Goal: Task Accomplishment & Management: Complete application form

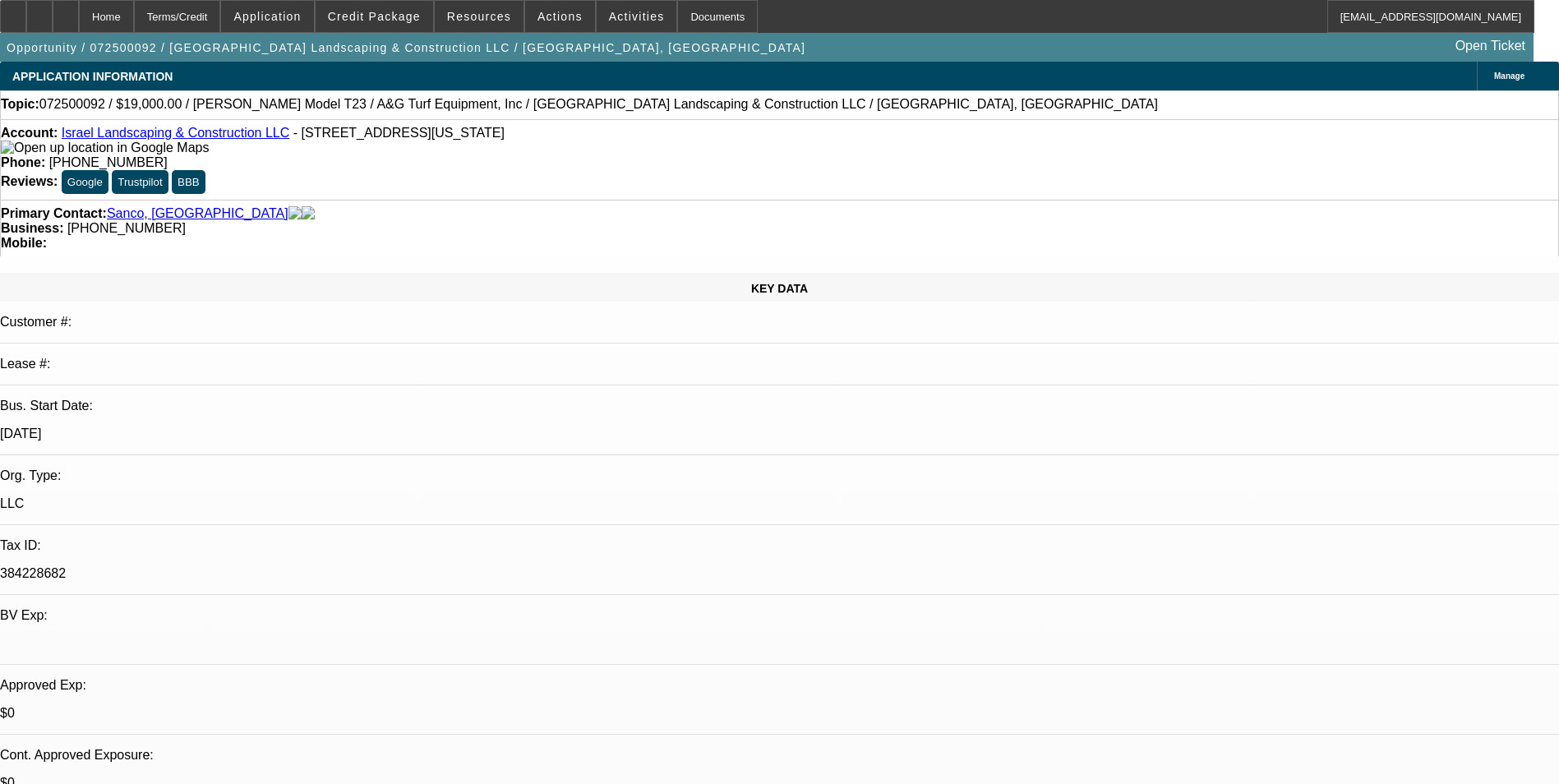
select select "0"
select select "2"
select select "0"
select select "6"
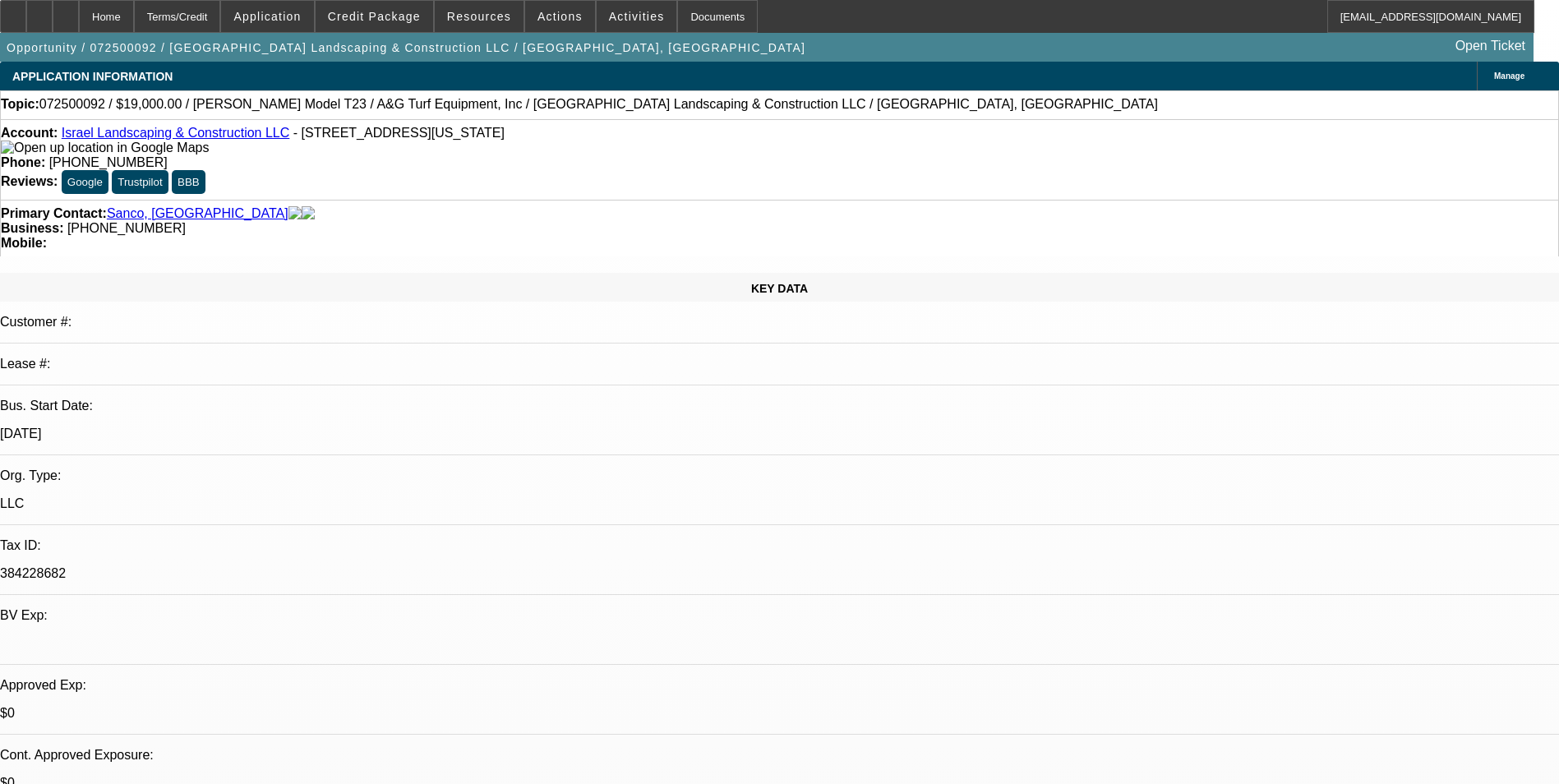
select select "0"
select select "2"
select select "0"
select select "6"
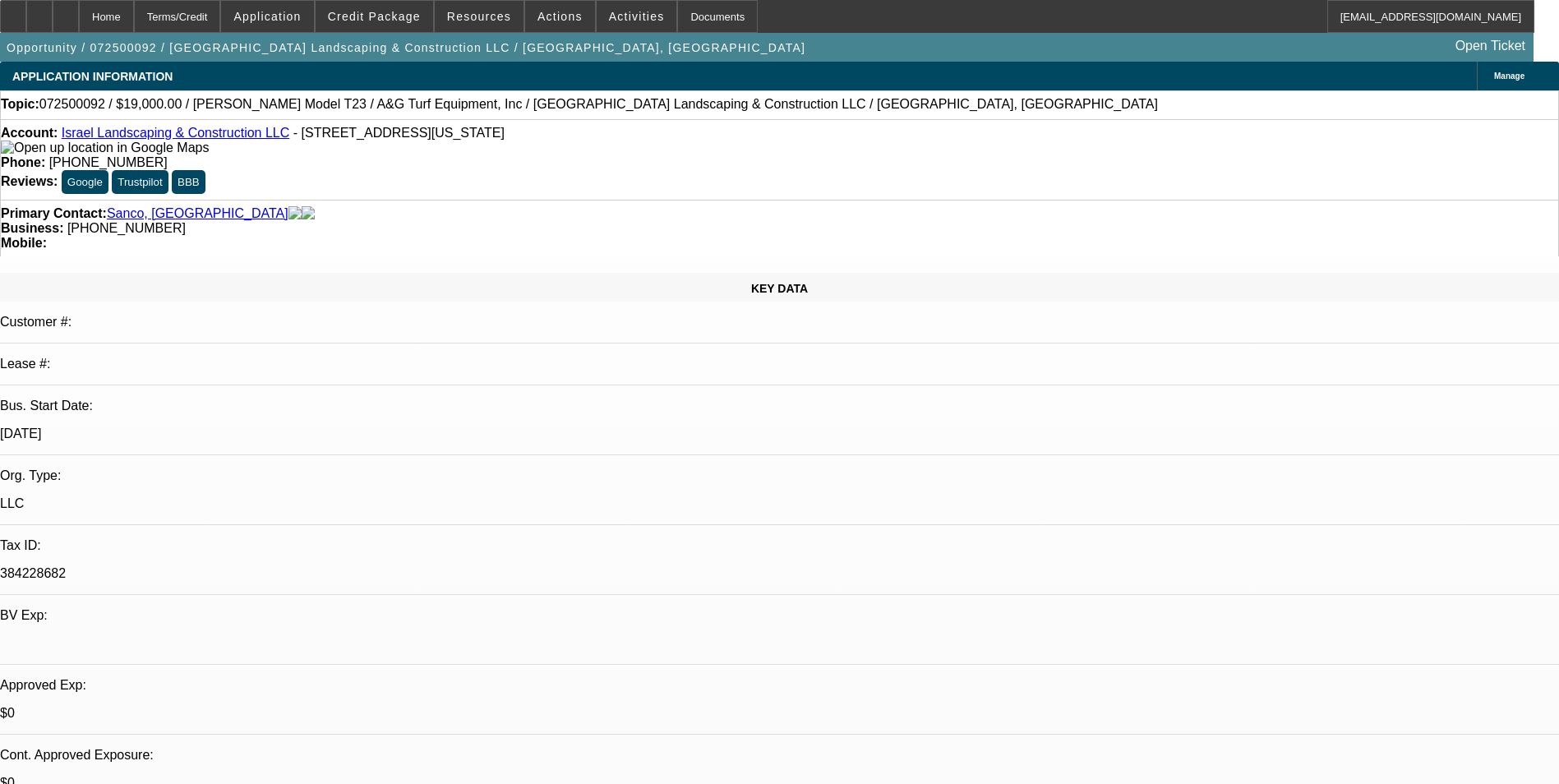
select select "0"
select select "2"
select select "0"
select select "6"
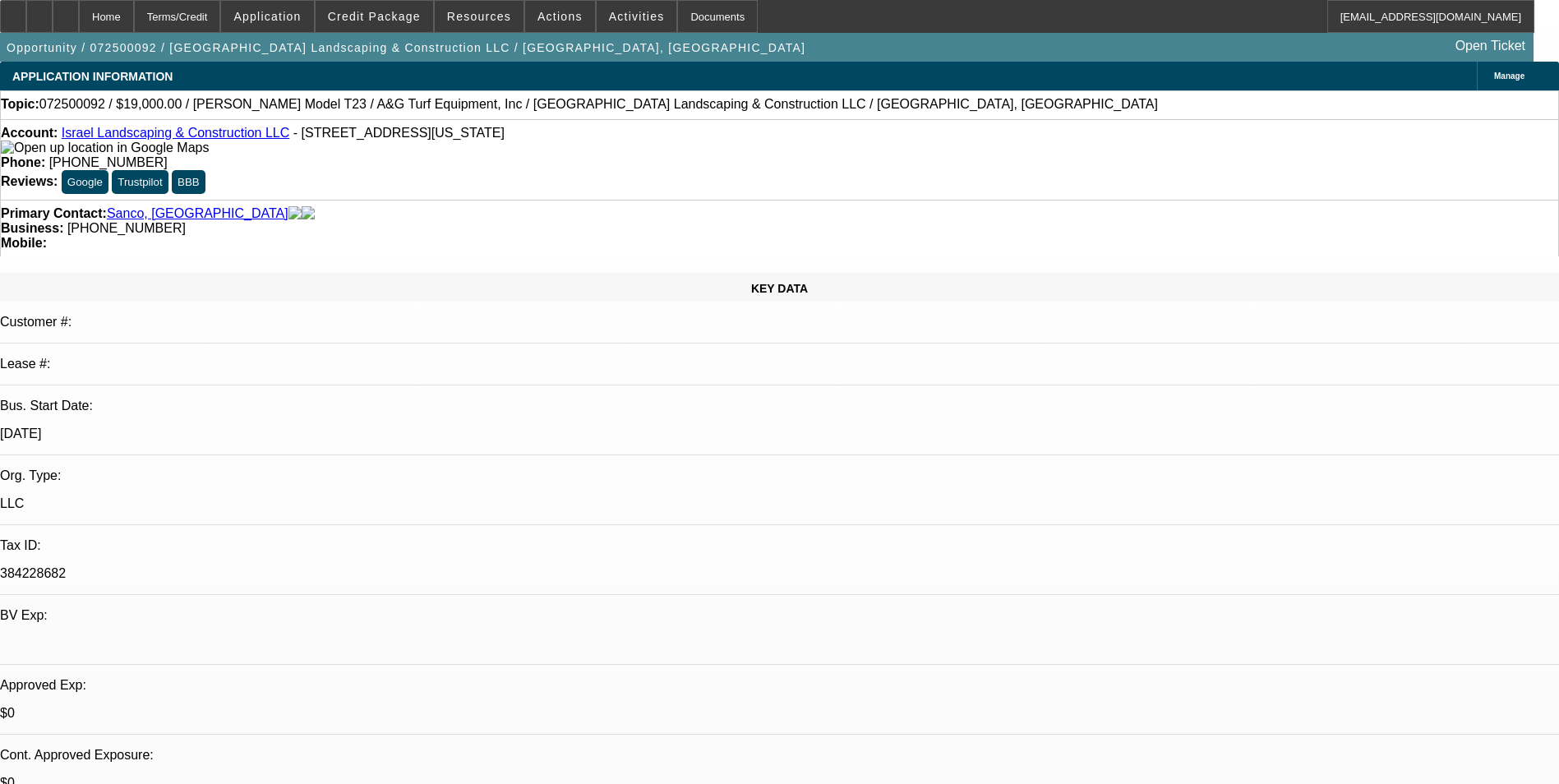
select select "0"
select select "6"
click at [407, 2] on span at bounding box center [375, 16] width 117 height 39
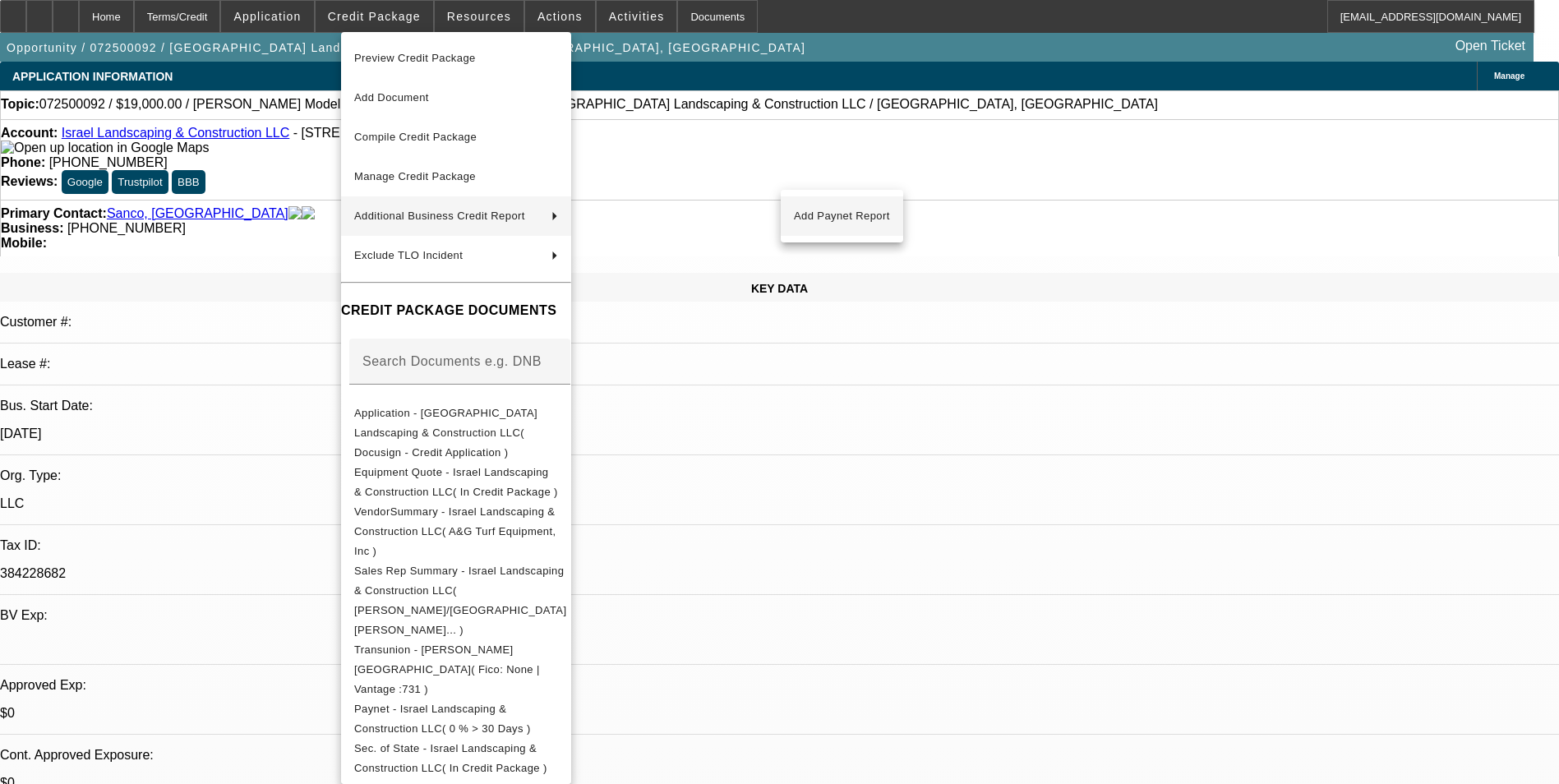
click at [865, 206] on button "Add Paynet Report" at bounding box center [842, 215] width 123 height 39
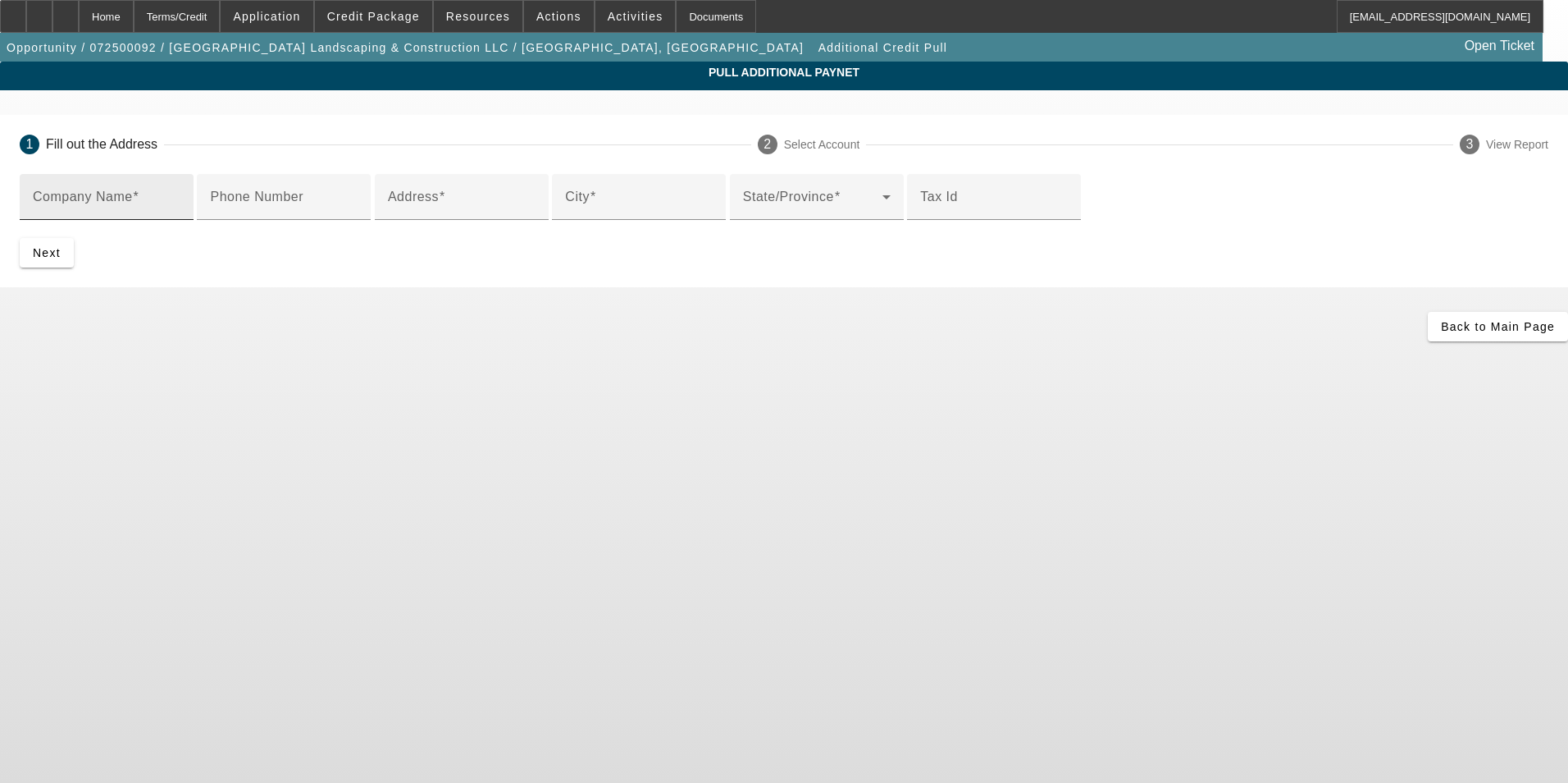
click at [181, 205] on input "Company Name" at bounding box center [107, 204] width 148 height 20
type input "McDuffey Wrecker Service"
click at [464, 220] on div "Address" at bounding box center [461, 197] width 148 height 46
paste input "86 Rj McDuffey Ln"
type input "86 Rj McDuffey Ln"
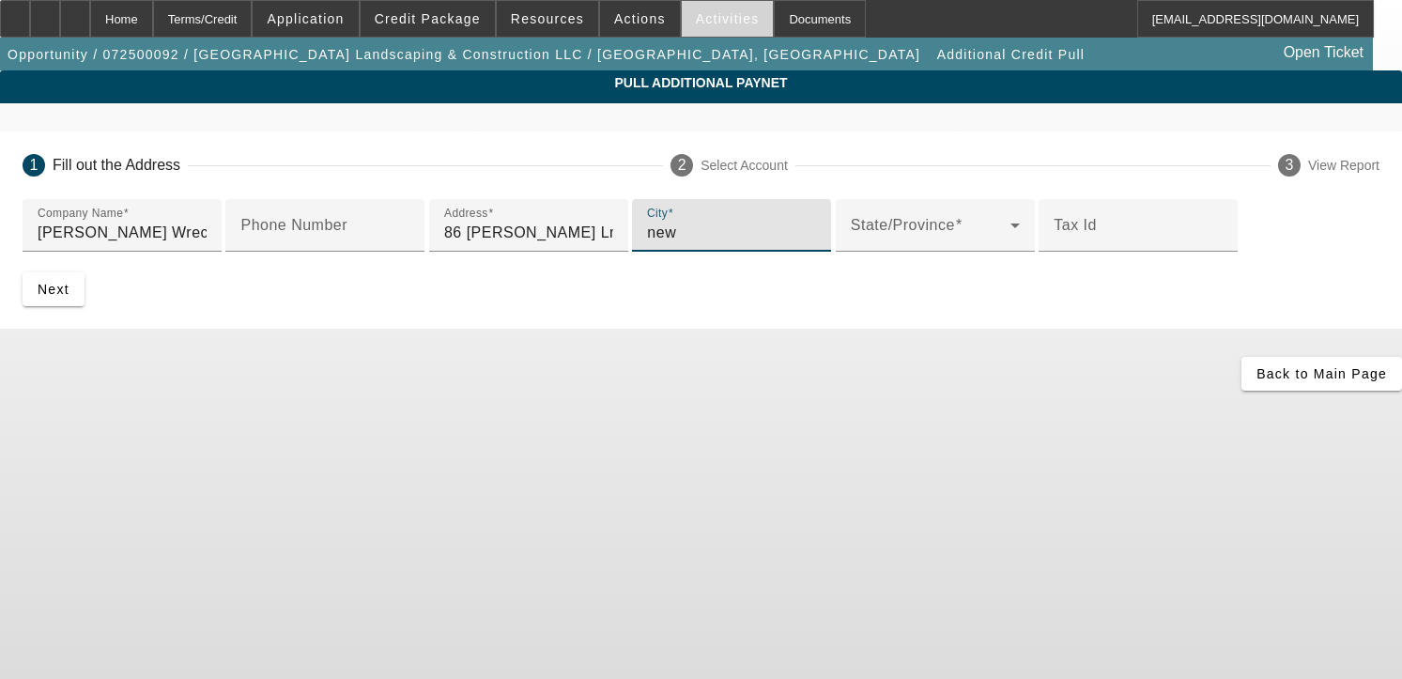
type input "new"
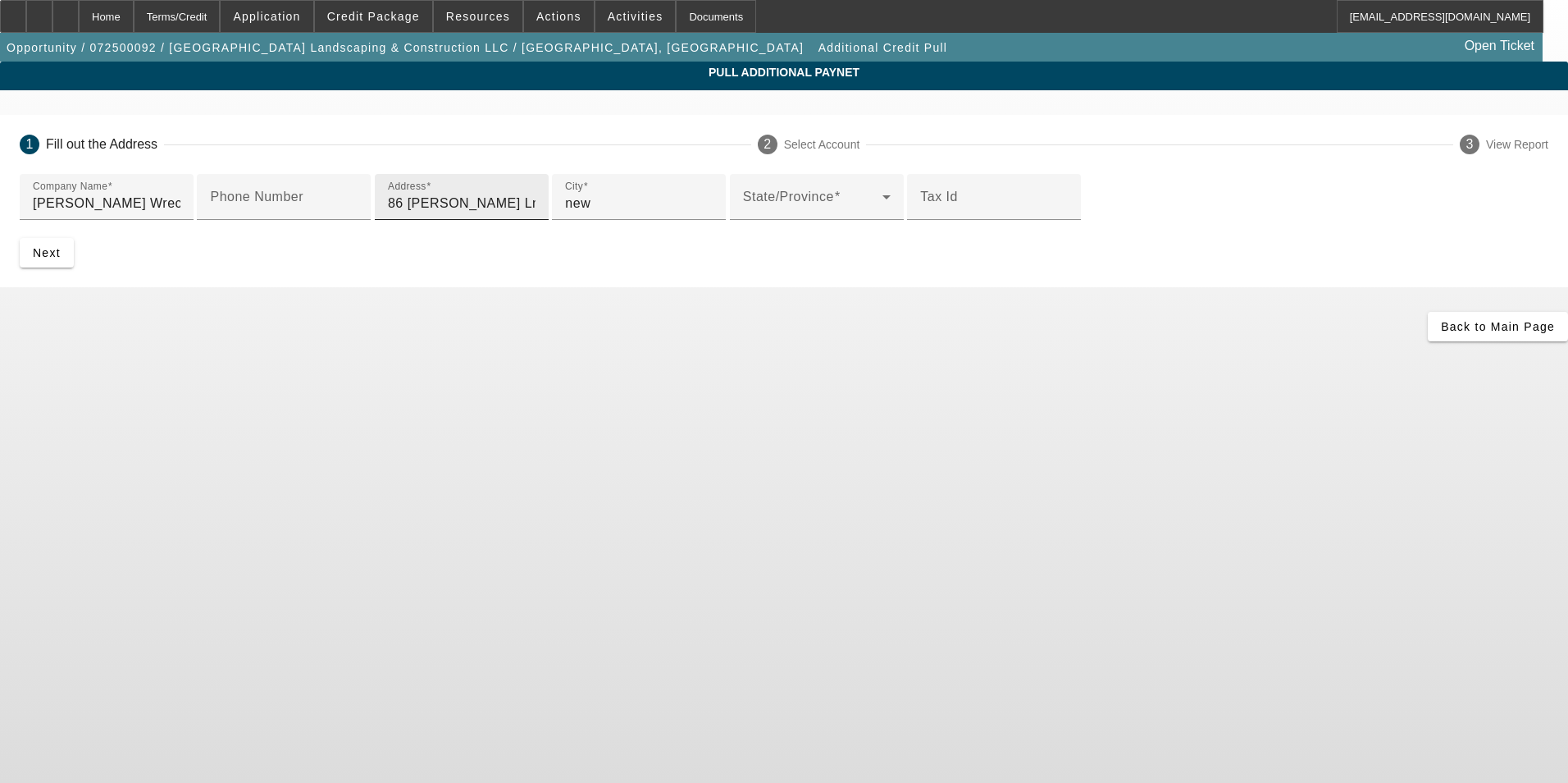
click at [441, 213] on input "86 Rj McDuffey Ln" at bounding box center [461, 204] width 148 height 20
type input "N"
paste input "86 Rj McDuffey Ln"
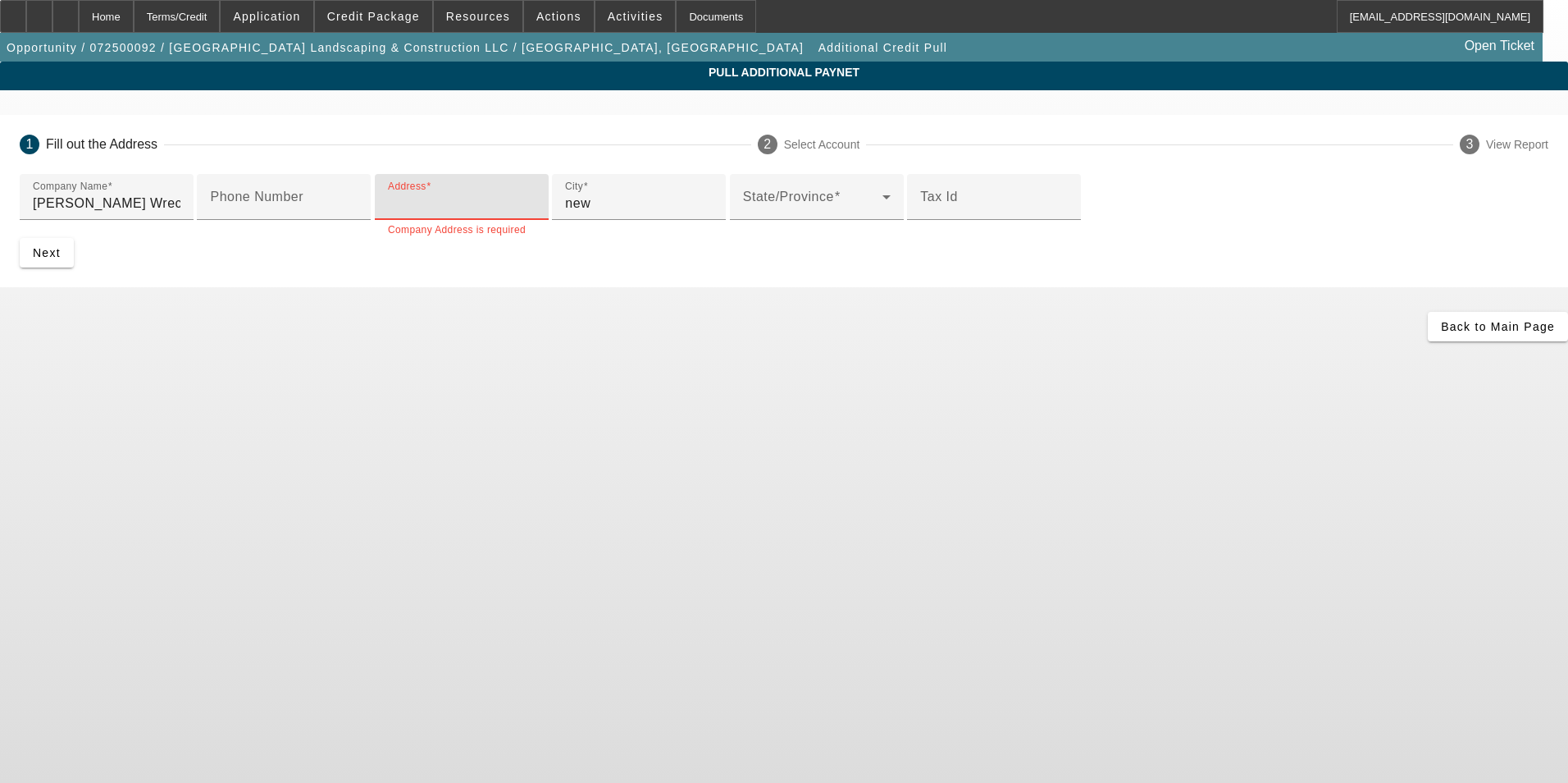
type input "86 Rj McDuffey Ln"
click at [565, 213] on input "new" at bounding box center [639, 204] width 148 height 20
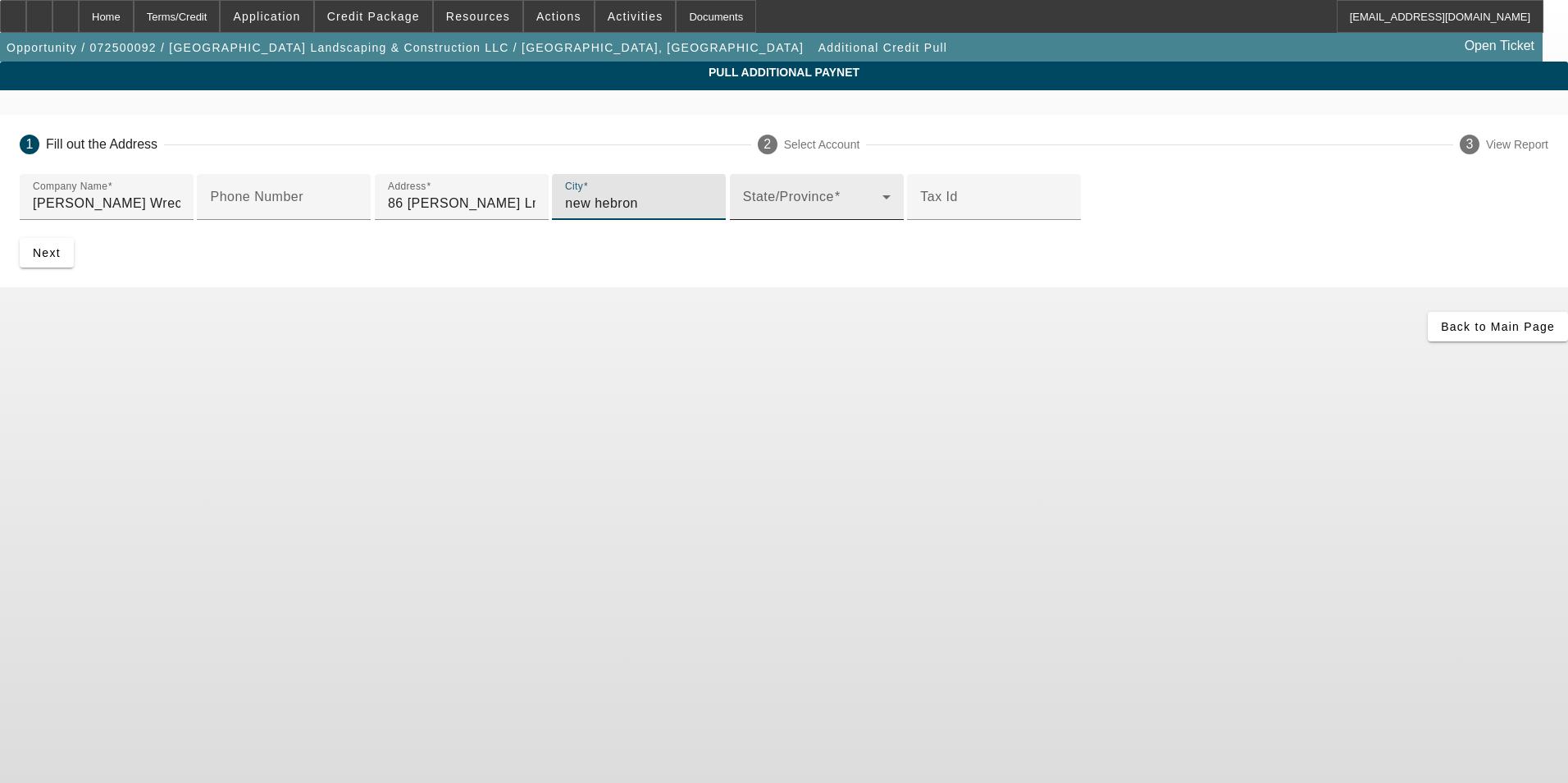
type input "new hebron"
click at [743, 213] on span at bounding box center [813, 204] width 140 height 20
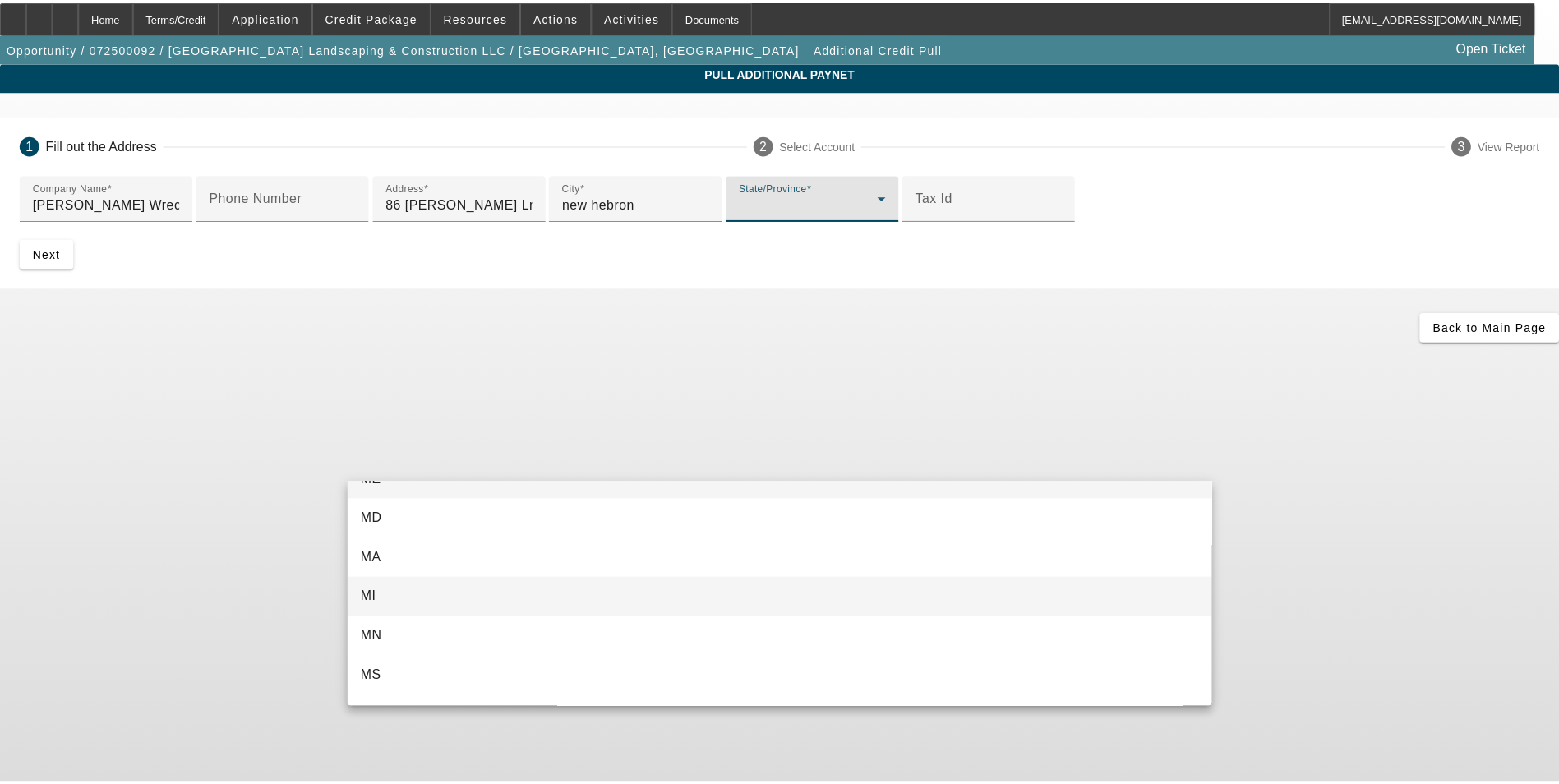
scroll to position [816, 0]
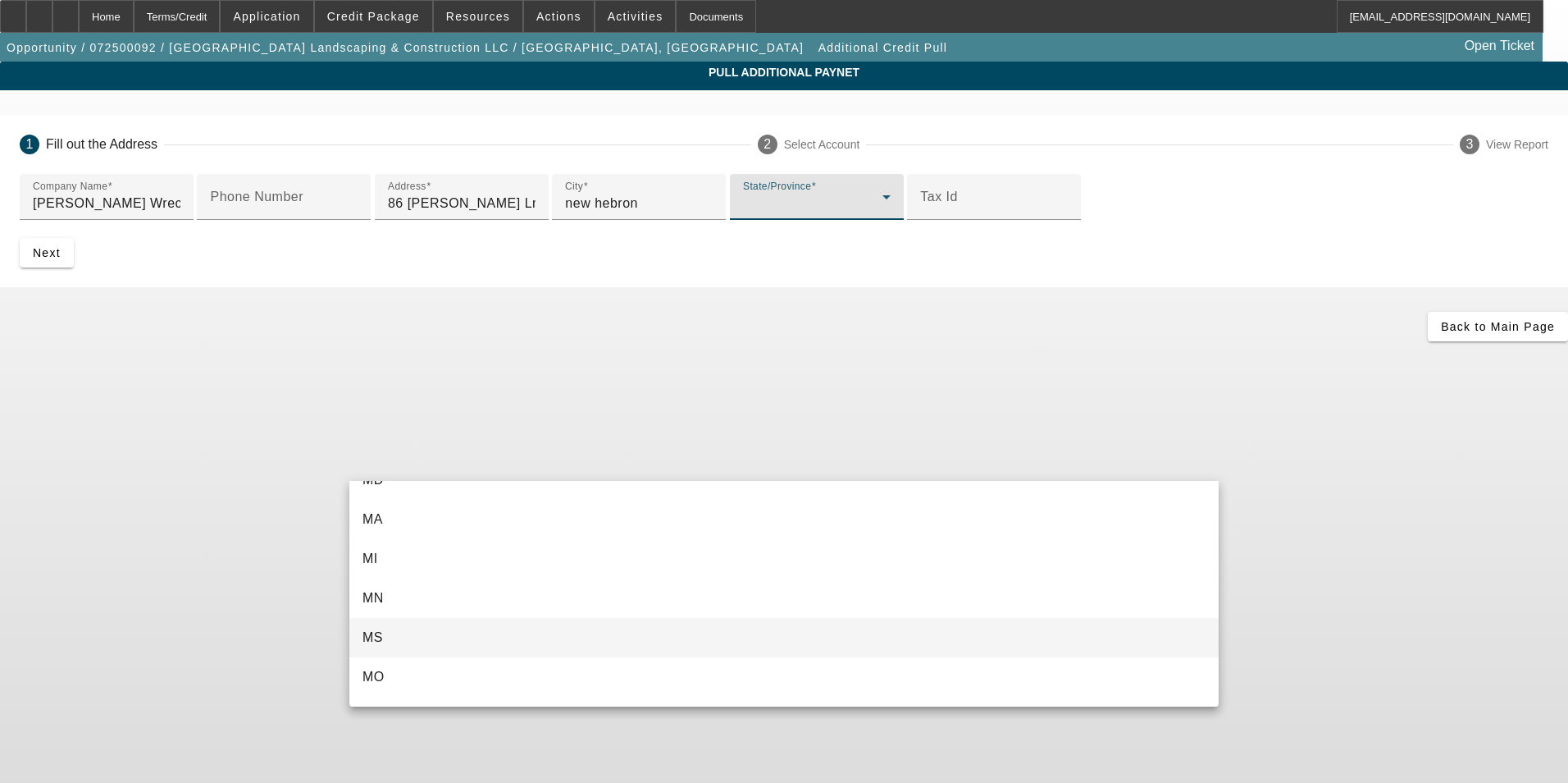
click at [418, 645] on mat-option "MS" at bounding box center [784, 637] width 869 height 39
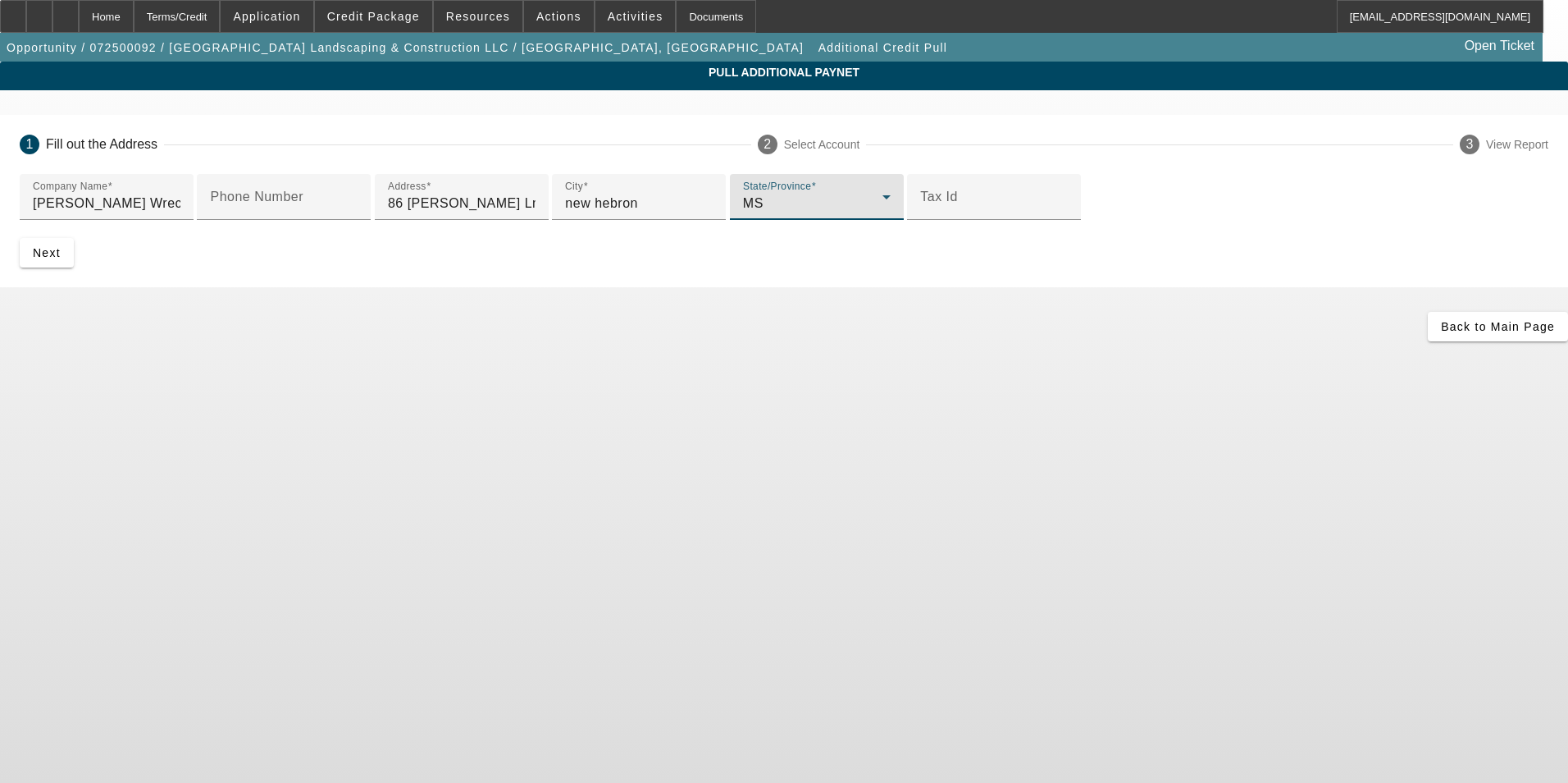
click at [901, 724] on body "Home Terms/Credit Application Credit Package Resources Actions Activities Docum…" at bounding box center [784, 392] width 1568 height 783
click at [60, 260] on span "Next" at bounding box center [47, 253] width 28 height 13
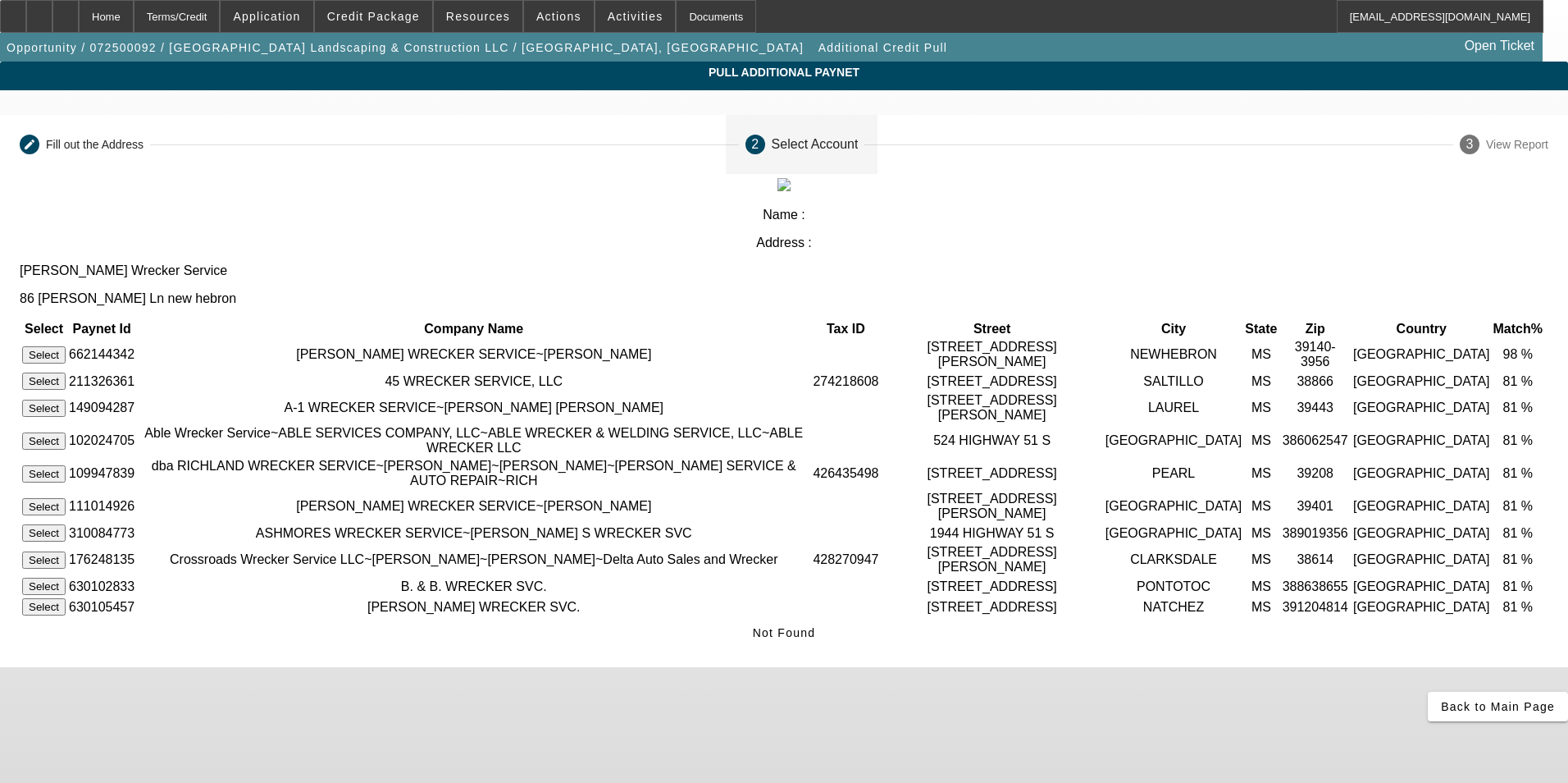
click at [66, 346] on button "Select" at bounding box center [44, 355] width 44 height 17
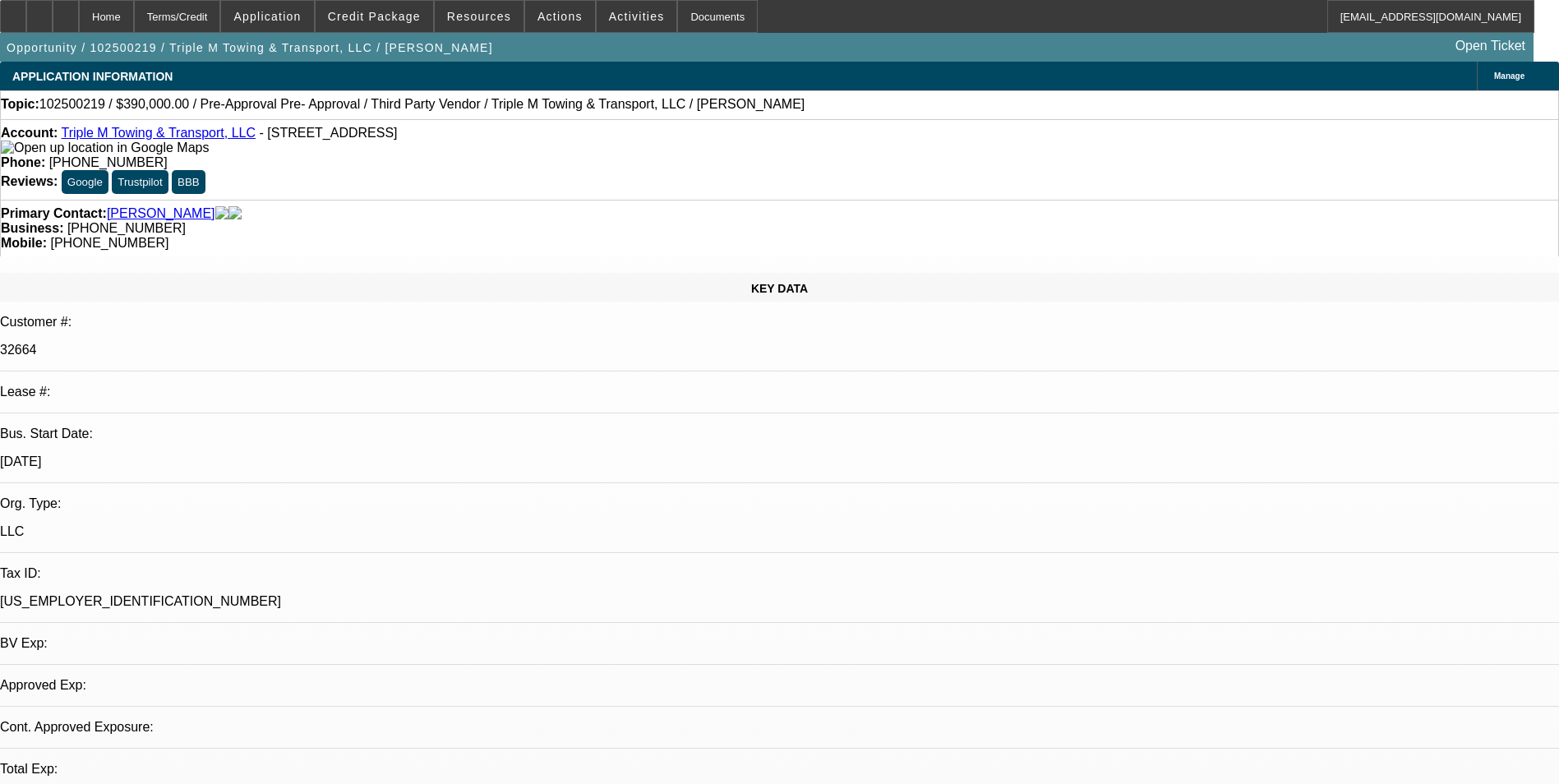
select select "0"
select select "2"
select select "0.1"
select select "0"
select select "2"
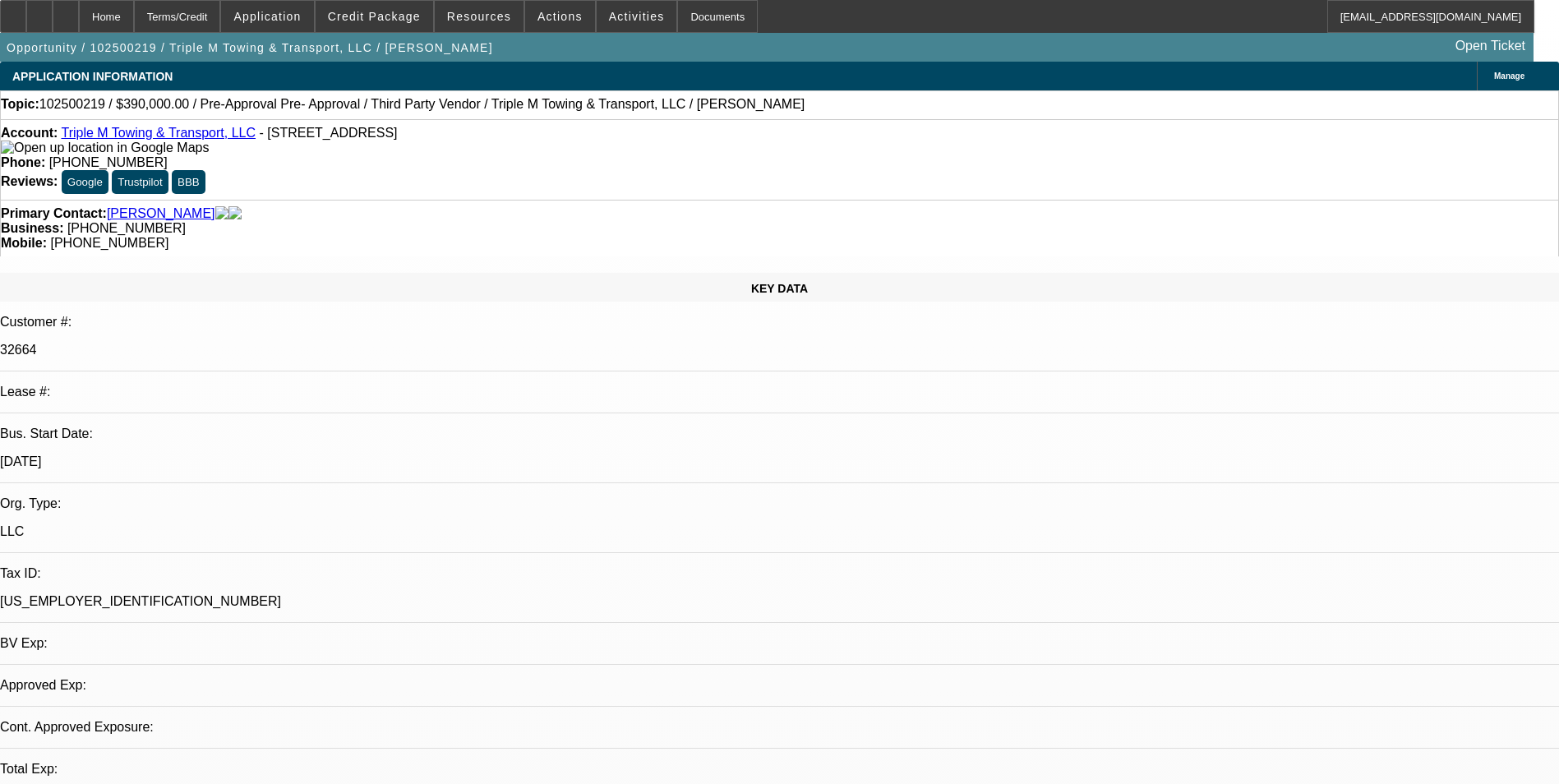
select select "0.1"
select select "1"
select select "2"
select select "4"
select select "1"
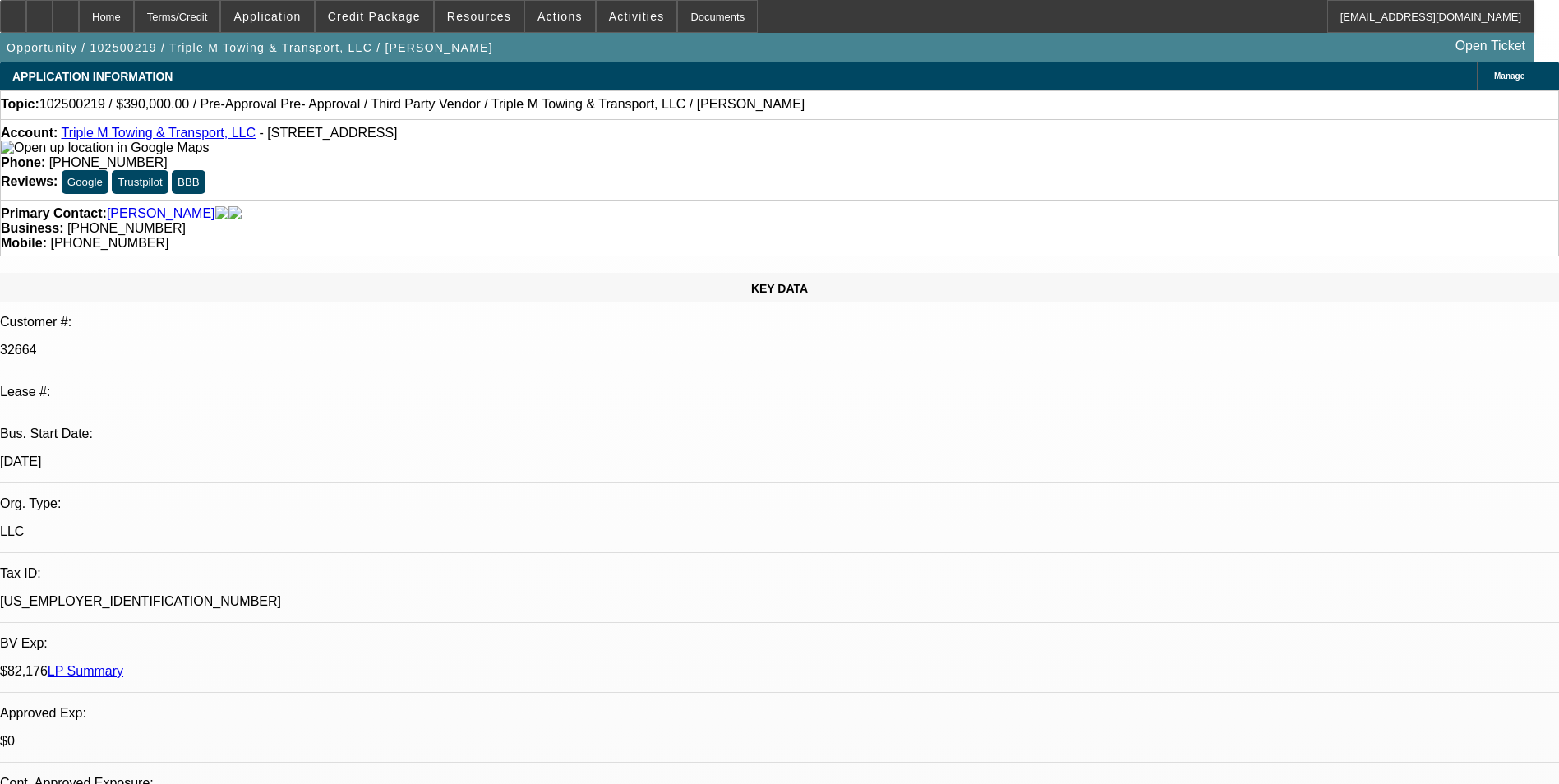
select select "2"
select select "4"
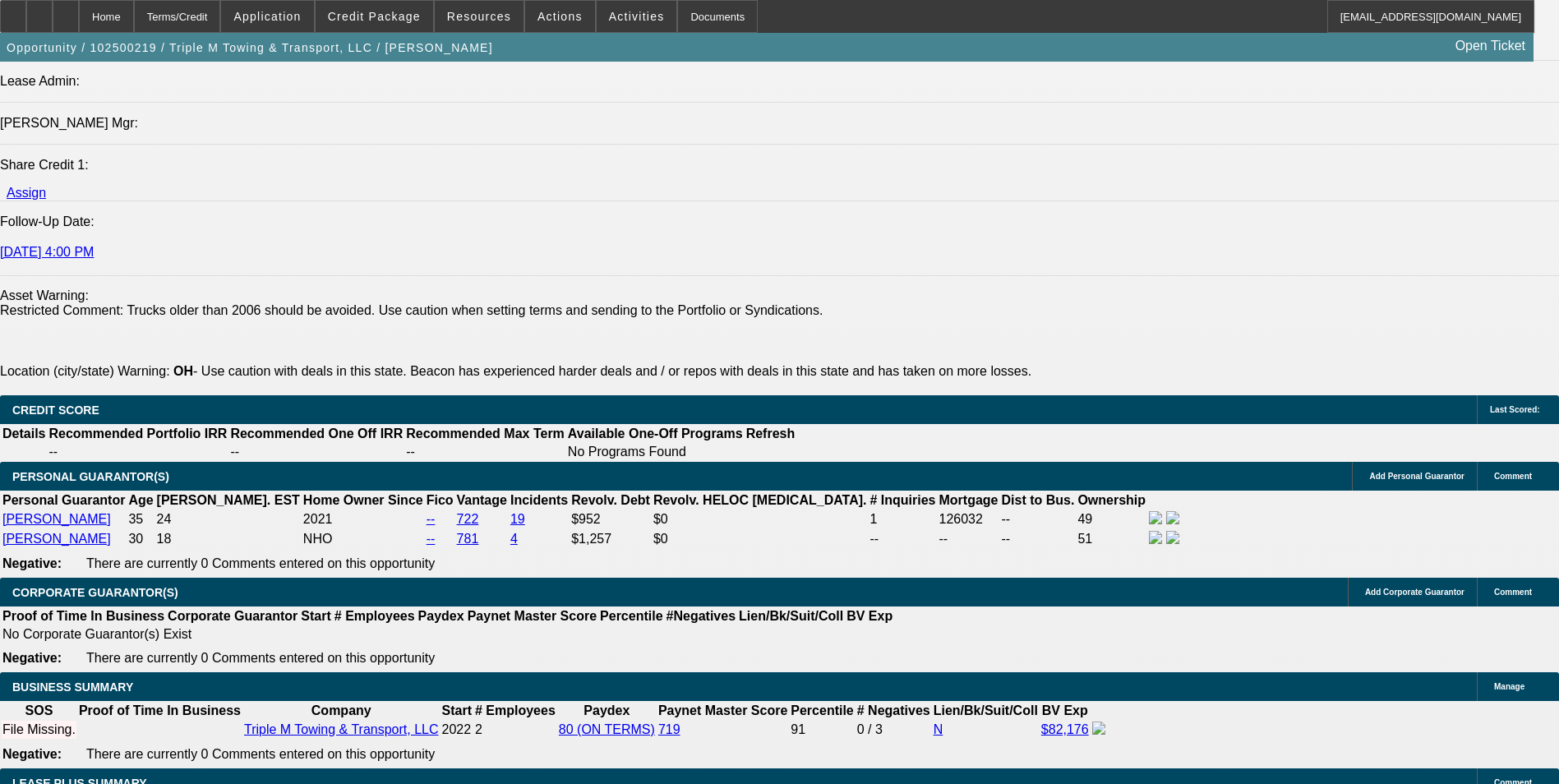
scroll to position [2383, 0]
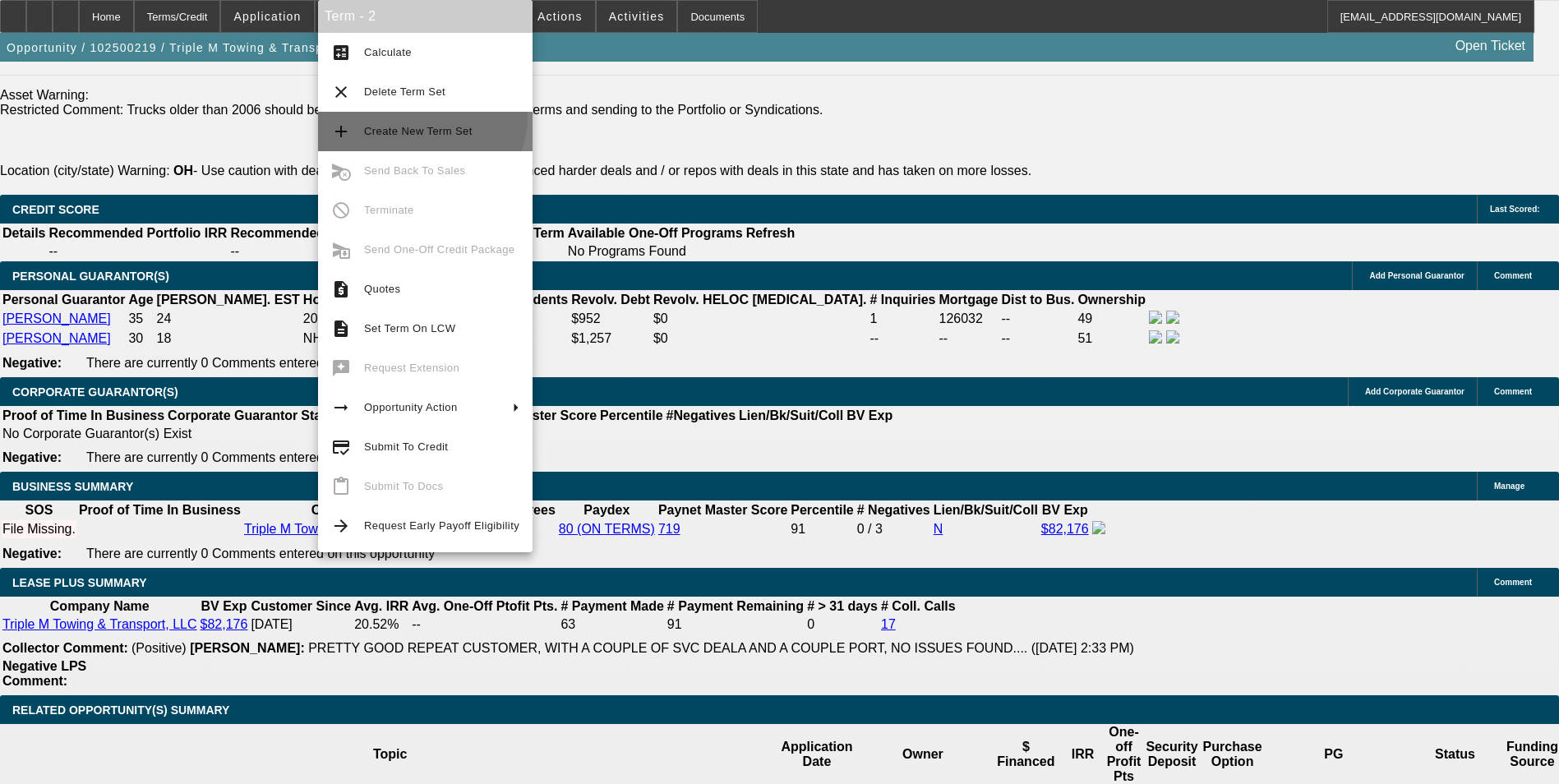
click at [419, 116] on button "add Create New Term Set" at bounding box center [425, 131] width 214 height 39
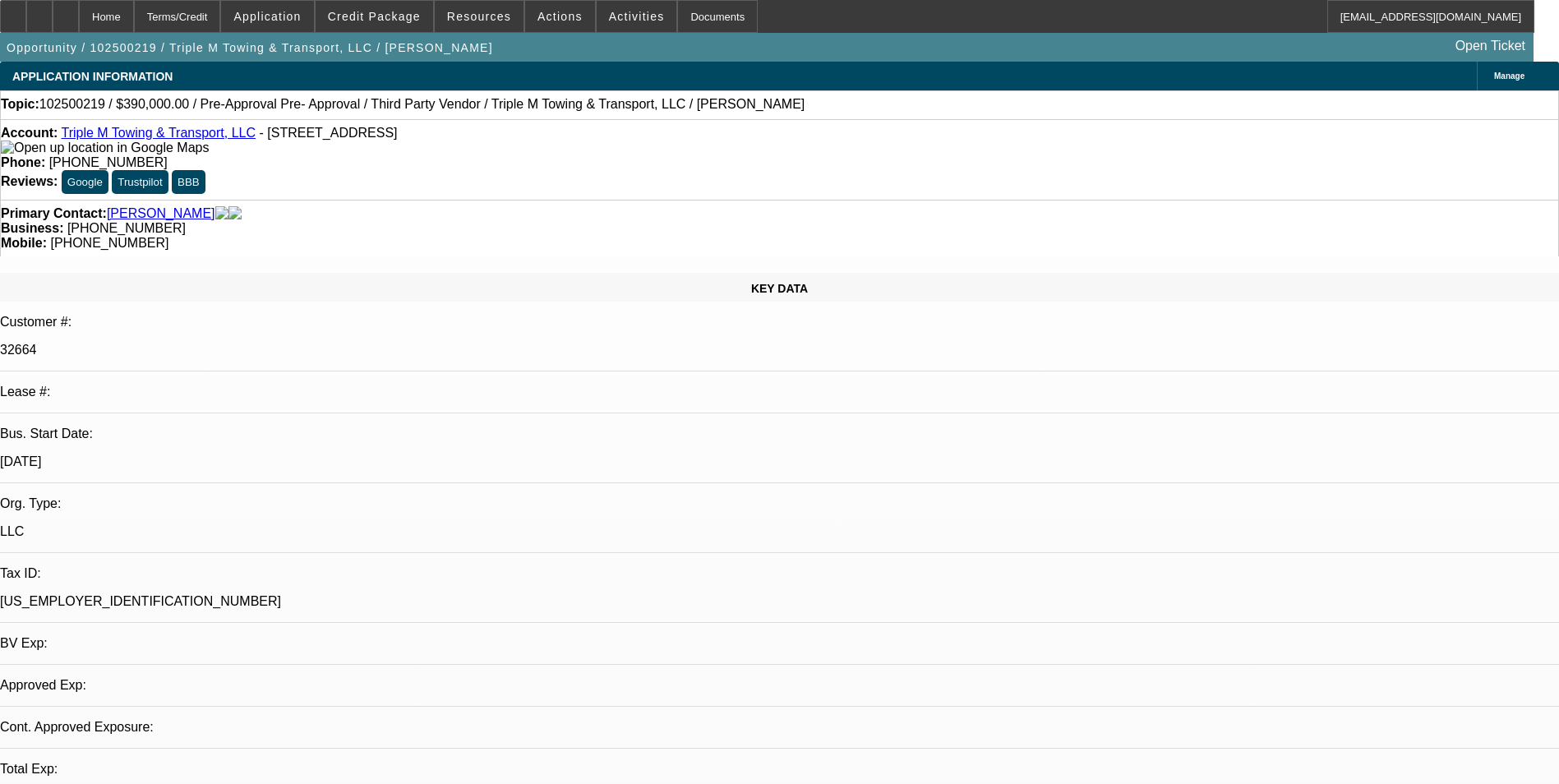
select select "0"
select select "2"
select select "0.1"
select select "0"
select select "2"
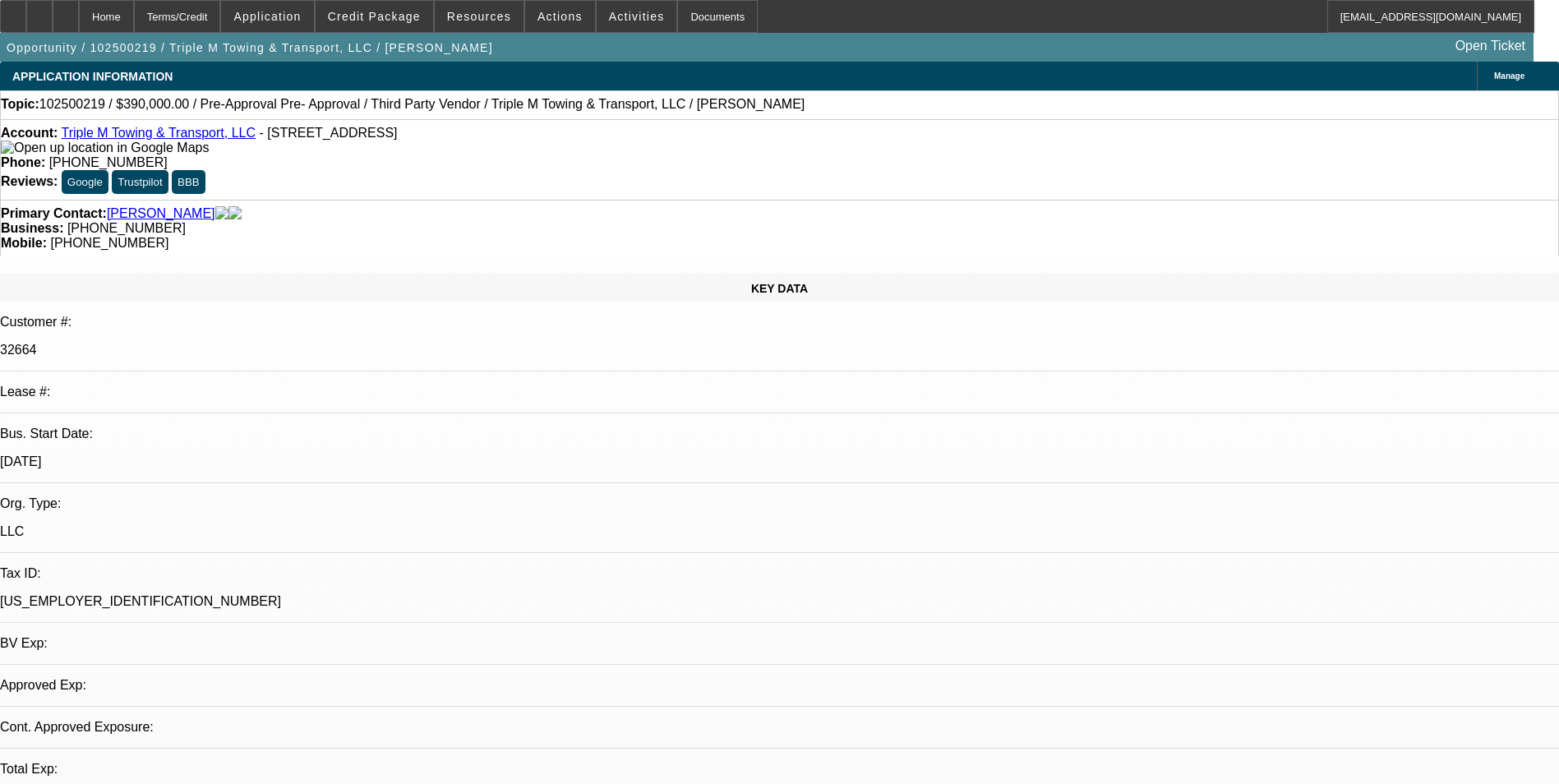
select select "0.1"
select select "0"
select select "2"
select select "0.1"
select select "1"
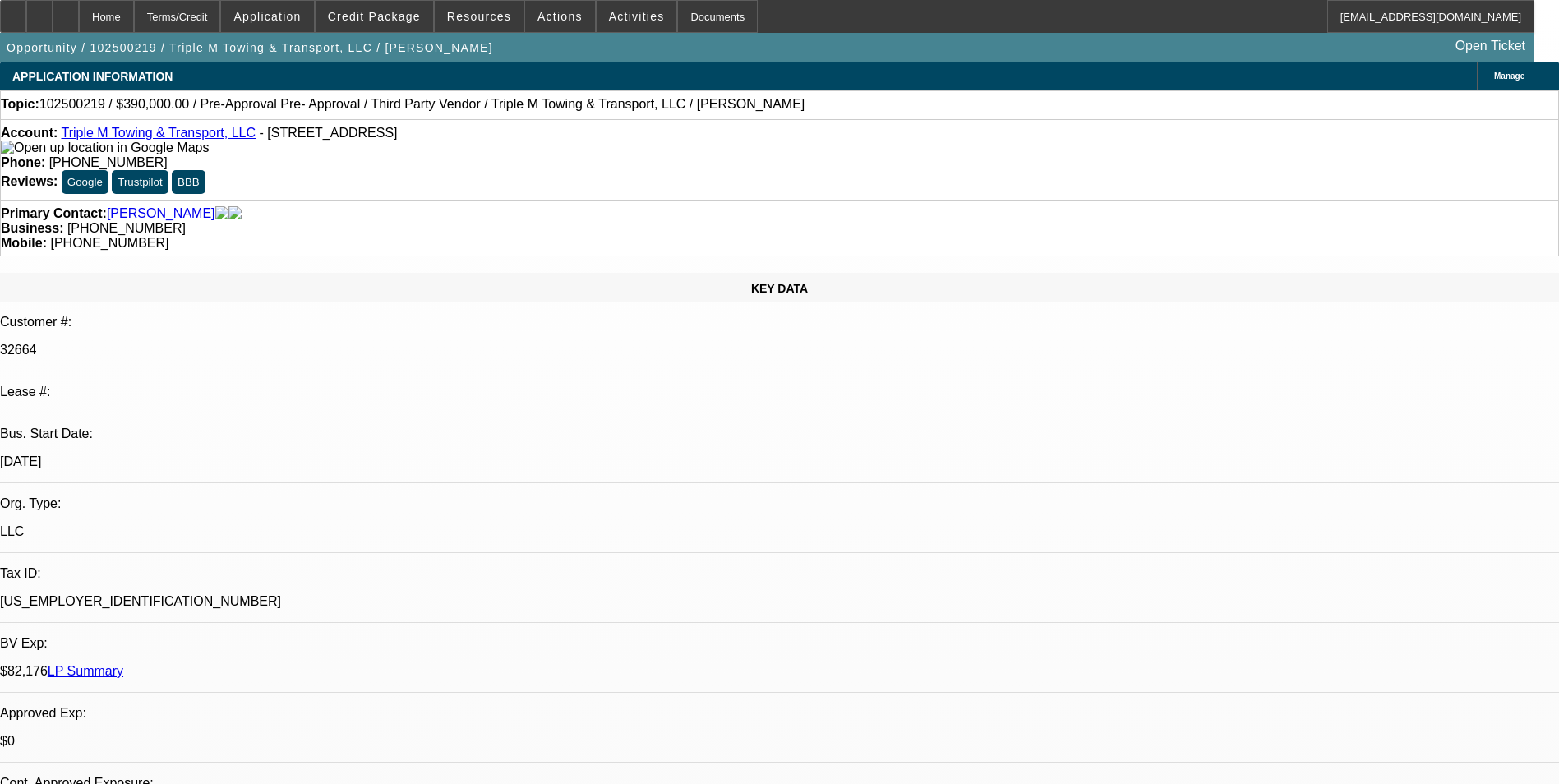
select select "2"
select select "4"
select select "1"
select select "2"
select select "4"
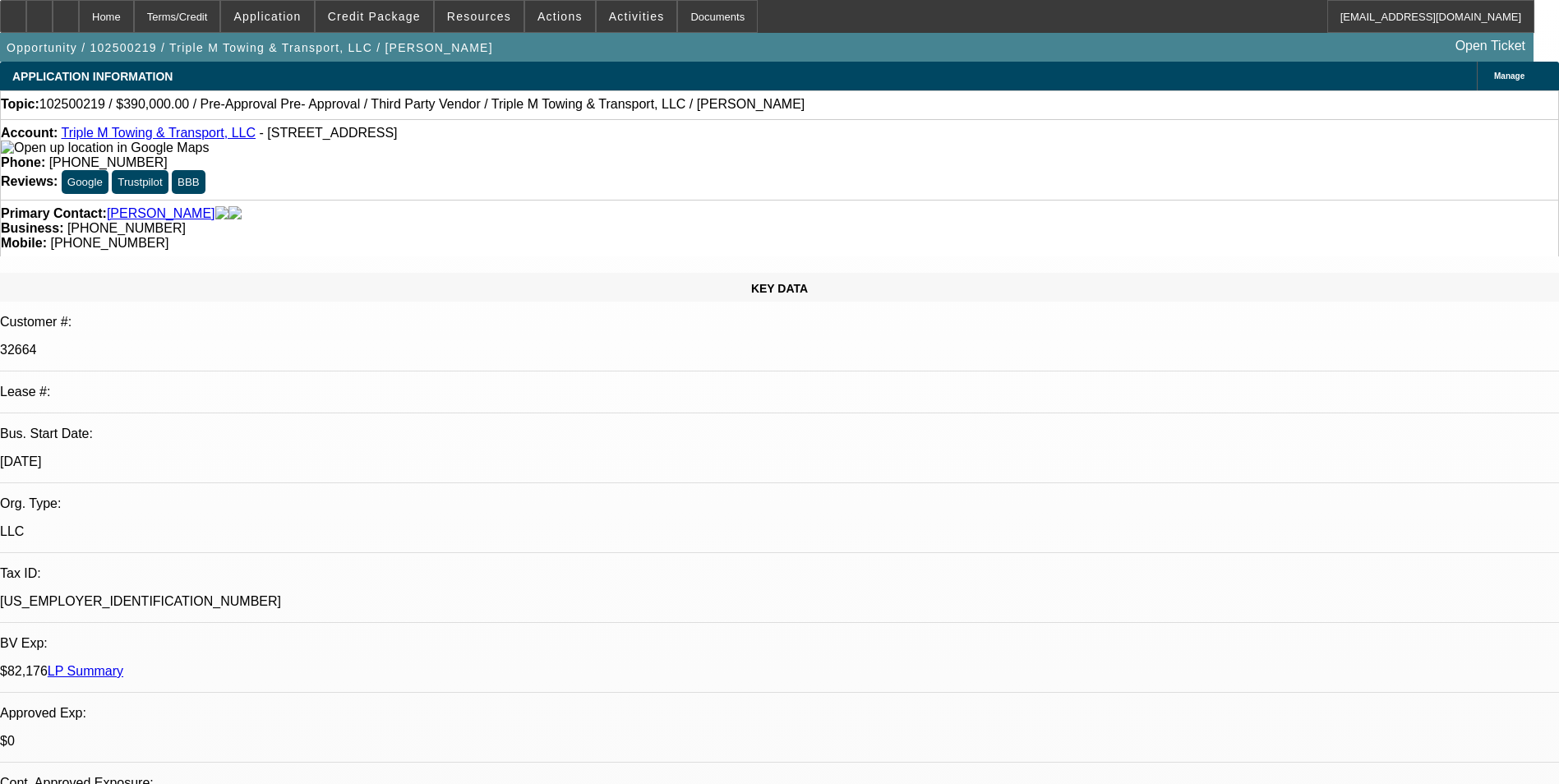
select select "1"
select select "2"
select select "4"
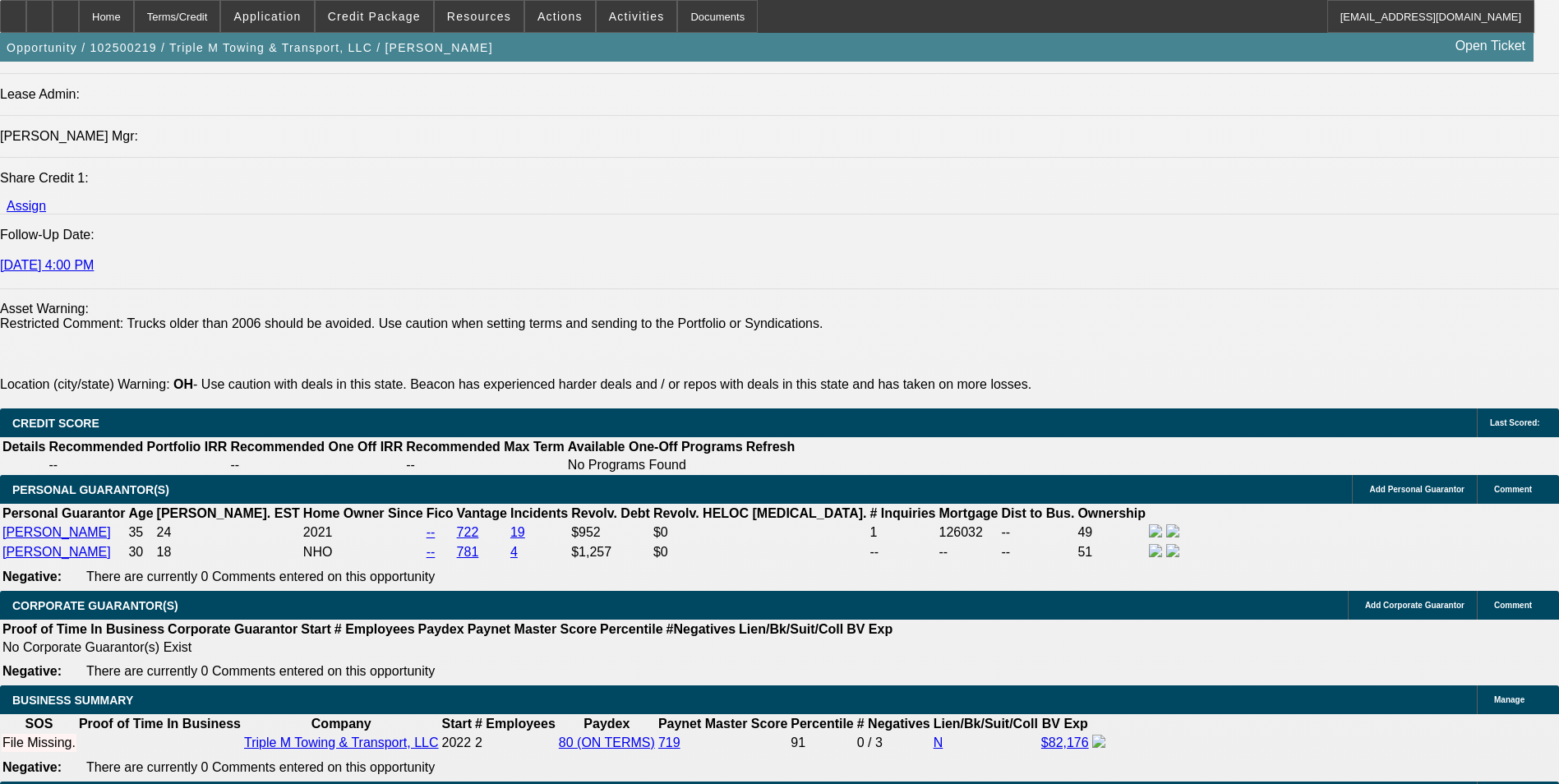
scroll to position [2218, 0]
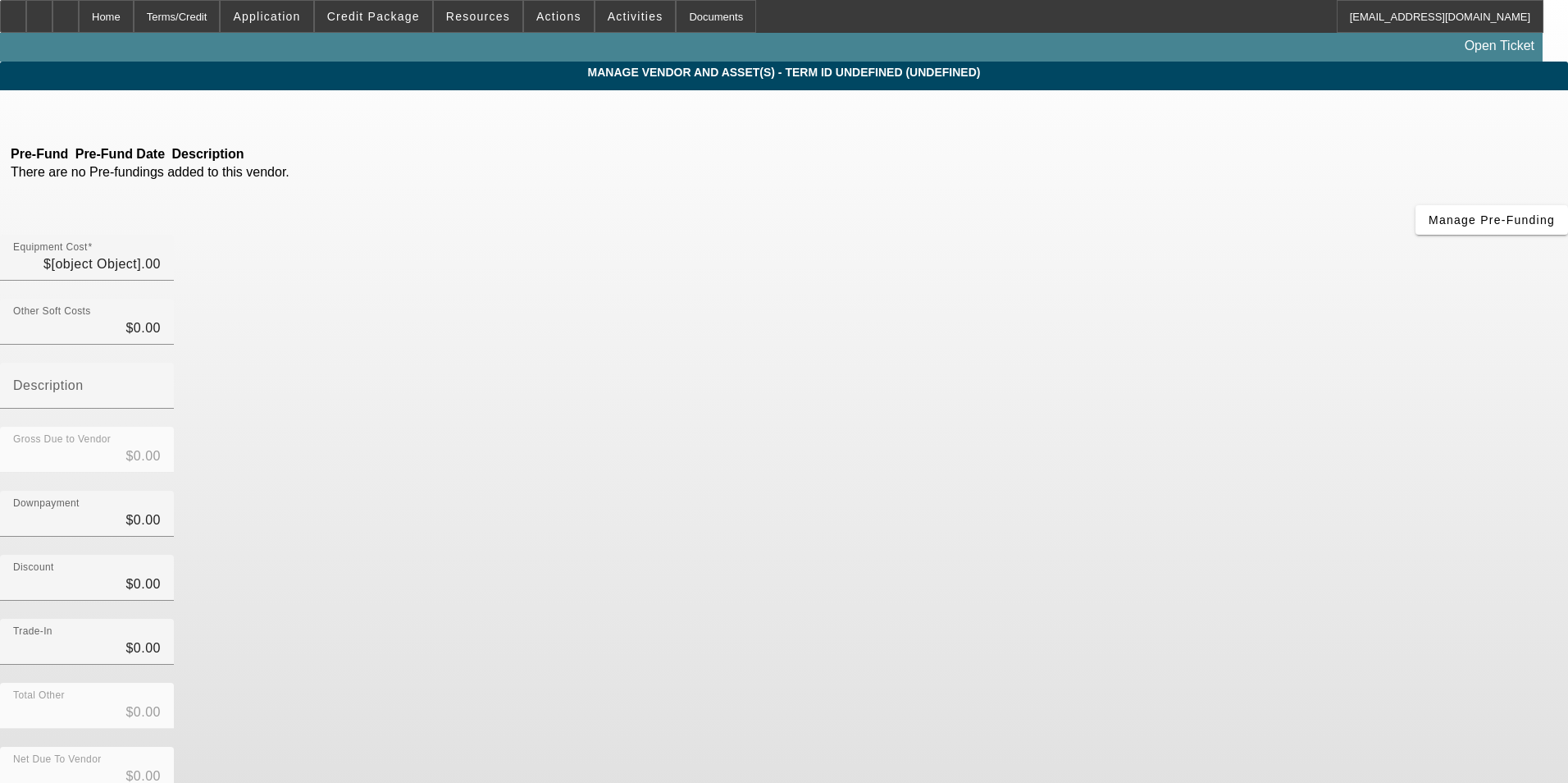
type input "$400,000.00"
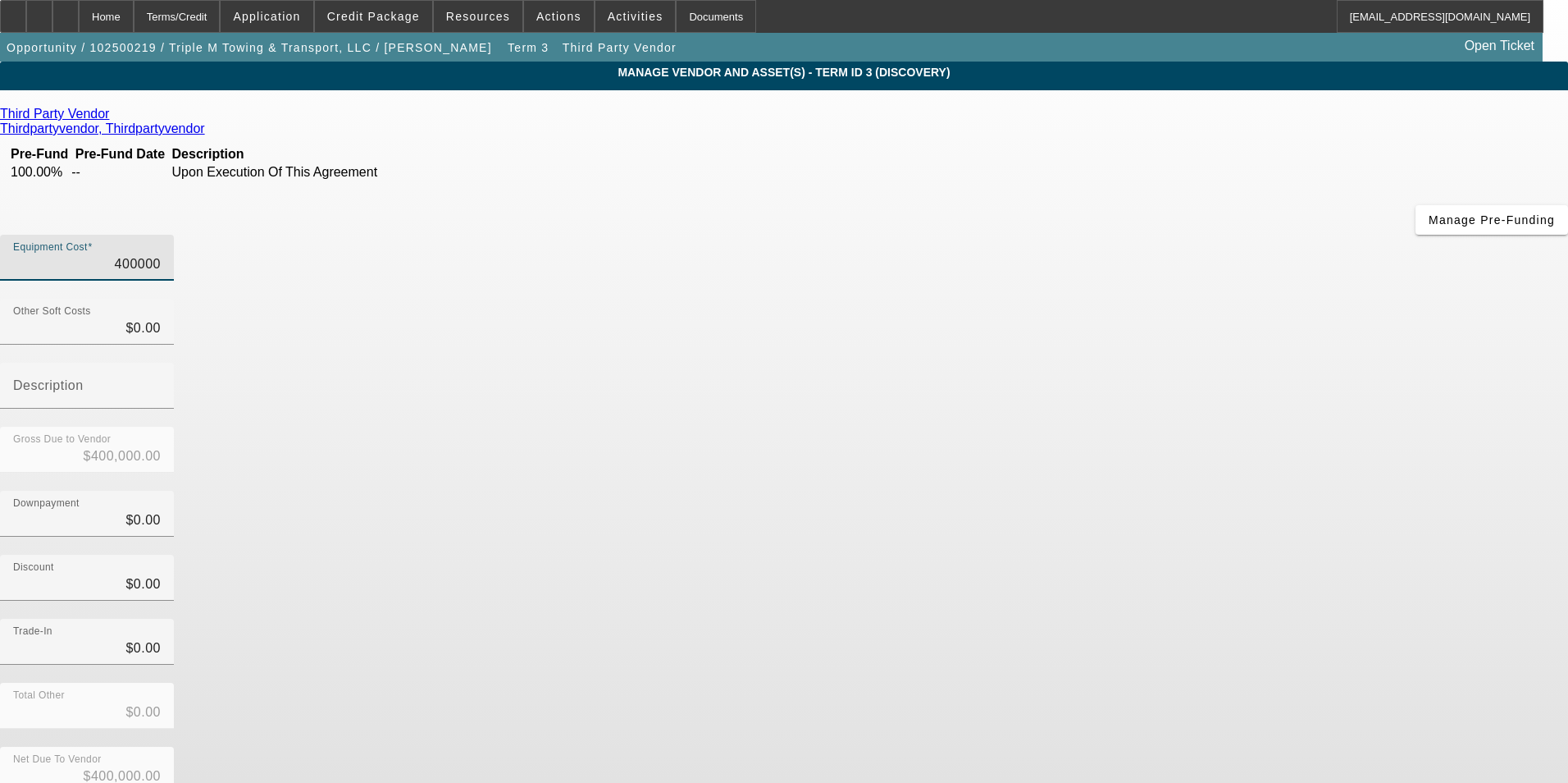
drag, startPoint x: 939, startPoint y: 138, endPoint x: 1276, endPoint y: 176, distance: 339.1
click at [1261, 235] on div "Equipment Cost 400000 Other Soft Costs $0.00 Description Gross Due to Vendor $4…" at bounding box center [784, 540] width 1568 height 611
type input "7"
type input "$7.00"
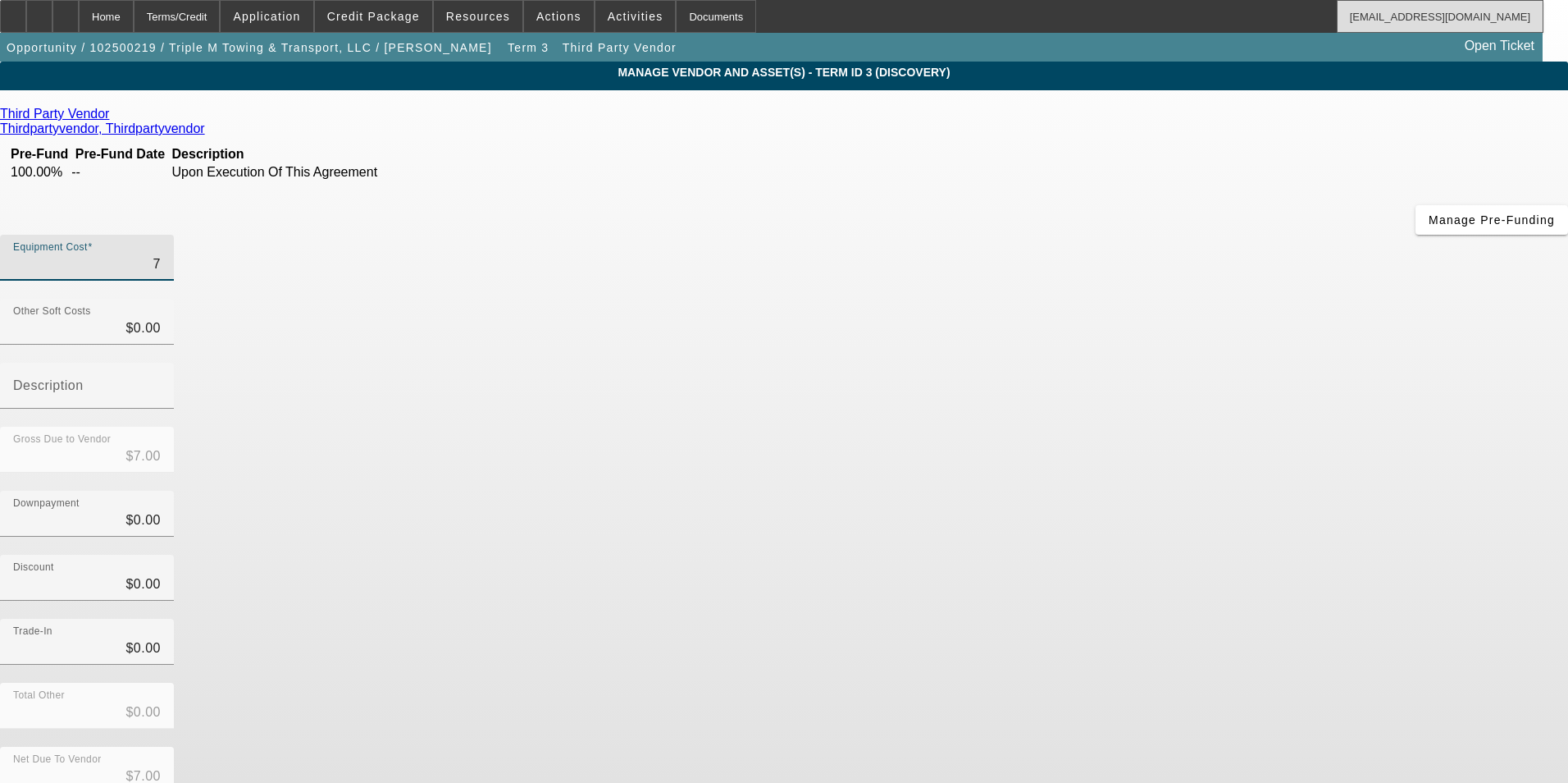
type input "70"
type input "$70.00"
type input "700"
type input "$700.00"
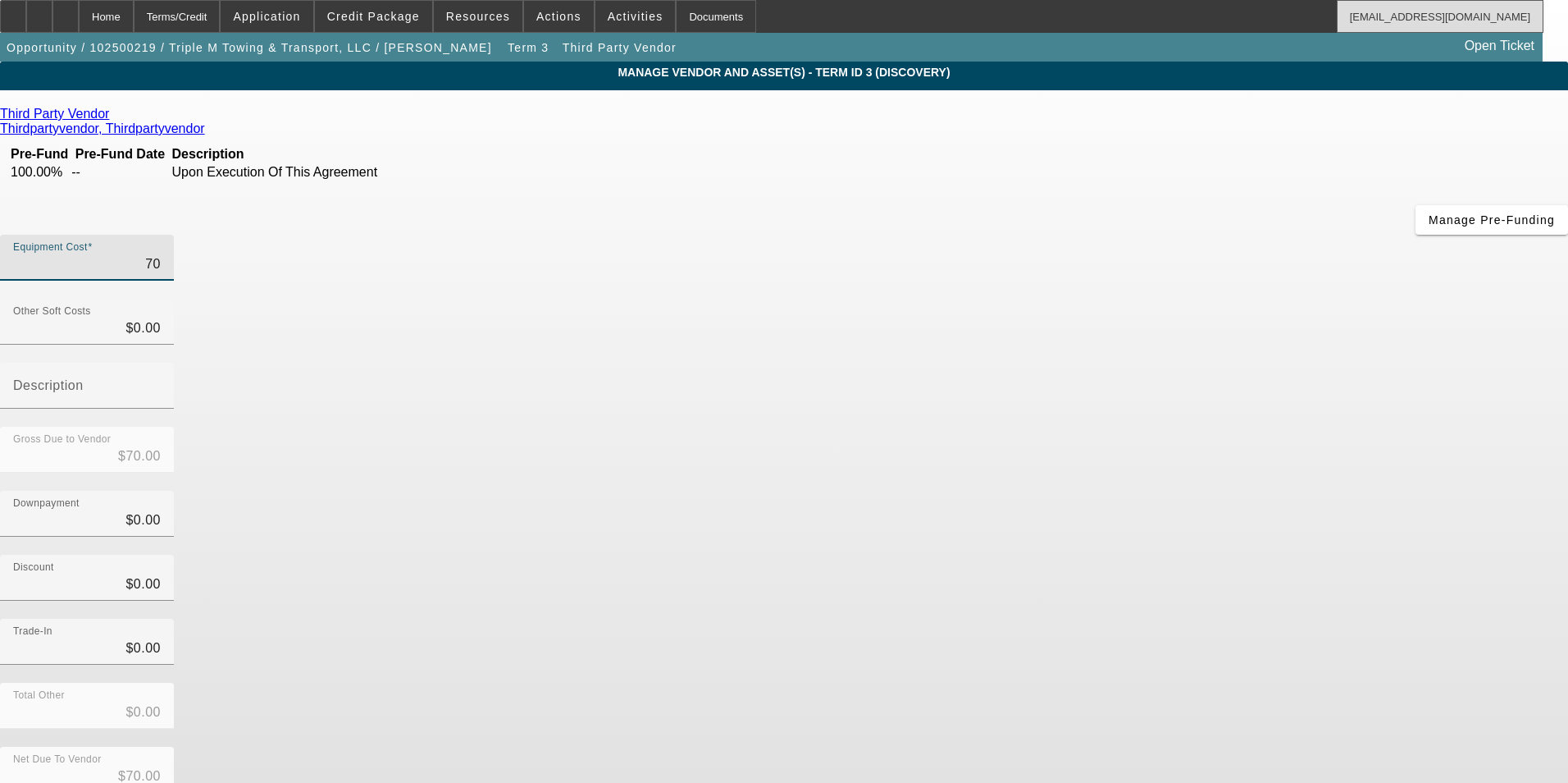
type input "$700.00"
type input "7000"
type input "$7,000.00"
type input "70000"
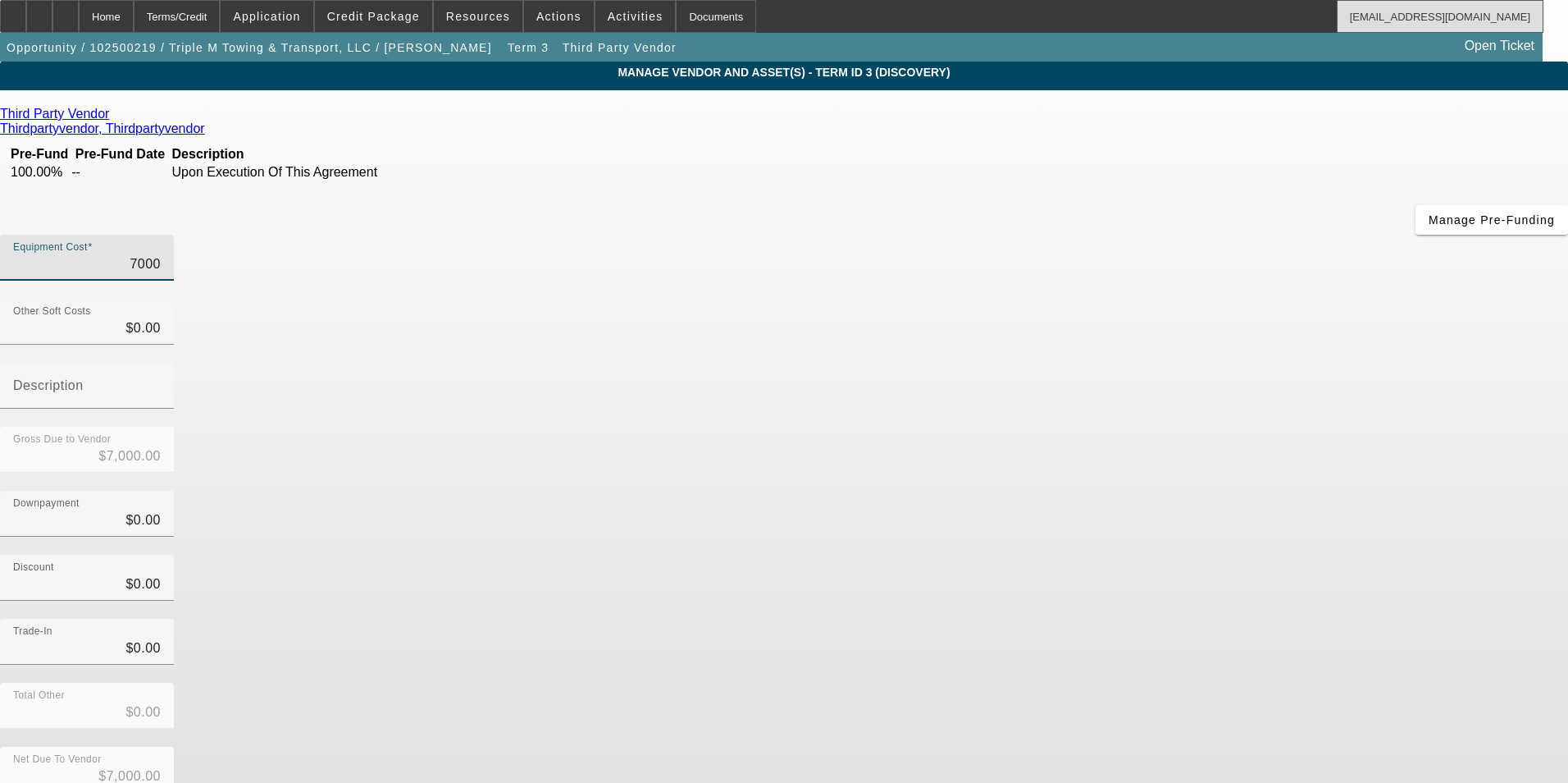
type input "$70,000.00"
click at [1173, 555] on div "Discount $0.00" at bounding box center [784, 586] width 1568 height 64
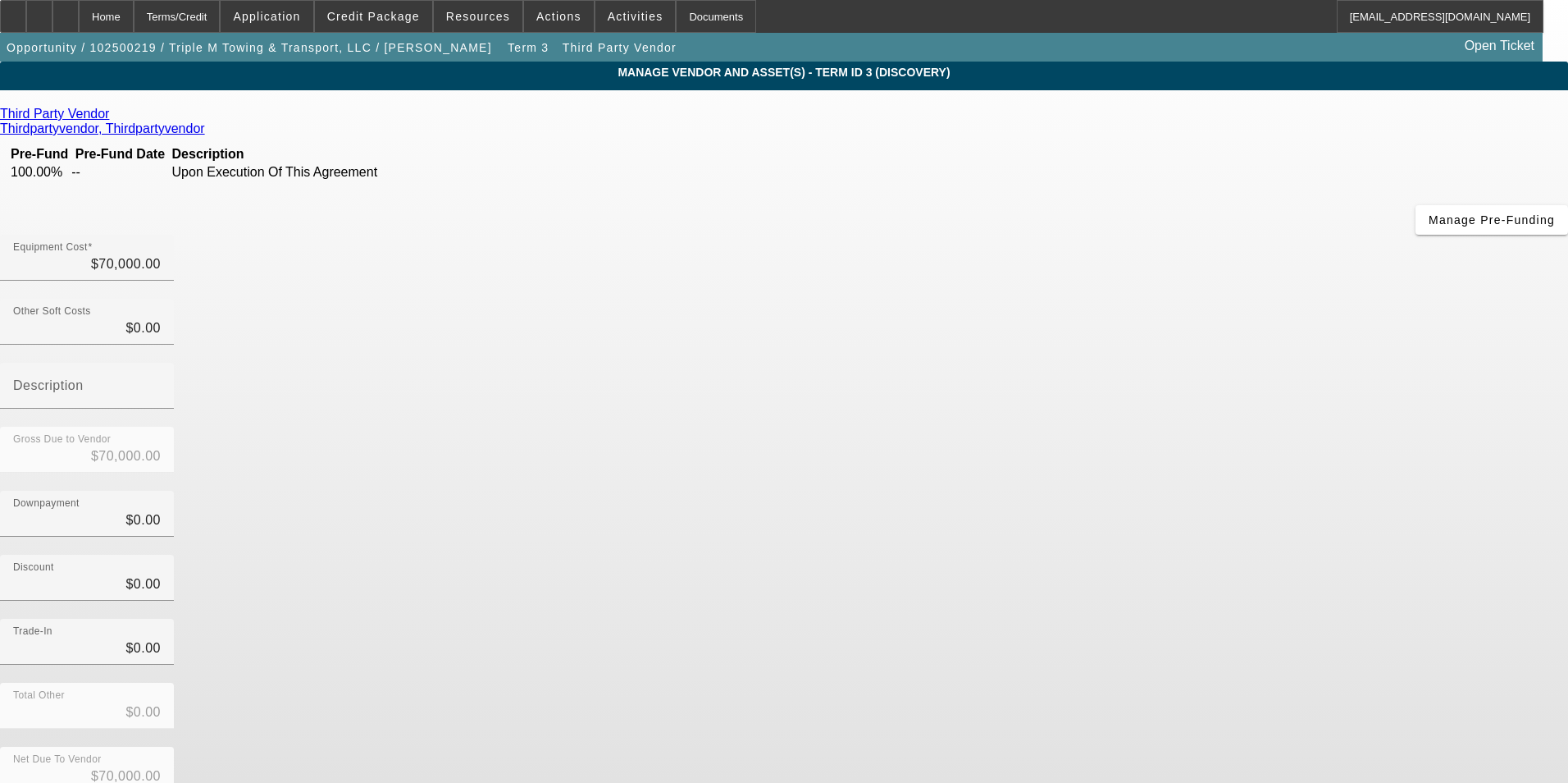
click at [423, 115] on div "Third Party Vendor" at bounding box center [784, 114] width 1568 height 15
click at [114, 114] on icon at bounding box center [114, 114] width 0 height 14
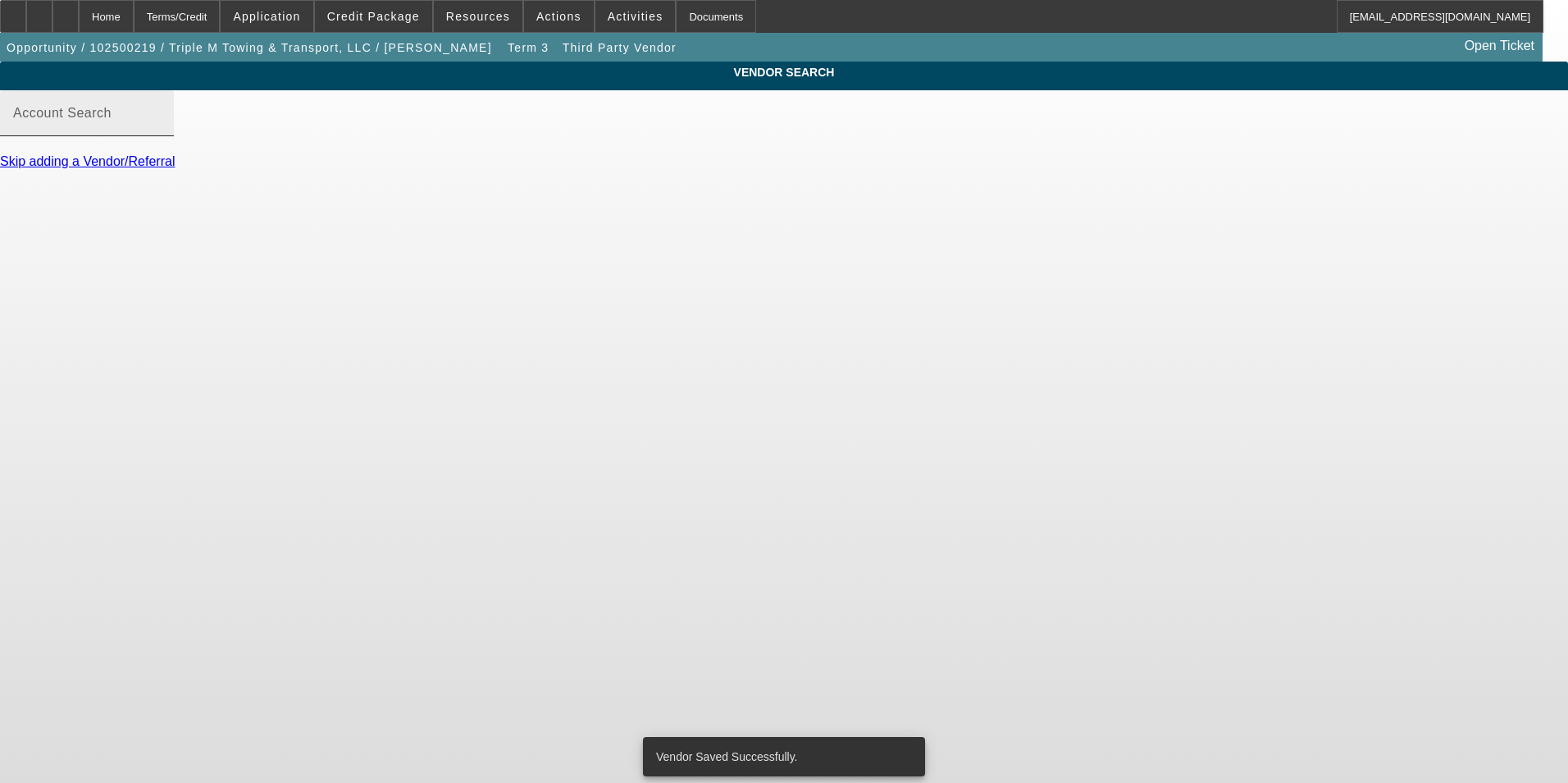
click at [161, 129] on input "Account Search" at bounding box center [86, 120] width 148 height 20
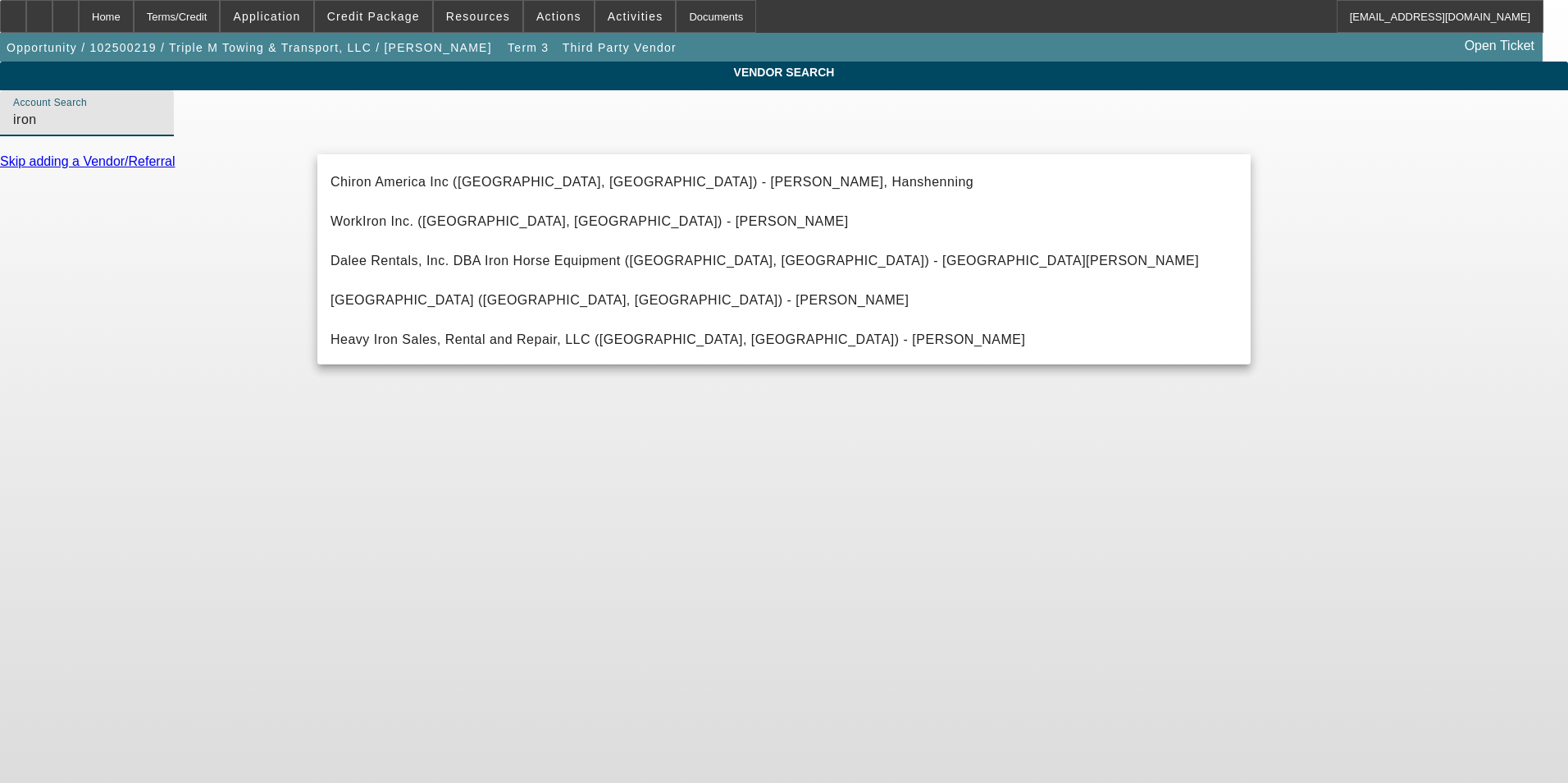
scroll to position [827, 0]
type input "i"
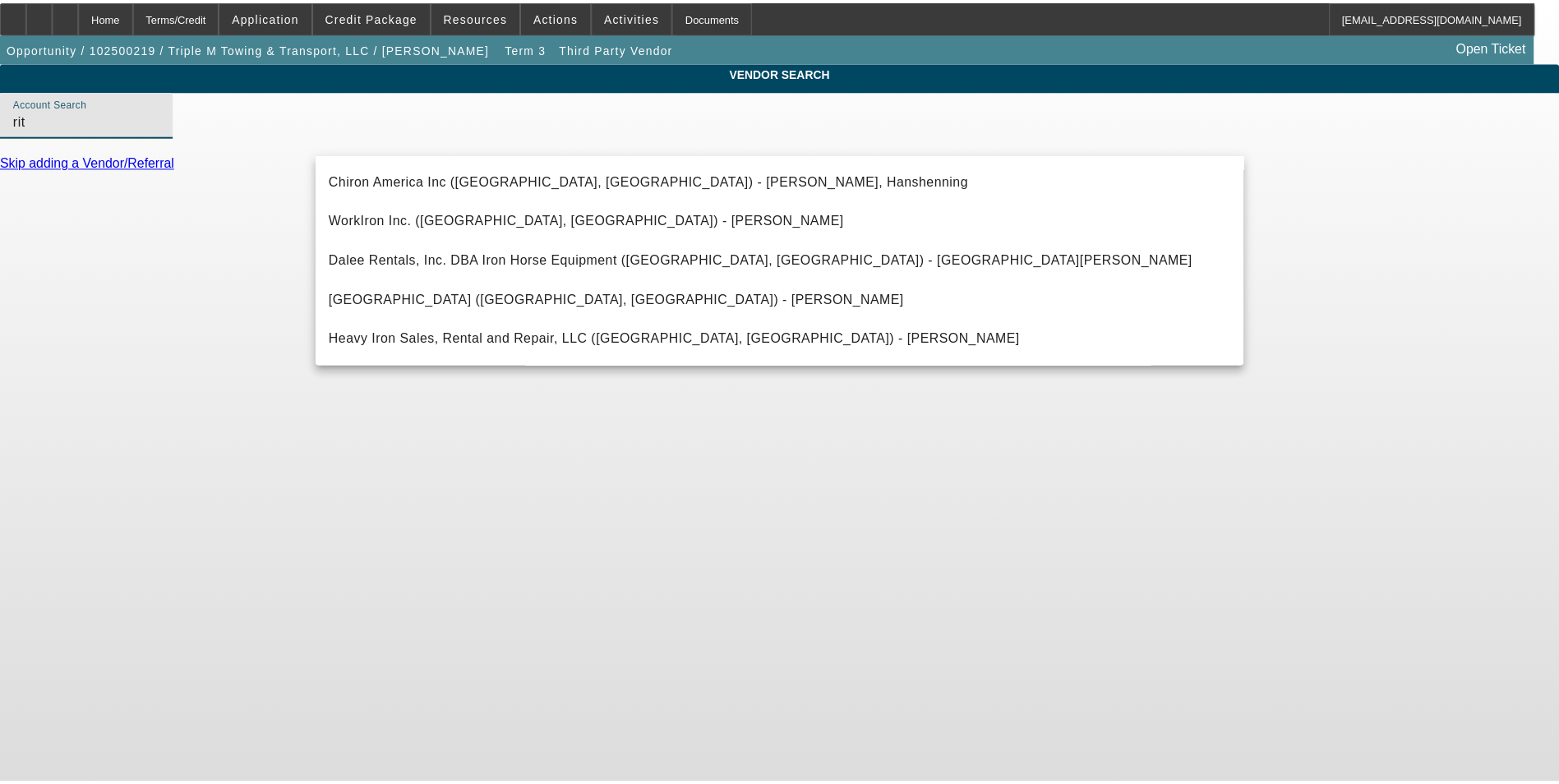
scroll to position [0, 0]
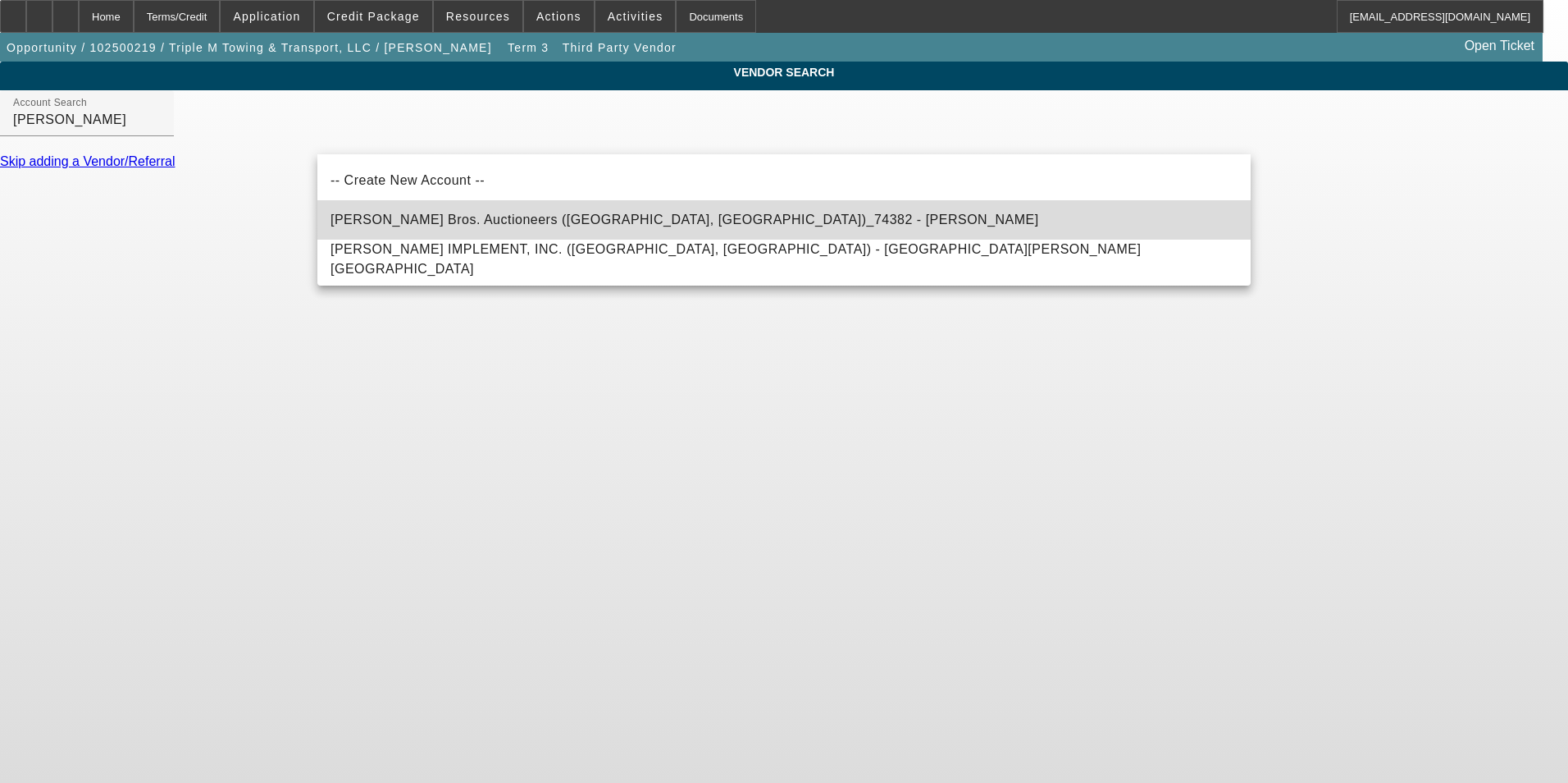
click at [651, 218] on mat-option "Ritchie Bros. Auctioneers (Pleasanton, CA)_74382 - Seybold, Gary" at bounding box center [784, 219] width 934 height 39
type input "Ritchie Bros. Auctioneers (Pleasanton, CA)_74382 - Seybold, Gary"
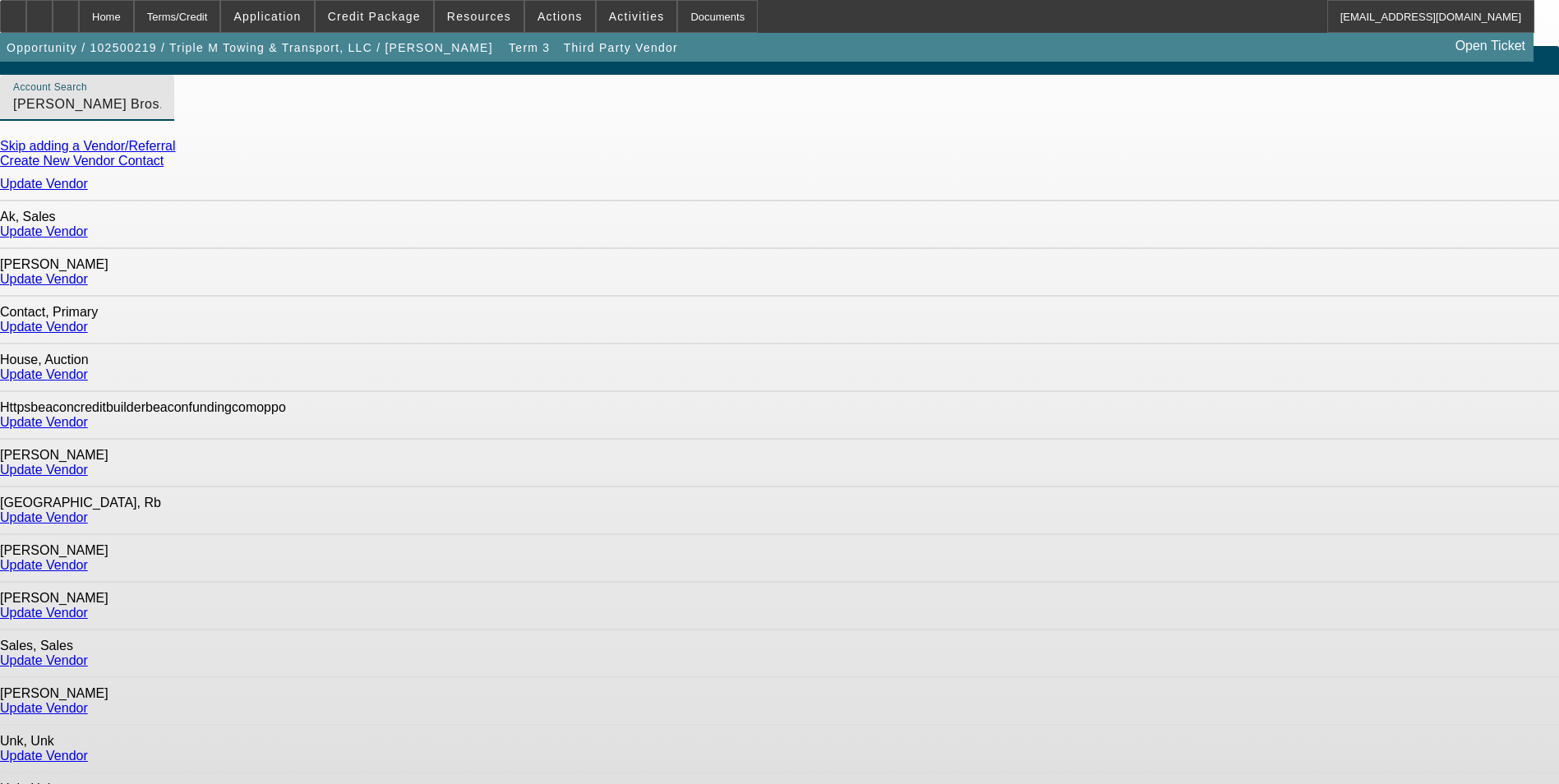
scroll to position [20, 0]
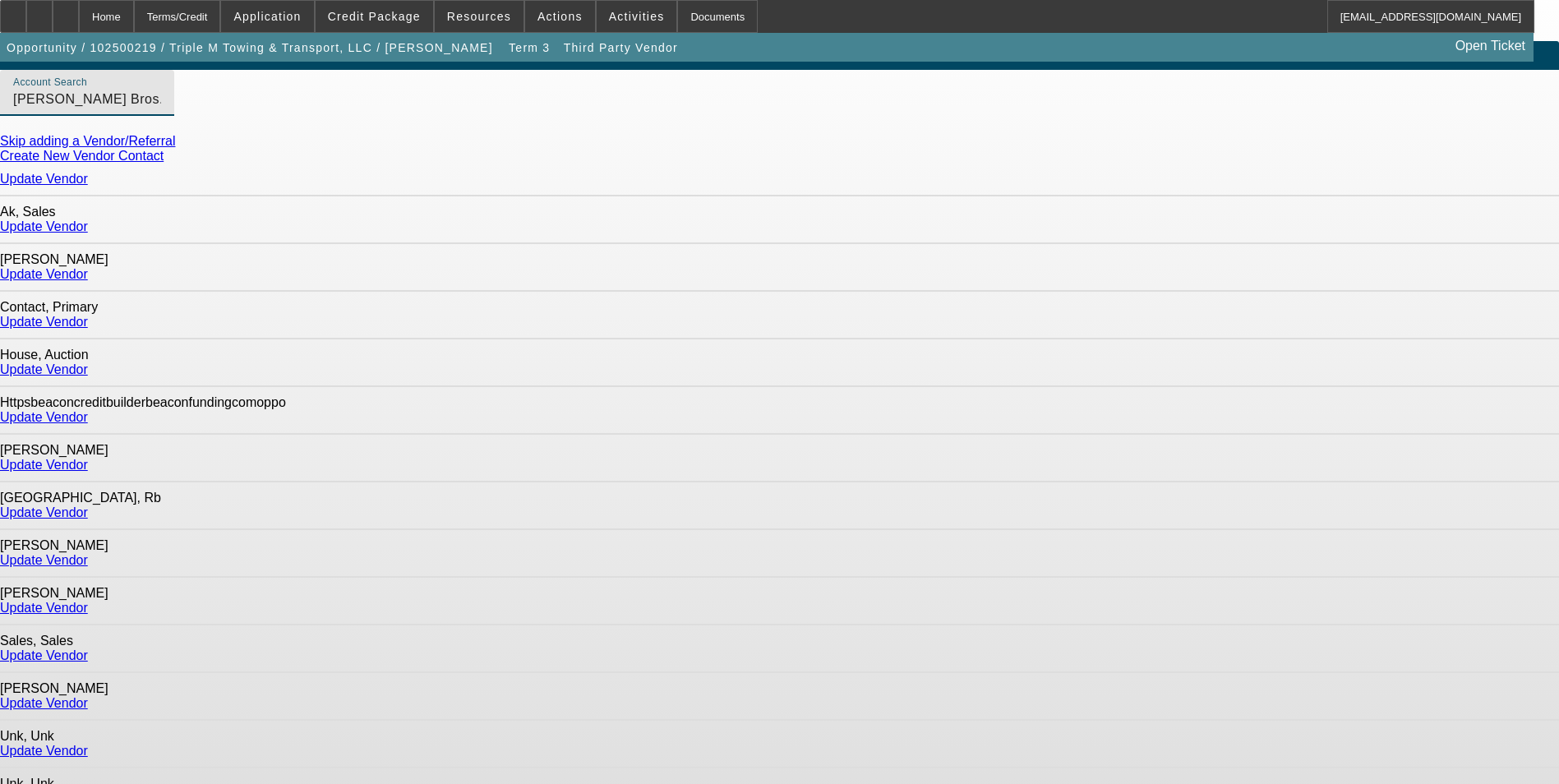
click at [88, 696] on link "Update Vendor" at bounding box center [44, 703] width 88 height 14
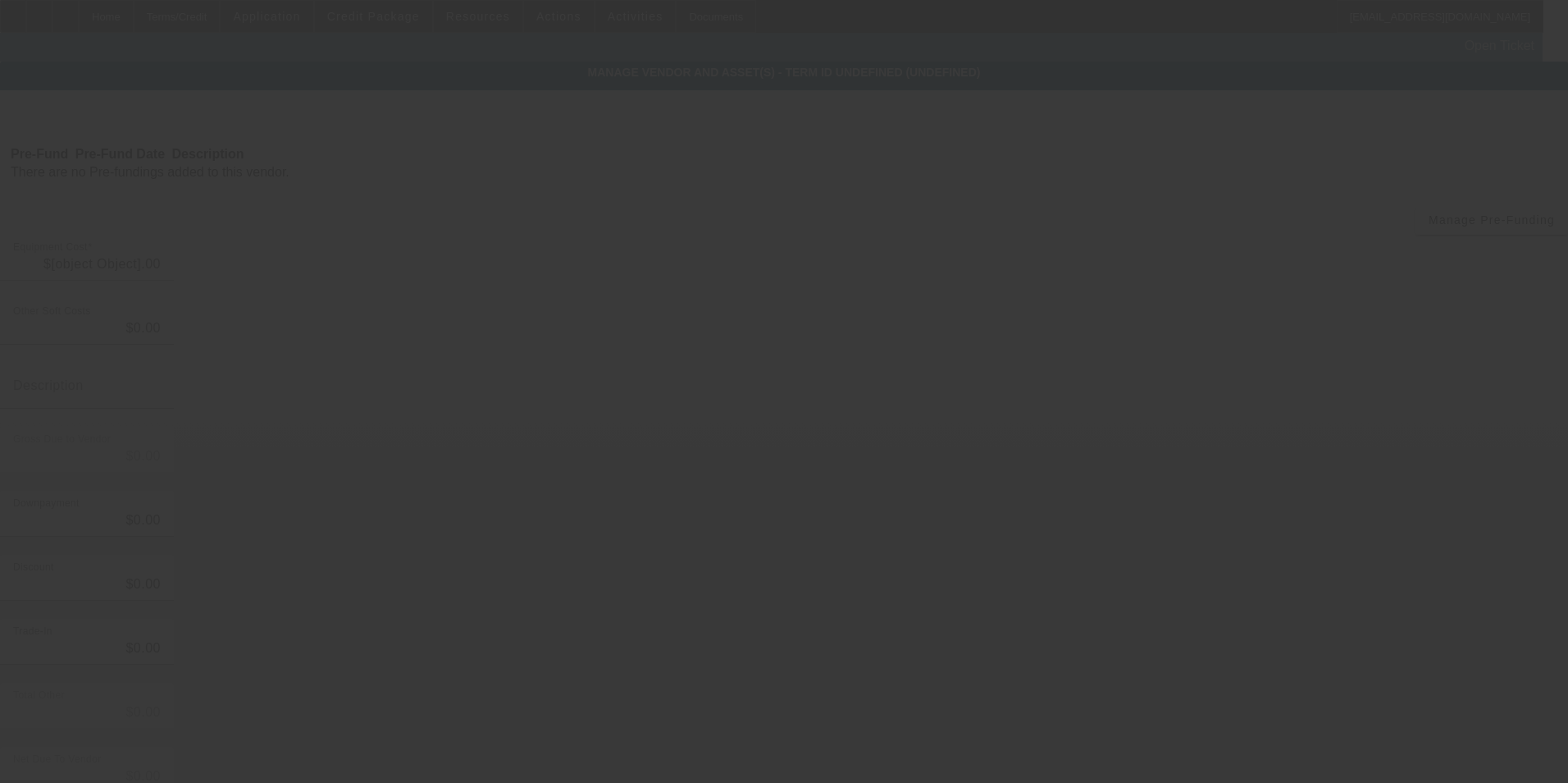
type input "$70,000.00"
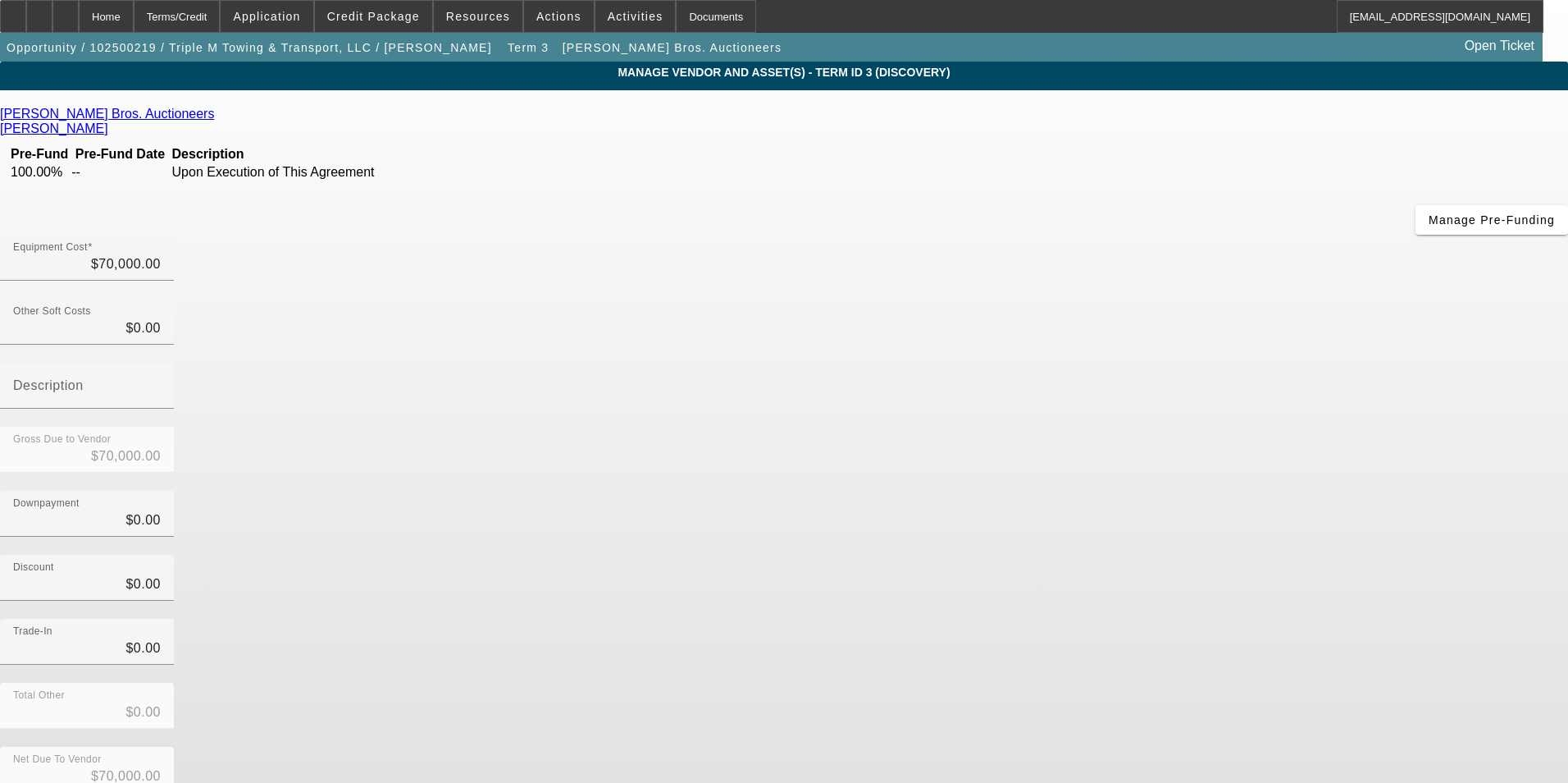
click at [1091, 619] on div "Trade-In $0.00" at bounding box center [784, 650] width 1568 height 64
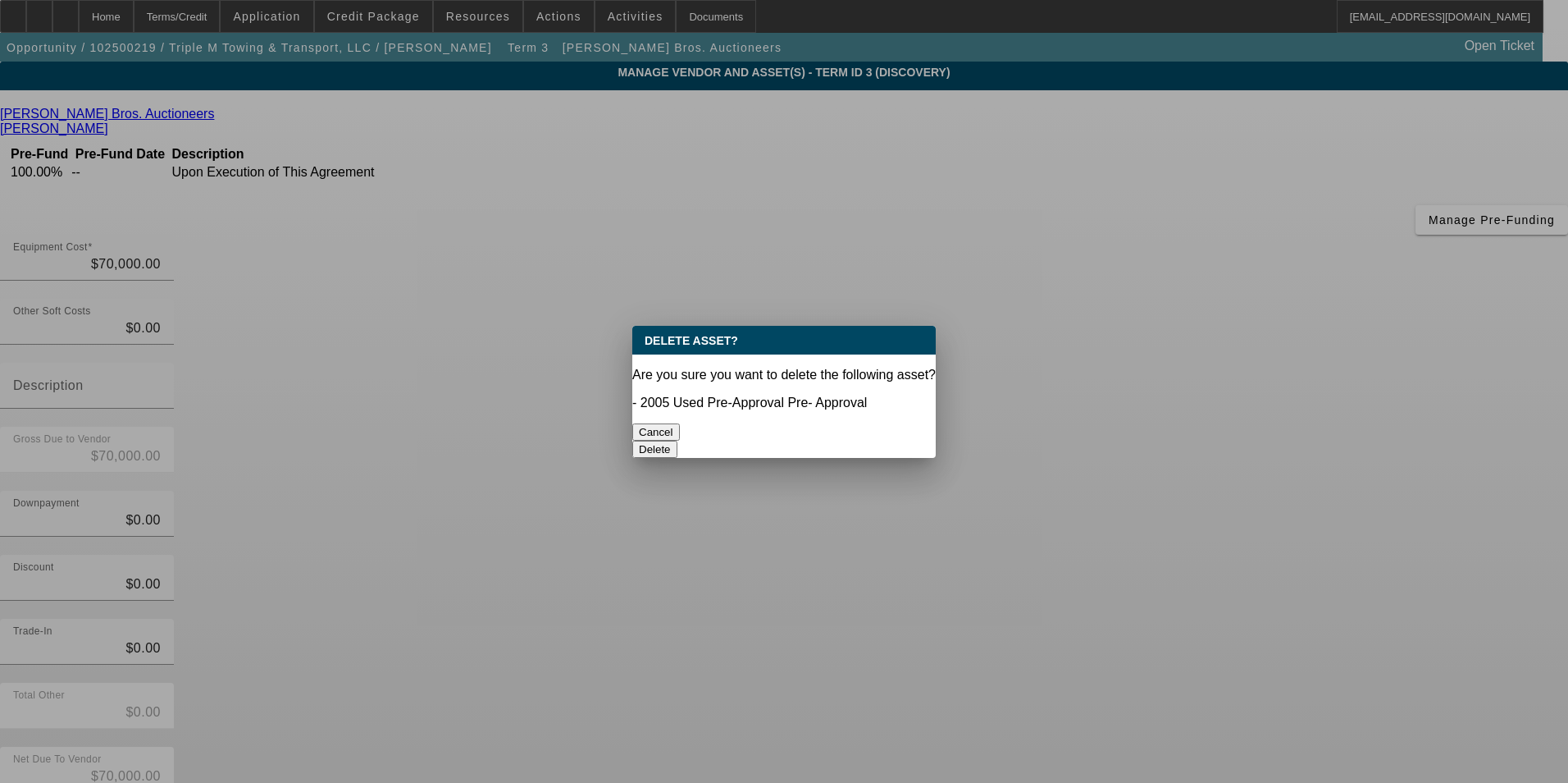
click at [678, 440] on button "Delete" at bounding box center [655, 449] width 45 height 17
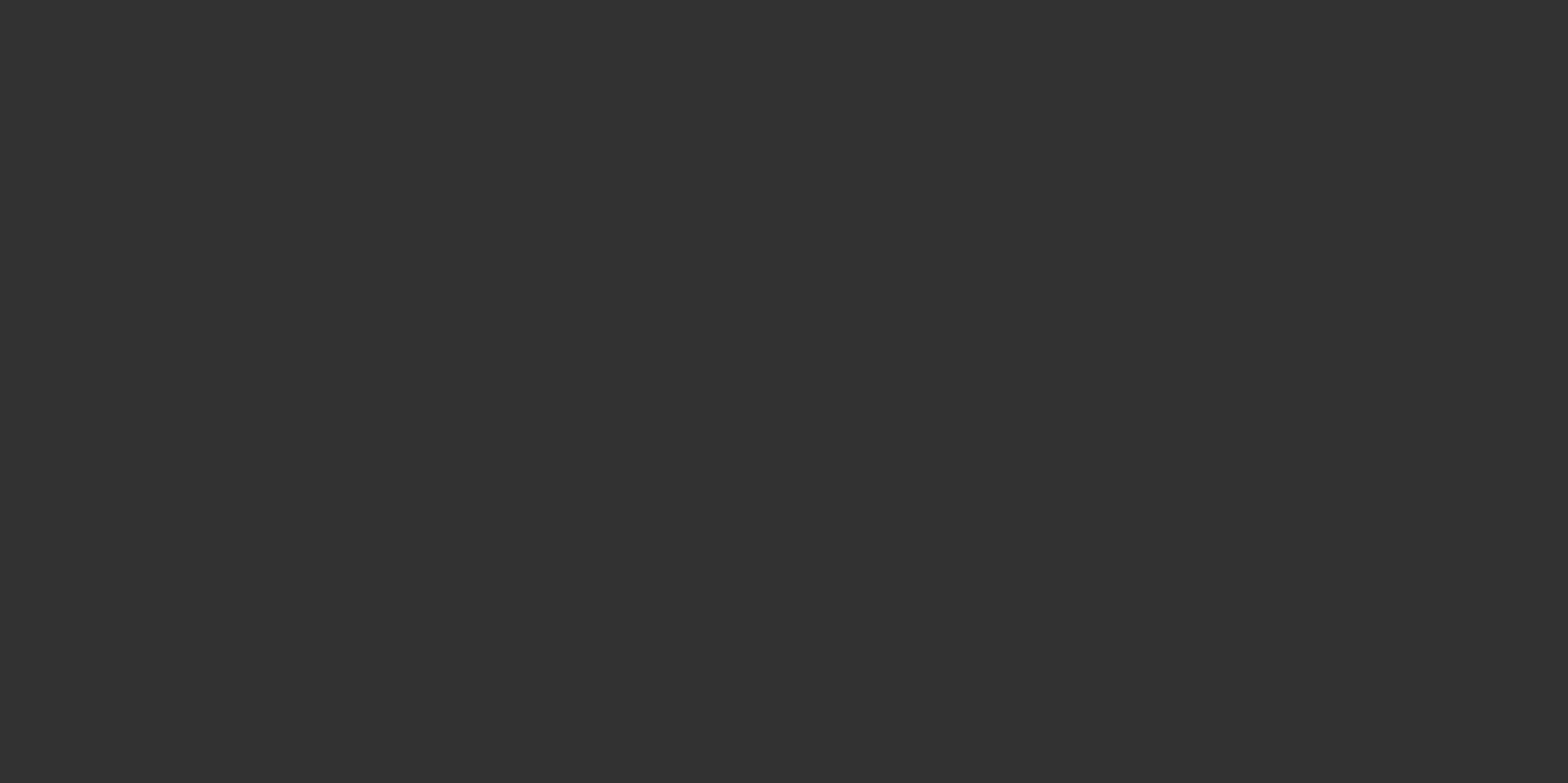
type input "7412 State Route 305"
type input "Burghill"
type input "44404"
type input "Trumbull"
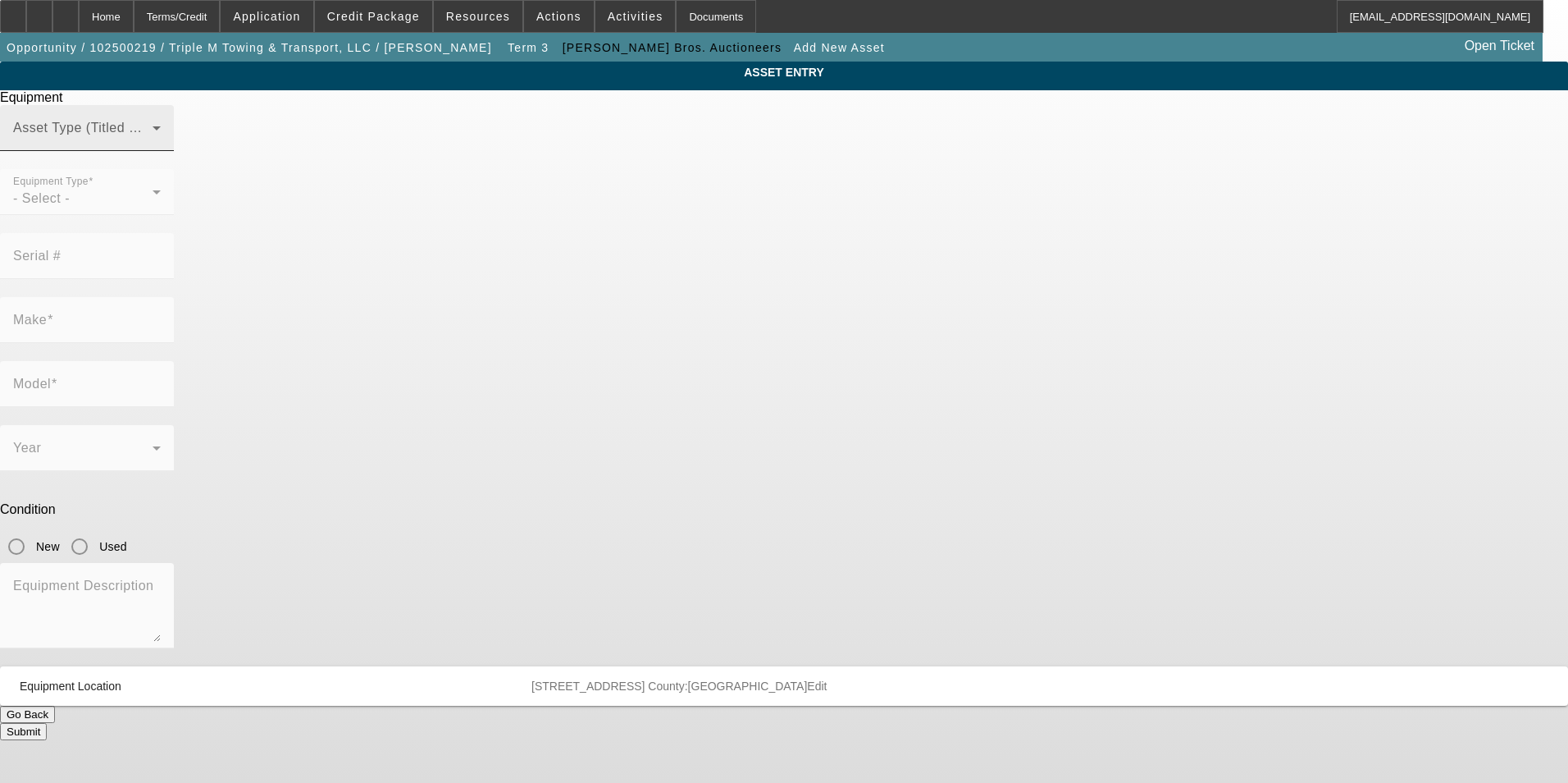
click at [153, 144] on span at bounding box center [83, 135] width 140 height 20
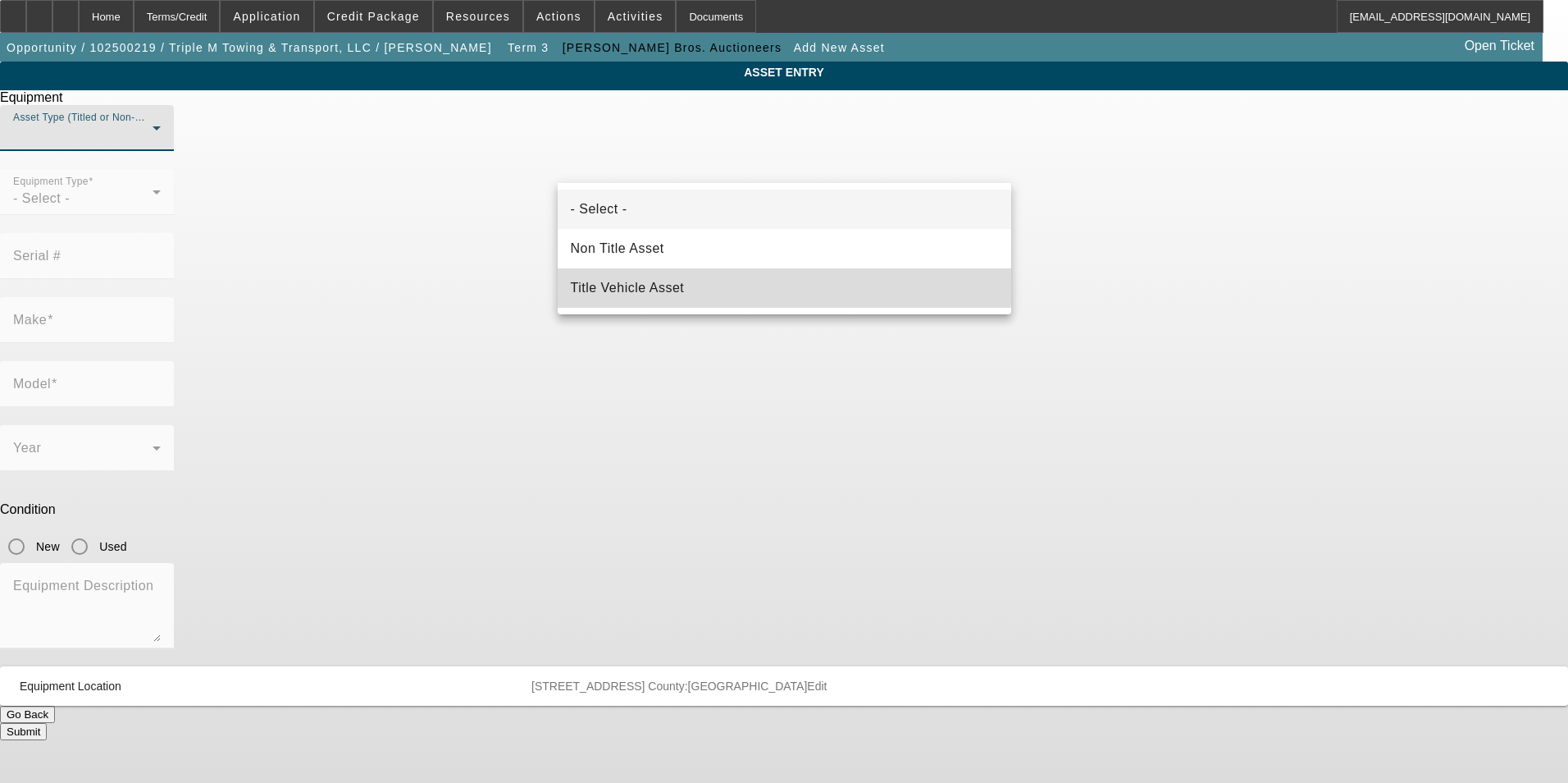
click at [736, 282] on mat-option "Title Vehicle Asset" at bounding box center [784, 288] width 453 height 39
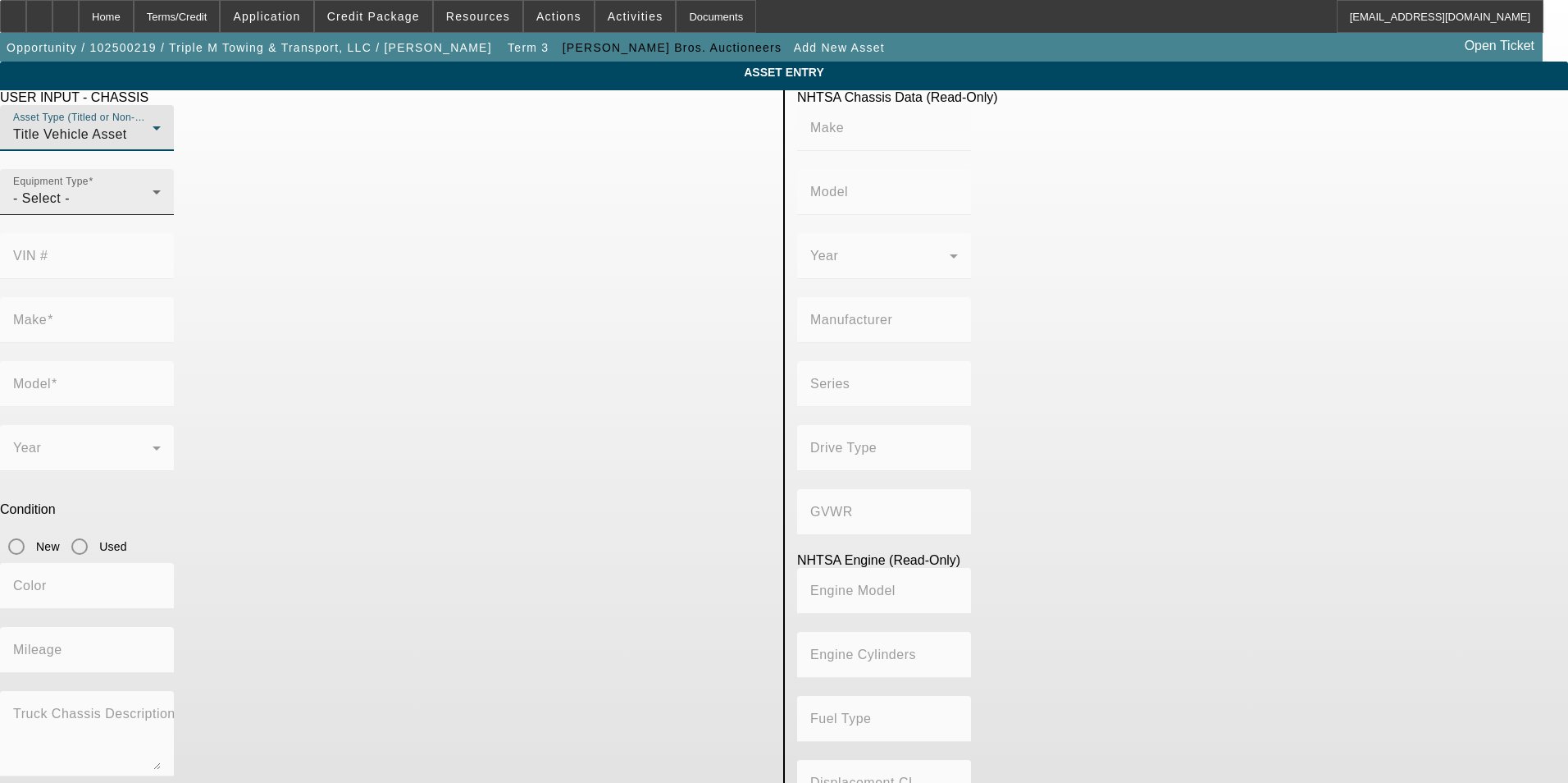
click at [153, 208] on div "- Select -" at bounding box center [83, 198] width 140 height 20
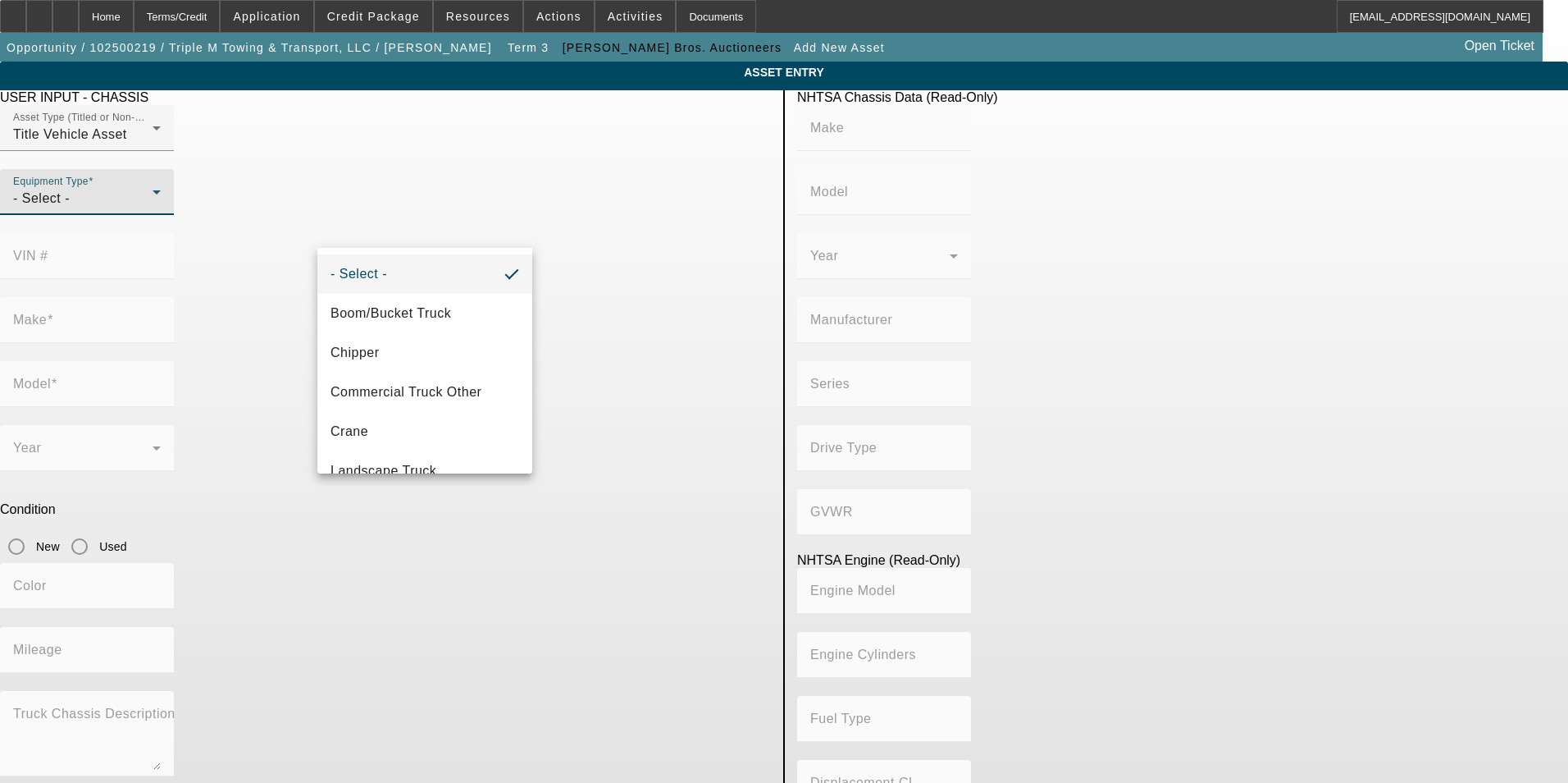
scroll to position [182, 0]
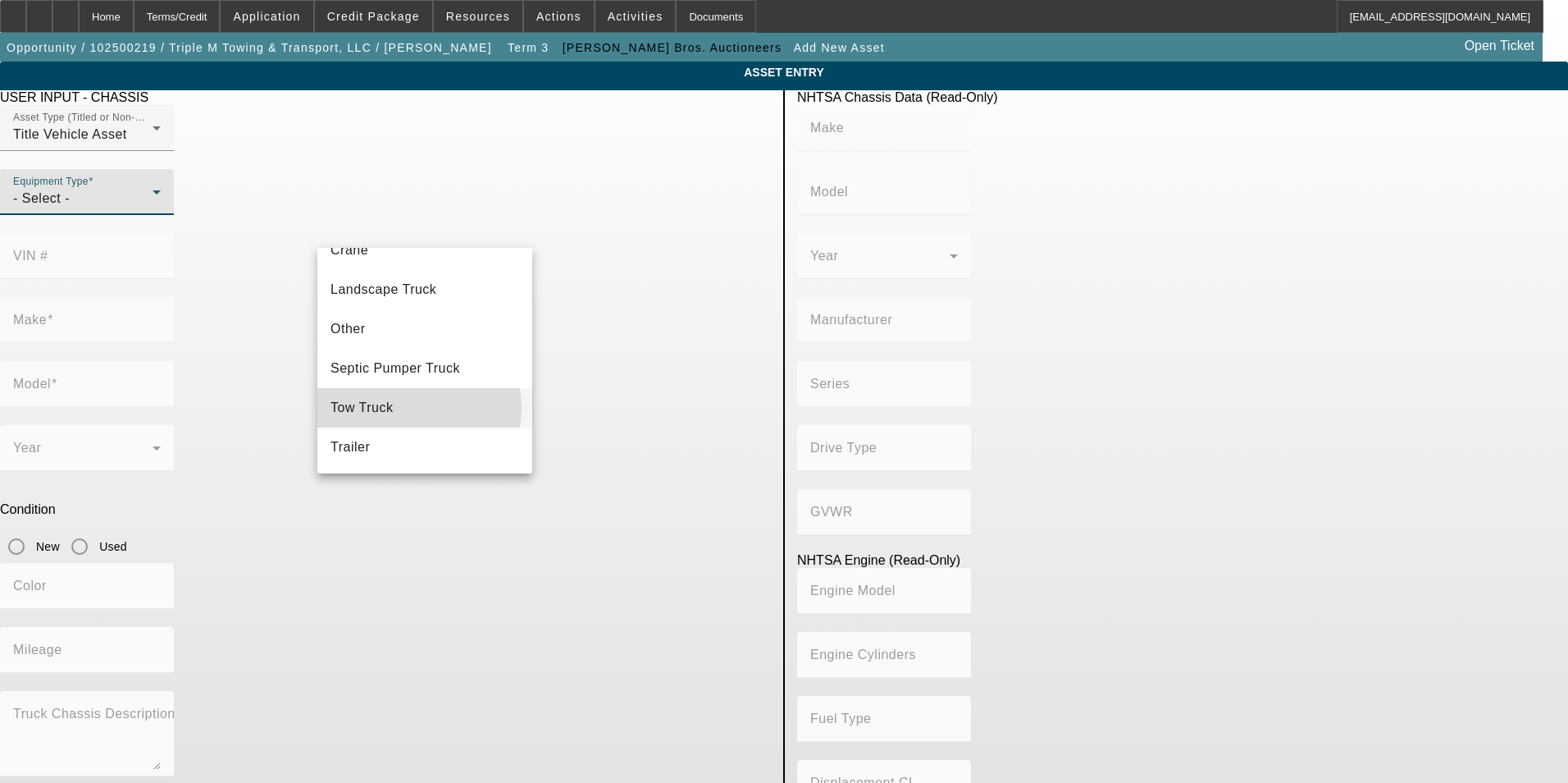
click at [408, 408] on mat-option "Tow Truck" at bounding box center [425, 407] width 215 height 39
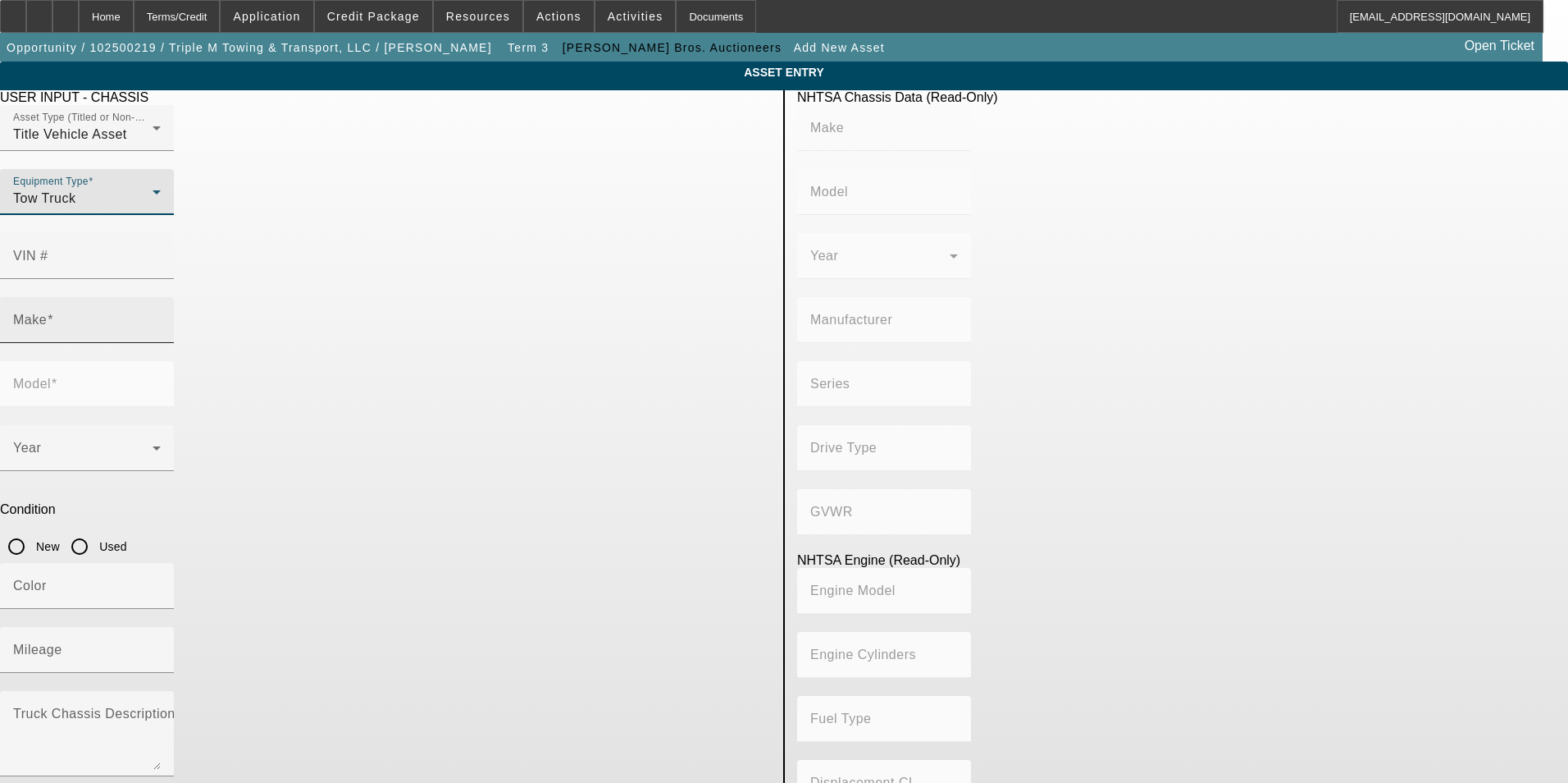
click at [161, 316] on input "Make" at bounding box center [86, 326] width 148 height 20
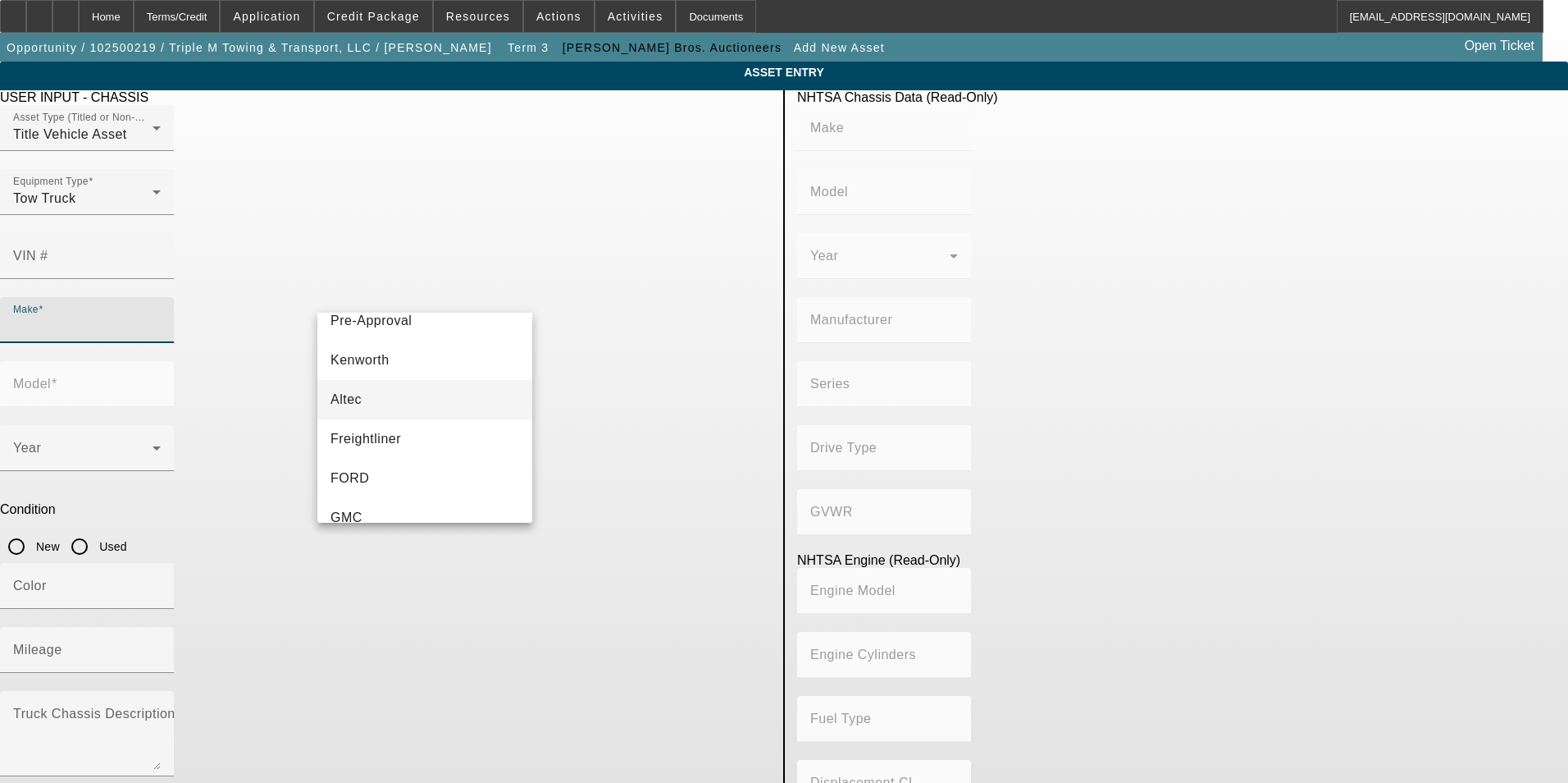
scroll to position [164, 0]
click at [398, 338] on mat-option "Freightliner" at bounding box center [425, 332] width 215 height 39
type input "Freightliner"
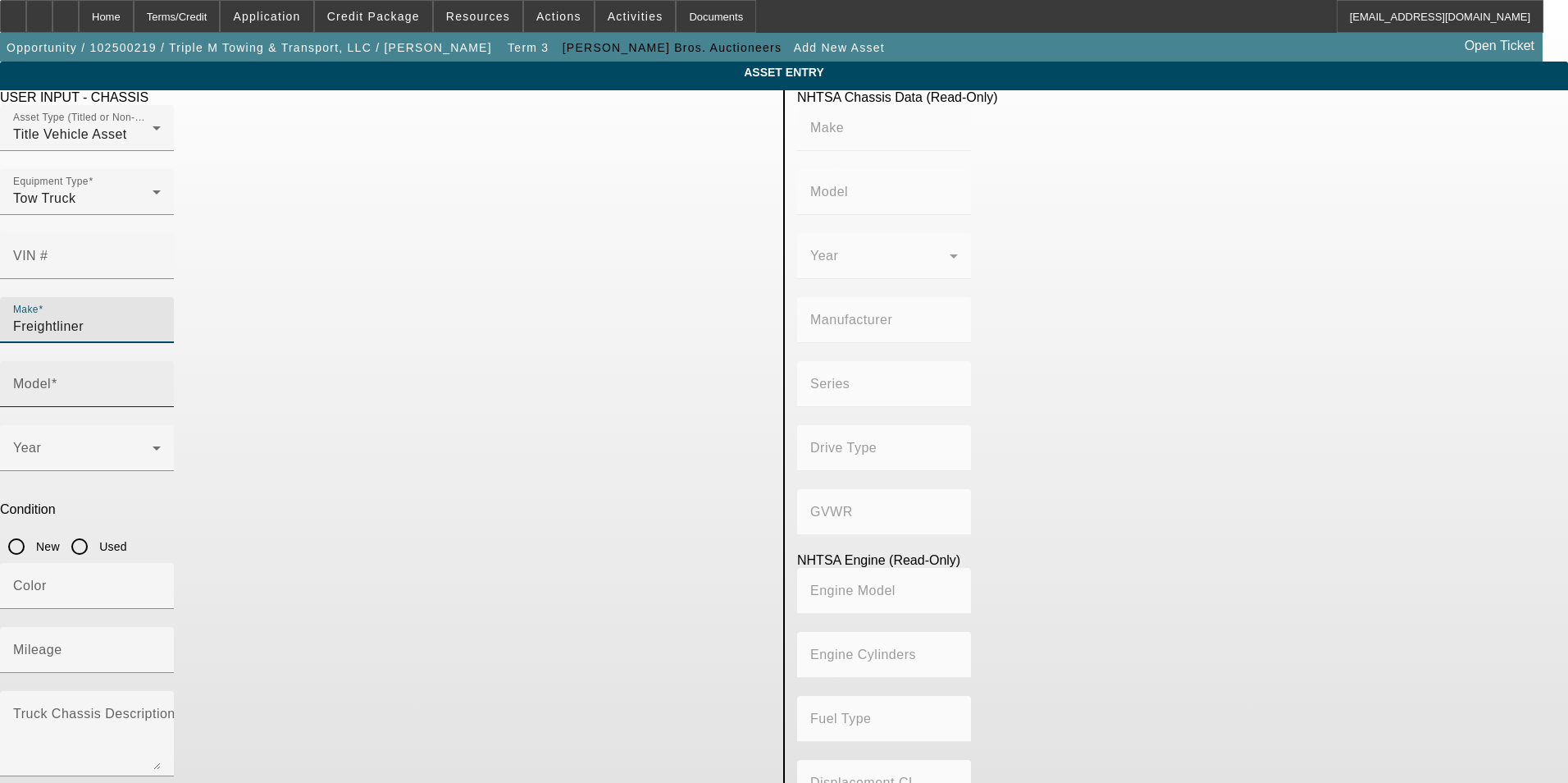
click at [161, 381] on input "Model" at bounding box center [86, 391] width 148 height 20
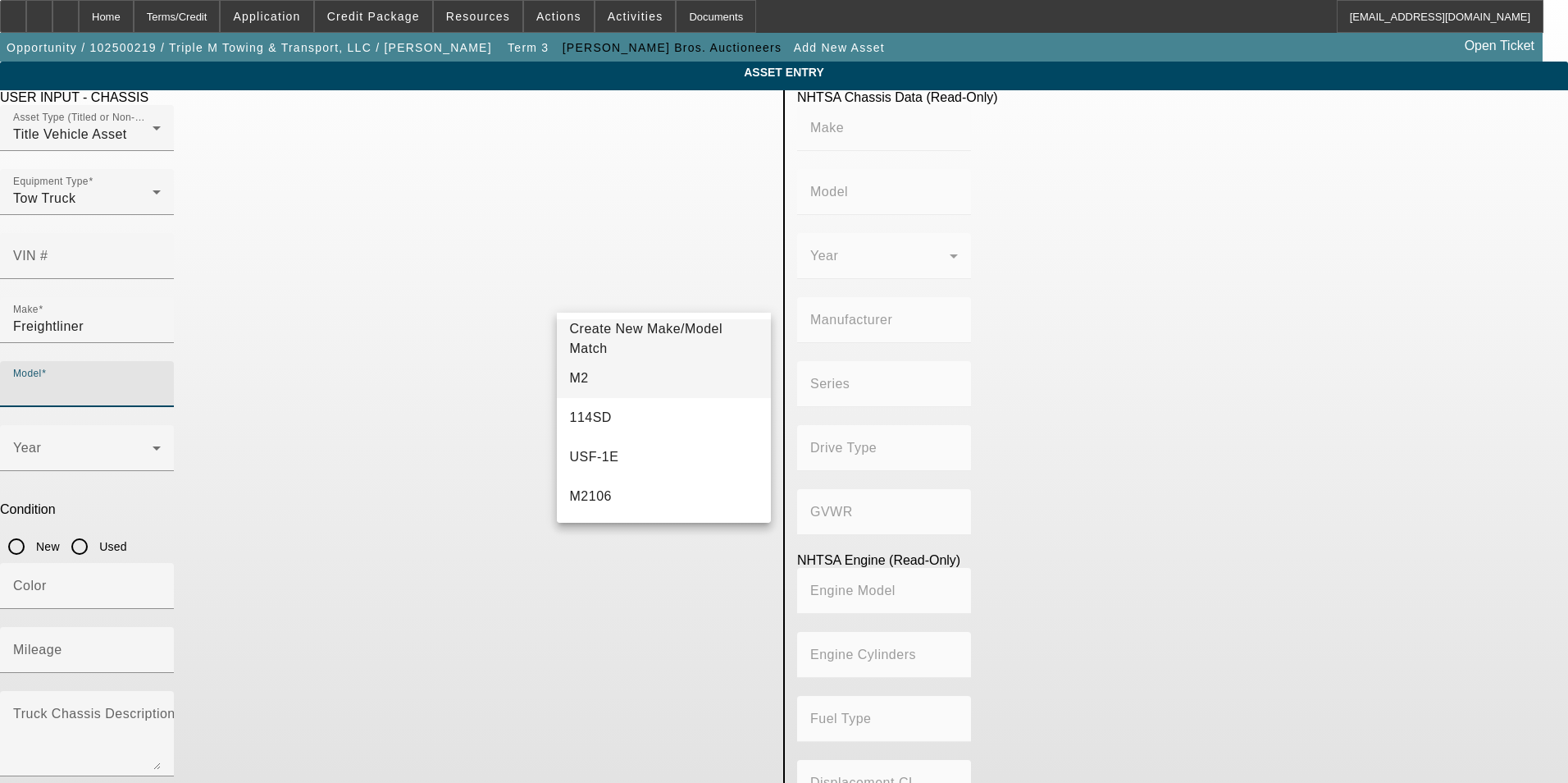
click at [639, 383] on mat-option "M2" at bounding box center [665, 378] width 215 height 39
type input "M2"
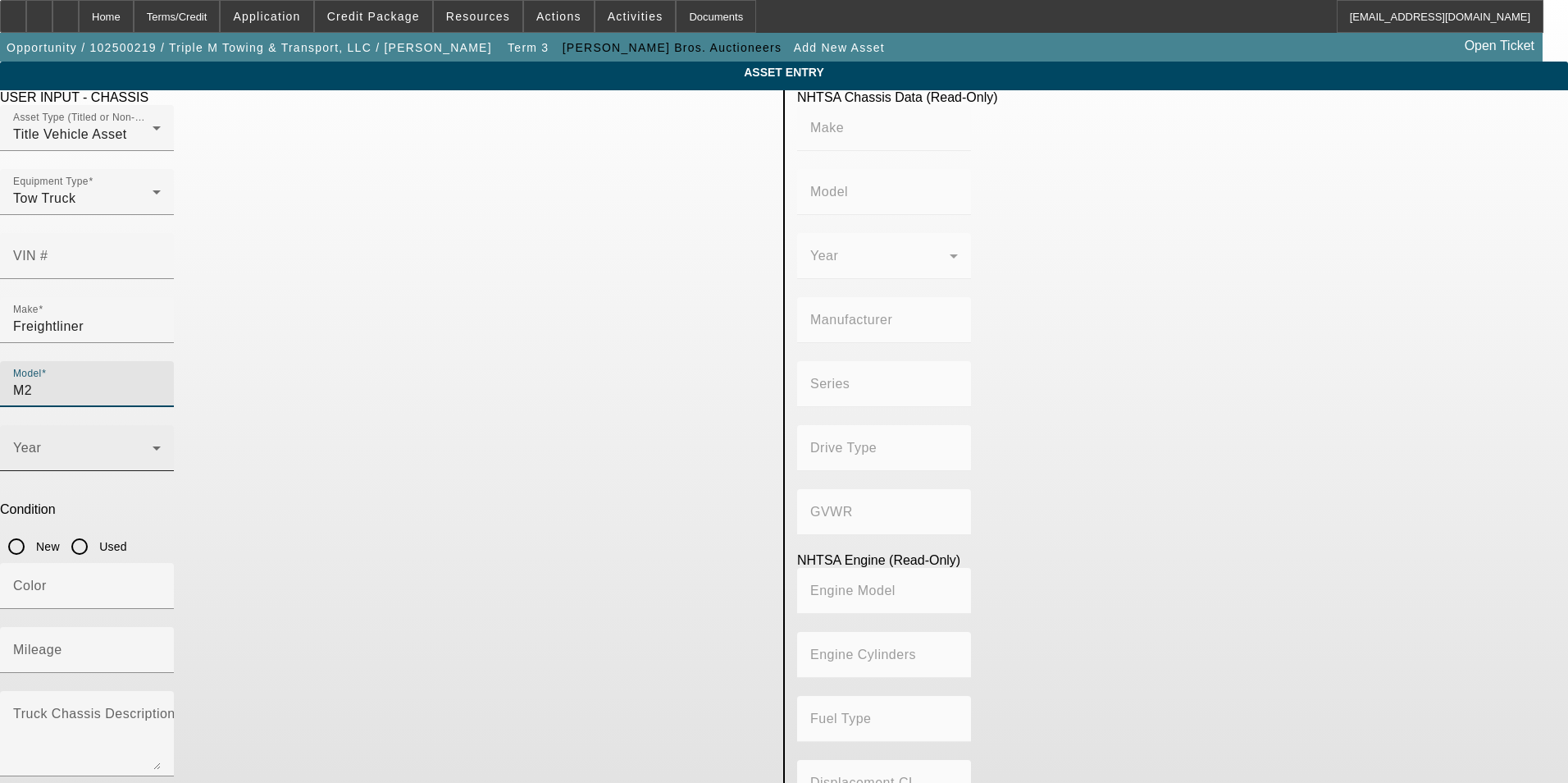
click at [153, 445] on span at bounding box center [83, 454] width 140 height 20
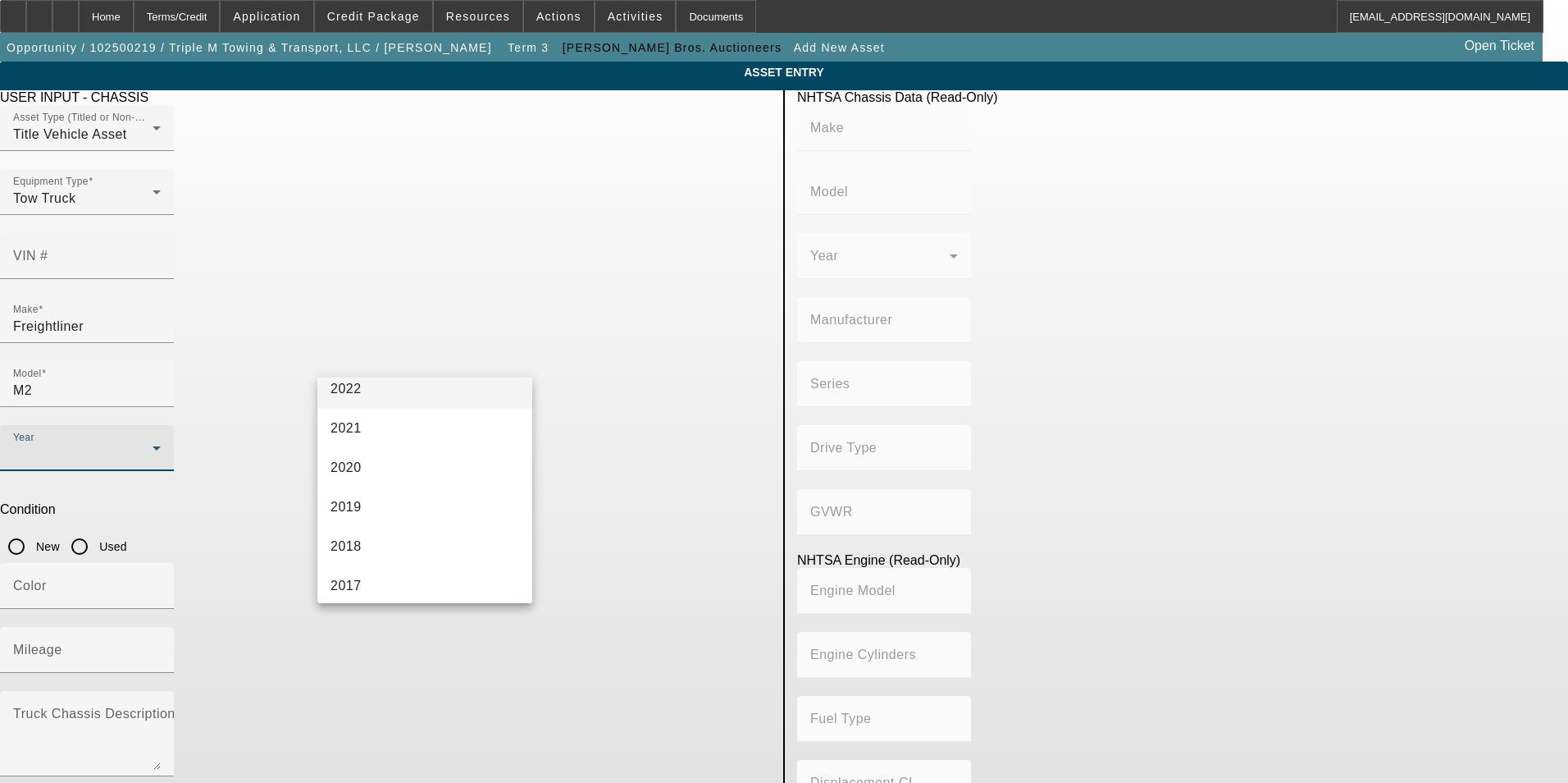
scroll to position [329, 0]
click at [356, 571] on mat-option "2015" at bounding box center [425, 587] width 215 height 39
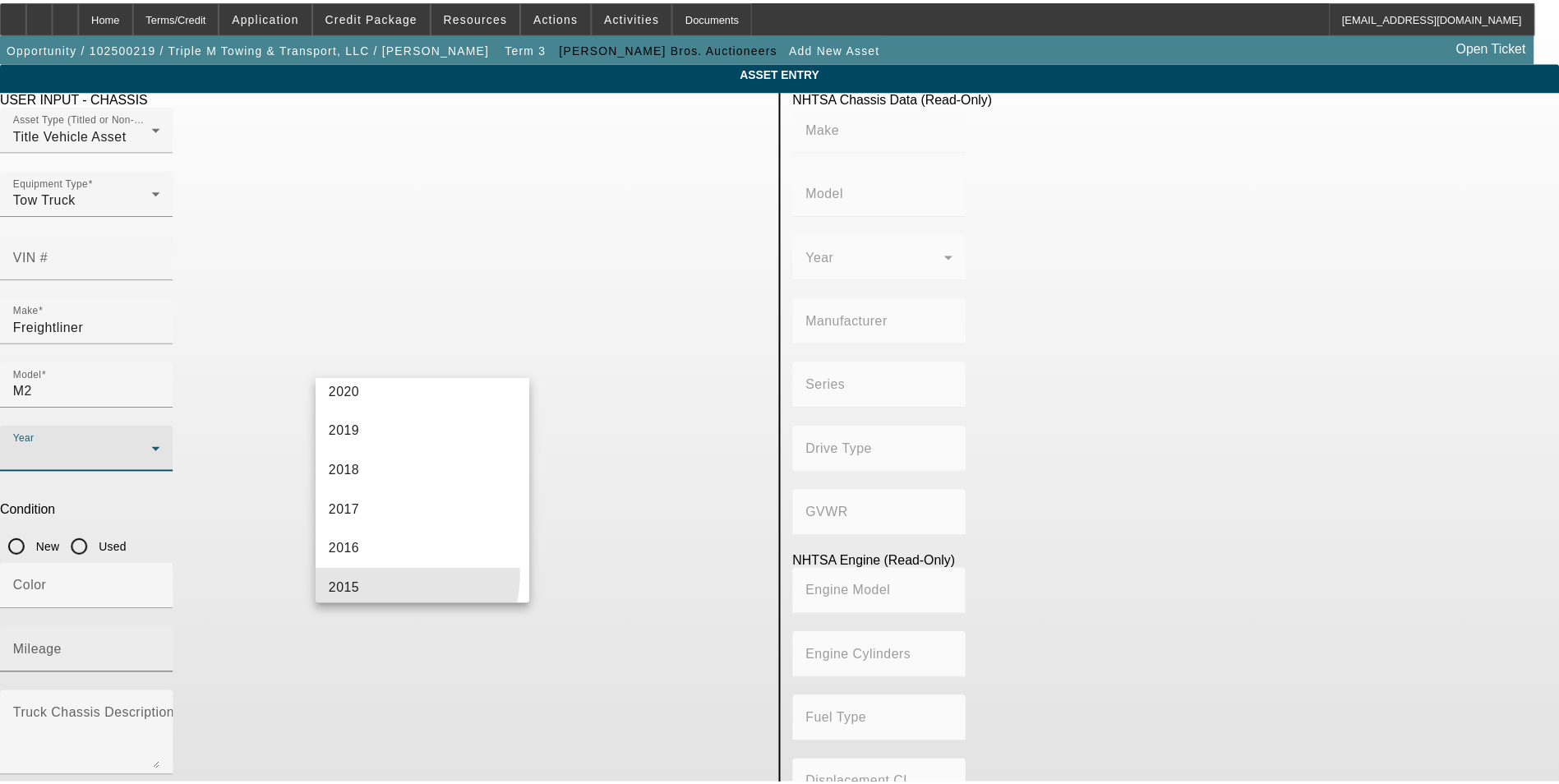
scroll to position [0, 0]
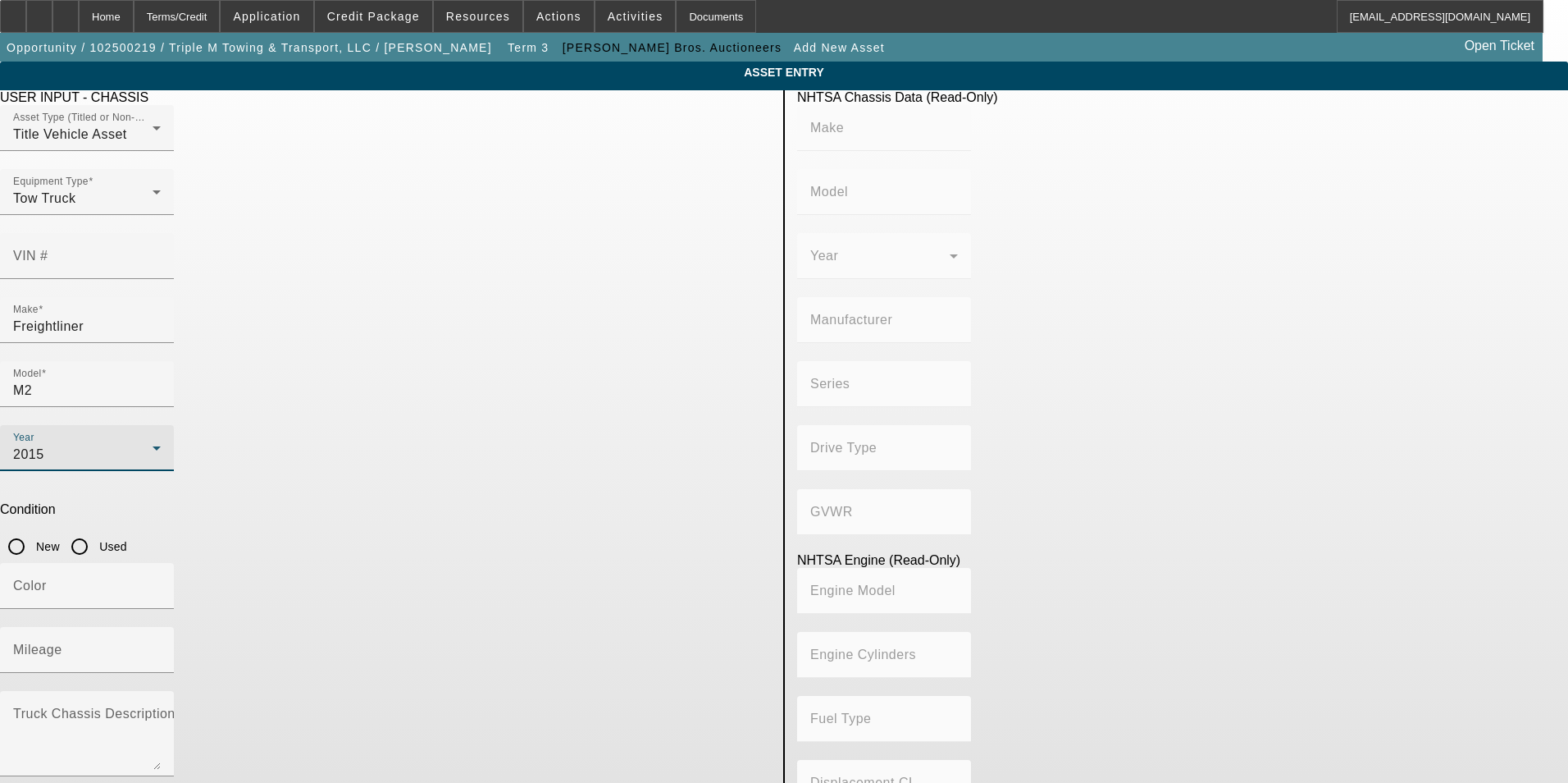
click at [100, 527] on div at bounding box center [79, 546] width 39 height 39
radio input "true"
click at [161, 583] on input "Color" at bounding box center [86, 592] width 148 height 20
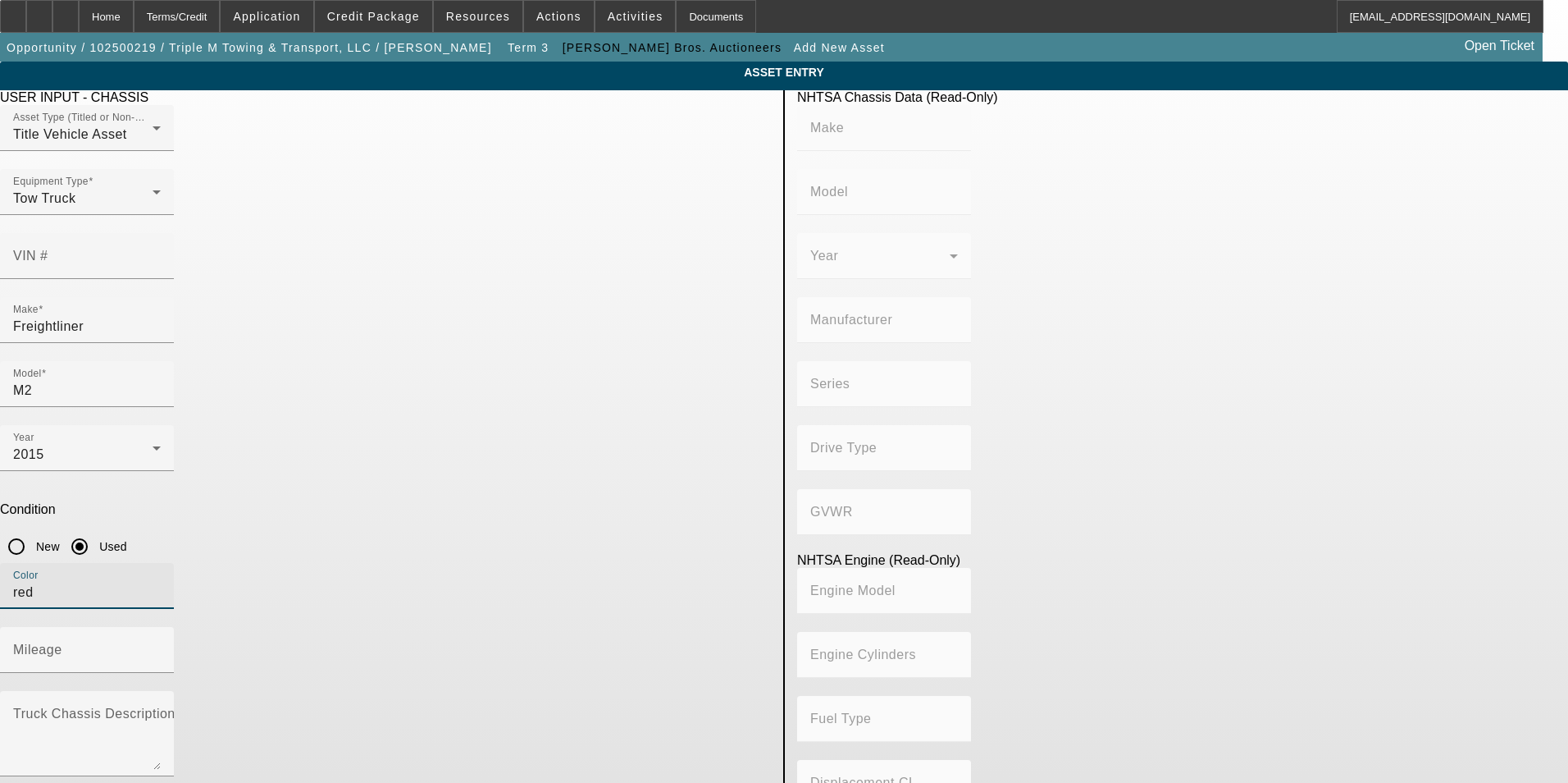
type input "red"
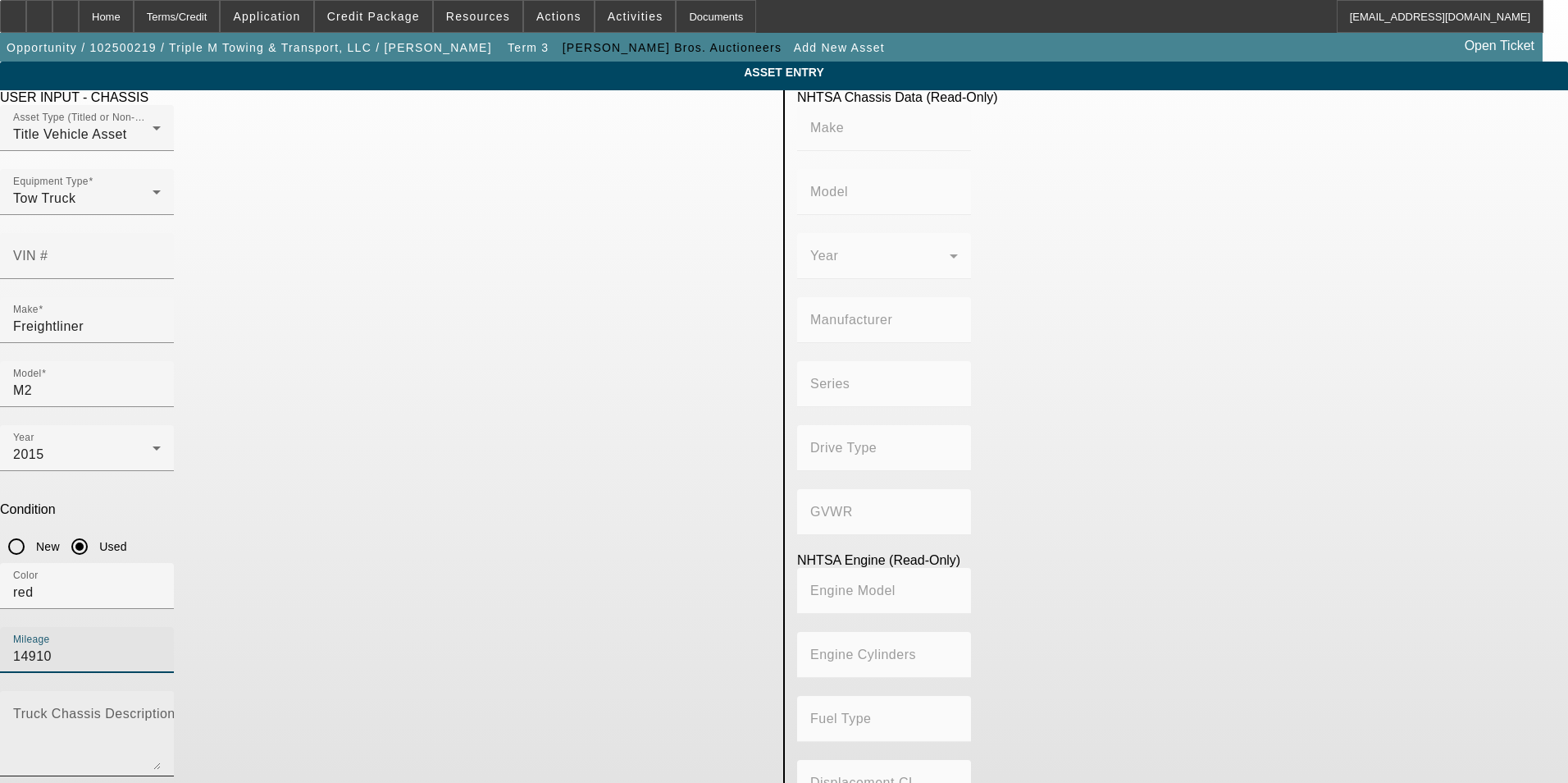
type input "14910"
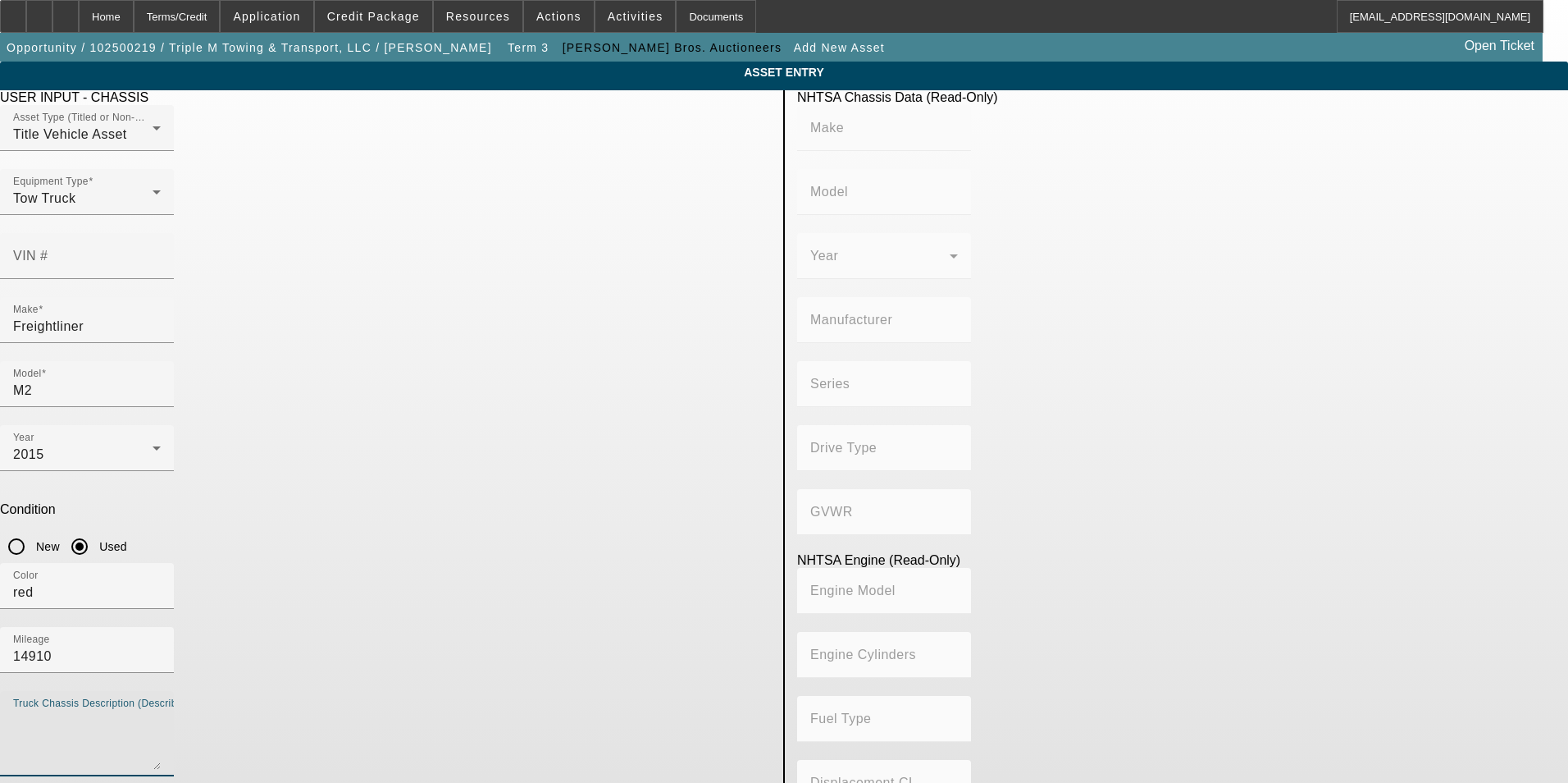
click at [161, 710] on textarea "Truck Chassis Description (Describe the truck chassis only)" at bounding box center [86, 740] width 148 height 59
click at [161, 253] on input "VIN #" at bounding box center [86, 262] width 148 height 20
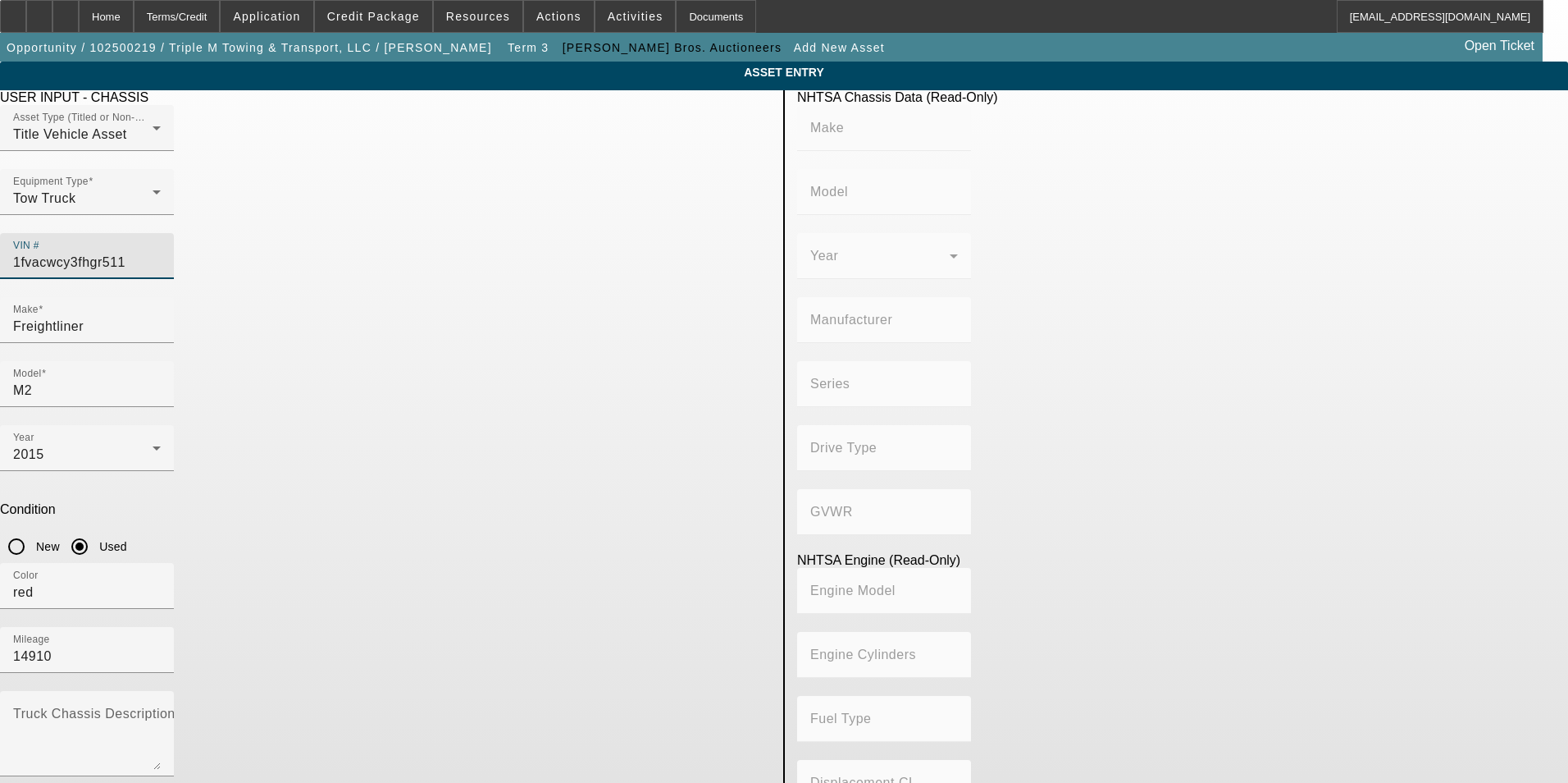
type input "1fvacwcy3fhgr5110"
type input "FREIGHTLINER"
type input "M2"
type input "DAIMLER TRUCK NORTH AMERICA LLC"
type input "106 Medium Duty"
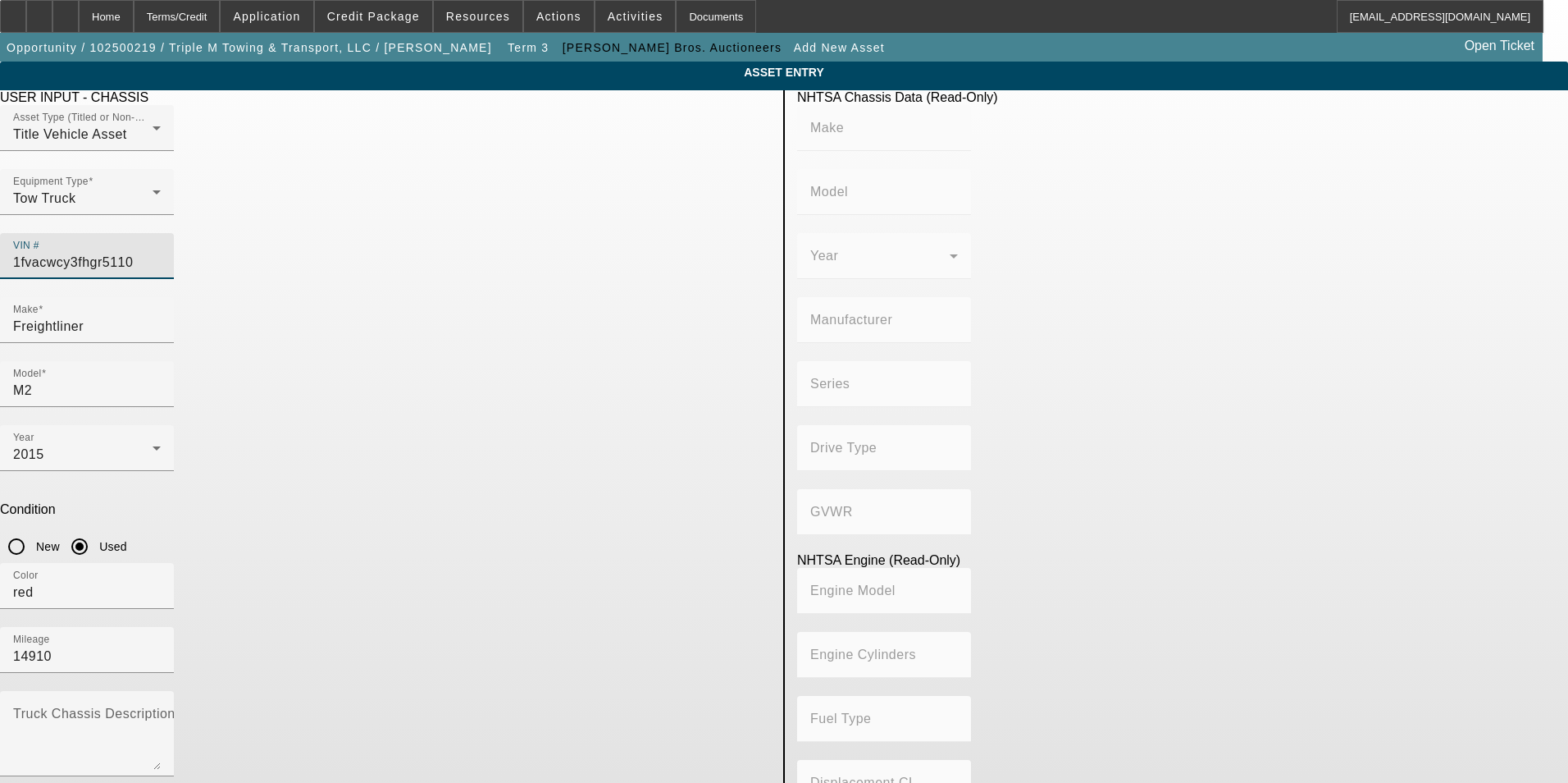
type input "4x2"
type input "Class 6: 19,501 - 26,000 lb (8,845 - 11,794 kg)"
type input "Cummins ISL"
type input "6"
type input "Diesel"
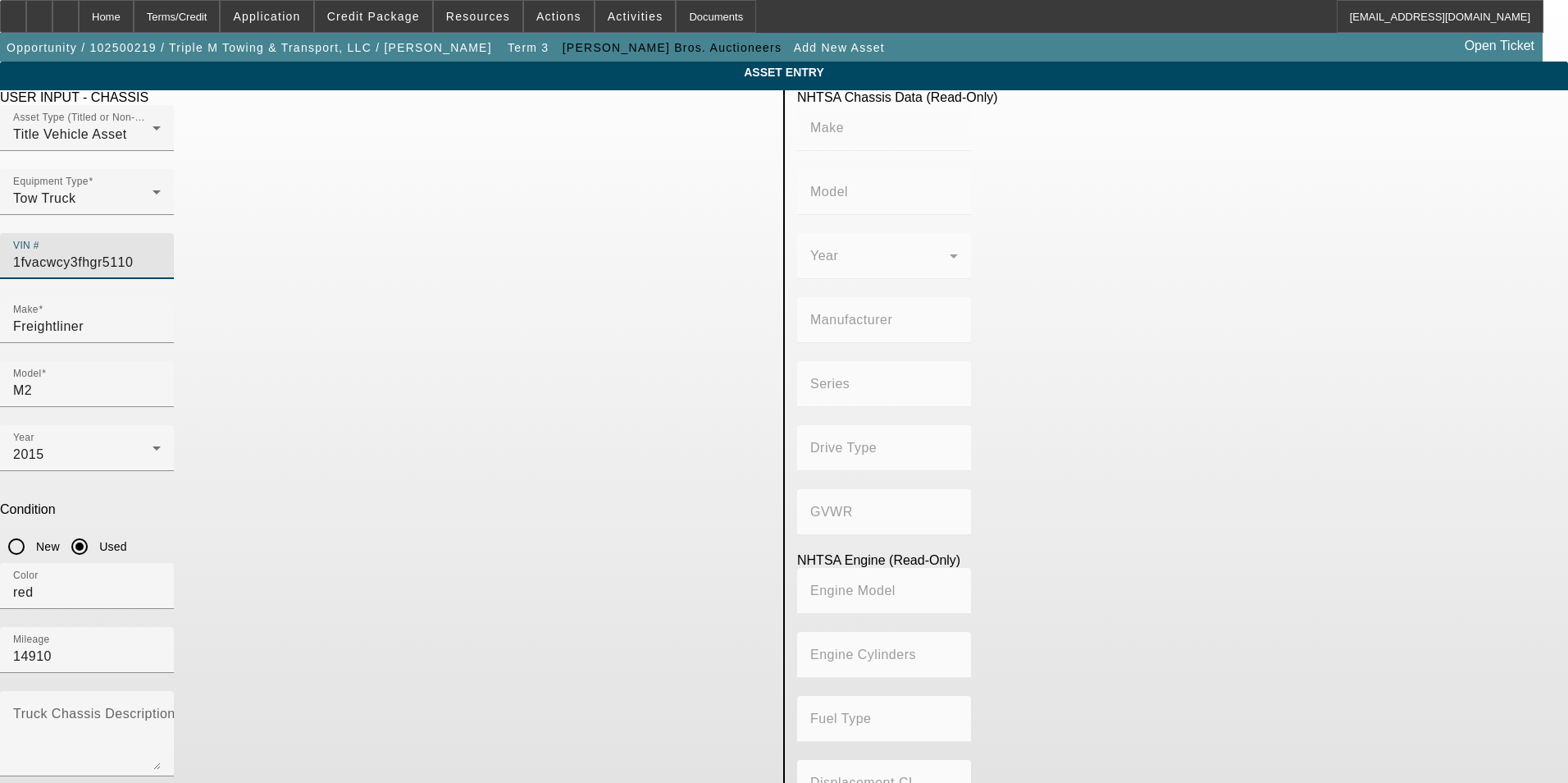
type input "543.11132244311"
type input "8.9"
type input "1FVACWCY3FHGR5110"
type input "FREIGHTLINER"
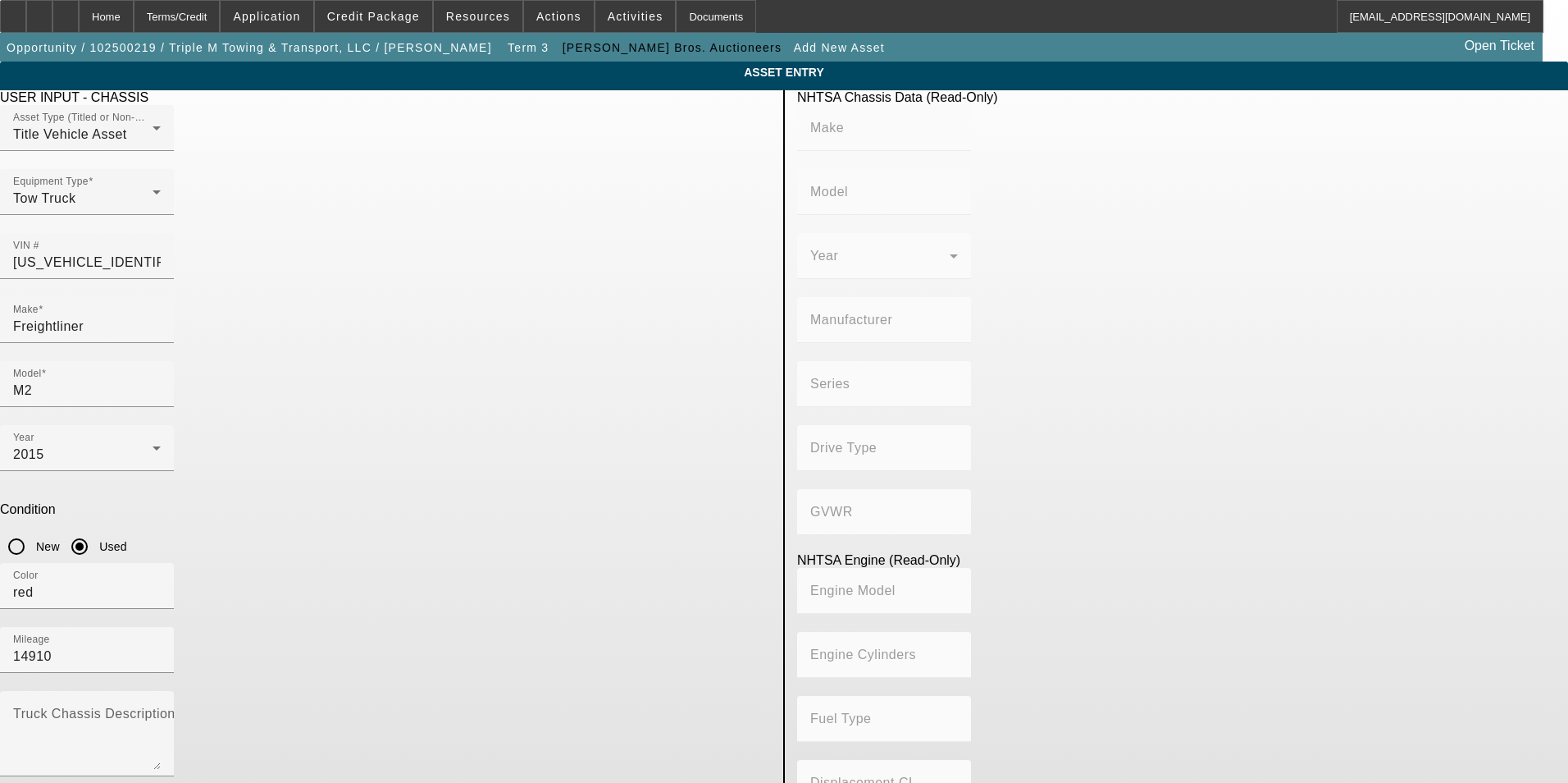
type input "M2"
type input "DAIMLER TRUCK NORTH AMERICA LLC"
type input "106 Medium Duty"
type input "4x2"
type input "Class 6: 19,501 - 26,000 lb (8,845 - 11,794 kg)"
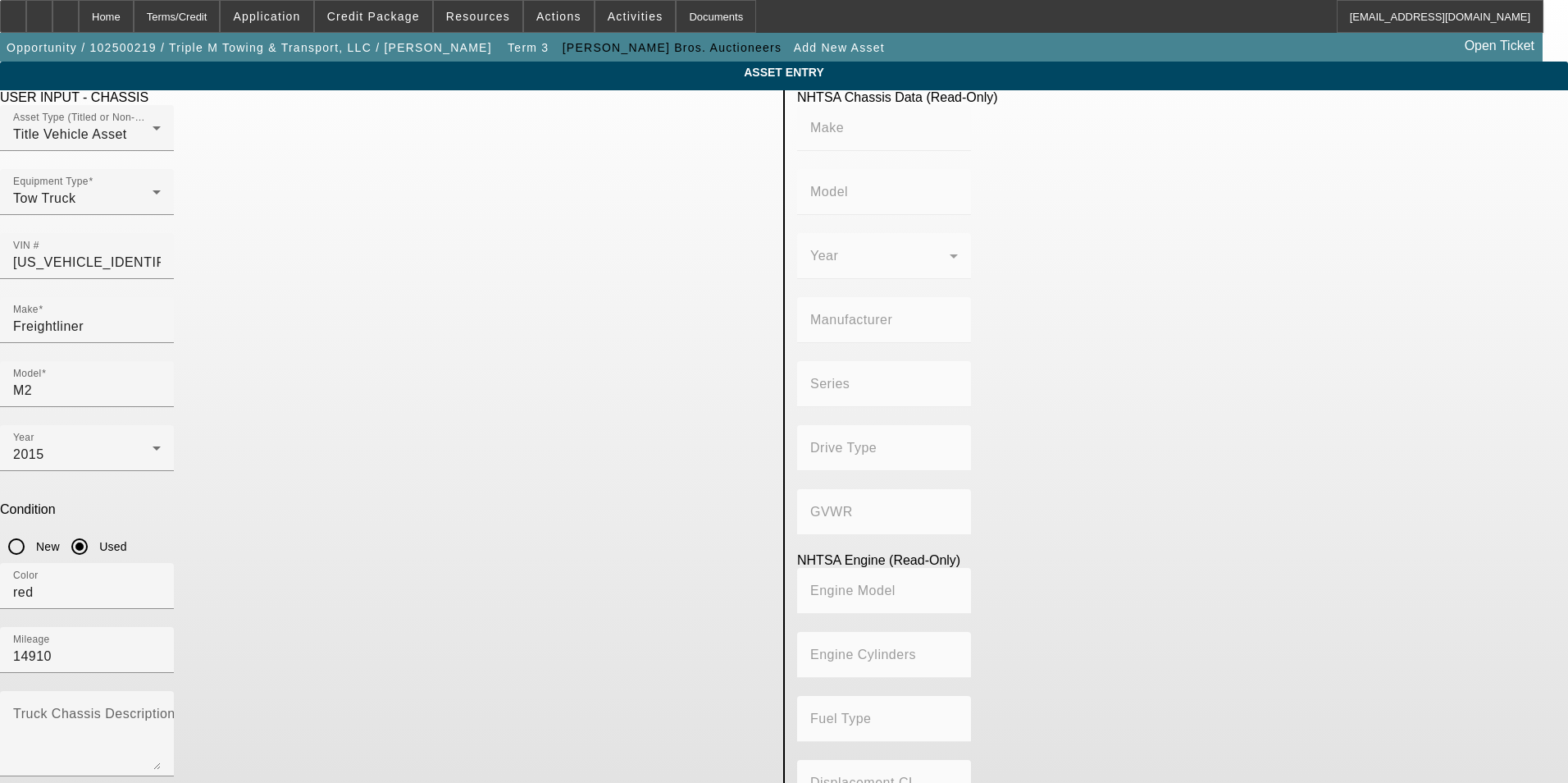
type input "Cummins ISL"
type input "6"
type input "Diesel"
type input "543.11132244311"
type input "8.9"
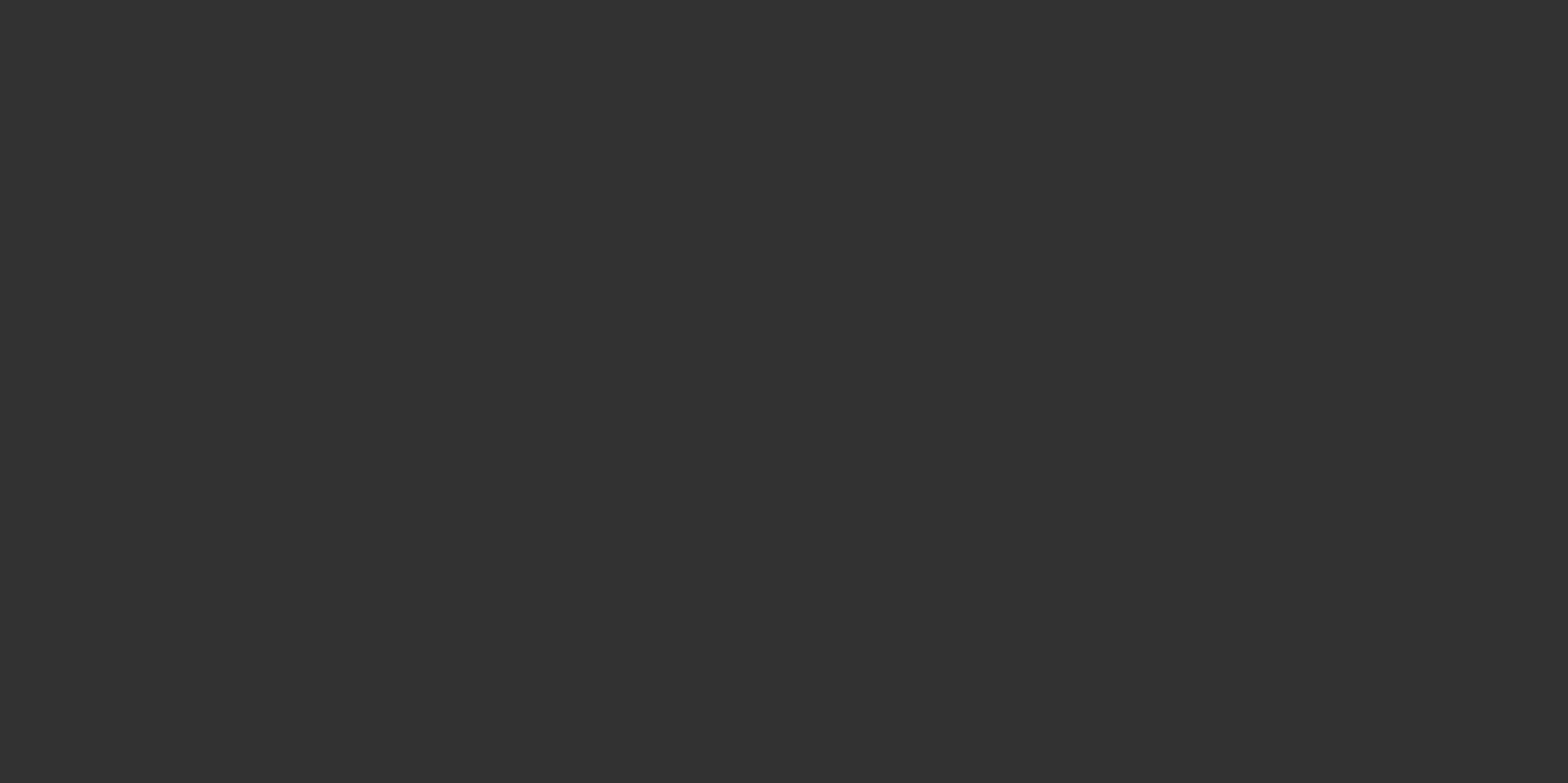
type input "$70,000.00"
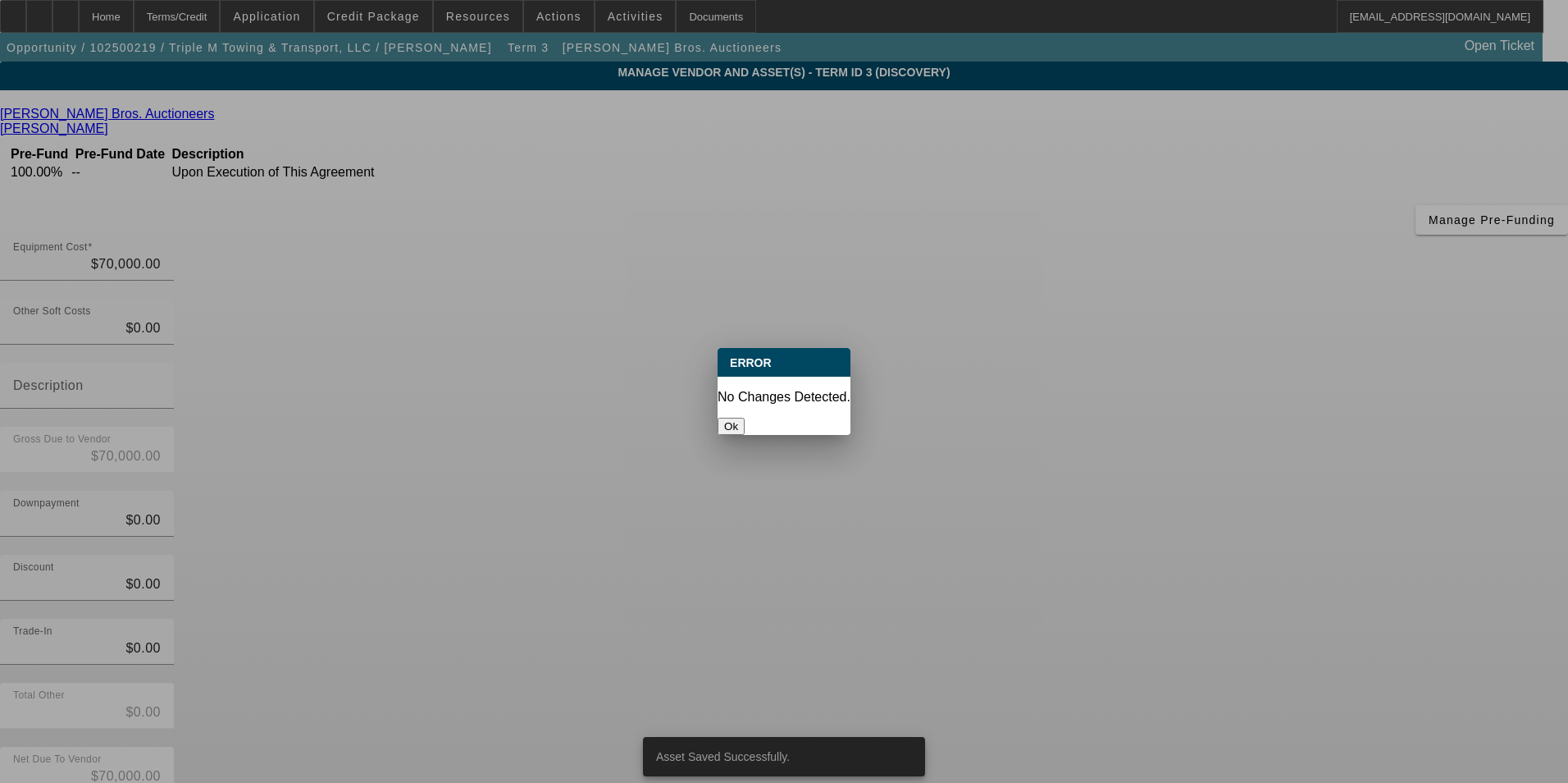
click at [745, 418] on button "Ok" at bounding box center [731, 426] width 27 height 17
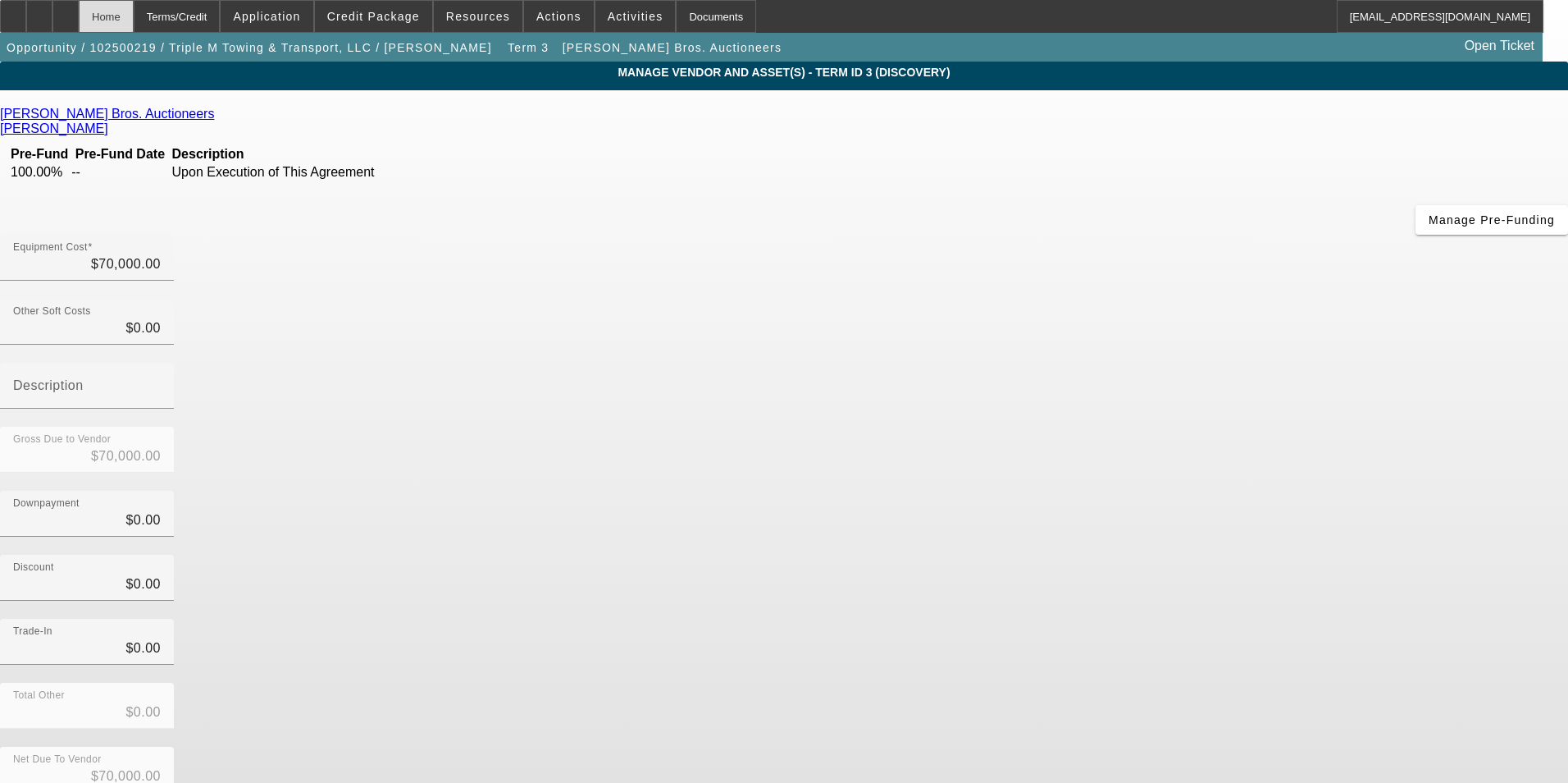
click at [134, 6] on div "Home" at bounding box center [106, 17] width 55 height 33
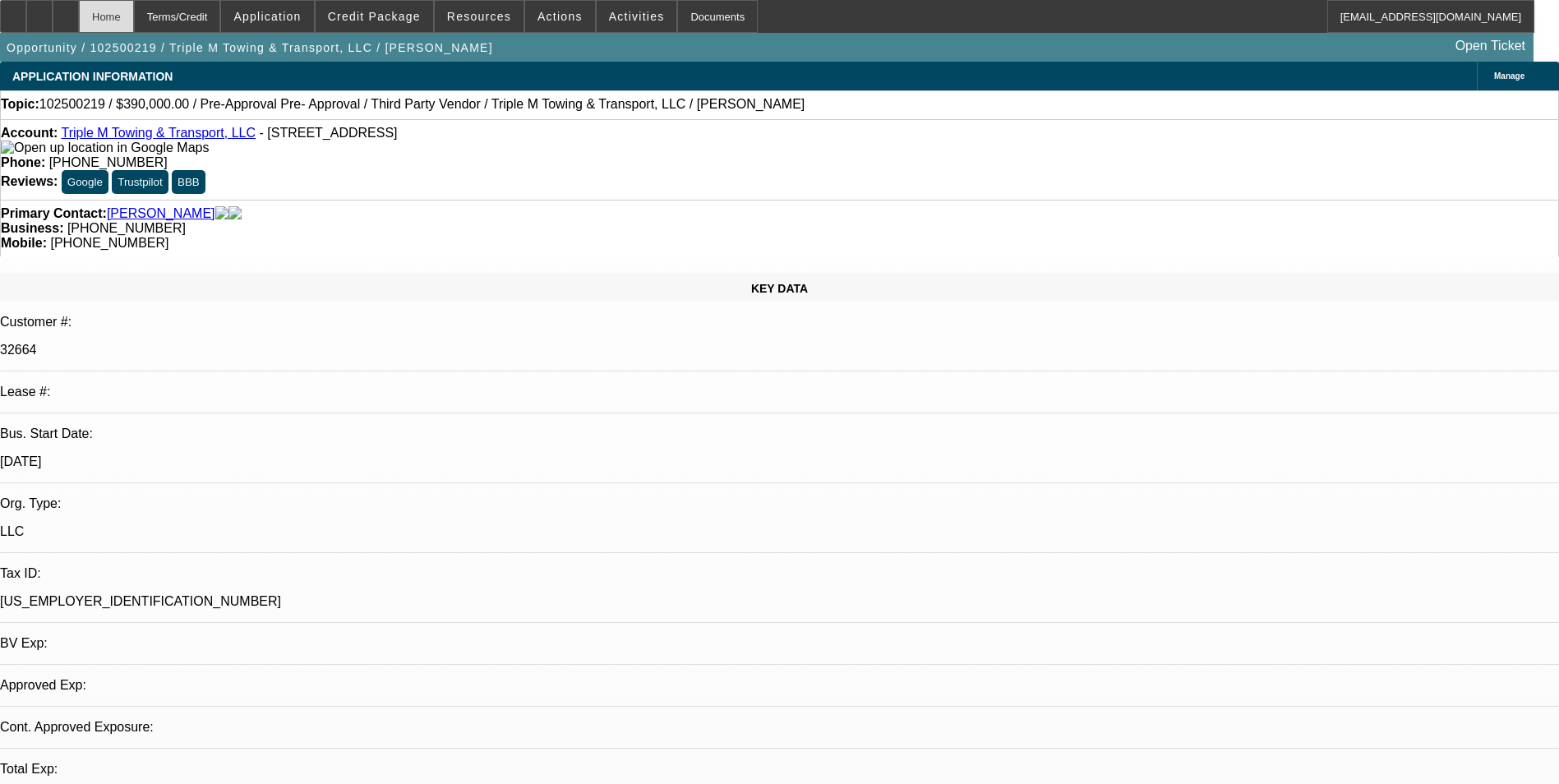
select select "0"
select select "2"
select select "0.1"
select select "4"
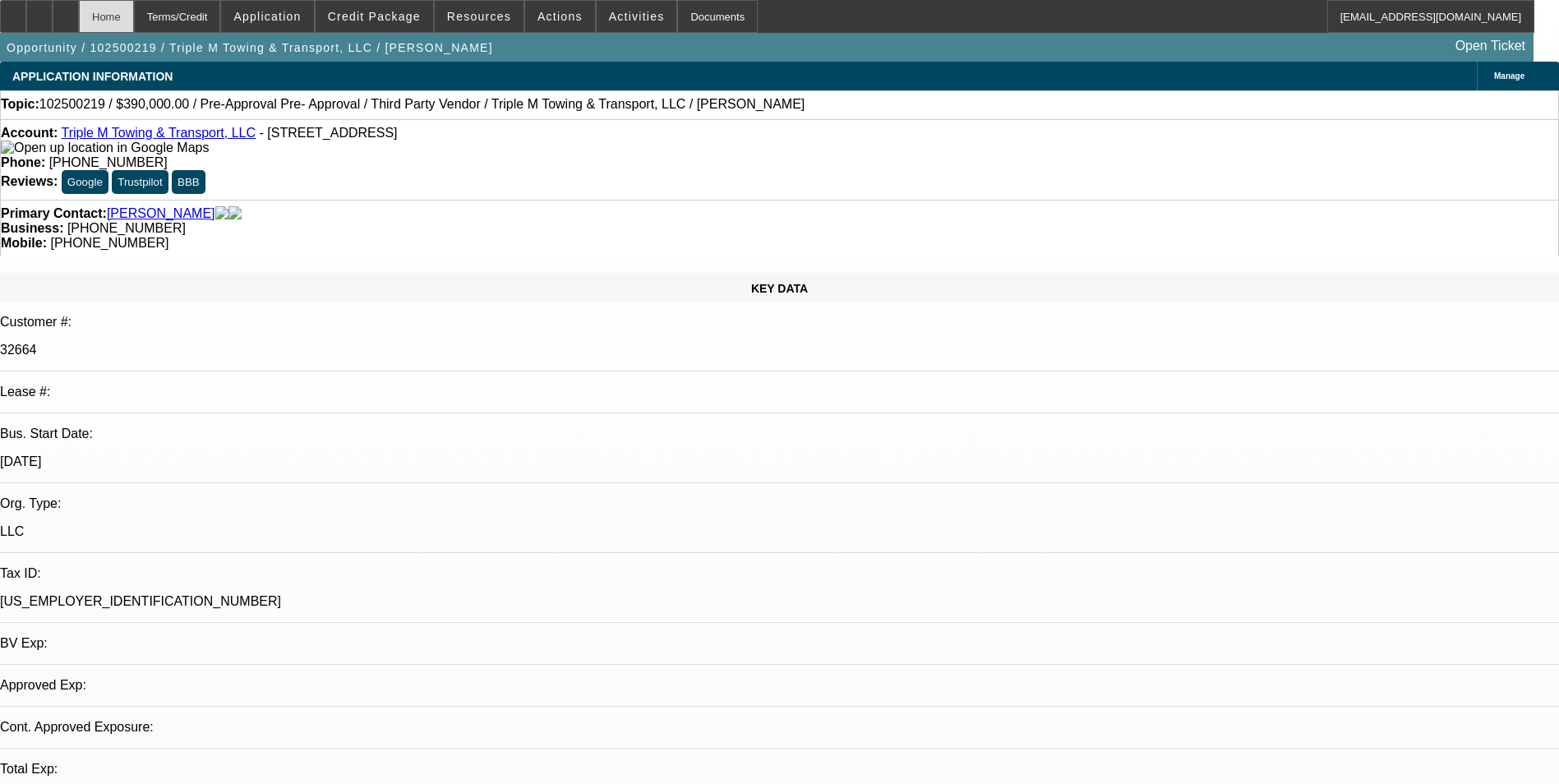
select select "0"
select select "2"
select select "0.1"
select select "4"
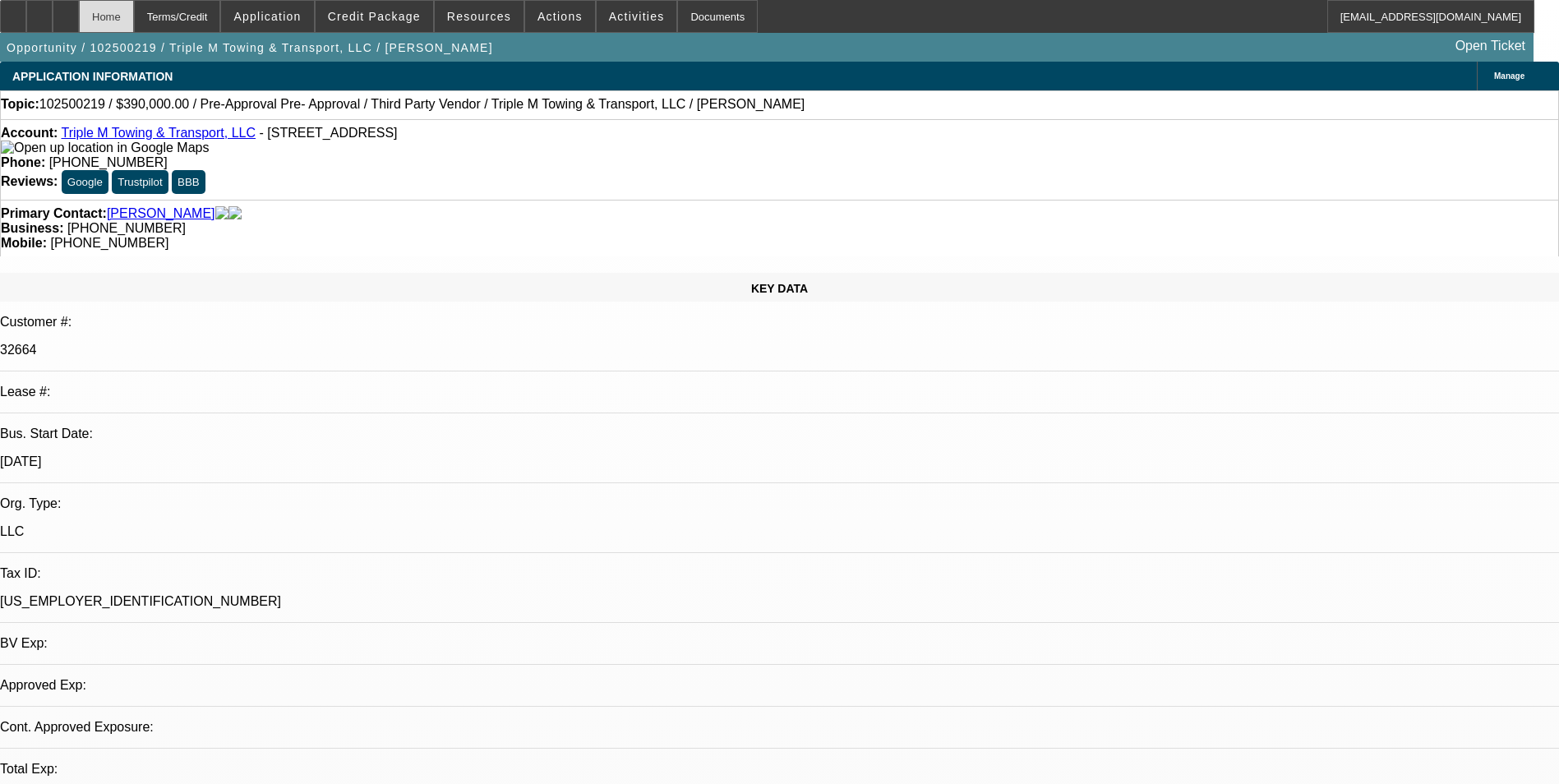
select select "0"
select select "2"
select select "0.1"
select select "4"
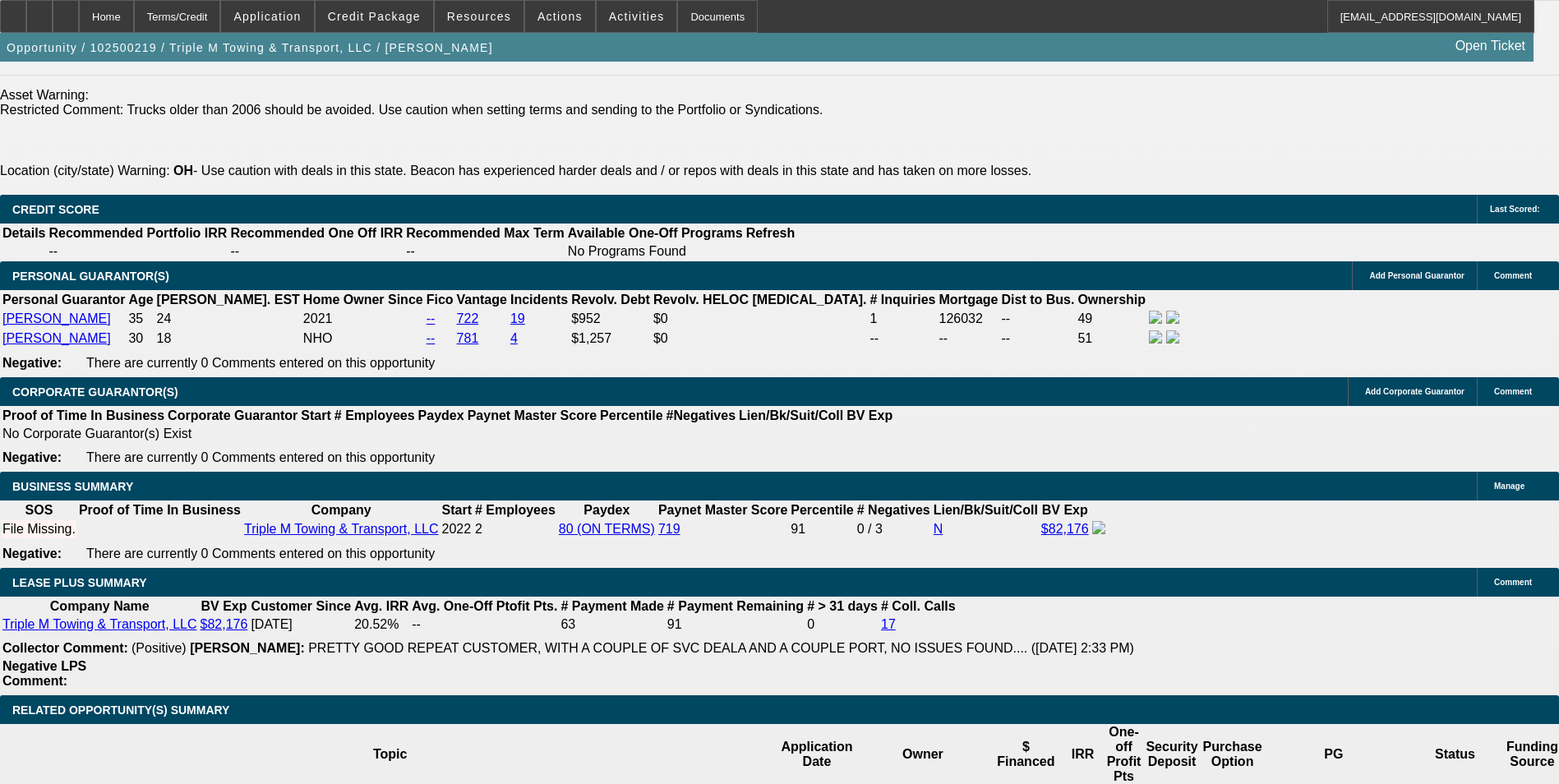
scroll to position [2477, 0]
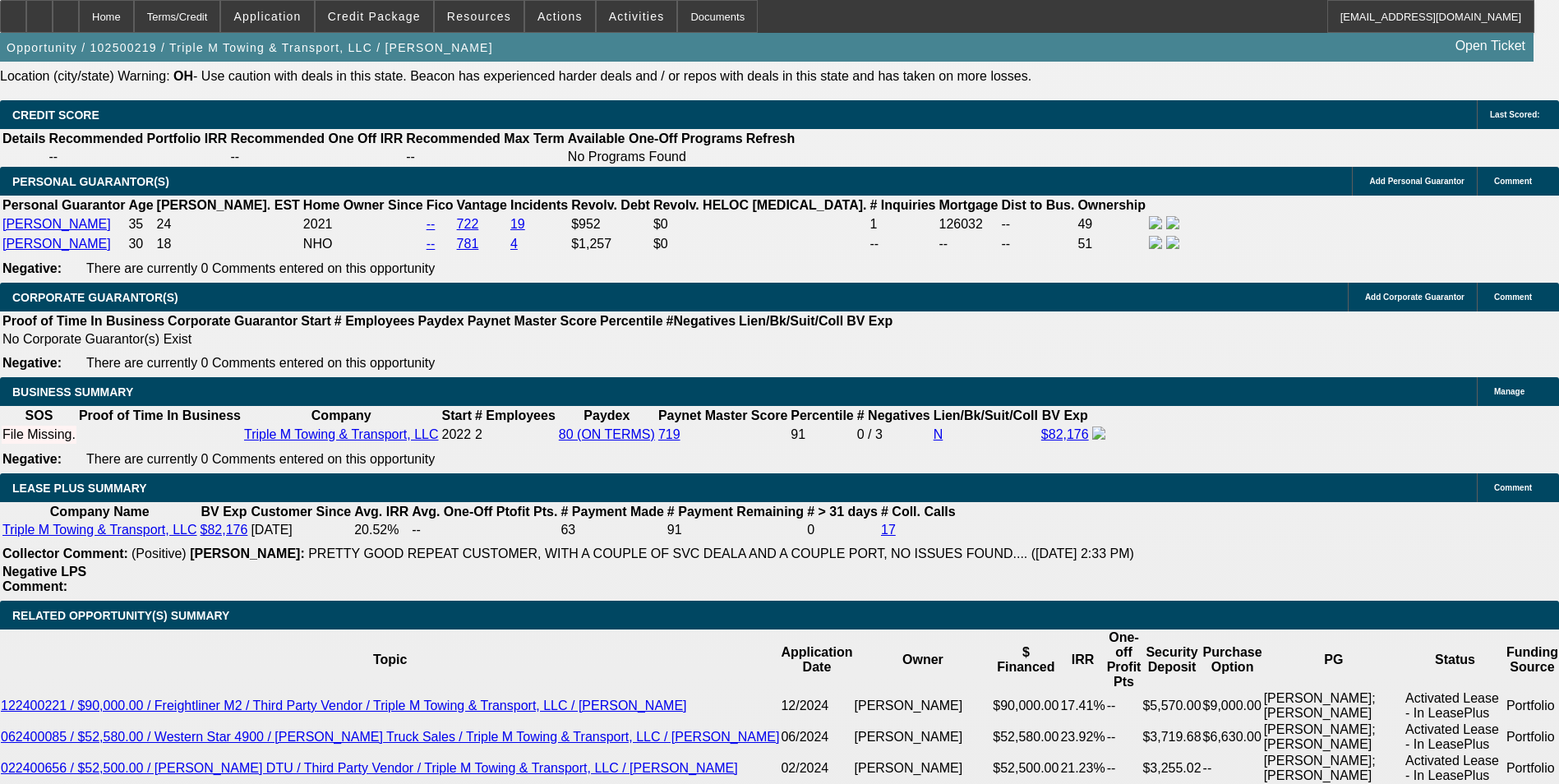
drag, startPoint x: 288, startPoint y: 412, endPoint x: 494, endPoint y: 416, distance: 206.0
type input "$0.00"
type input "UNKNOWN"
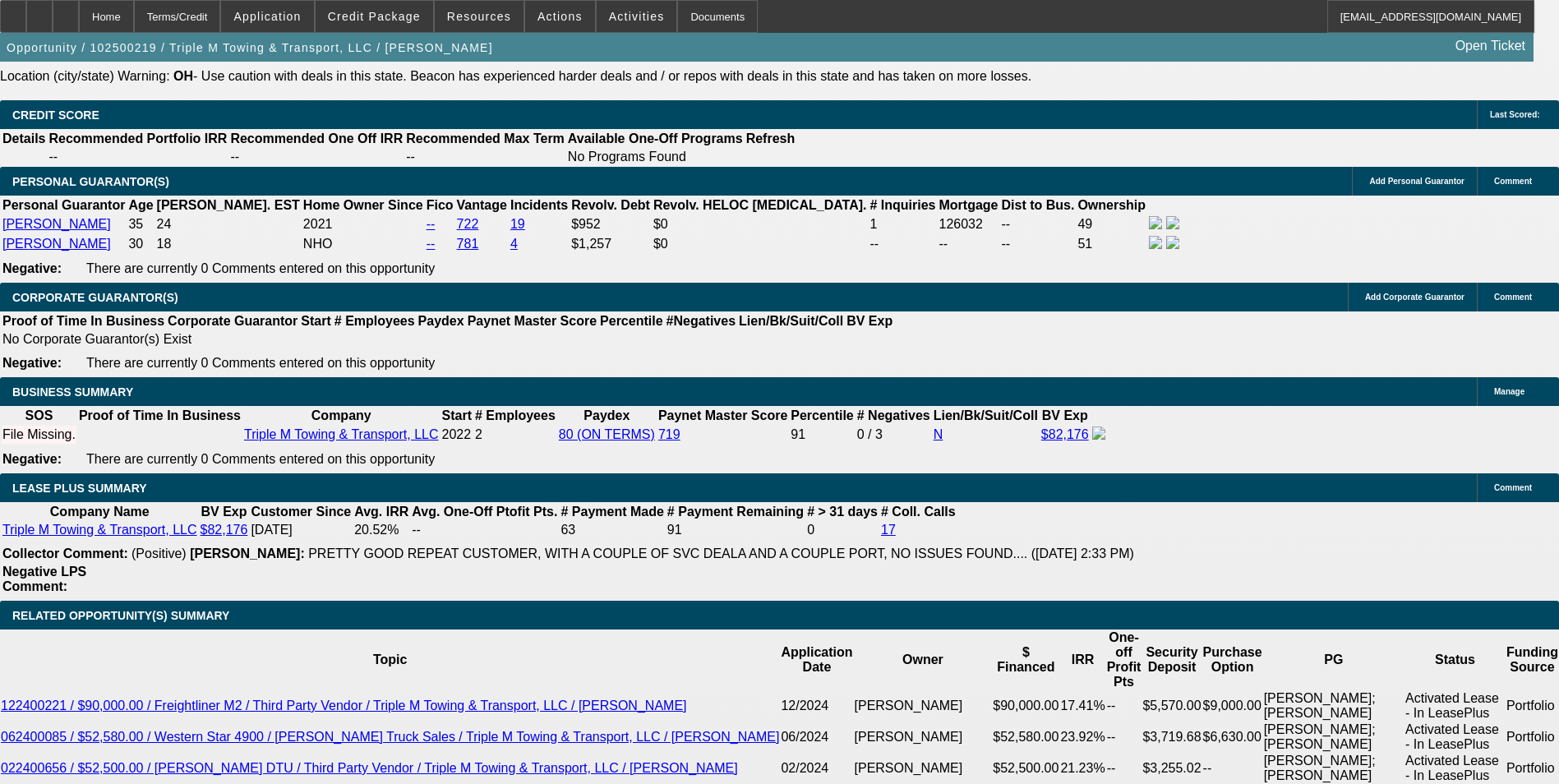
type input "$2,593.62"
type input "$1,296.81"
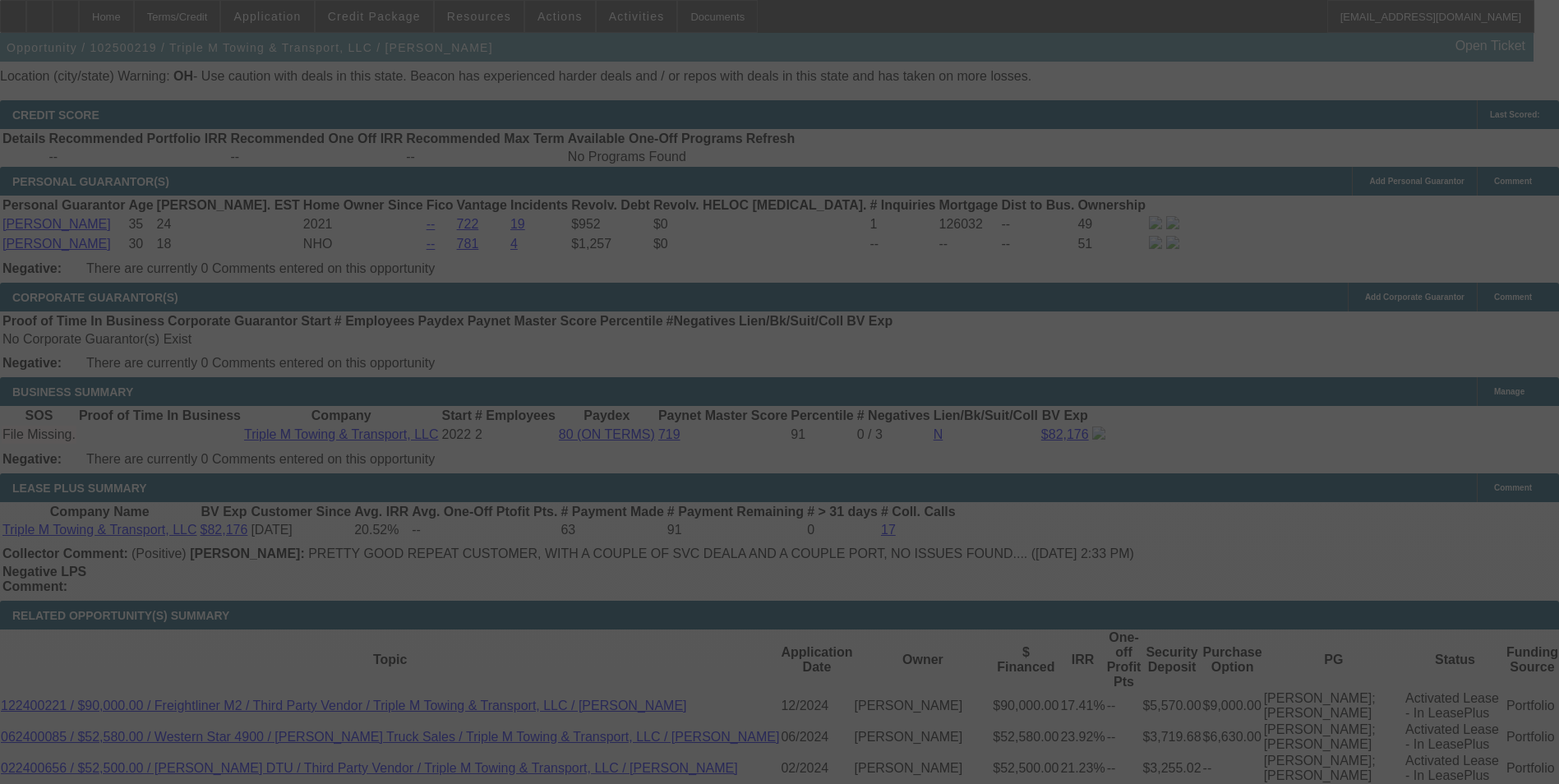
select select "0"
select select "2"
select select "0.1"
select select "4"
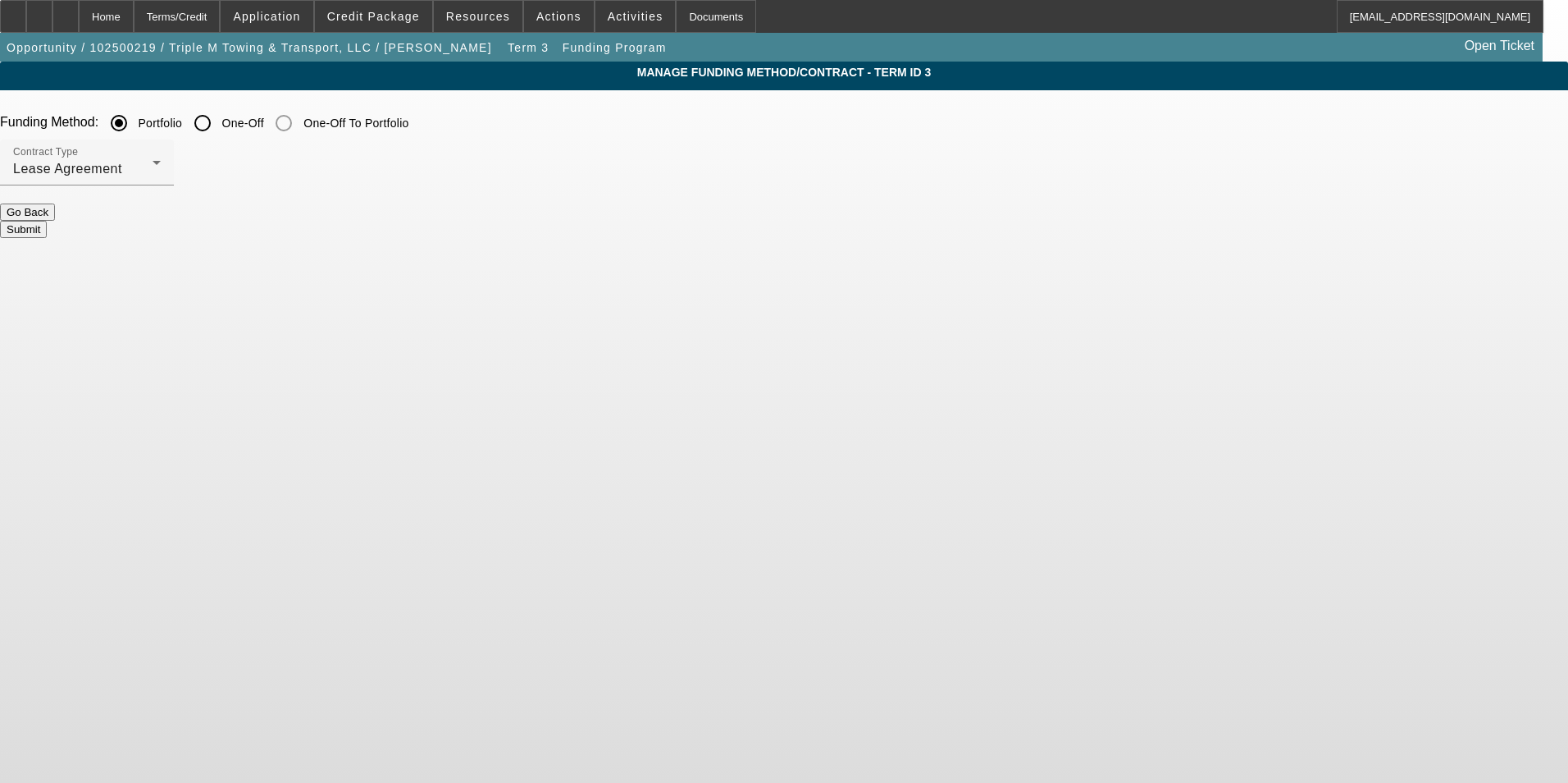
click at [219, 124] on input "One-Off" at bounding box center [203, 123] width 33 height 33
radio input "true"
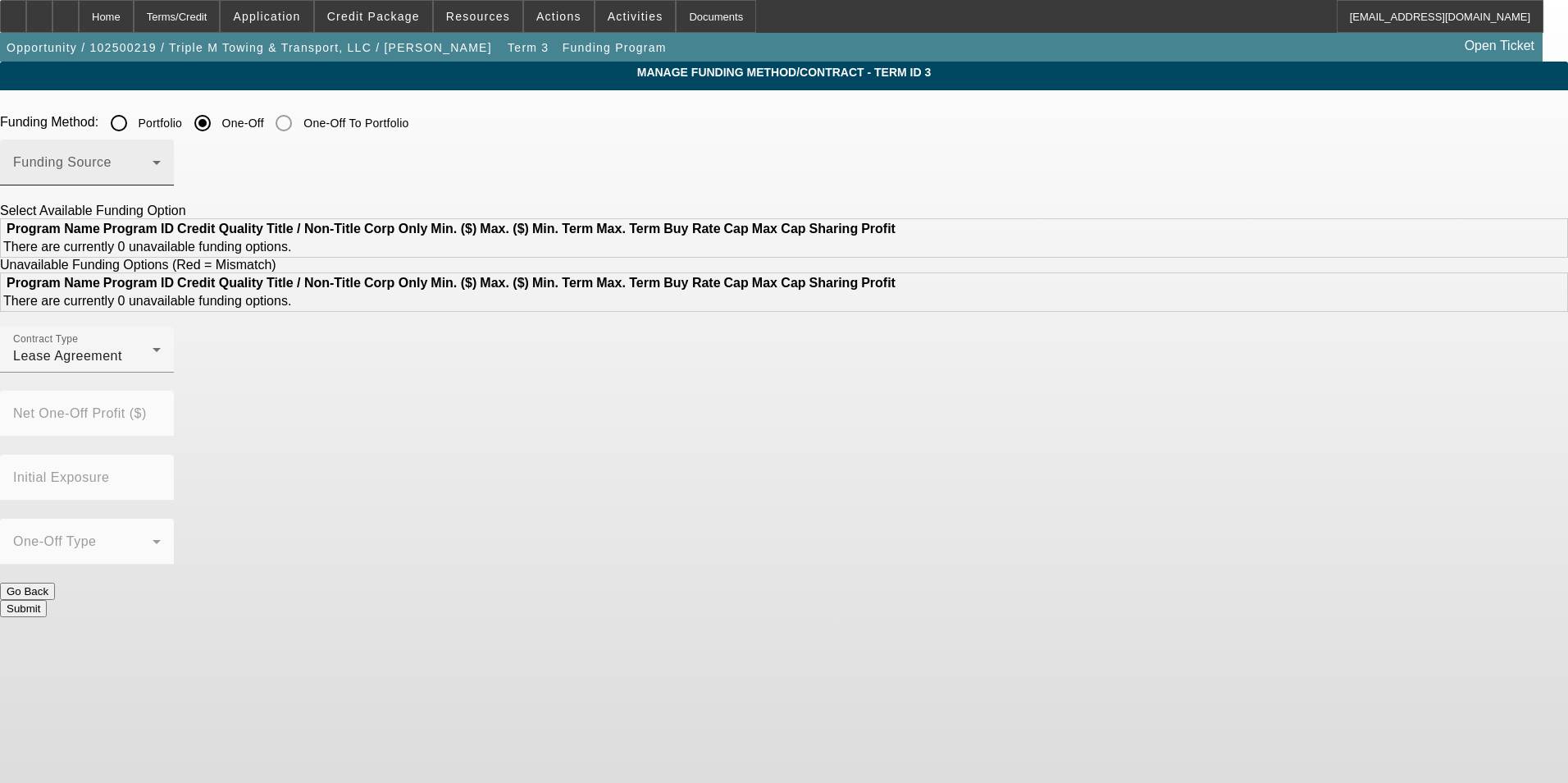
click at [161, 182] on div "Funding Source" at bounding box center [86, 163] width 148 height 46
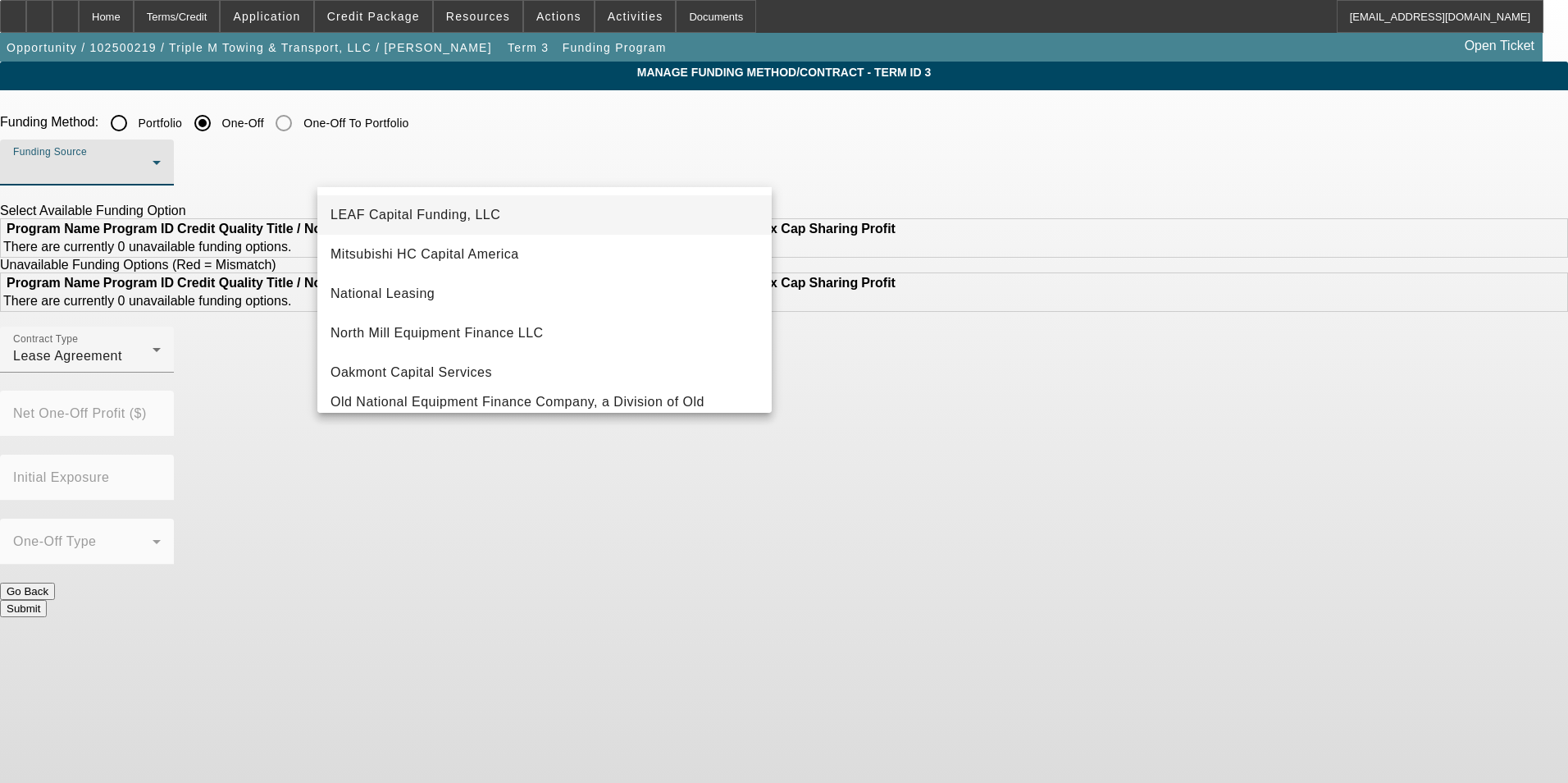
scroll to position [410, 0]
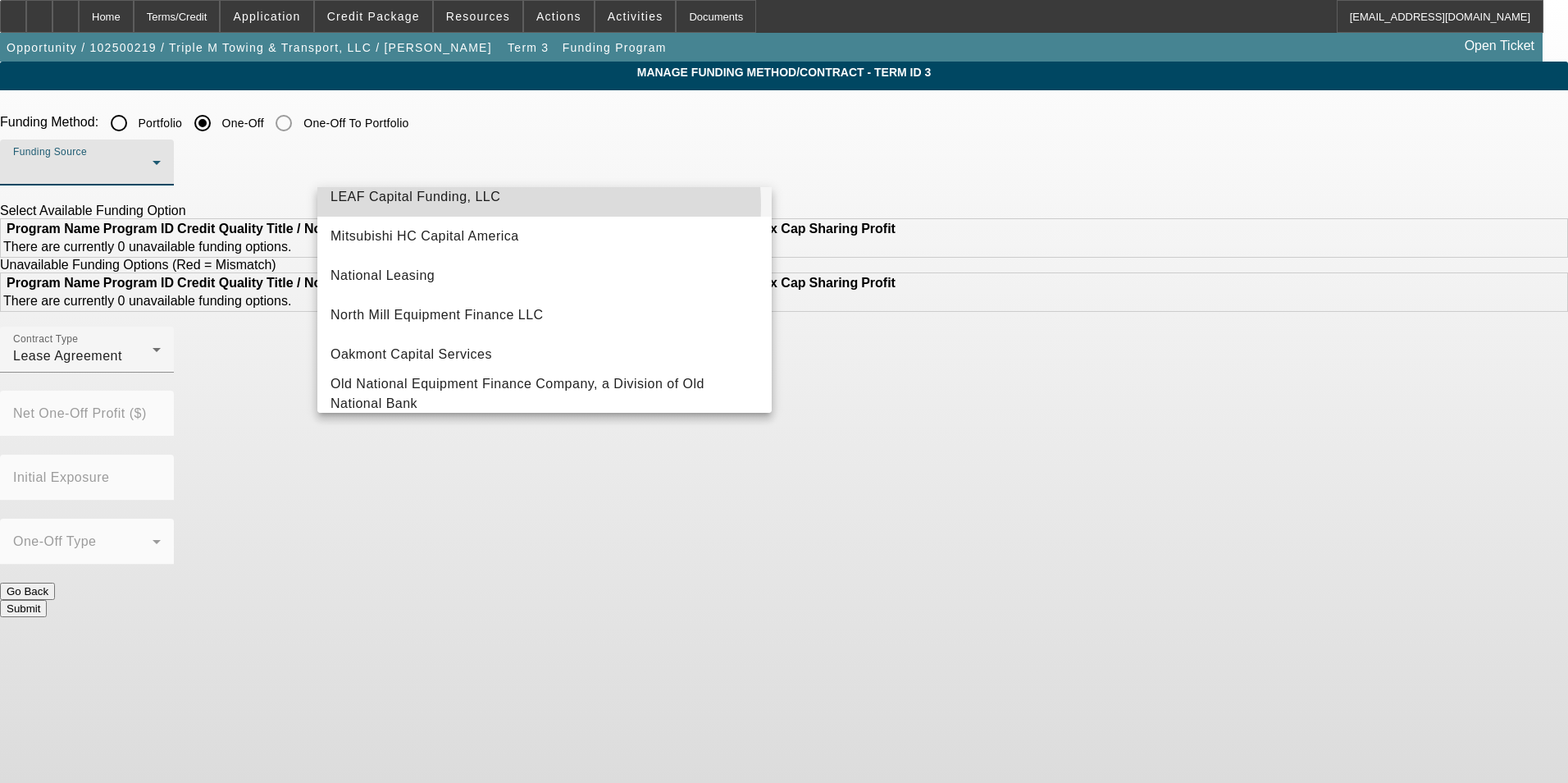
click at [532, 205] on mat-option "LEAF Capital Funding, LLC" at bounding box center [544, 197] width 454 height 39
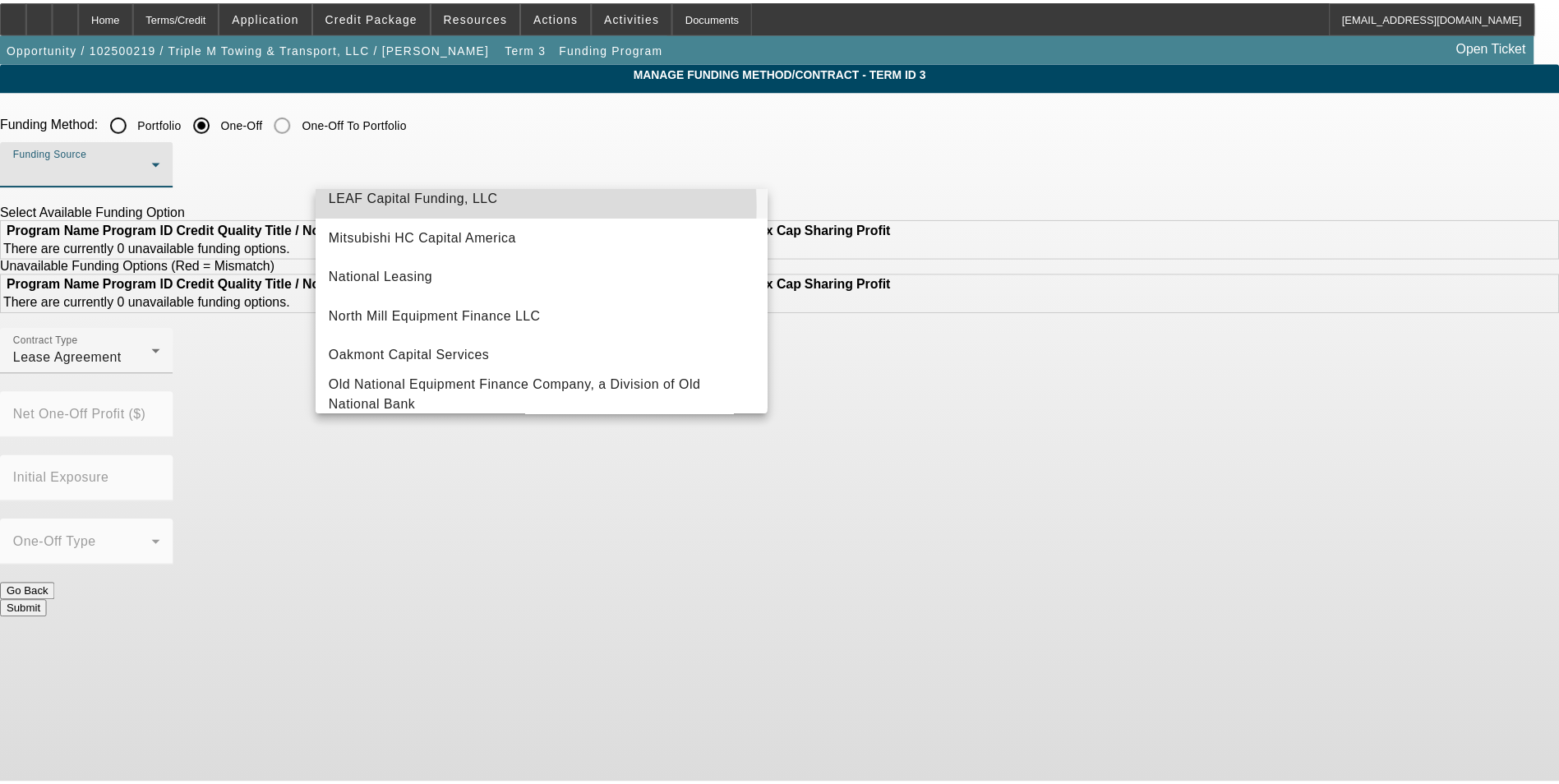
scroll to position [0, 0]
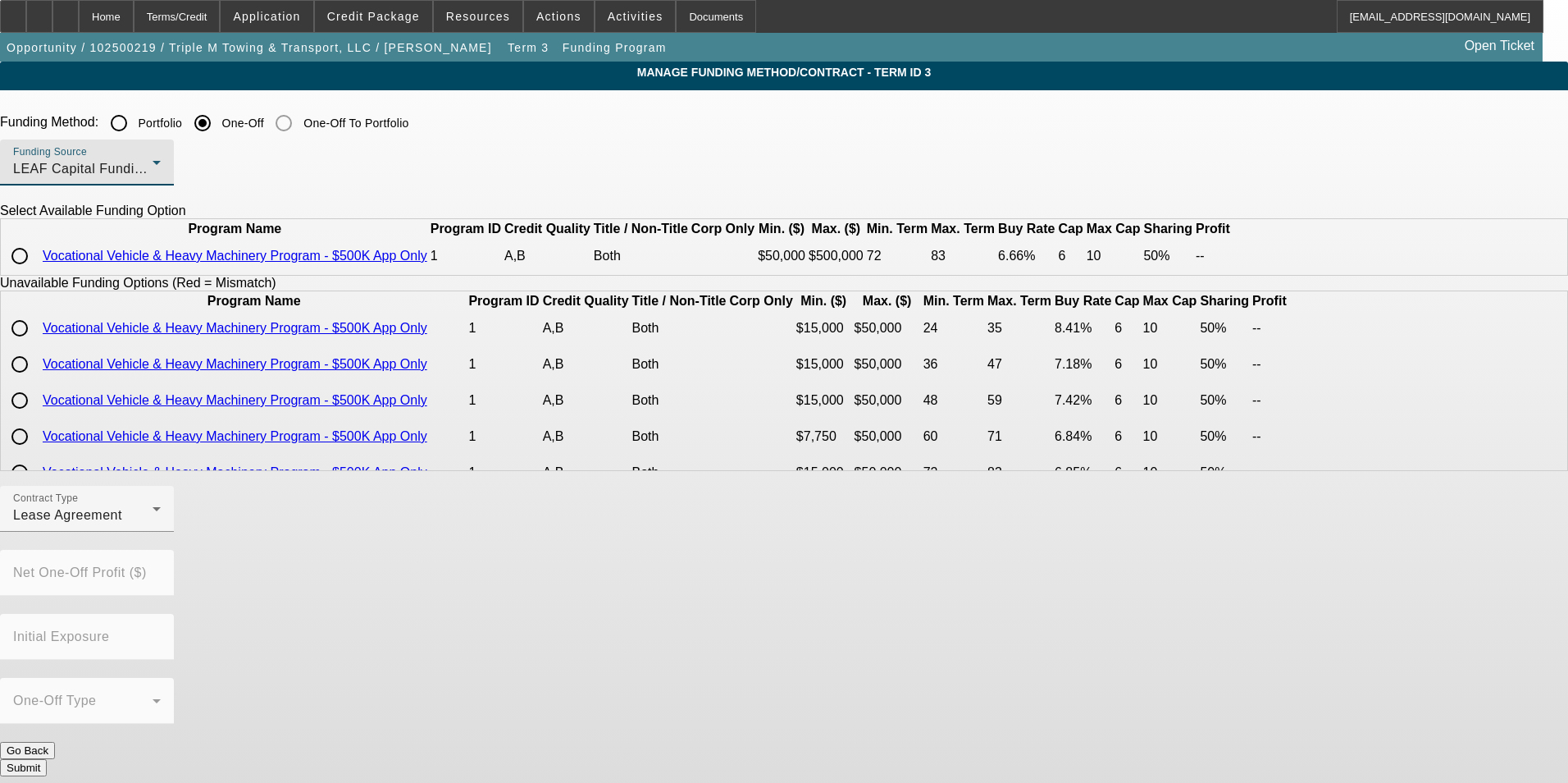
click at [36, 273] on input "radio" at bounding box center [20, 256] width 33 height 33
radio input "true"
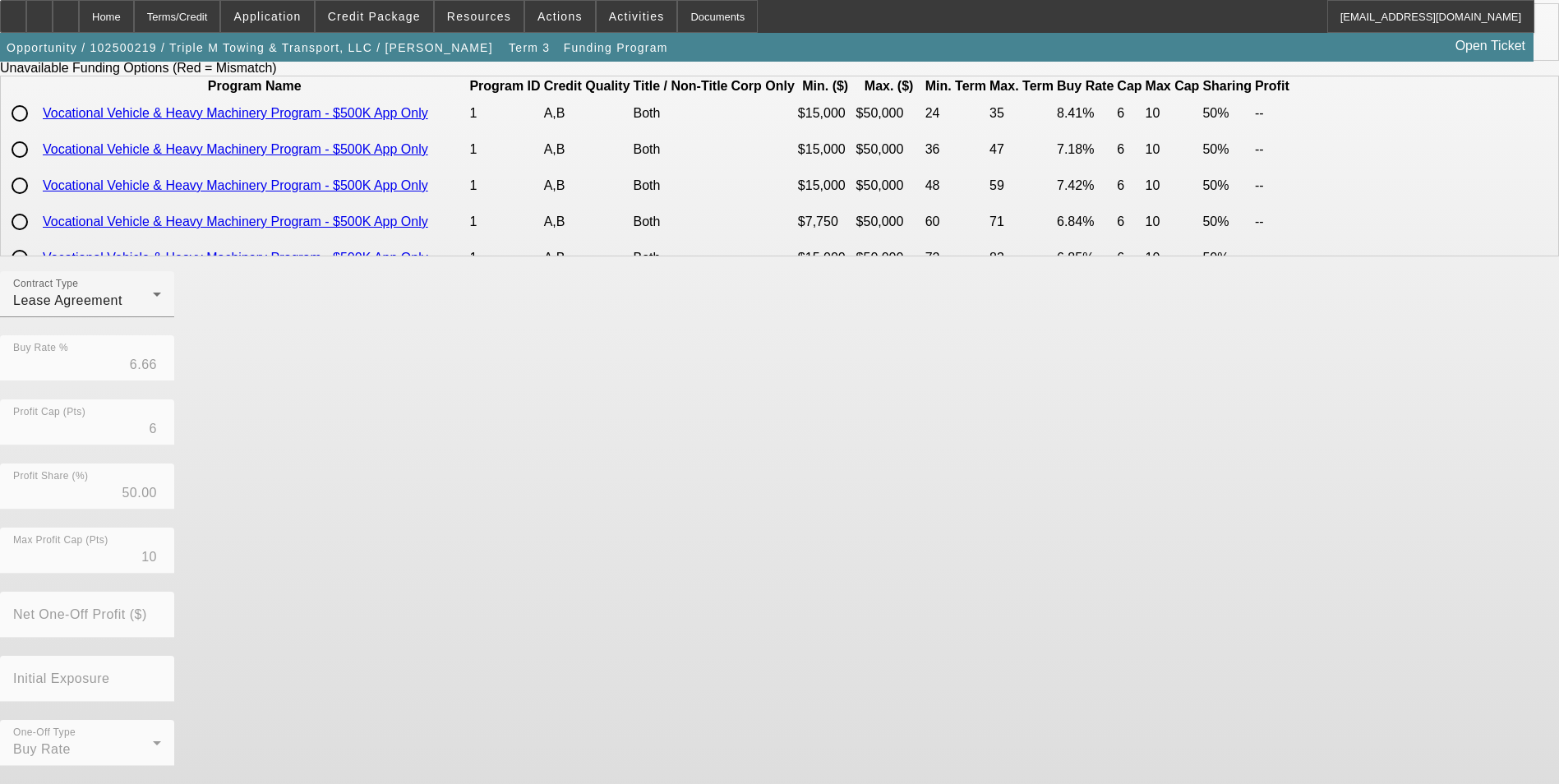
scroll to position [242, 0]
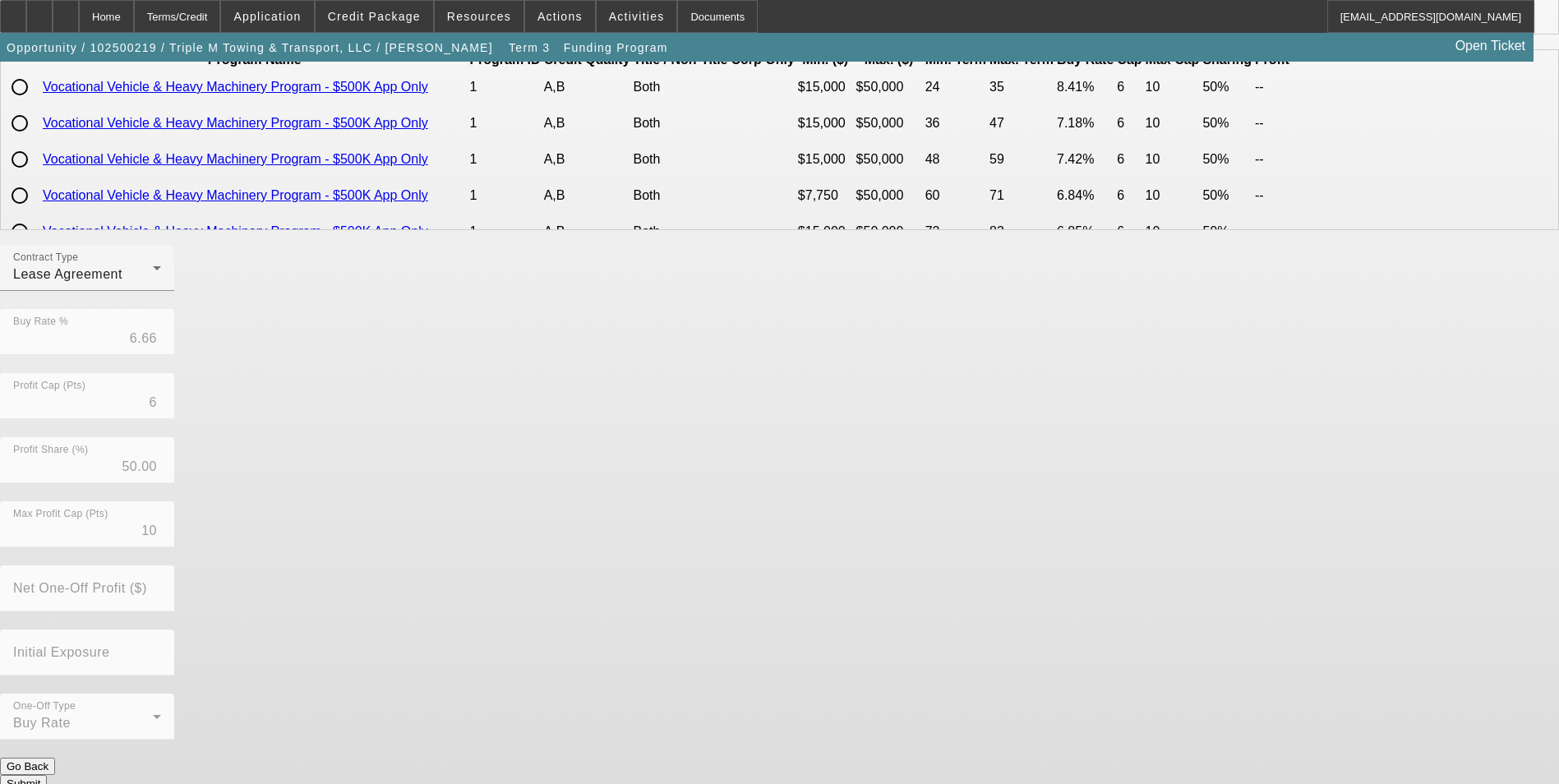
click at [47, 774] on button "Submit" at bounding box center [24, 783] width 47 height 18
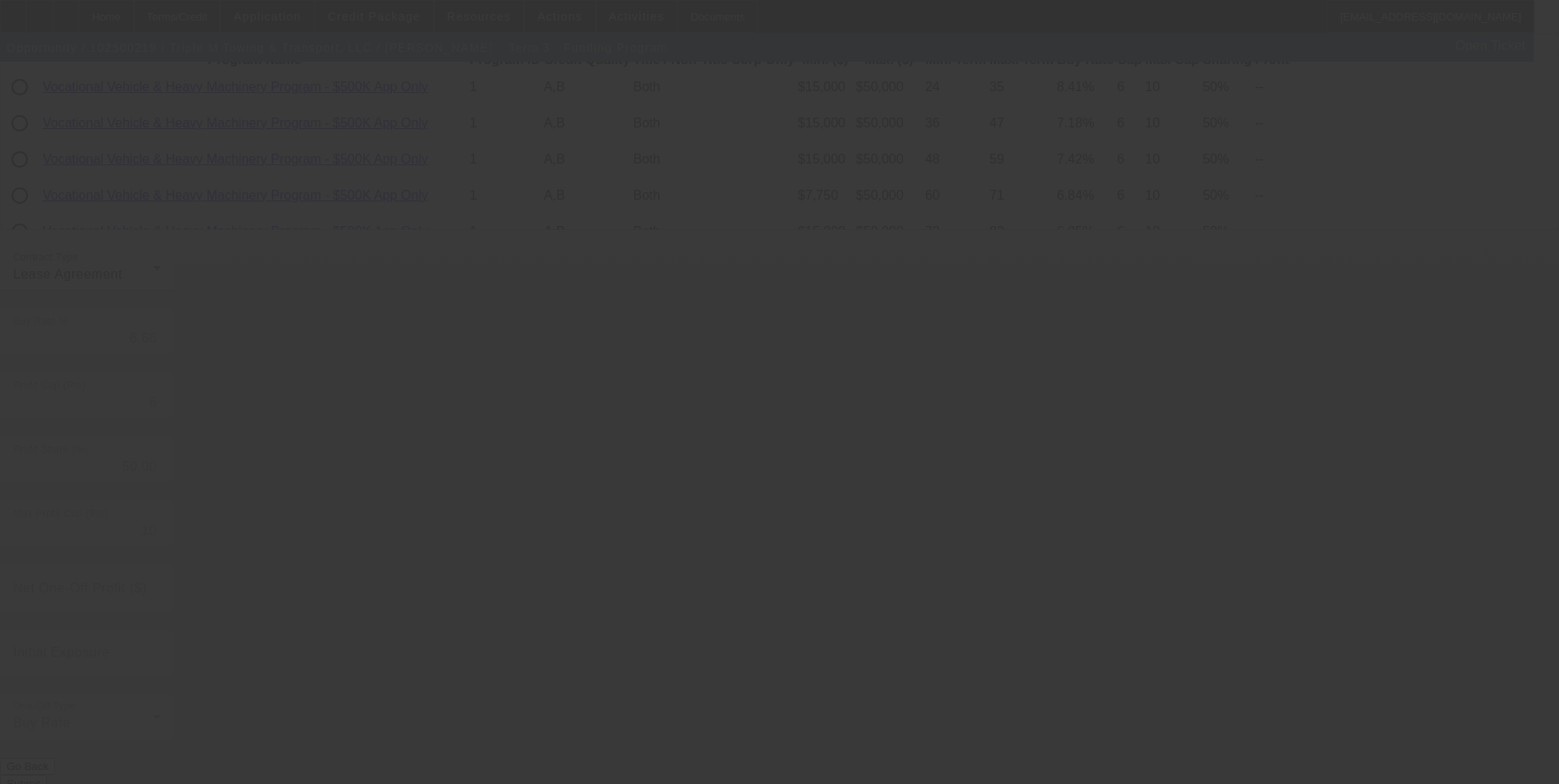
radio input "true"
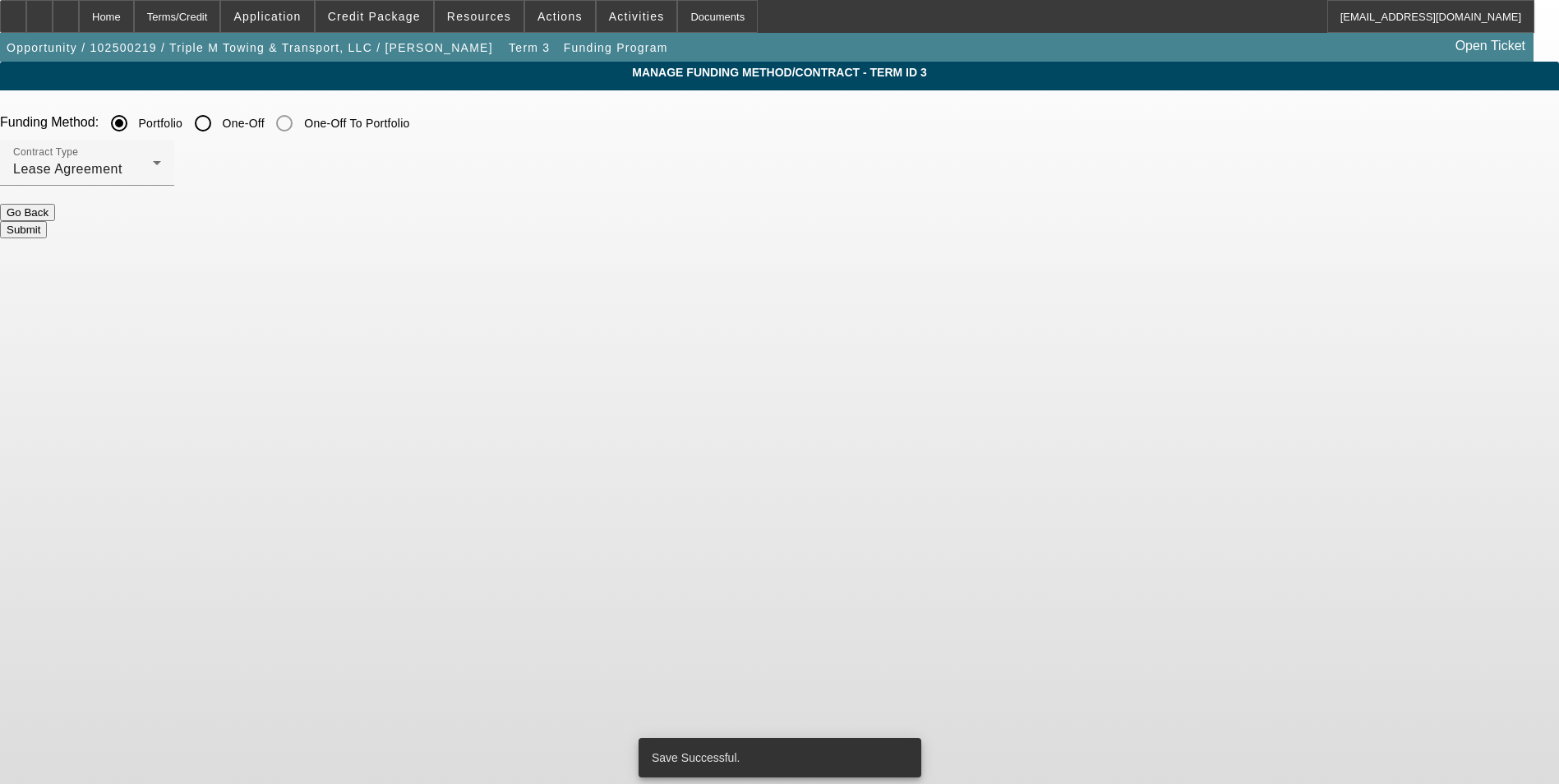
scroll to position [0, 0]
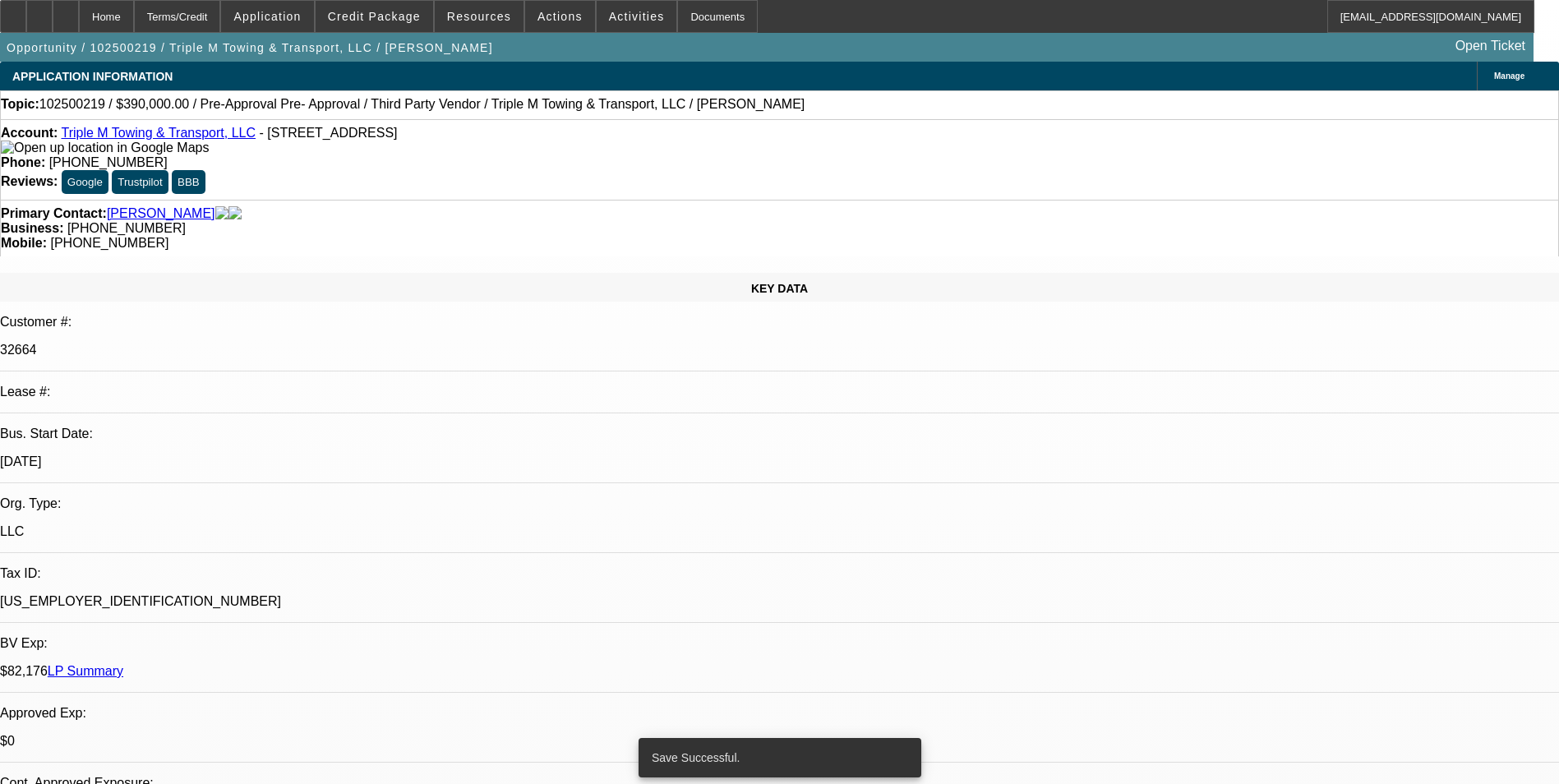
select select "0"
select select "2"
select select "0.1"
select select "4"
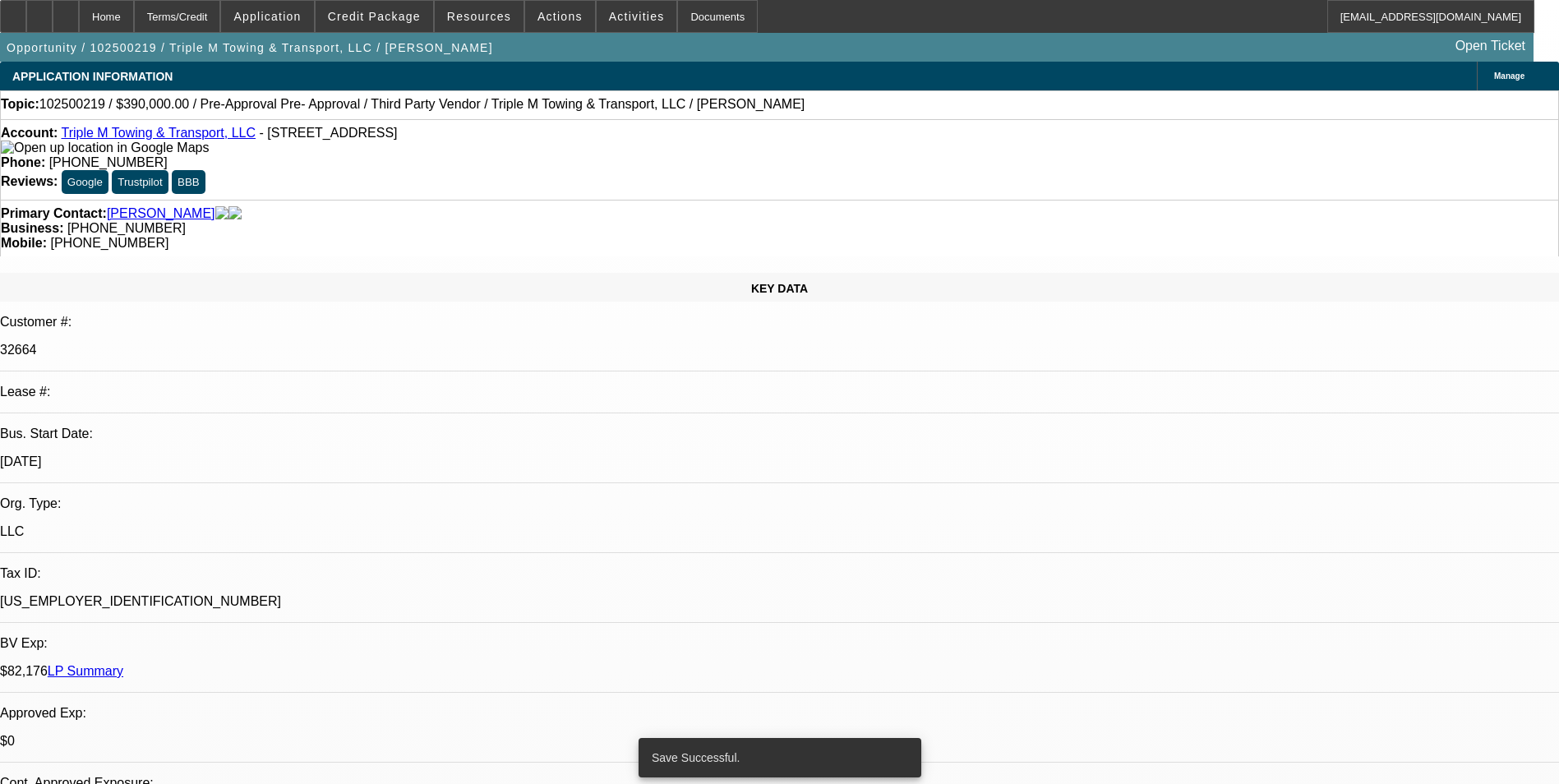
select select "0"
select select "2"
select select "0.1"
select select "4"
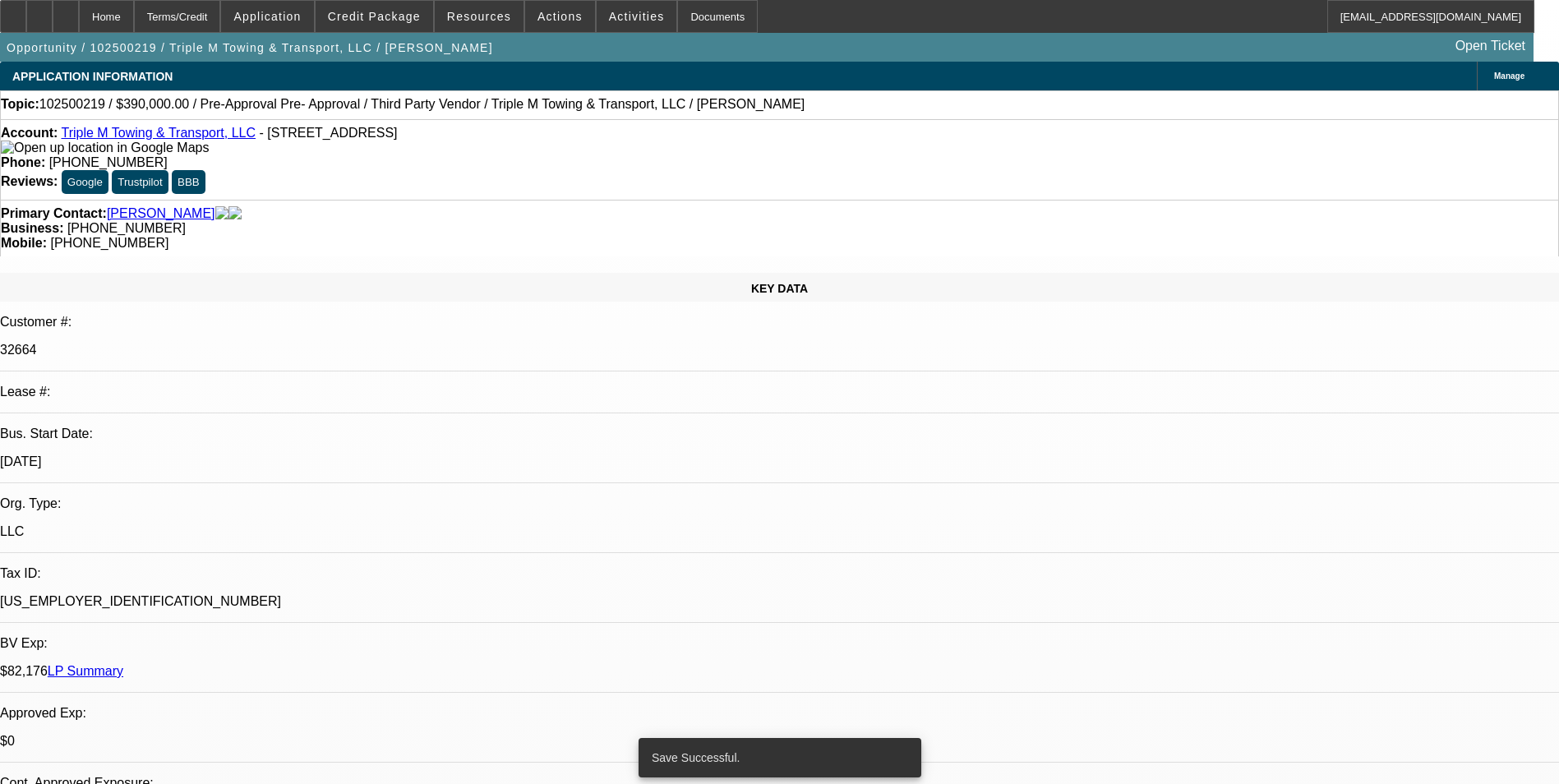
select select "0"
select select "2"
select select "0.1"
select select "4"
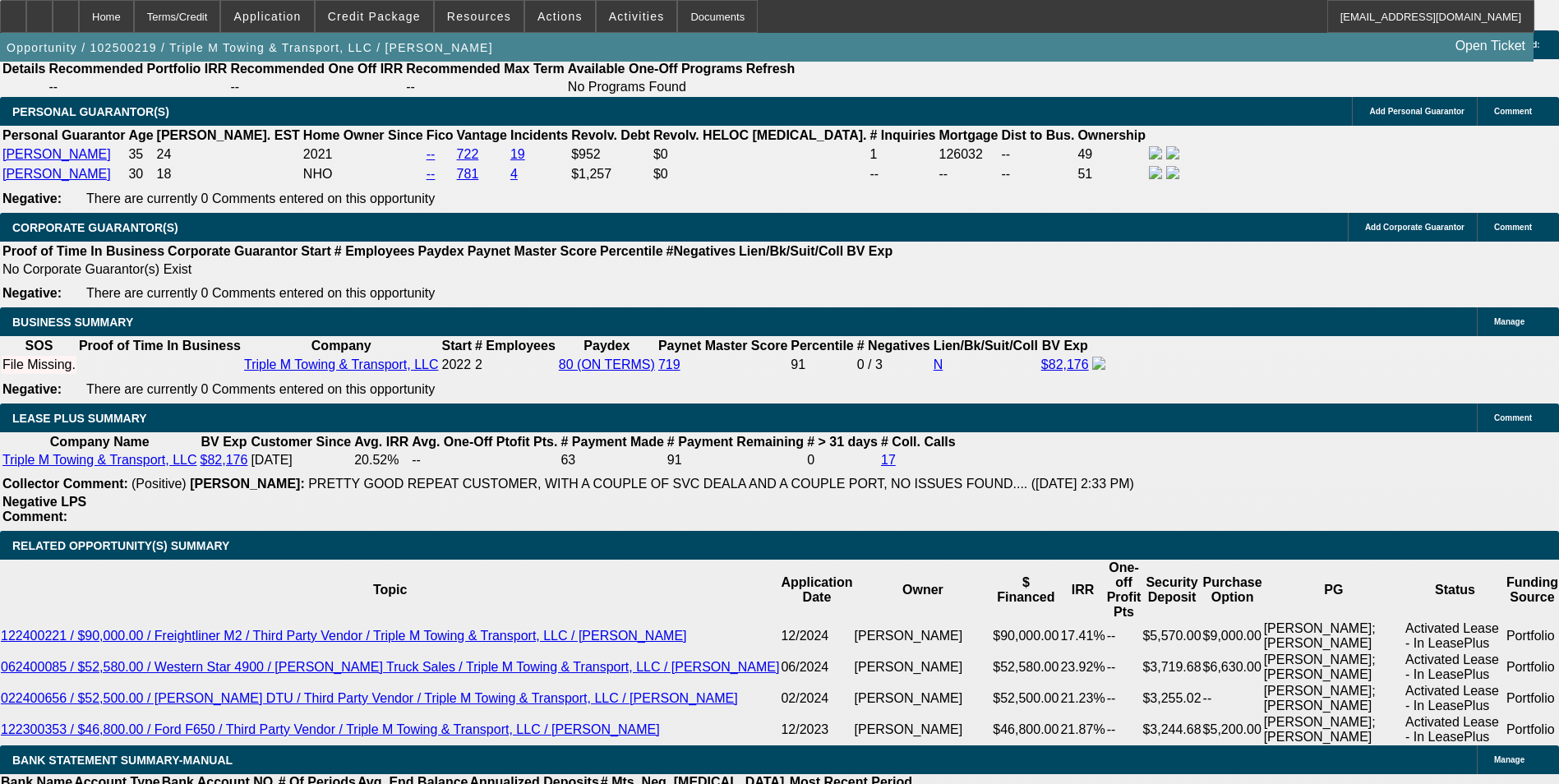
scroll to position [2629, 0]
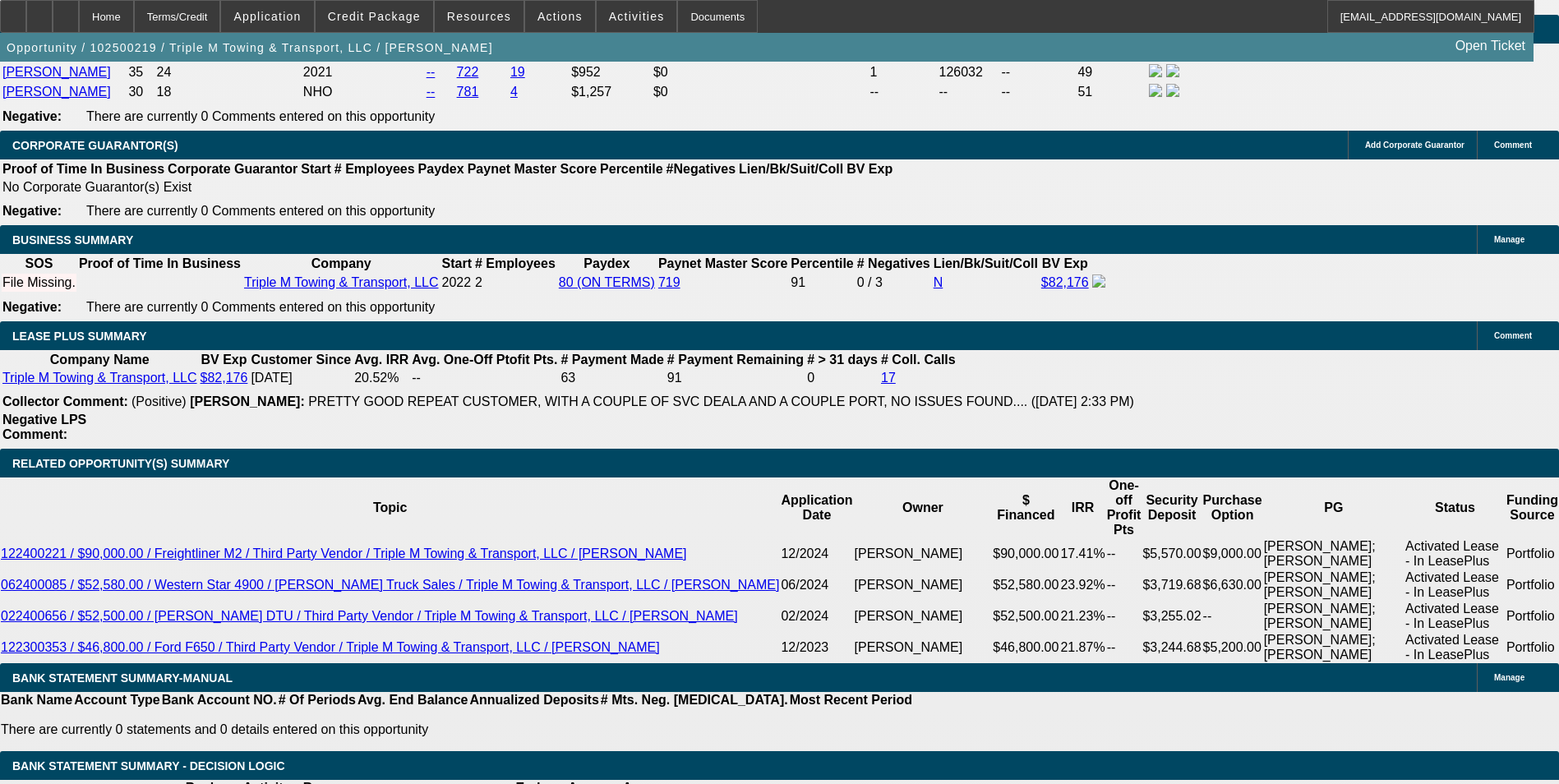
drag, startPoint x: 362, startPoint y: 393, endPoint x: 547, endPoint y: 393, distance: 185.0
type input "UNKNOWN"
type input "6"
type input "$2,320.20"
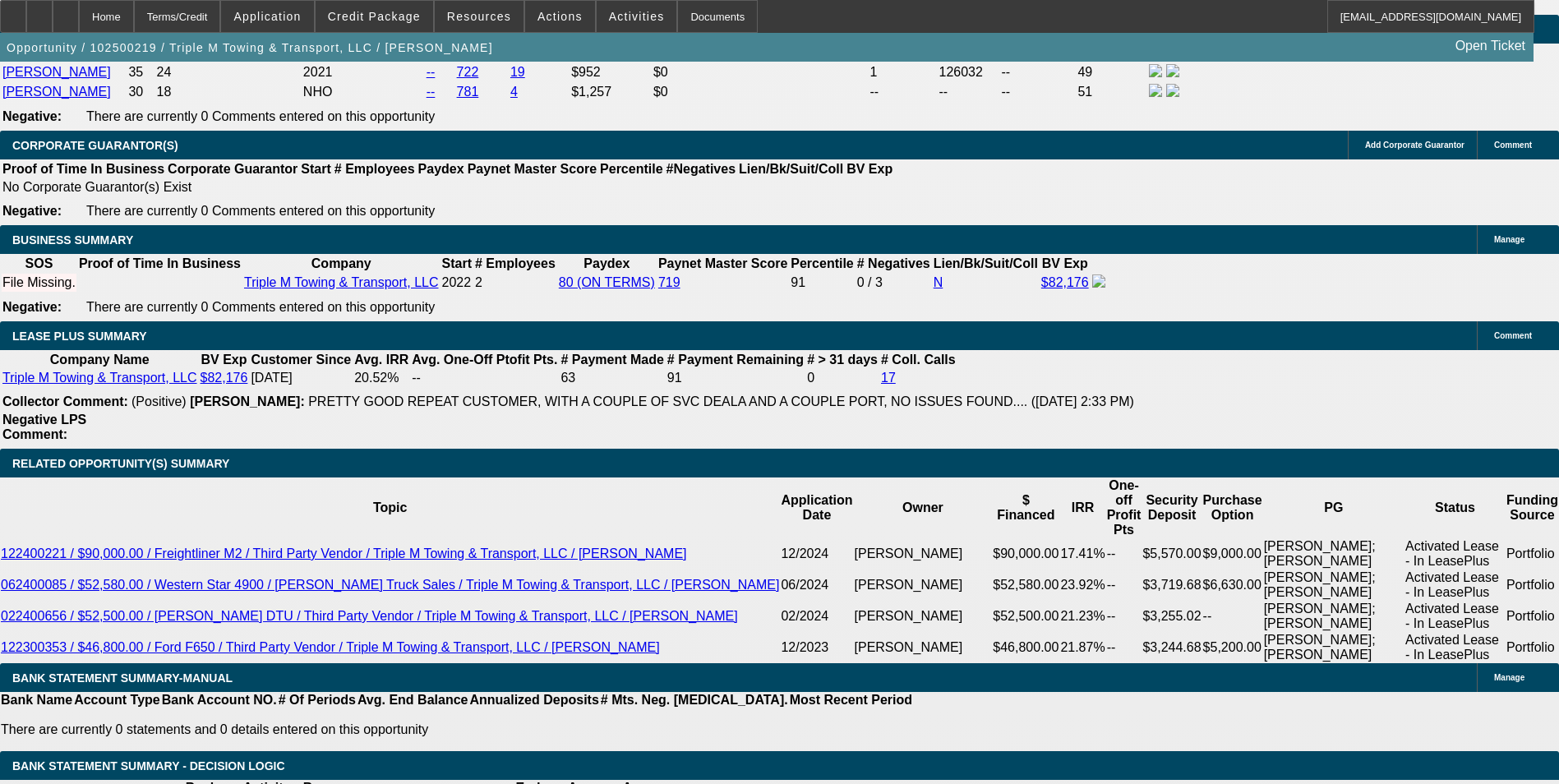
type input "$1,160.10"
type input "6.5"
type input "$2,353.40"
type input "$1,176.70"
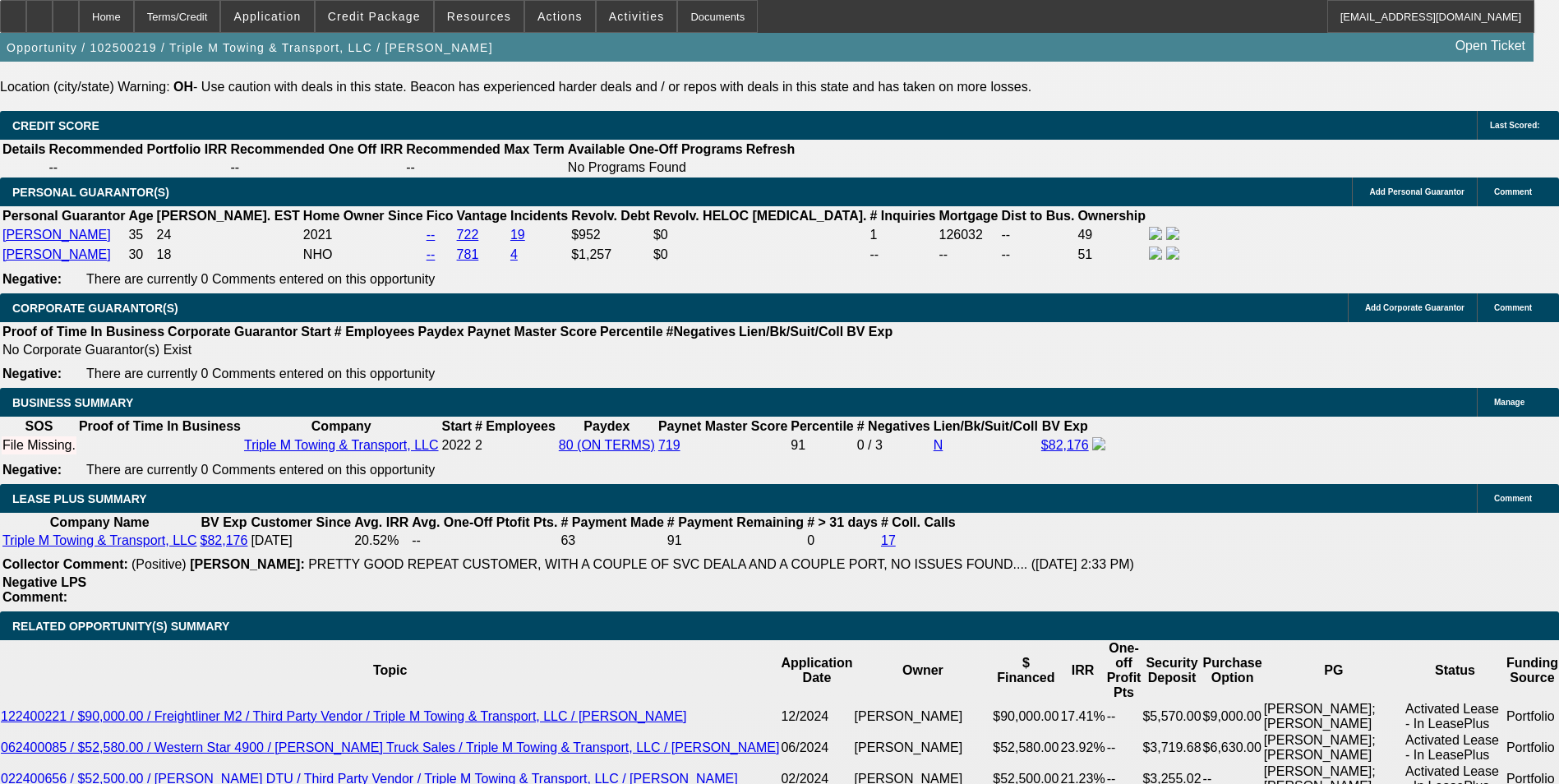
scroll to position [2465, 0]
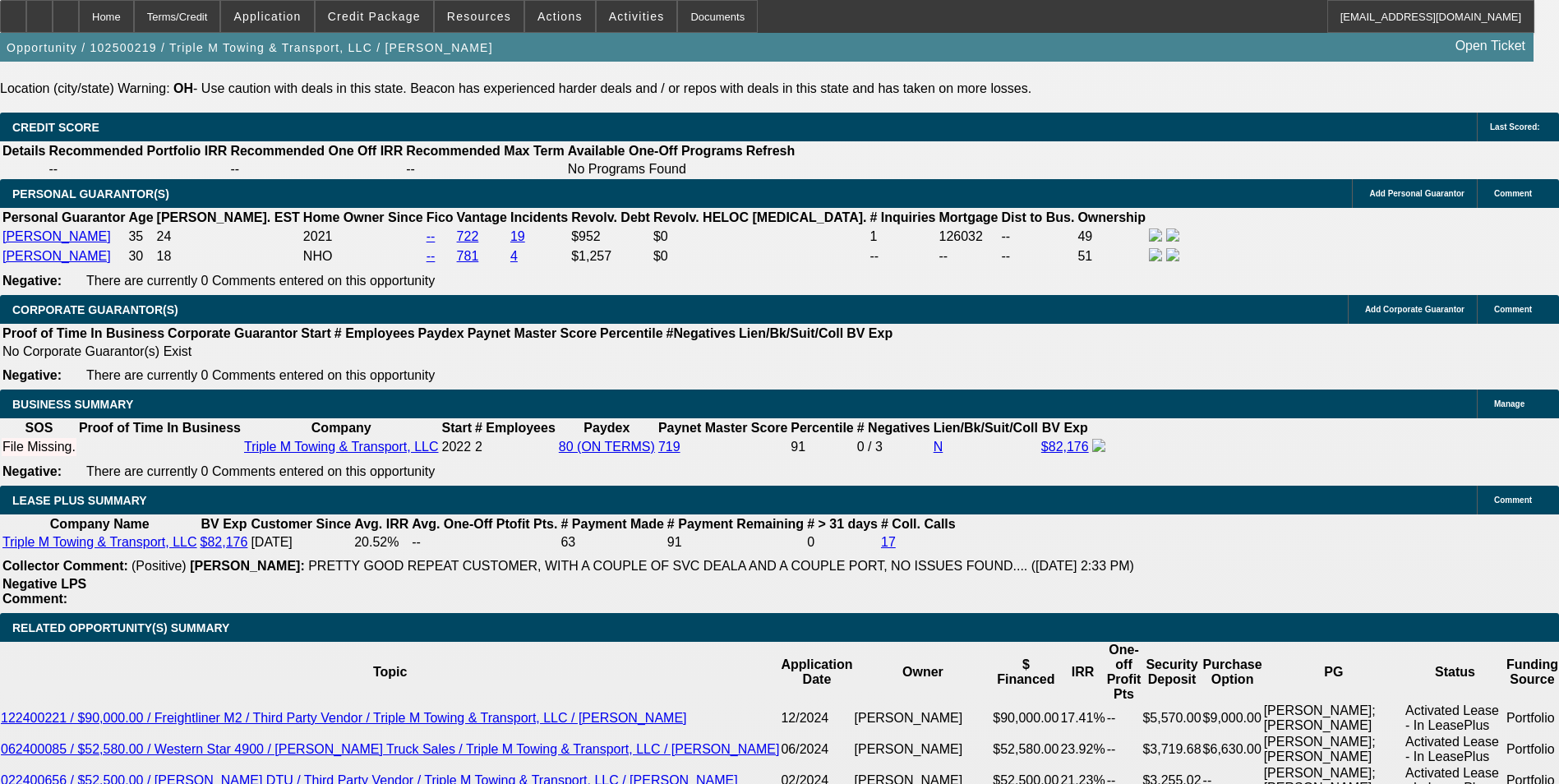
type input "6.5"
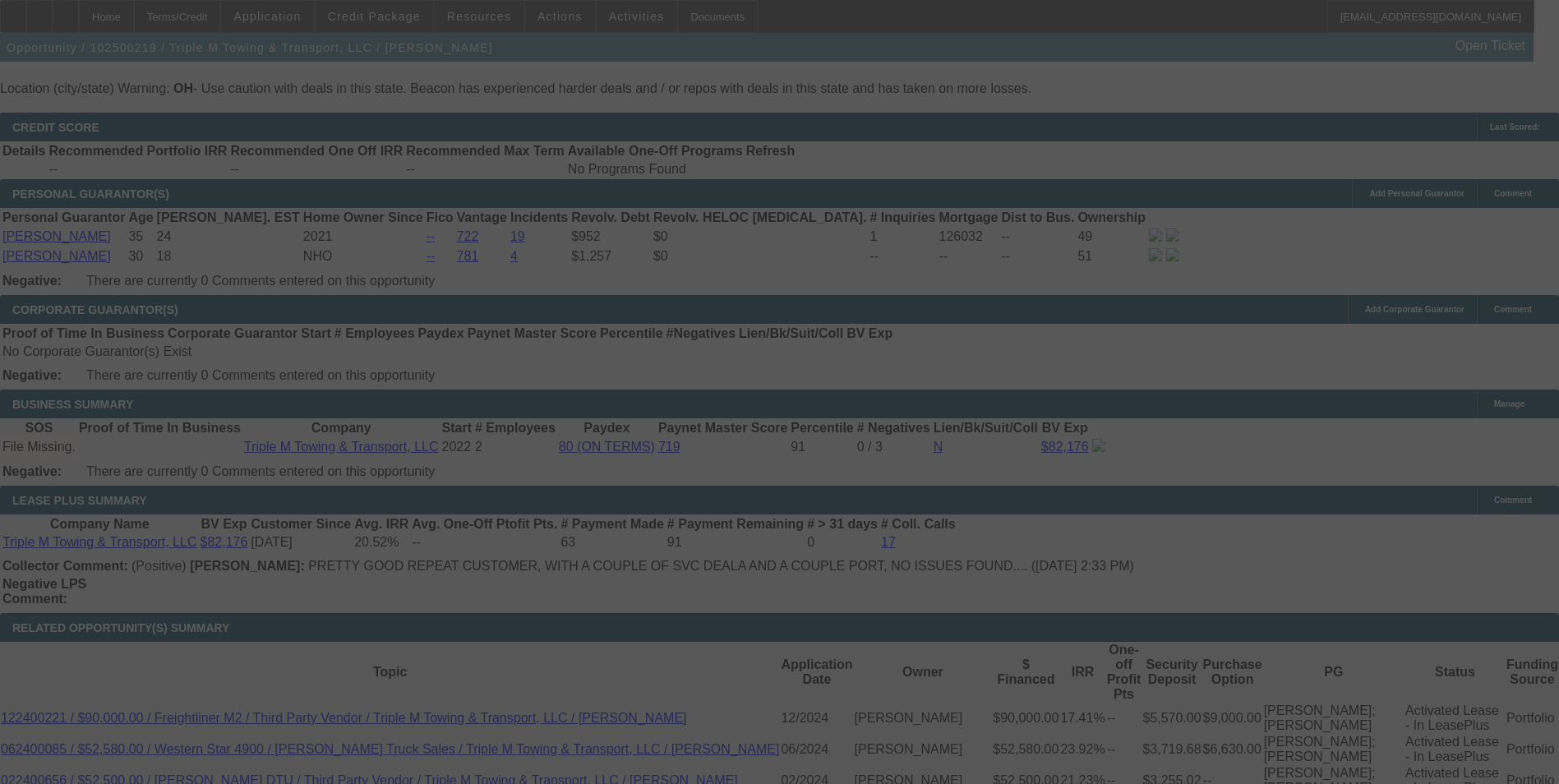
scroll to position [2629, 0]
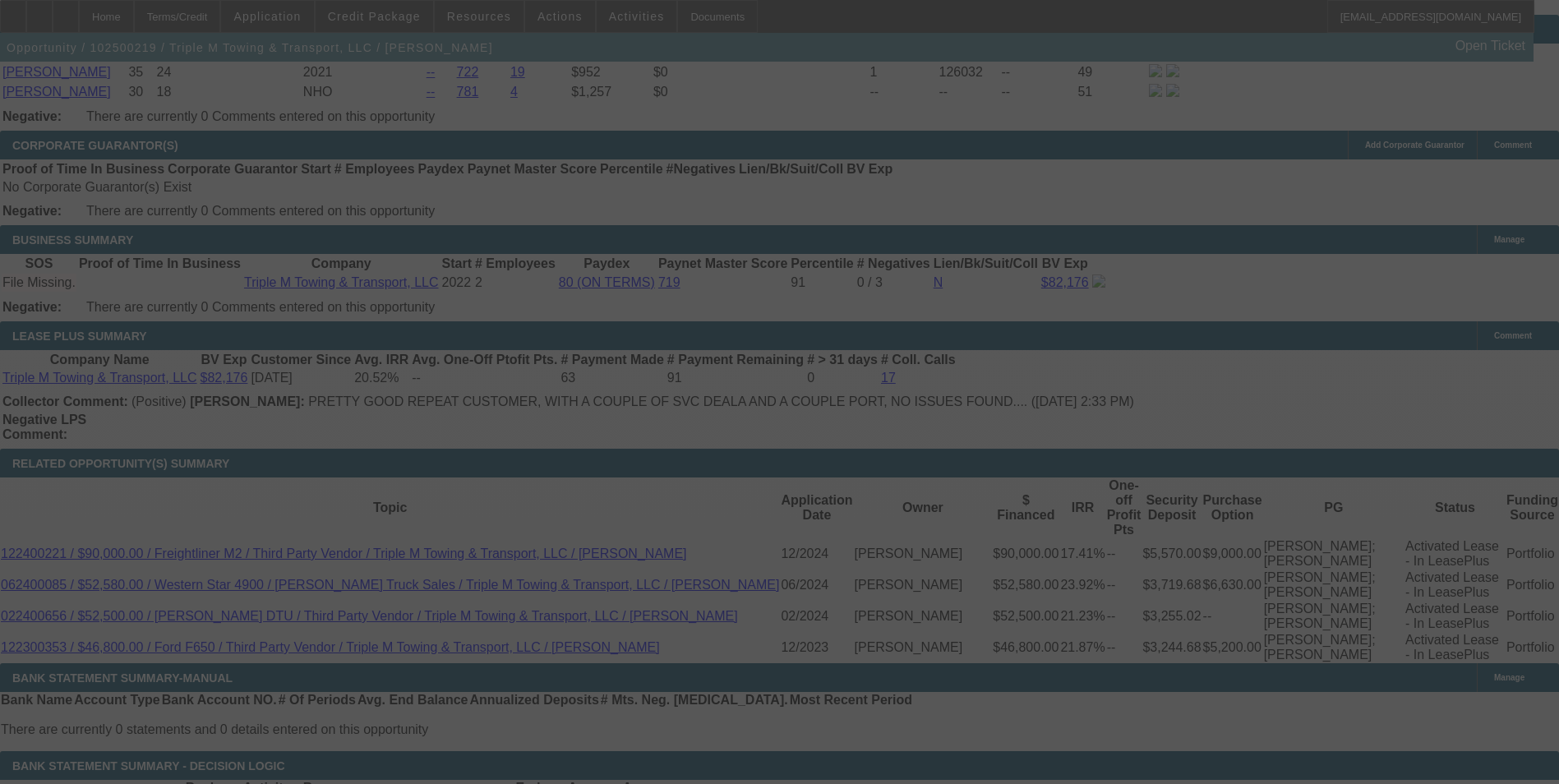
select select "0"
select select "2"
select select "0.1"
select select "4"
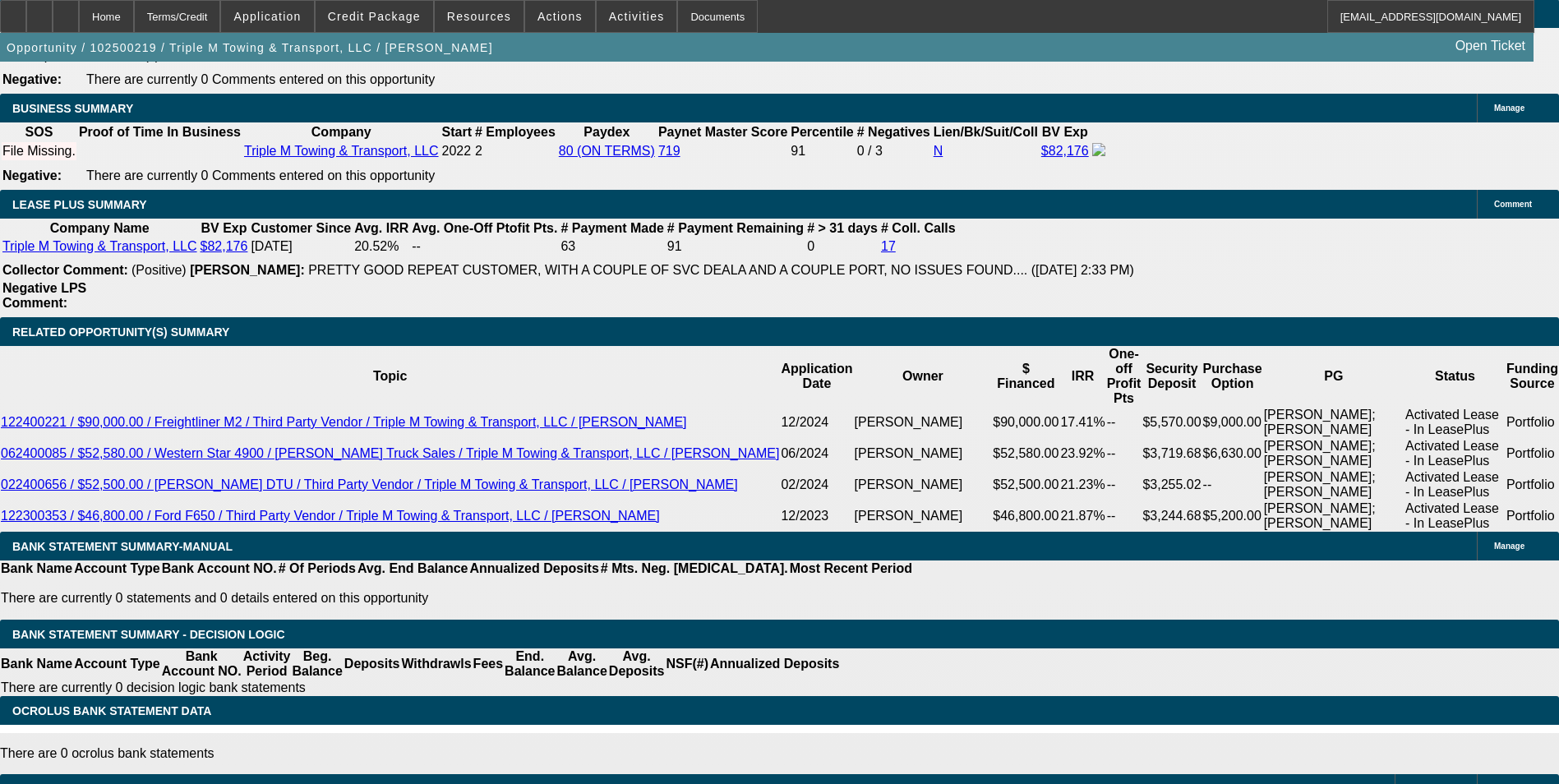
scroll to position [2793, 0]
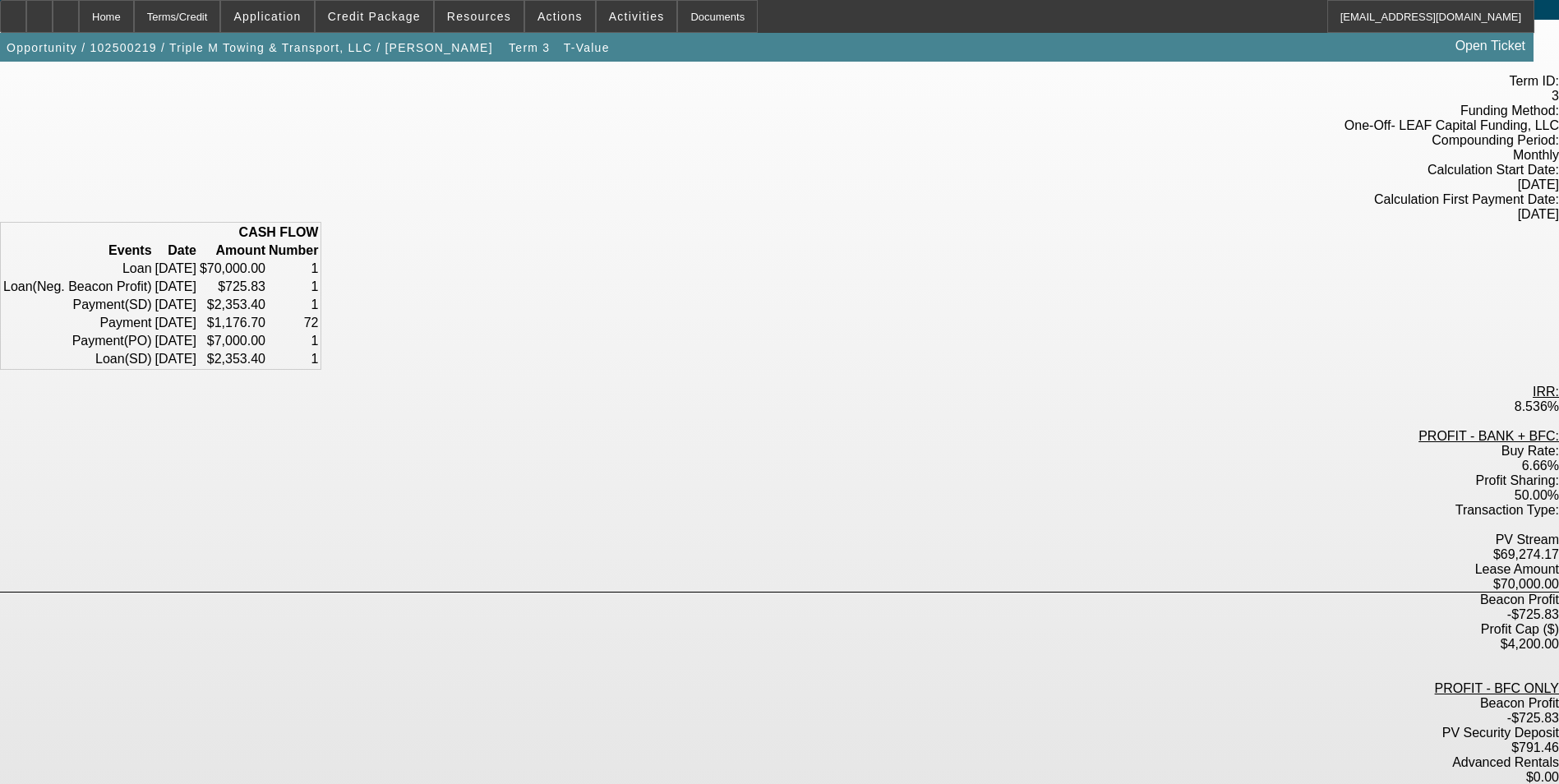
scroll to position [163, 0]
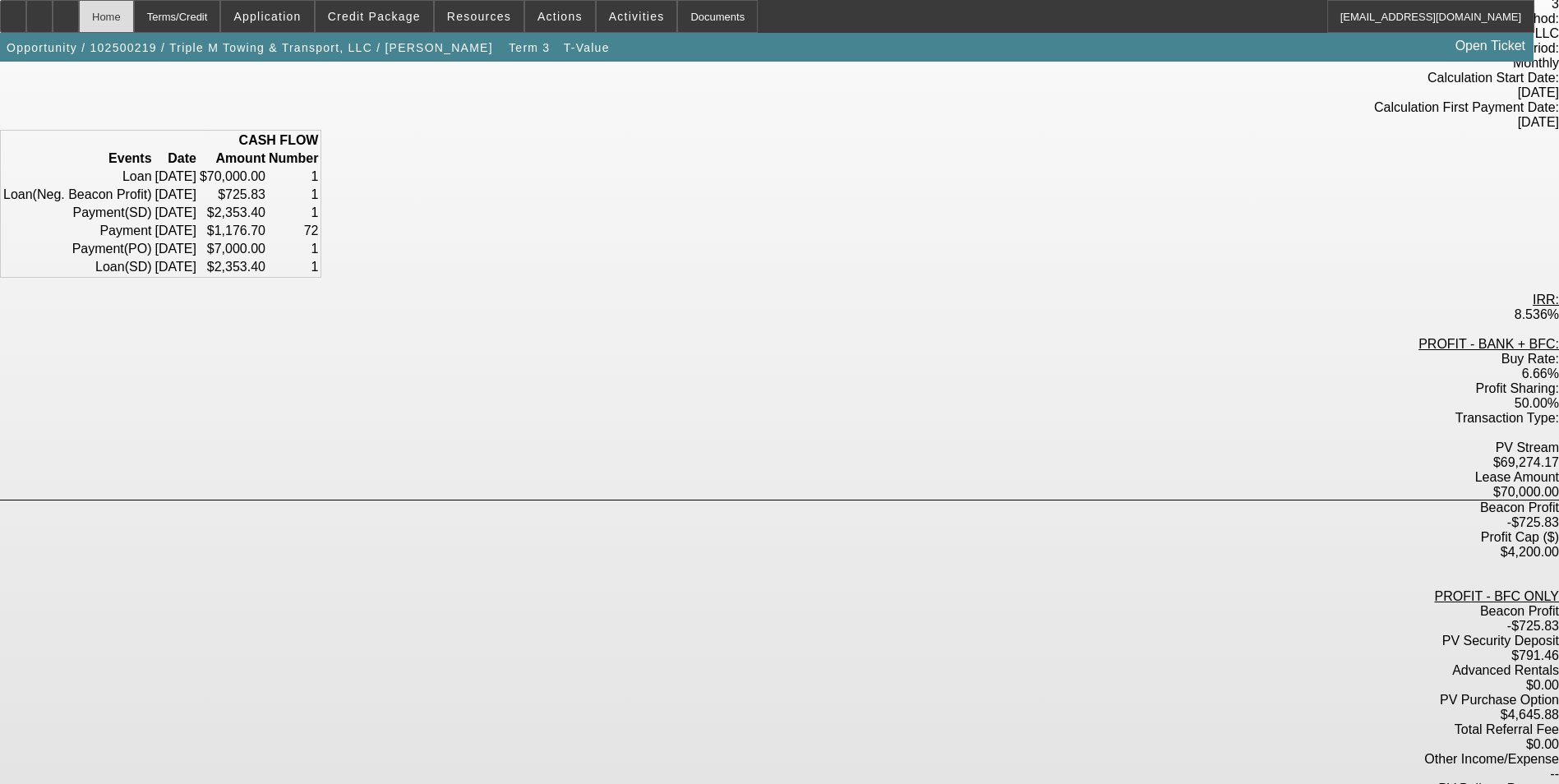
click at [134, 21] on div "Home" at bounding box center [106, 17] width 55 height 33
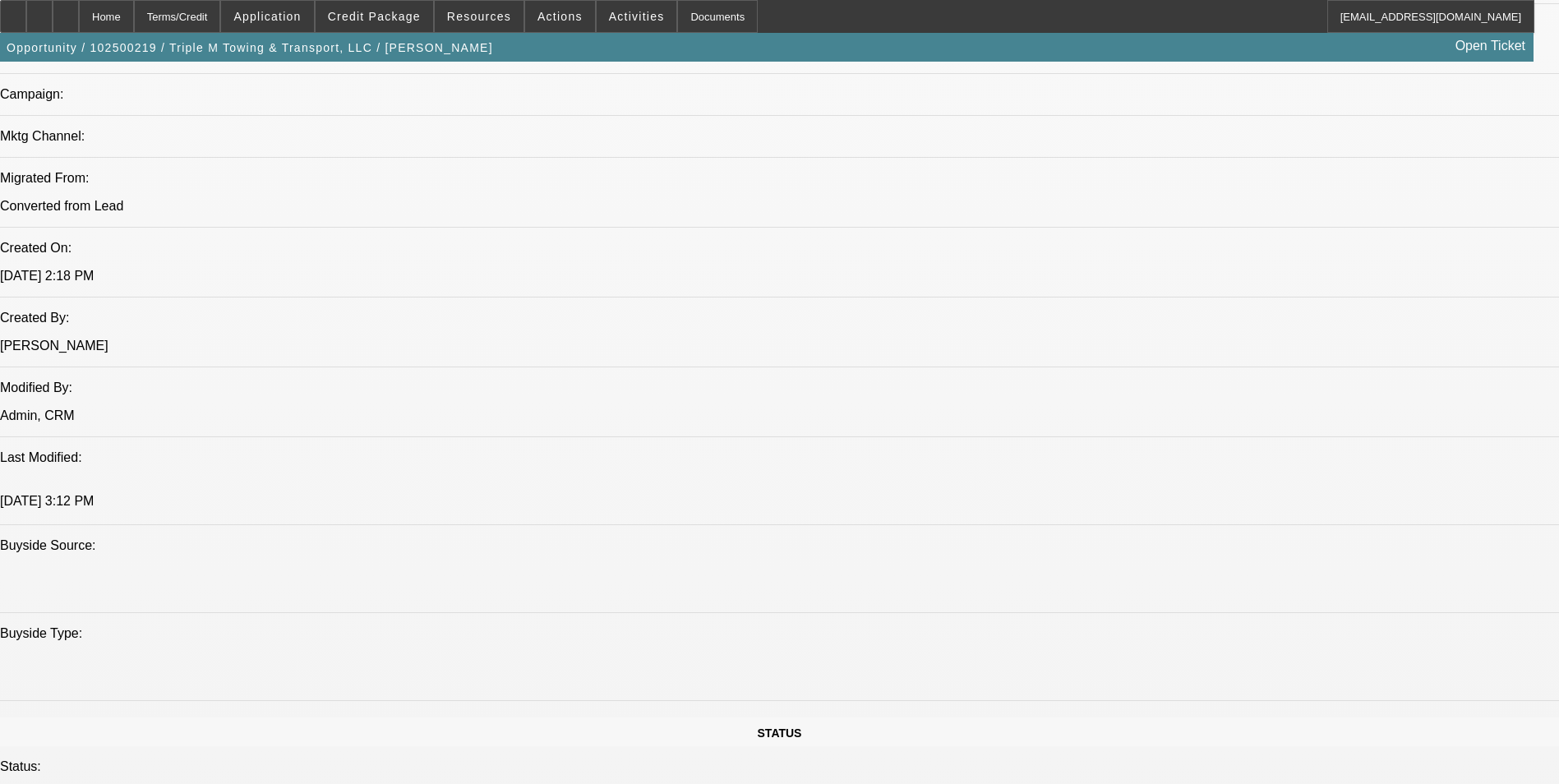
select select "0"
select select "2"
select select "0.1"
select select "4"
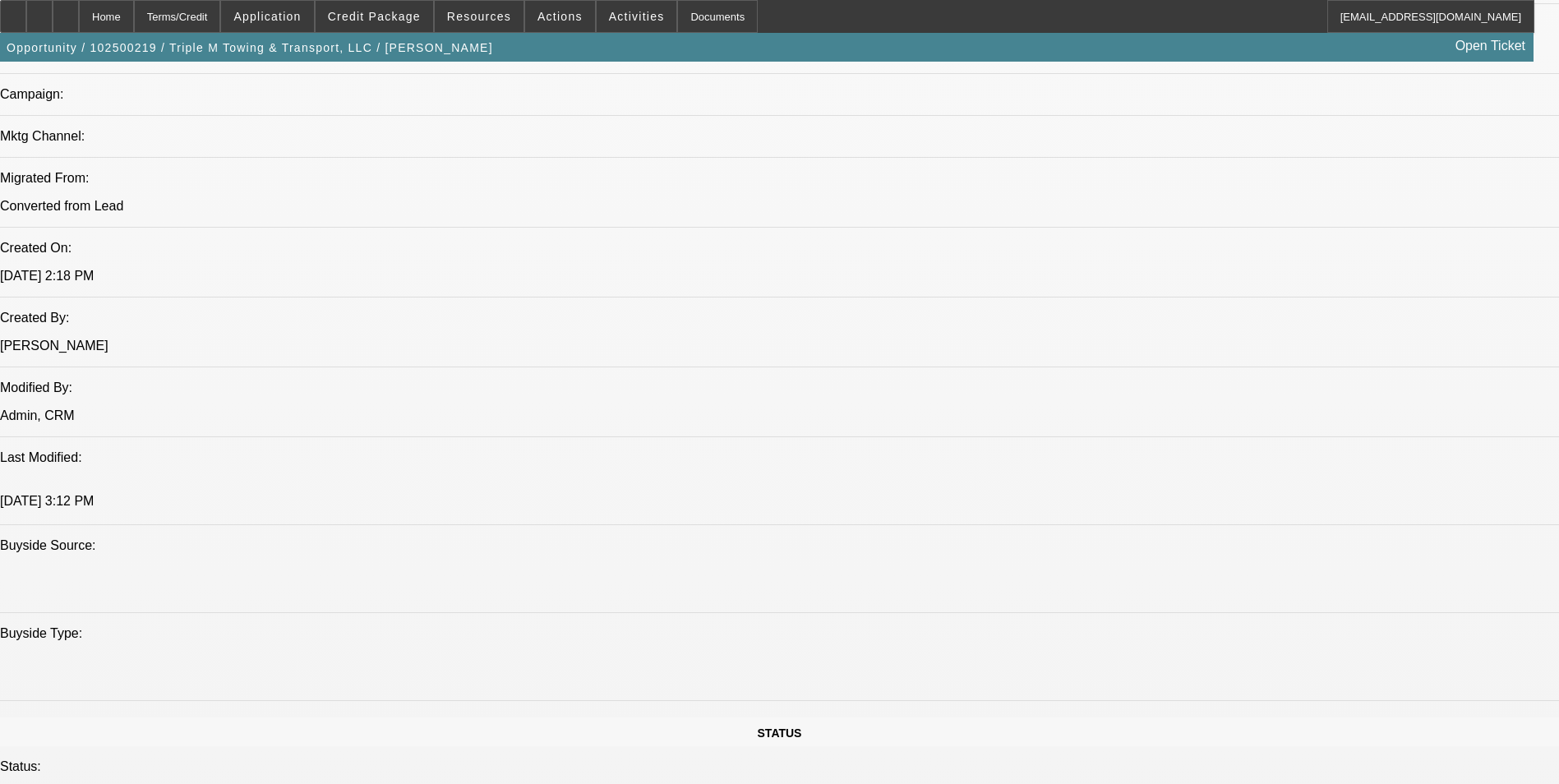
select select "0"
select select "2"
select select "0.1"
select select "4"
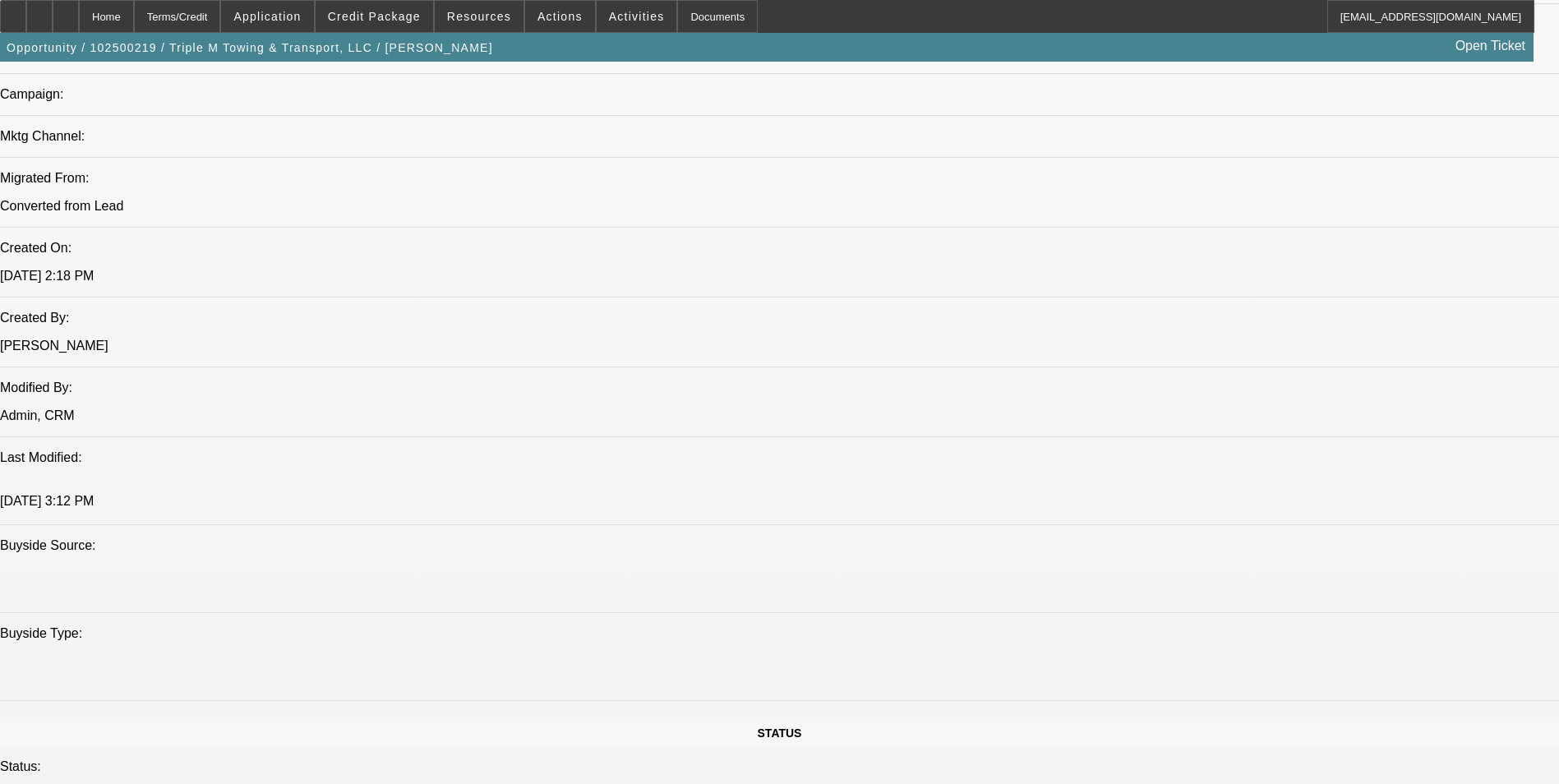
select select "0"
select select "2"
select select "0.1"
select select "4"
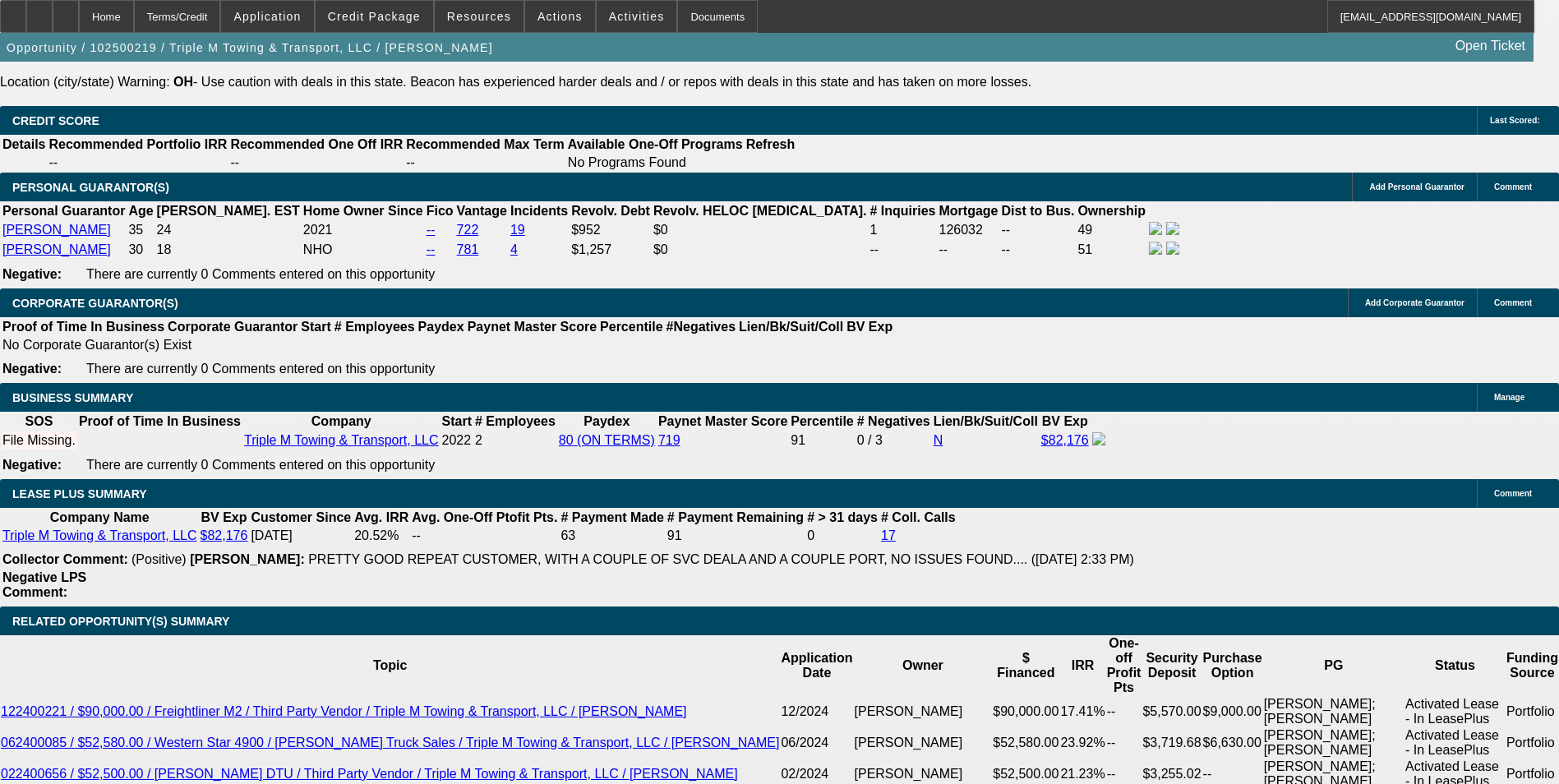
scroll to position [2566, 0]
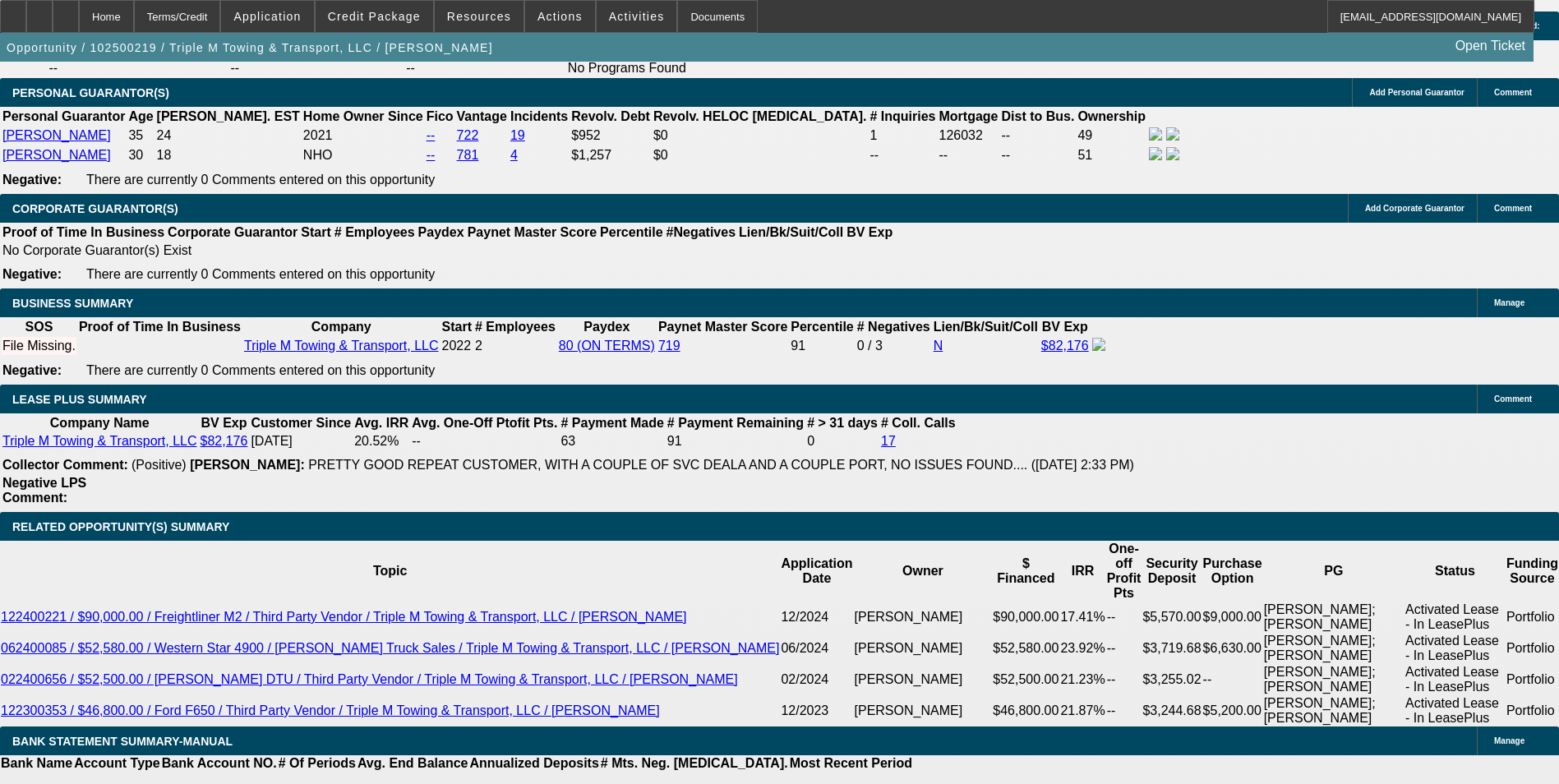
type input "6."
type input "UNKNOWN"
type input "$2,320.20"
type input "$1,160.10"
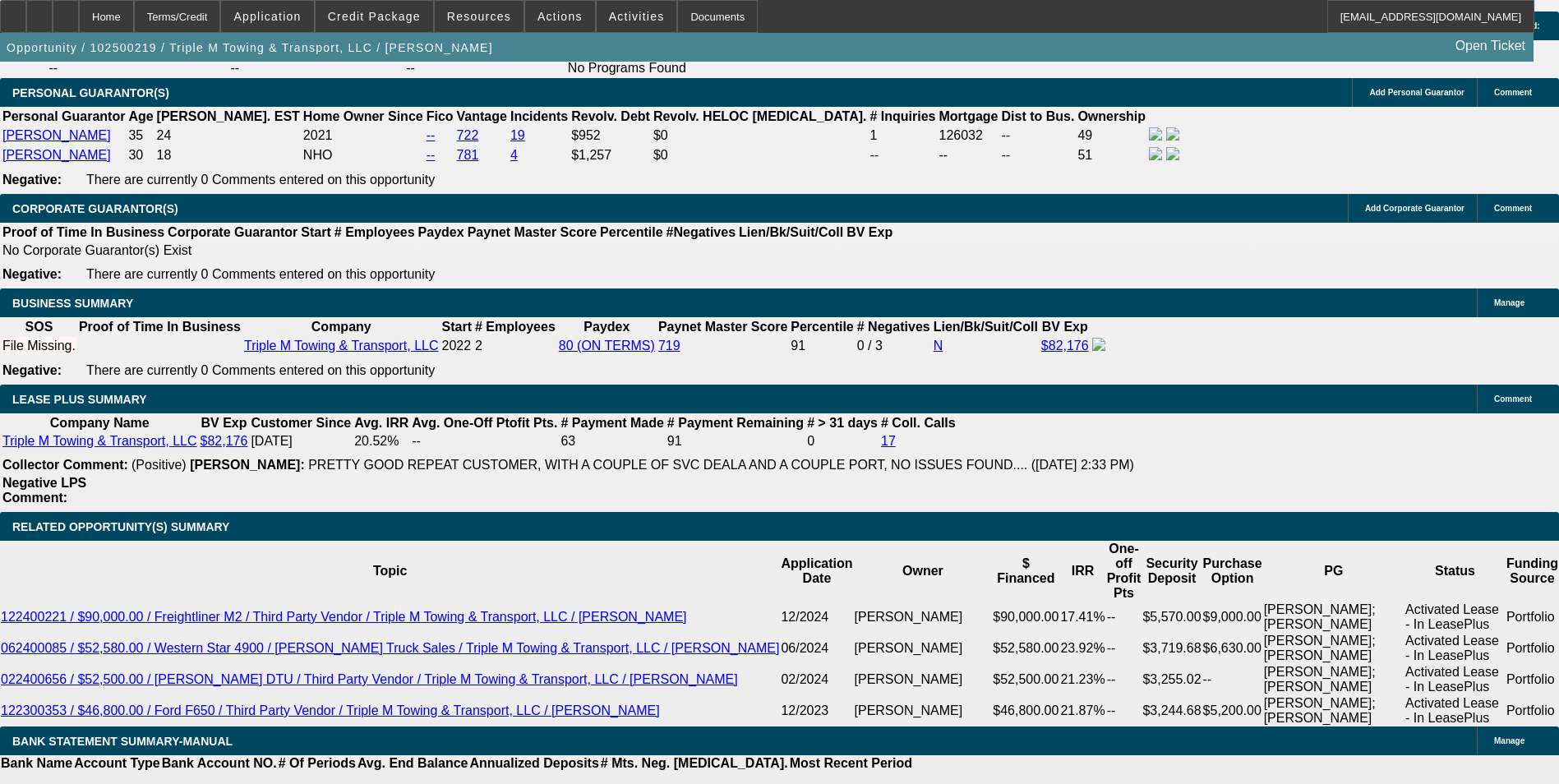
type input "6.6"
type input "$2,360.06"
type input "$1,180.03"
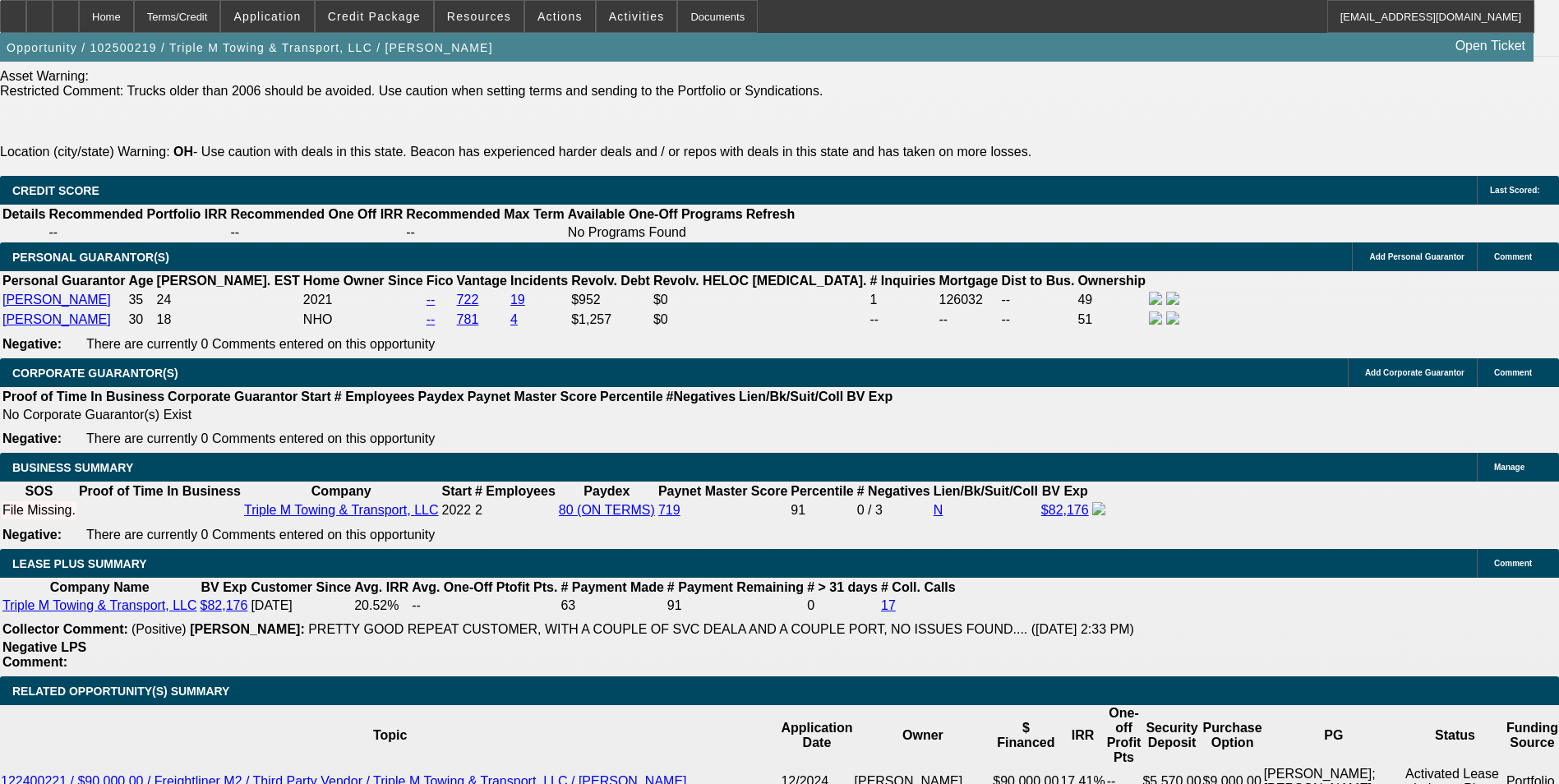
type input "6.6"
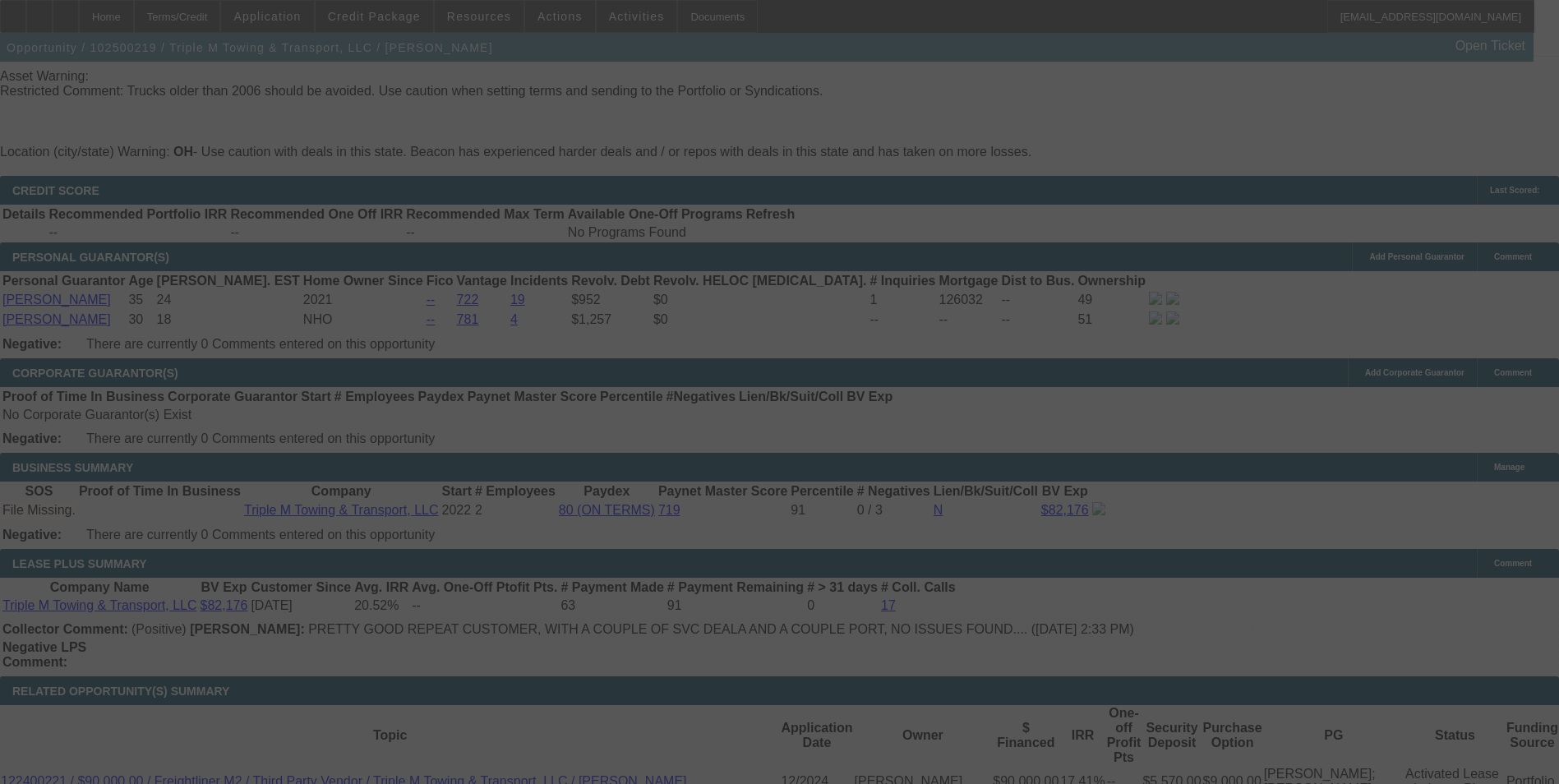
scroll to position [2566, 0]
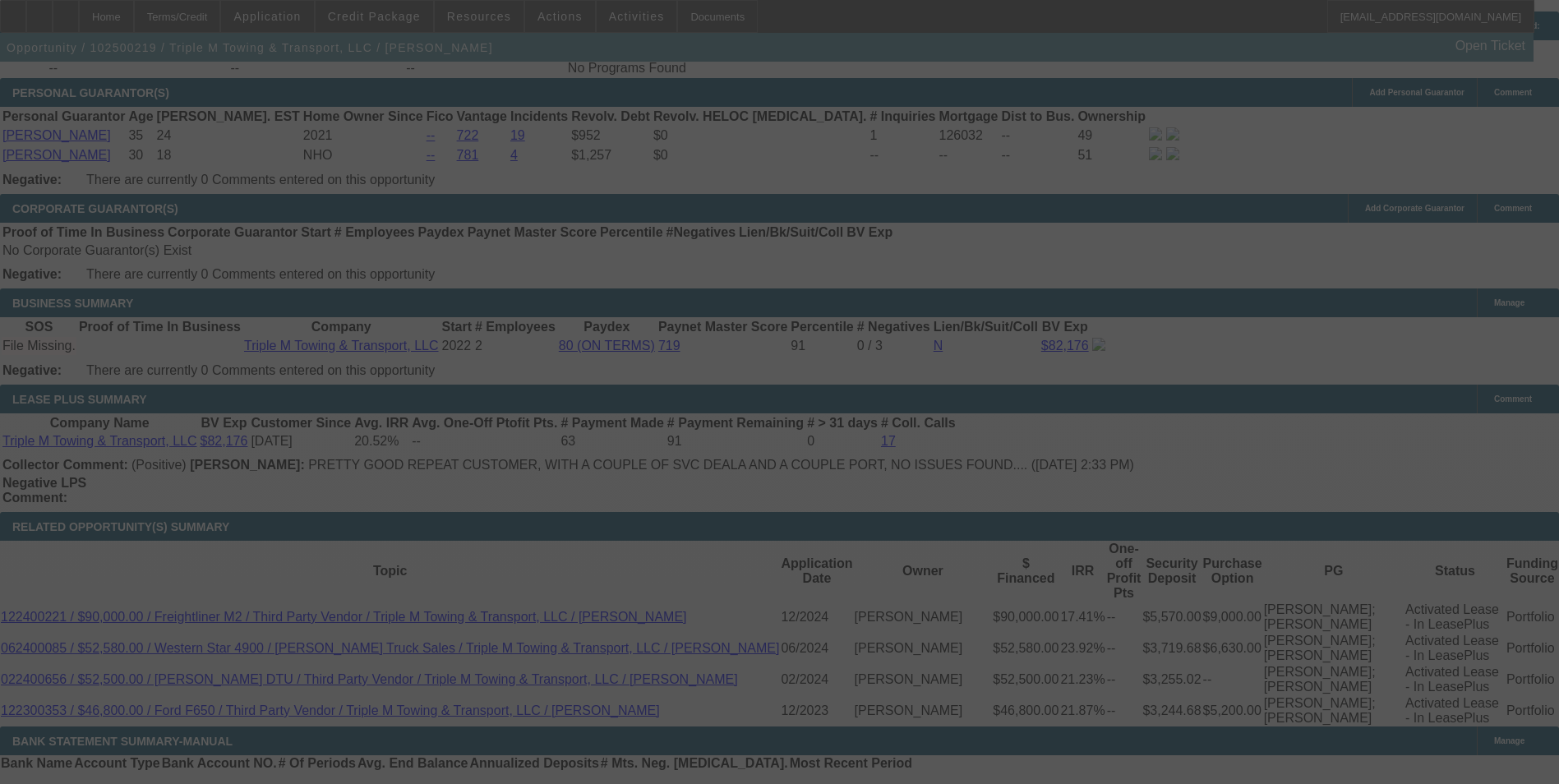
select select "0"
select select "2"
select select "0.1"
select select "4"
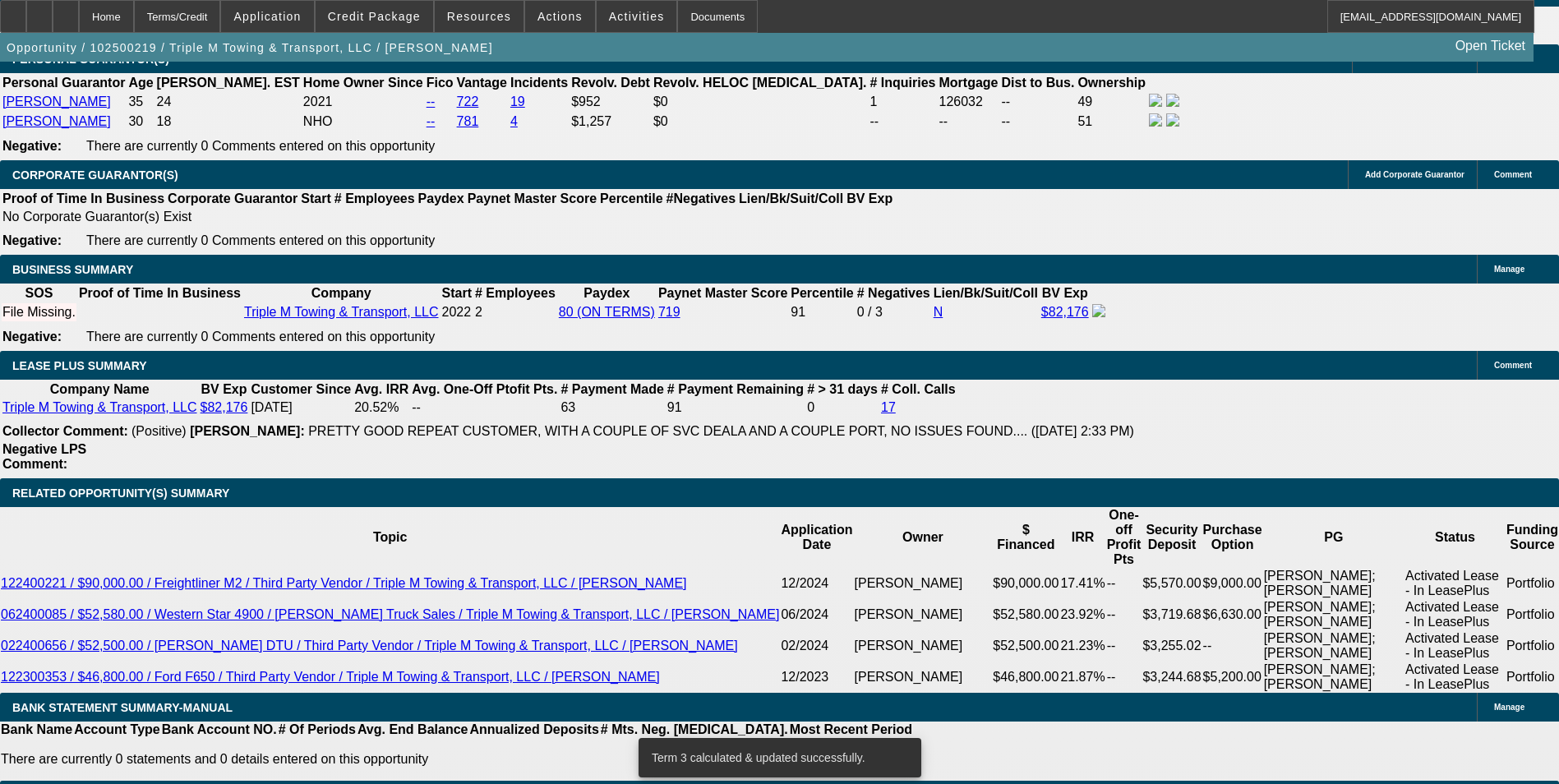
scroll to position [2648, 0]
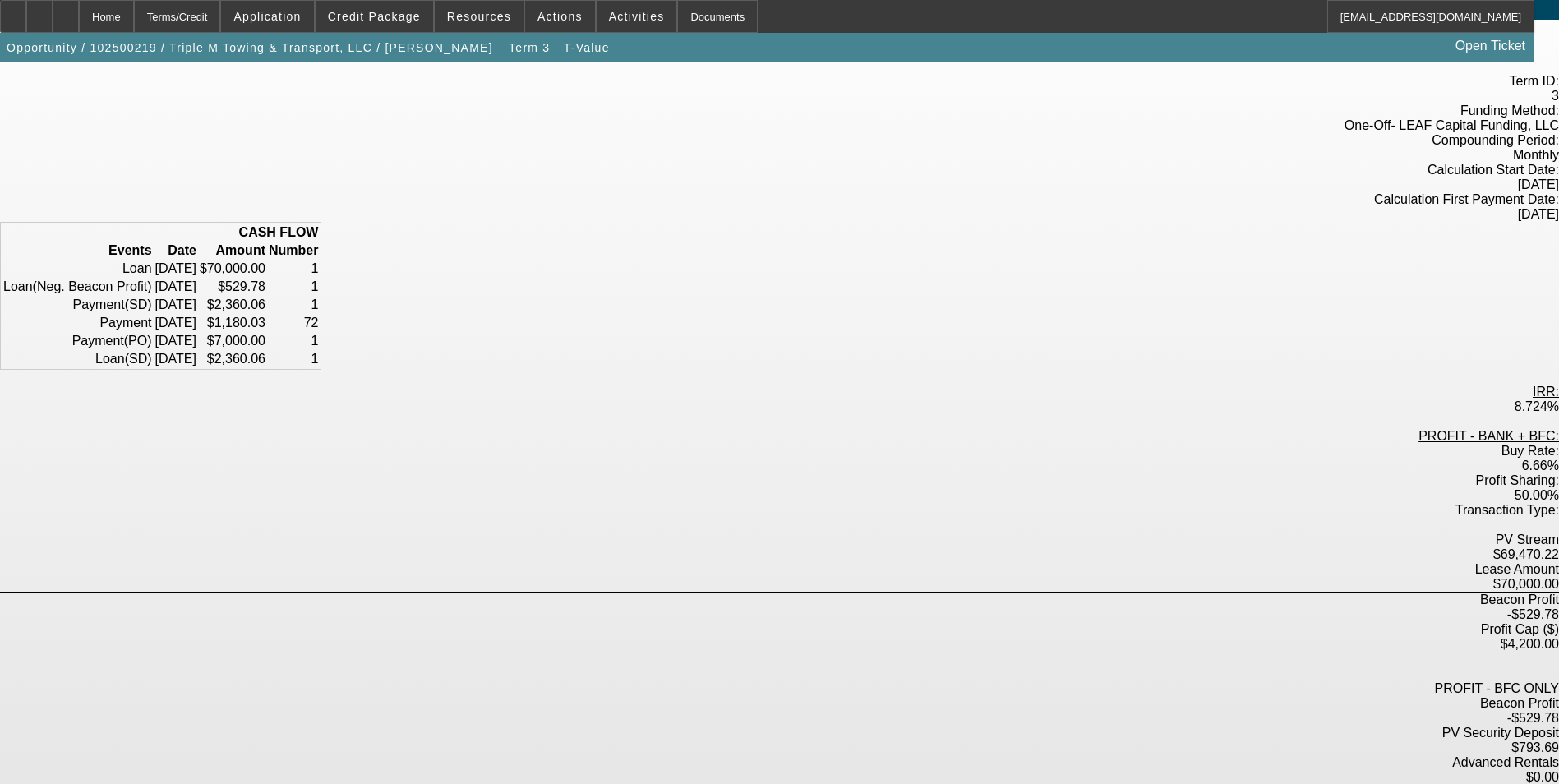
scroll to position [152, 0]
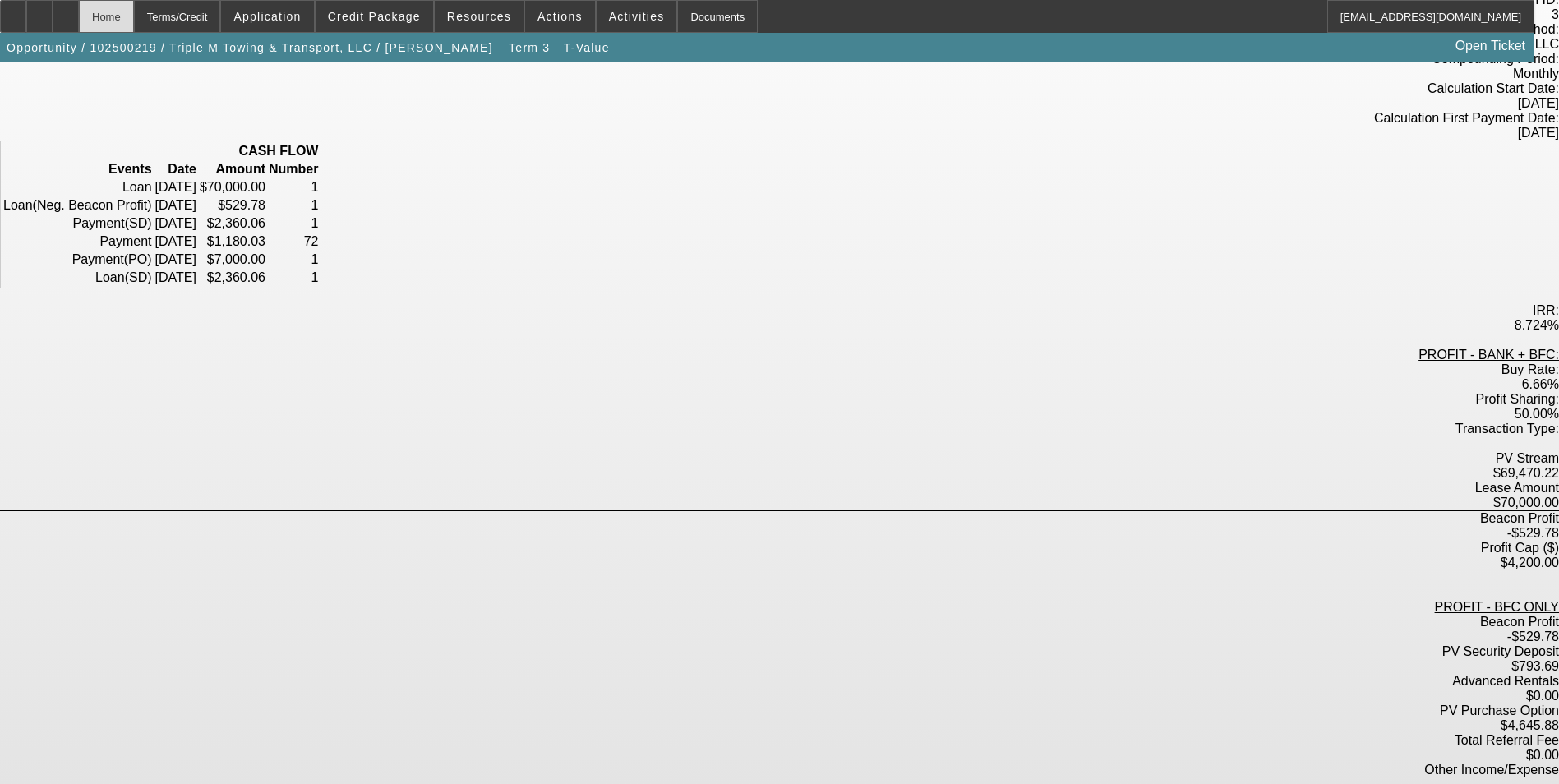
click at [134, 20] on div "Home" at bounding box center [106, 17] width 55 height 33
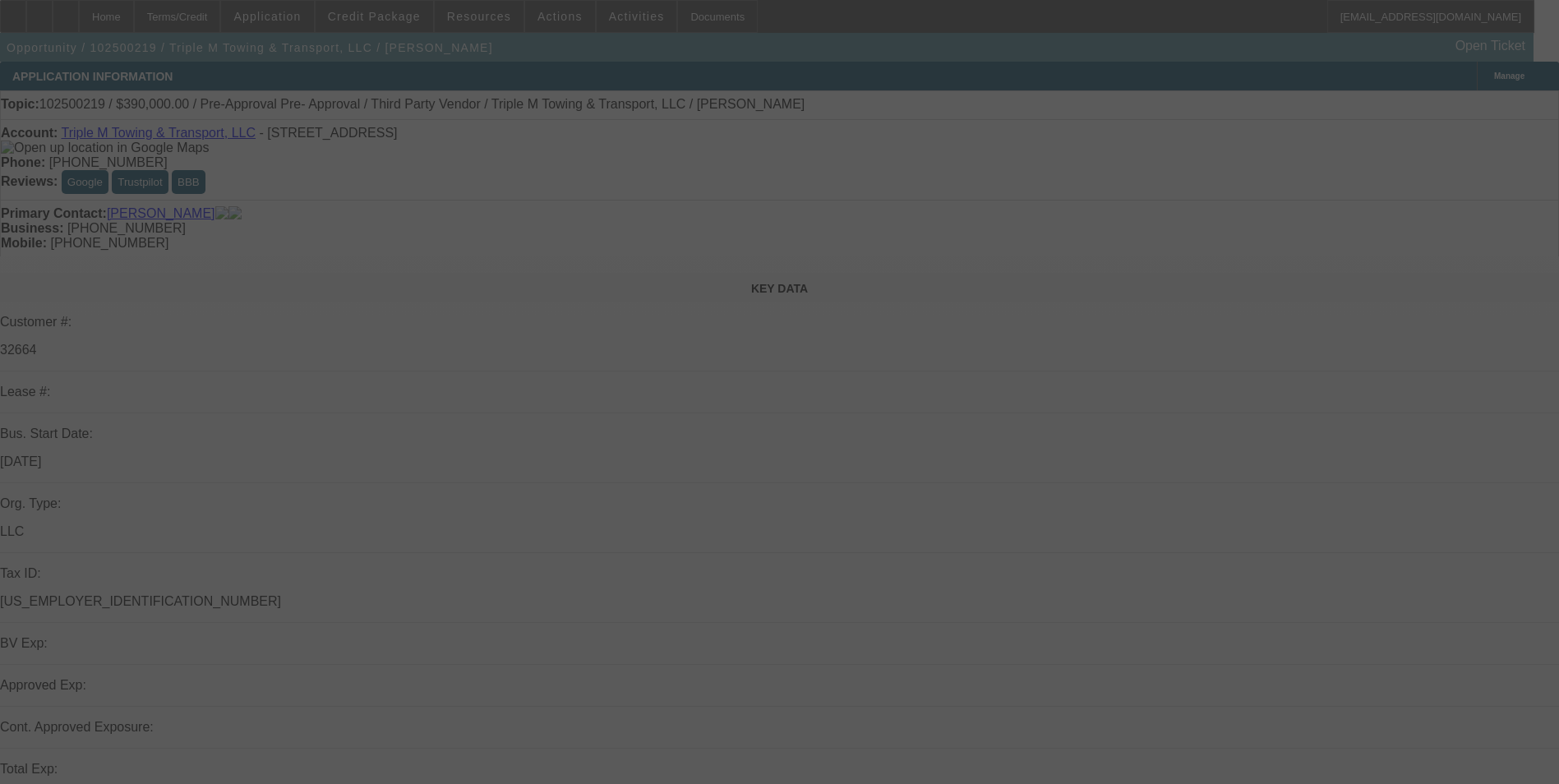
select select "0"
select select "2"
select select "0.1"
select select "4"
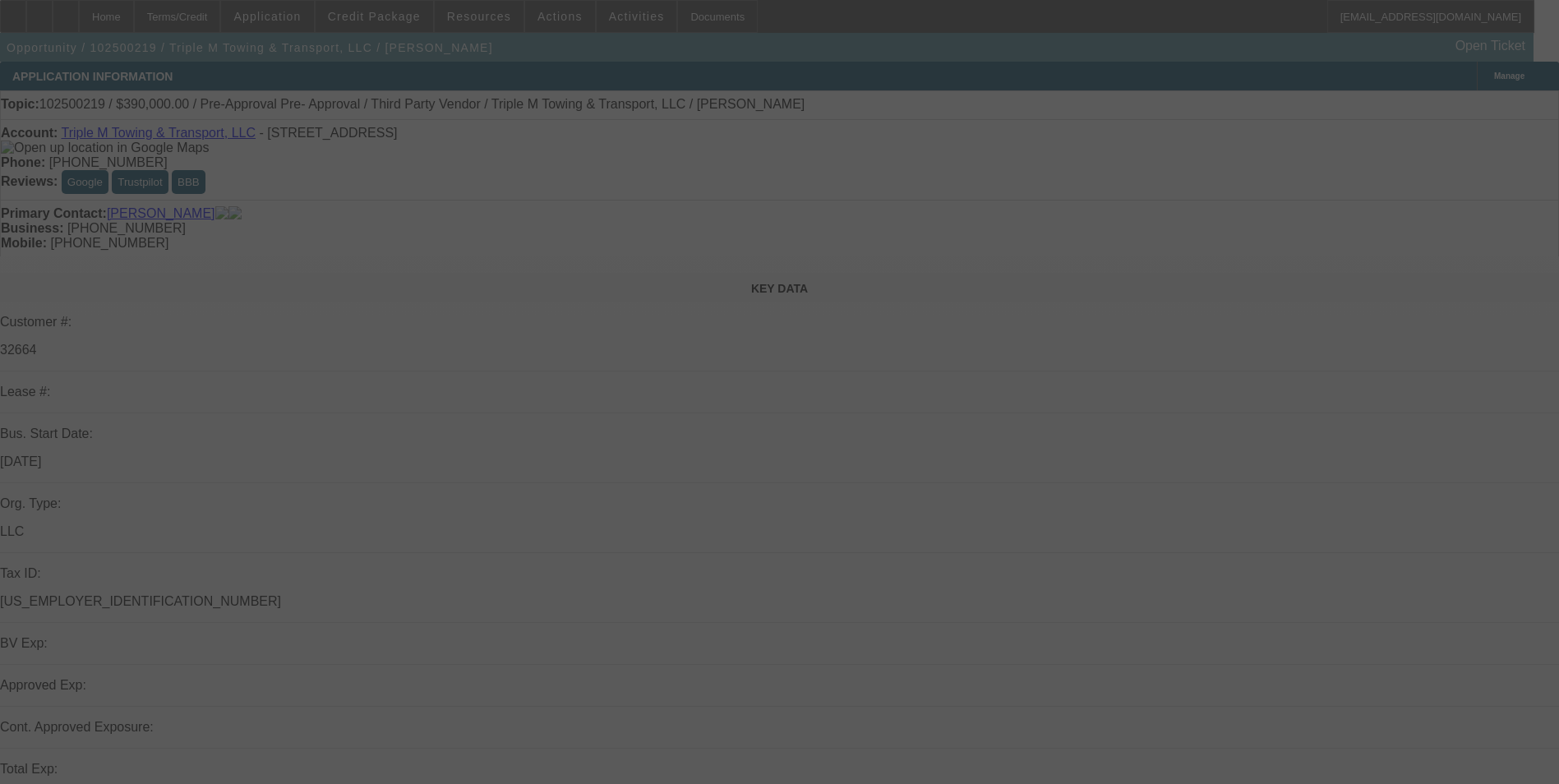
select select "0"
select select "2"
select select "0.1"
select select "4"
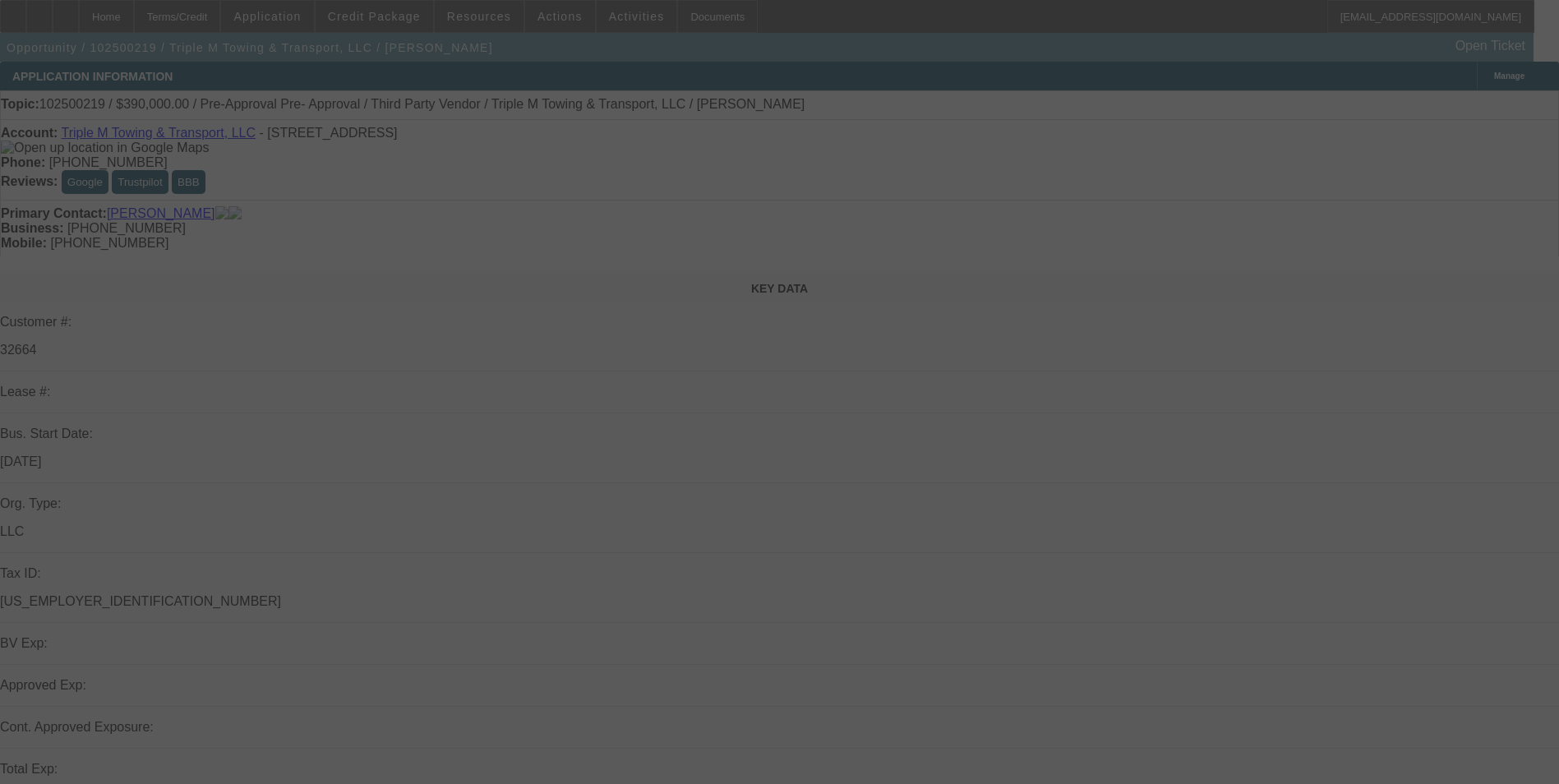
select select "0"
select select "2"
select select "0.1"
select select "4"
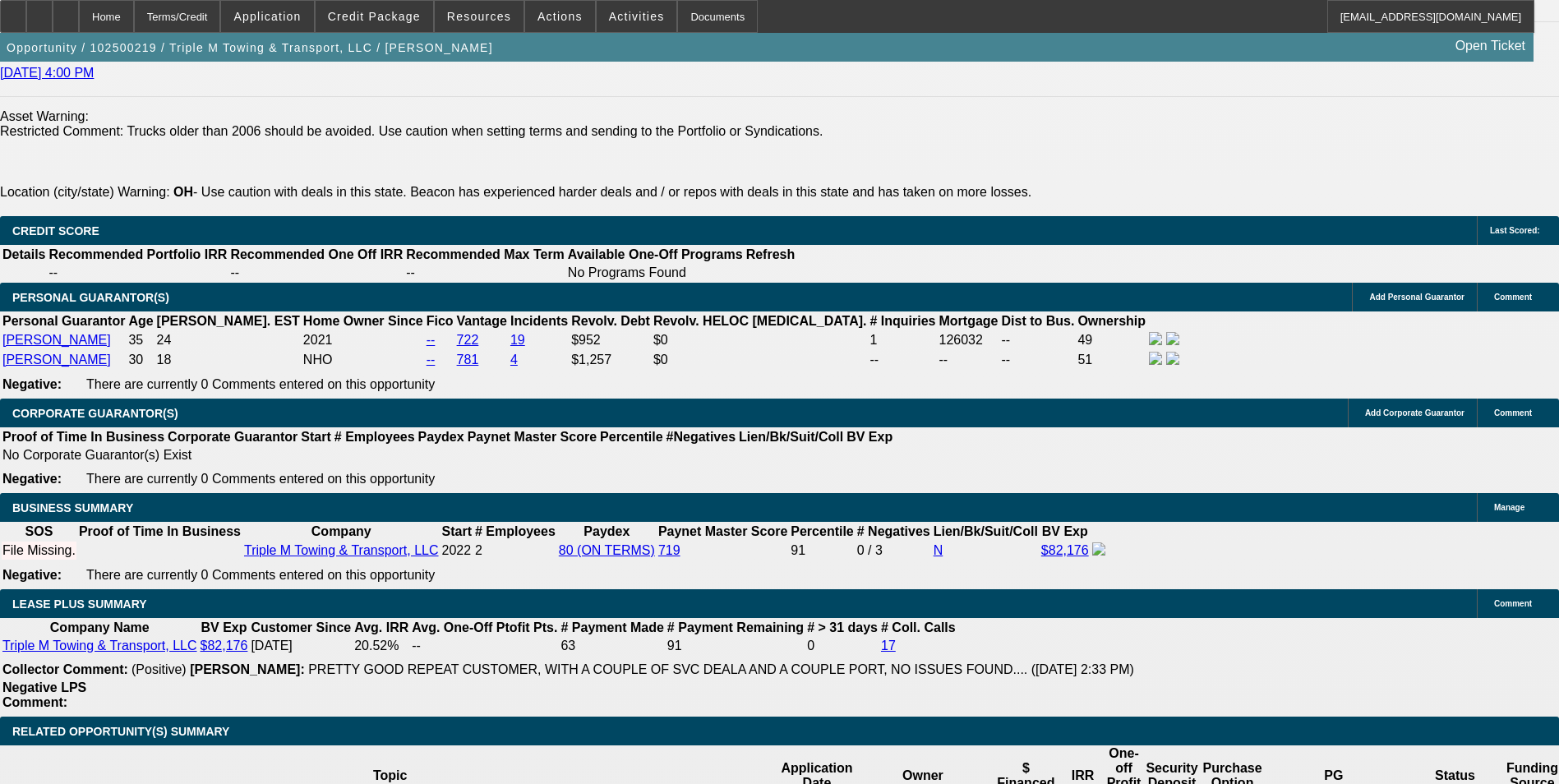
scroll to position [2529, 0]
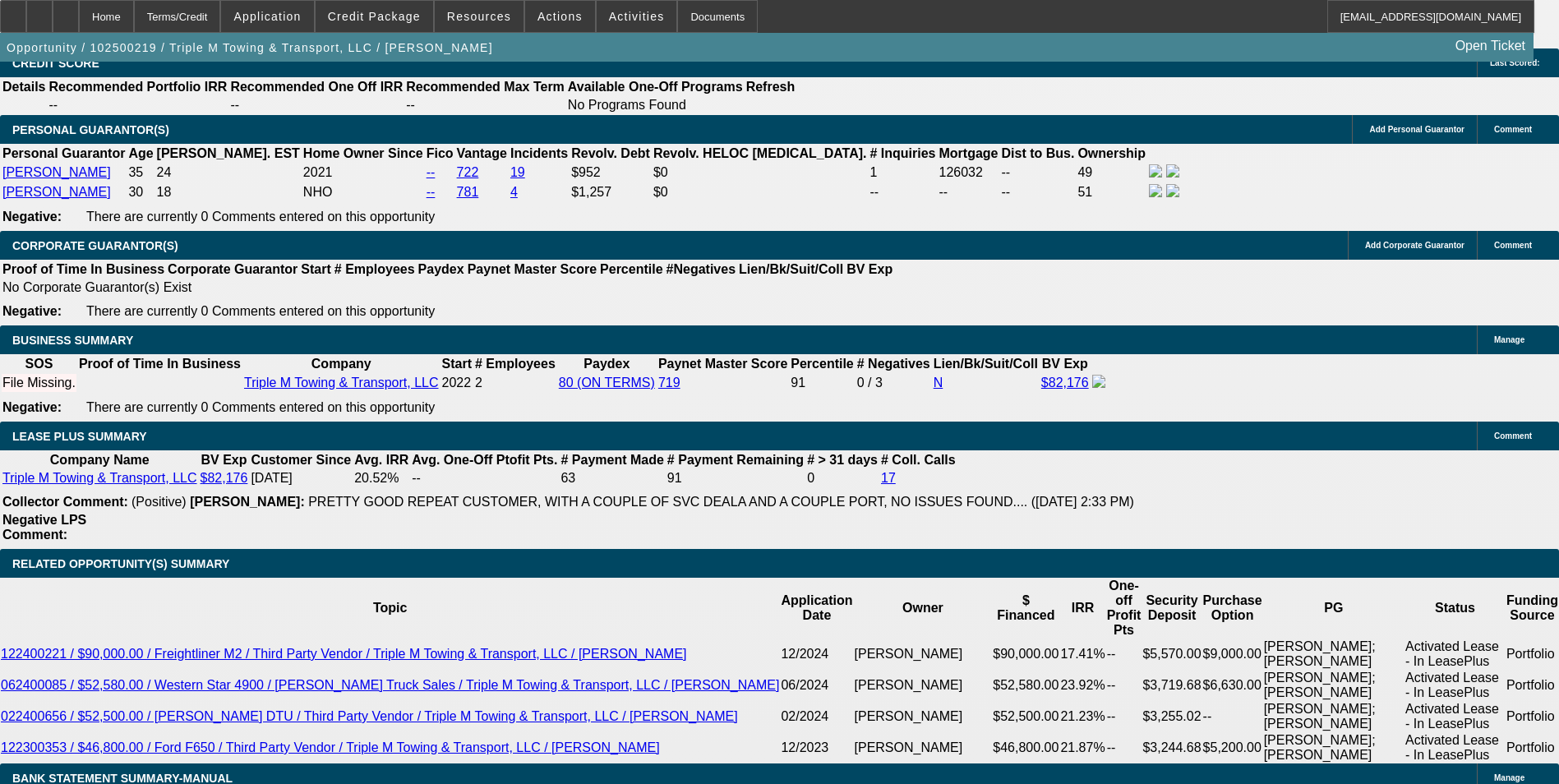
type input "6."
type input "UNKNOWN"
type input "$2,320.20"
type input "$1,160.10"
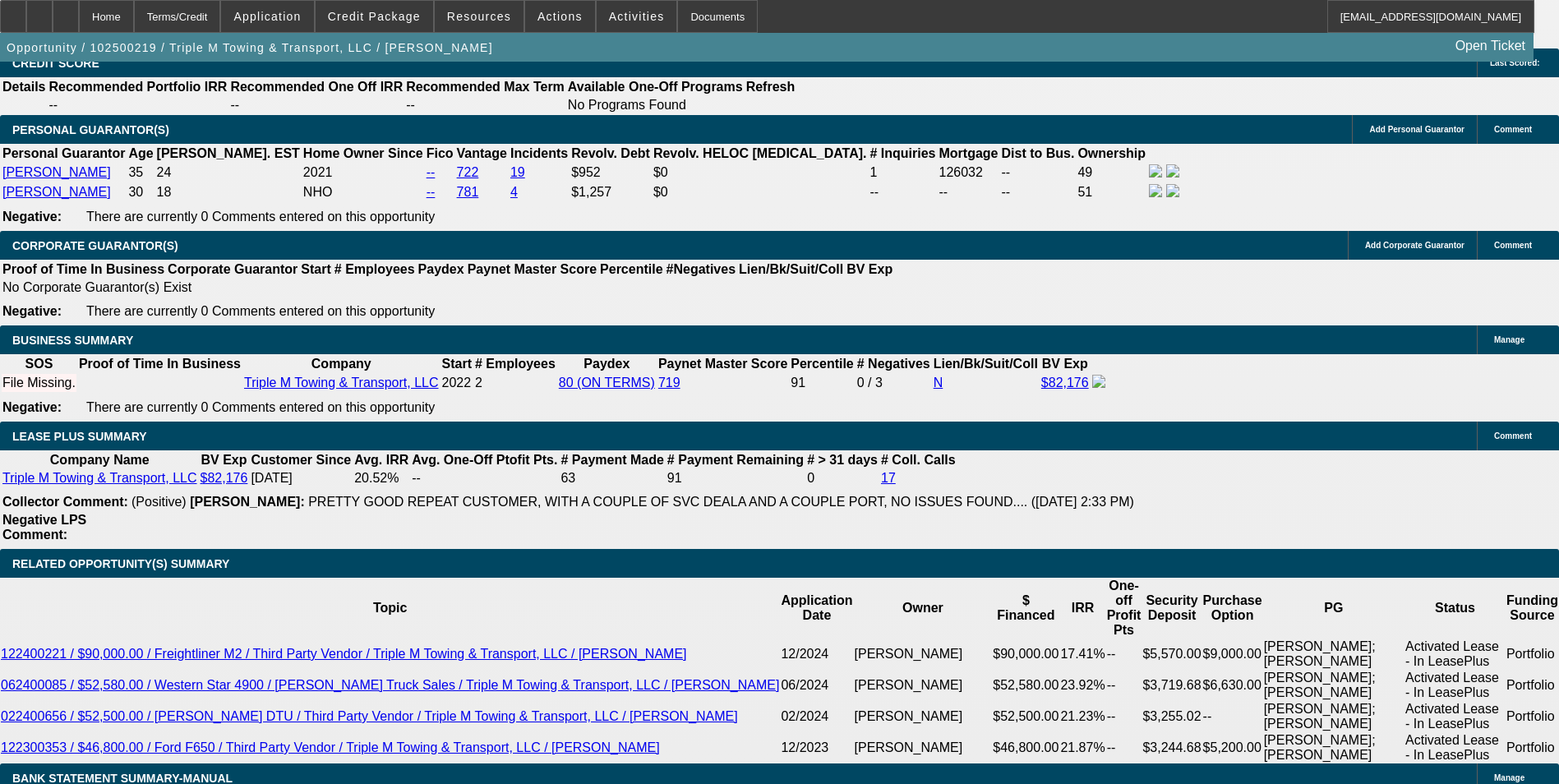
type input "6.8"
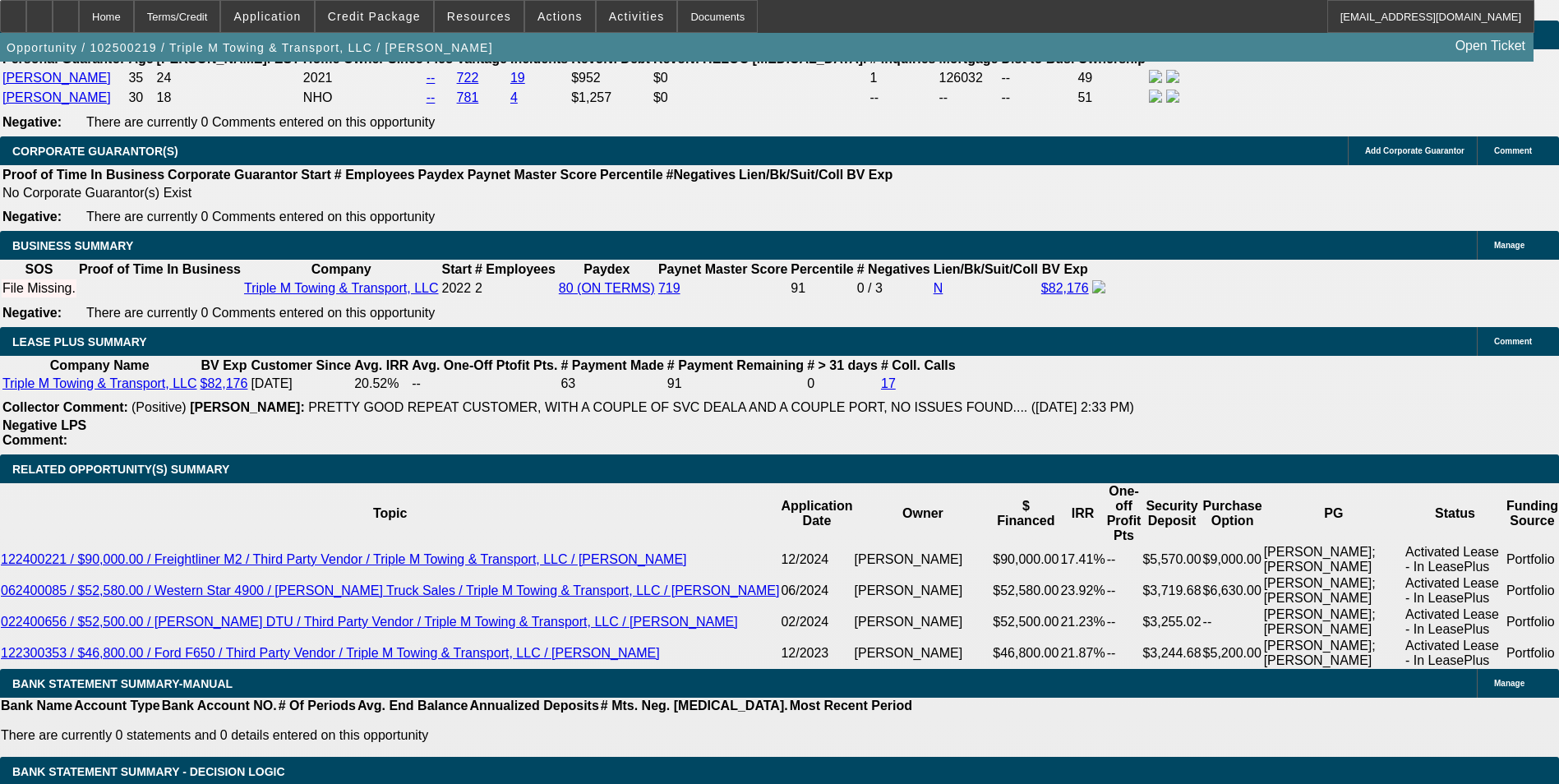
type input "$2,373.44"
type input "$1,186.72"
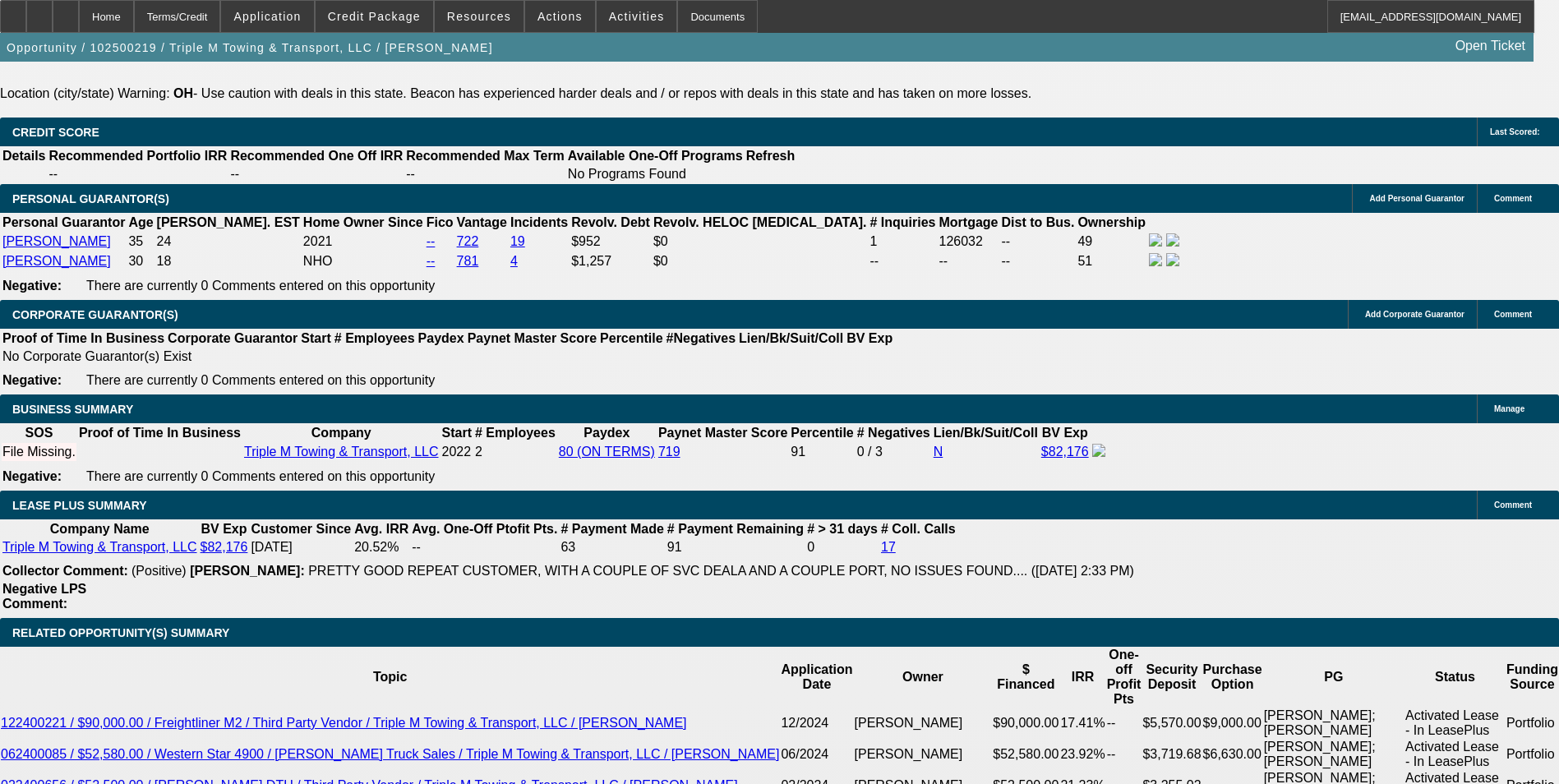
scroll to position [2459, 0]
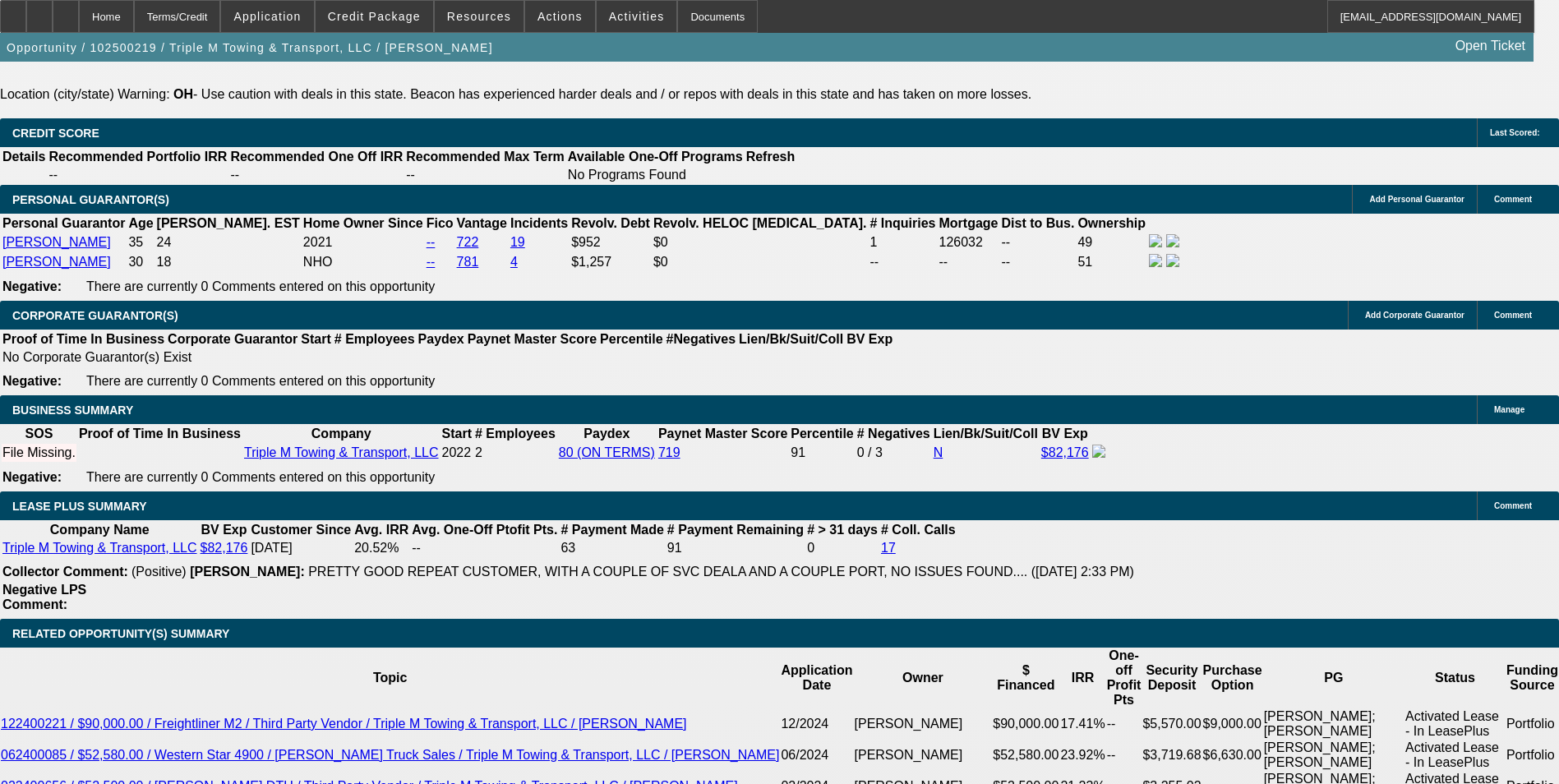
type input "6.8"
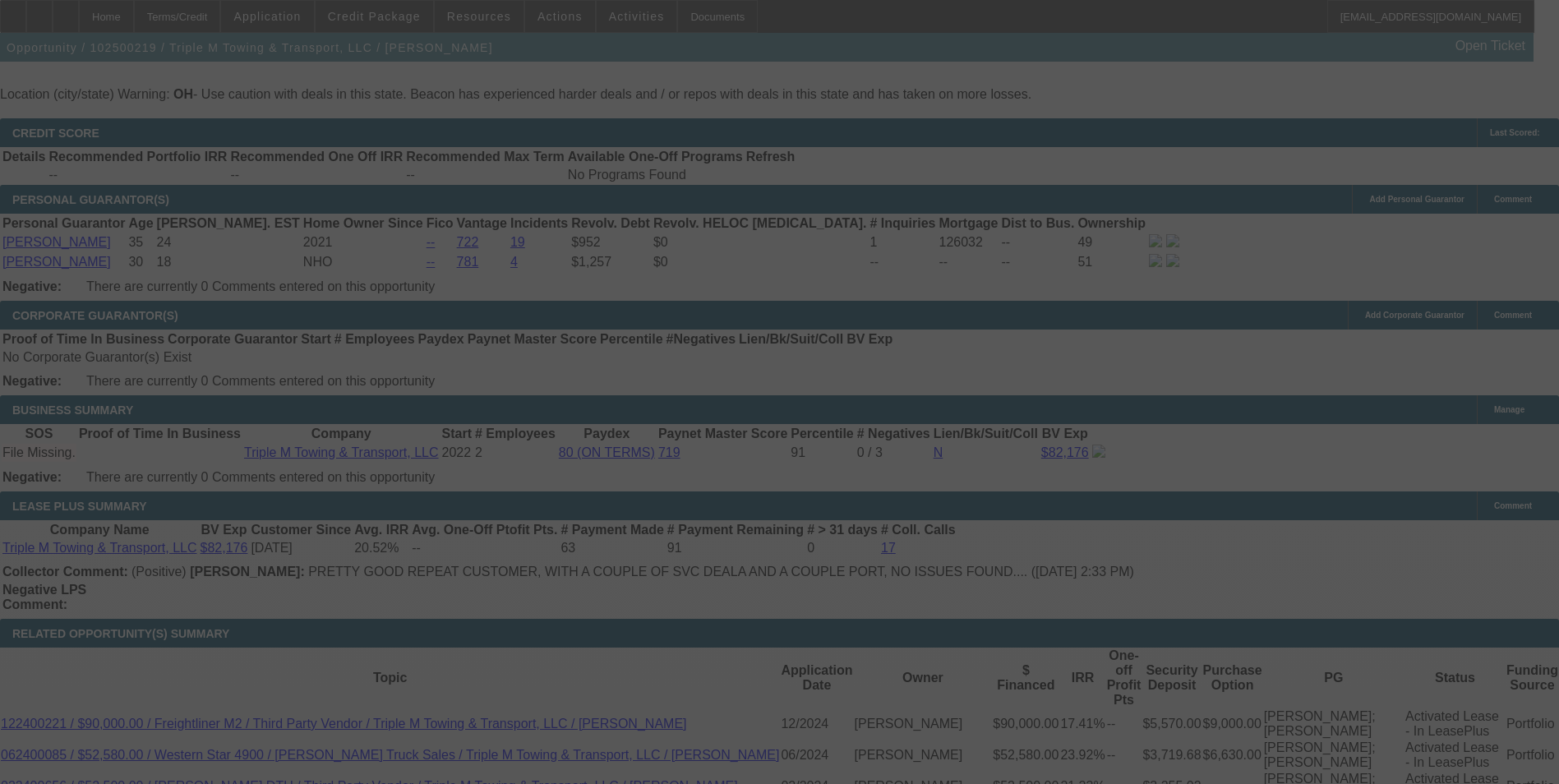
select select "0"
select select "2"
select select "0.1"
select select "4"
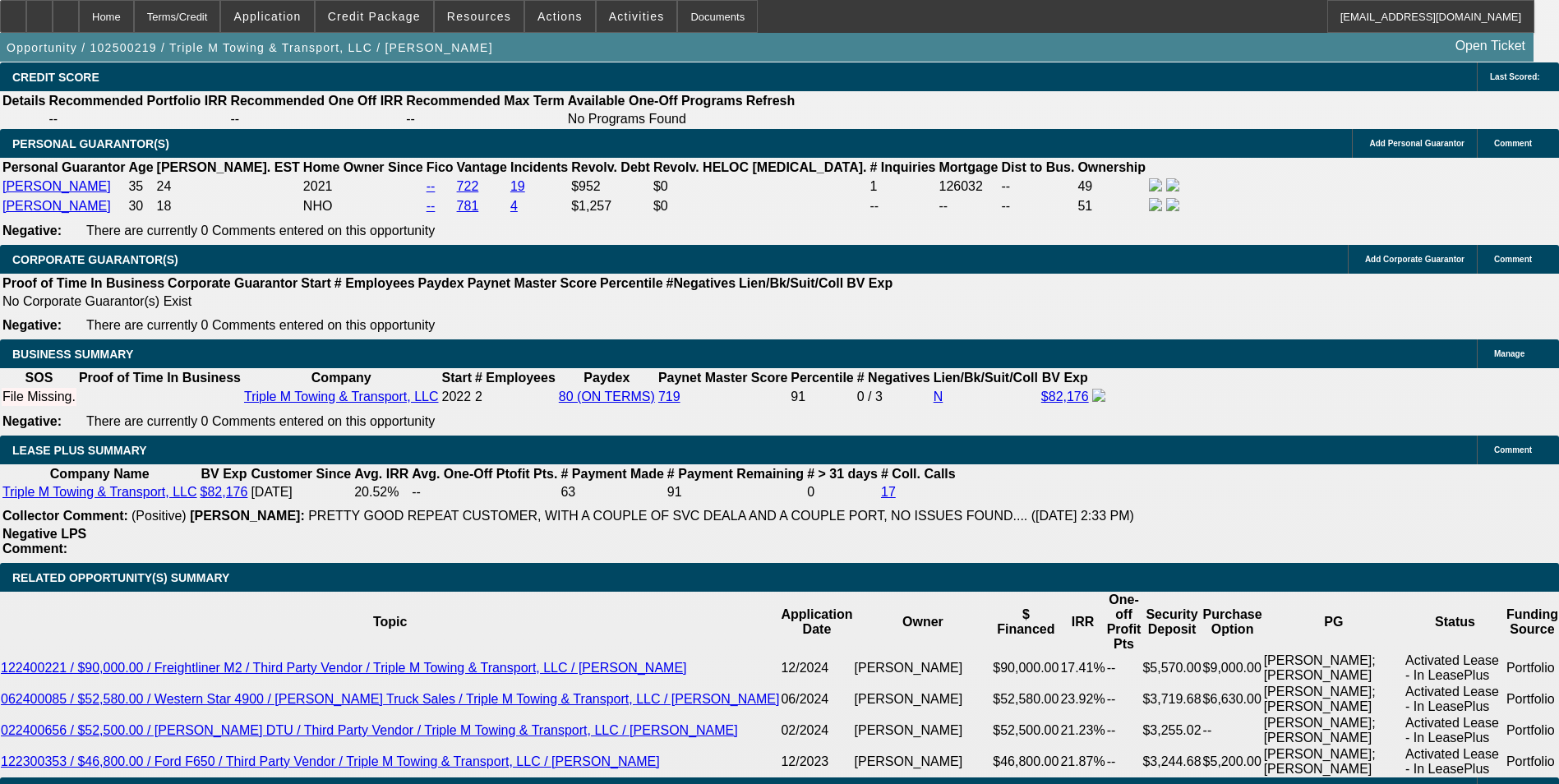
scroll to position [2541, 0]
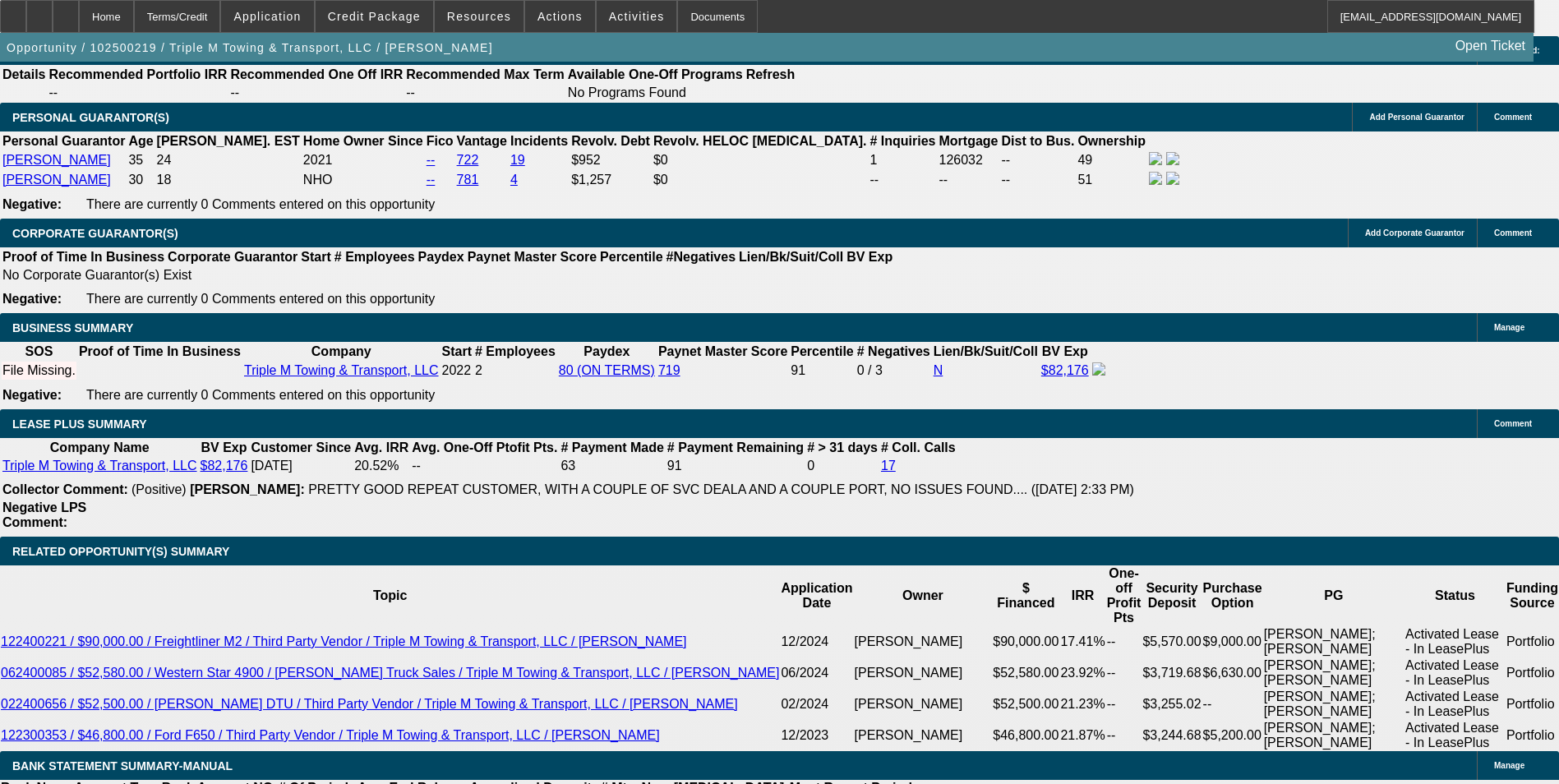
drag, startPoint x: 318, startPoint y: 475, endPoint x: 493, endPoint y: 463, distance: 175.4
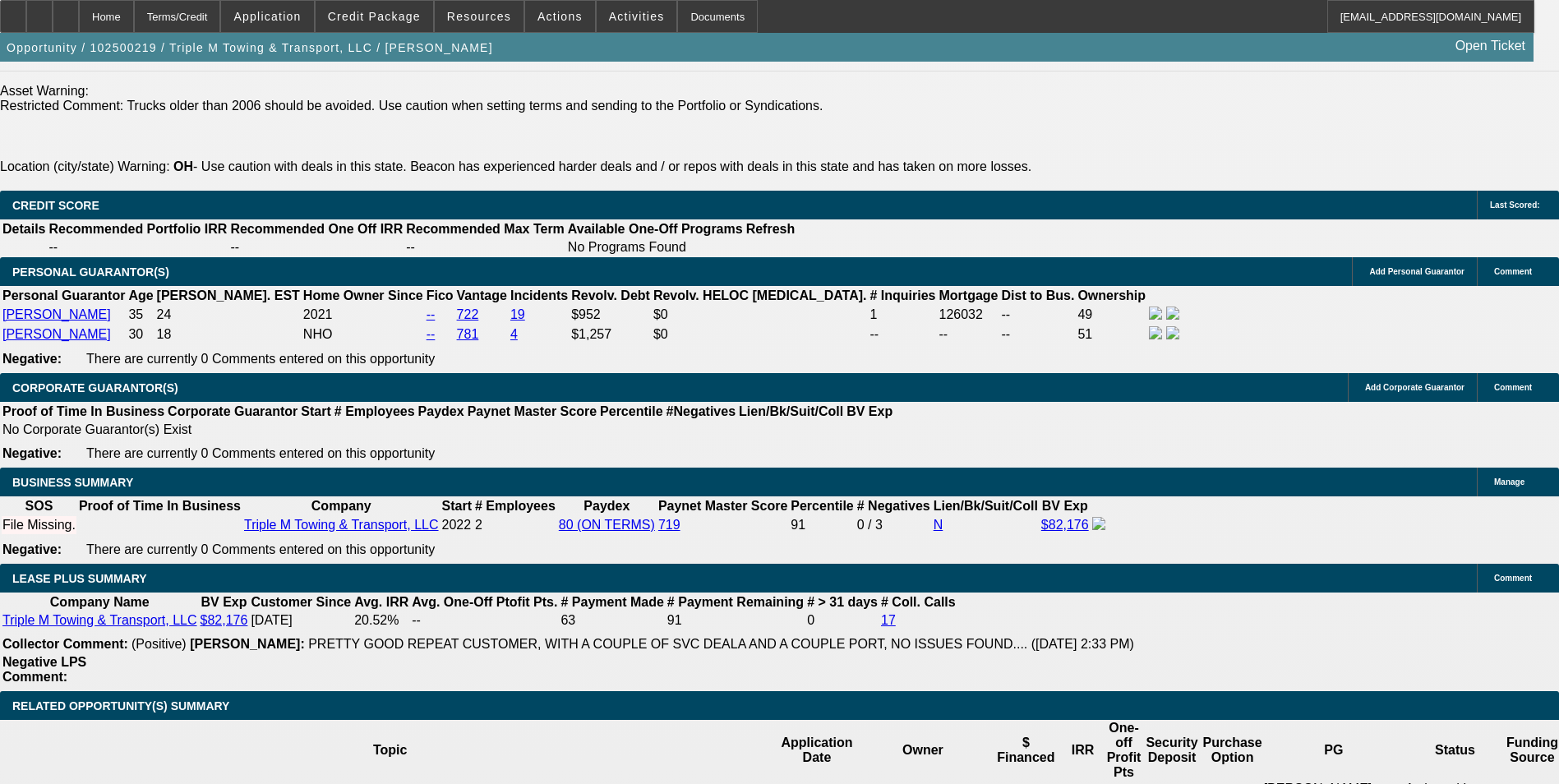
scroll to position [2376, 0]
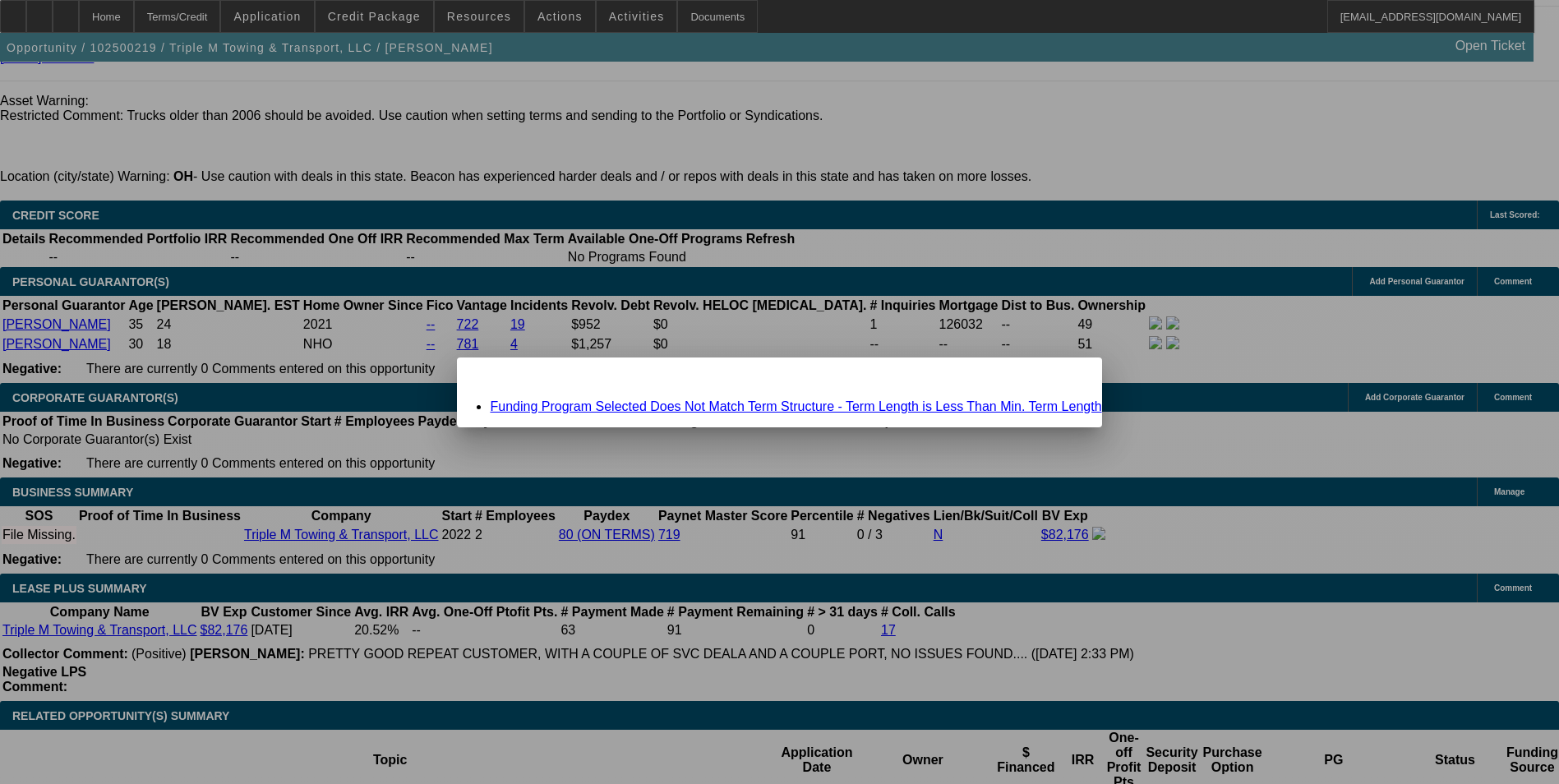
click at [873, 410] on link "Funding Program Selected Does Not Match Term Structure - Term Length is Less Th…" at bounding box center [796, 406] width 612 height 14
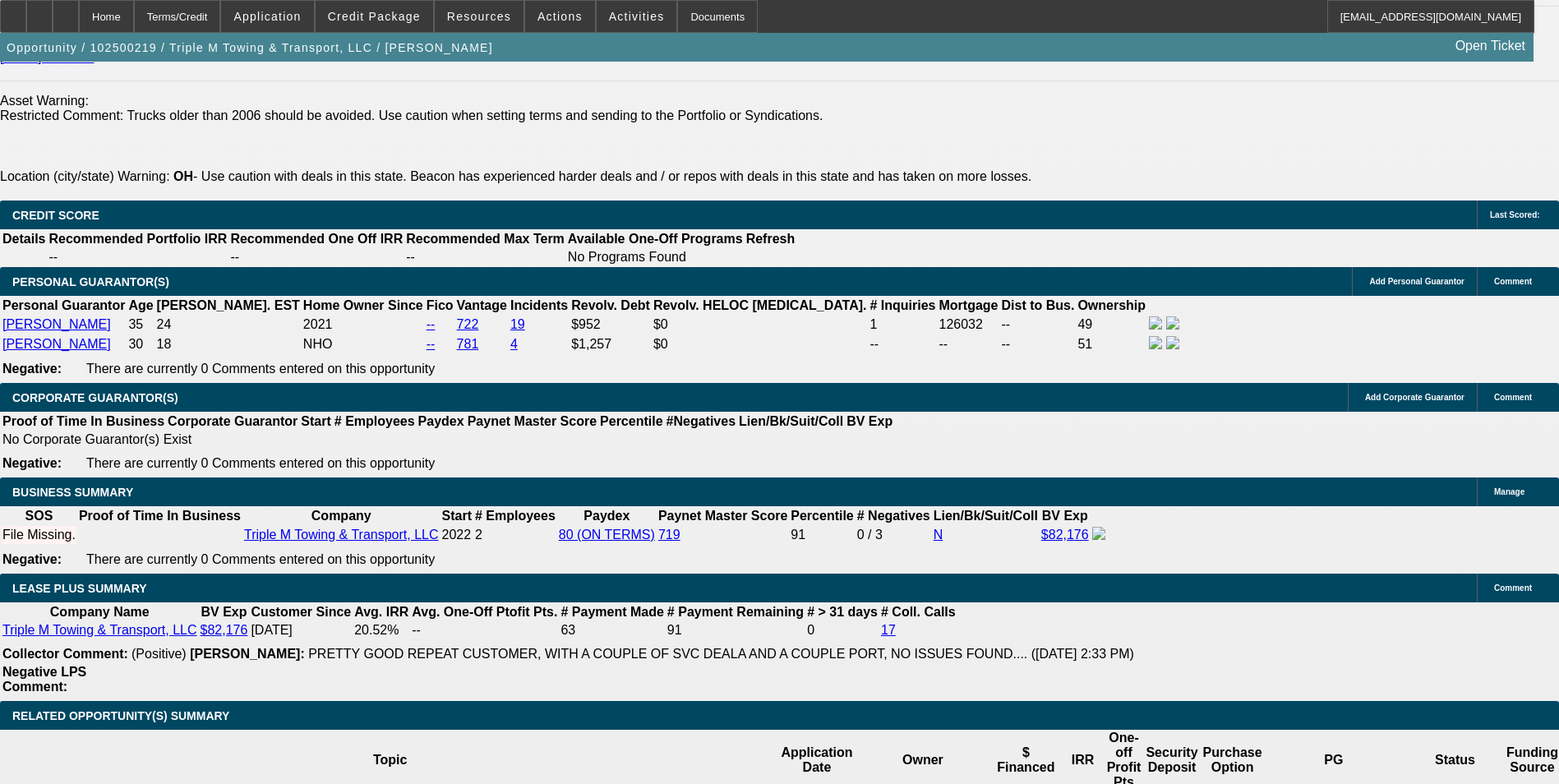
scroll to position [2376, 0]
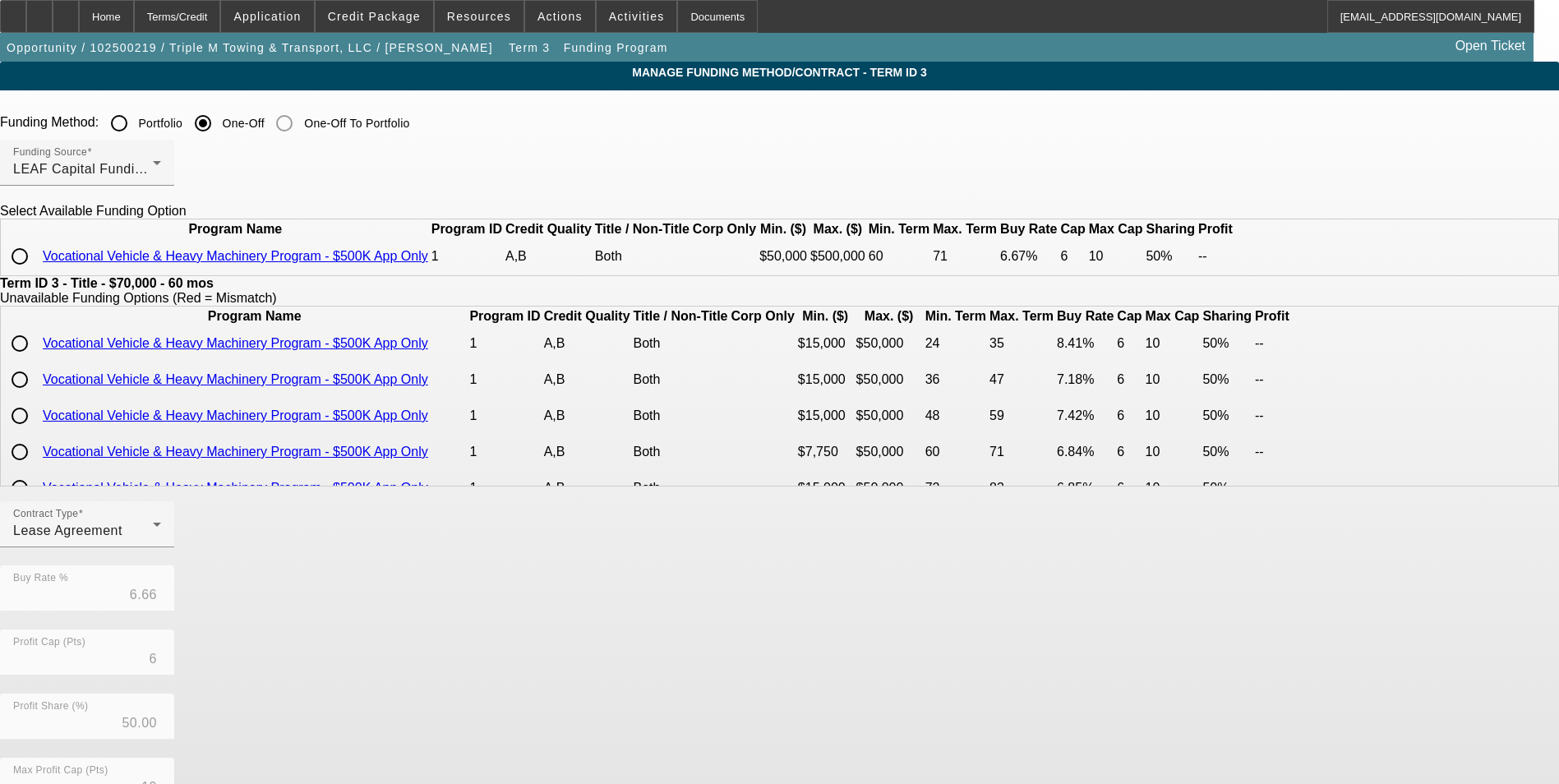
click at [36, 273] on input "radio" at bounding box center [20, 256] width 33 height 33
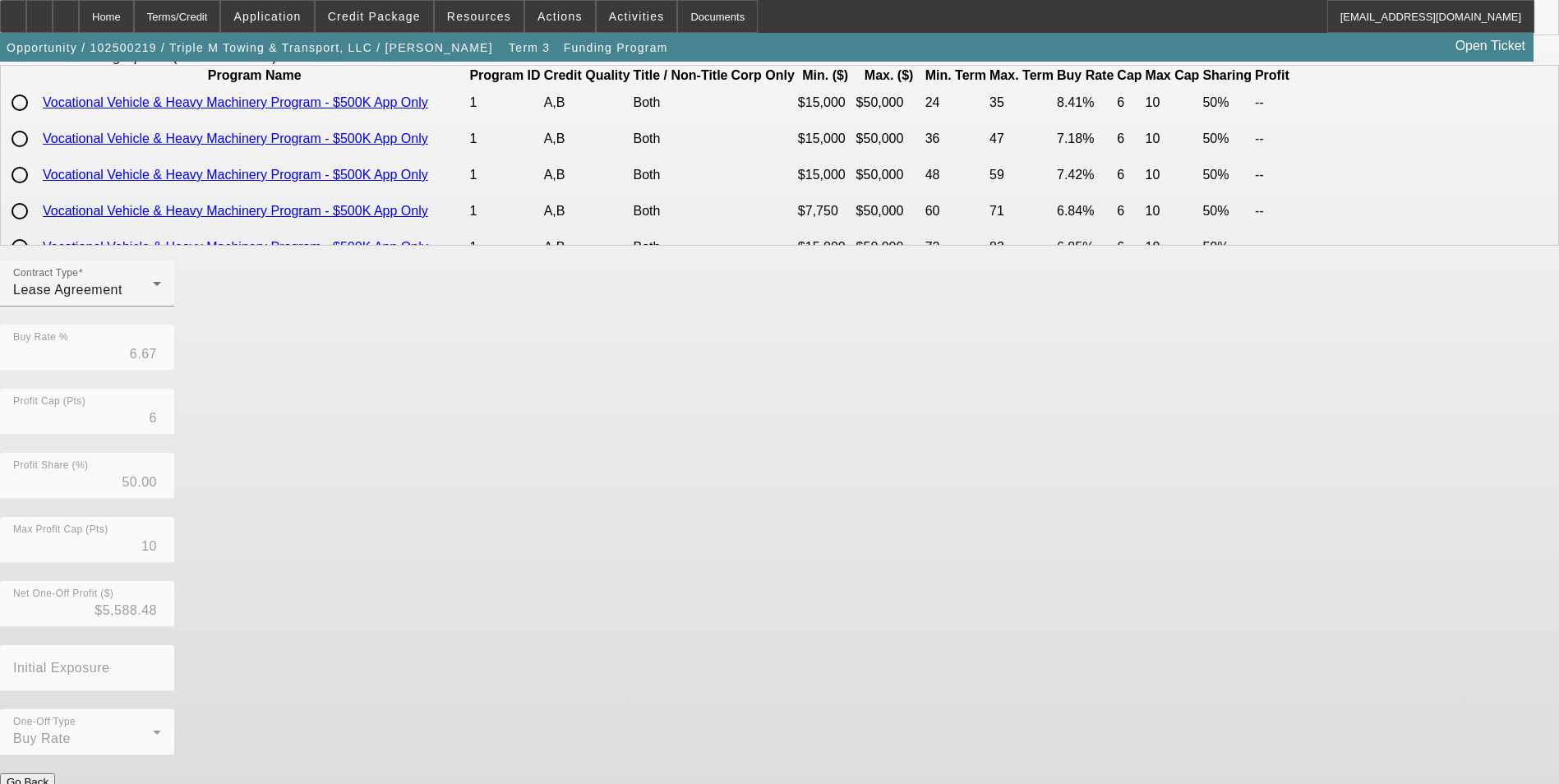
scroll to position [247, 0]
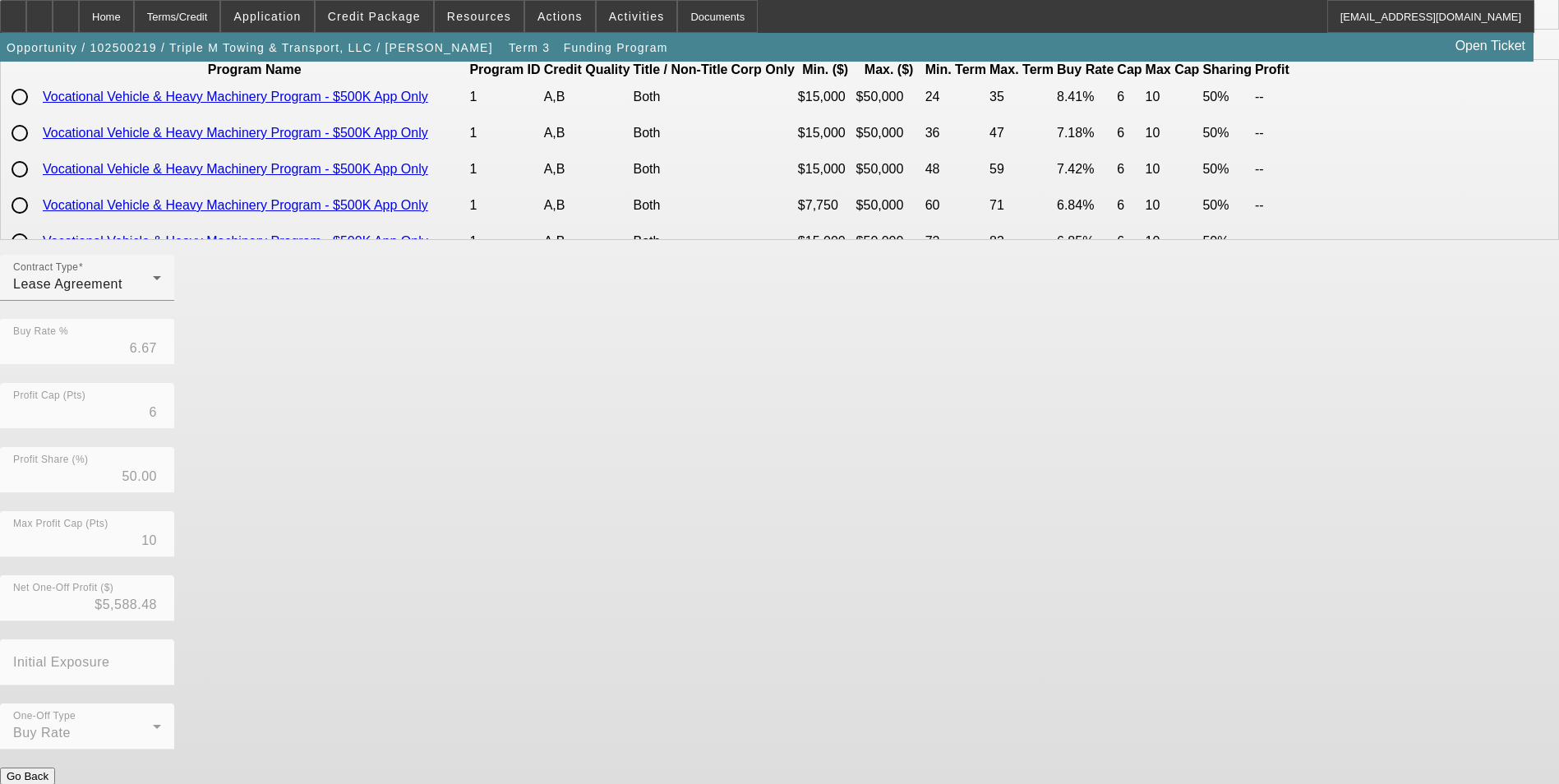
click at [47, 783] on button "Submit" at bounding box center [24, 794] width 47 height 18
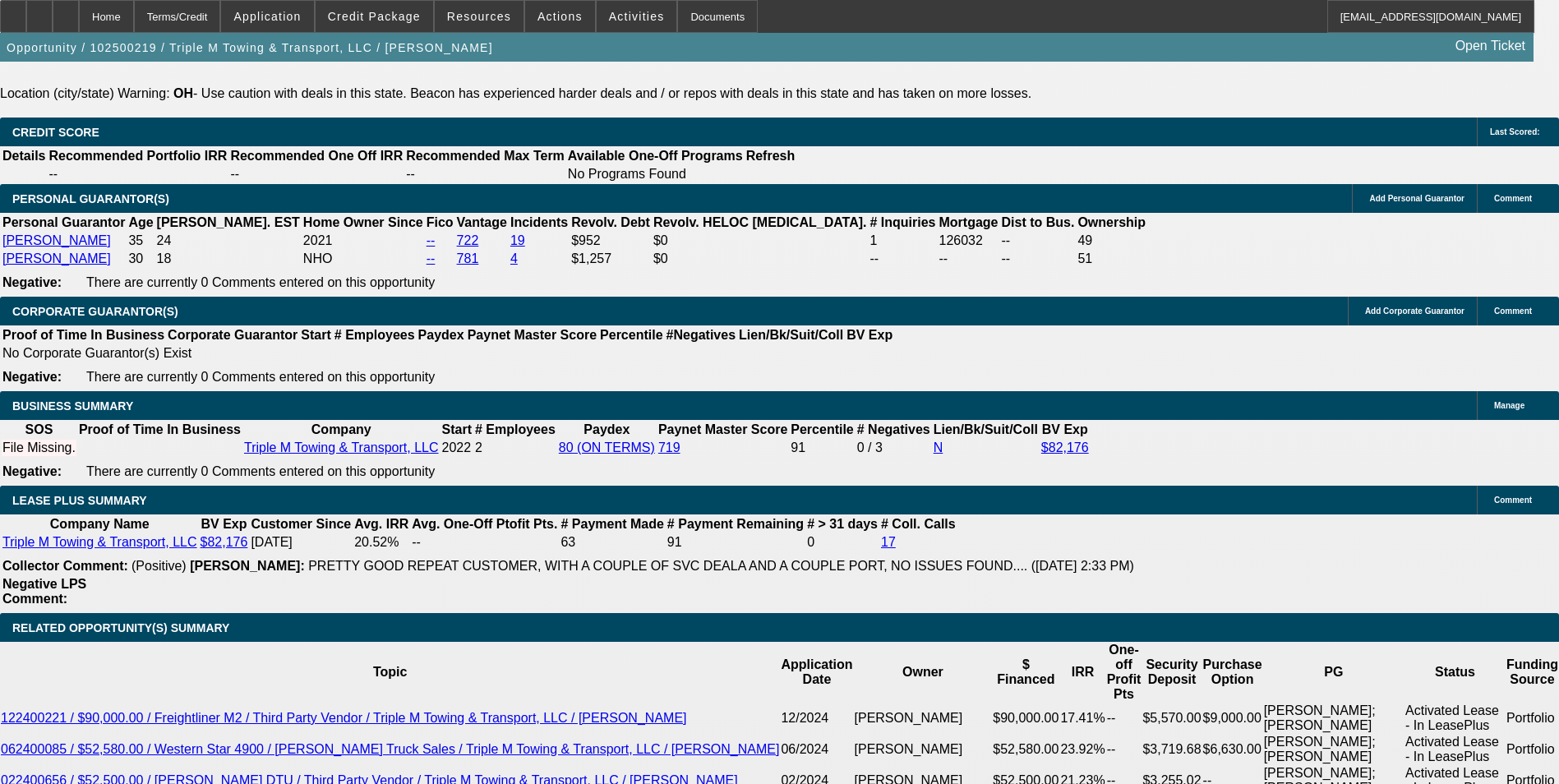
scroll to position [2559, 0]
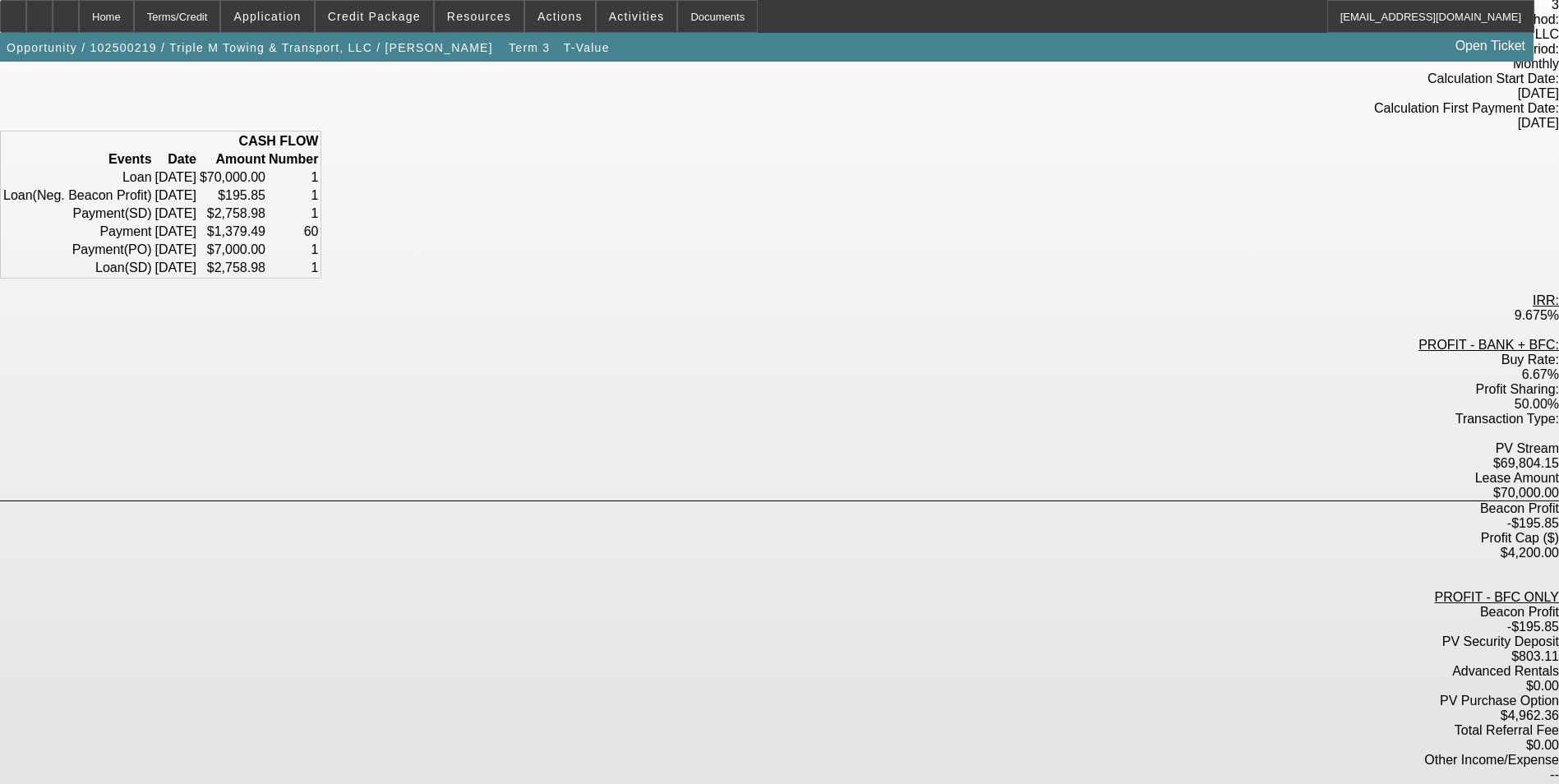
scroll to position [163, 0]
click at [134, 18] on div "Home" at bounding box center [106, 17] width 55 height 33
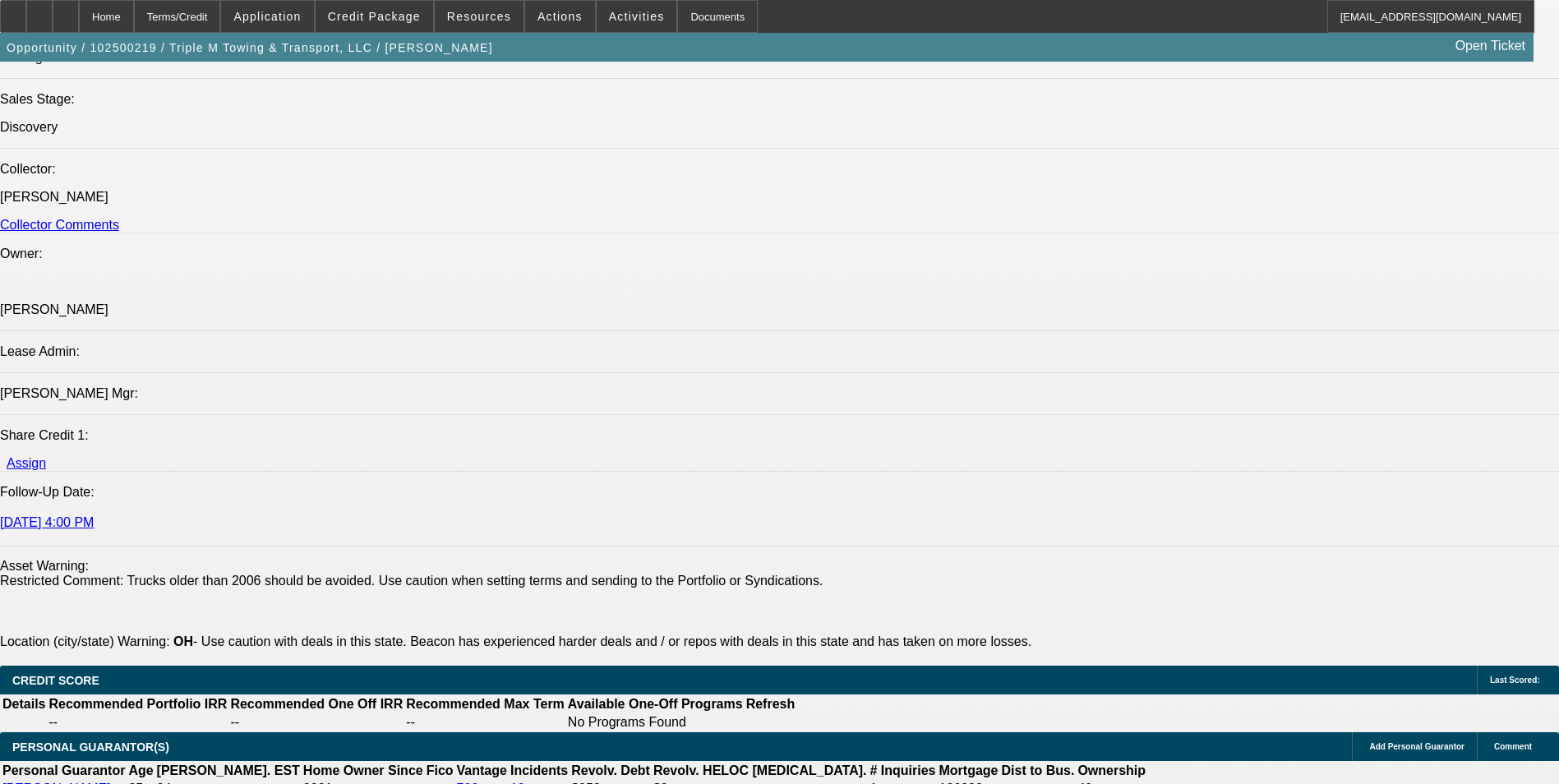
scroll to position [2307, 0]
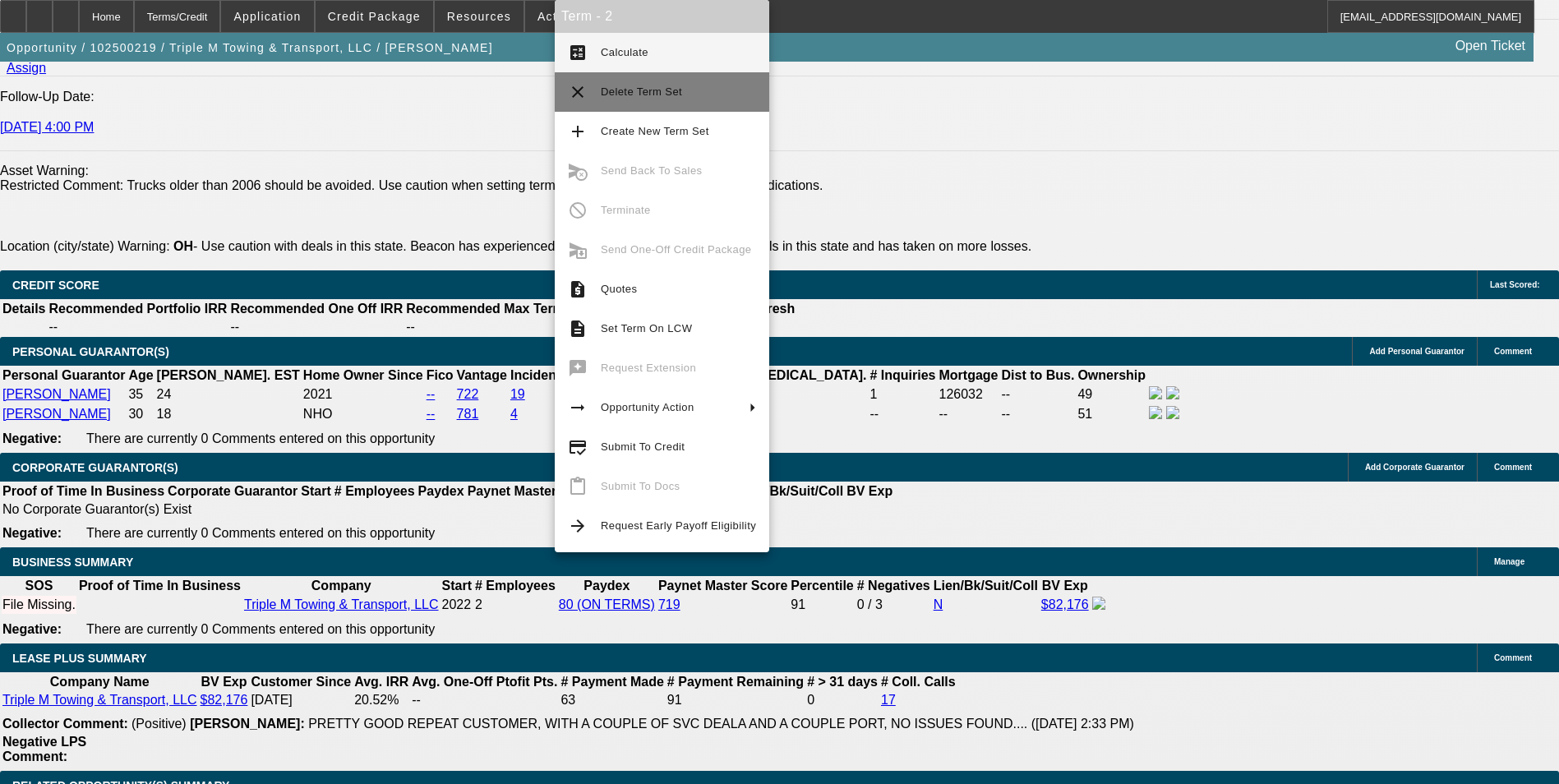
click at [646, 99] on span "Delete Term Set" at bounding box center [678, 92] width 155 height 20
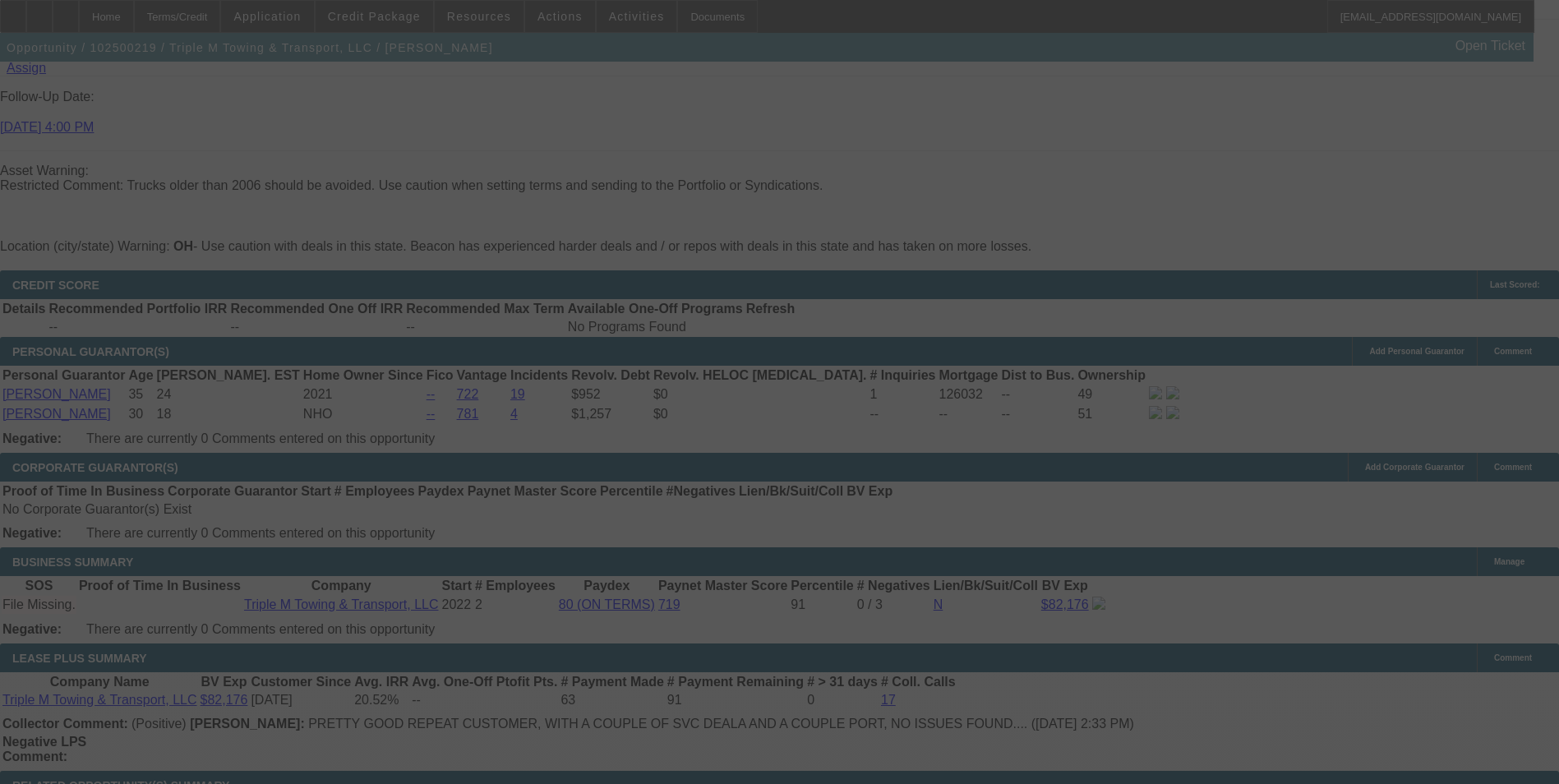
scroll to position [2401, 0]
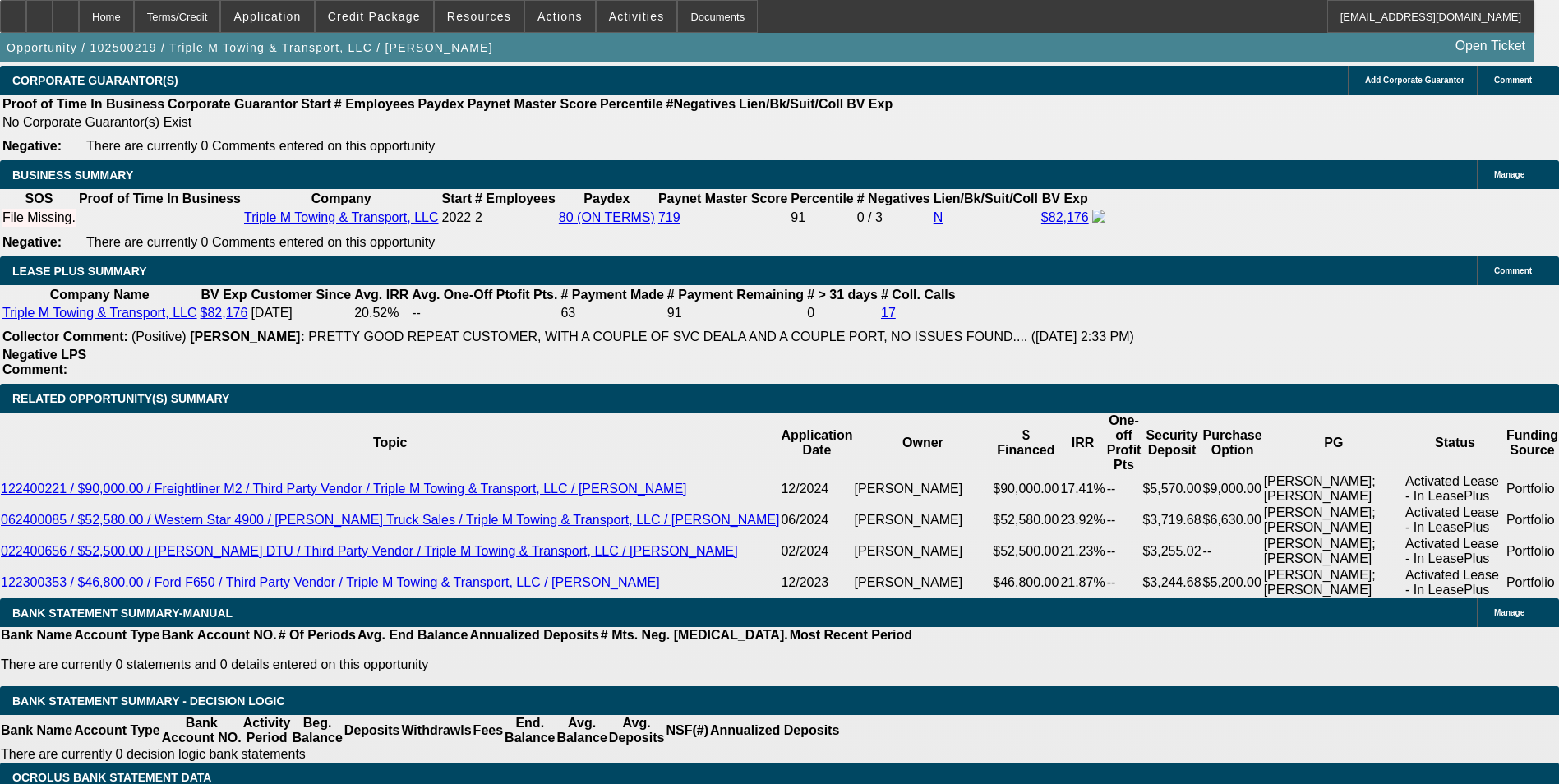
select select "0"
select select "2"
select select "0.1"
select select "0"
select select "2"
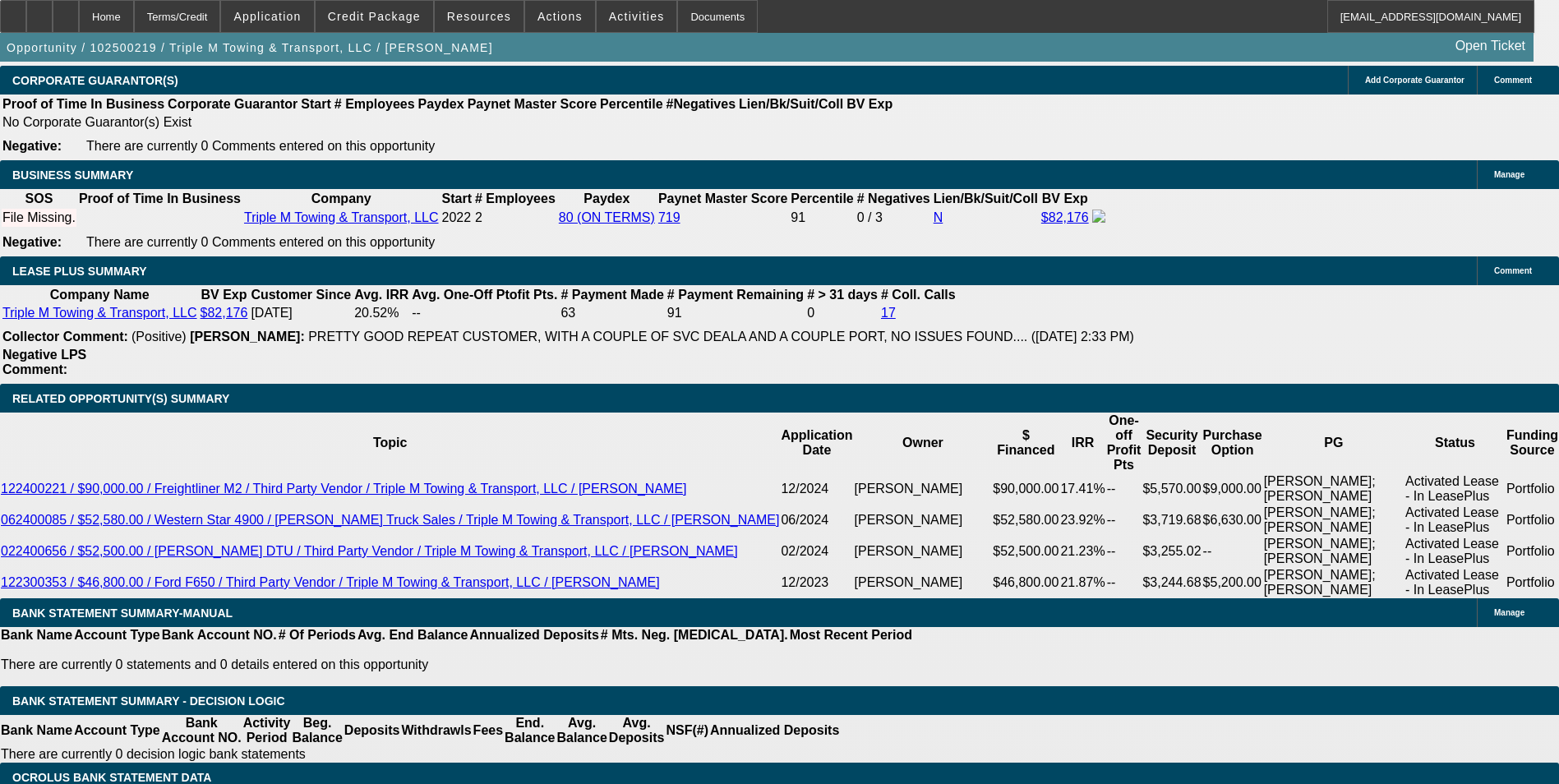
select select "0.1"
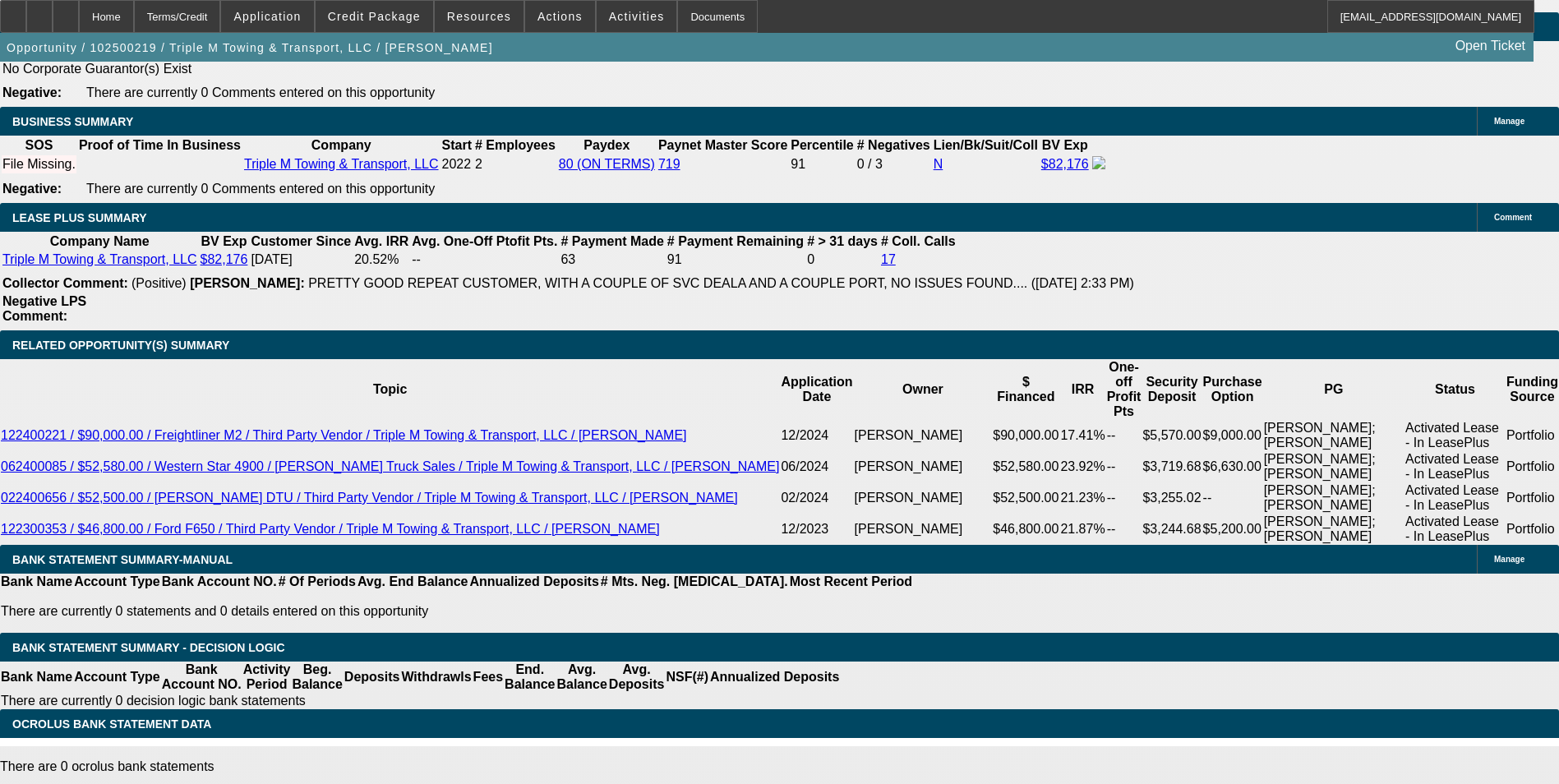
select select "1"
select select "2"
select select "4"
select select "1"
select select "2"
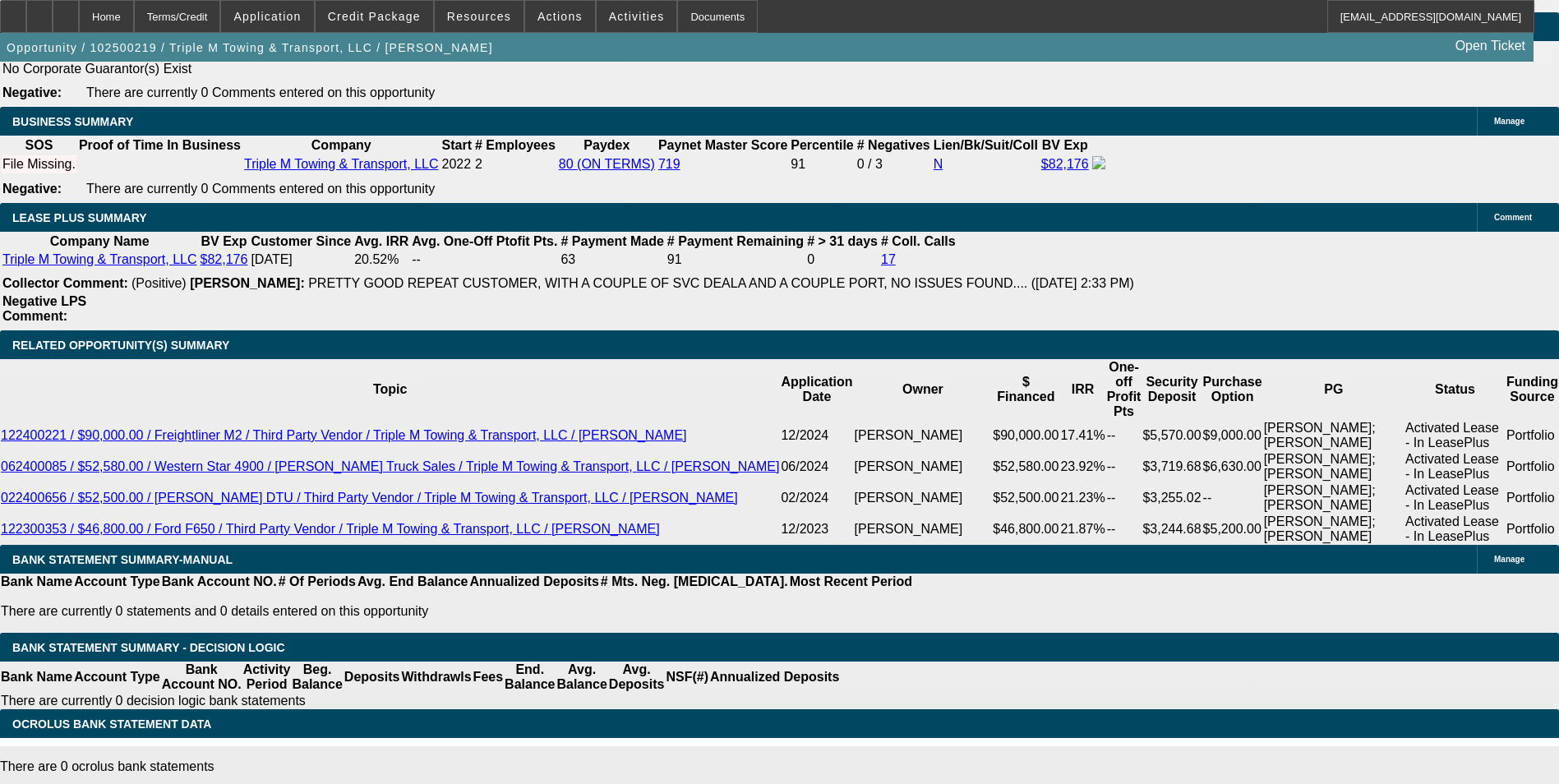
select select "4"
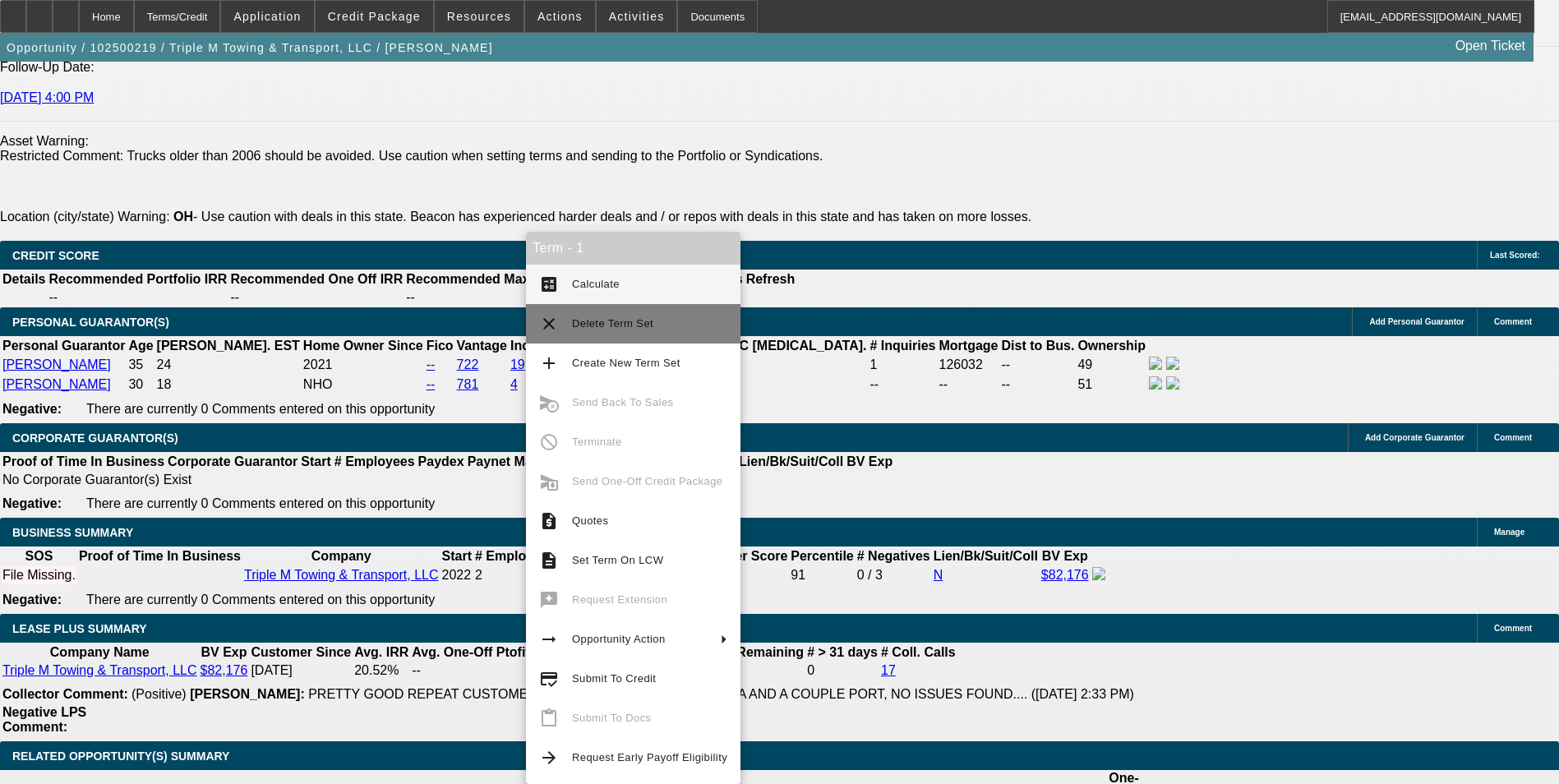
click at [591, 312] on button "clear Delete Term Set" at bounding box center [633, 323] width 214 height 39
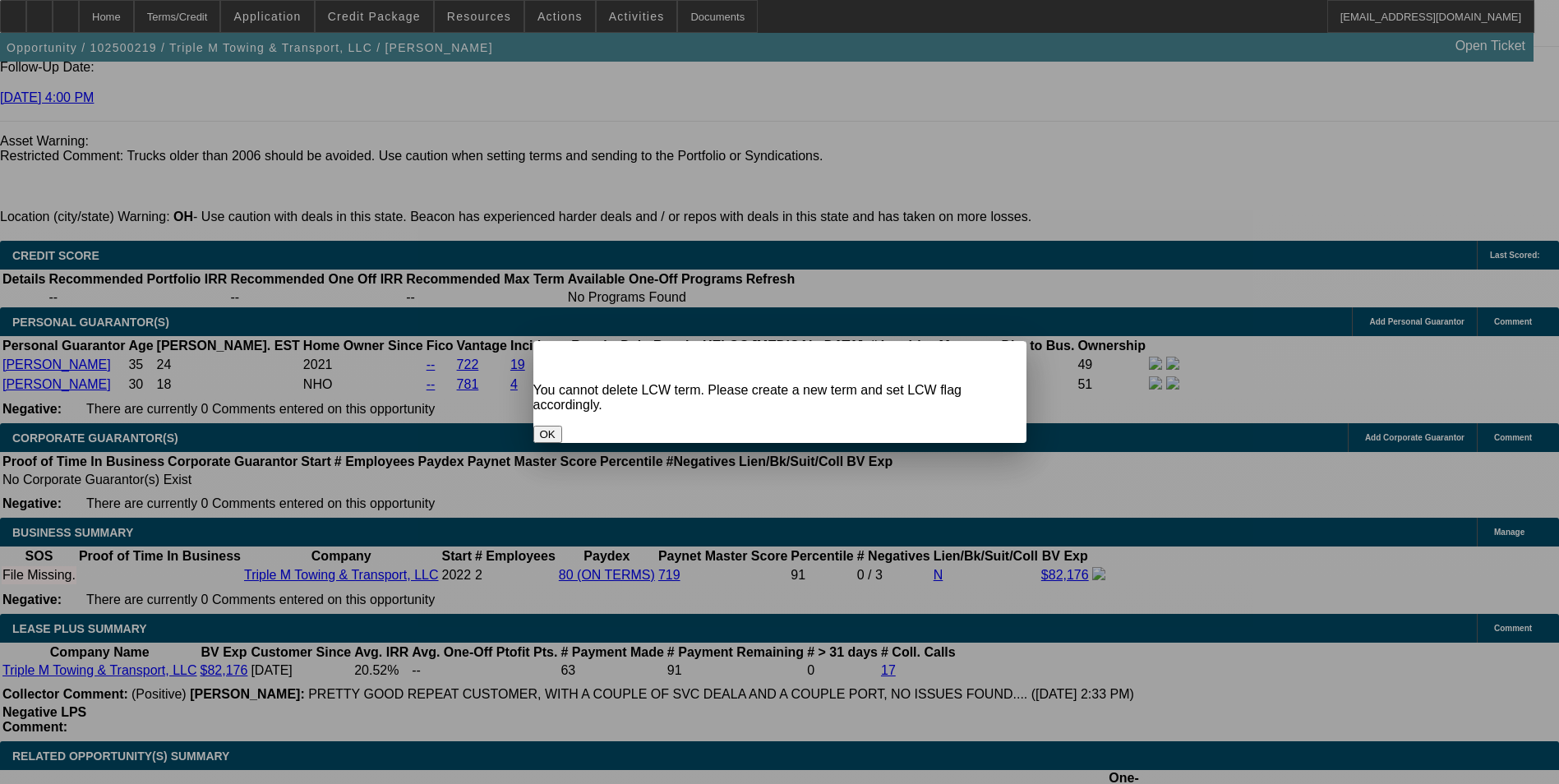
scroll to position [0, 0]
click at [562, 425] on button "OK" at bounding box center [547, 434] width 29 height 18
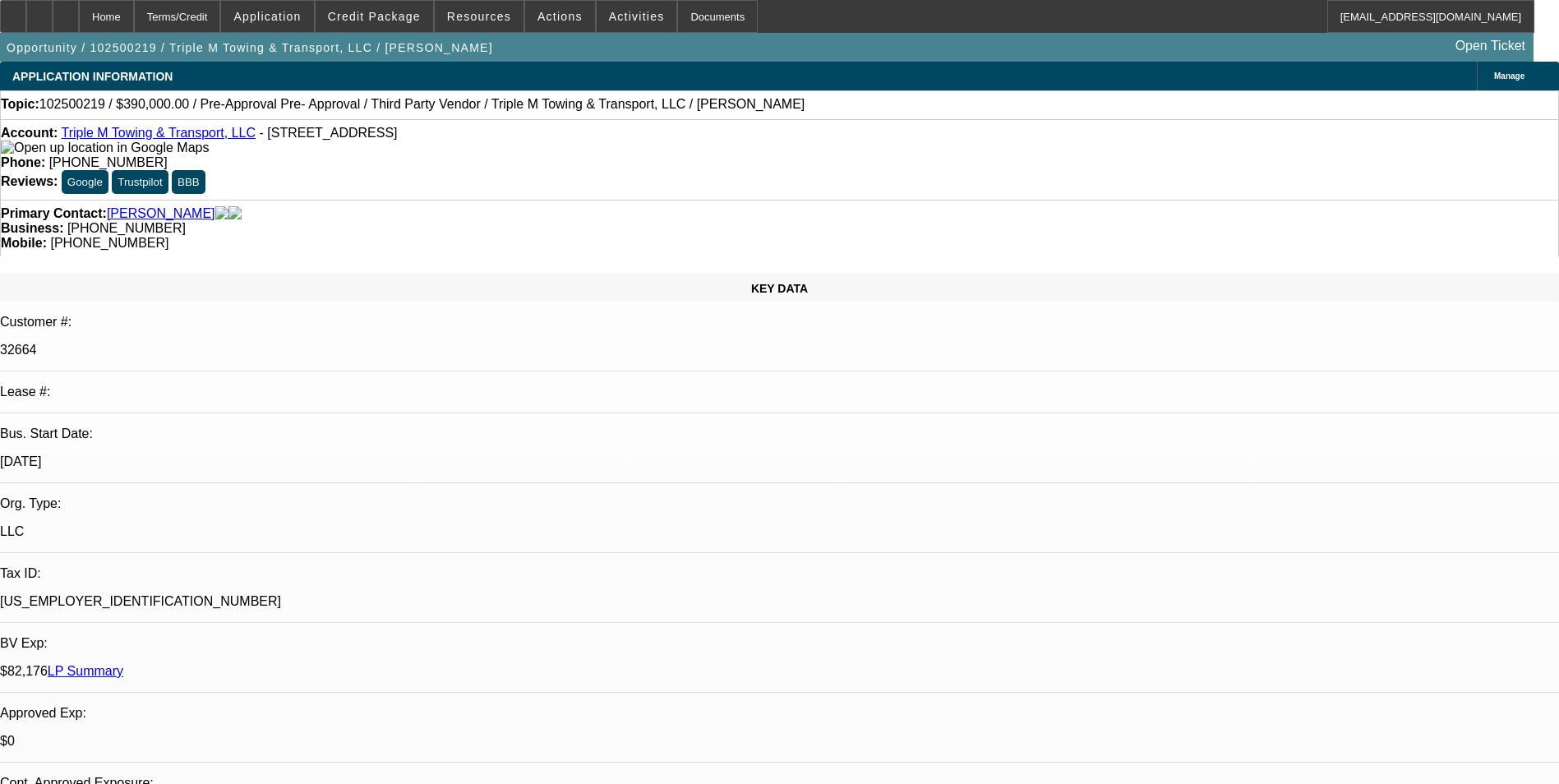
scroll to position [2336, 0]
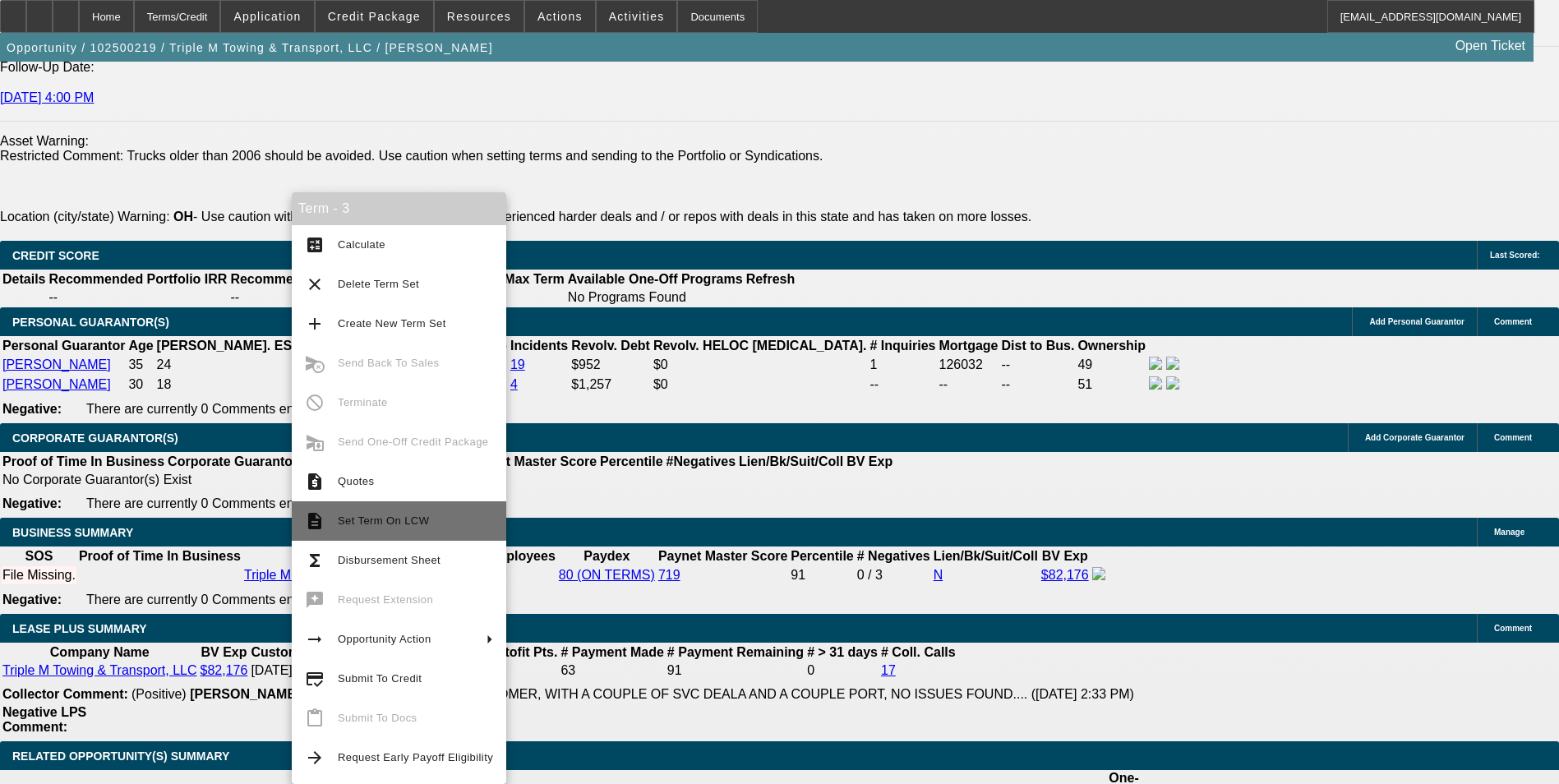
click at [428, 525] on span "Set Term On LCW" at bounding box center [415, 521] width 155 height 20
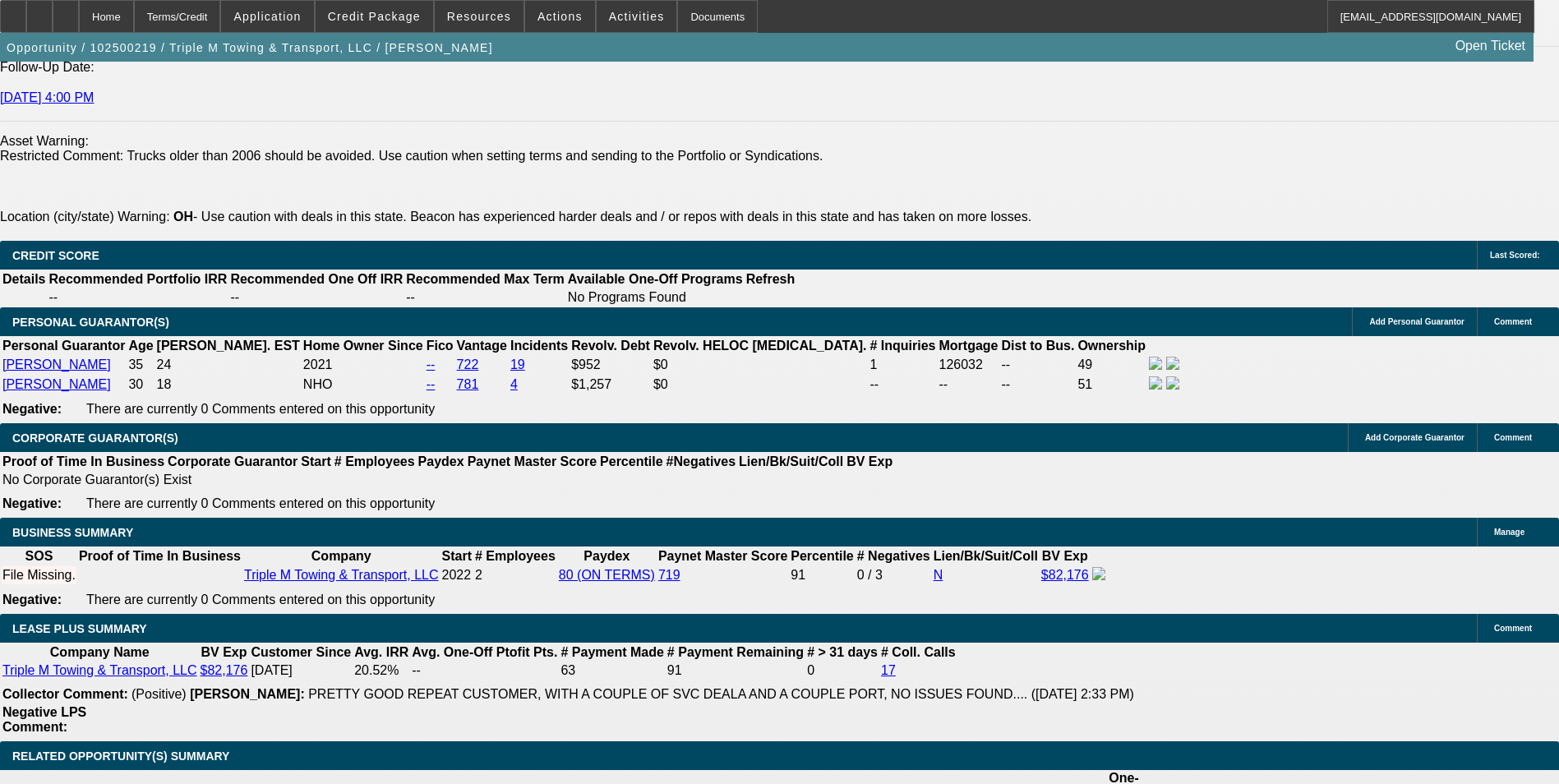
scroll to position [2431, 0]
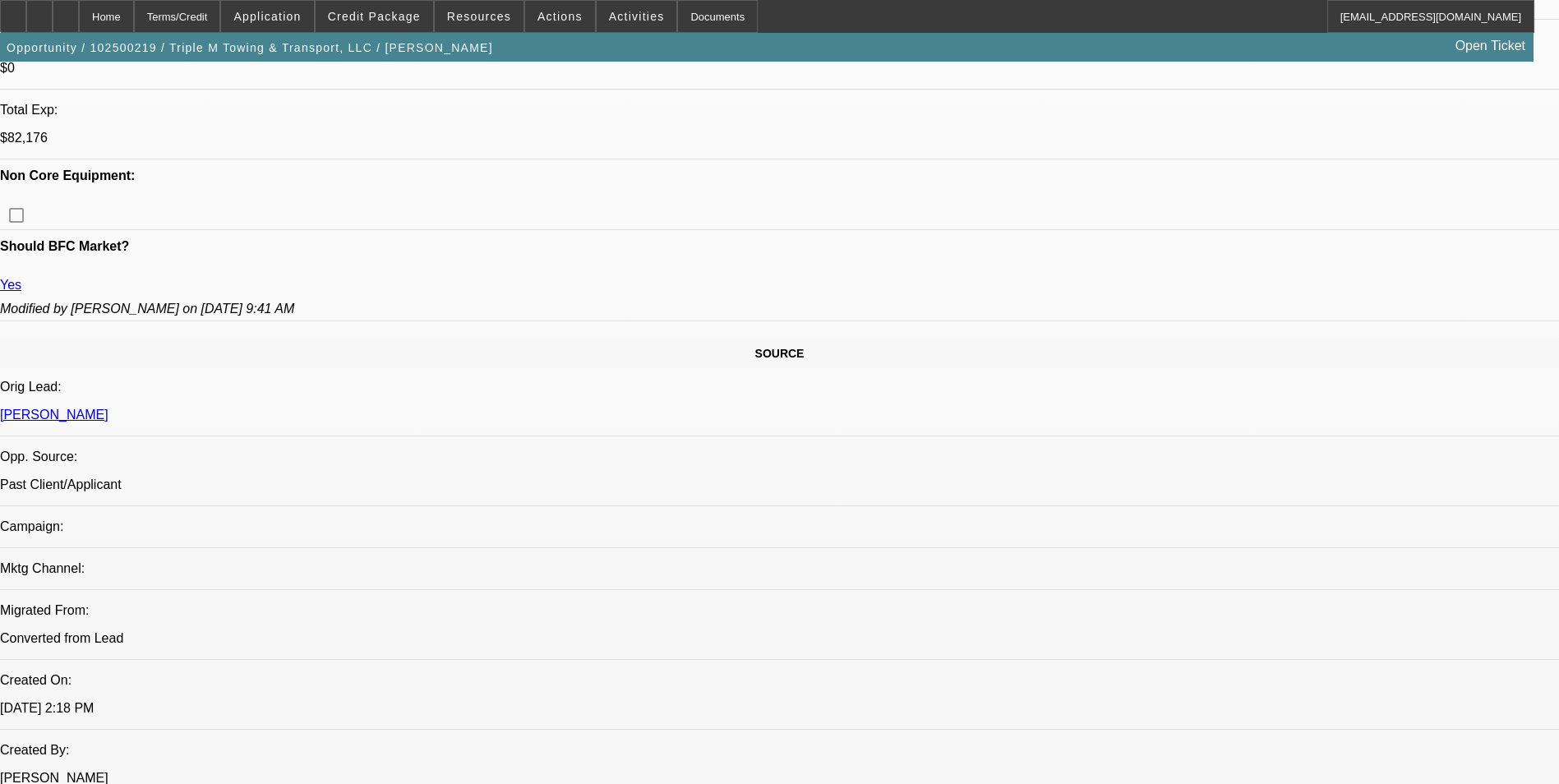
select select "0"
select select "2"
select select "0.1"
select select "0"
select select "2"
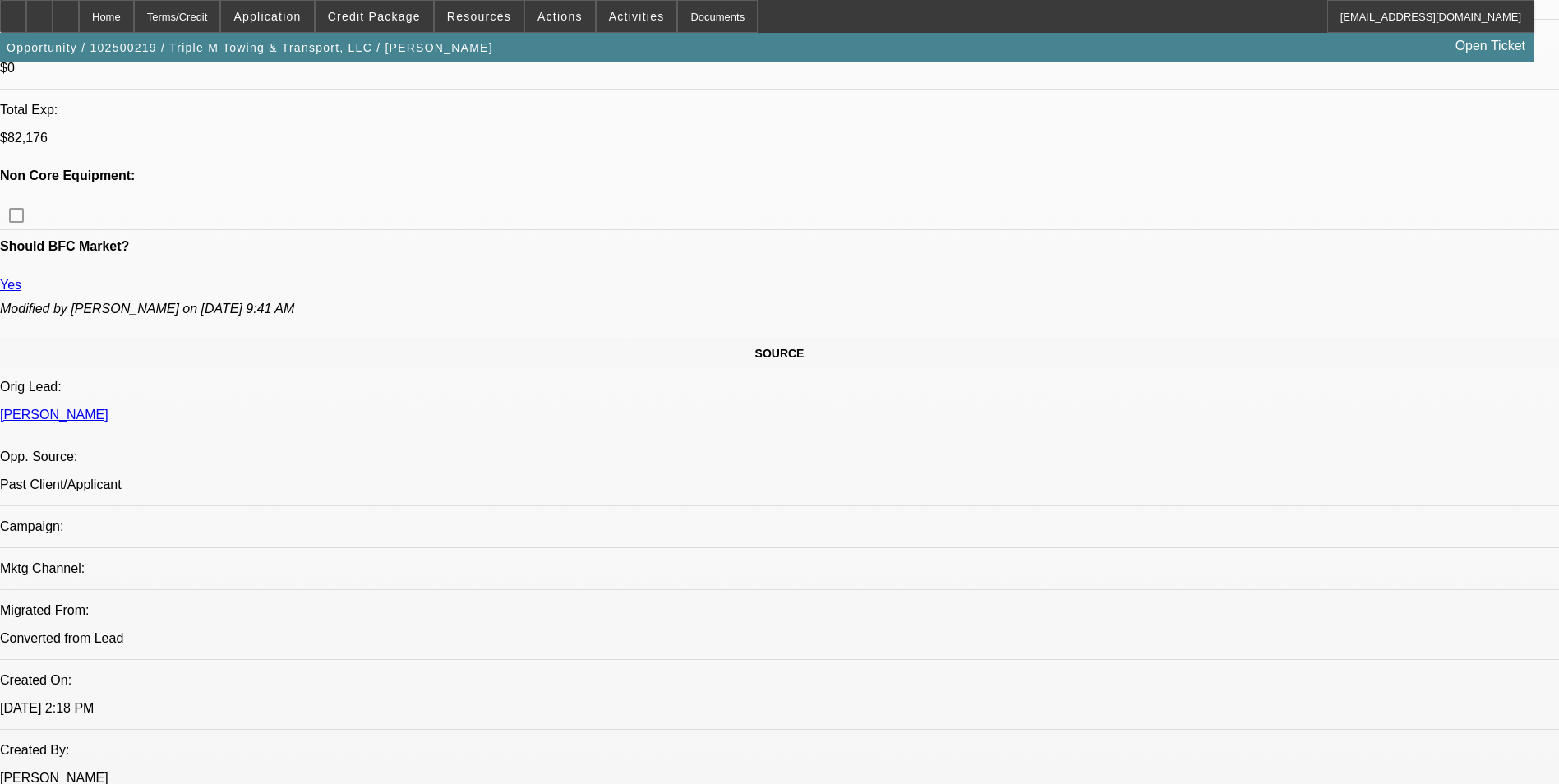
select select "0.1"
select select "1"
select select "2"
select select "4"
select select "1"
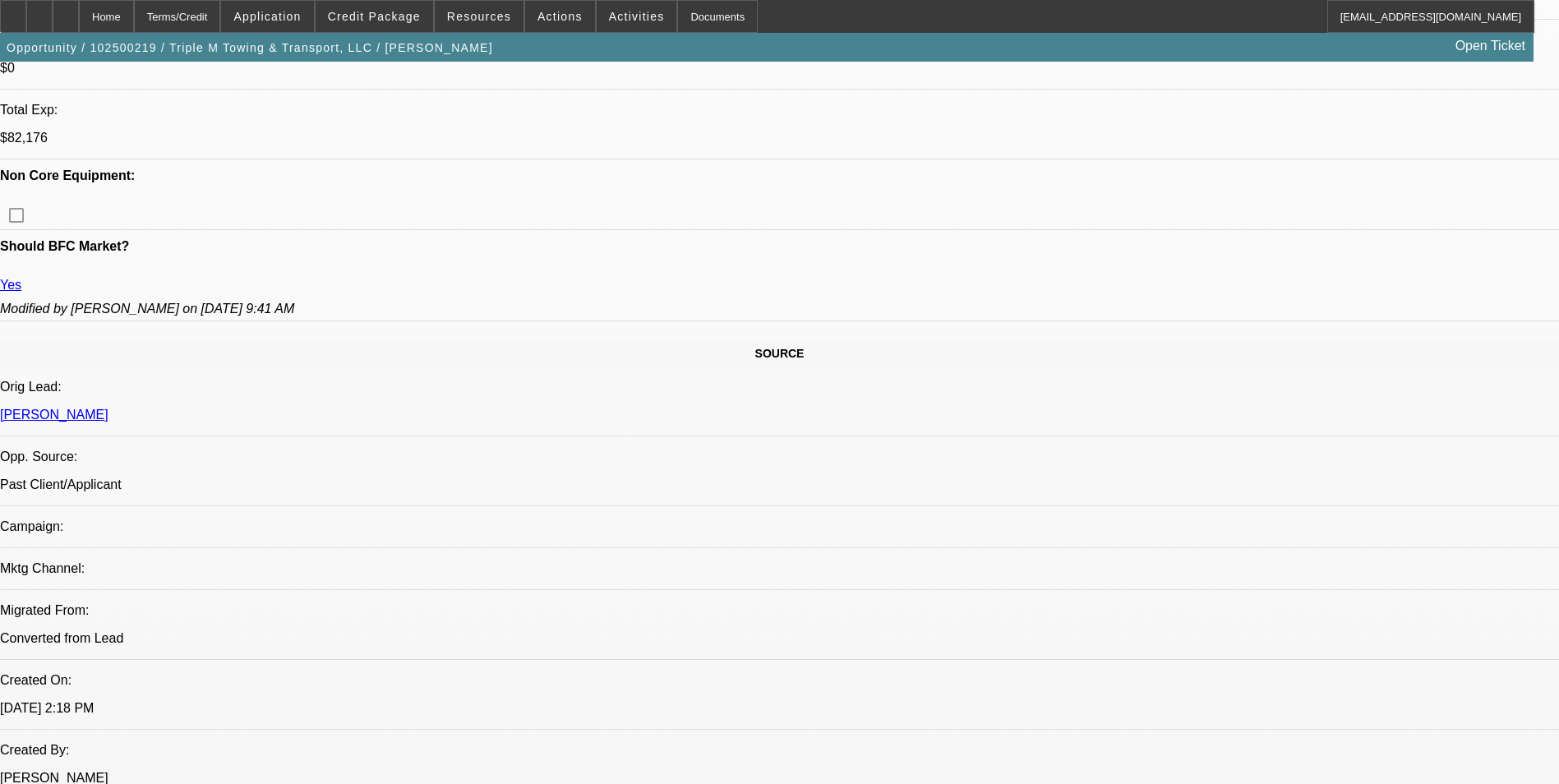
select select "2"
select select "4"
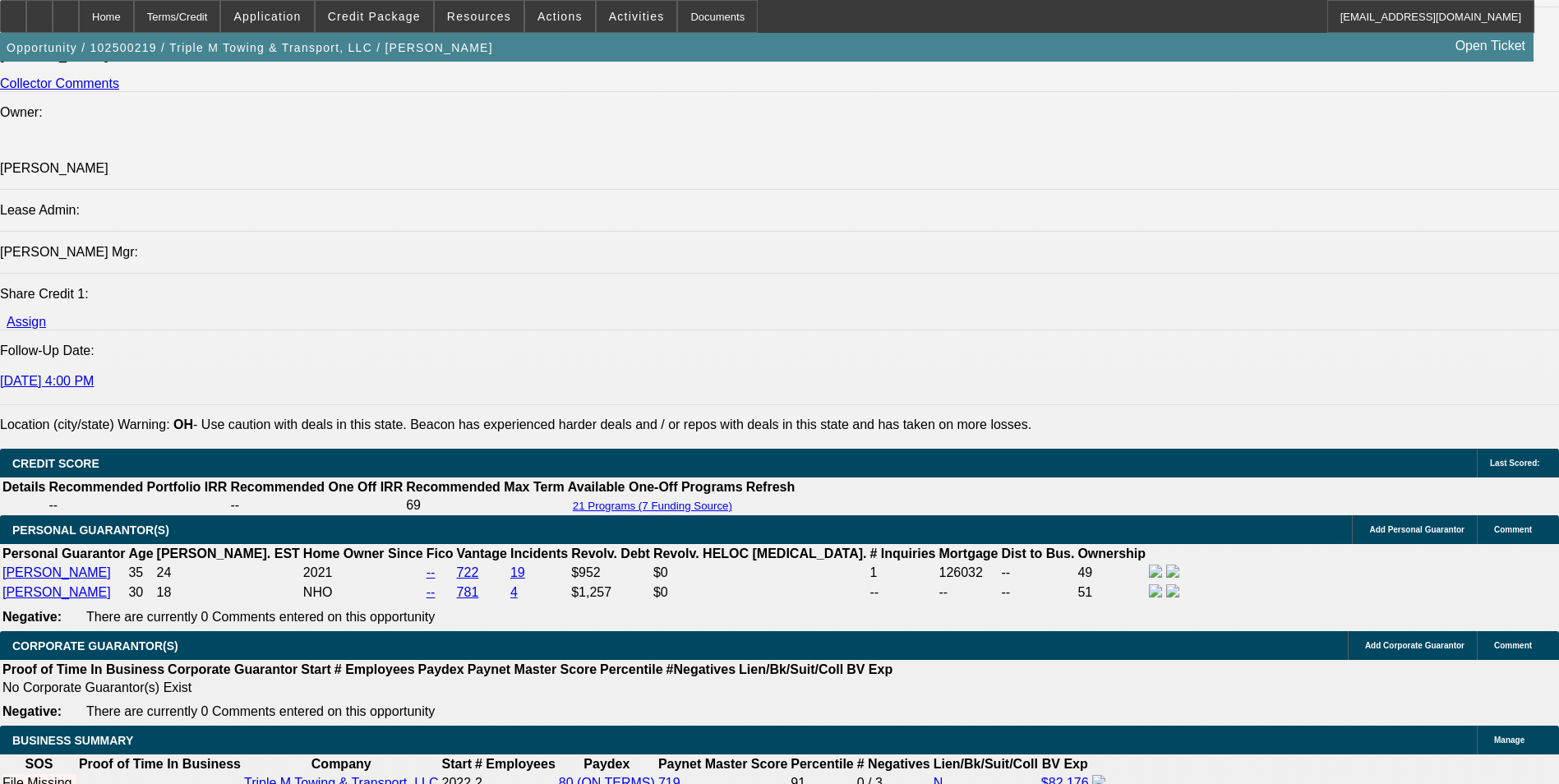
scroll to position [2212, 0]
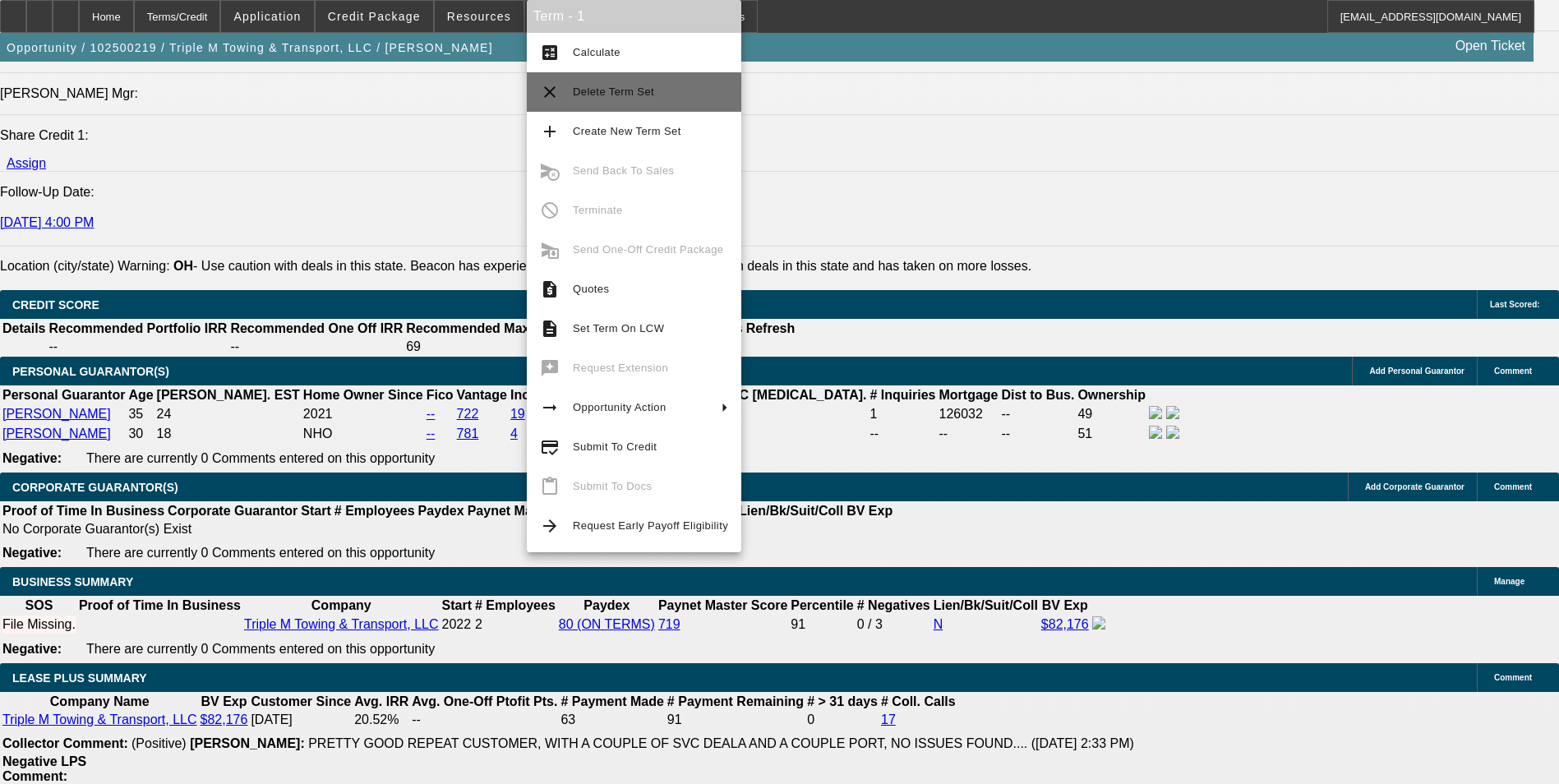
click at [648, 98] on span "Delete Term Set" at bounding box center [650, 92] width 155 height 20
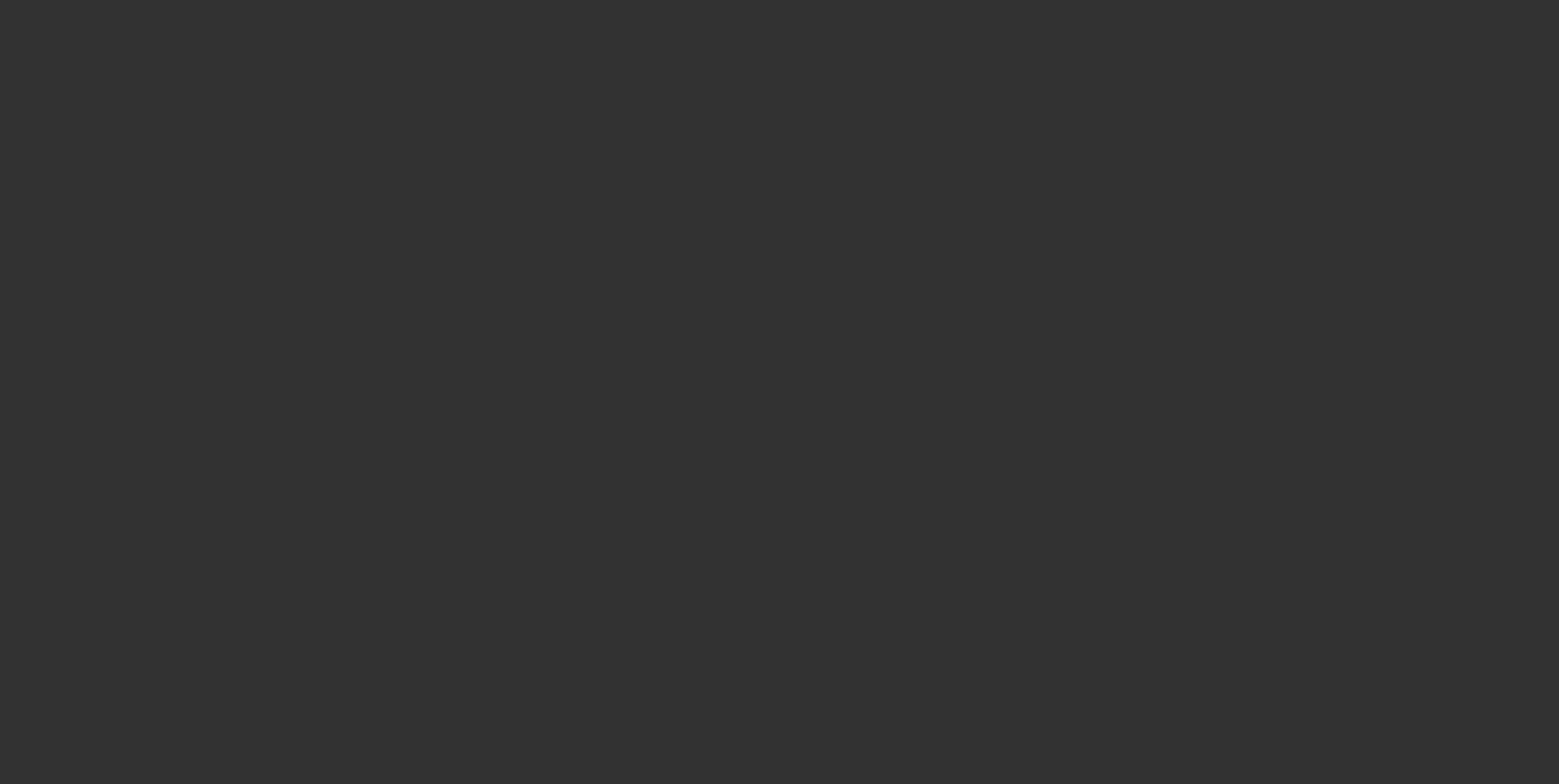
select select "0"
select select "2"
select select "0.1"
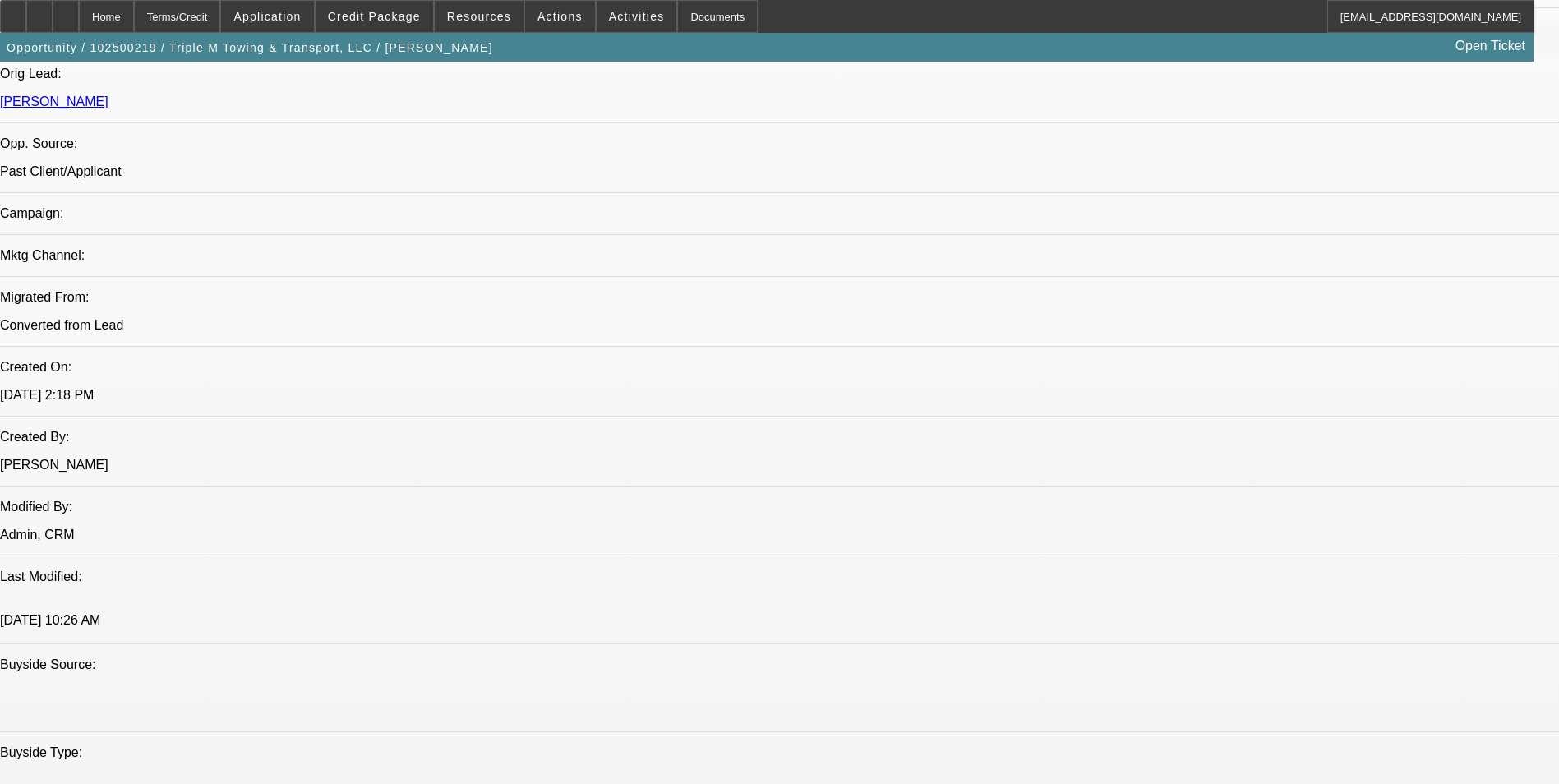
select select "1"
select select "2"
select select "4"
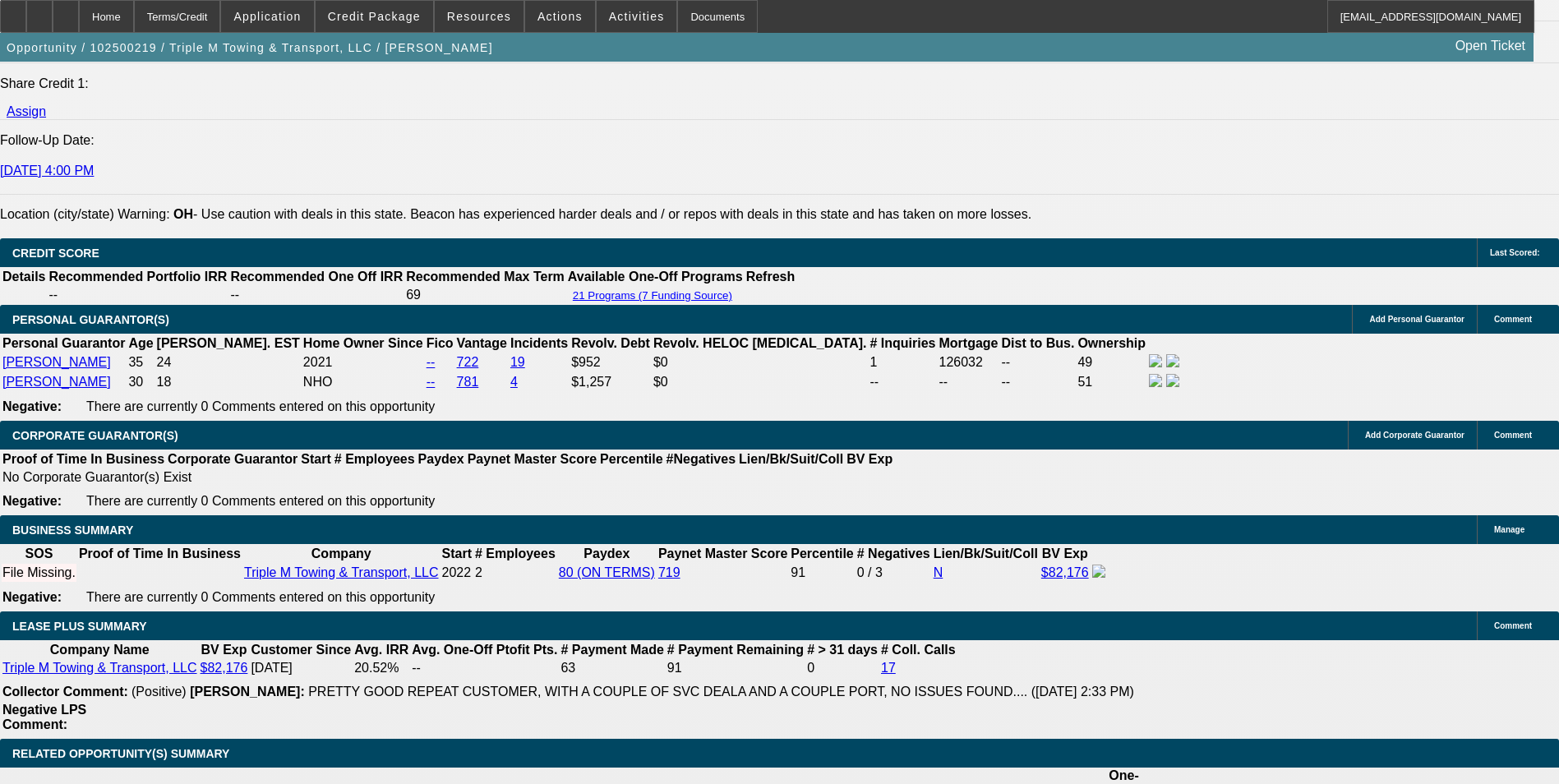
scroll to position [2257, 0]
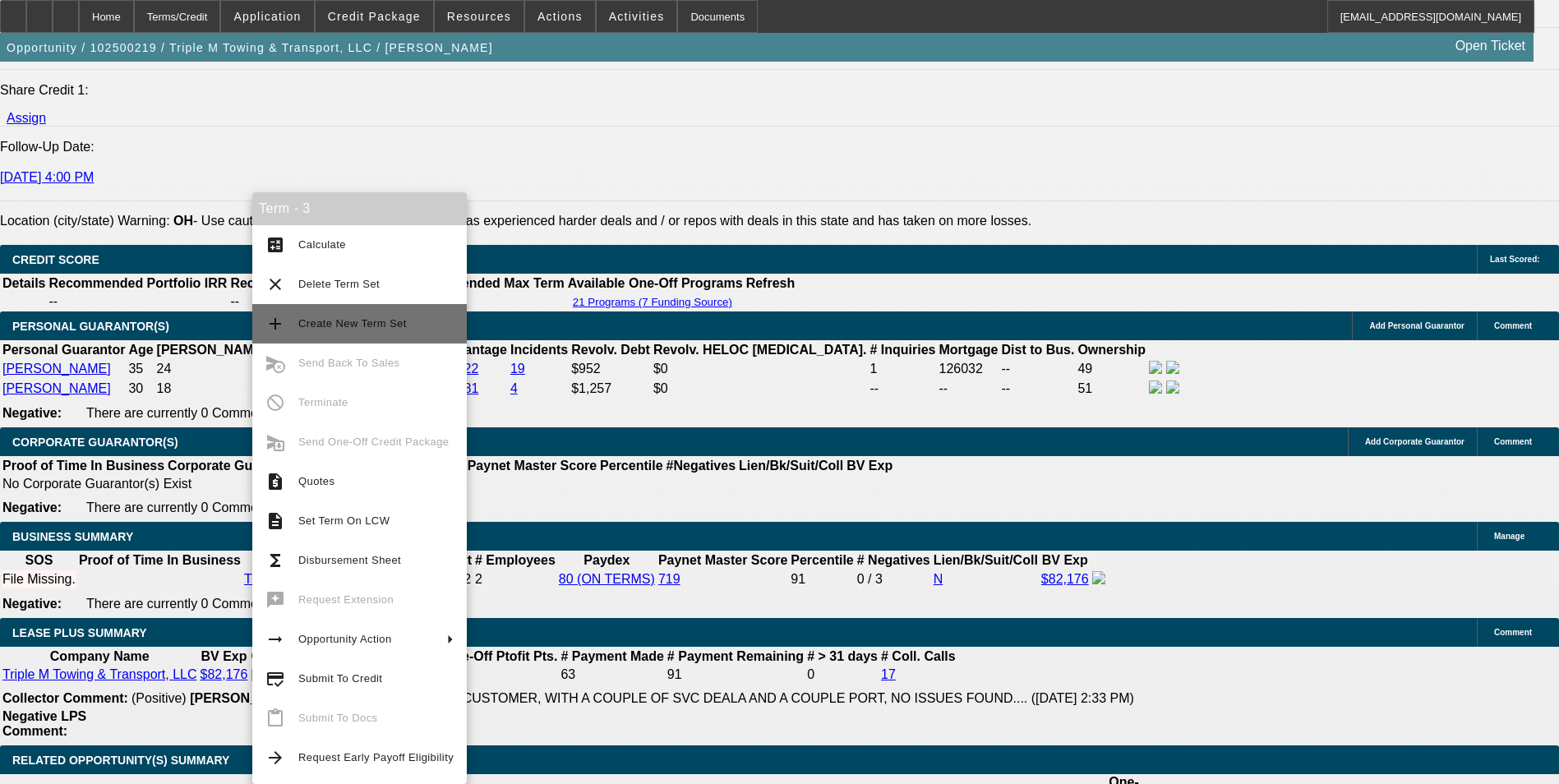
click at [364, 319] on span "Create New Term Set" at bounding box center [353, 323] width 109 height 12
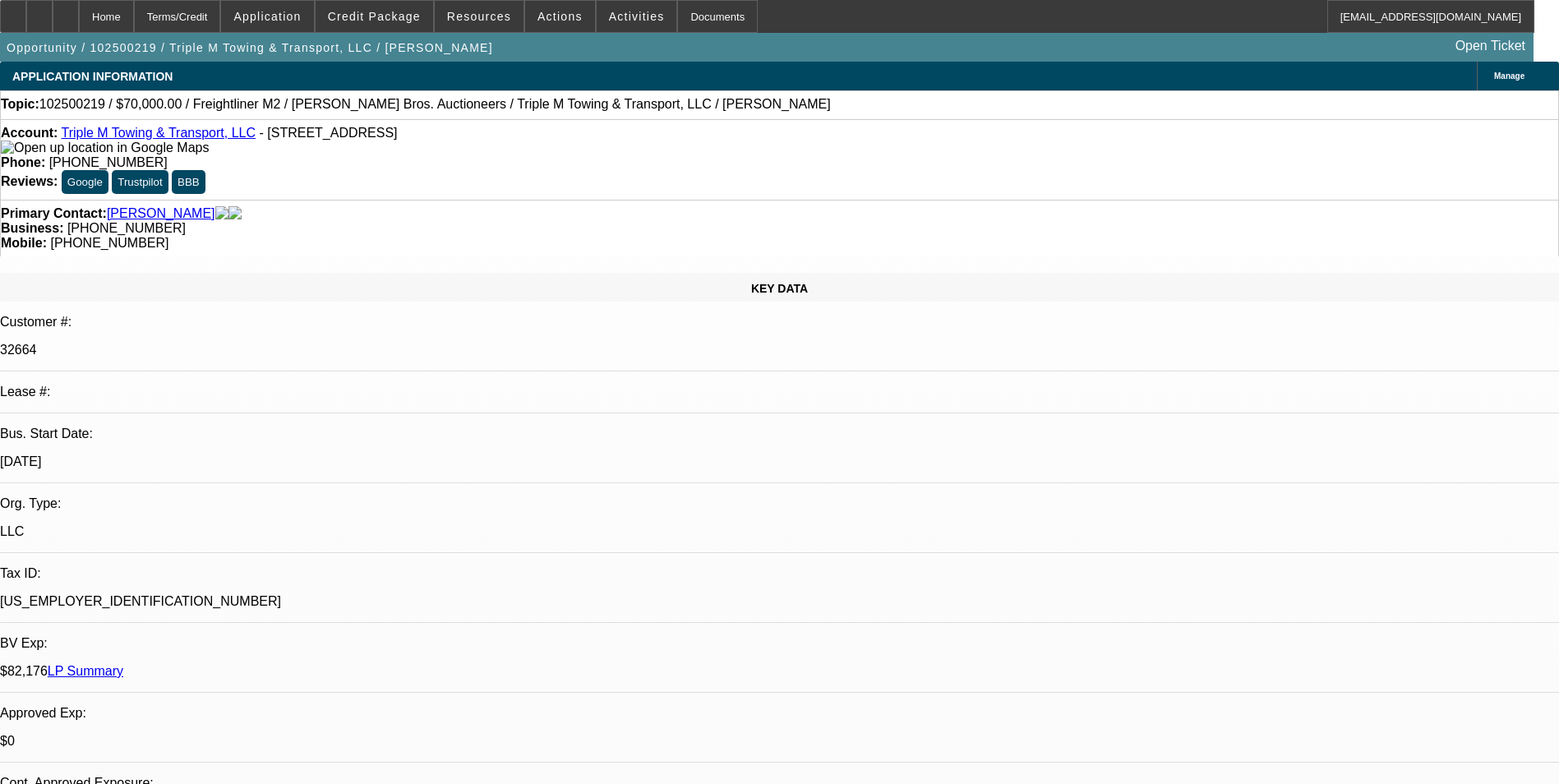
select select "0"
select select "2"
select select "0.1"
select select "0"
select select "2"
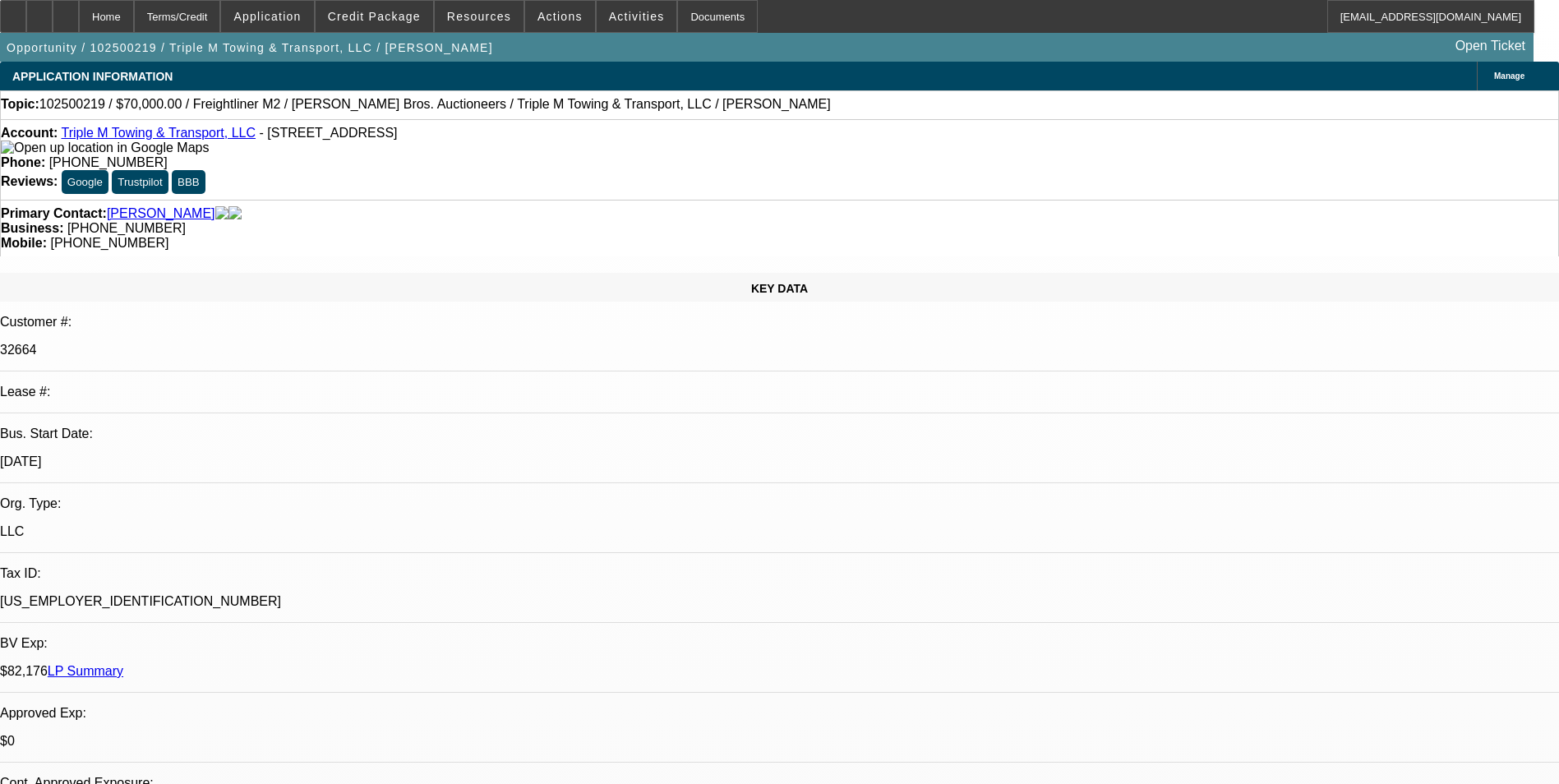
select select "0.1"
select select "1"
select select "2"
select select "4"
select select "1"
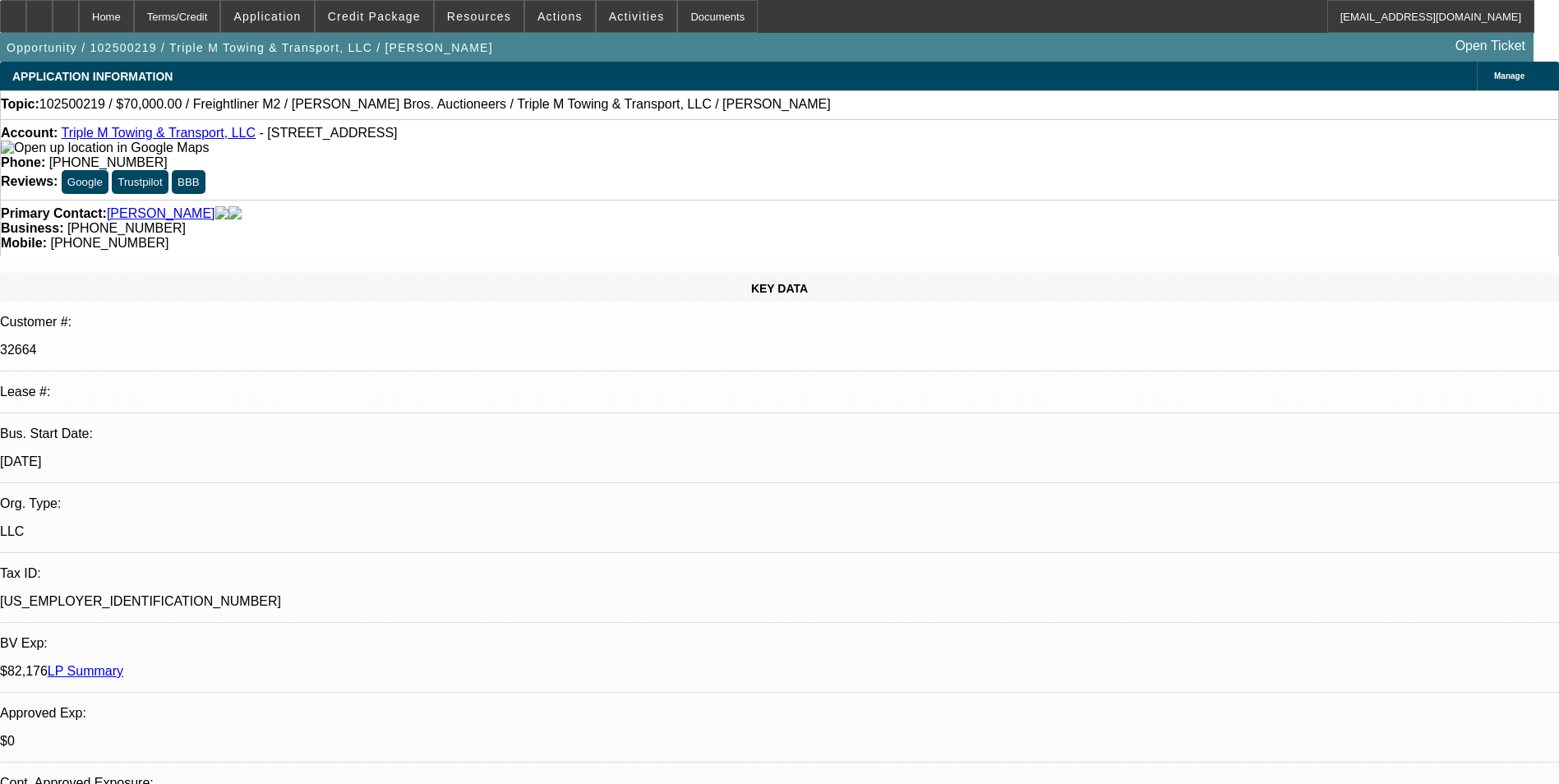
select select "2"
select select "4"
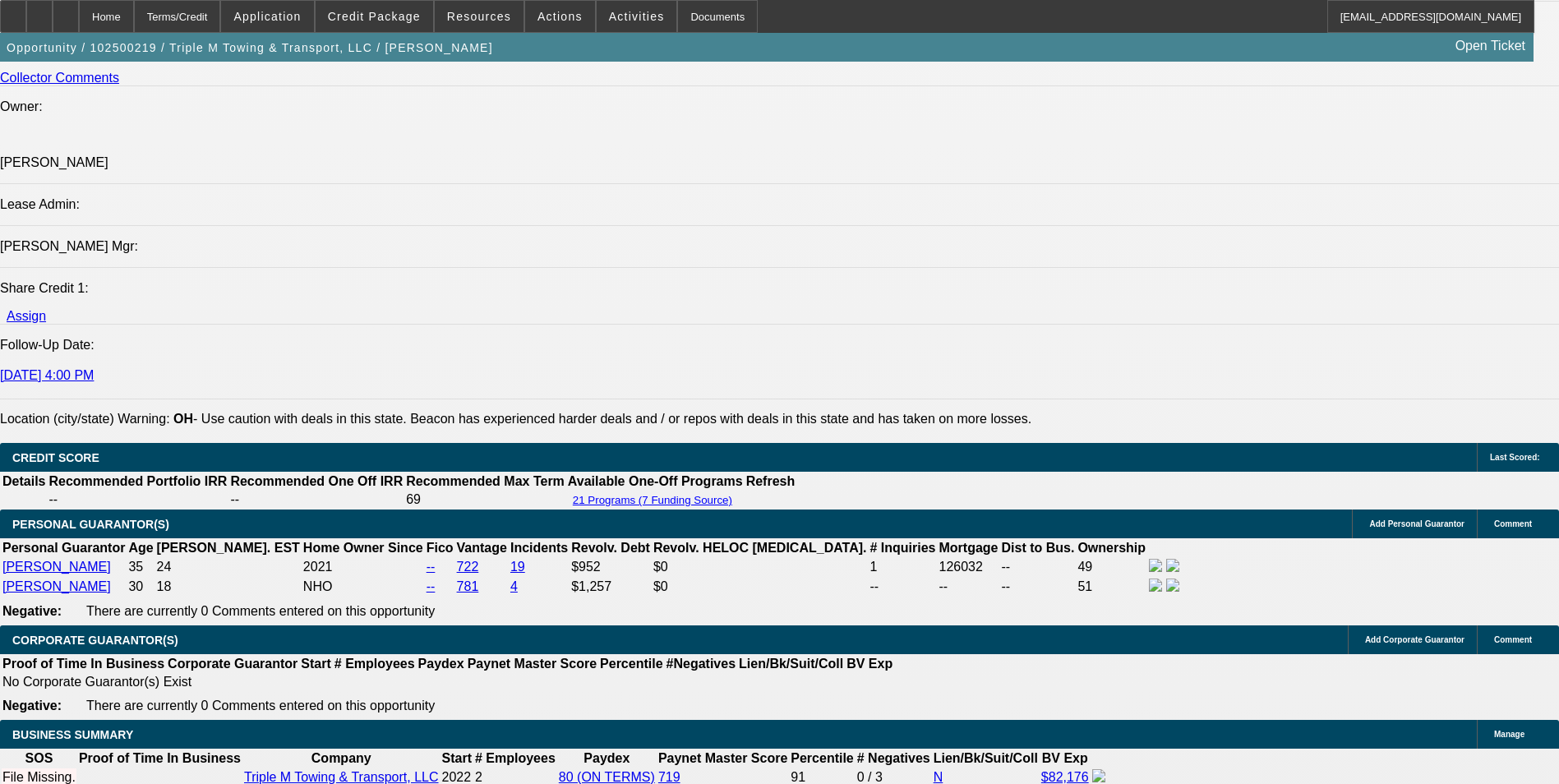
scroll to position [2465, 0]
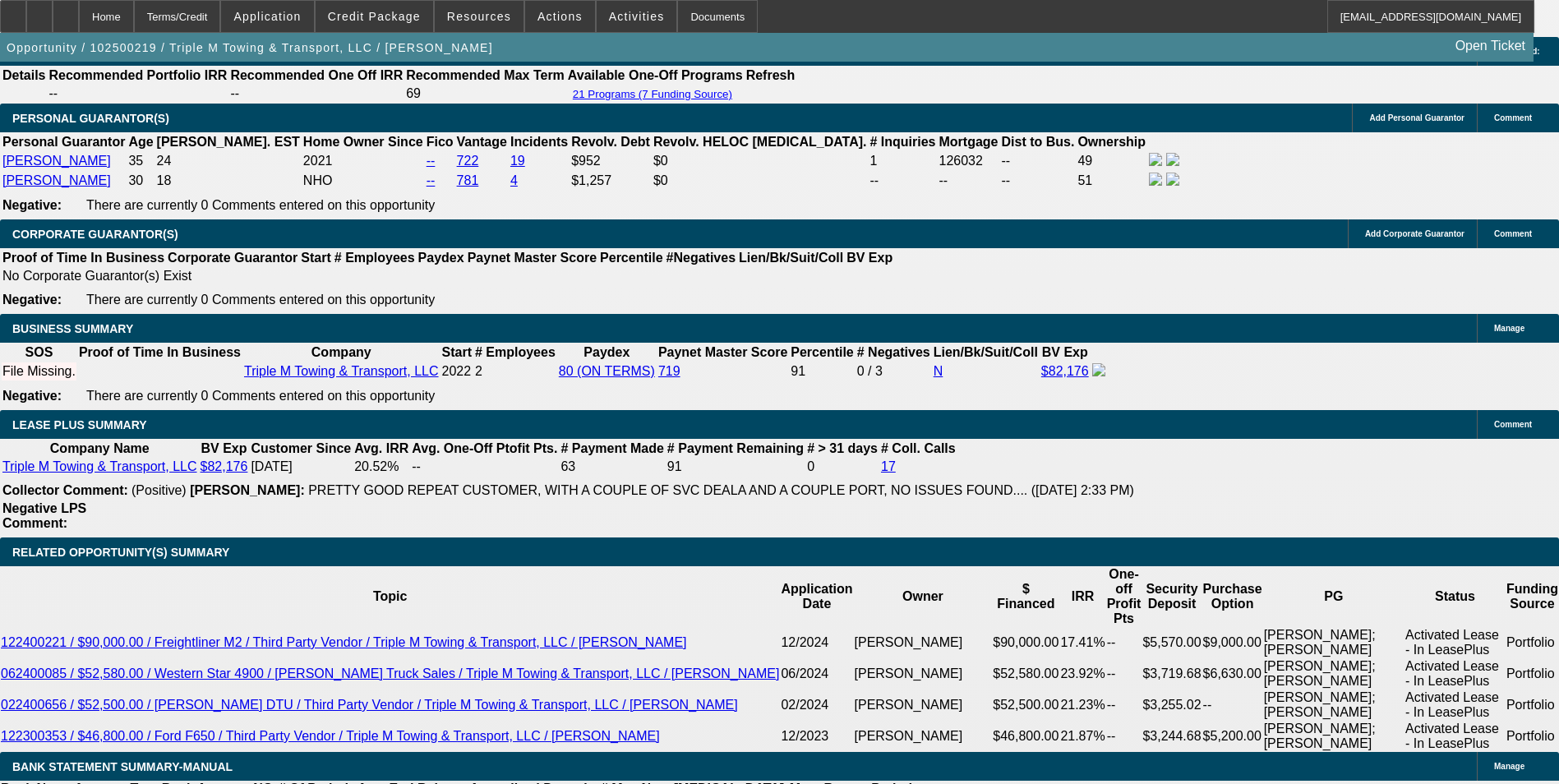
drag, startPoint x: 321, startPoint y: 457, endPoint x: 399, endPoint y: 455, distance: 78.0
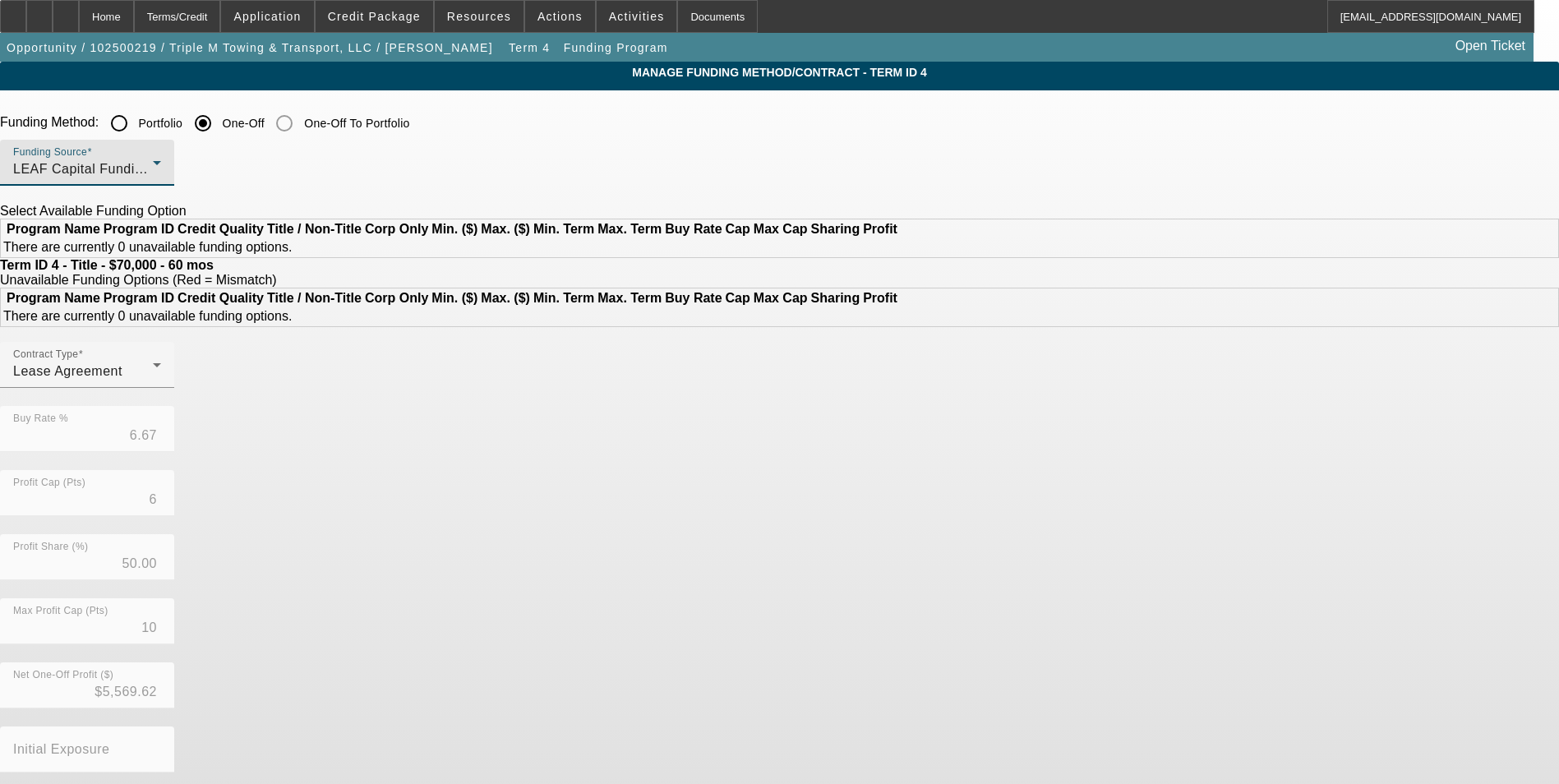
click at [153, 167] on div "LEAF Capital Funding, LLC" at bounding box center [83, 169] width 140 height 20
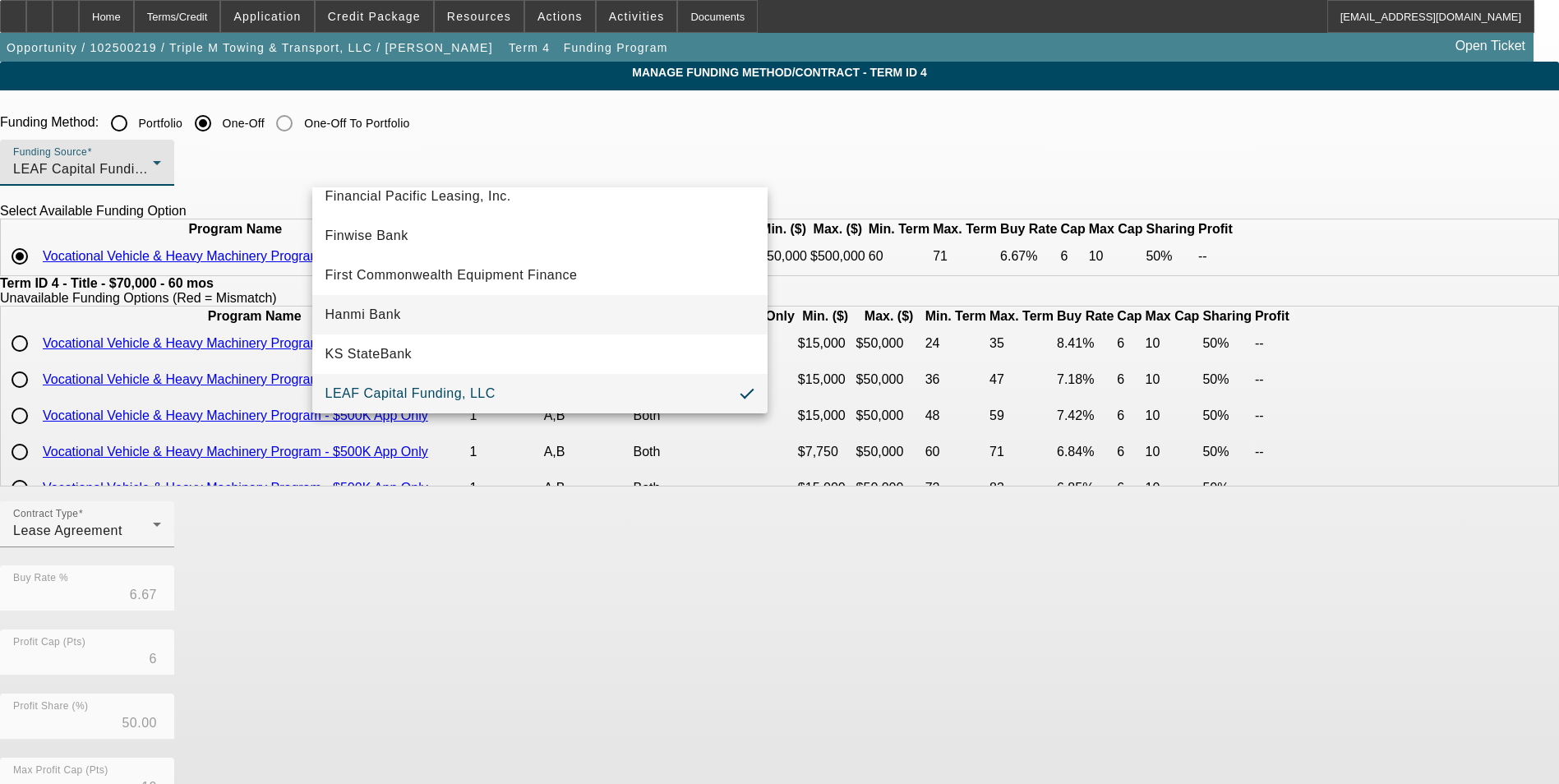
scroll to position [132, 0]
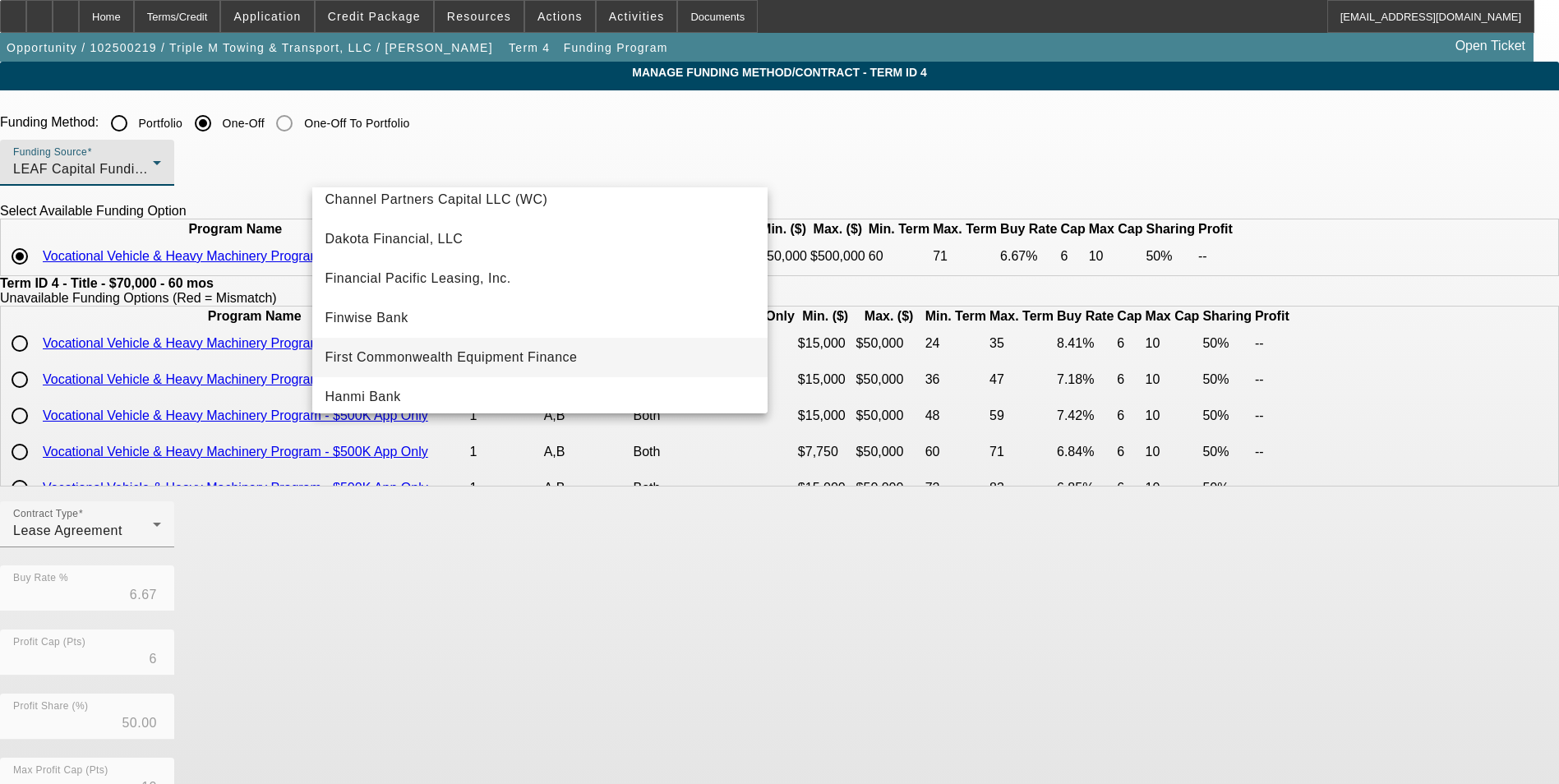
click at [464, 342] on mat-option "First Commonwealth Equipment Finance" at bounding box center [540, 357] width 455 height 39
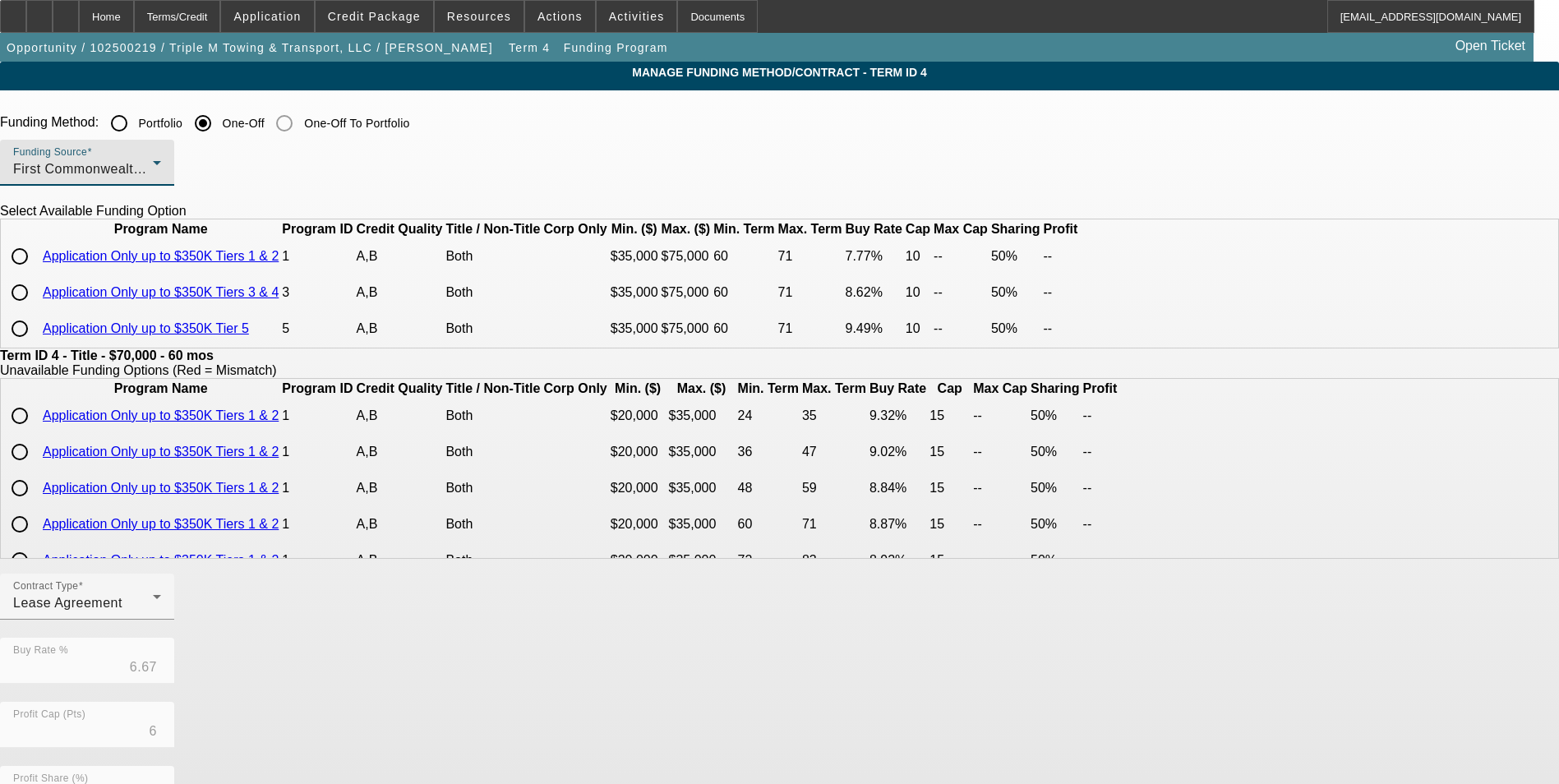
click at [153, 164] on div "First Commonwealth Equipment Finance" at bounding box center [83, 169] width 140 height 20
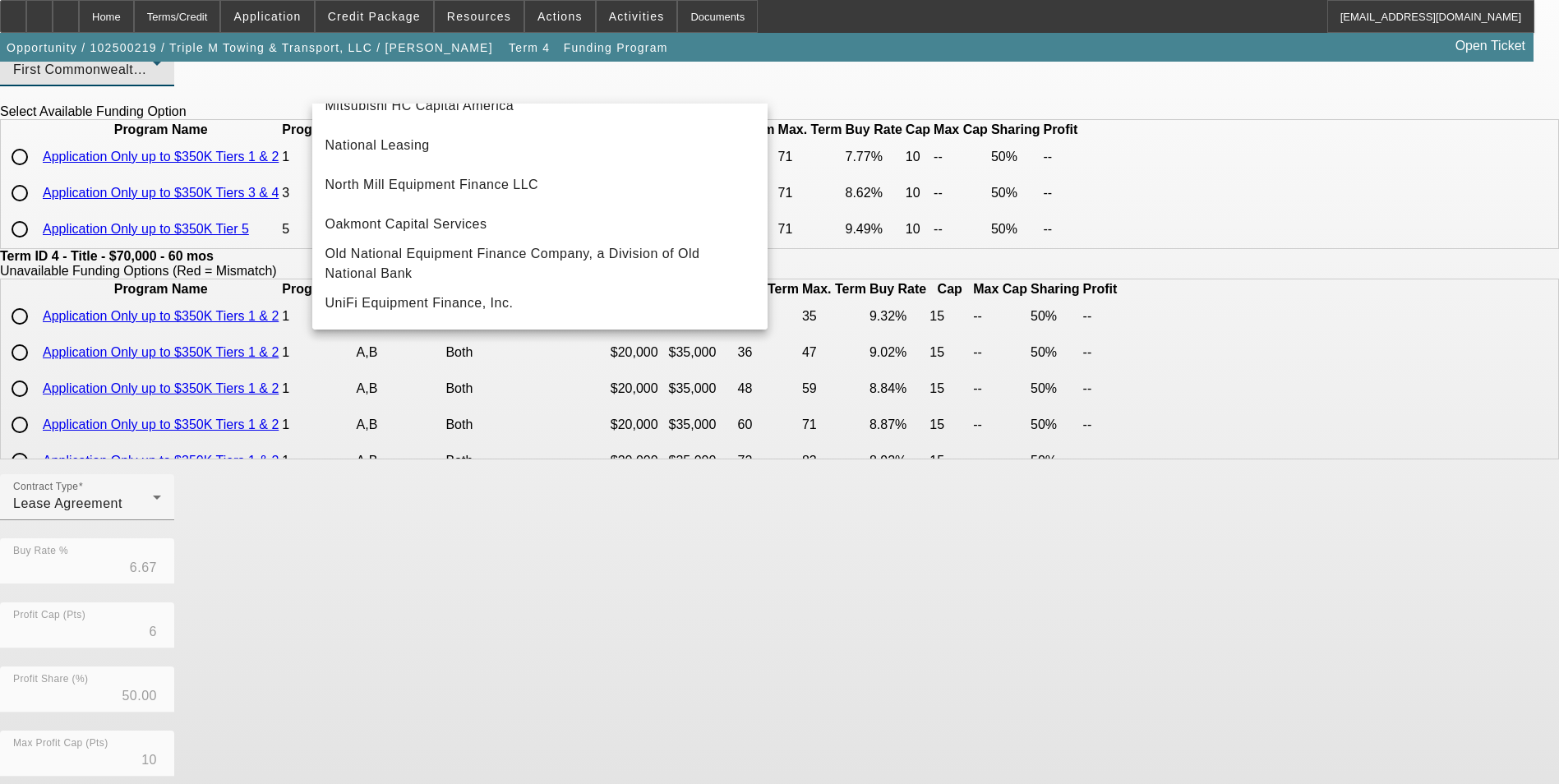
scroll to position [164, 0]
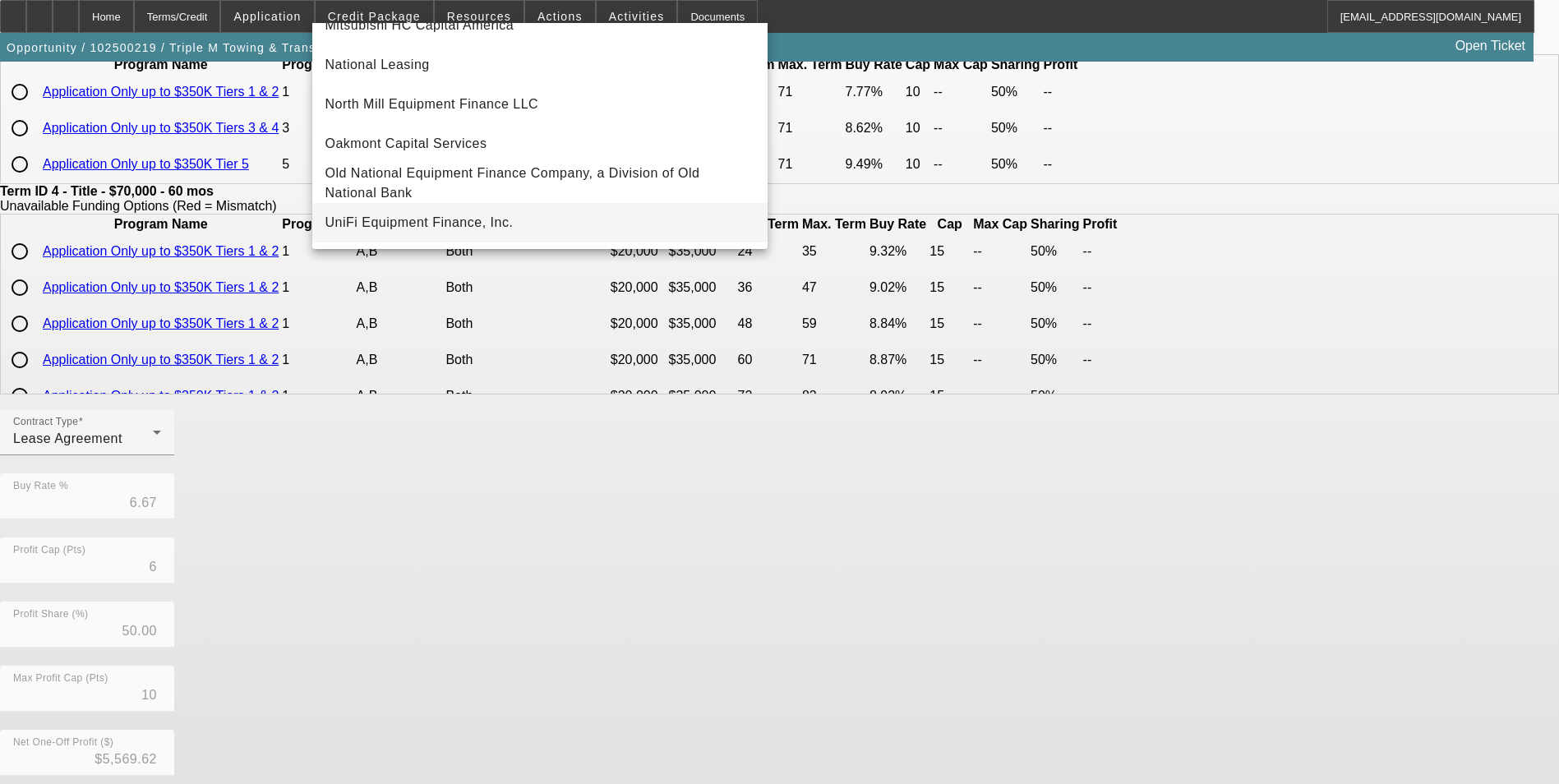
click at [543, 223] on mat-option "UniFi Equipment Finance, Inc." at bounding box center [540, 222] width 455 height 39
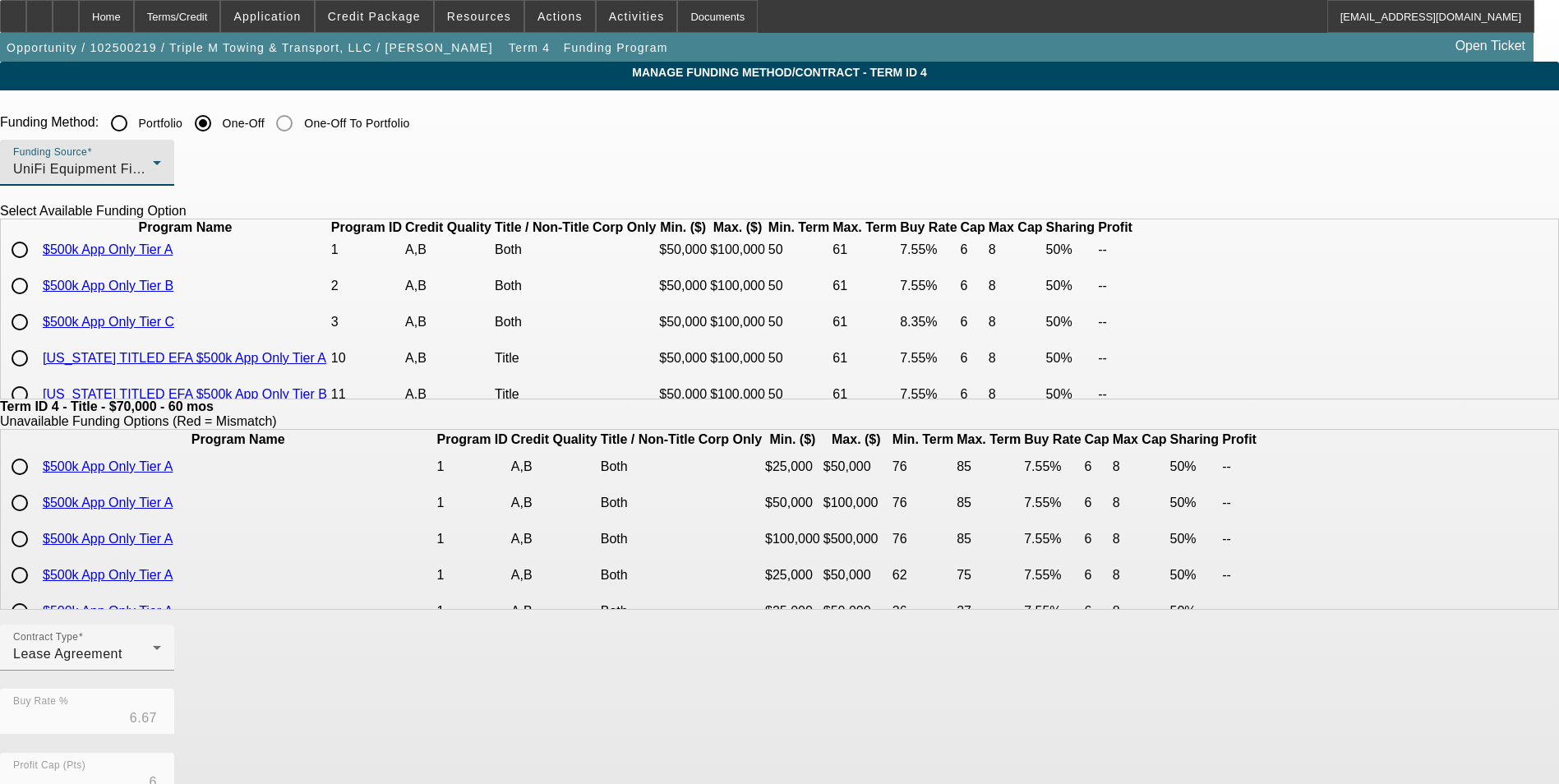
scroll to position [0, 0]
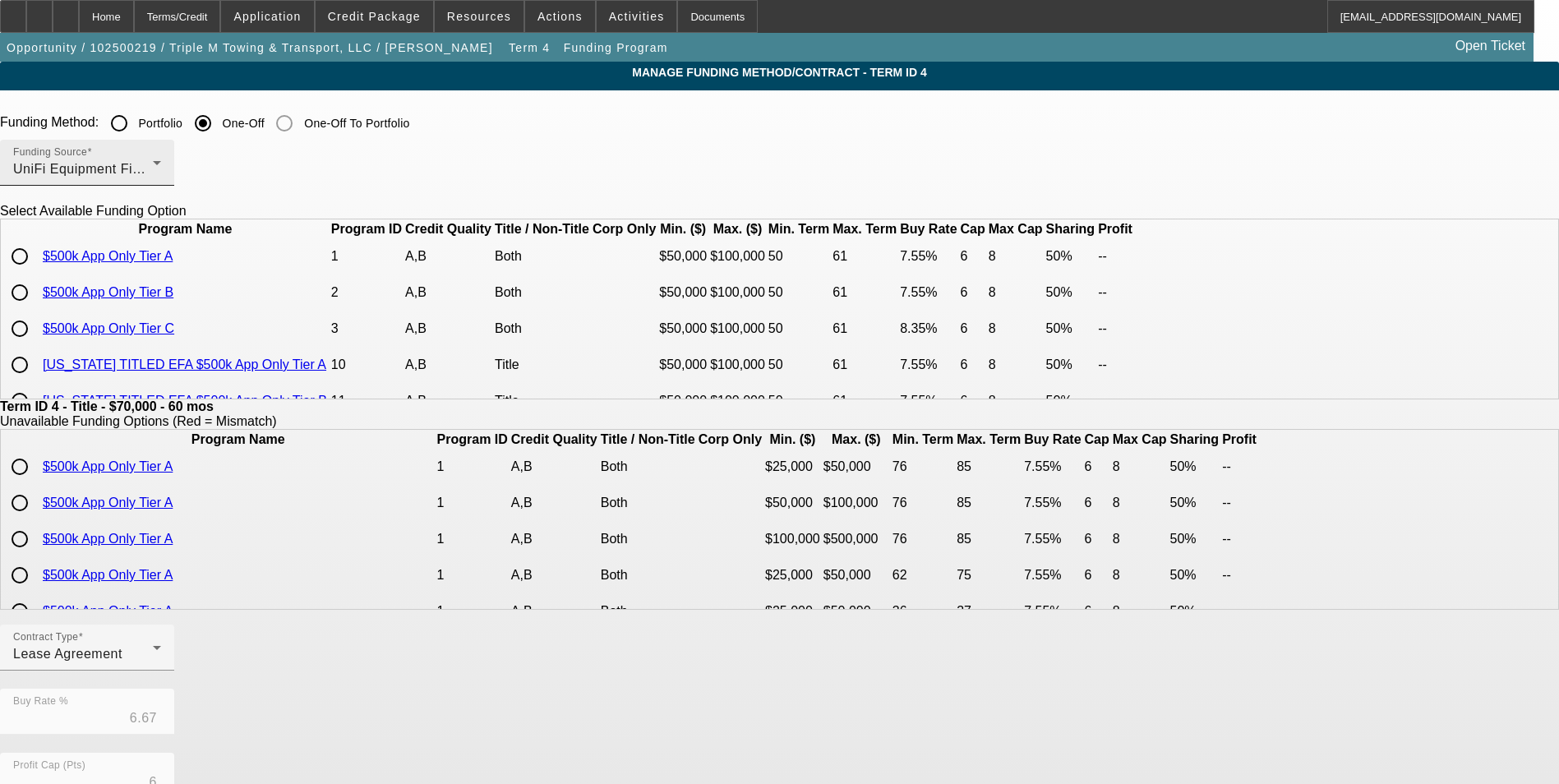
click at [161, 182] on div "Funding Source UniFi Equipment Finance, Inc." at bounding box center [87, 163] width 148 height 46
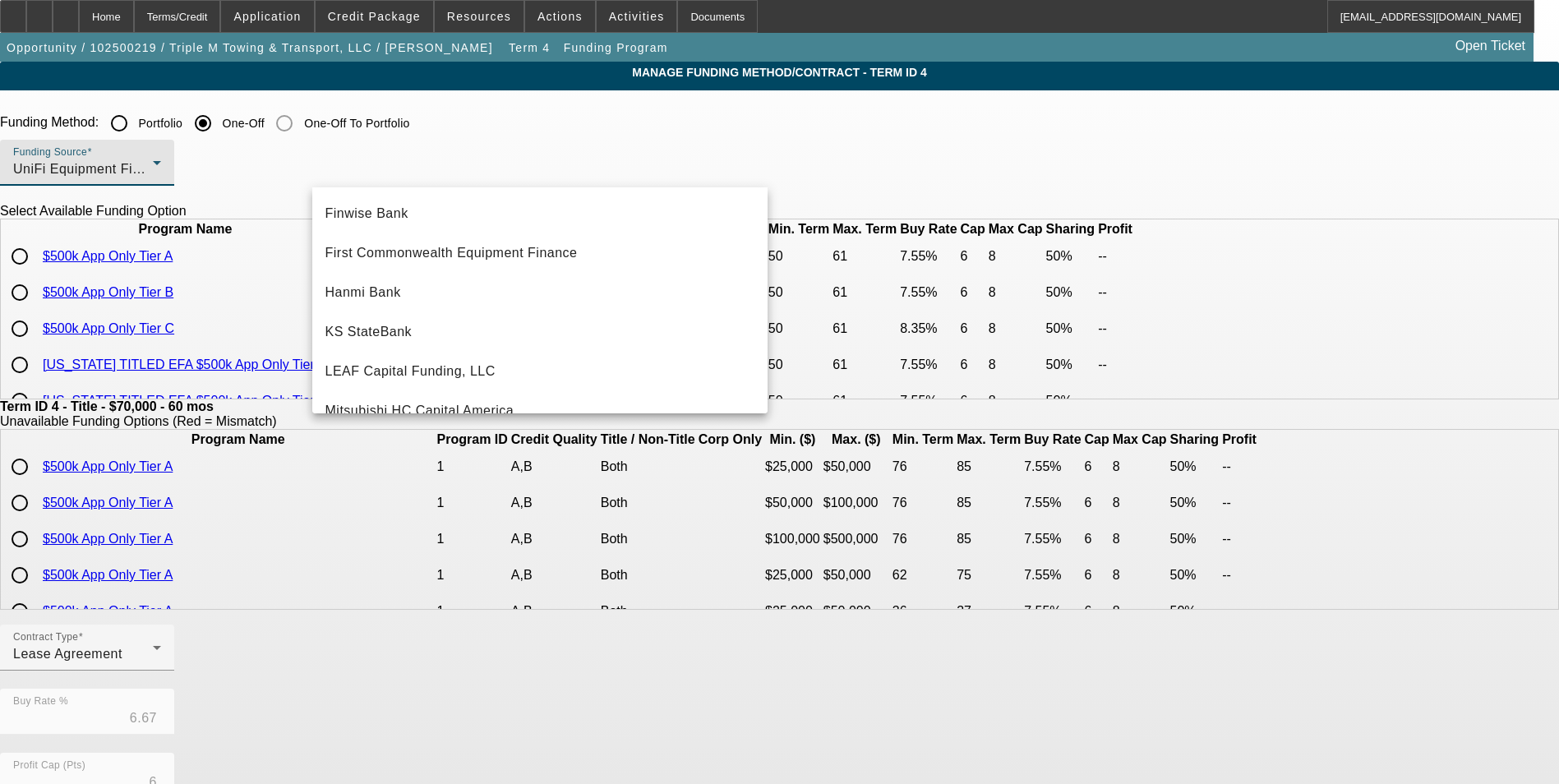
scroll to position [220, 0]
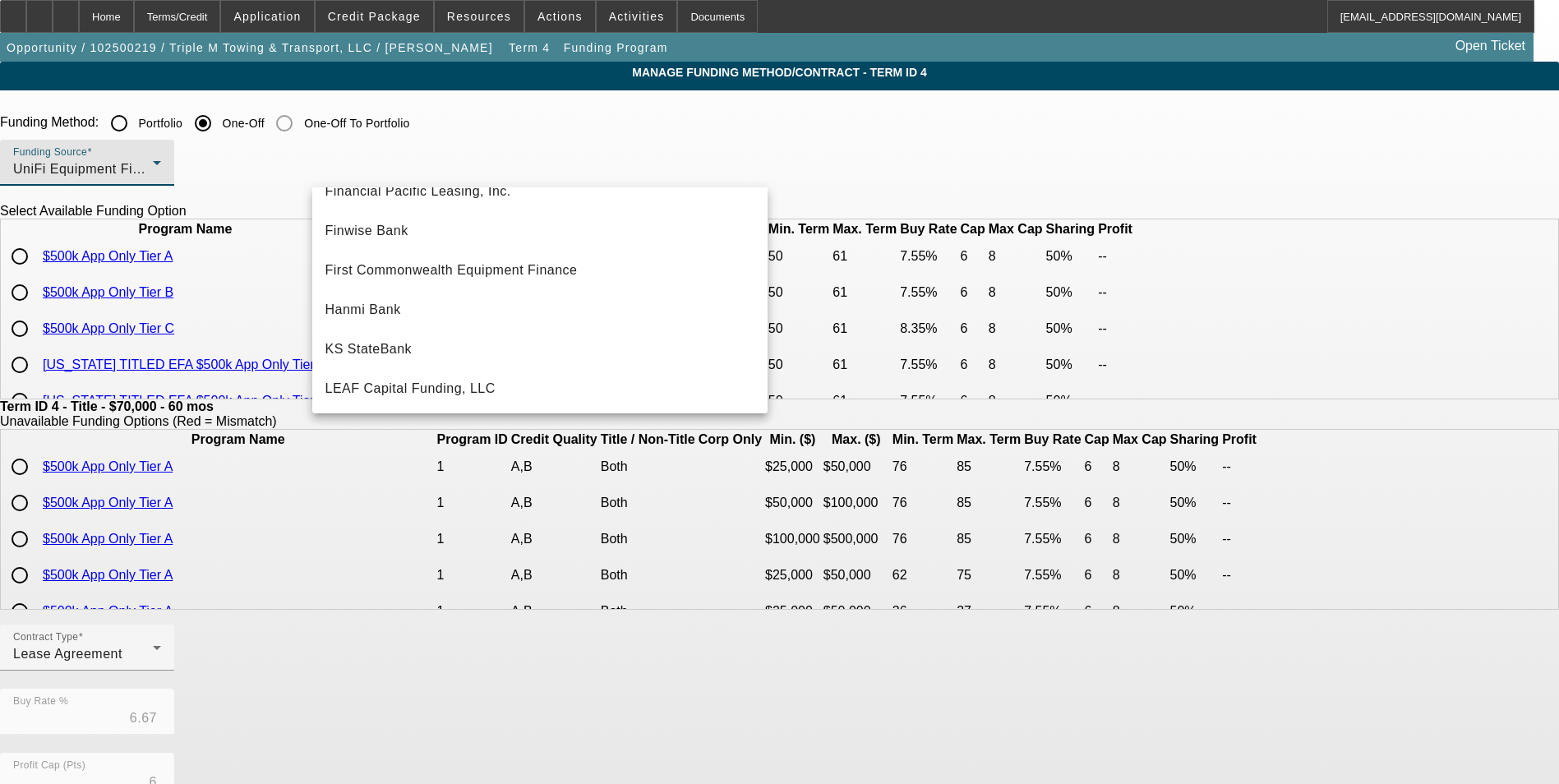
click at [288, 276] on div at bounding box center [779, 392] width 1559 height 784
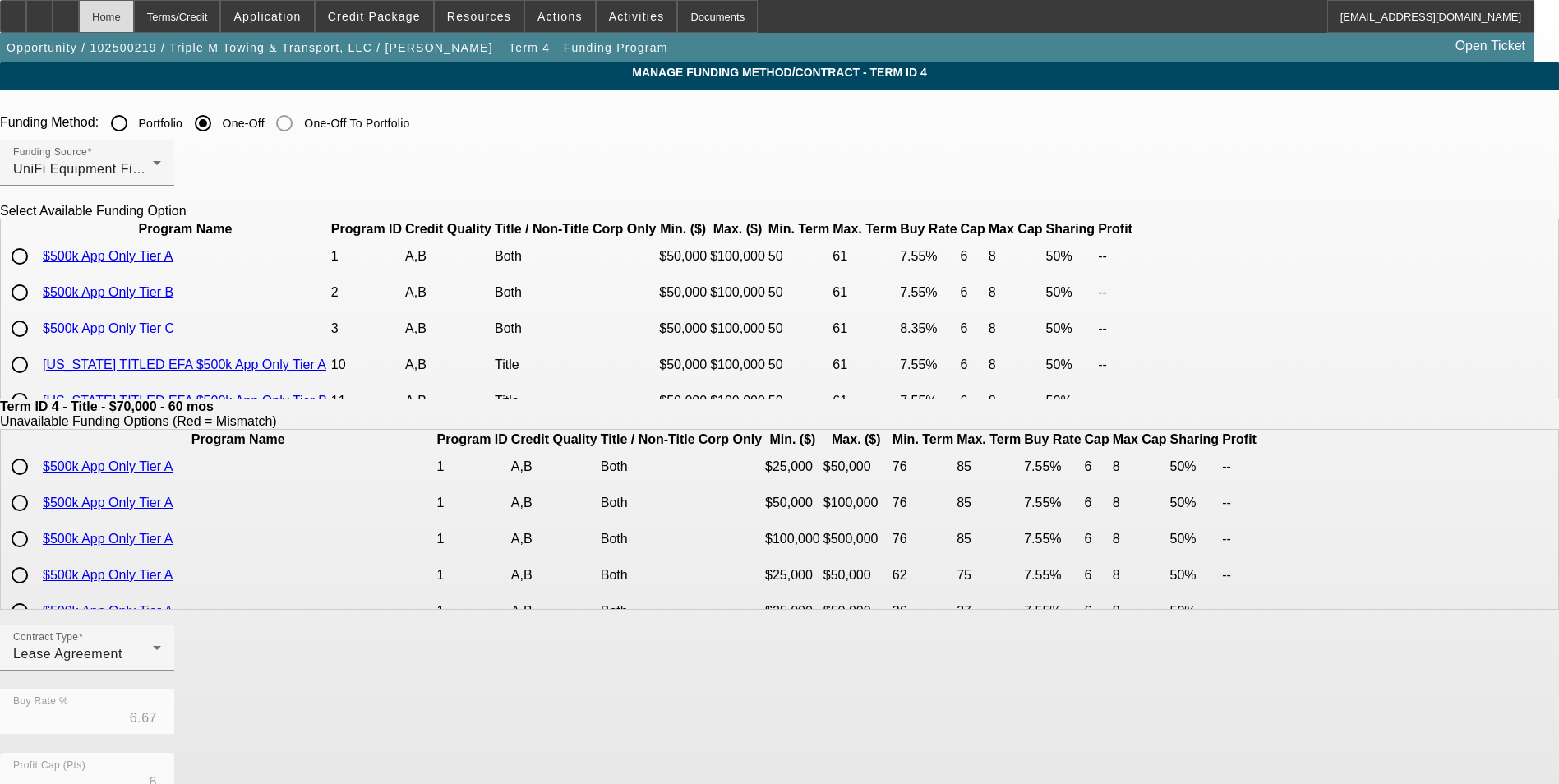
click at [134, 20] on div "Home" at bounding box center [106, 17] width 55 height 33
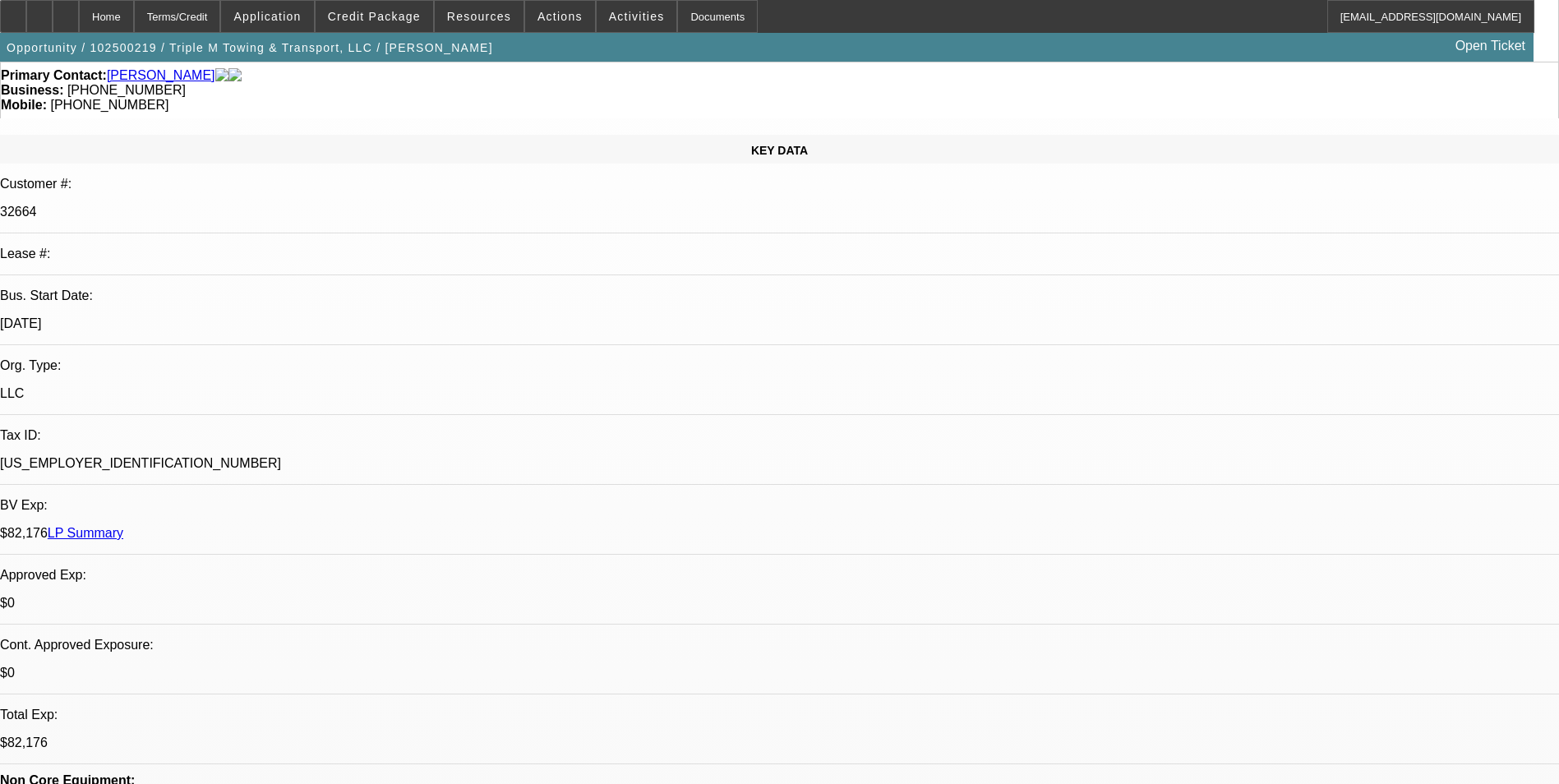
select select "0"
select select "2"
select select "0.1"
select select "4"
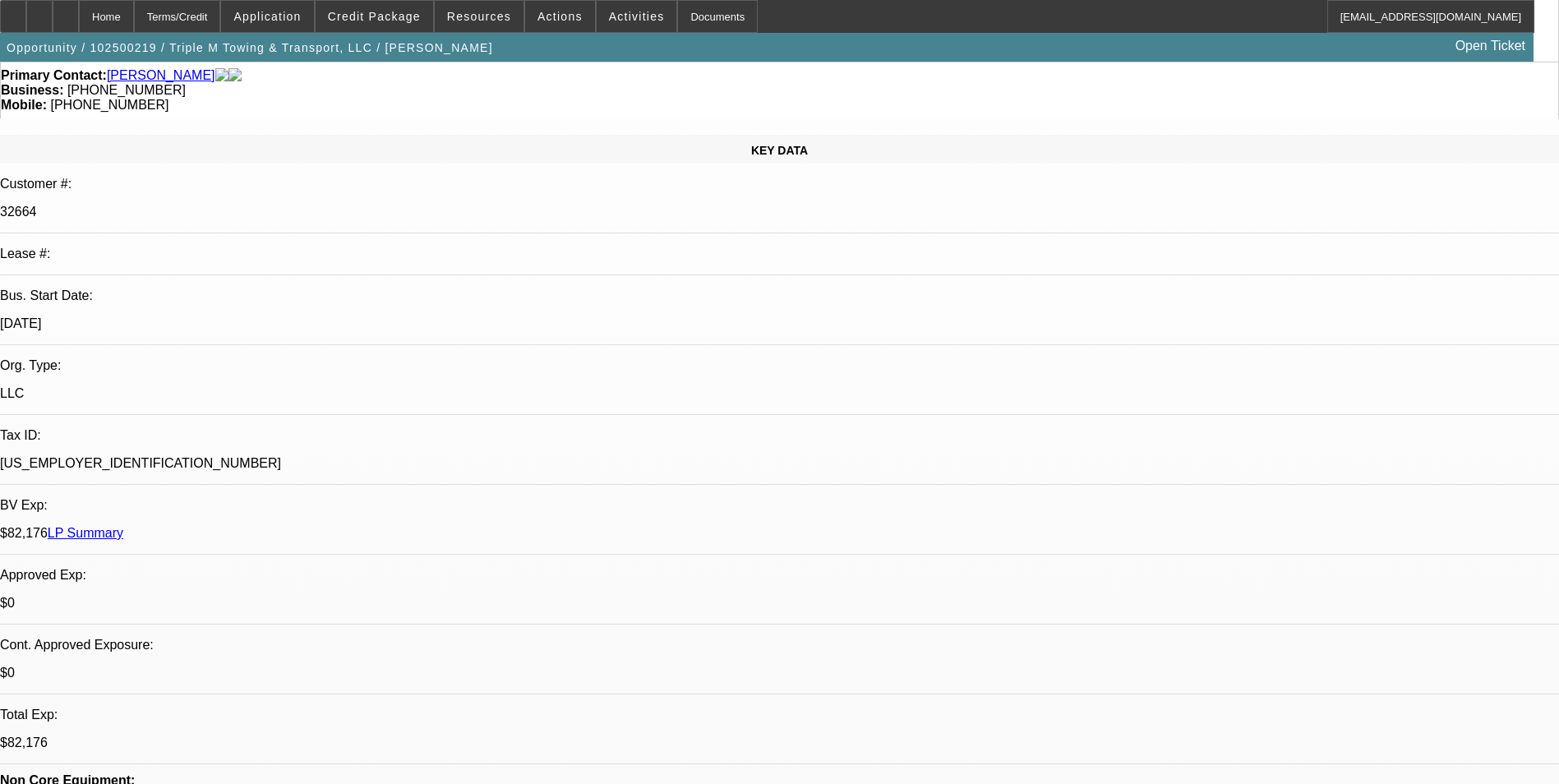
select select "0"
select select "2"
select select "0.1"
select select "4"
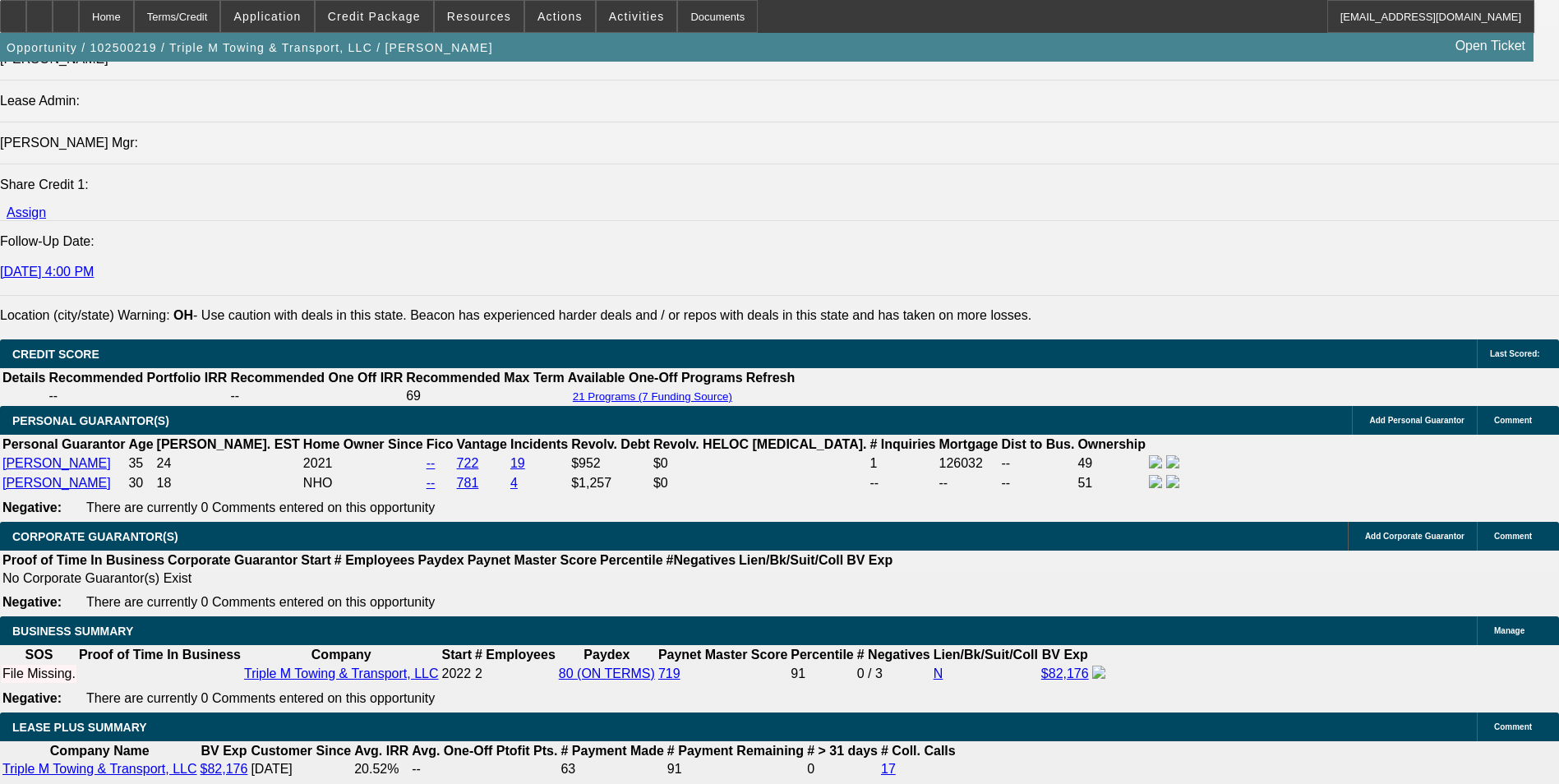
scroll to position [2395, 0]
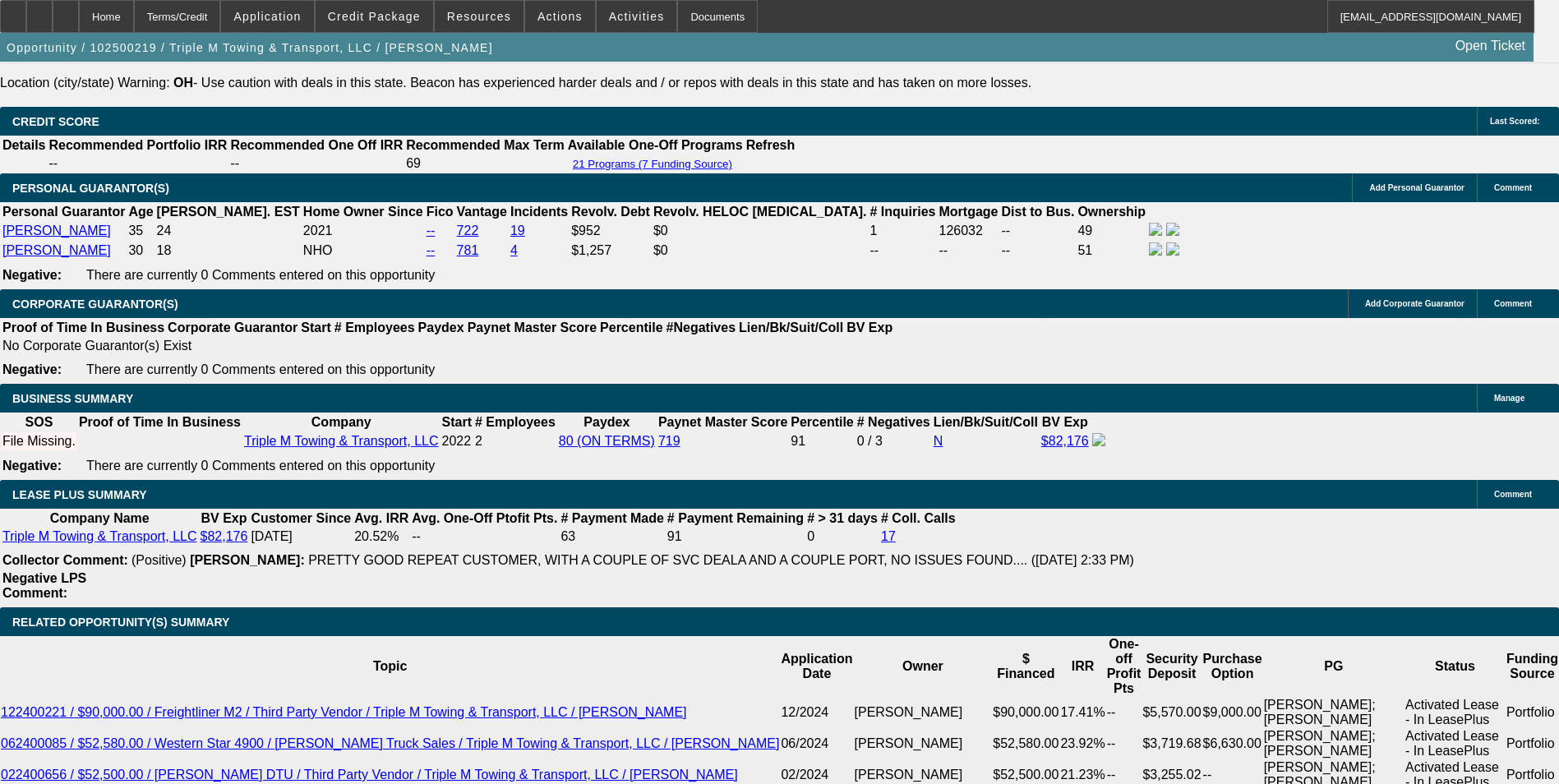
drag, startPoint x: 448, startPoint y: 529, endPoint x: 819, endPoint y: 529, distance: 371.0
type input "14"
type input "$2.00"
type input "UNKNOWN"
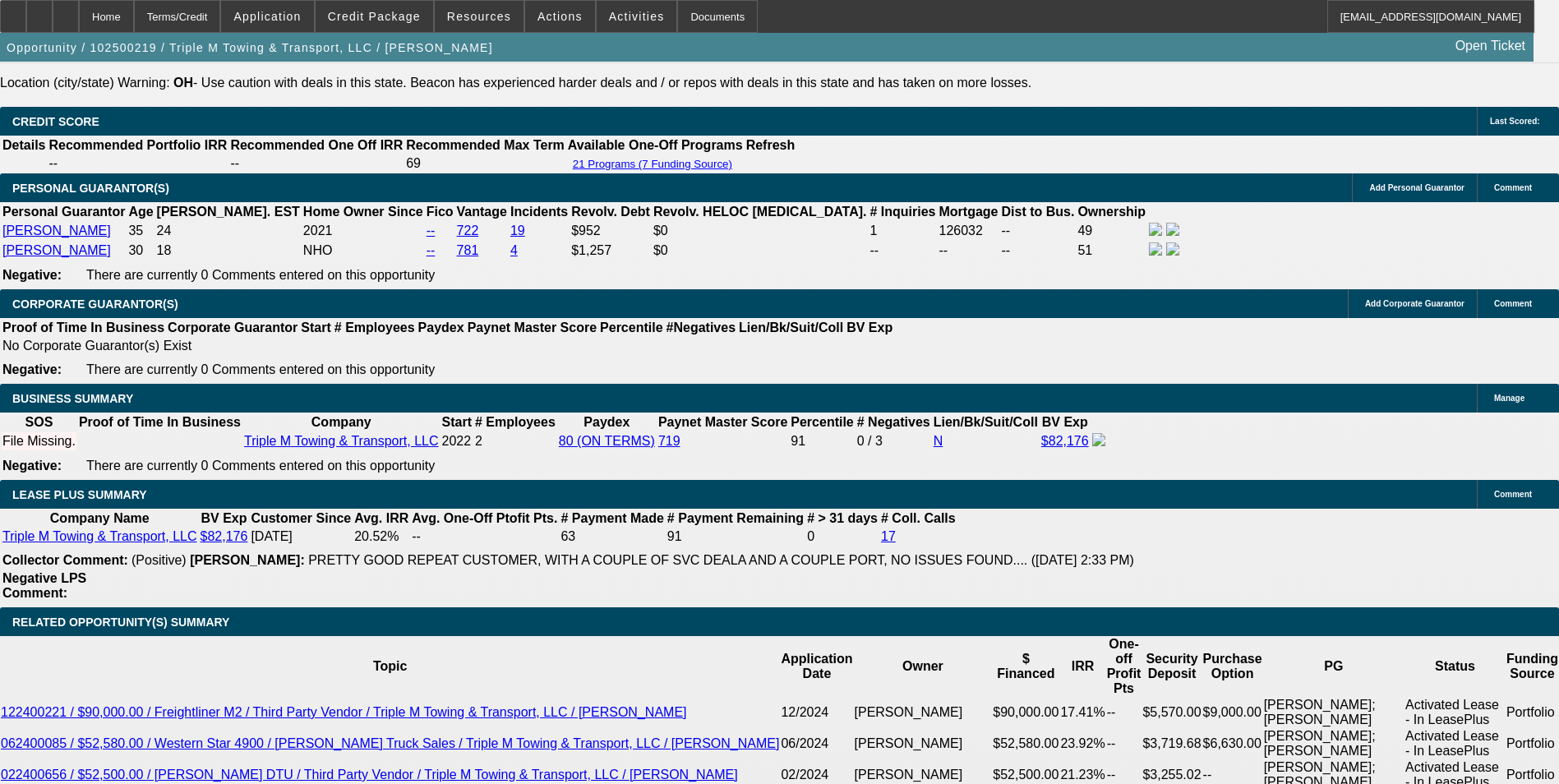
type input "1400"
type input "$2,800.00"
type input "$1,400.00"
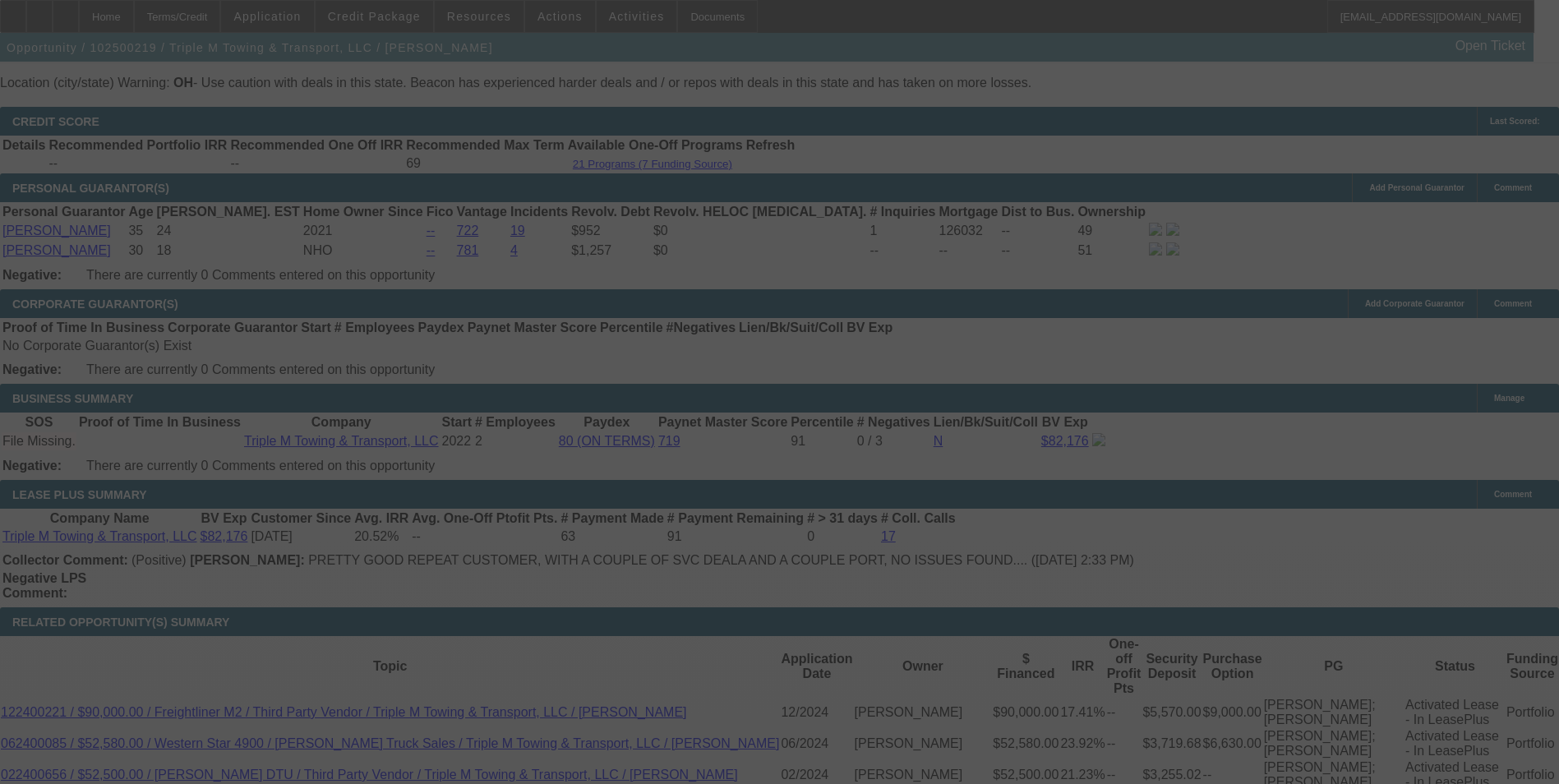
select select "0"
select select "2"
select select "0.1"
select select "4"
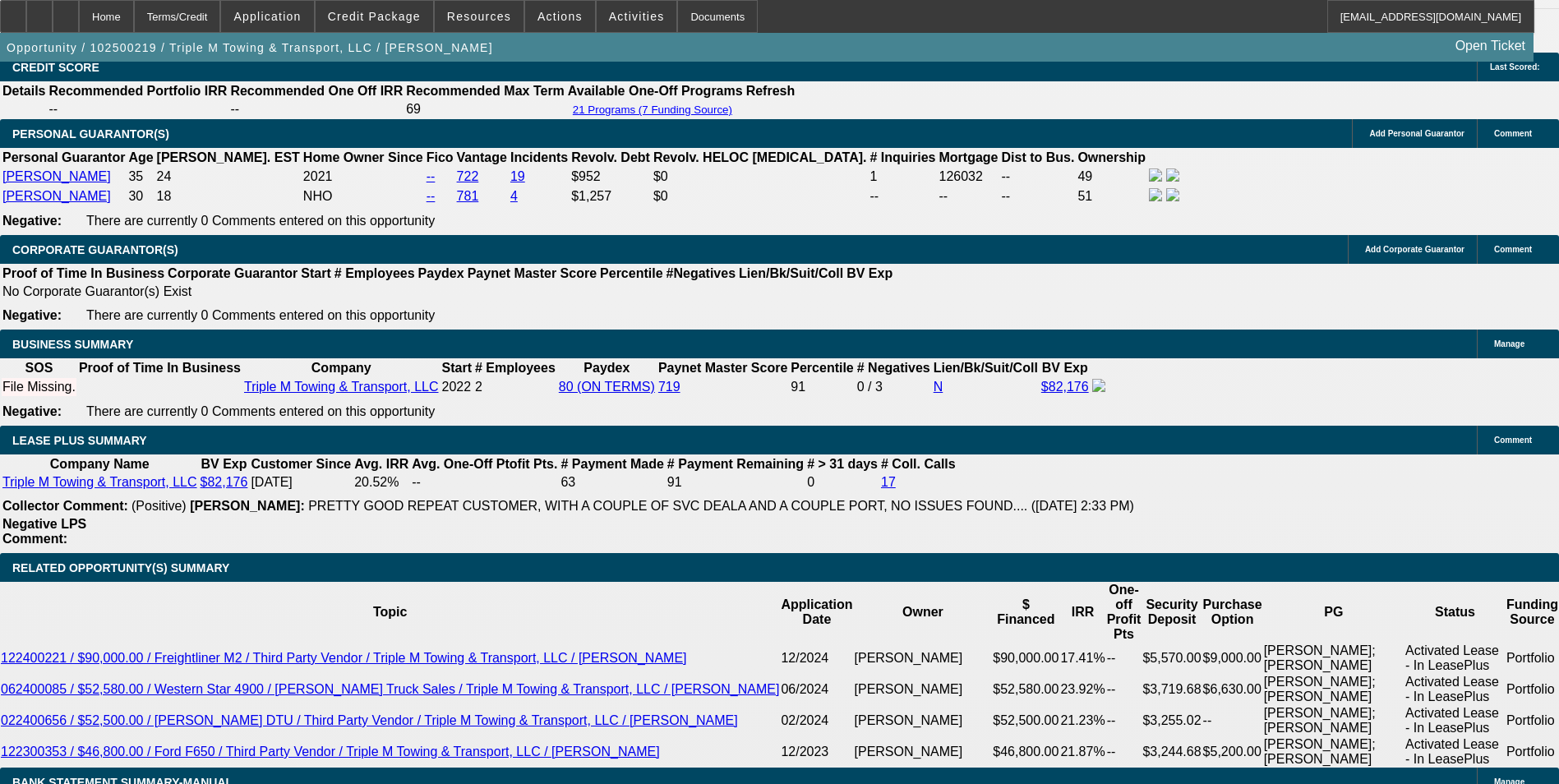
scroll to position [2477, 0]
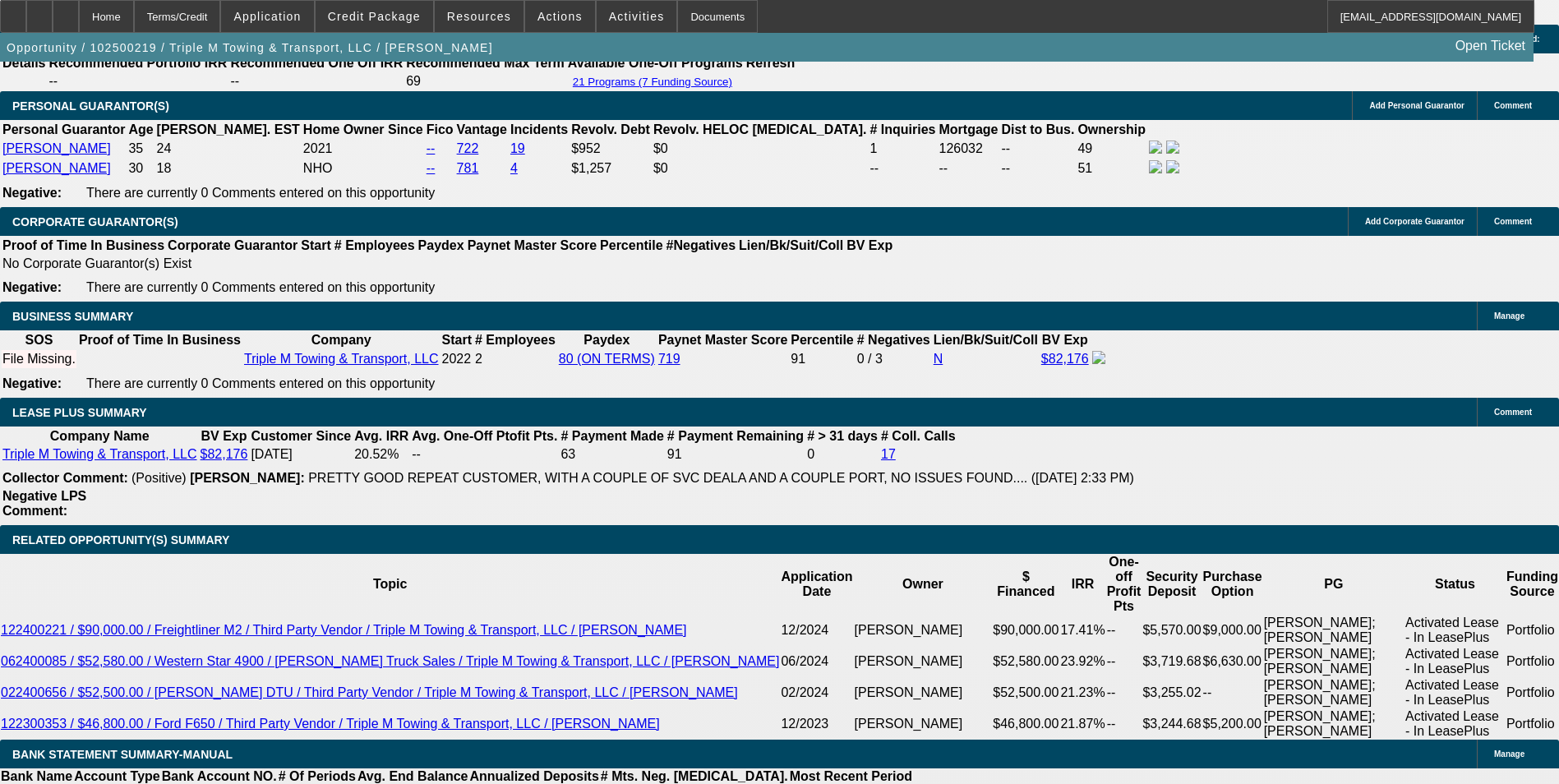
type input "7."
type input "UNKNOWN"
type input "7.2"
type input "$2,772.16"
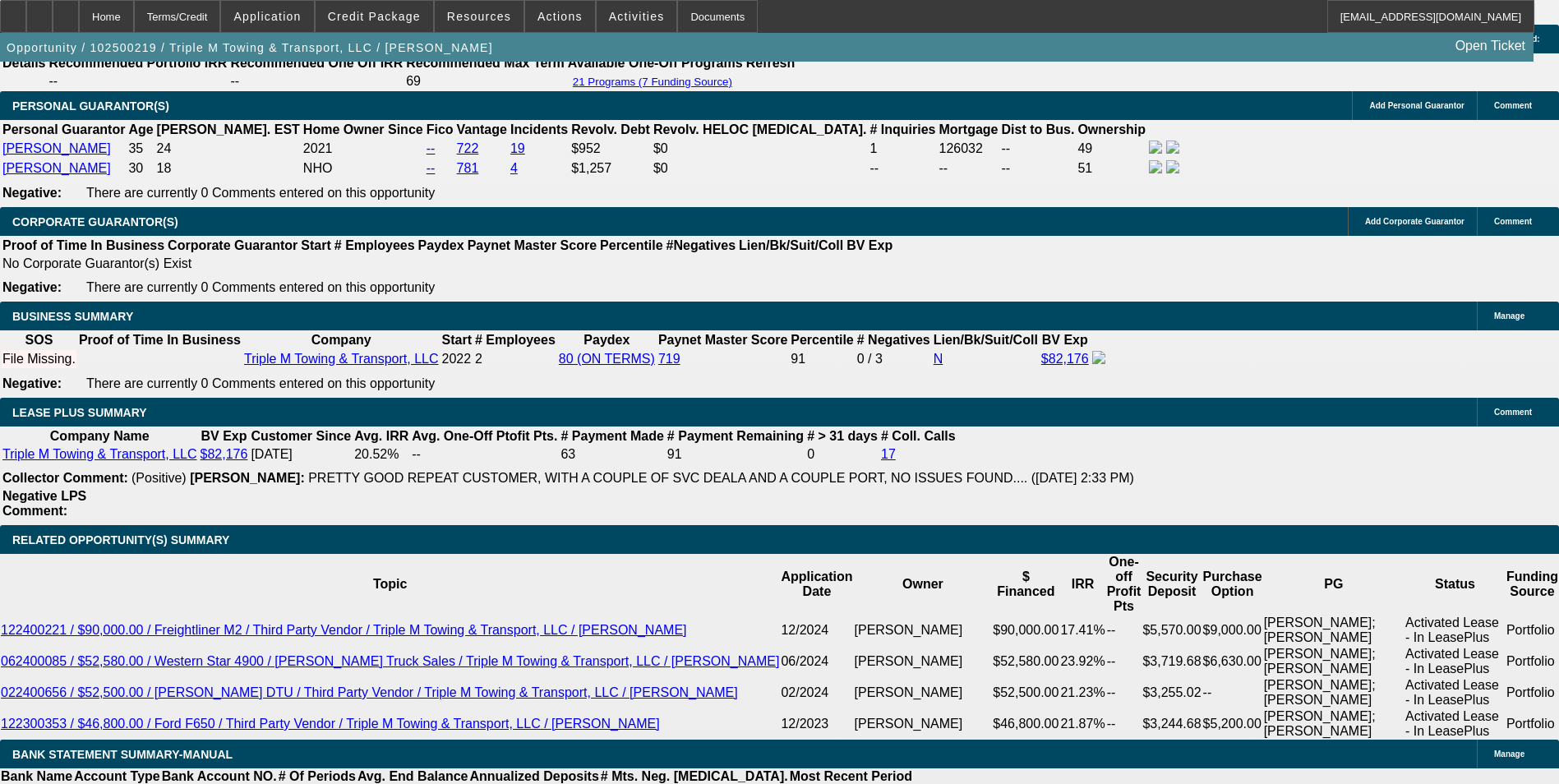
type input "$1,386.08"
type input "$2,785.40"
type input "$1,392.70"
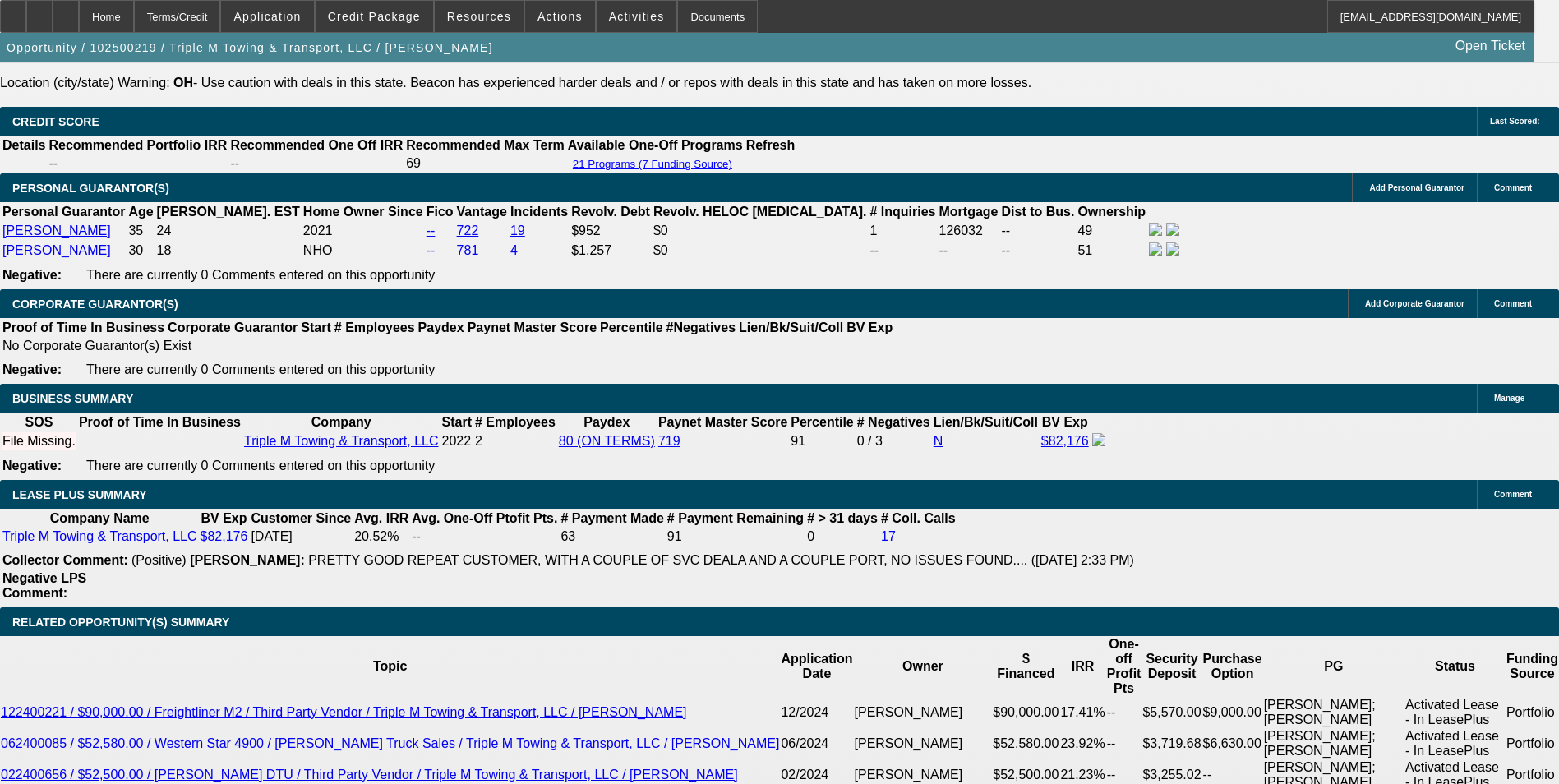
type input "7.2"
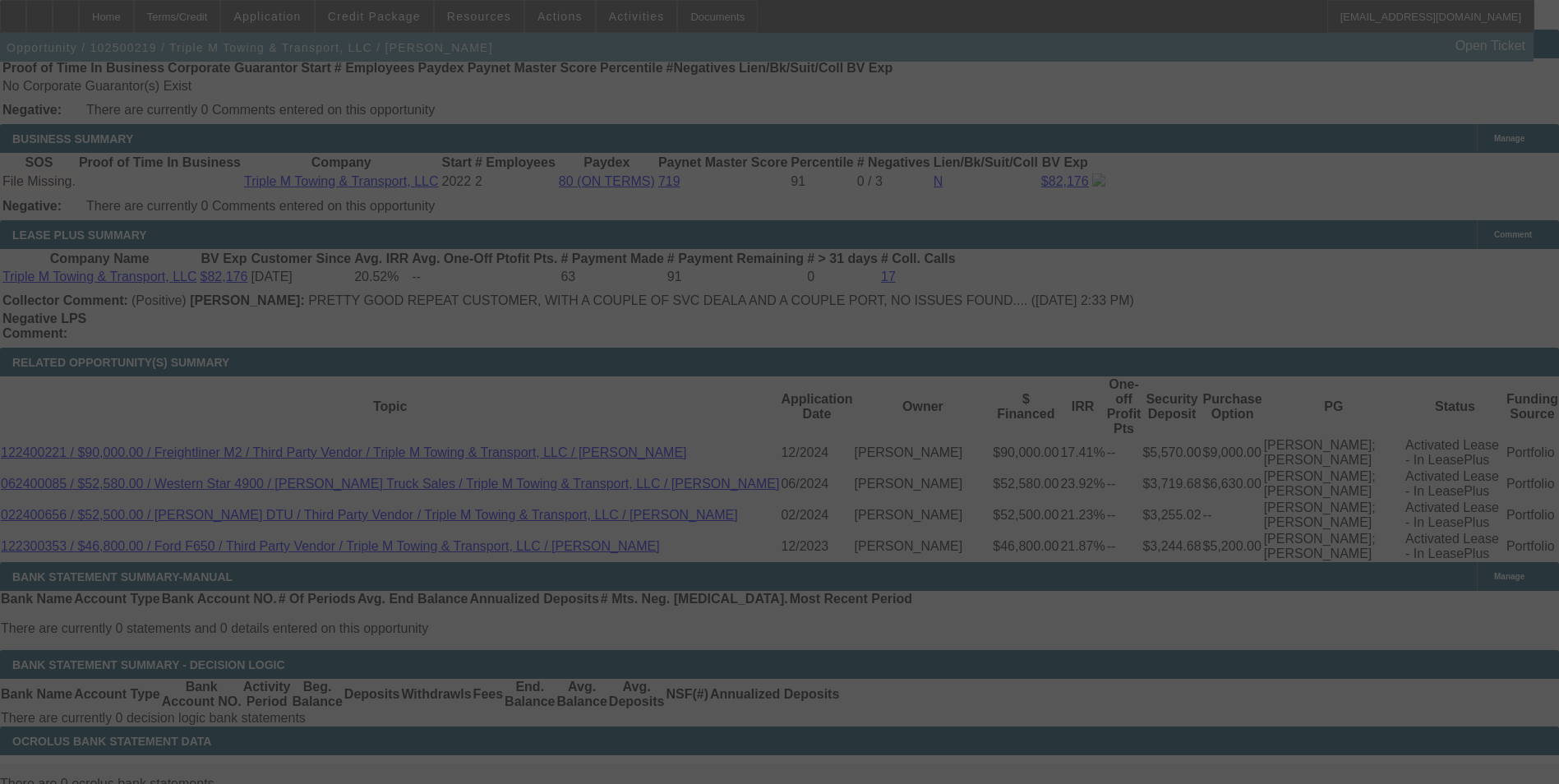
scroll to position [2559, 0]
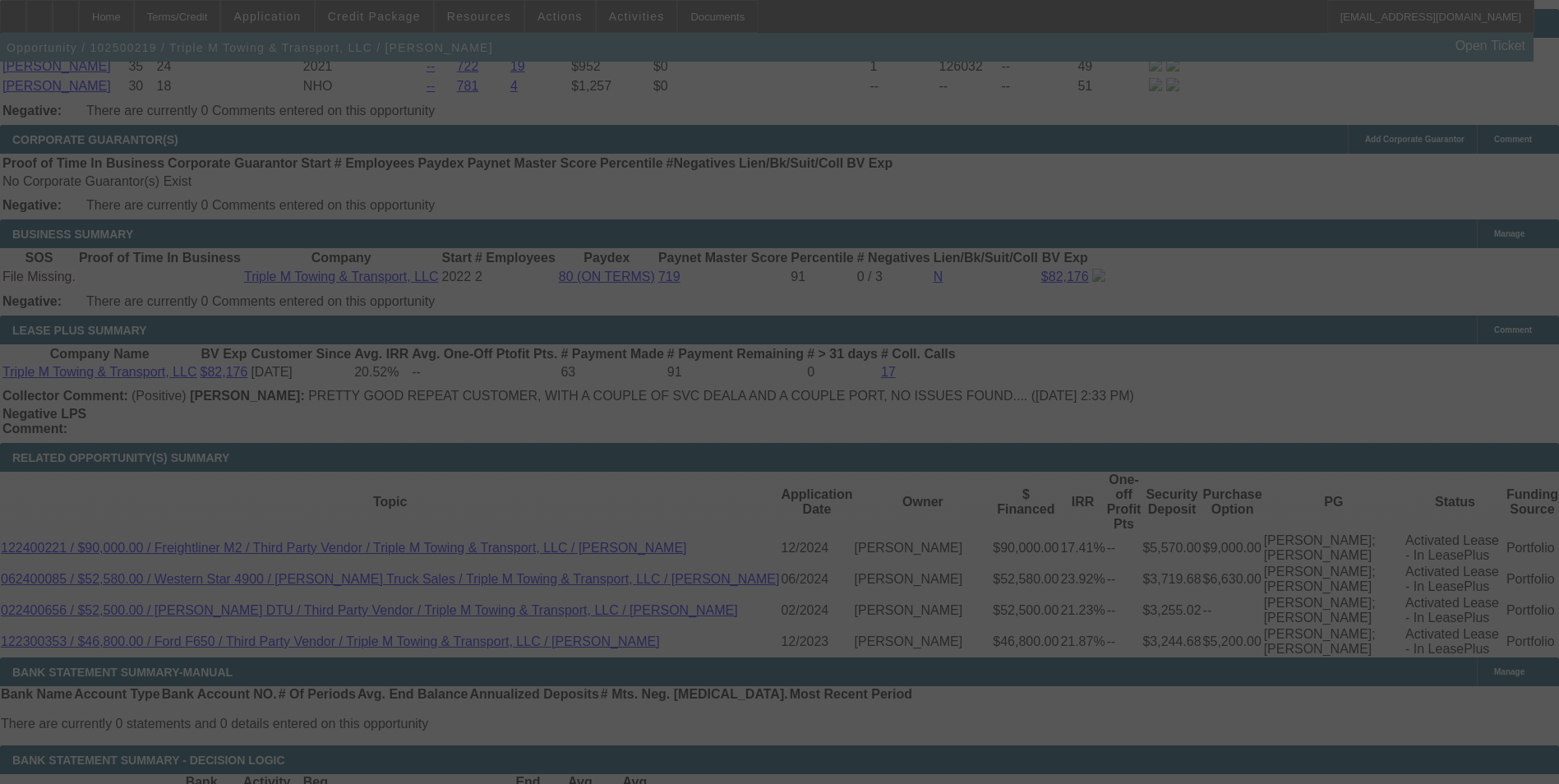
select select "0"
select select "2"
select select "0.1"
select select "4"
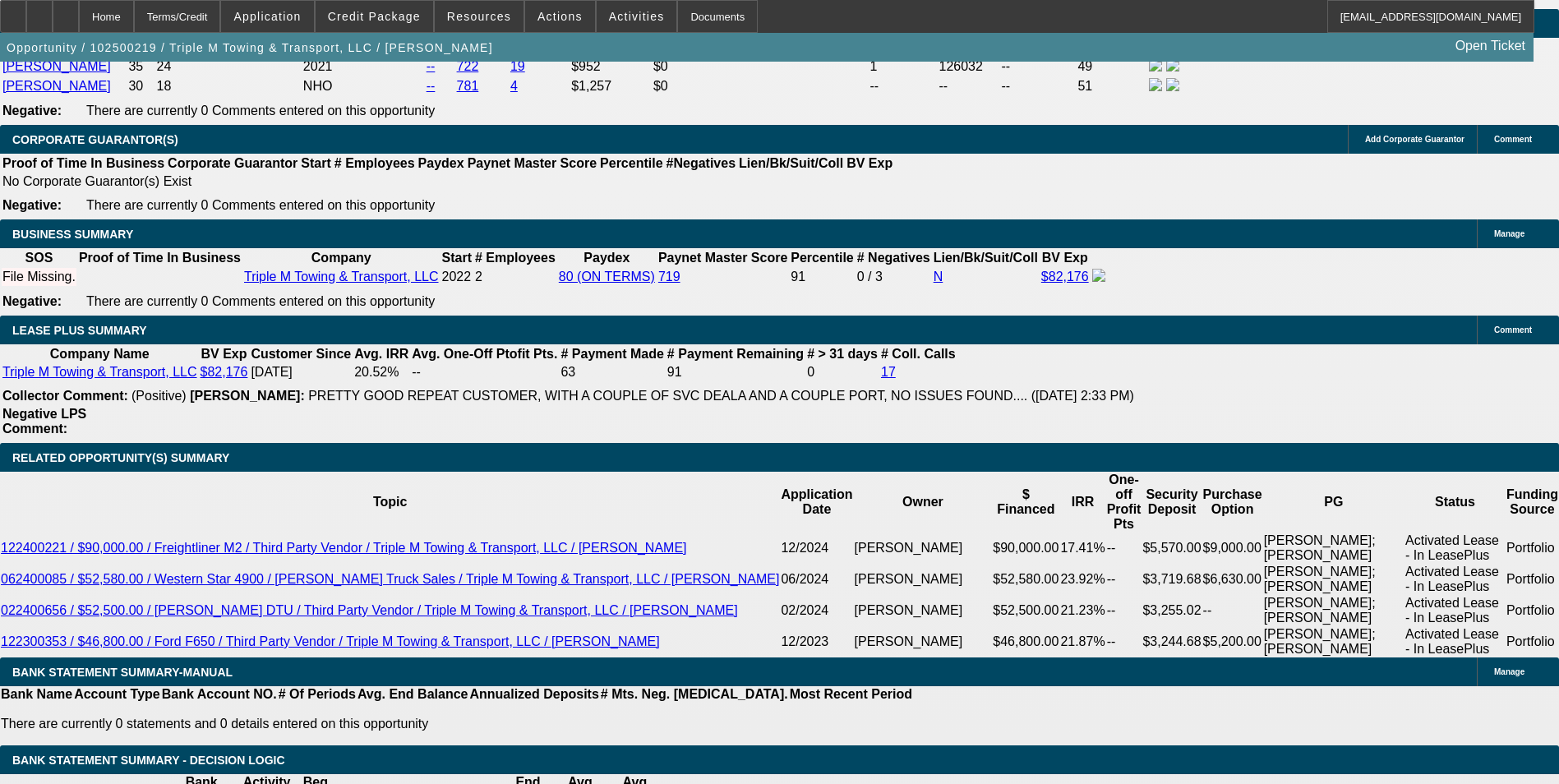
type input "7."
type input "UNKNOWN"
type input "$1,386.08"
type input "$2,772.16"
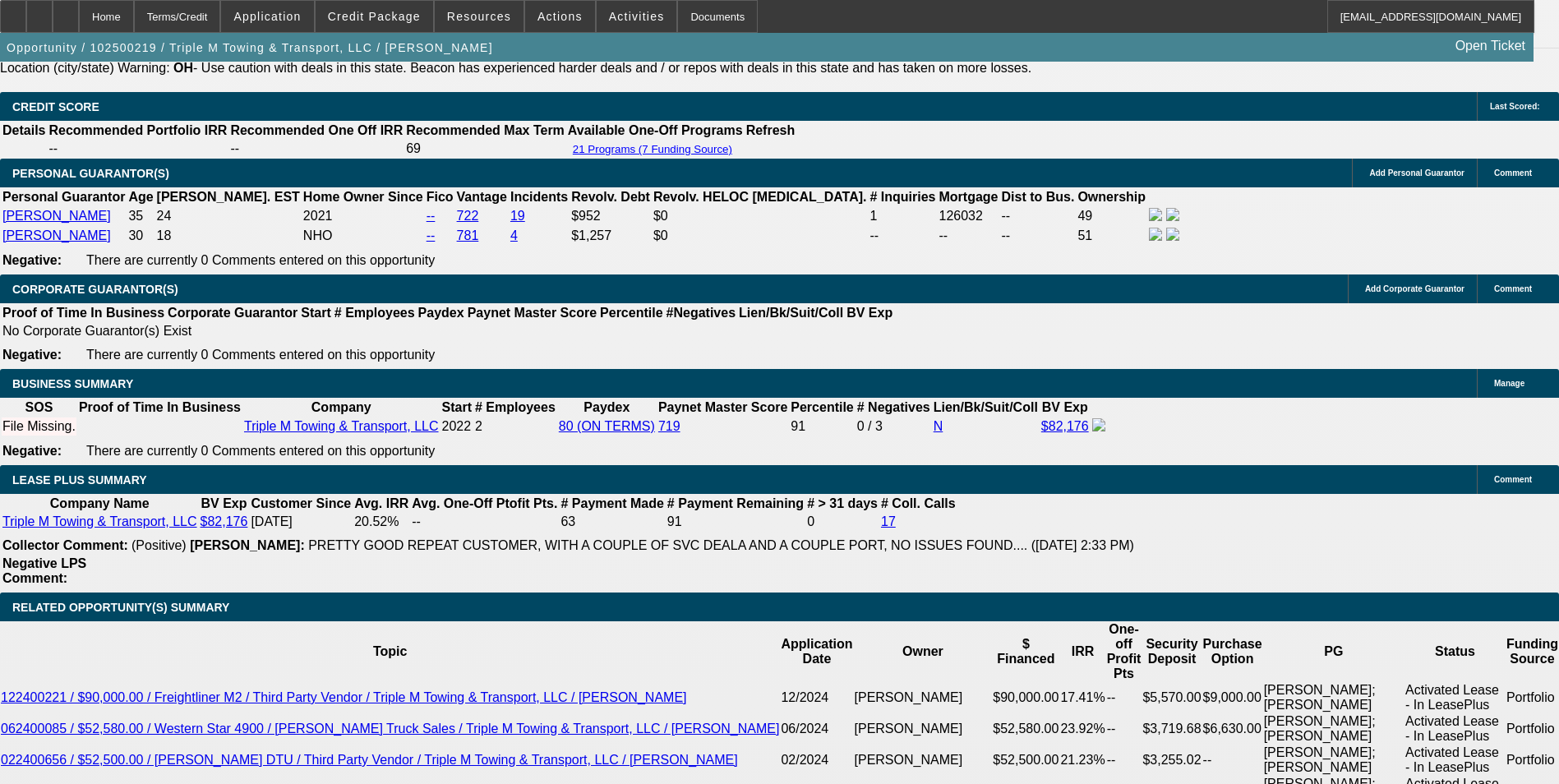
scroll to position [2395, 0]
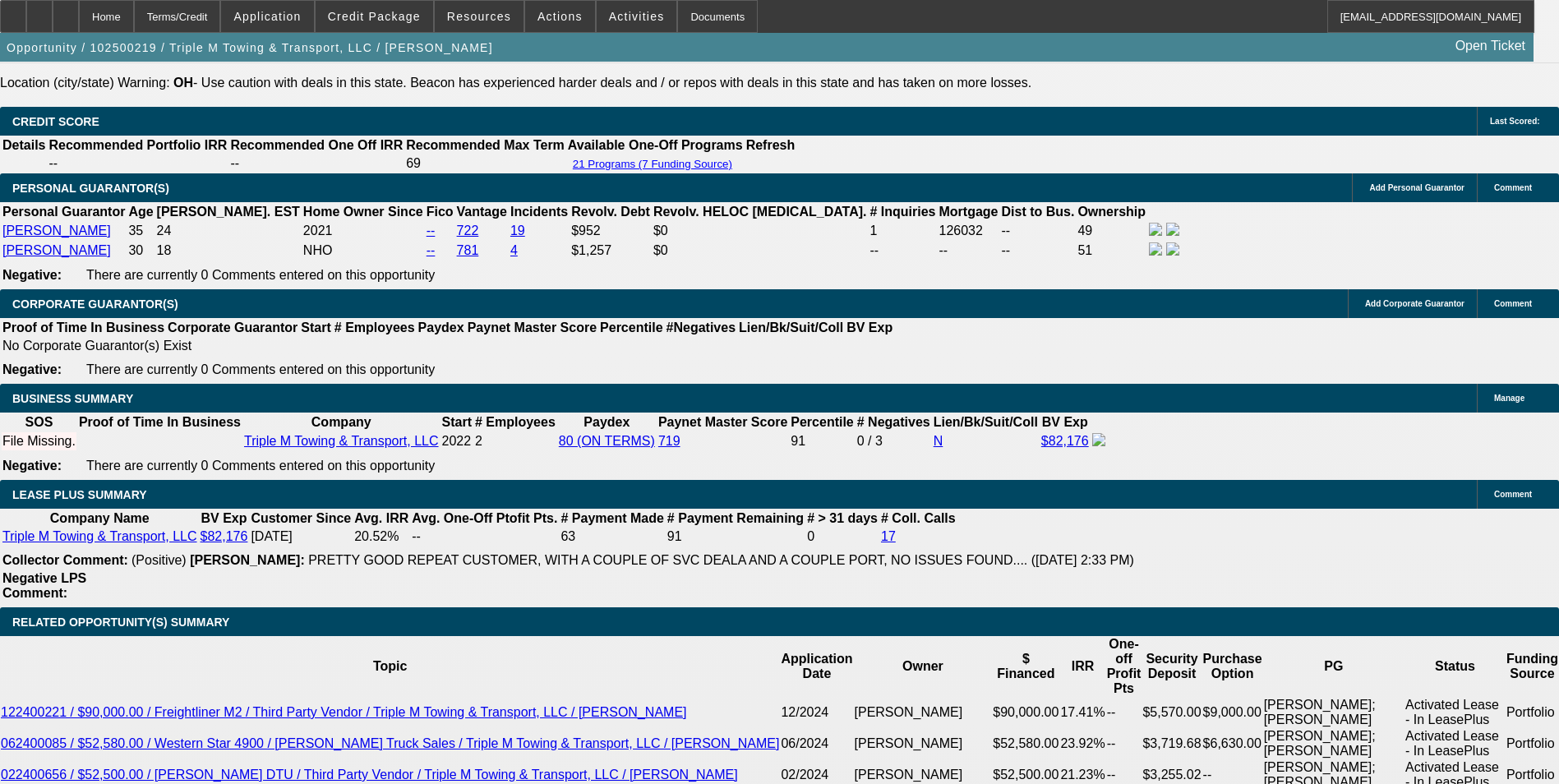
type input "7"
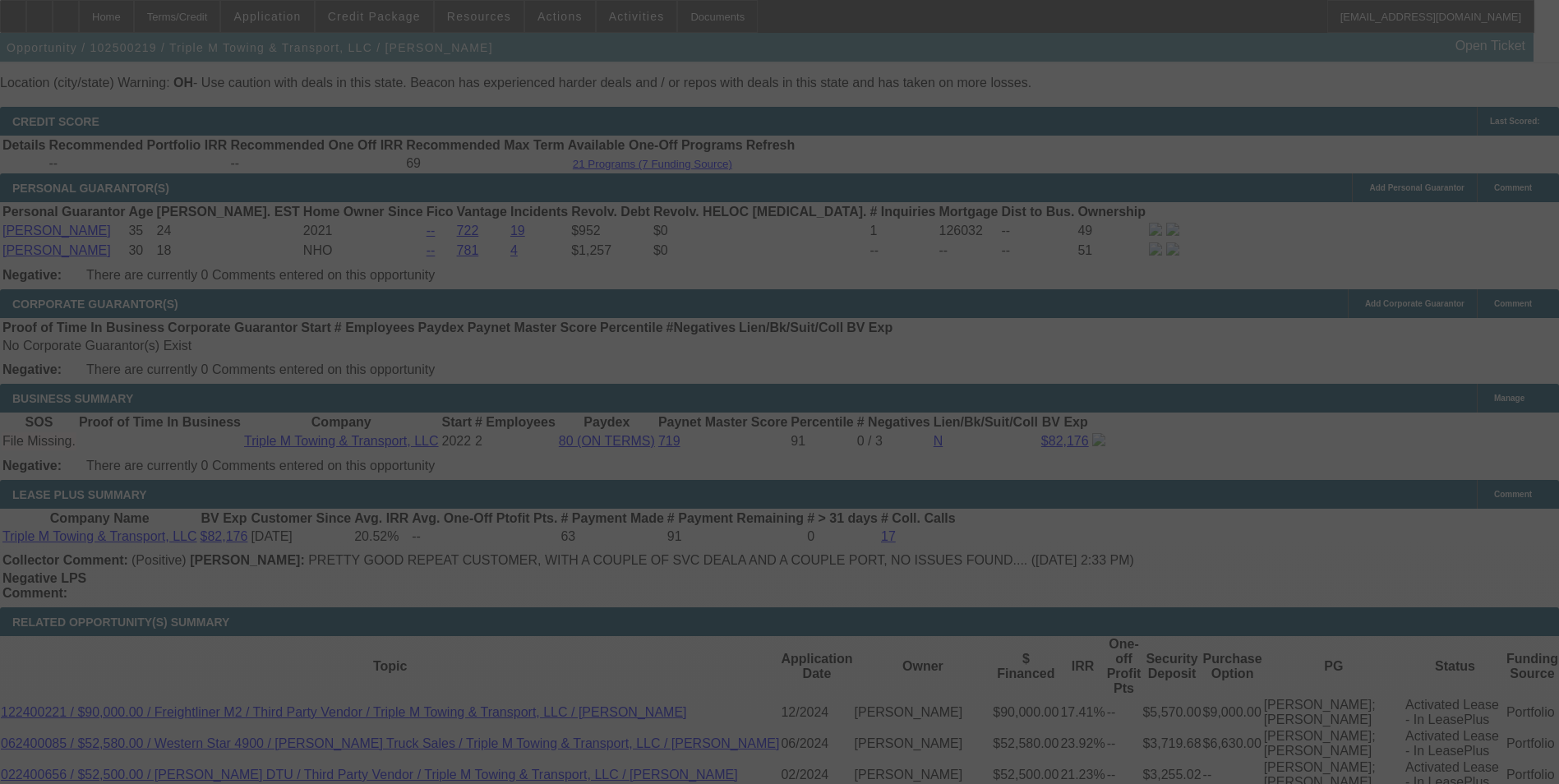
select select "0"
select select "2"
select select "0.1"
select select "4"
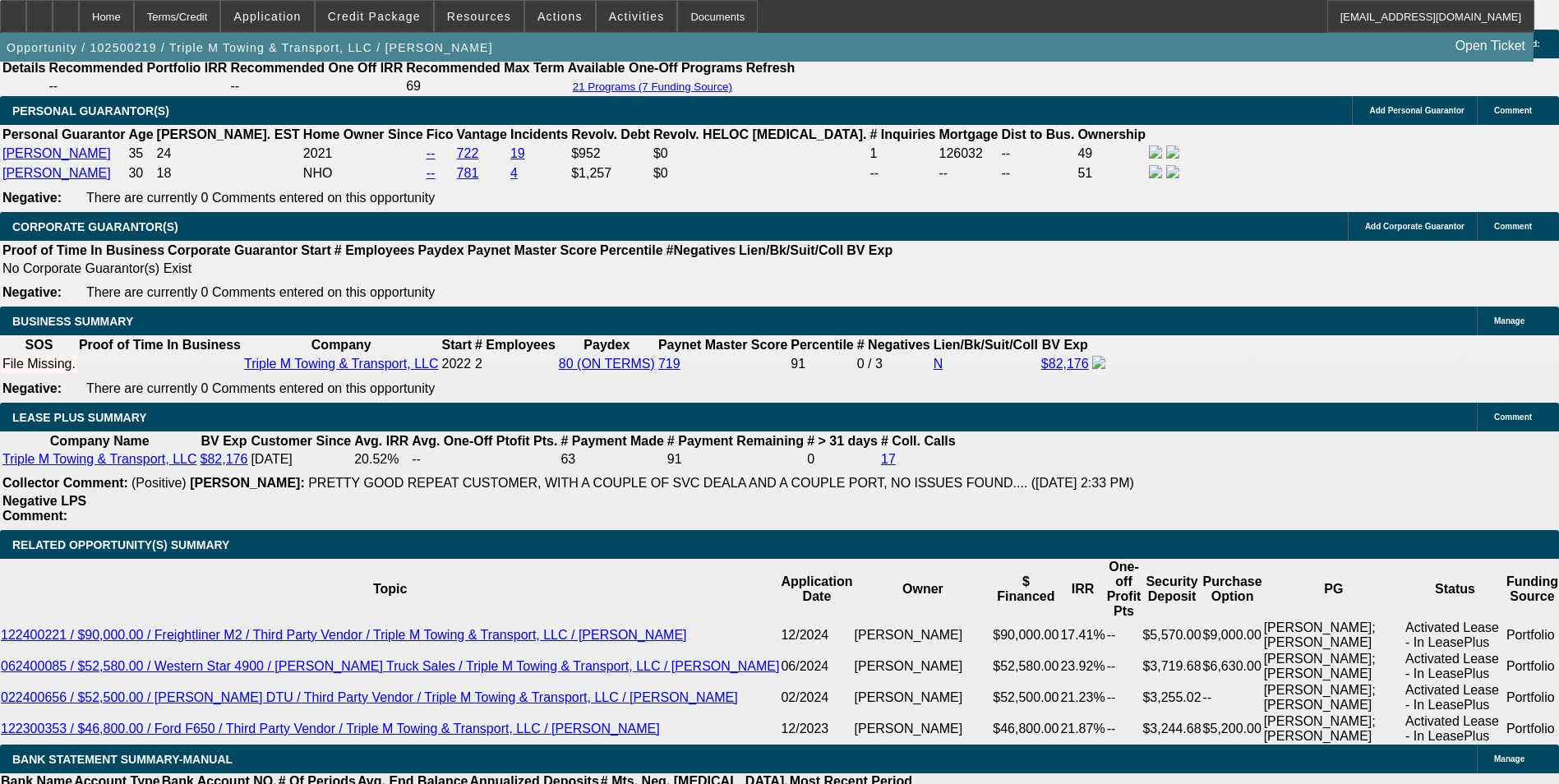
scroll to position [2477, 0]
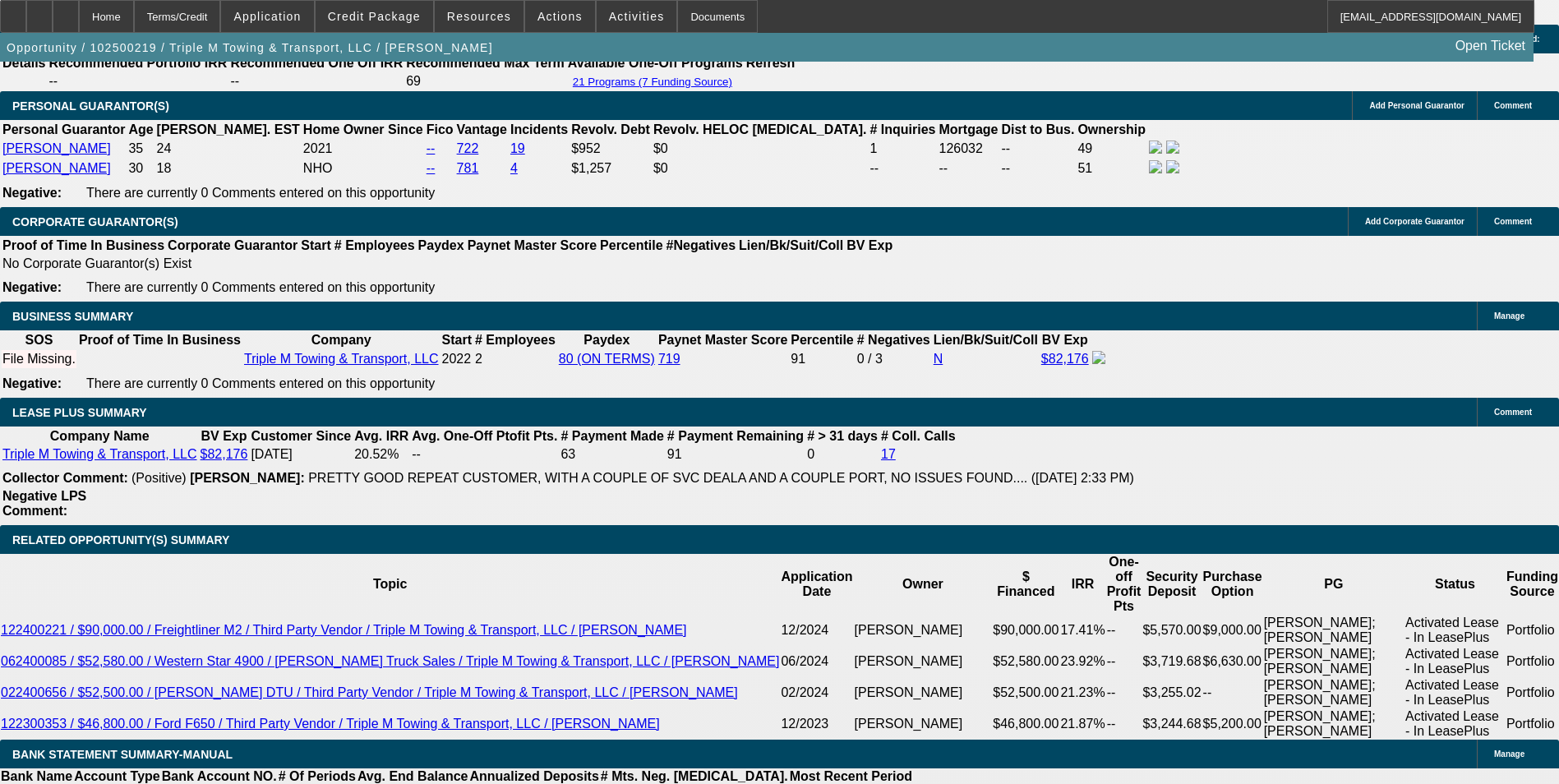
drag, startPoint x: 567, startPoint y: 446, endPoint x: 710, endPoint y: 471, distance: 145.2
type input "9"
type input "UNKNOWN"
type input "$2,906.16"
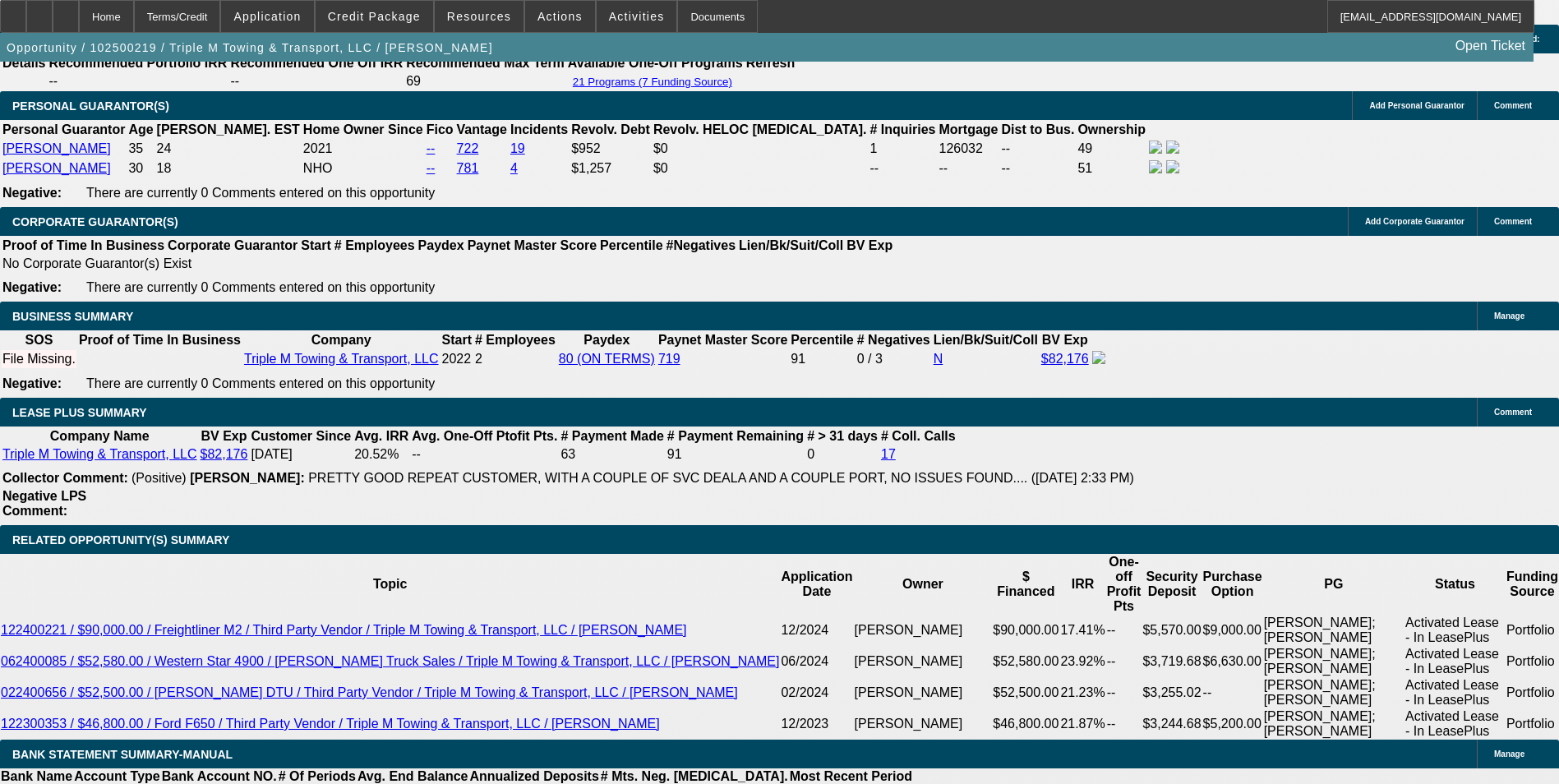
type input "$1,453.08"
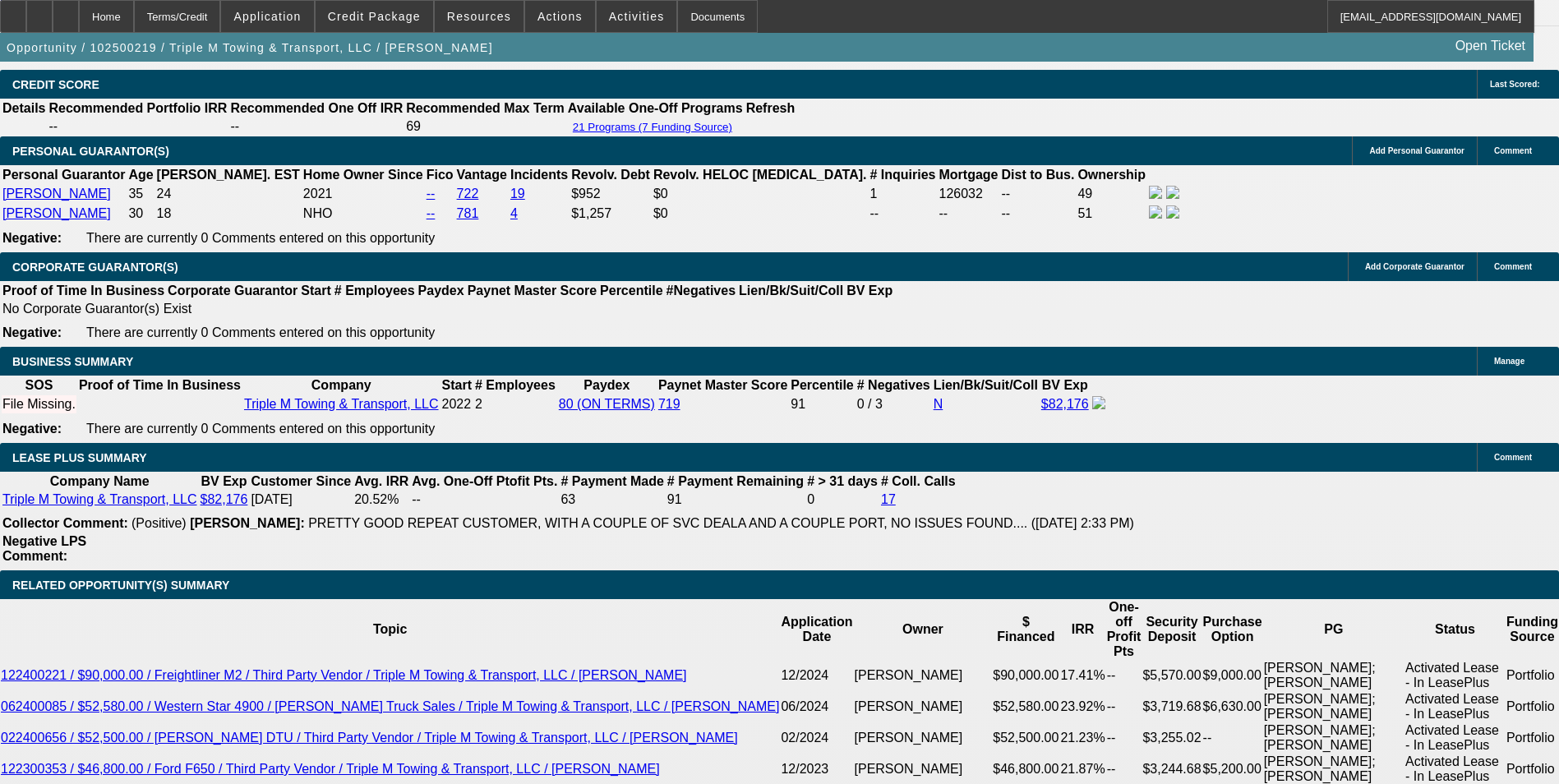
scroll to position [2395, 0]
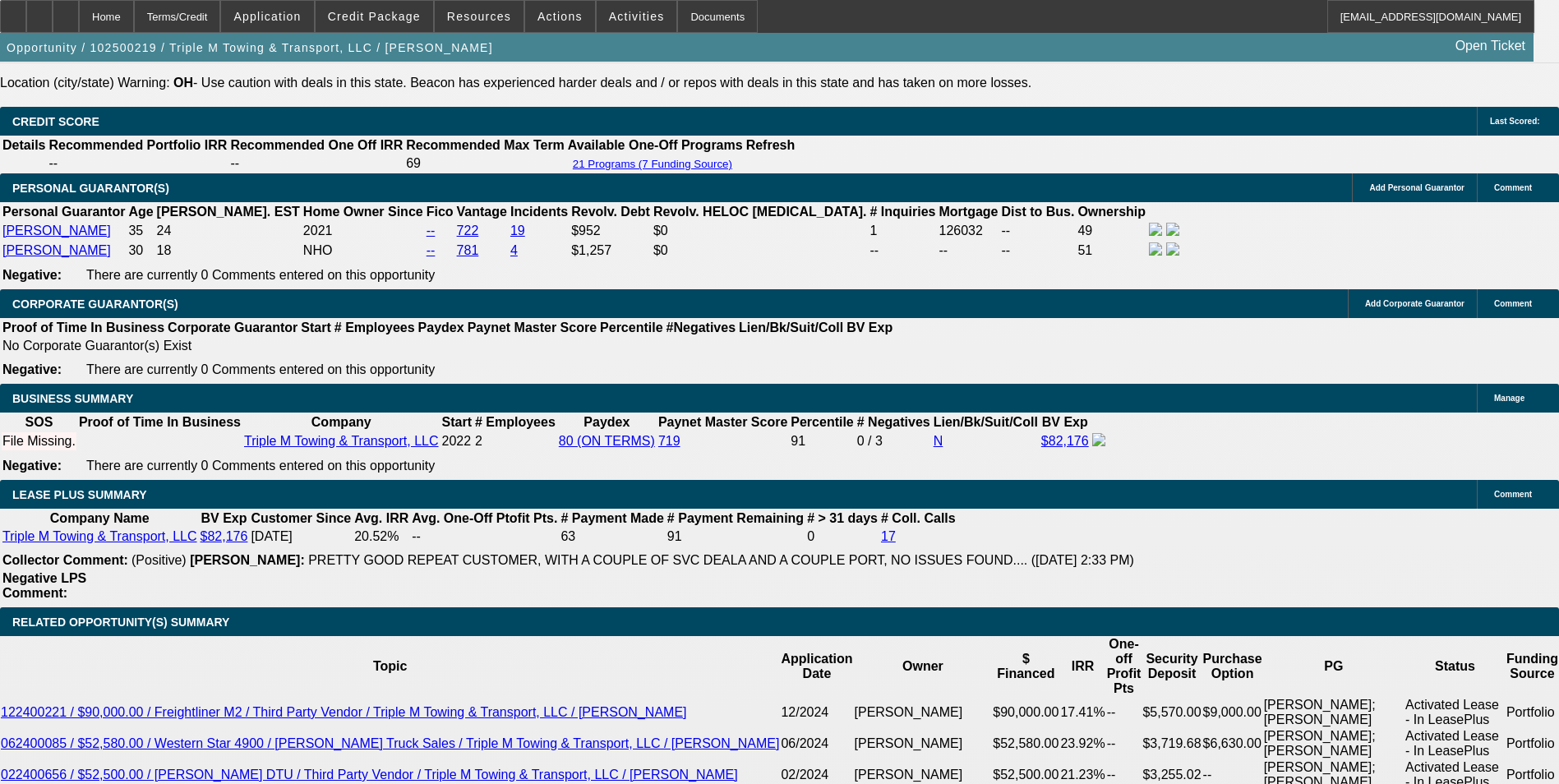
type input "9"
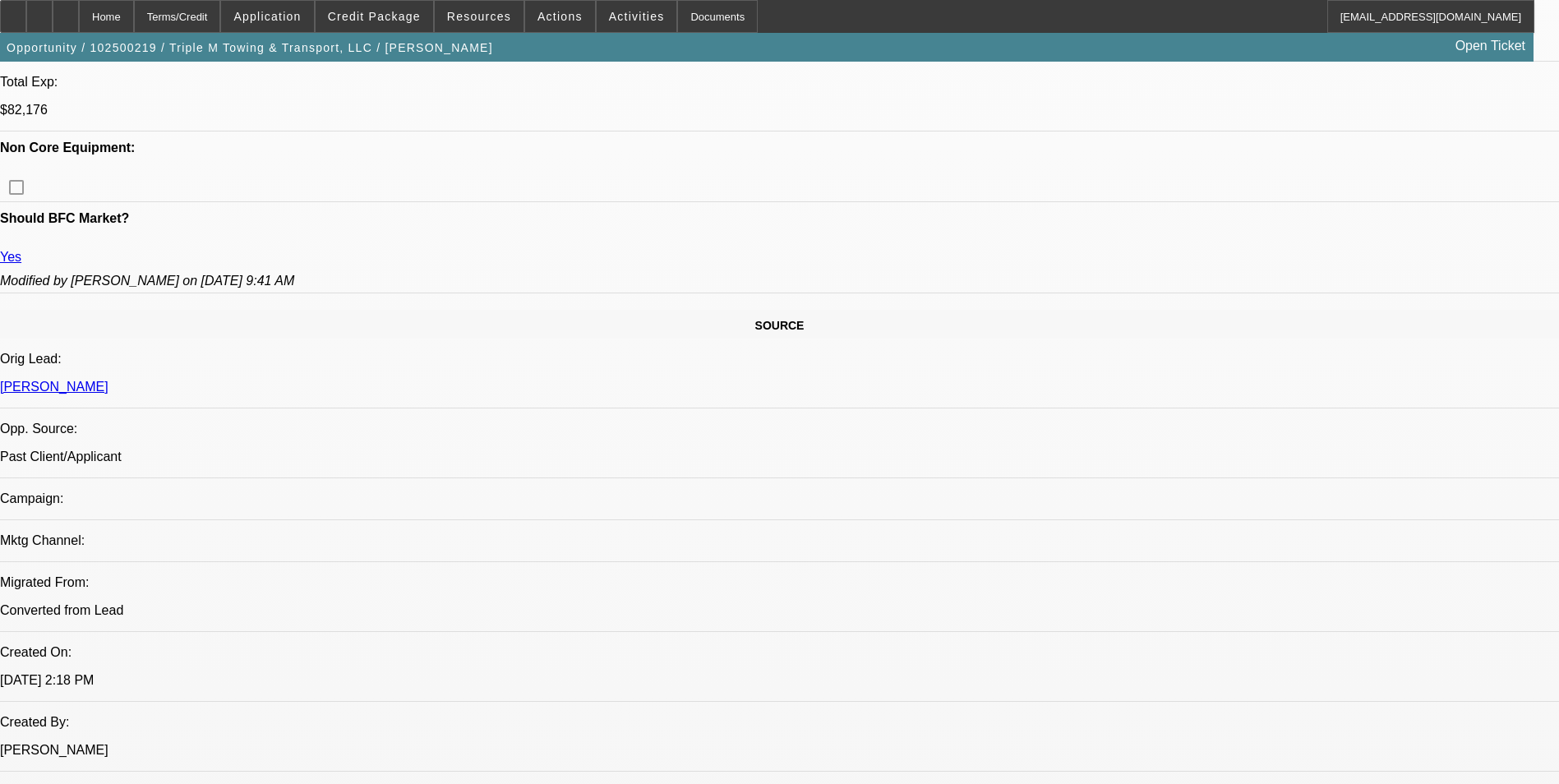
scroll to position [822, 0]
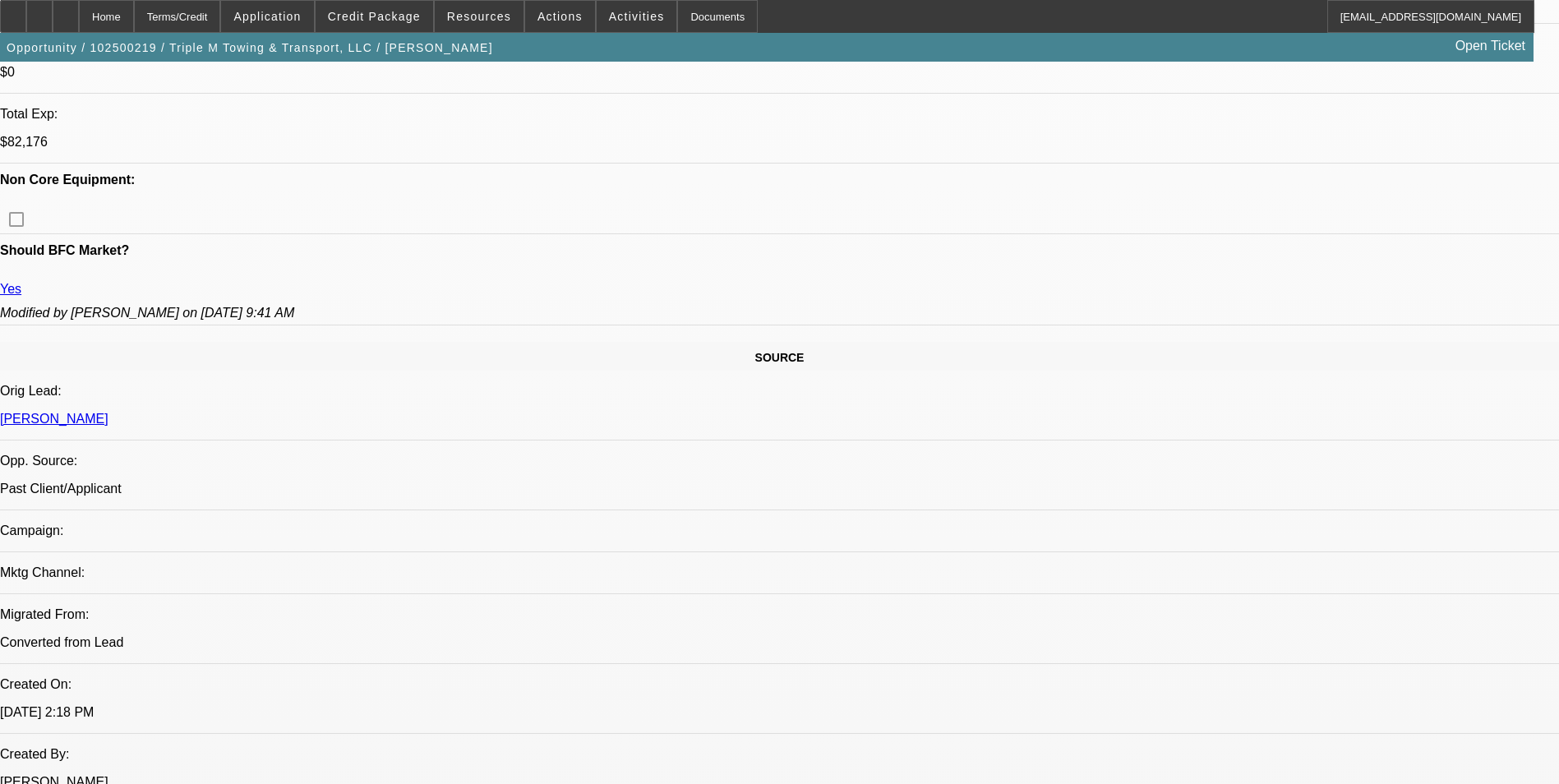
scroll to position [575, 0]
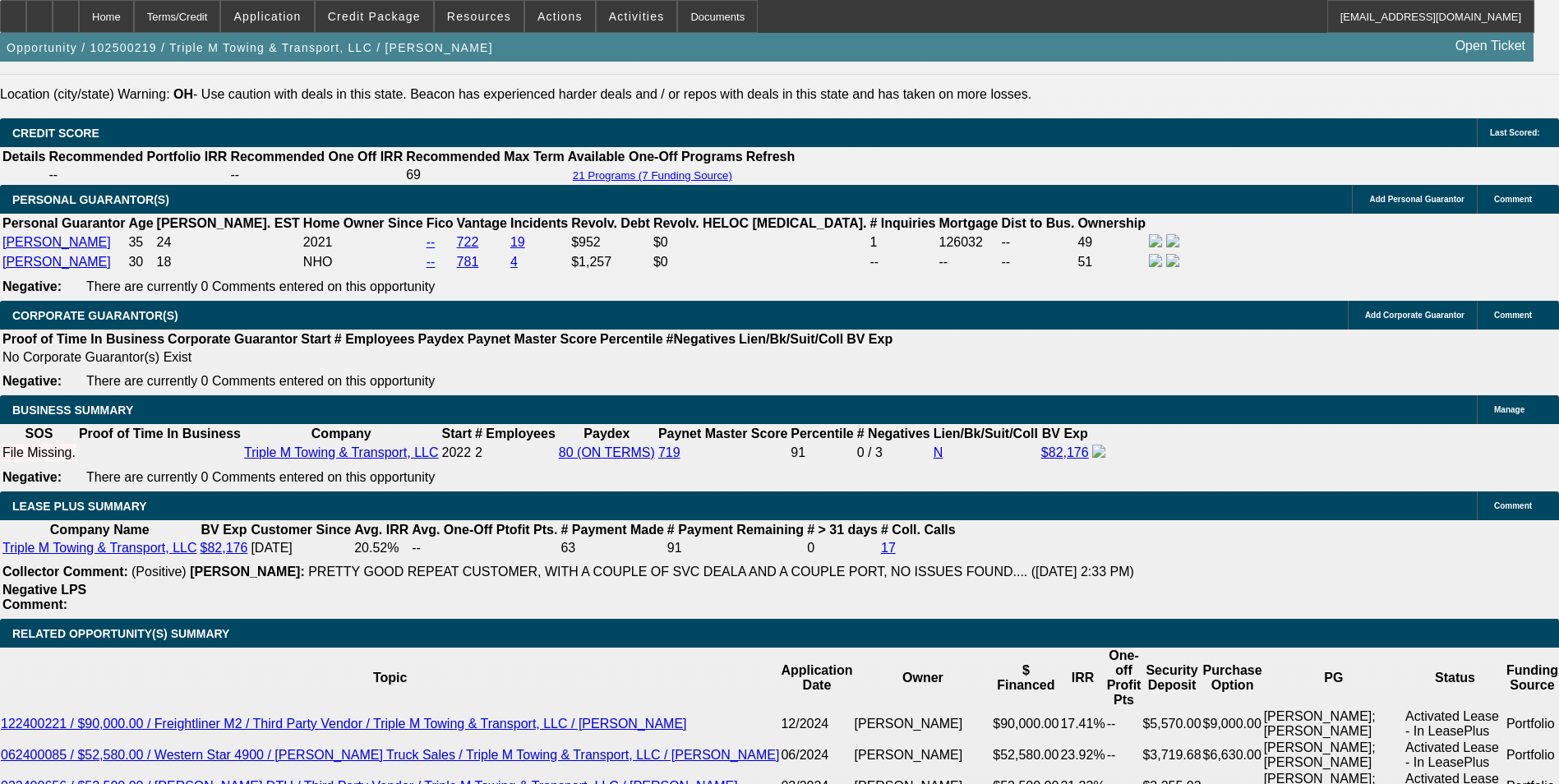
scroll to position [2383, 0]
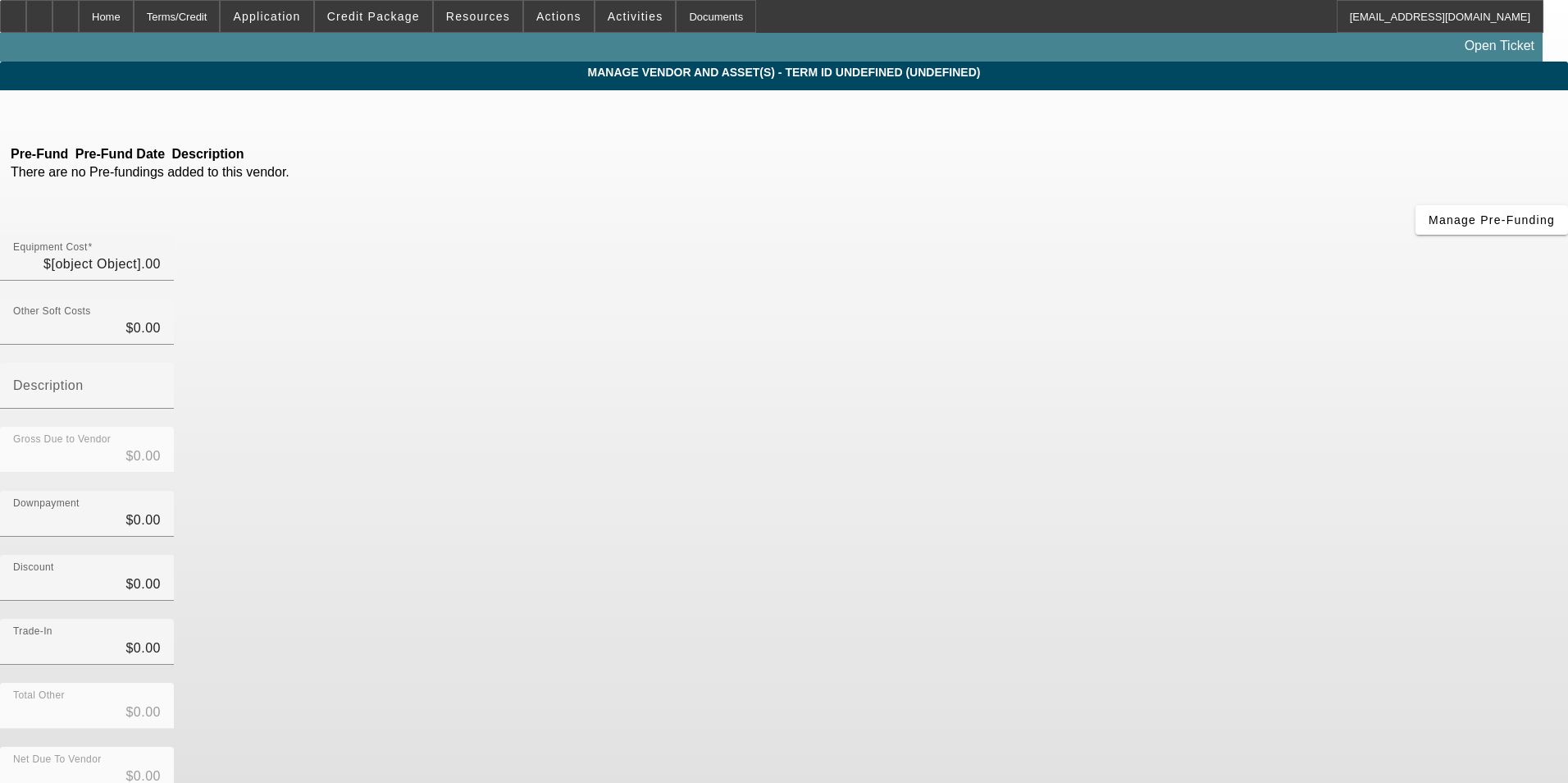
type input "$70,000.00"
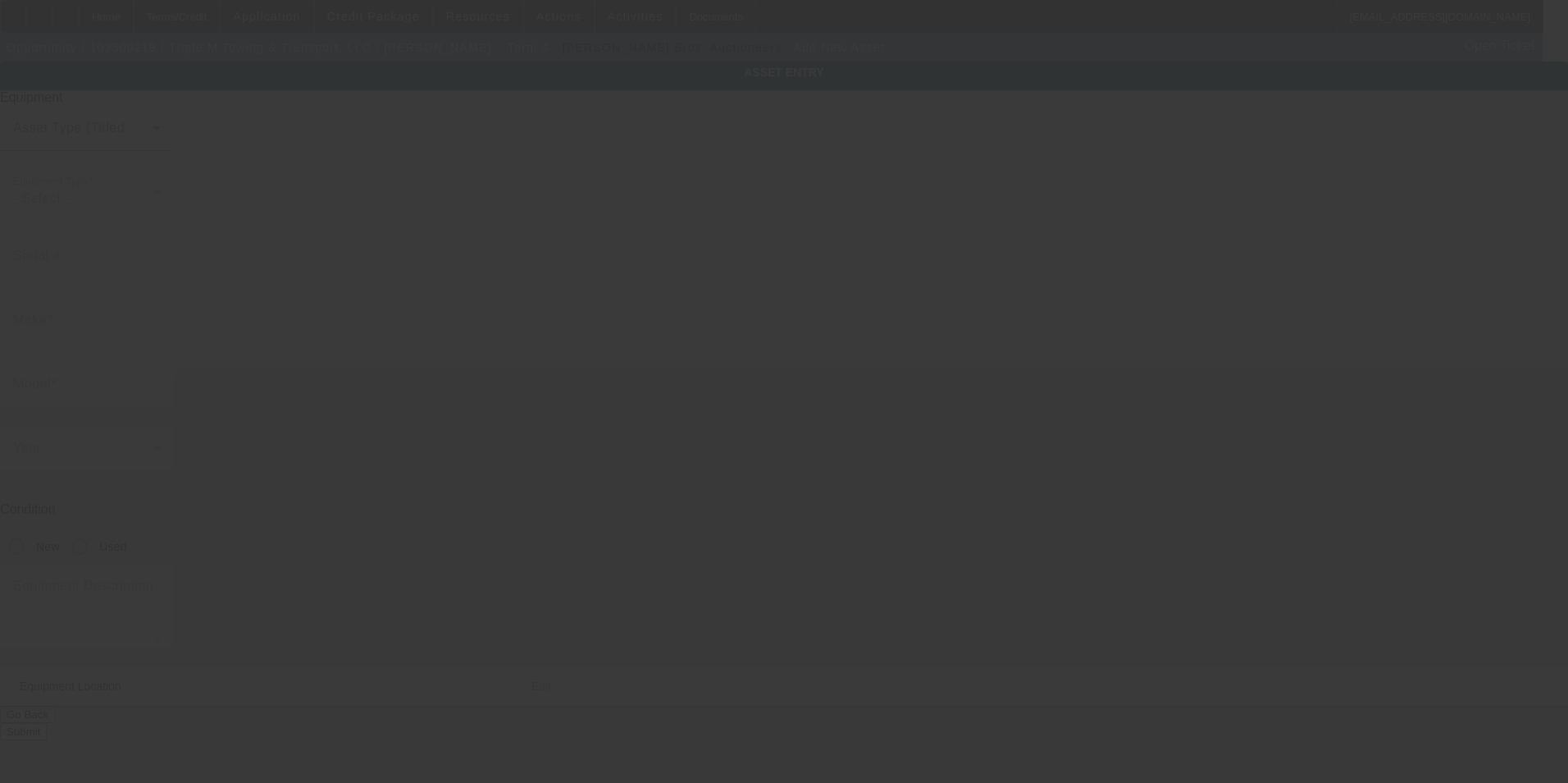
type input "7412 State Route 305"
type input "Burghill"
type input "44404"
type input "Trumbull"
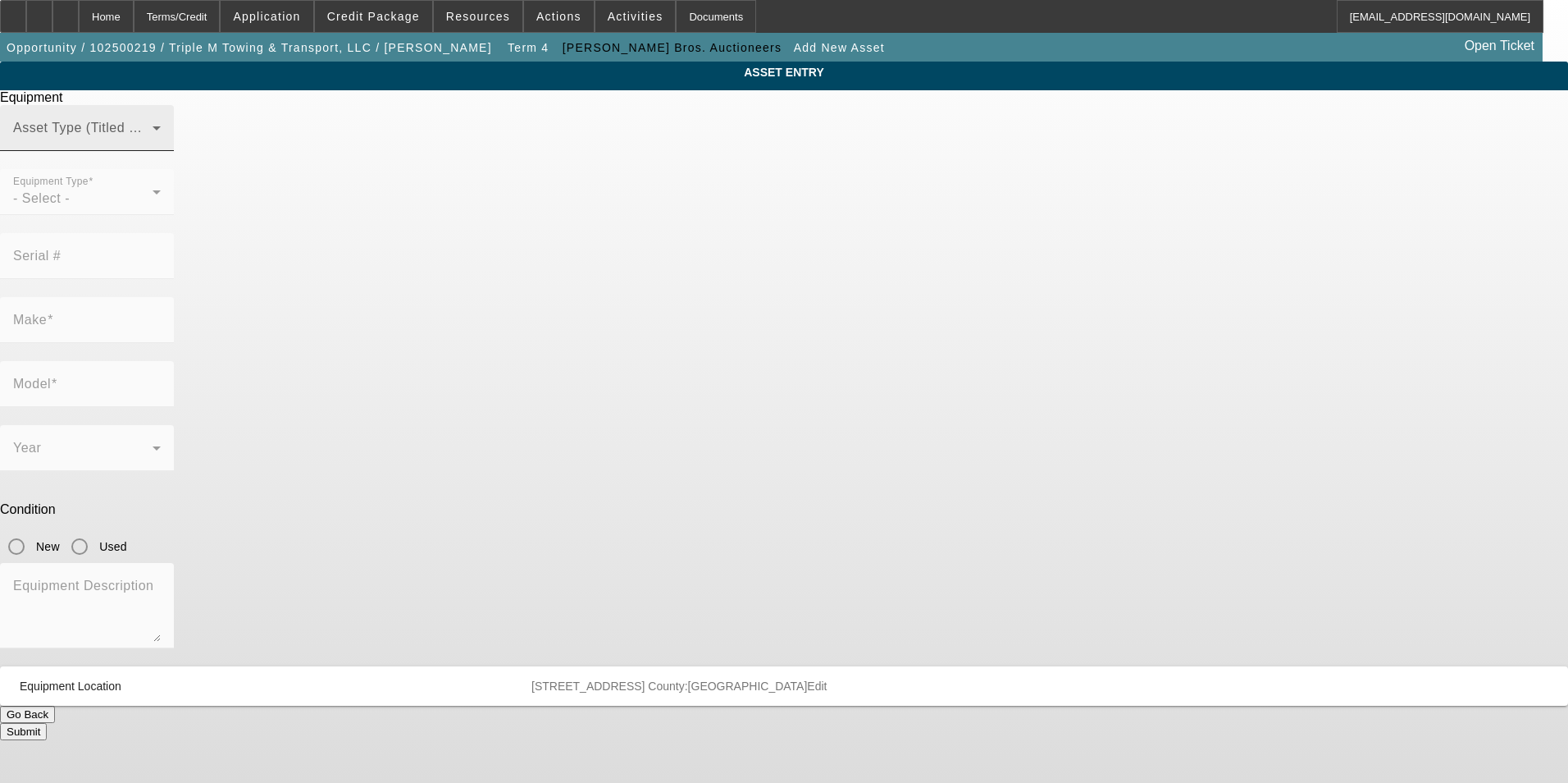
click at [161, 149] on div "Asset Type (Titled or Non-Titled)" at bounding box center [86, 128] width 148 height 46
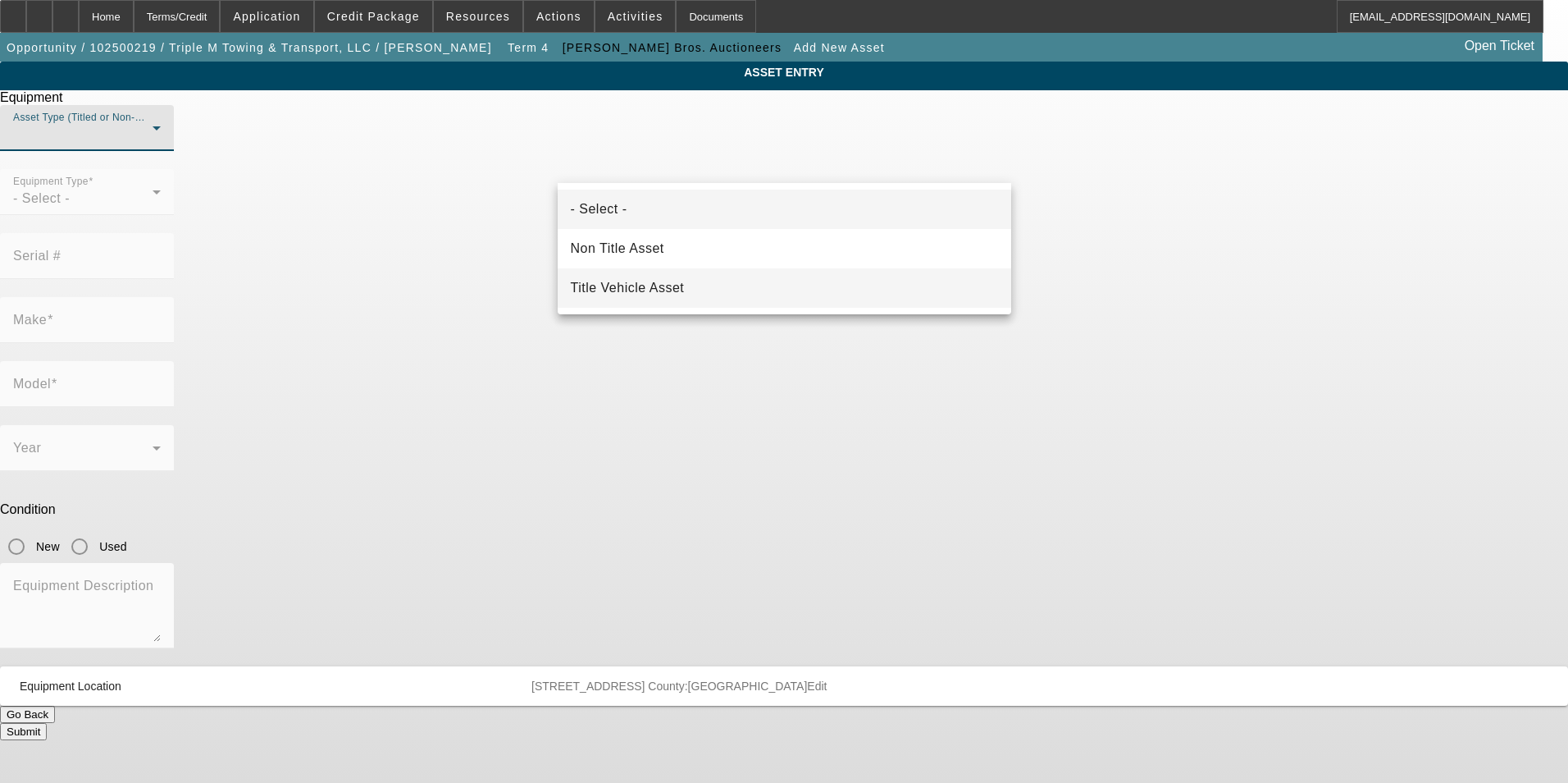
click at [605, 282] on span "Title Vehicle Asset" at bounding box center [627, 288] width 114 height 20
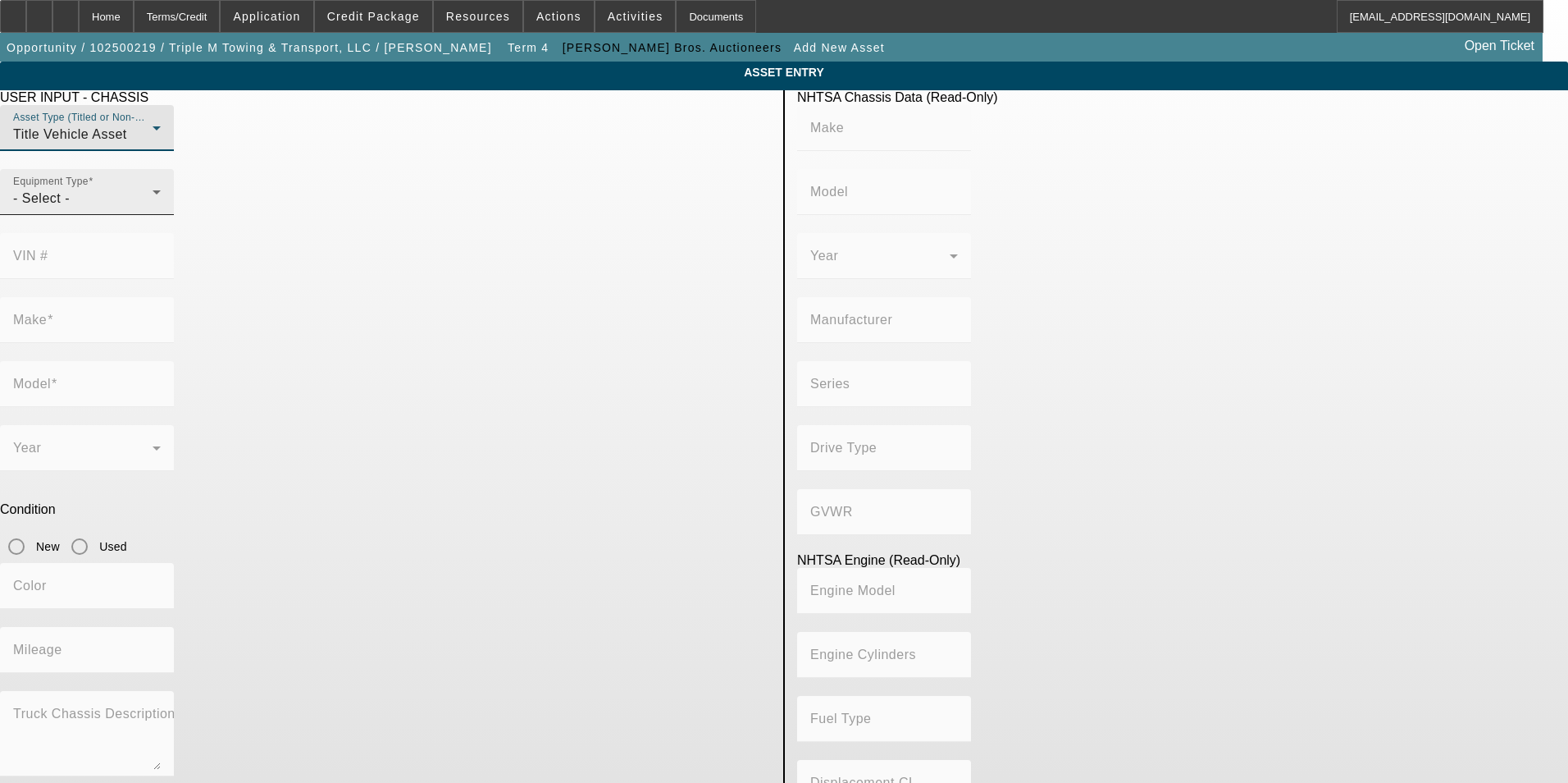
click at [153, 208] on div "- Select -" at bounding box center [83, 198] width 140 height 20
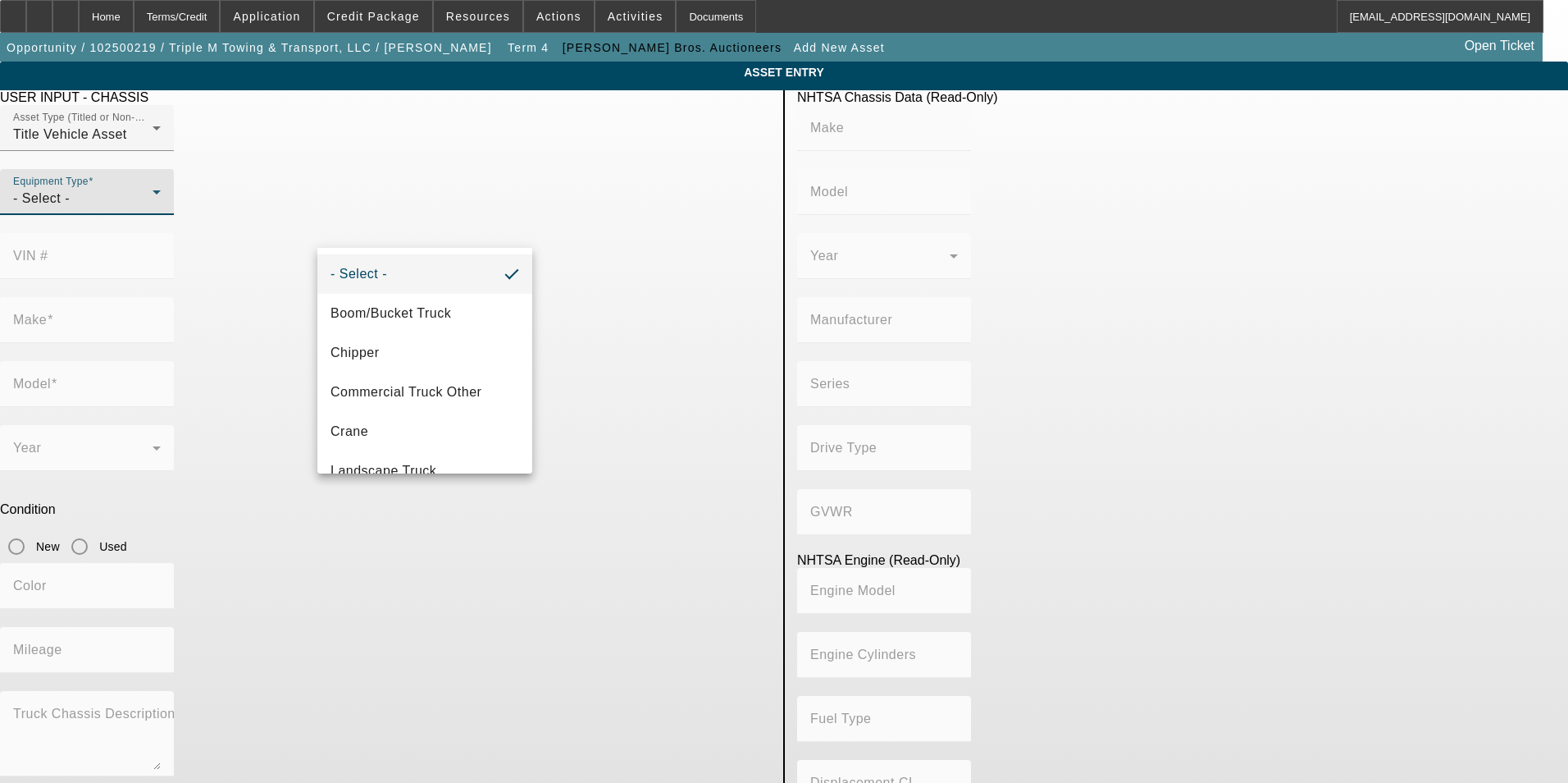
scroll to position [135, 0]
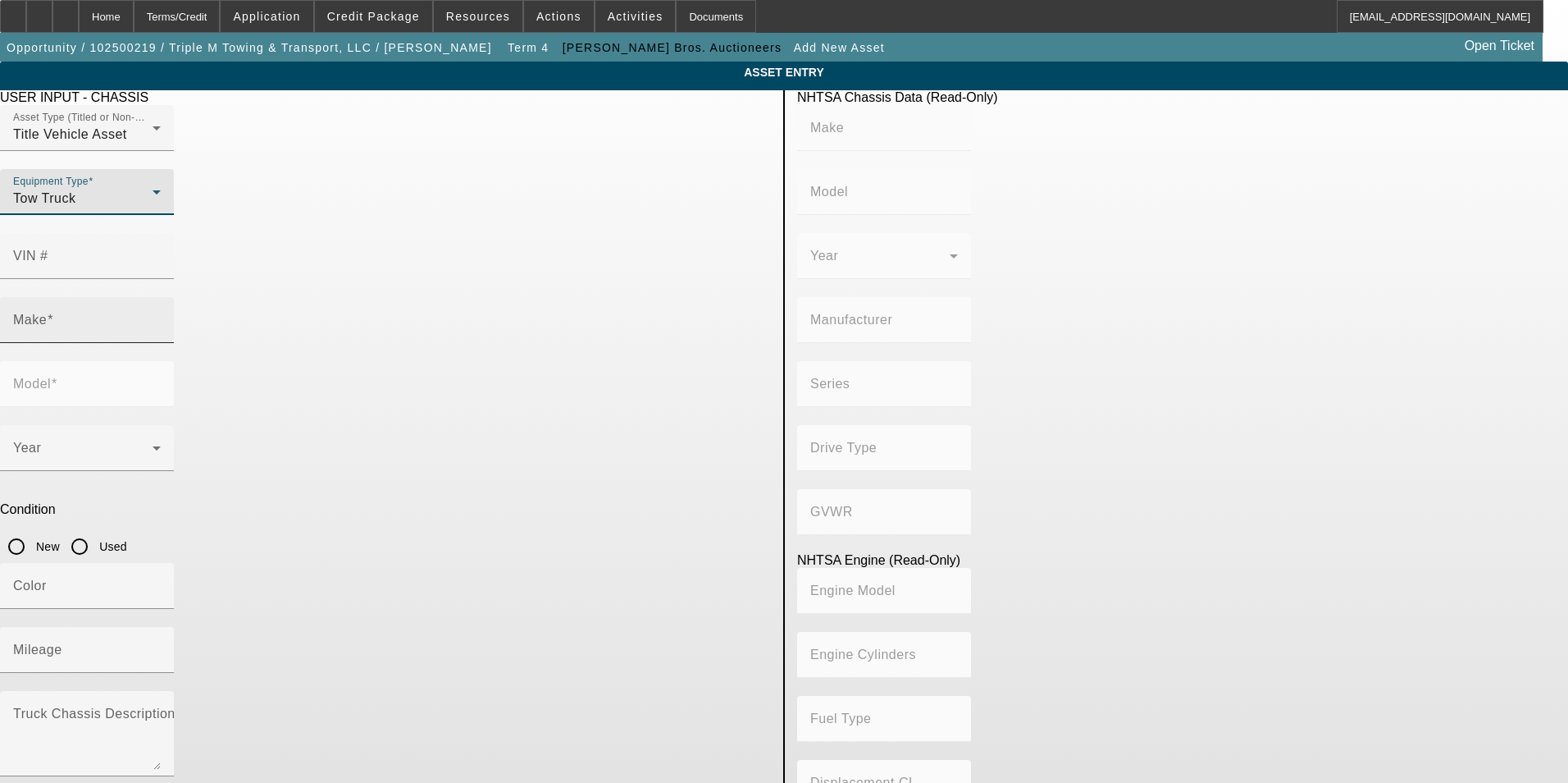
click at [161, 316] on input "Make" at bounding box center [86, 326] width 148 height 20
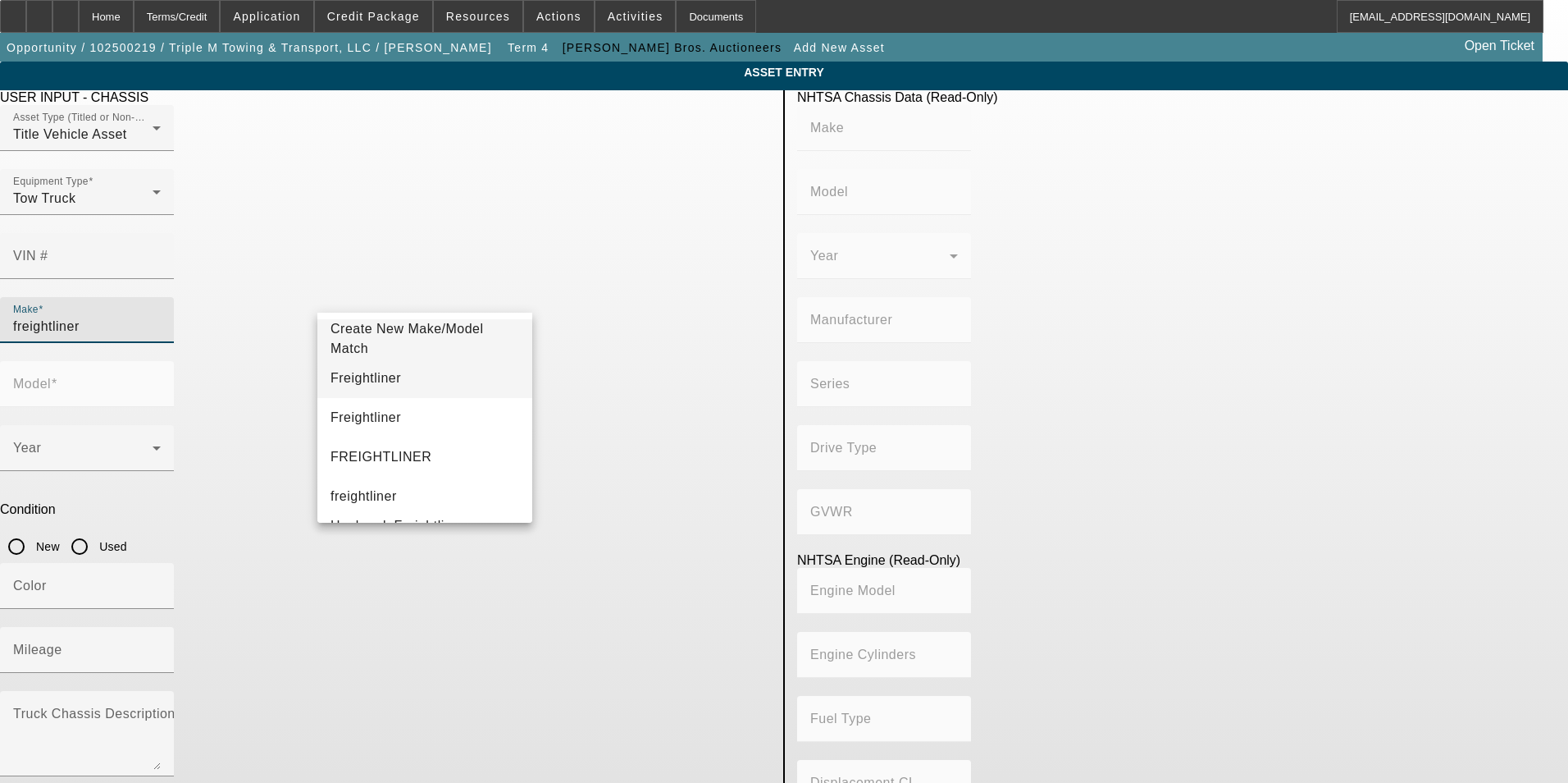
click at [399, 385] on mat-option "Freightliner" at bounding box center [425, 378] width 215 height 39
type input "Freightliner"
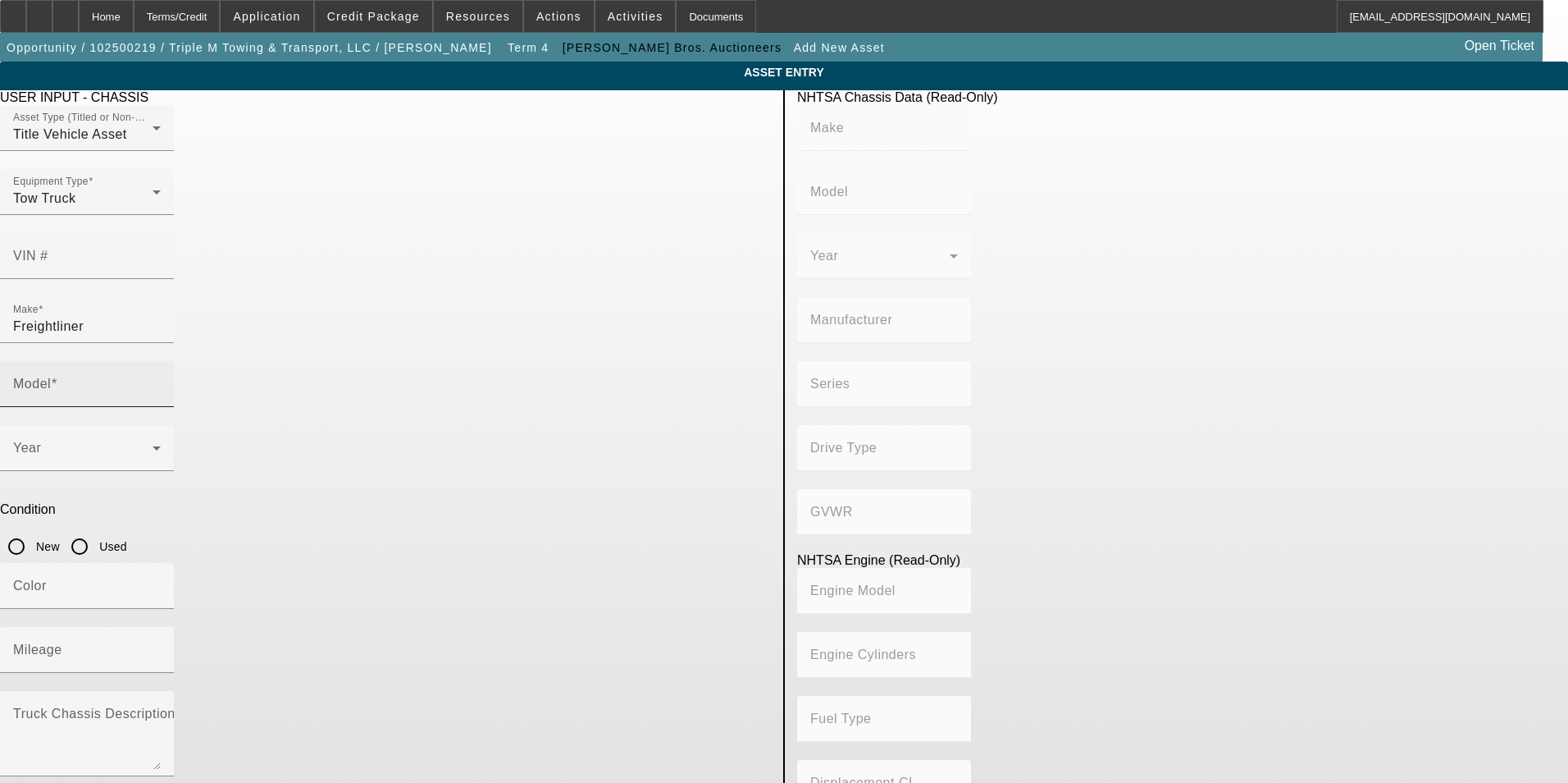
click at [51, 377] on mat-label "Model" at bounding box center [31, 384] width 38 height 14
click at [161, 381] on input "Model" at bounding box center [86, 391] width 148 height 20
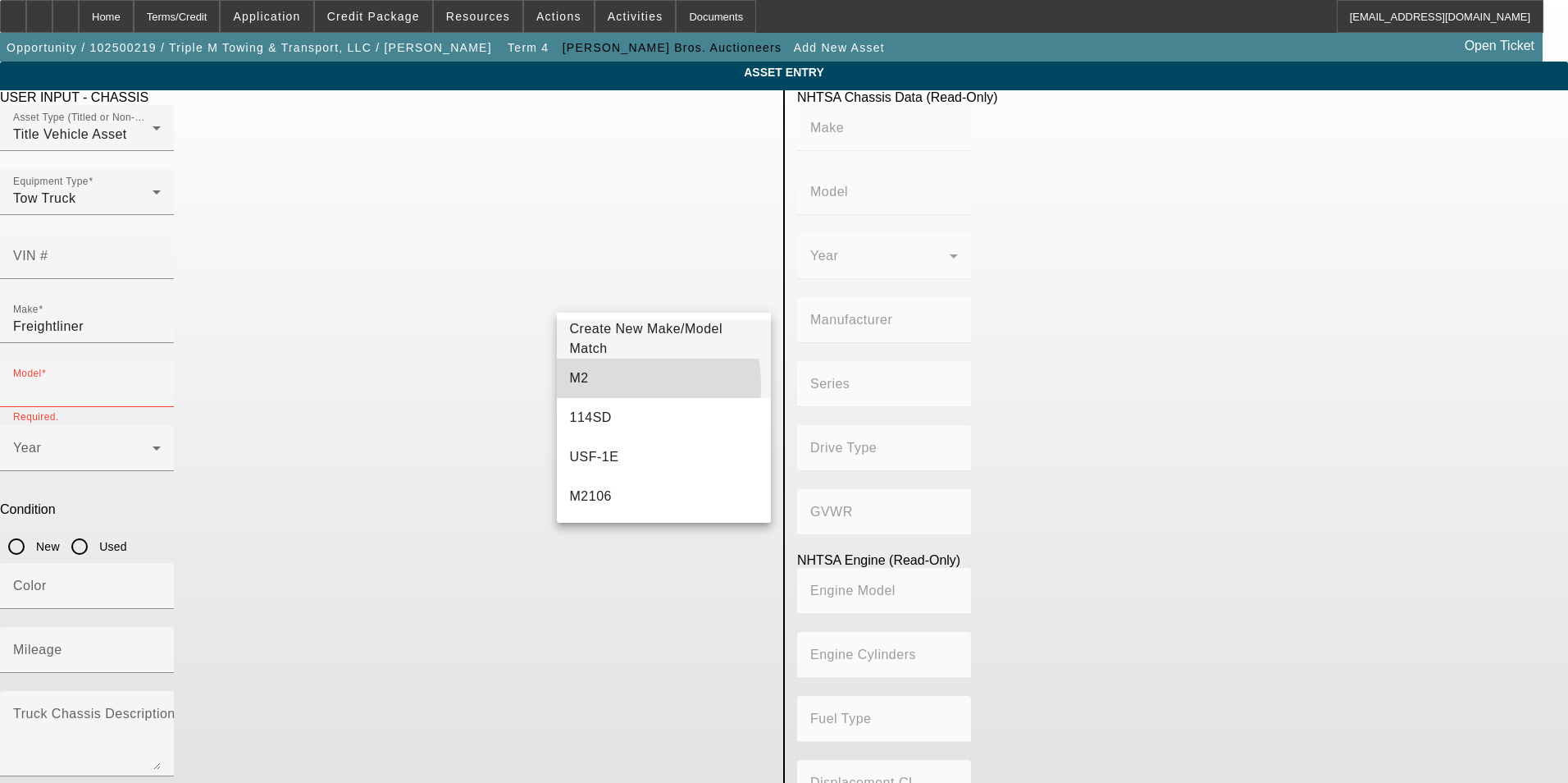
click at [592, 386] on mat-option "M2" at bounding box center [665, 378] width 215 height 39
type input "M2"
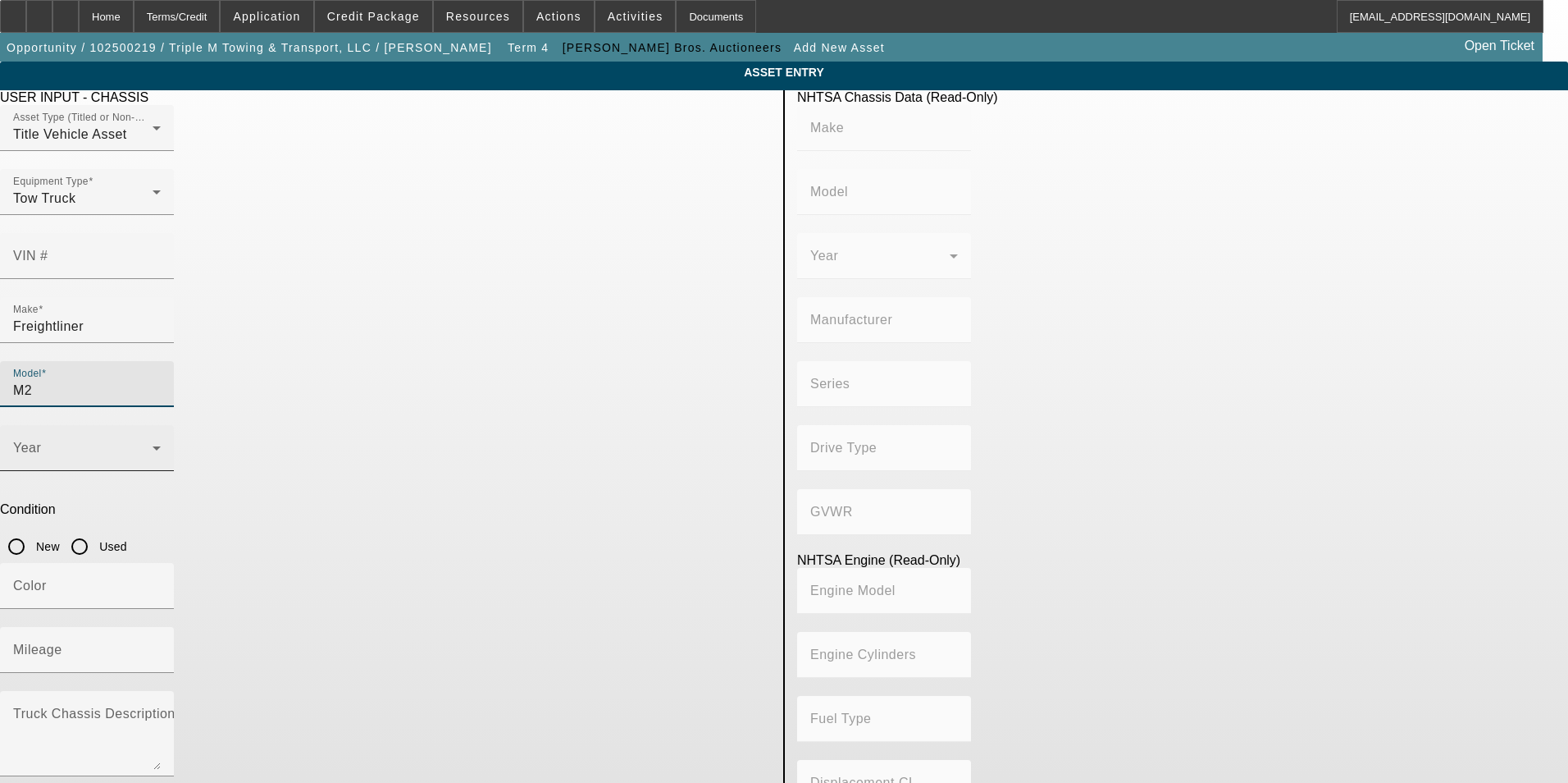
click at [153, 445] on span at bounding box center [83, 454] width 140 height 20
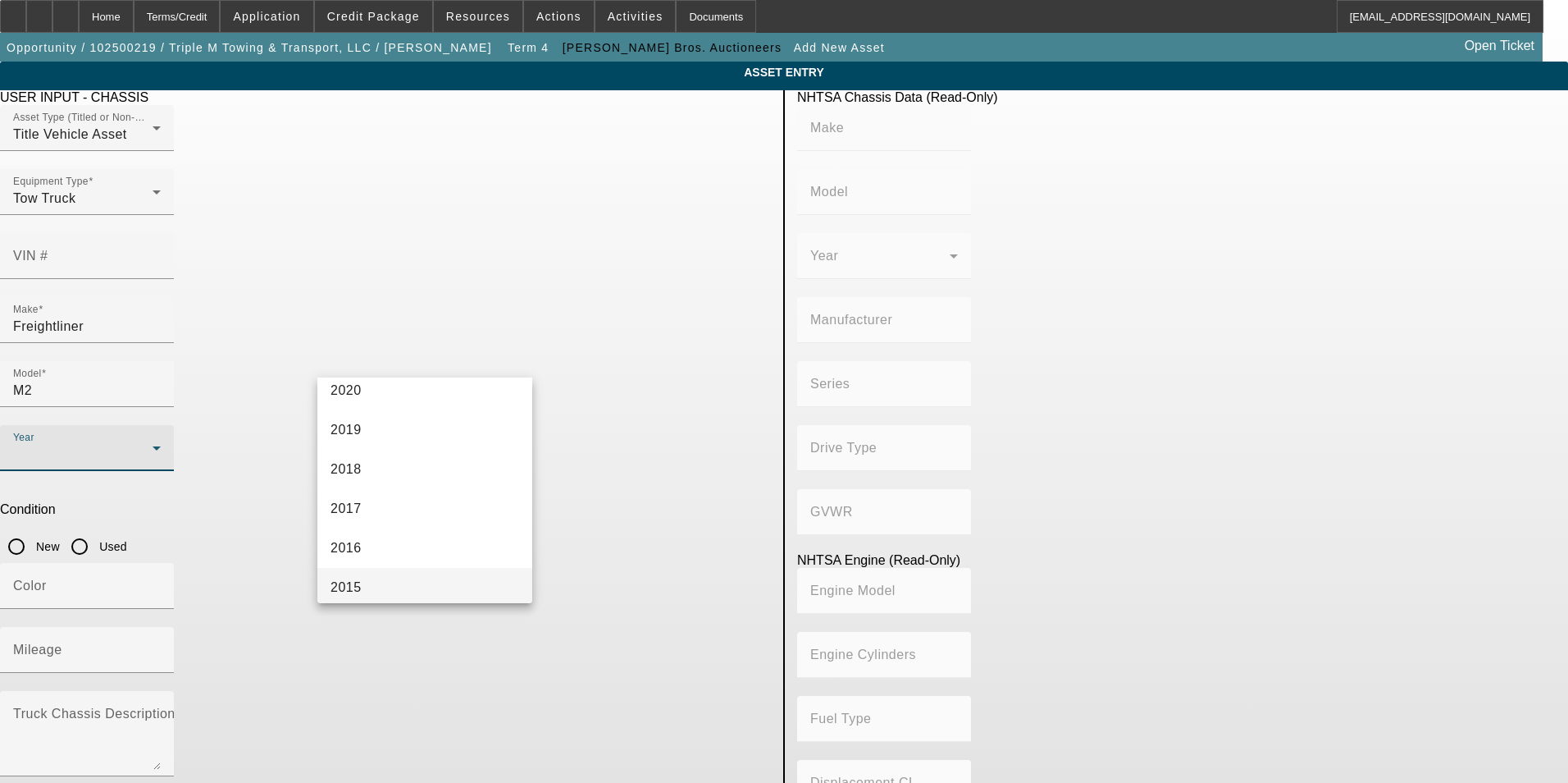
click at [375, 579] on mat-option "2015" at bounding box center [425, 587] width 215 height 39
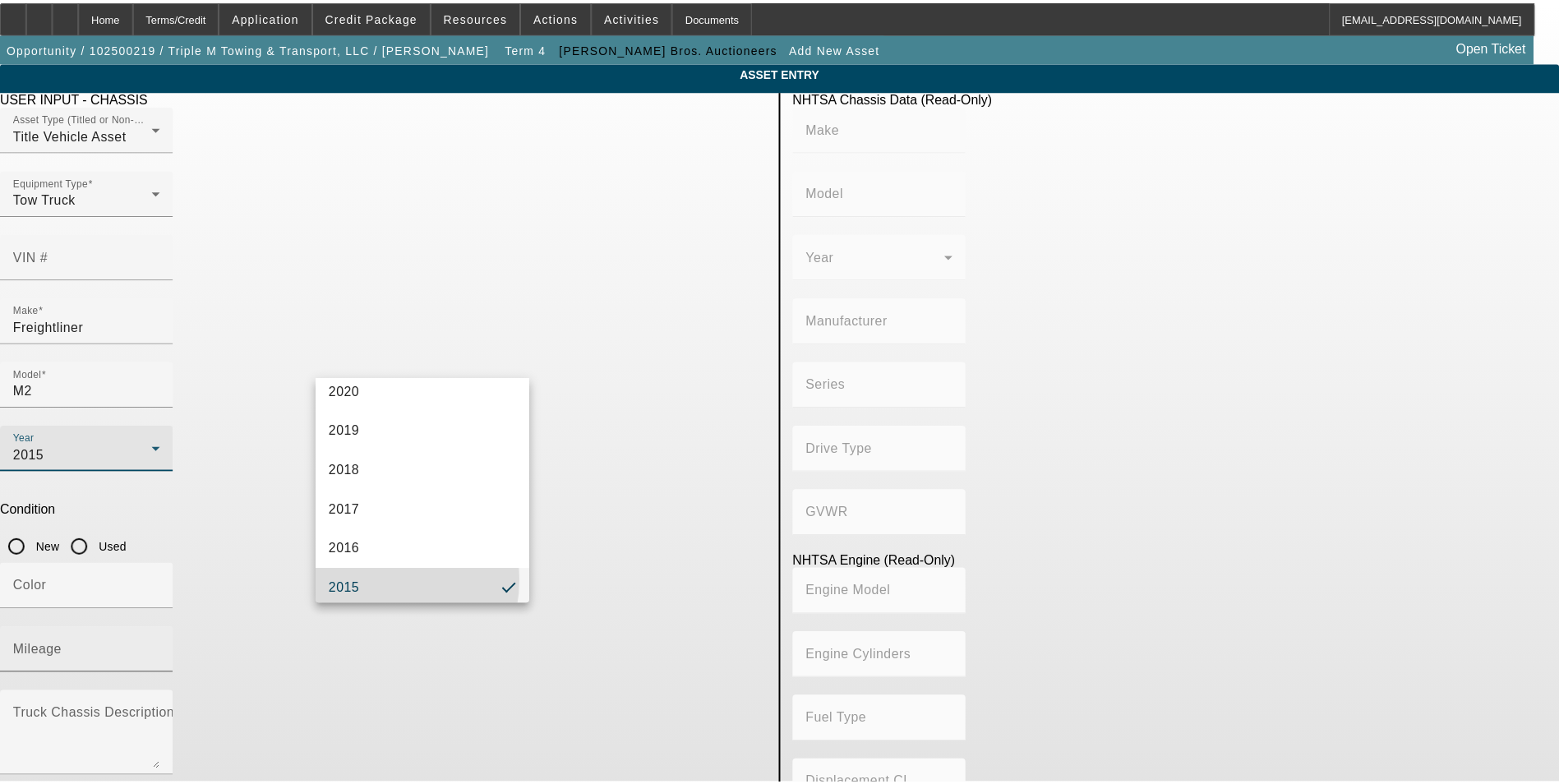
scroll to position [332, 0]
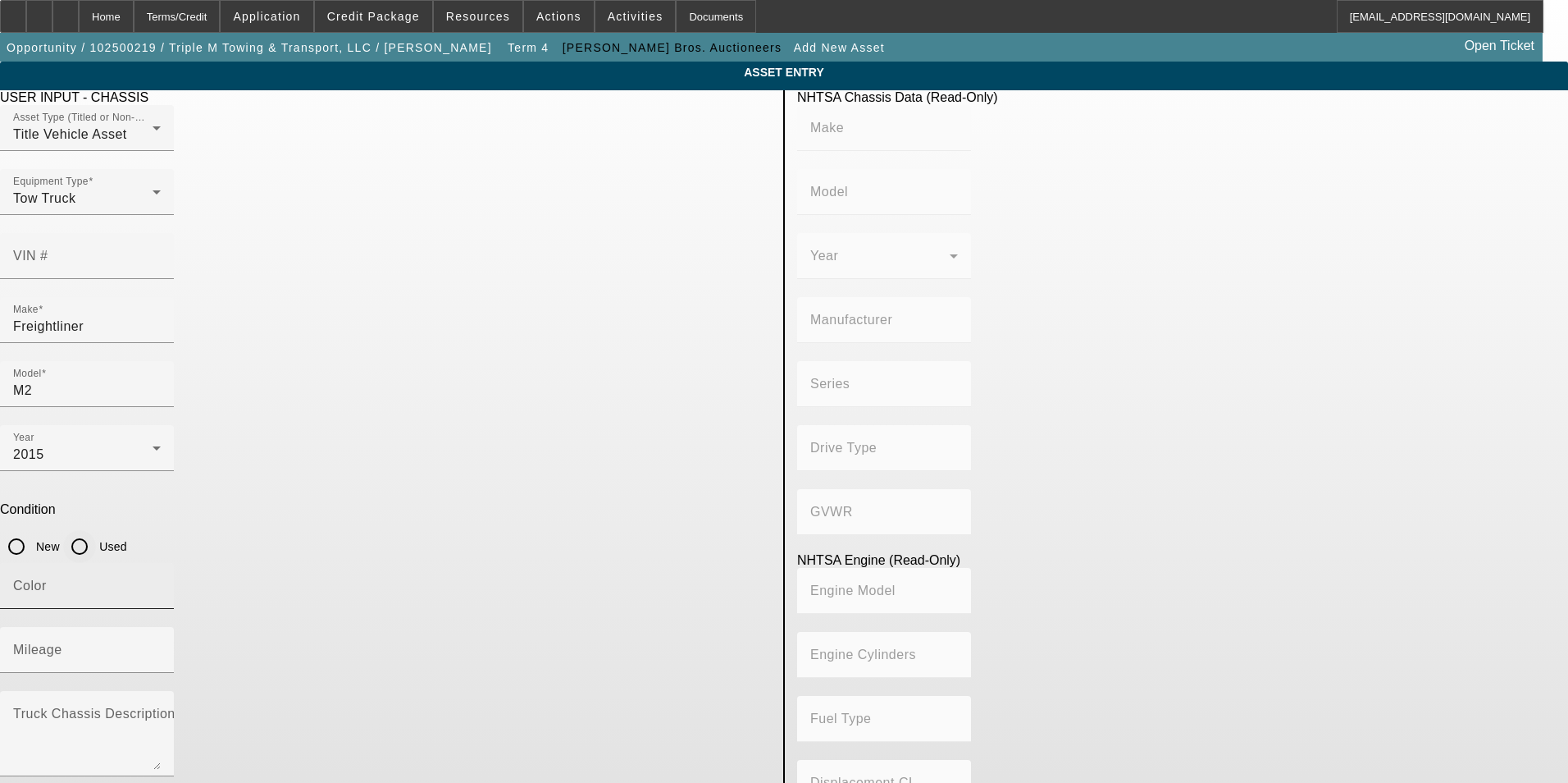
drag, startPoint x: 625, startPoint y: 370, endPoint x: 391, endPoint y: 423, distance: 239.9
click at [96, 530] on input "Used" at bounding box center [79, 547] width 33 height 33
radio input "true"
click at [161, 583] on input "Color" at bounding box center [86, 592] width 148 height 20
type input "red"
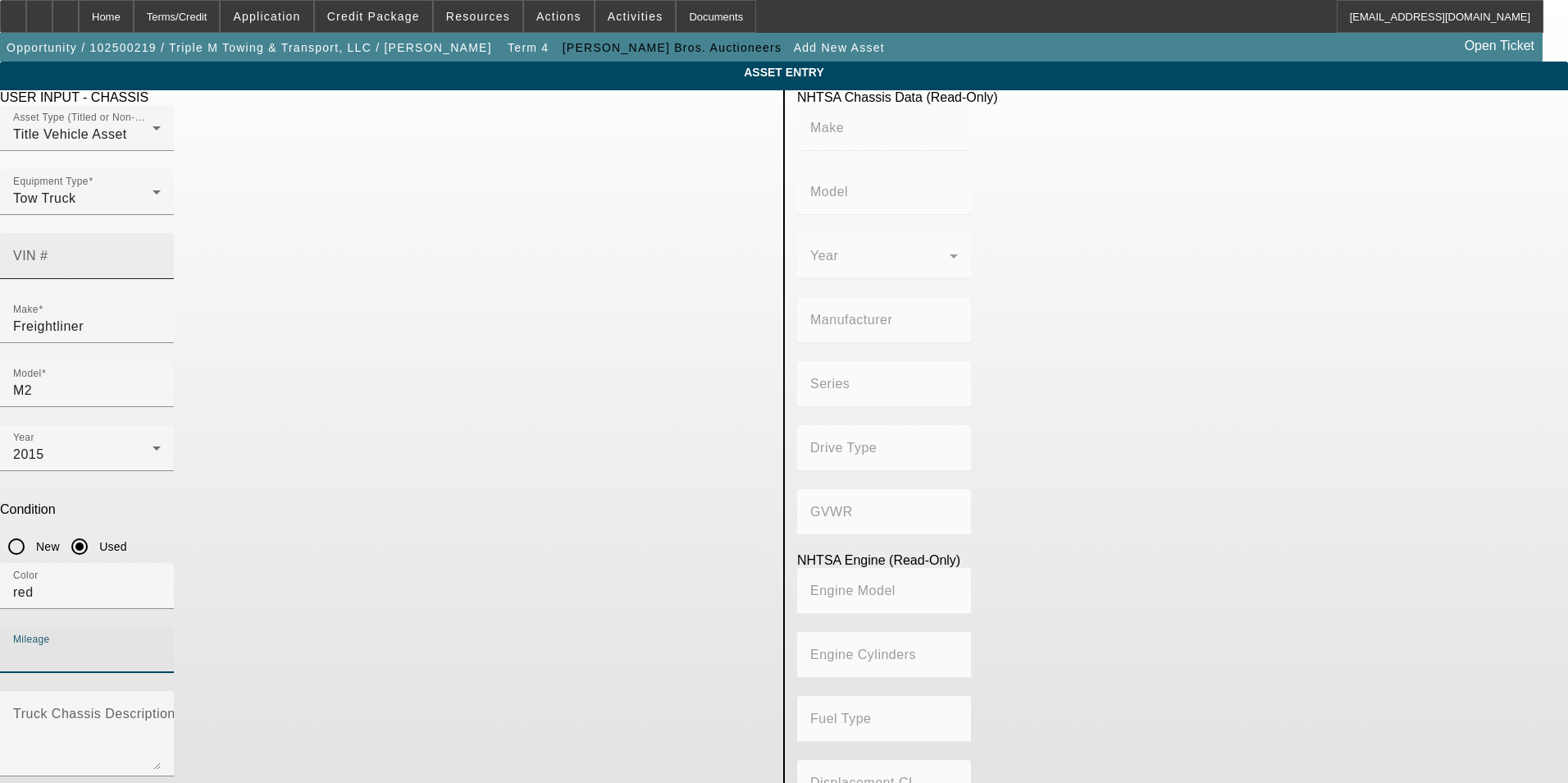
click at [161, 253] on input "VIN #" at bounding box center [86, 262] width 148 height 20
type input "1fvacwcy7fhgr5112"
type input "FREIGHTLINER"
type input "M2"
type input "DAIMLER TRUCK NORTH AMERICA LLC"
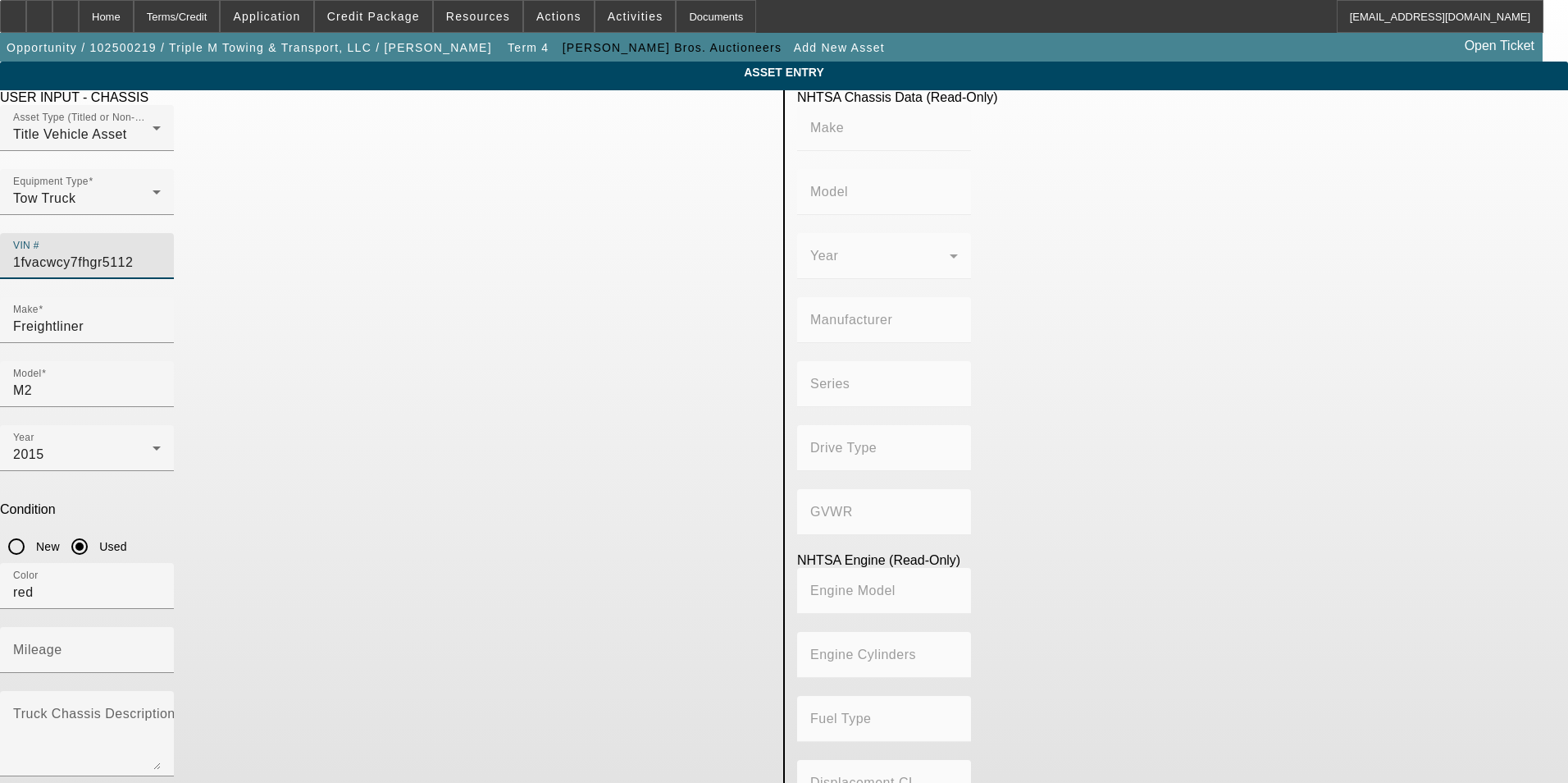
type input "106 Medium Duty"
type input "4x2"
type input "Class 6: 19,501 - 26,000 lb (8,845 - 11,794 kg)"
type input "Cummins ISL"
type input "6"
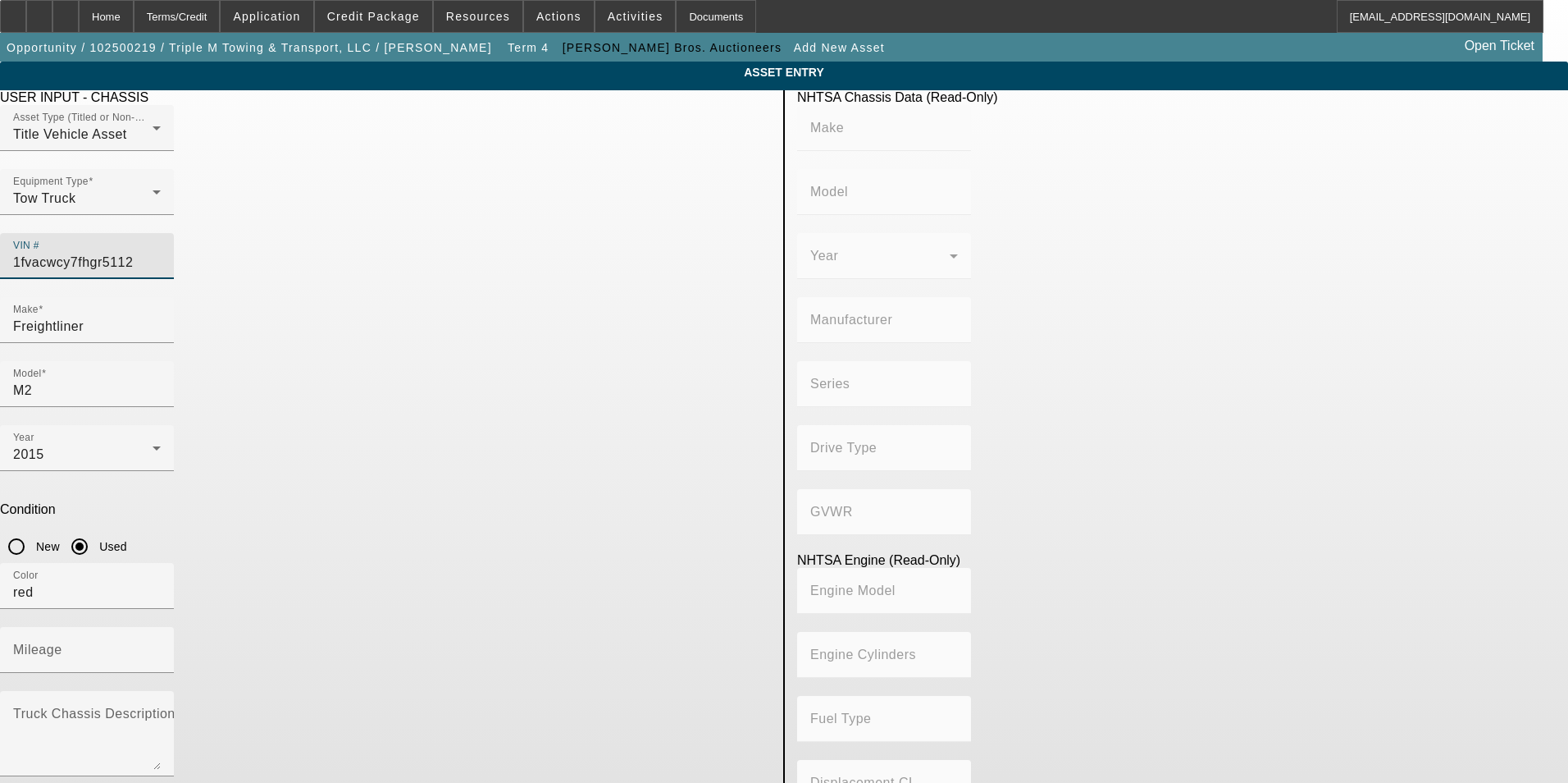
type input "Diesel"
type input "543.11132244311"
type input "8.9"
type input "1FVACWCY7FHGR5112"
click at [161, 710] on textarea "Truck Chassis Description (Describe the truck chassis only)" at bounding box center [86, 740] width 148 height 59
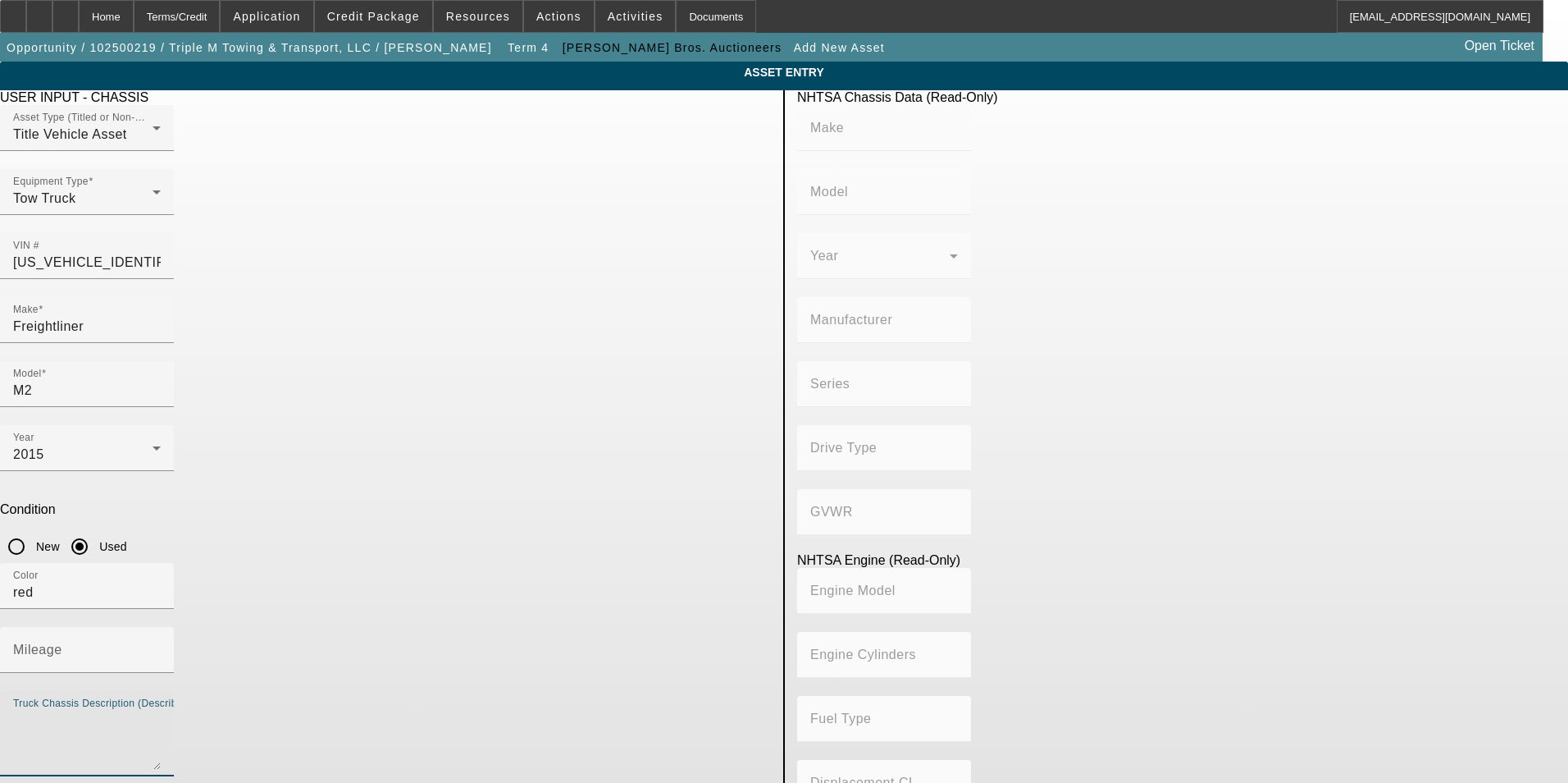
type input "FREIGHTLINER"
type input "M2"
type input "DAIMLER TRUCK NORTH AMERICA LLC"
type input "106 Medium Duty"
type input "4x2"
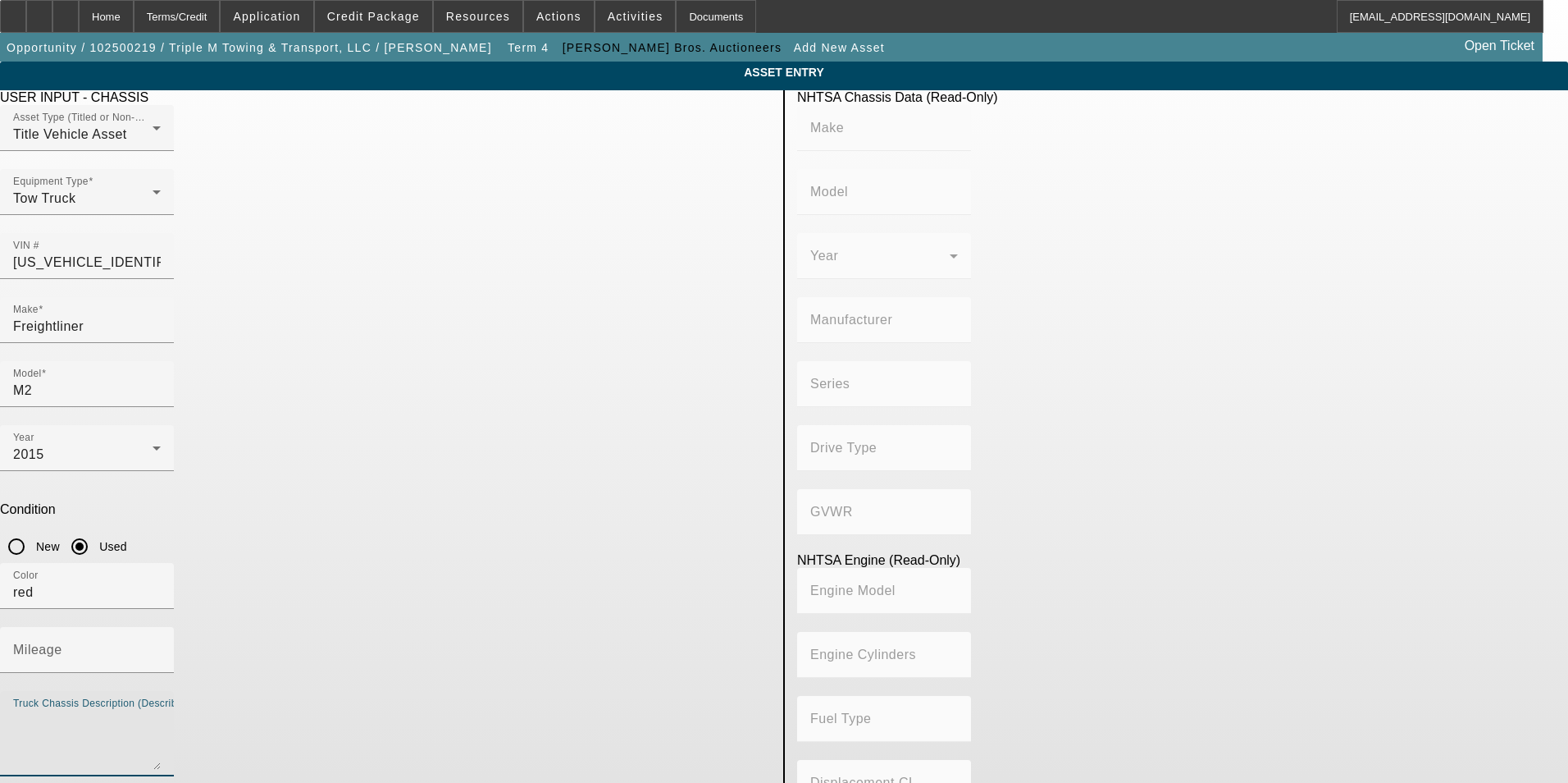
type input "Class 6: 19,501 - 26,000 lb (8,845 - 11,794 kg)"
type input "Cummins ISL"
type input "6"
type input "Diesel"
type input "543.11132244311"
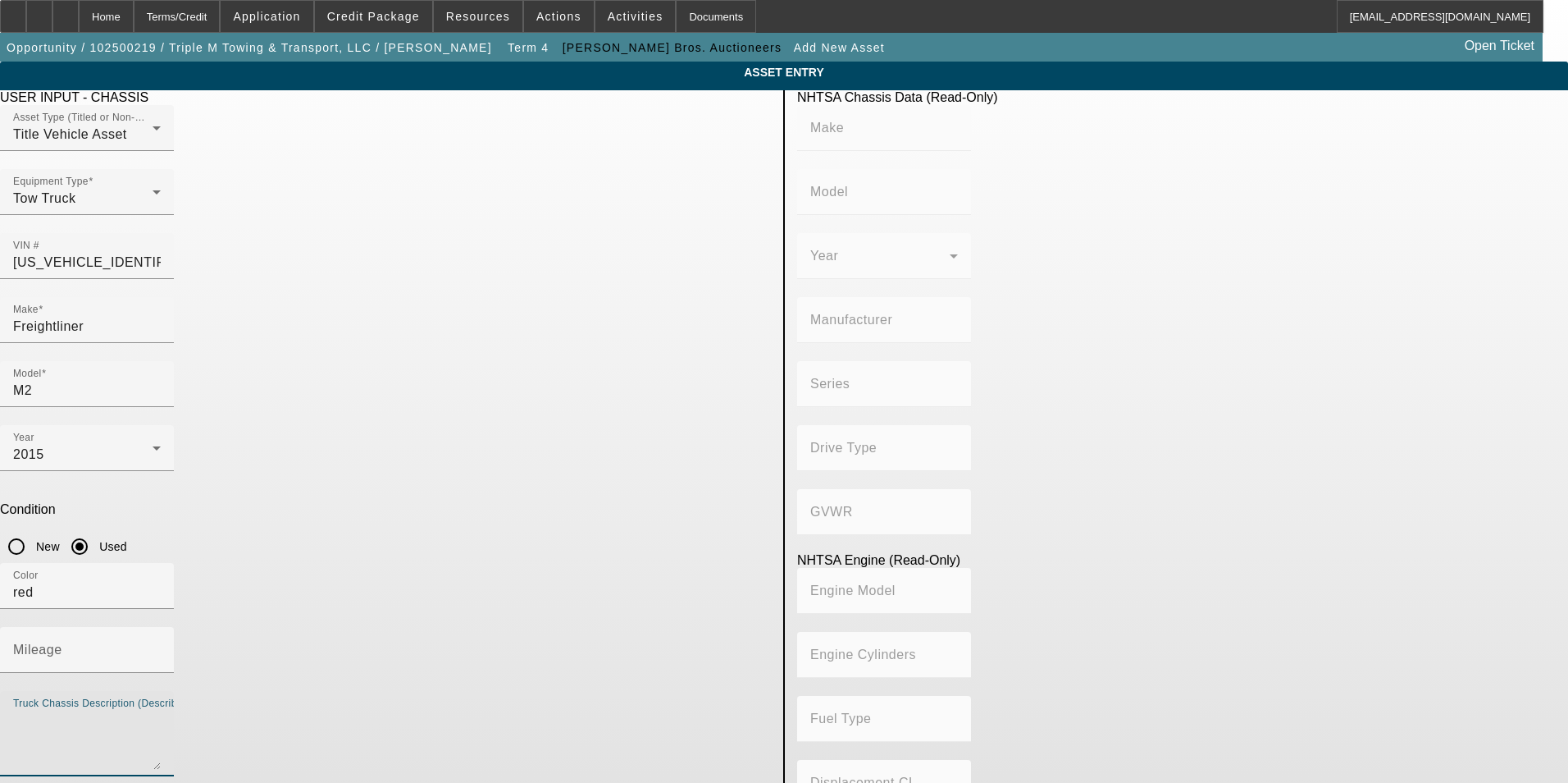
type input "8.9"
click at [161, 647] on input "Mileage" at bounding box center [86, 656] width 148 height 20
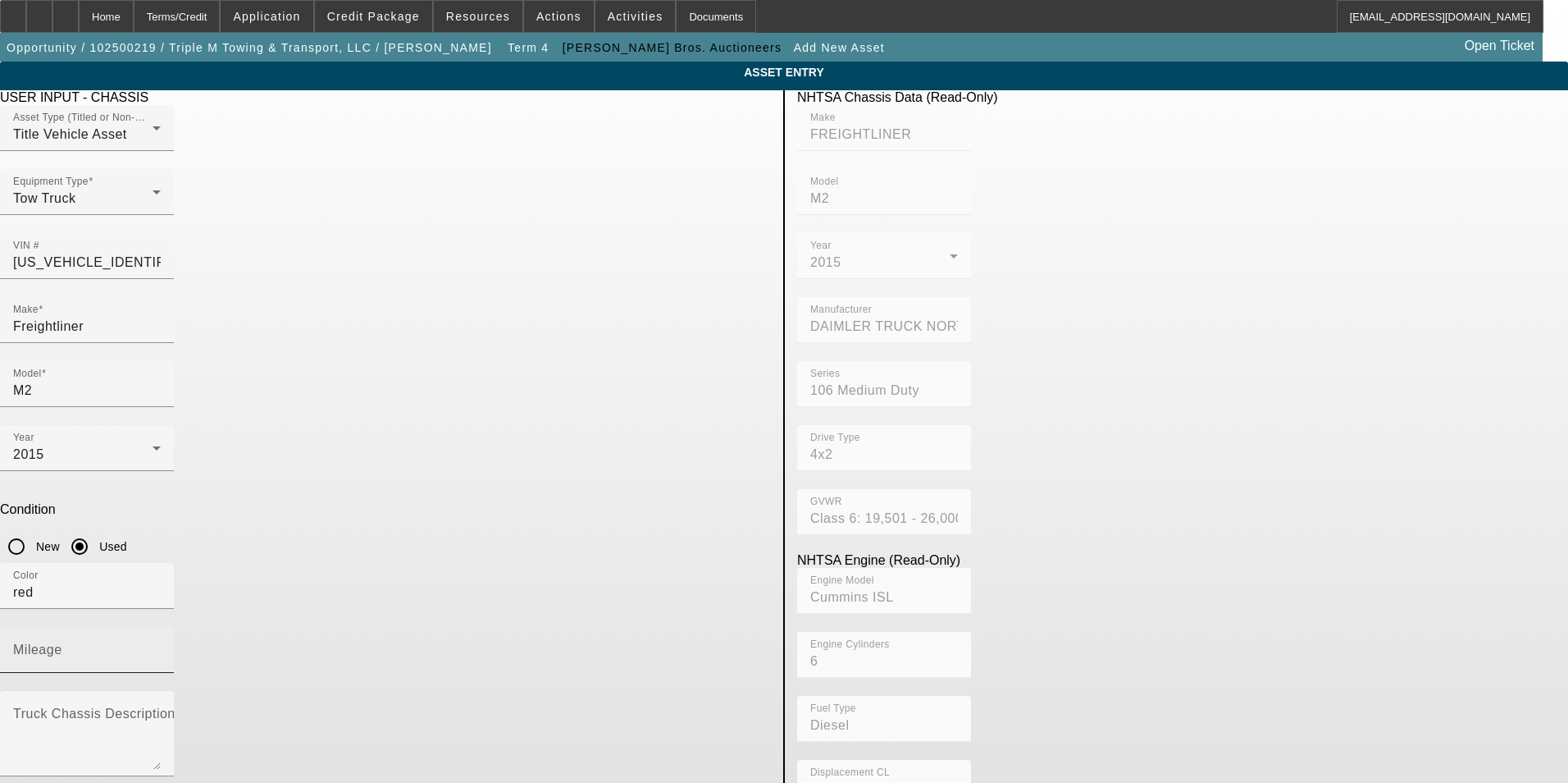
click at [161, 647] on input "Mileage" at bounding box center [86, 656] width 148 height 20
type input "22774"
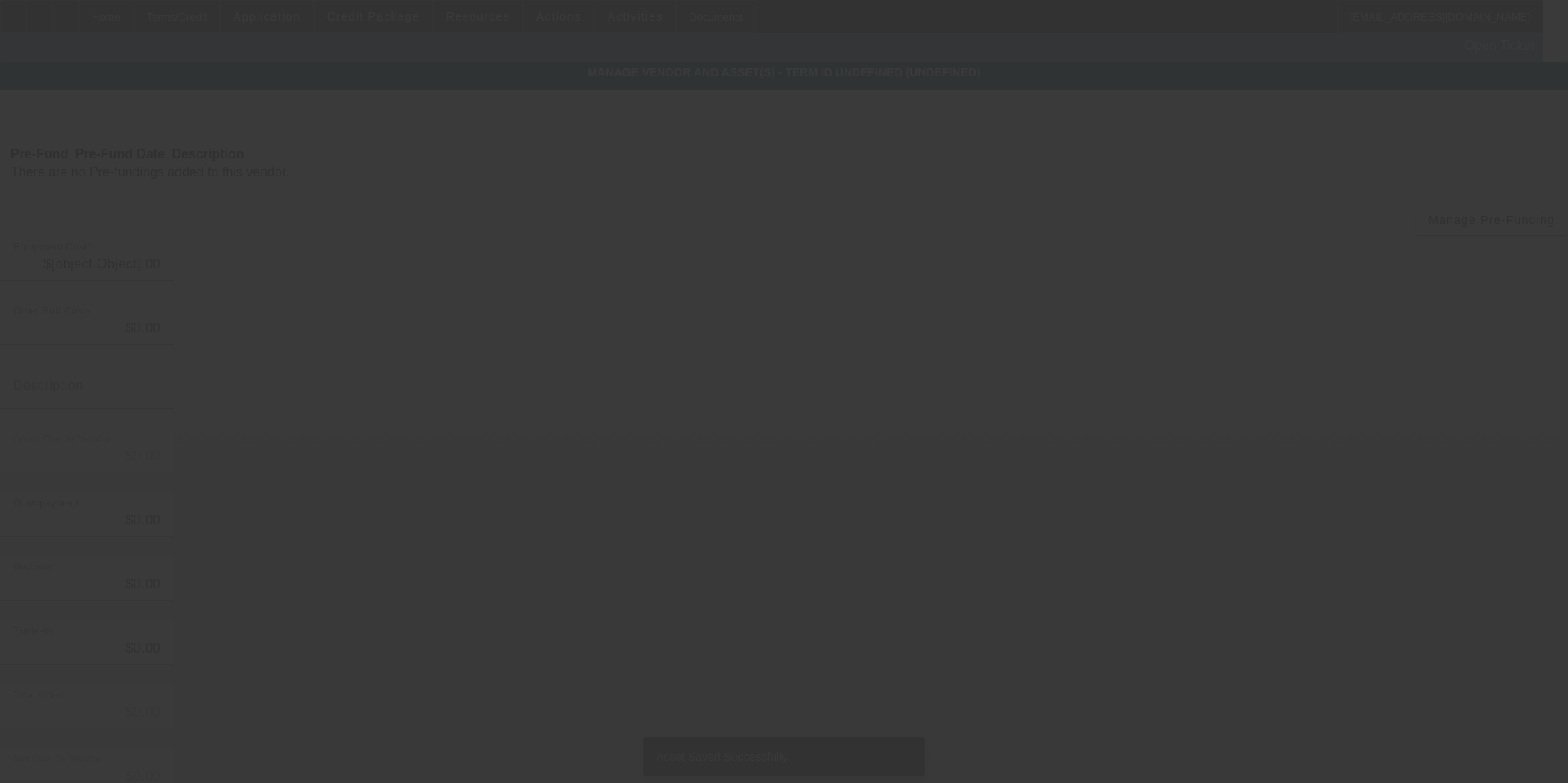
type input "$70,000.00"
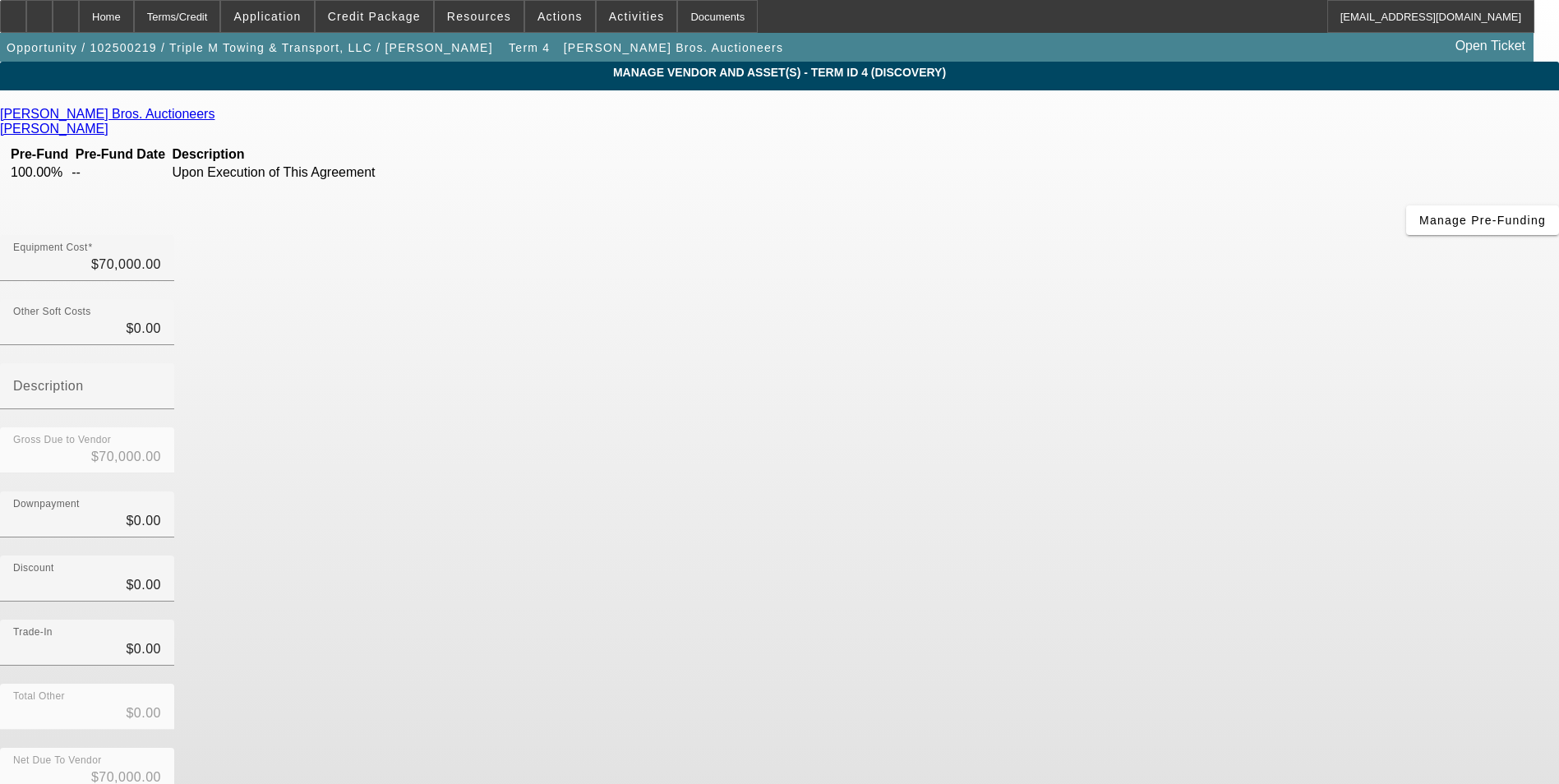
scroll to position [11, 0]
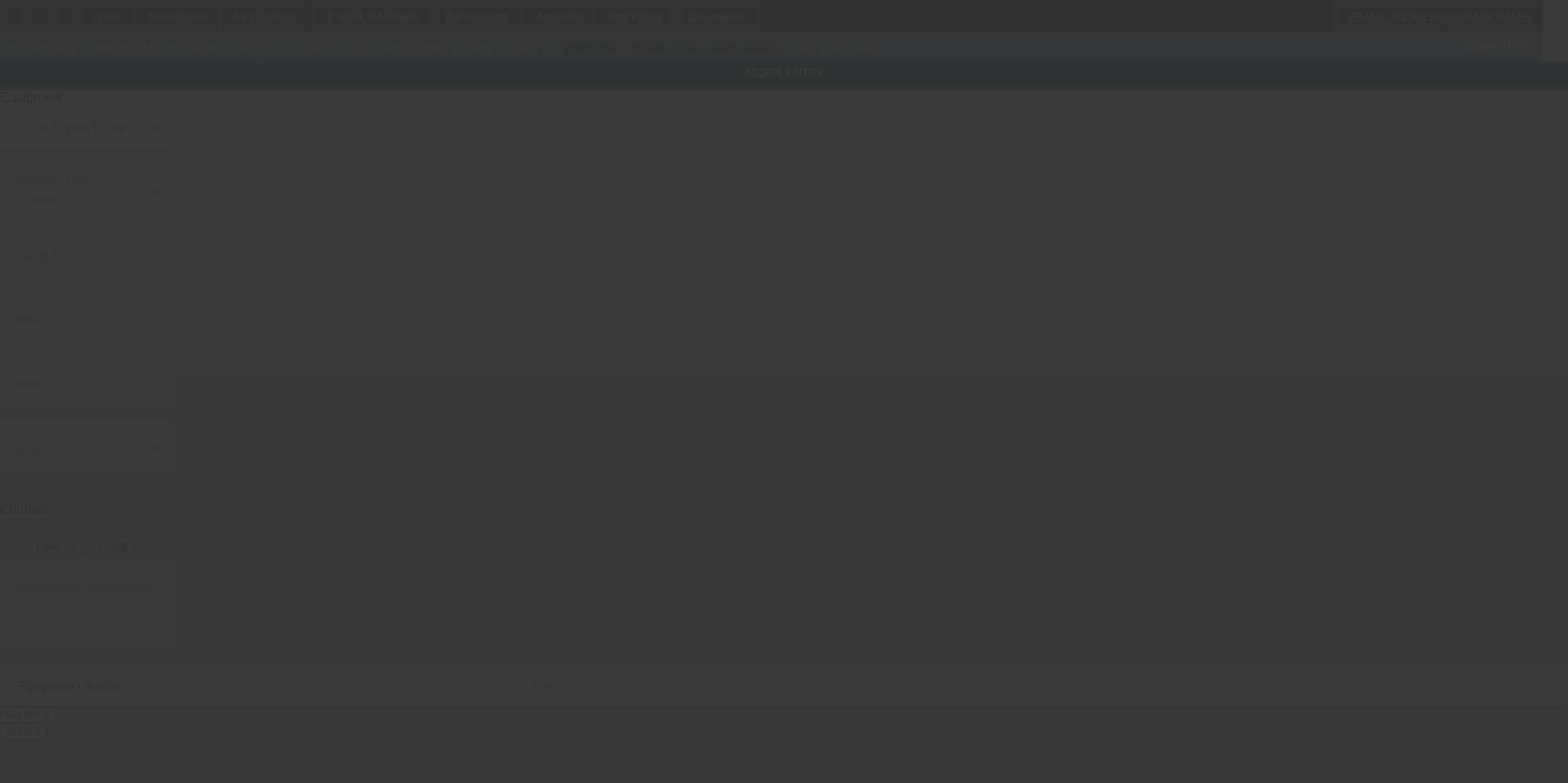
type input "7412 State Route 305"
type input "Burghill"
type input "44404"
type input "Trumbull"
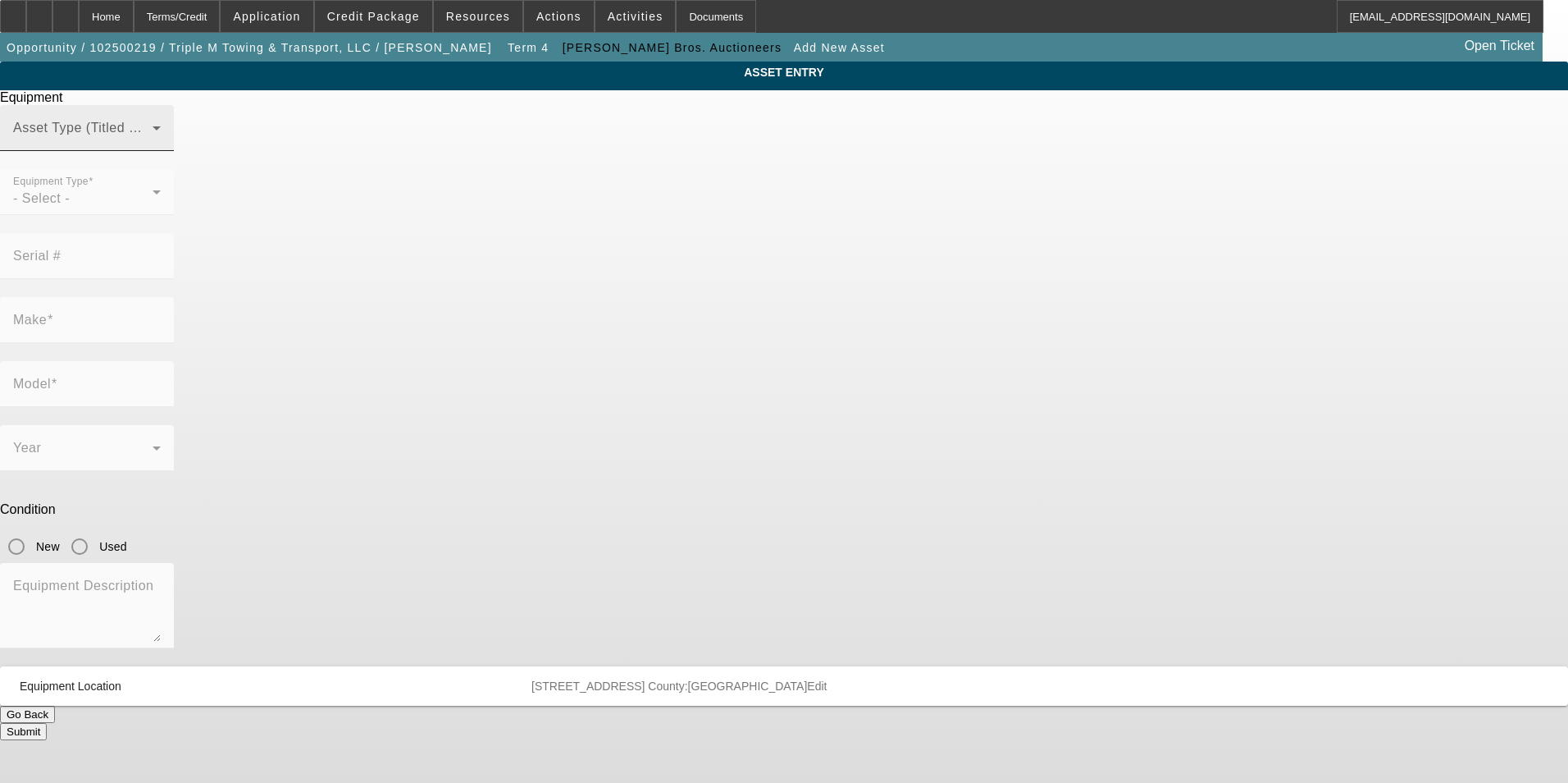
click at [153, 144] on span at bounding box center [83, 135] width 140 height 20
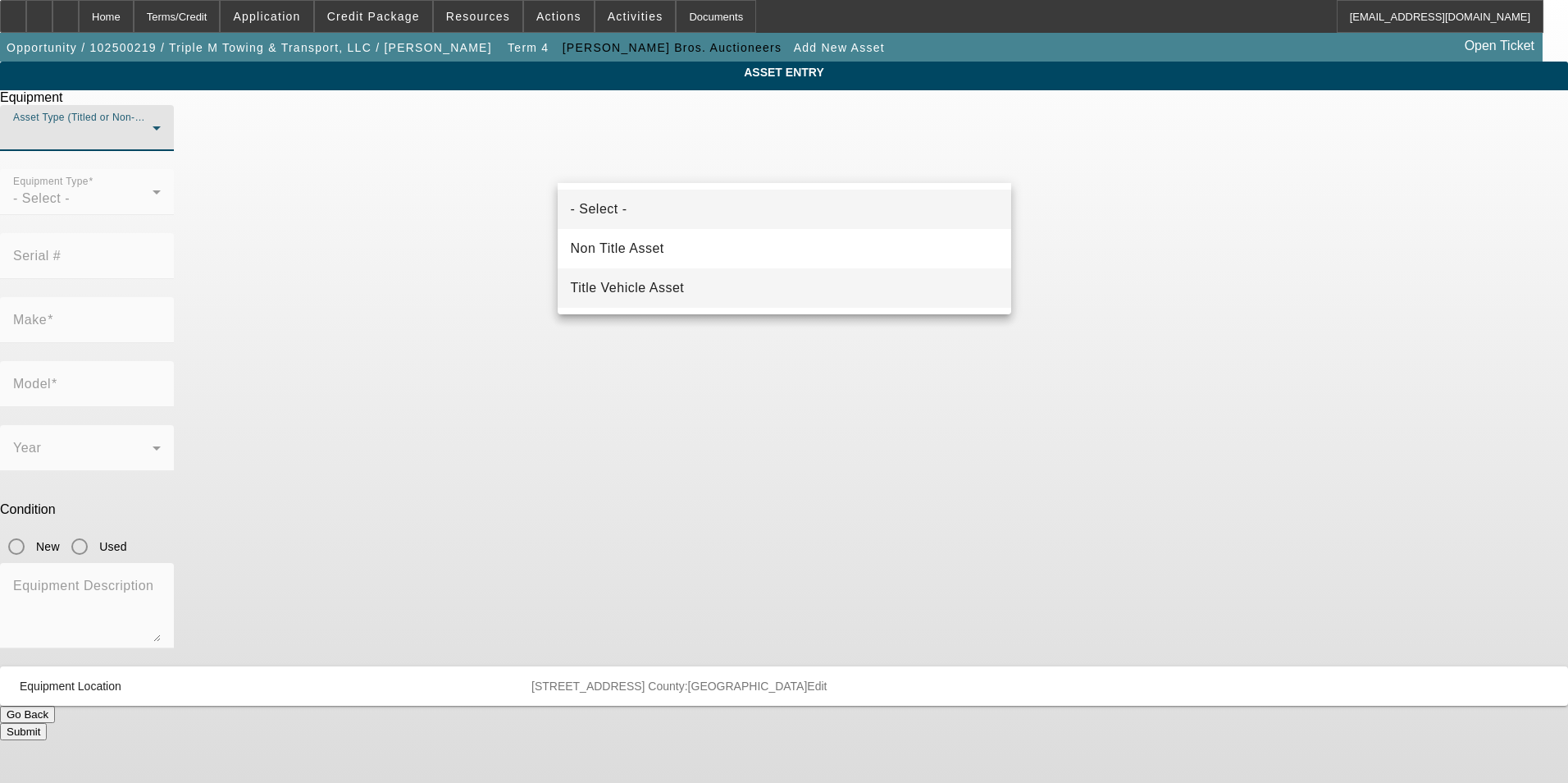
click at [673, 284] on span "Title Vehicle Asset" at bounding box center [627, 288] width 114 height 20
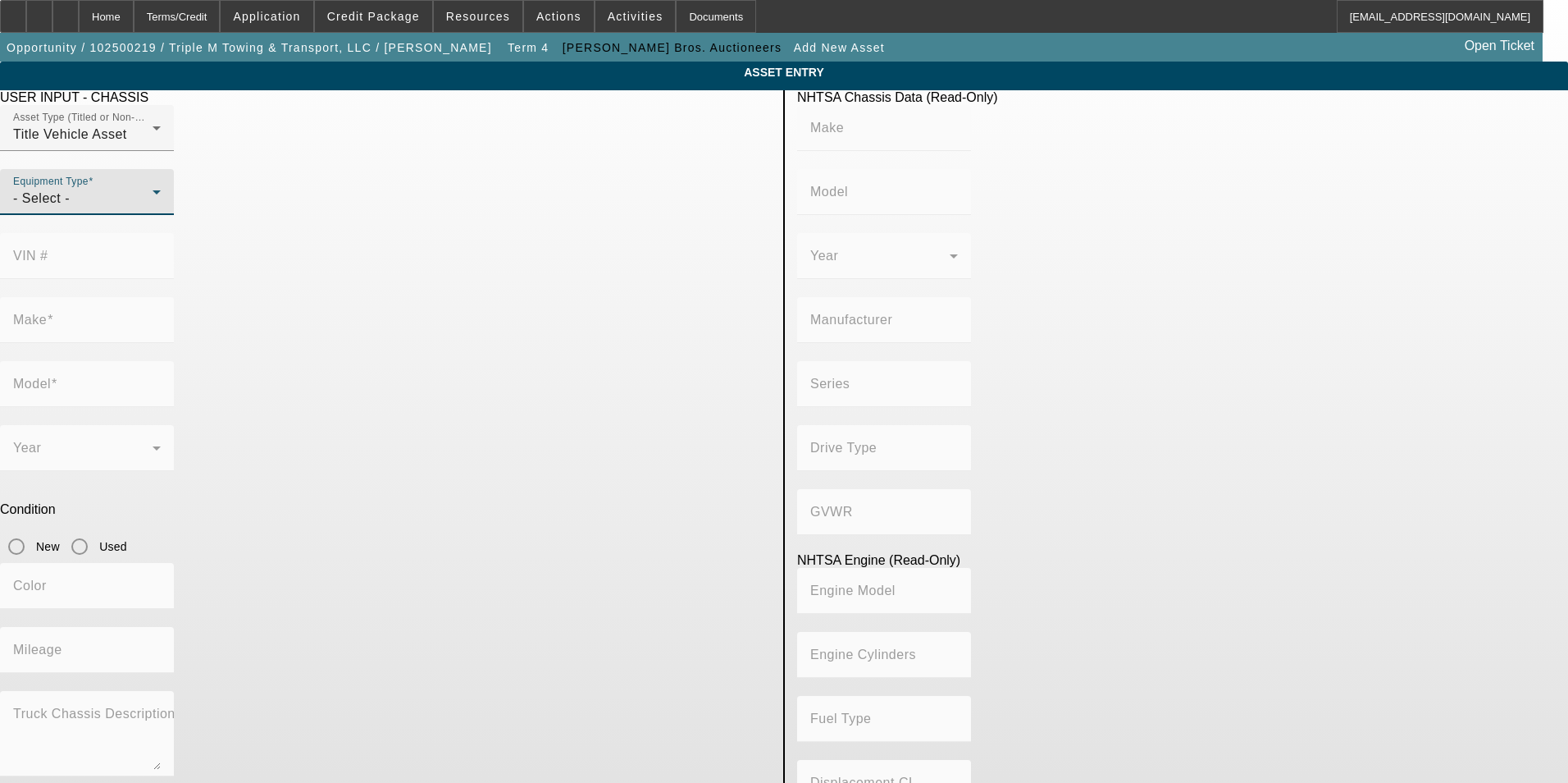
click at [153, 208] on div "- Select -" at bounding box center [83, 198] width 140 height 20
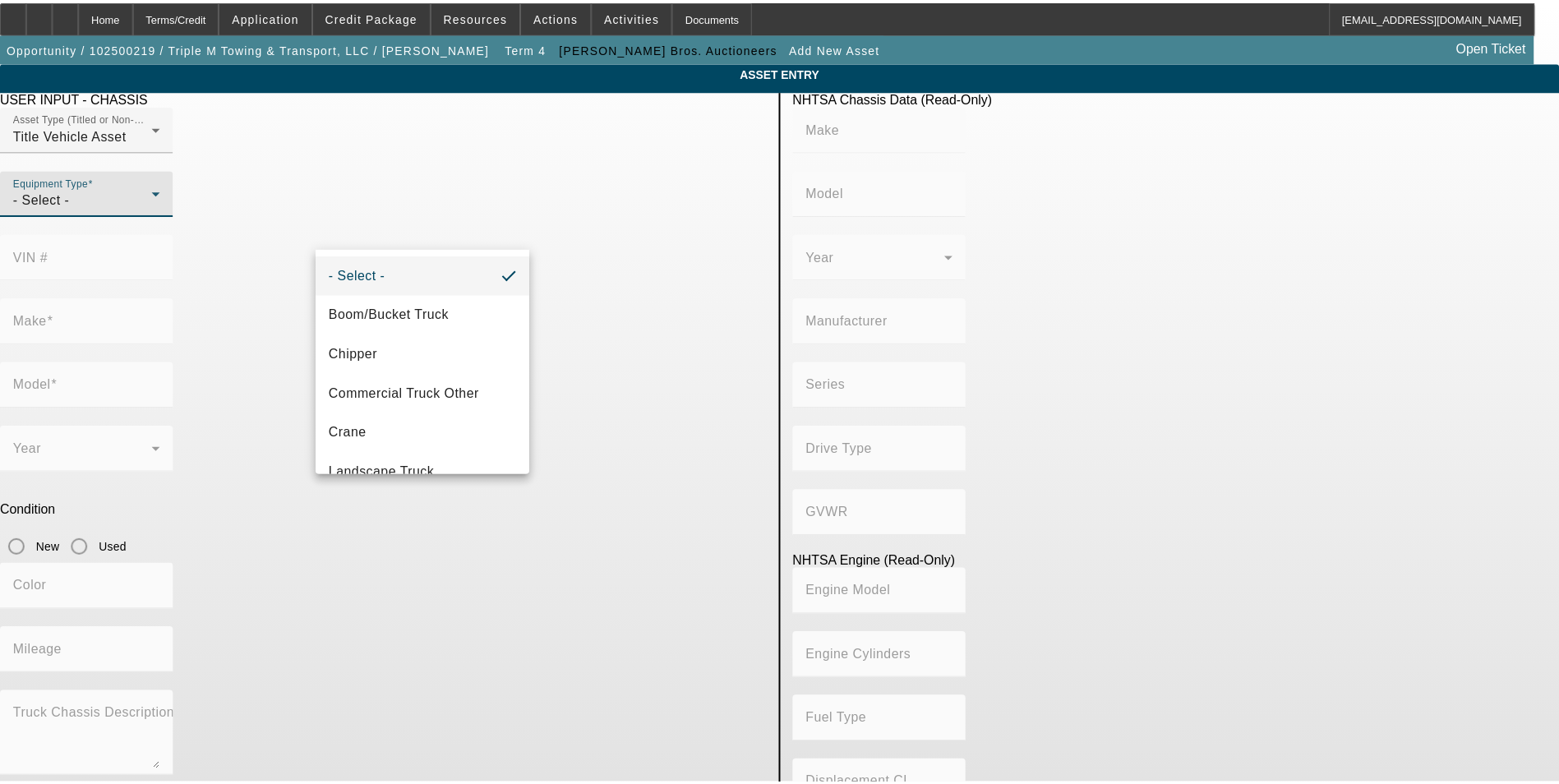
scroll to position [136, 0]
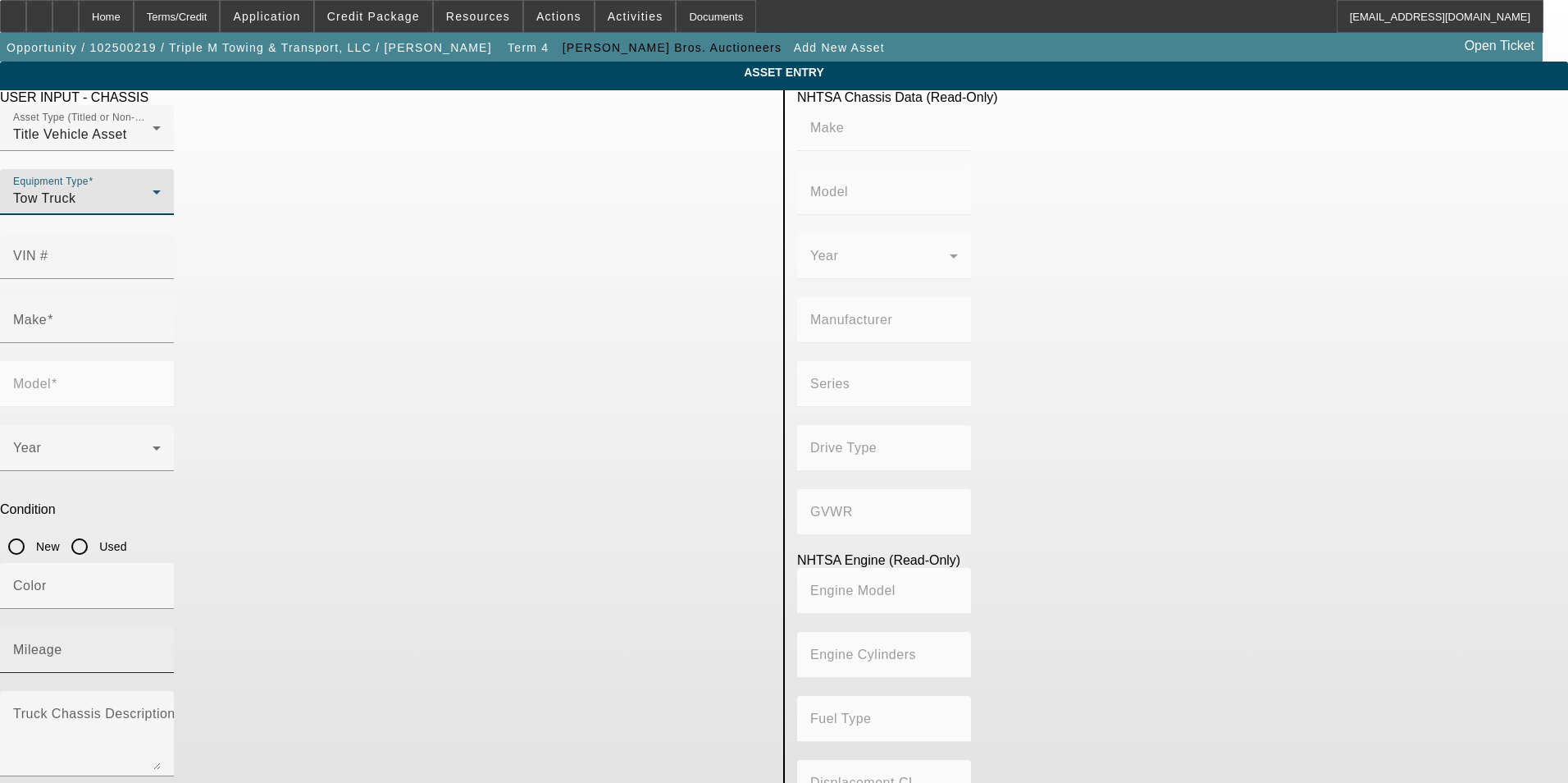
click at [62, 642] on mat-label "Mileage" at bounding box center [38, 649] width 49 height 14
click at [161, 647] on input "Mileage" at bounding box center [86, 656] width 148 height 20
type input "33494"
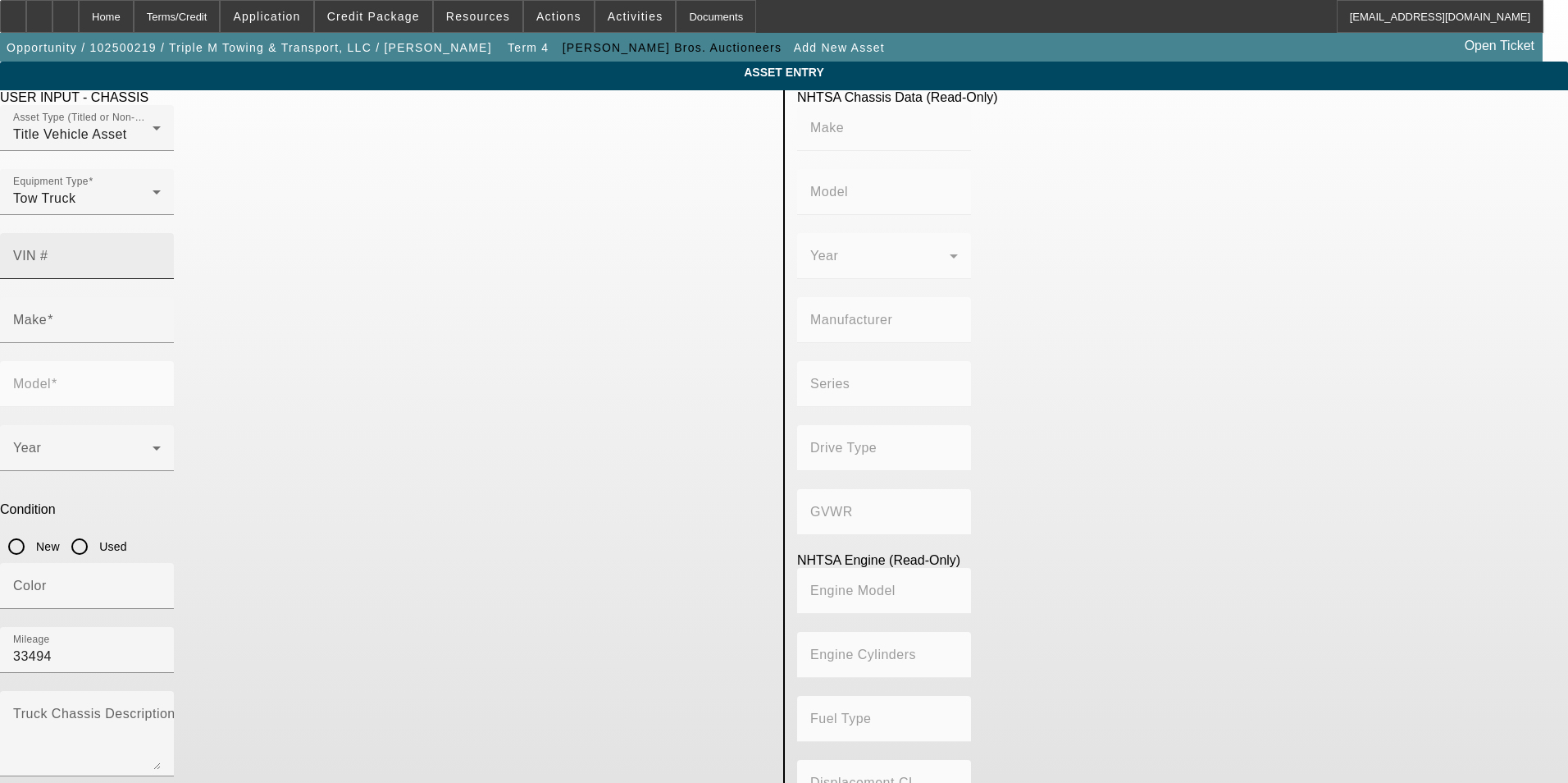
click at [161, 253] on input "VIN #" at bounding box center [86, 262] width 148 height 20
type input "1fvacwcy5fhgr5111"
type input "FREIGHTLINER"
type input "M2"
type input "DAIMLER TRUCK NORTH AMERICA LLC"
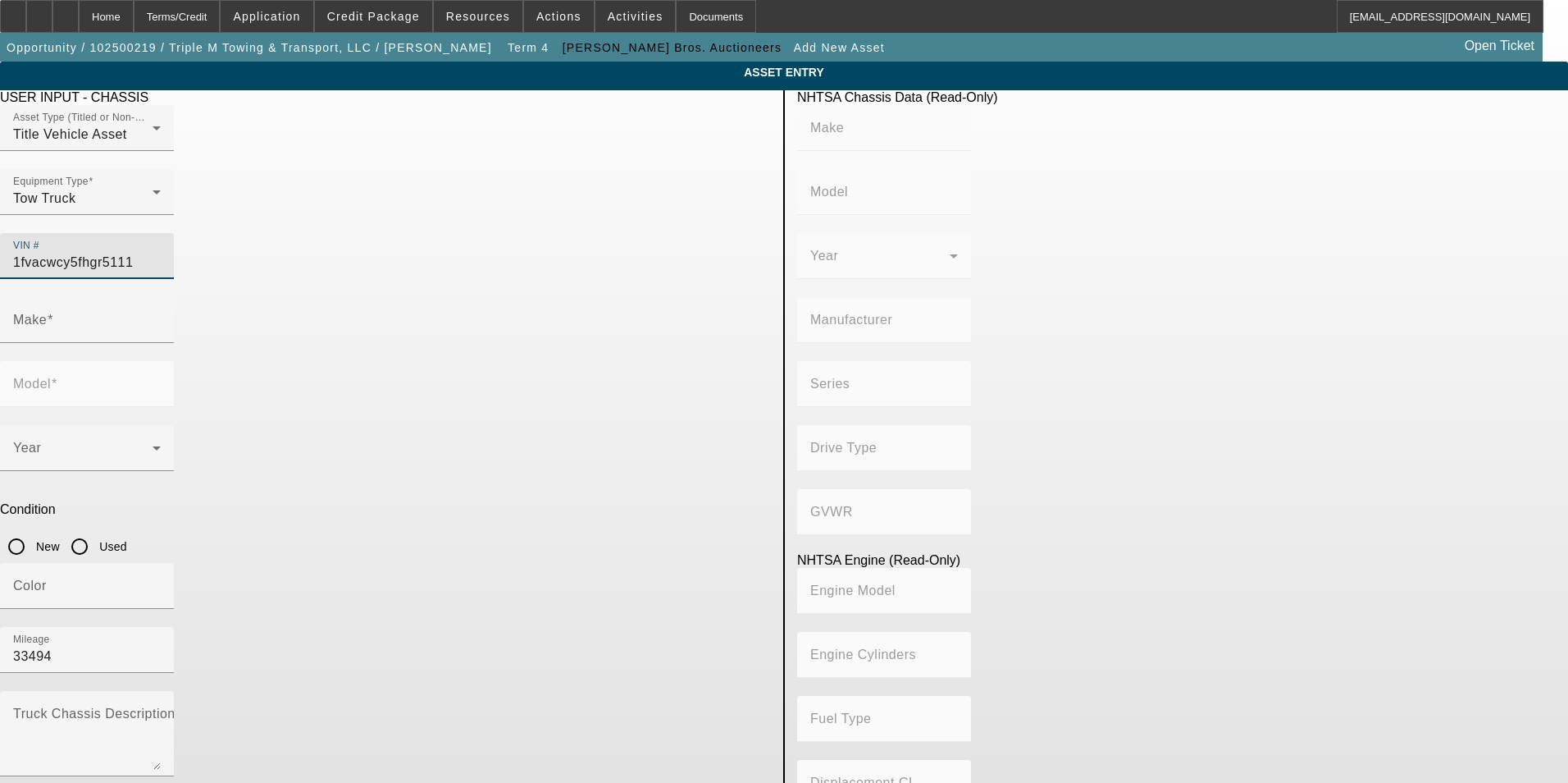
type input "106 Medium Duty"
type input "4x2"
type input "Class 6: 19,501 - 26,000 lb (8,845 - 11,794 kg)"
type input "Cummins ISL"
type input "6"
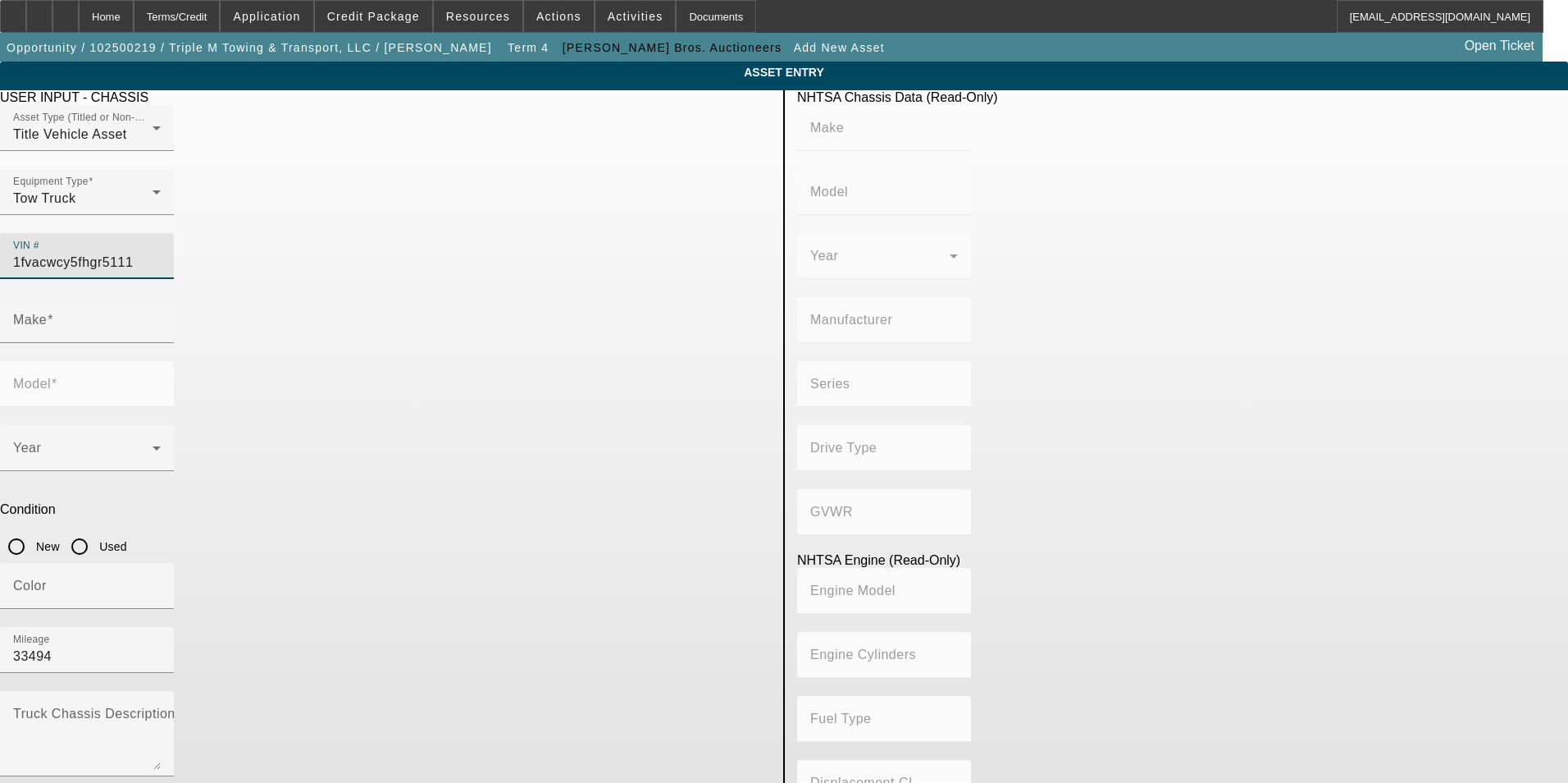
type input "Diesel"
type input "543.11132244311"
type input "8.9"
type input "FREIGHTLINER"
type input "M2"
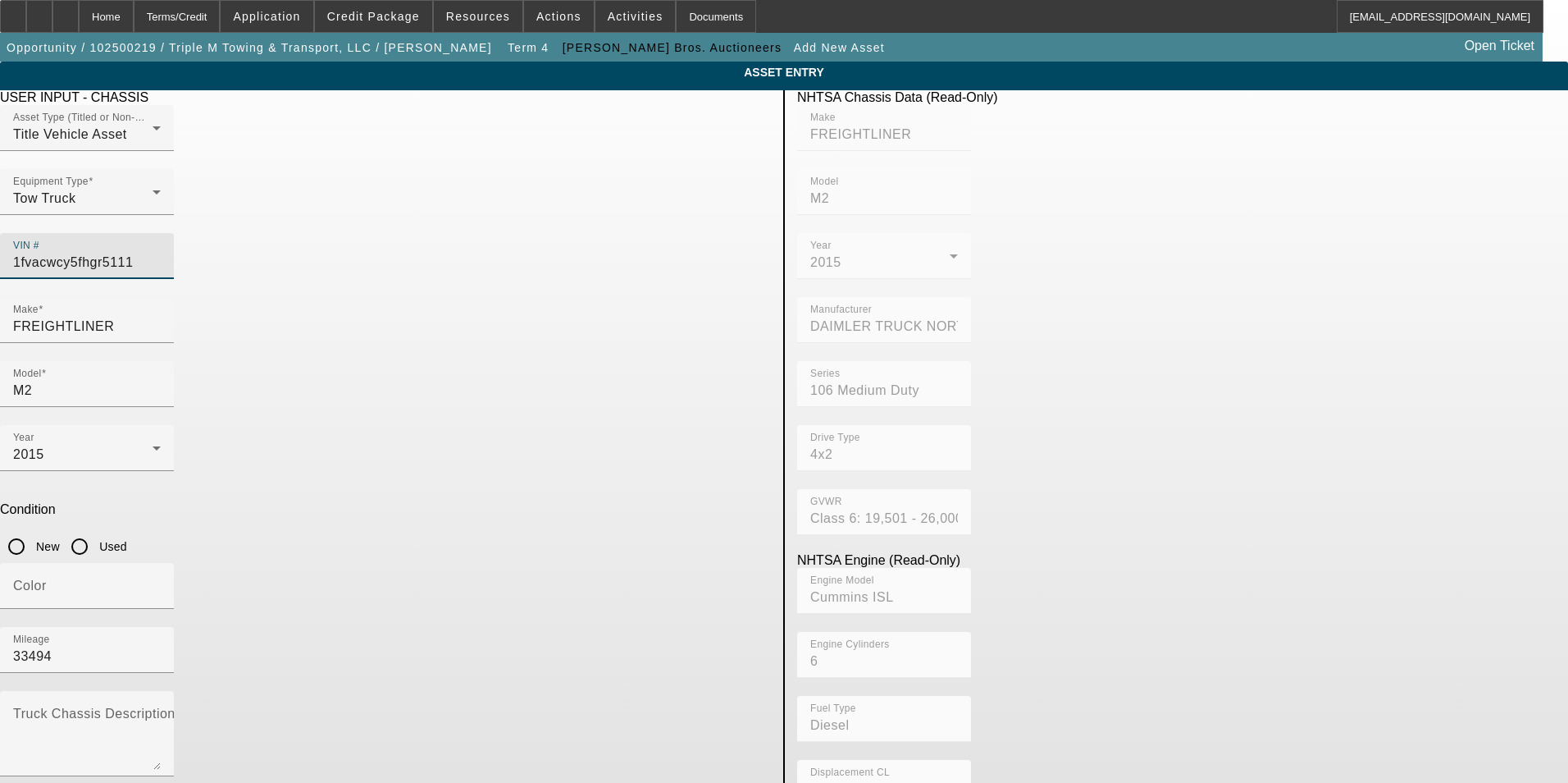
type input "1FVACWCY5FHGR5111"
type input "FREIGHTLINER"
type input "M2"
type input "DAIMLER TRUCK NORTH AMERICA LLC"
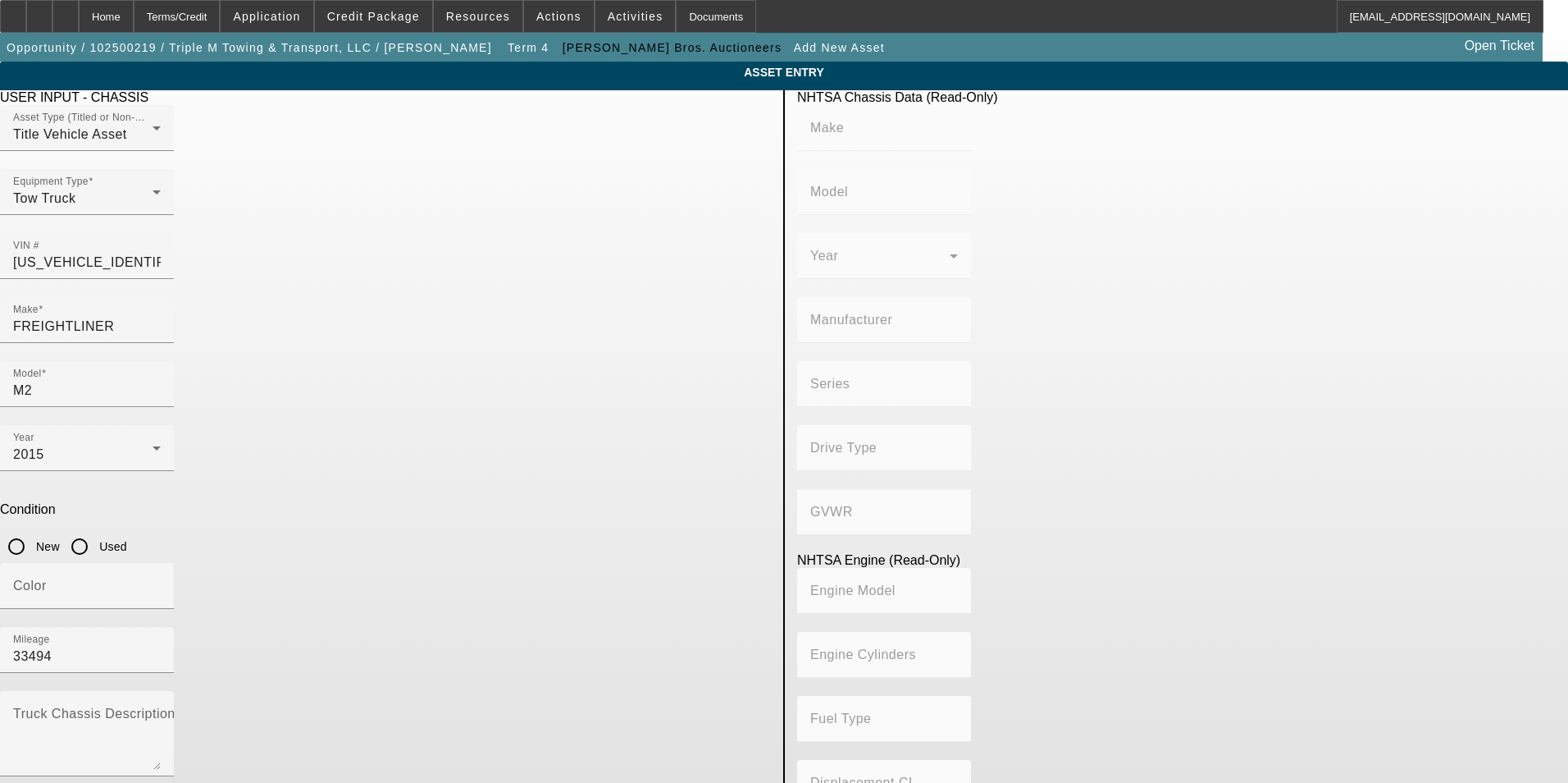
type input "106 Medium Duty"
type input "4x2"
type input "Class 6: 19,501 - 26,000 lb (8,845 - 11,794 kg)"
type input "Cummins ISL"
type input "6"
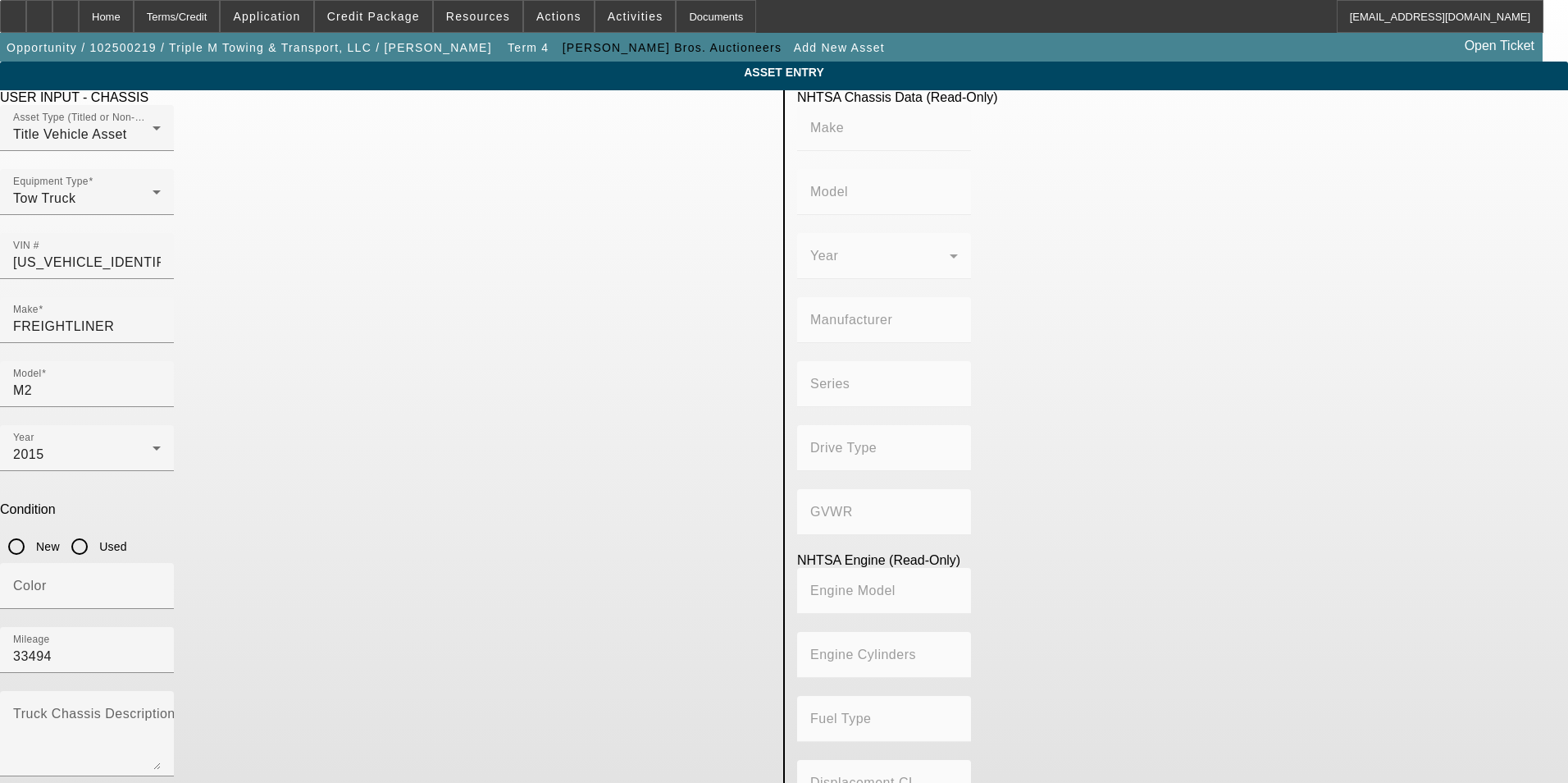
type input "Diesel"
type input "543.11132244311"
type input "8.9"
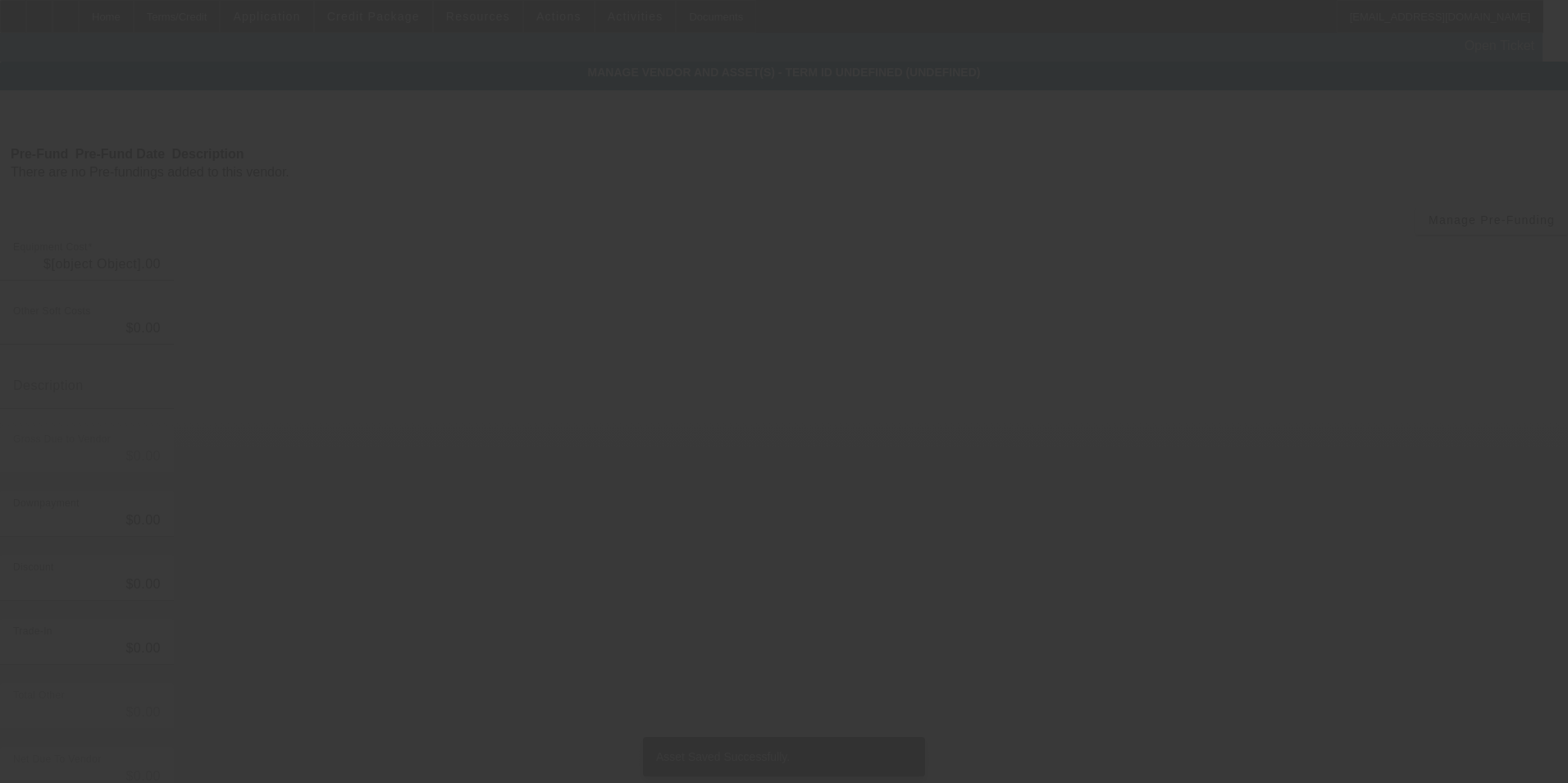
type input "$70,000.00"
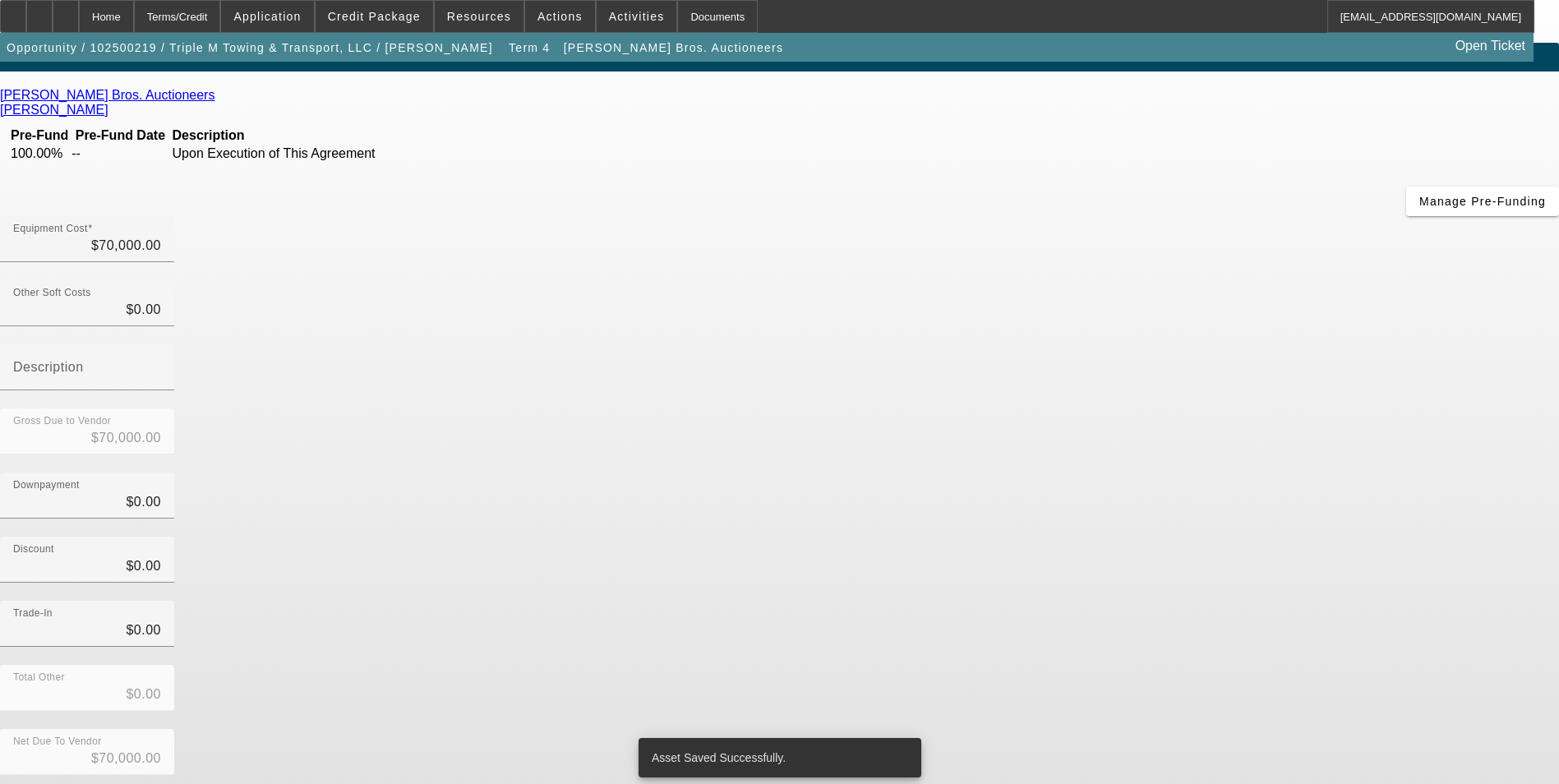
scroll to position [35, 0]
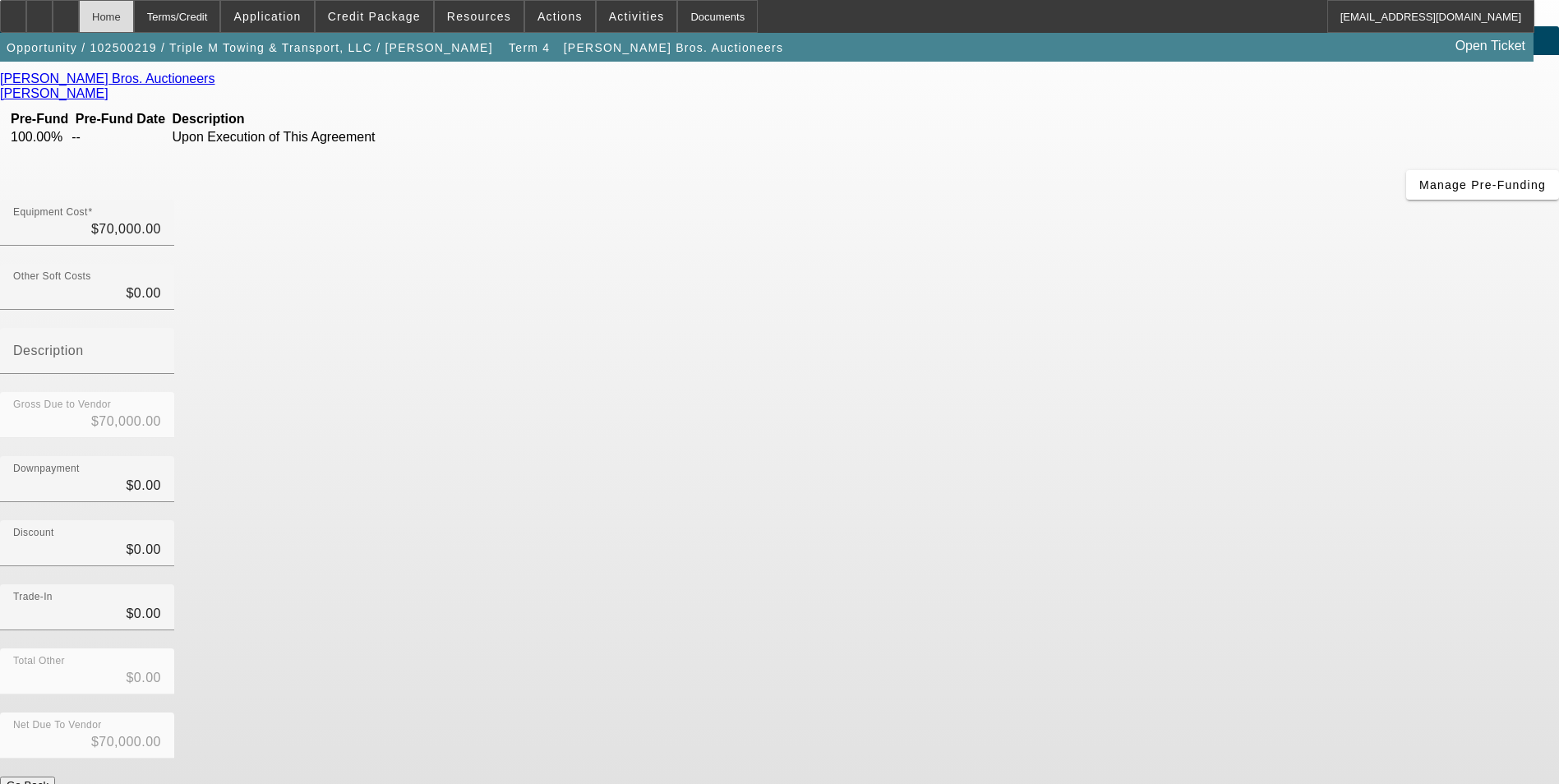
drag, startPoint x: 160, startPoint y: 20, endPoint x: 172, endPoint y: 22, distance: 12.2
click at [134, 20] on div "Home" at bounding box center [106, 17] width 55 height 33
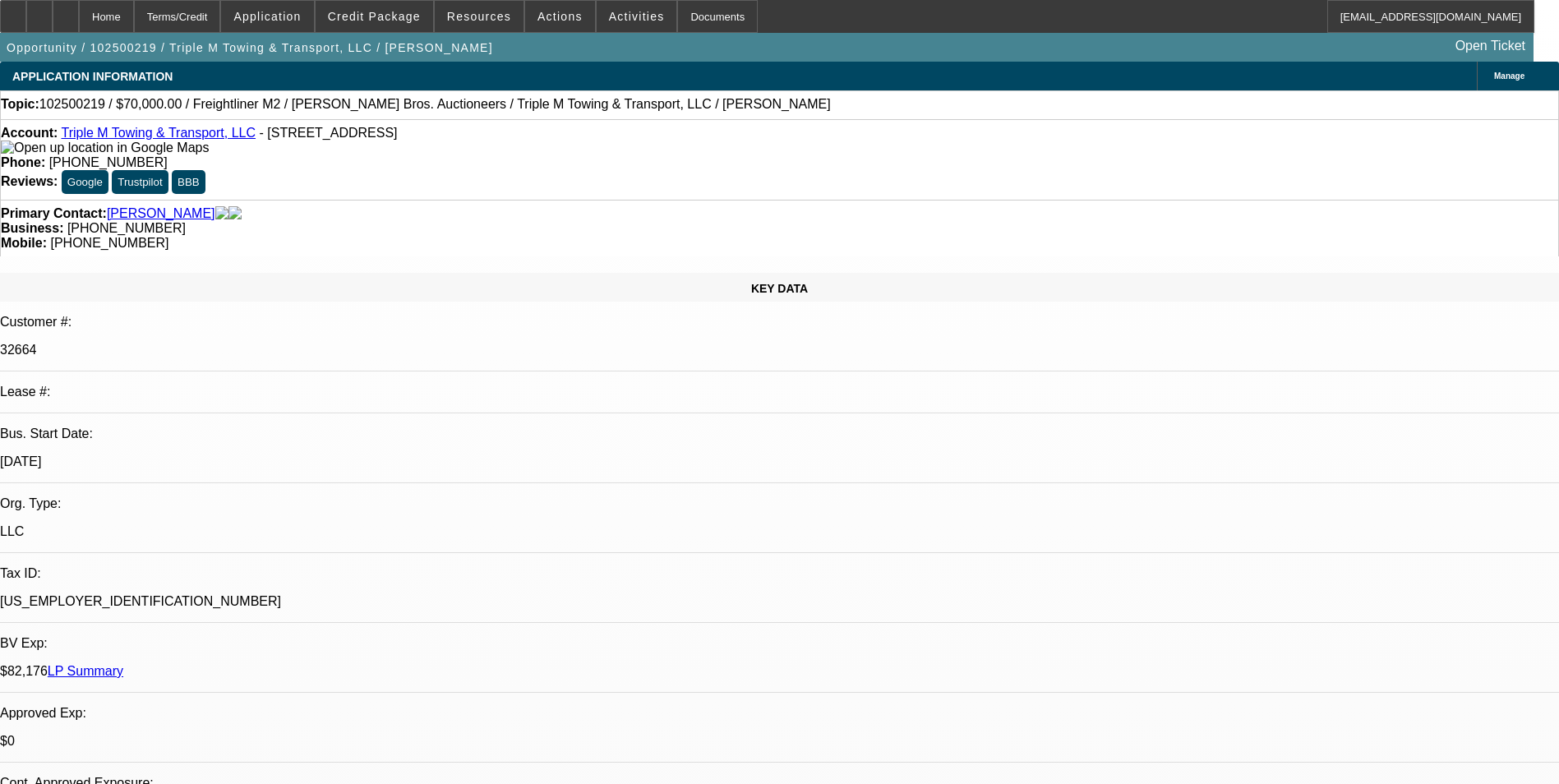
select select "0"
select select "2"
select select "0.1"
select select "4"
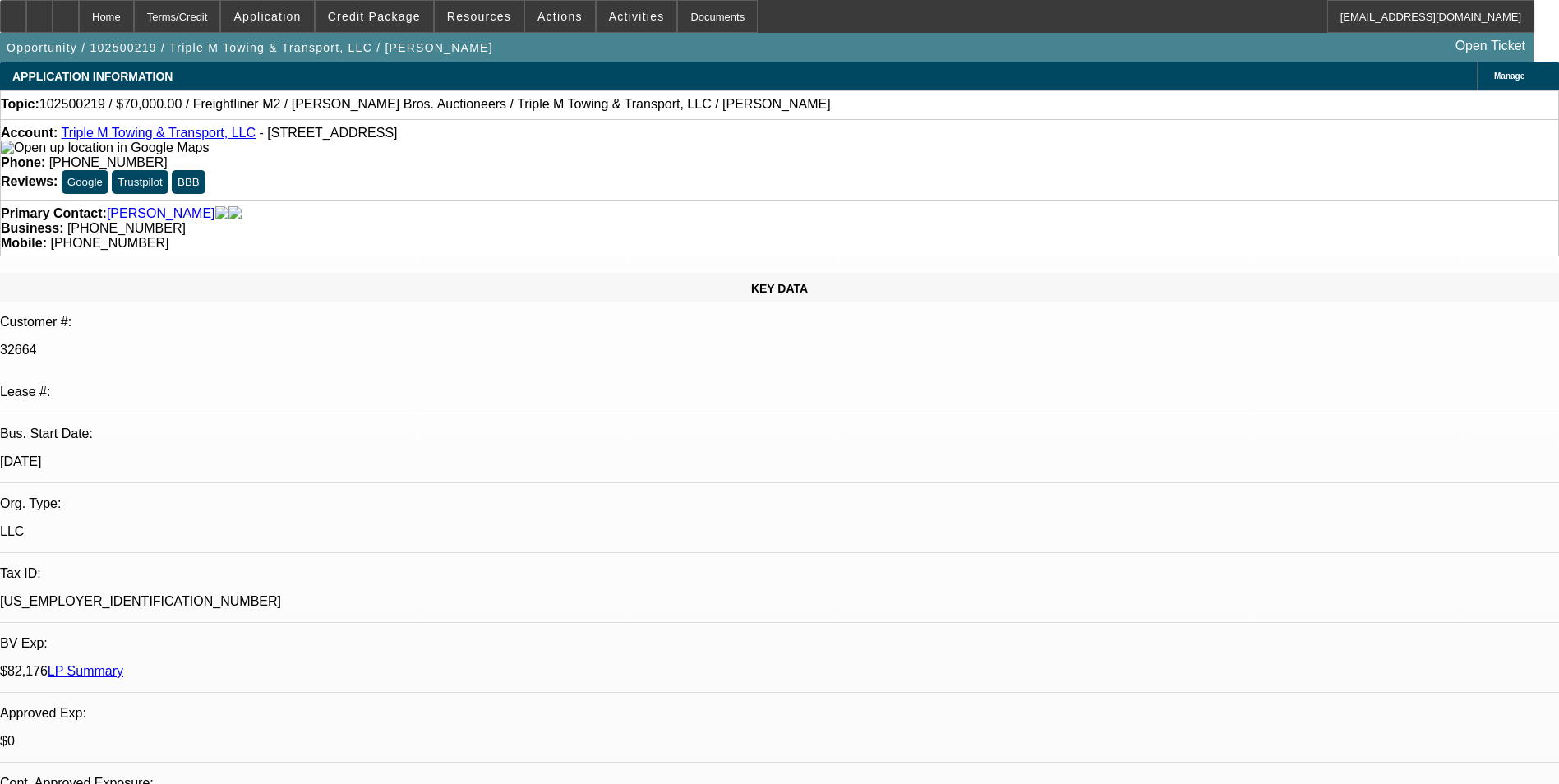
select select "0"
select select "2"
select select "0.1"
select select "4"
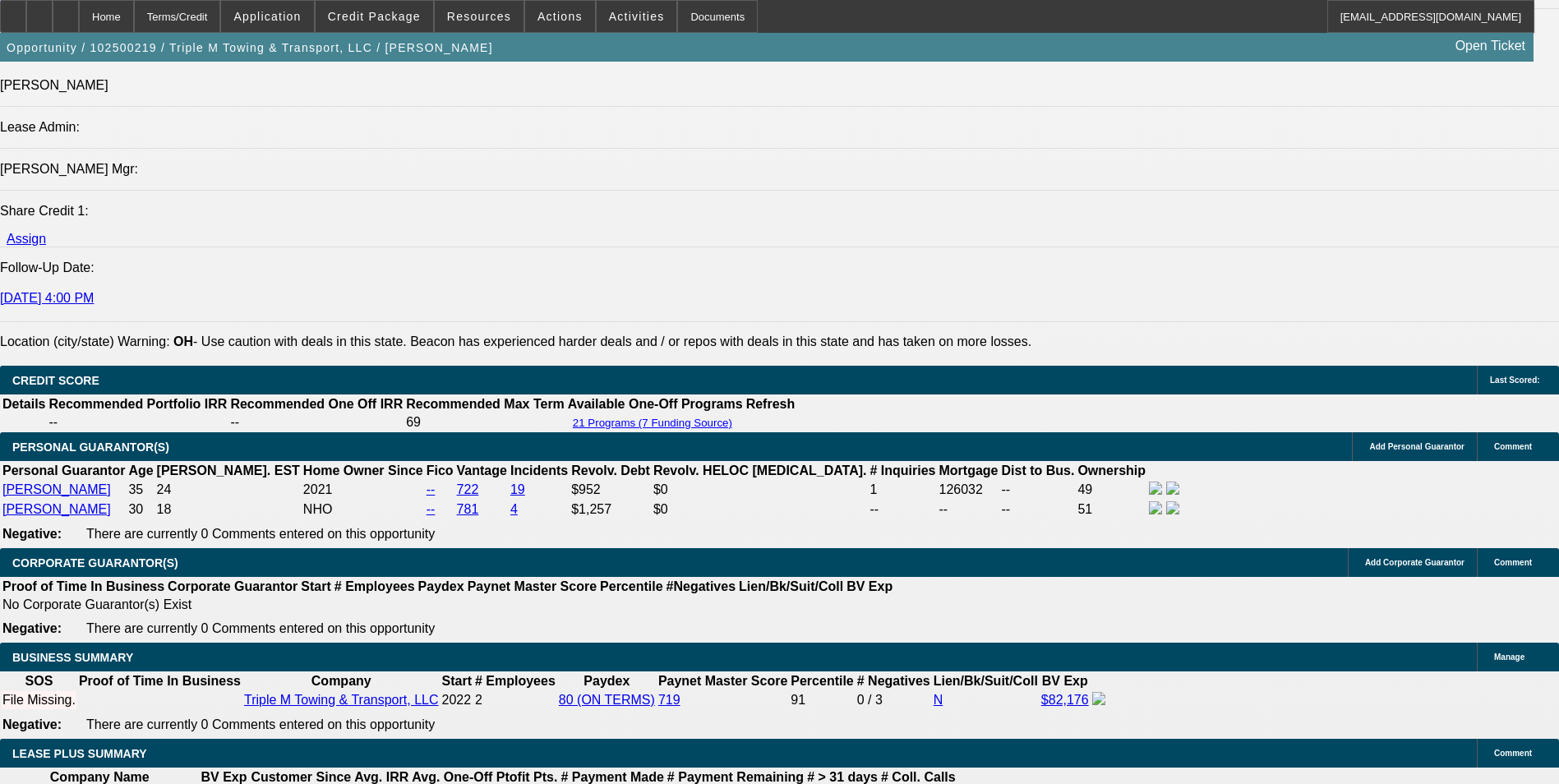
scroll to position [2230, 0]
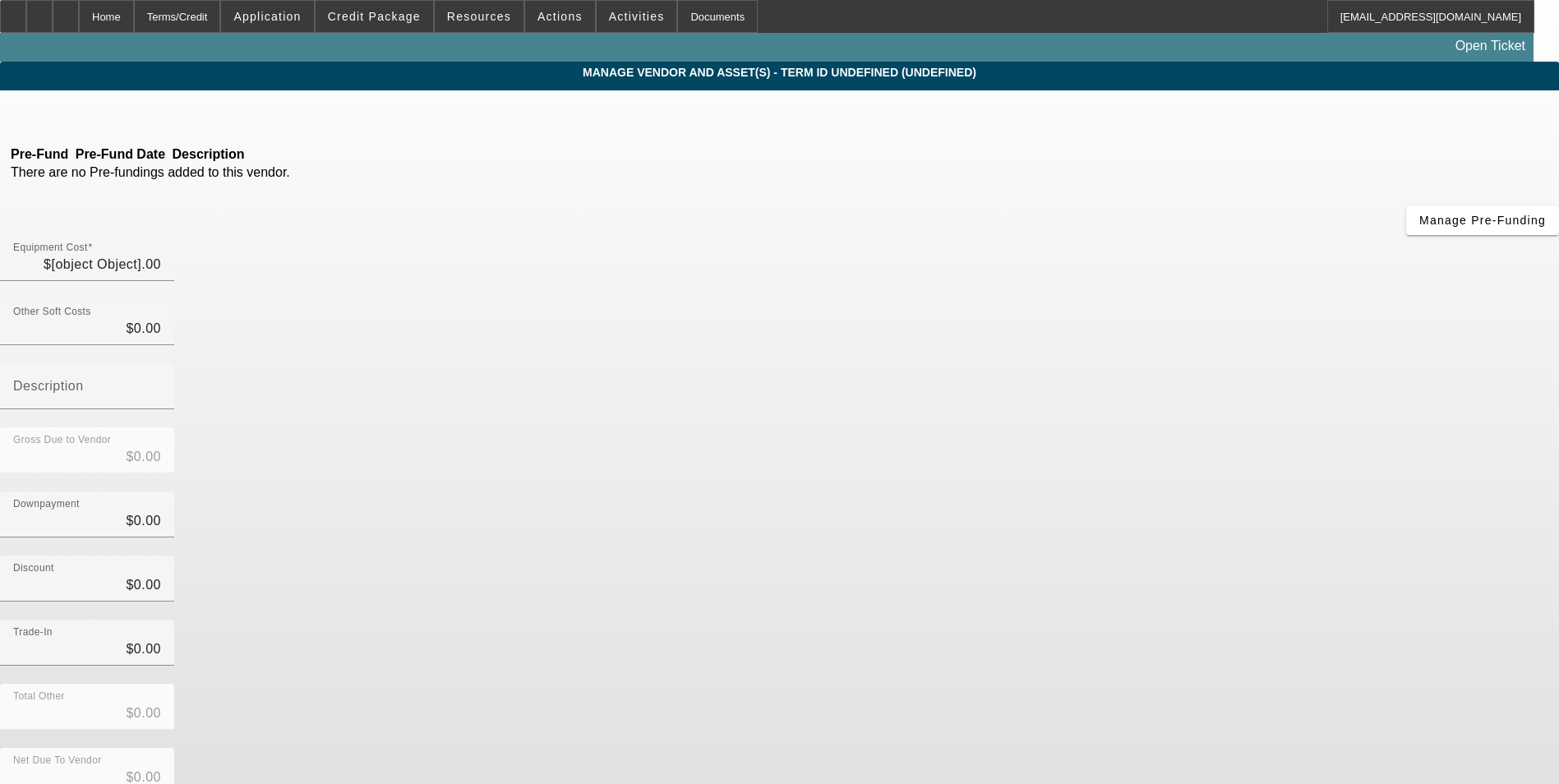
type input "$70,000.00"
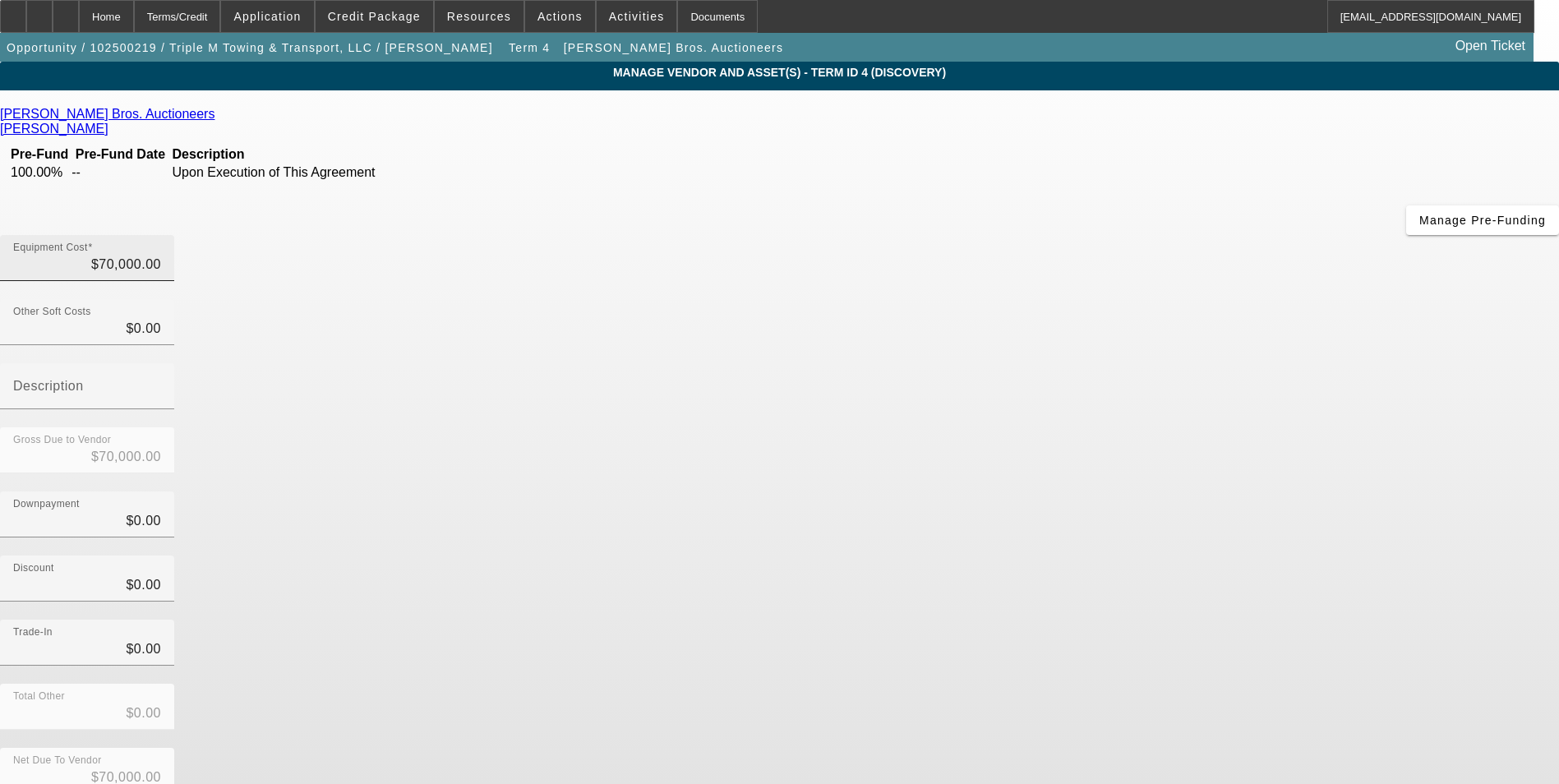
click at [161, 235] on div "Equipment Cost $70,000.00" at bounding box center [87, 258] width 148 height 46
drag, startPoint x: 936, startPoint y: 142, endPoint x: 1251, endPoint y: 172, distance: 316.4
click at [1249, 235] on div "Equipment Cost 70000 Other Soft Costs $0.00 Description Gross Due to Vendor $70…" at bounding box center [779, 541] width 1559 height 612
type input "2"
type input "$2.00"
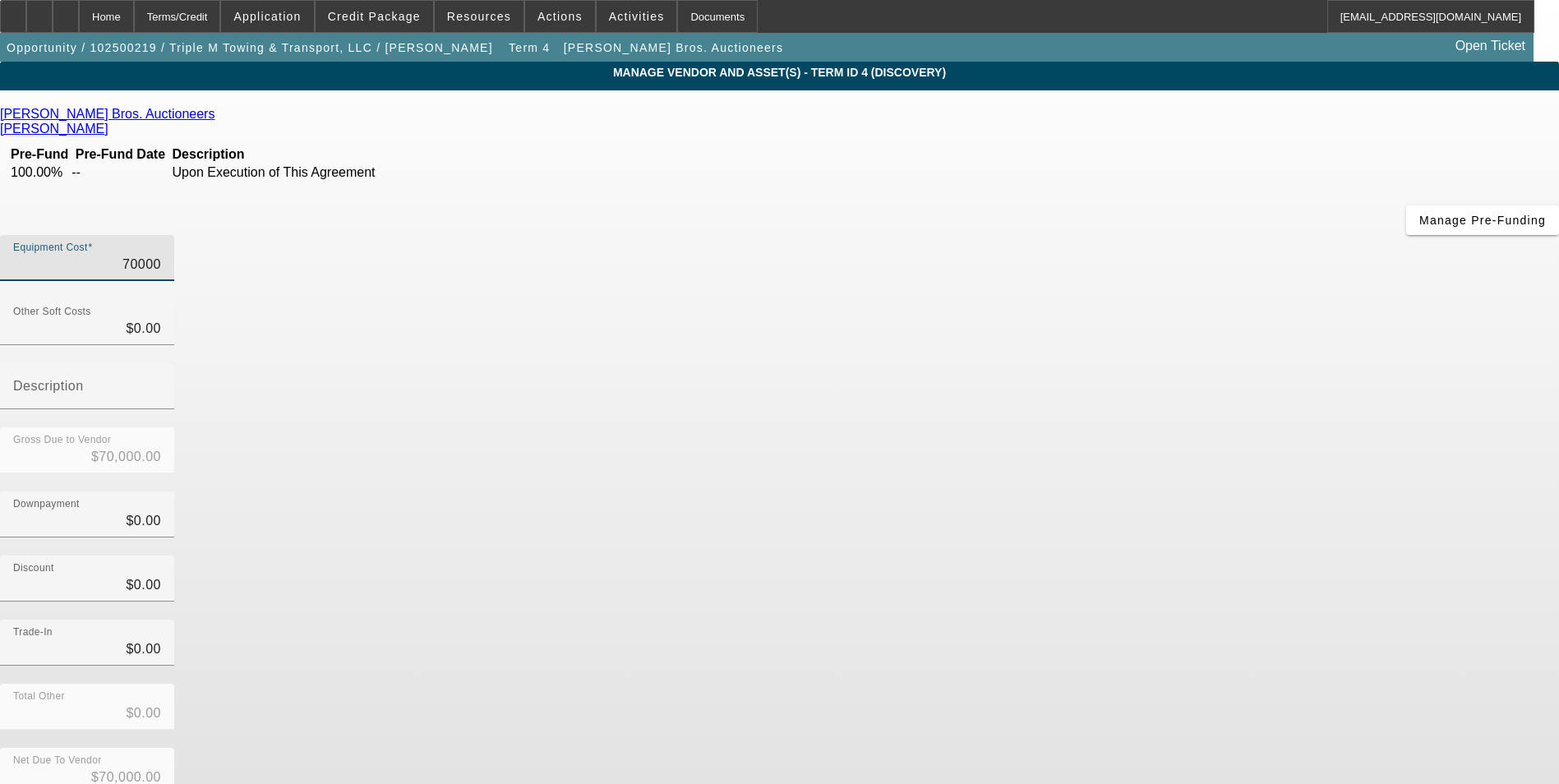
type input "$2.00"
type input "21"
type input "$21.00"
type input "210"
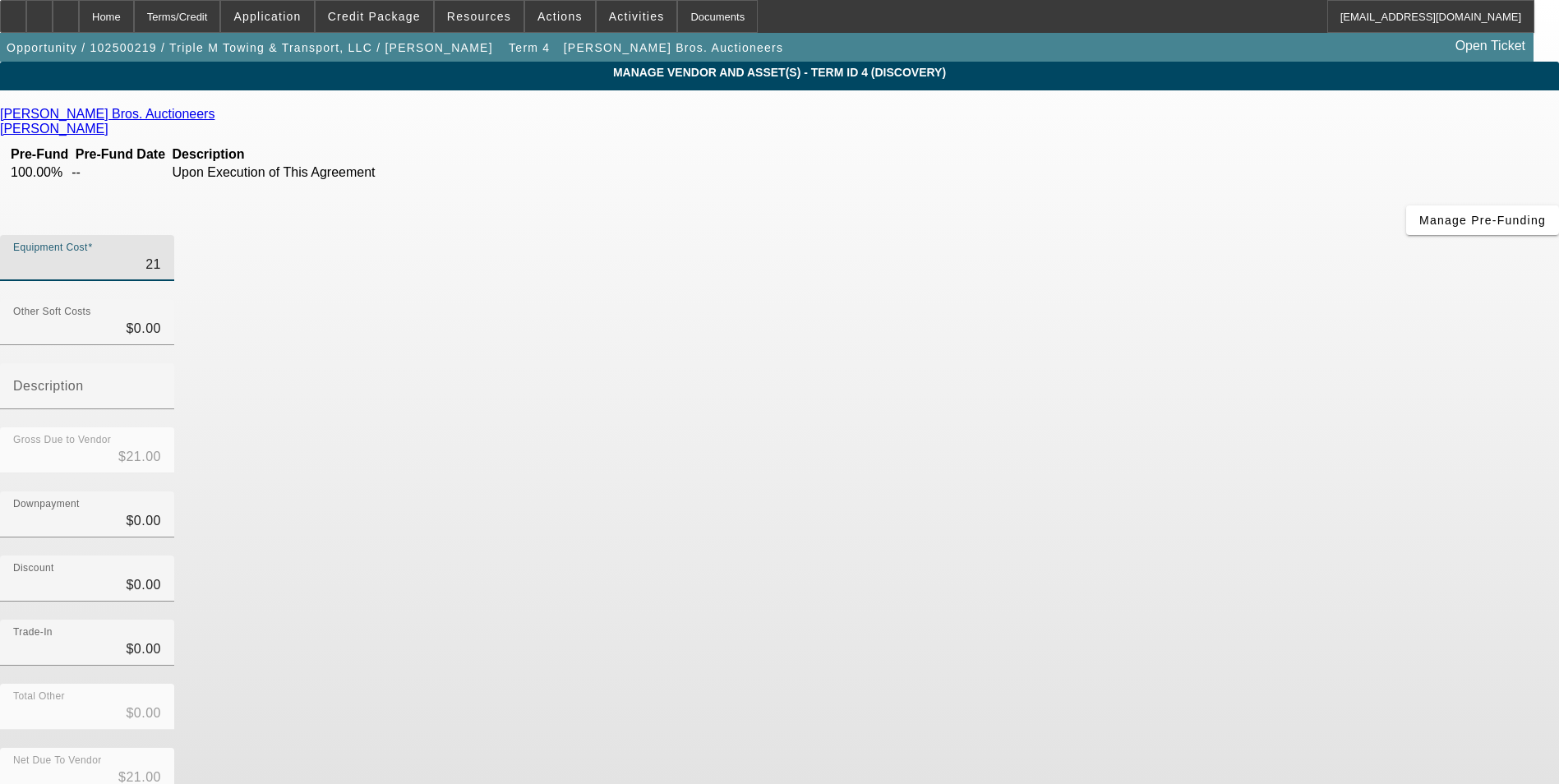
type input "$210.00"
type input "2100"
type input "$2,100.00"
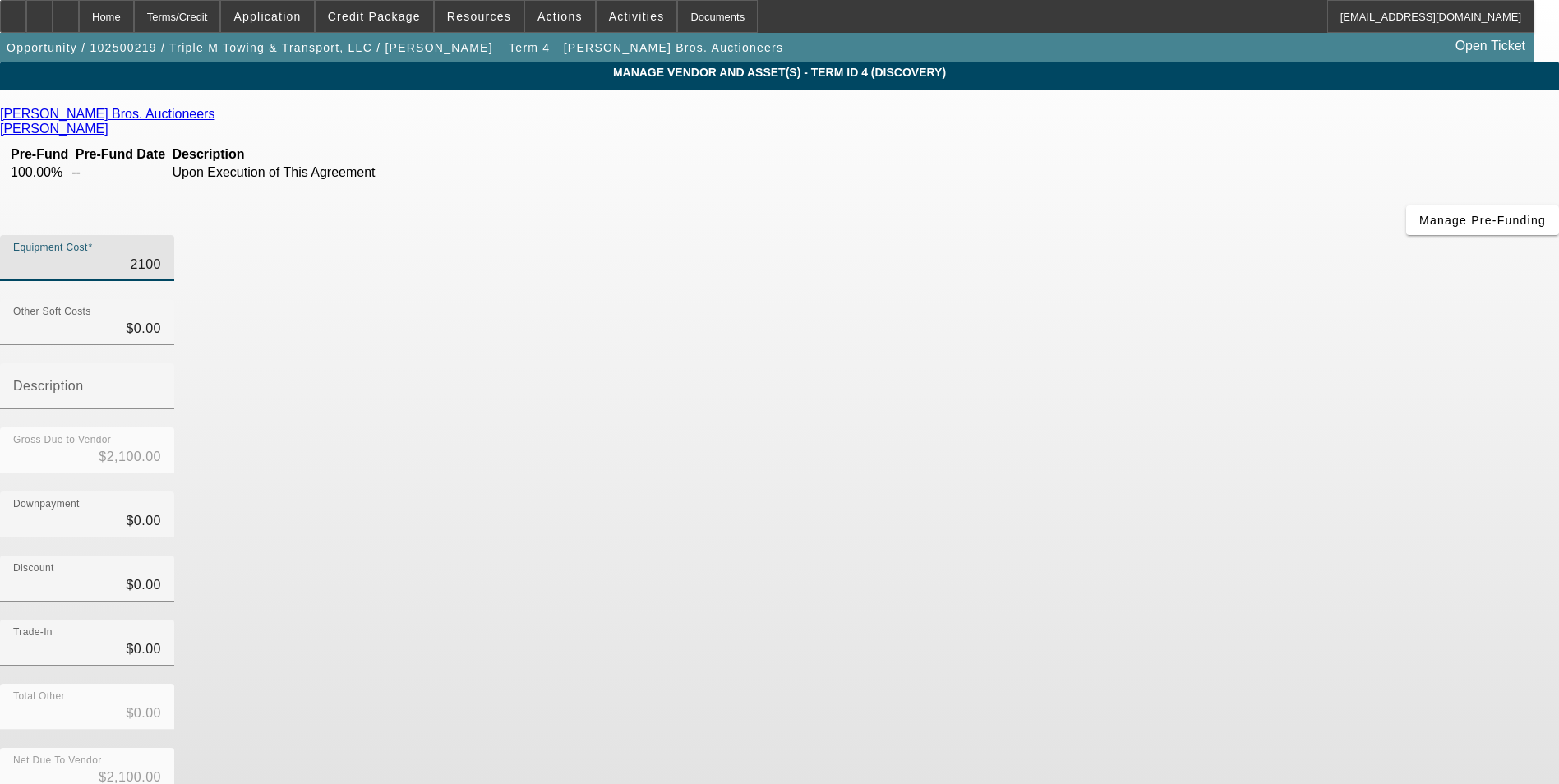
type input "21000"
type input "$21,000.00"
type input "210000"
type input "$210,000.00"
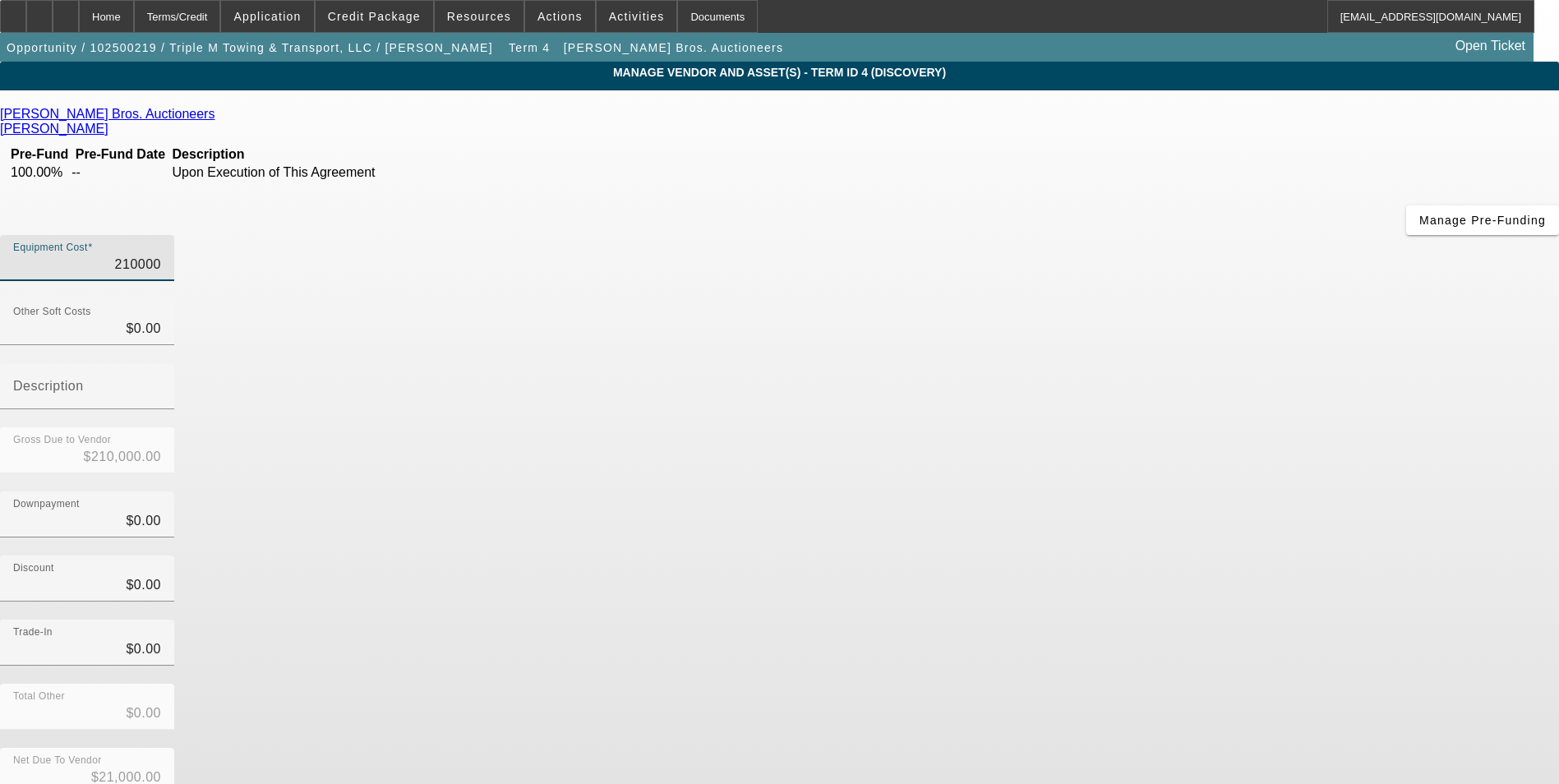
type input "$210,000.00"
click at [1152, 556] on div "Discount $0.00" at bounding box center [779, 587] width 1559 height 64
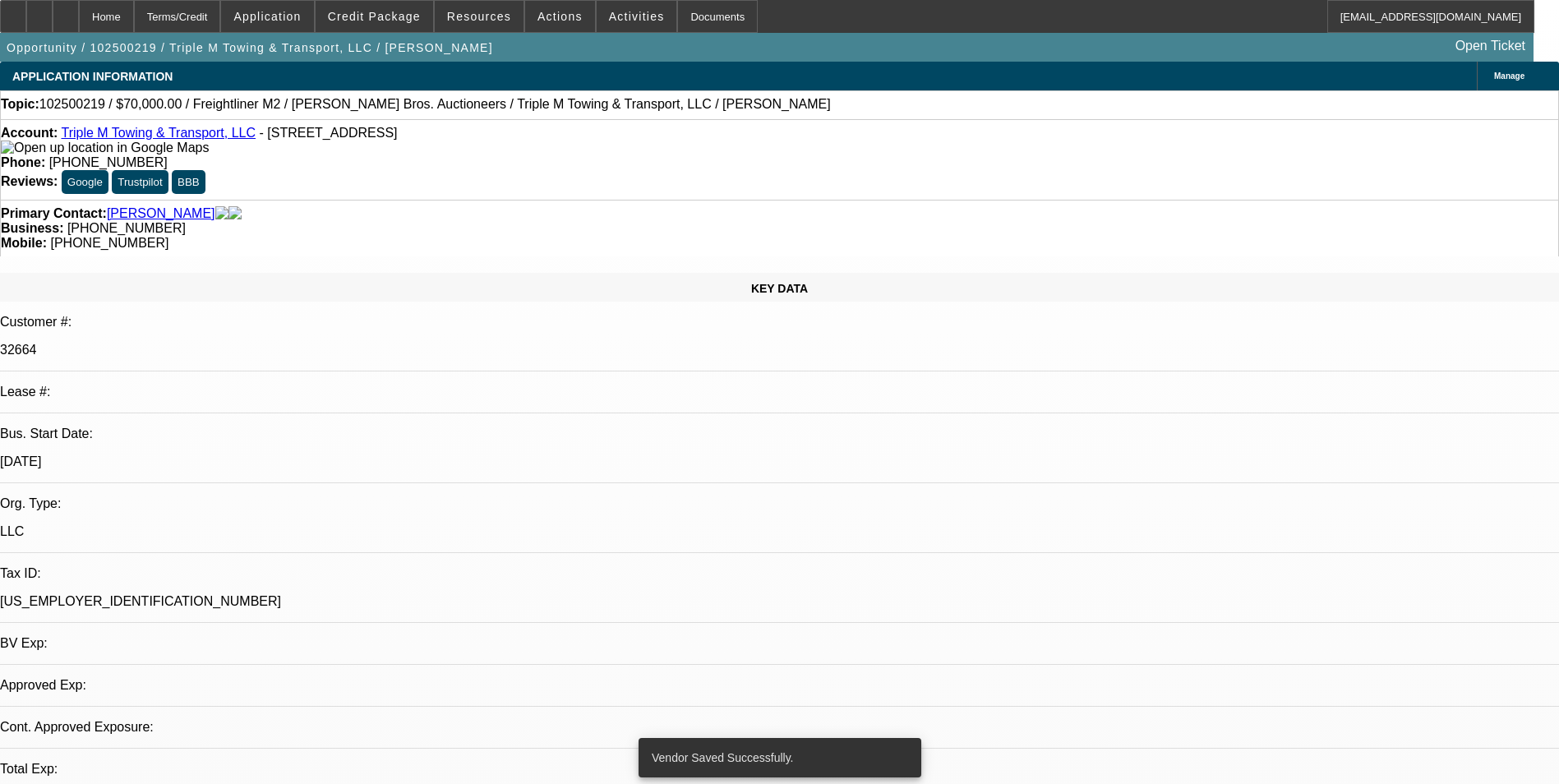
select select "0"
select select "2"
select select "0.1"
select select "4"
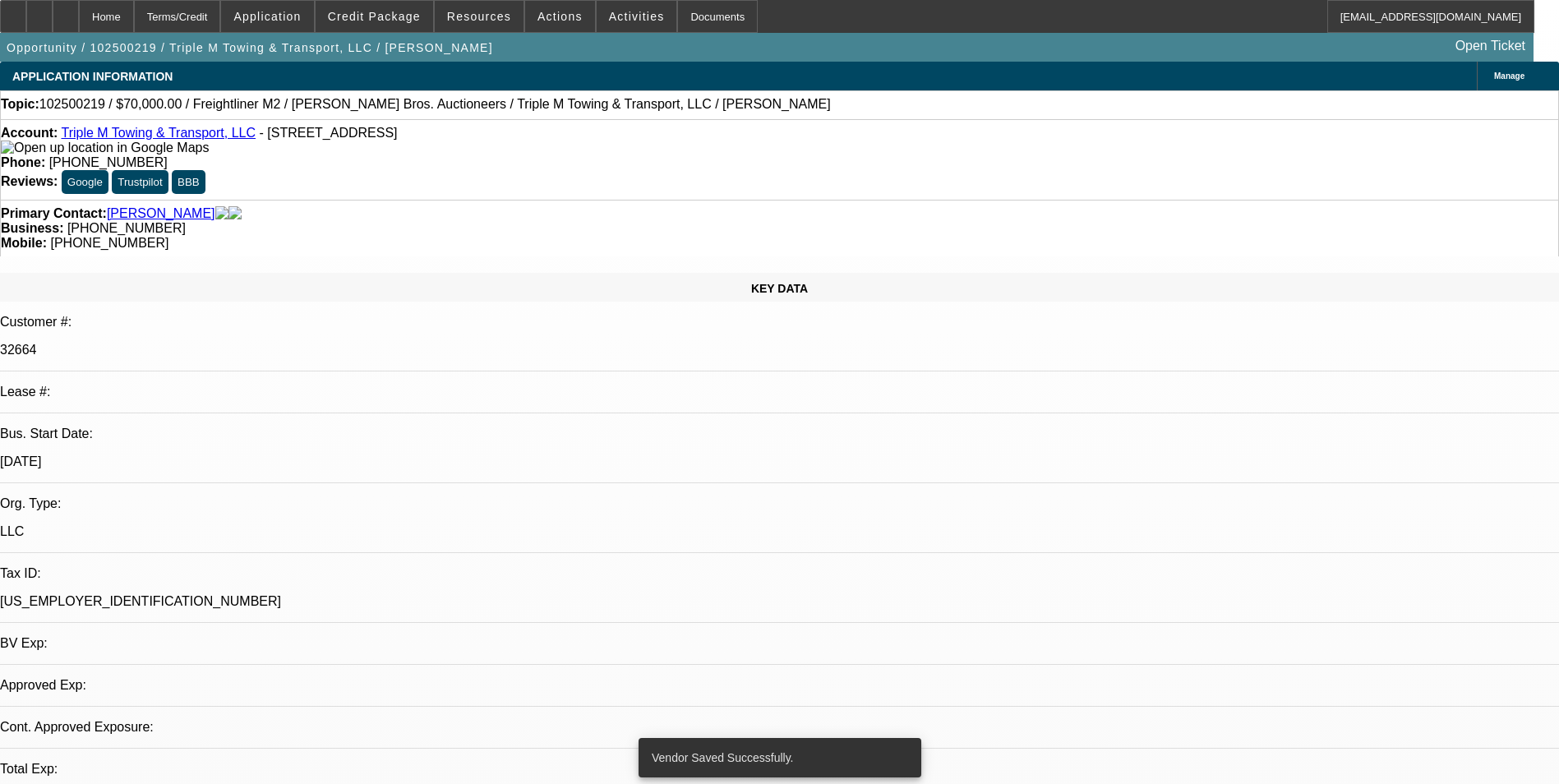
select select "0"
select select "2"
select select "0.1"
select select "4"
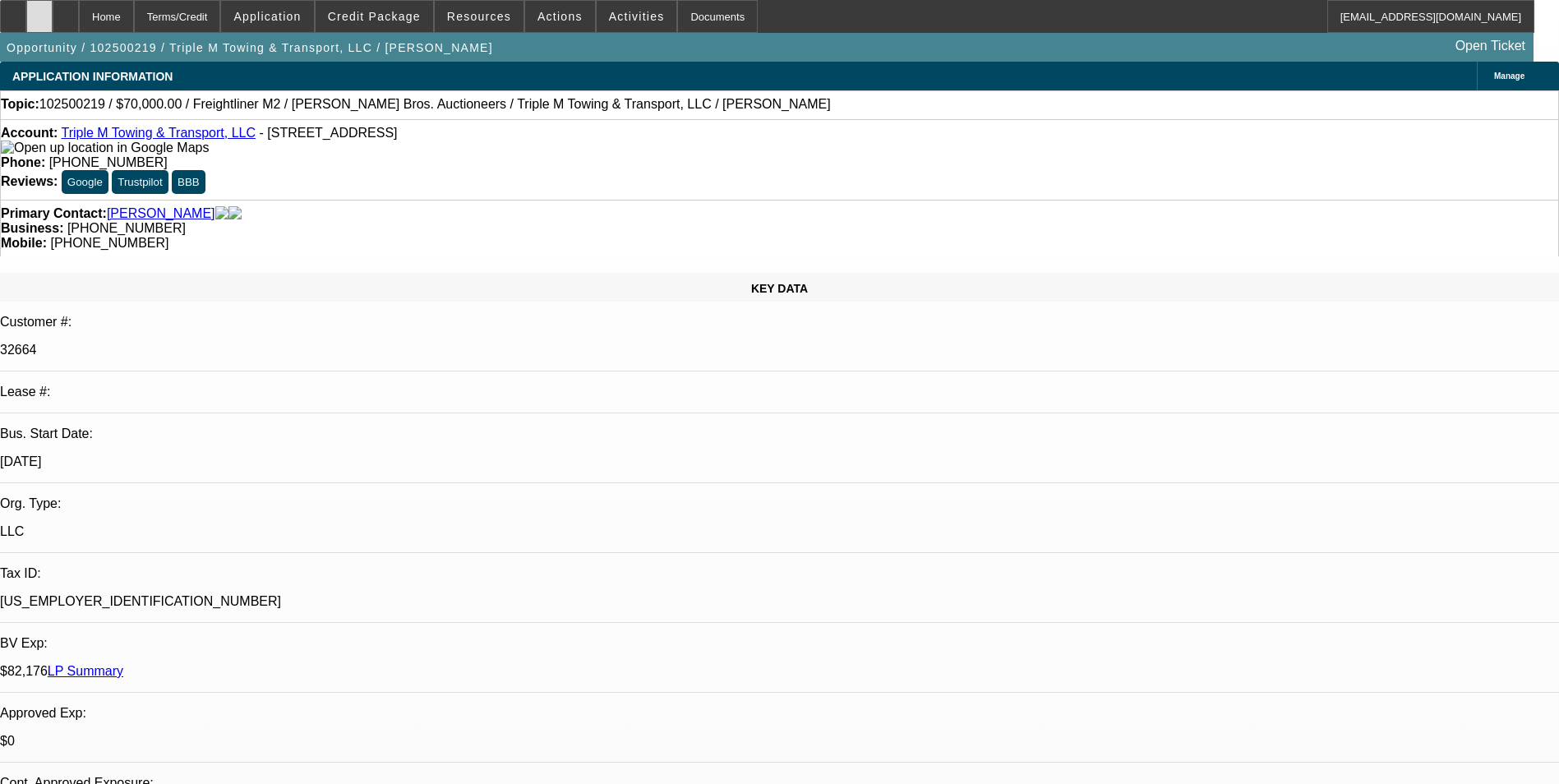
click at [53, 20] on div at bounding box center [39, 17] width 26 height 33
click at [79, 23] on div at bounding box center [66, 17] width 26 height 33
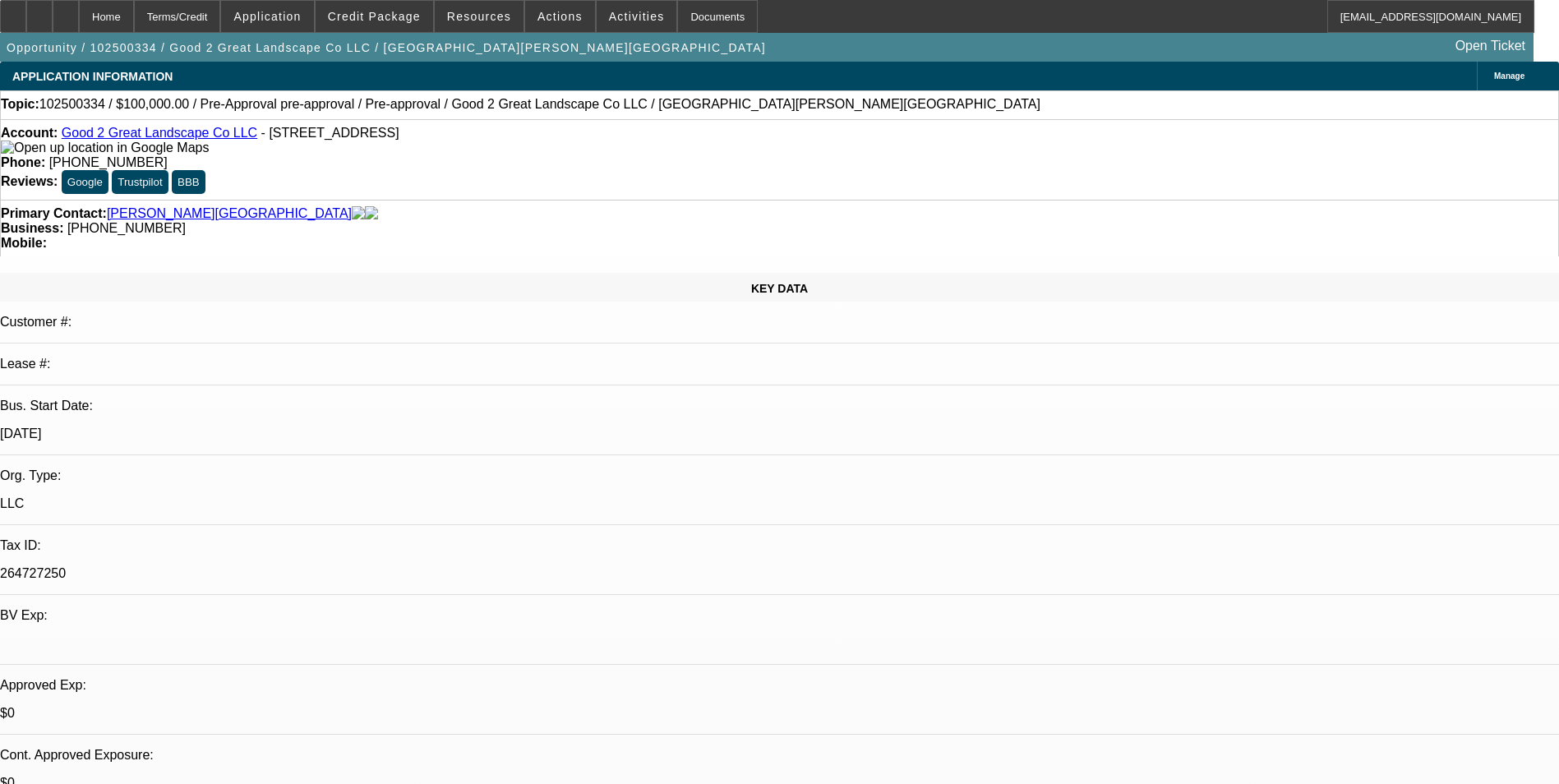
select select "0"
select select "6"
select select "0"
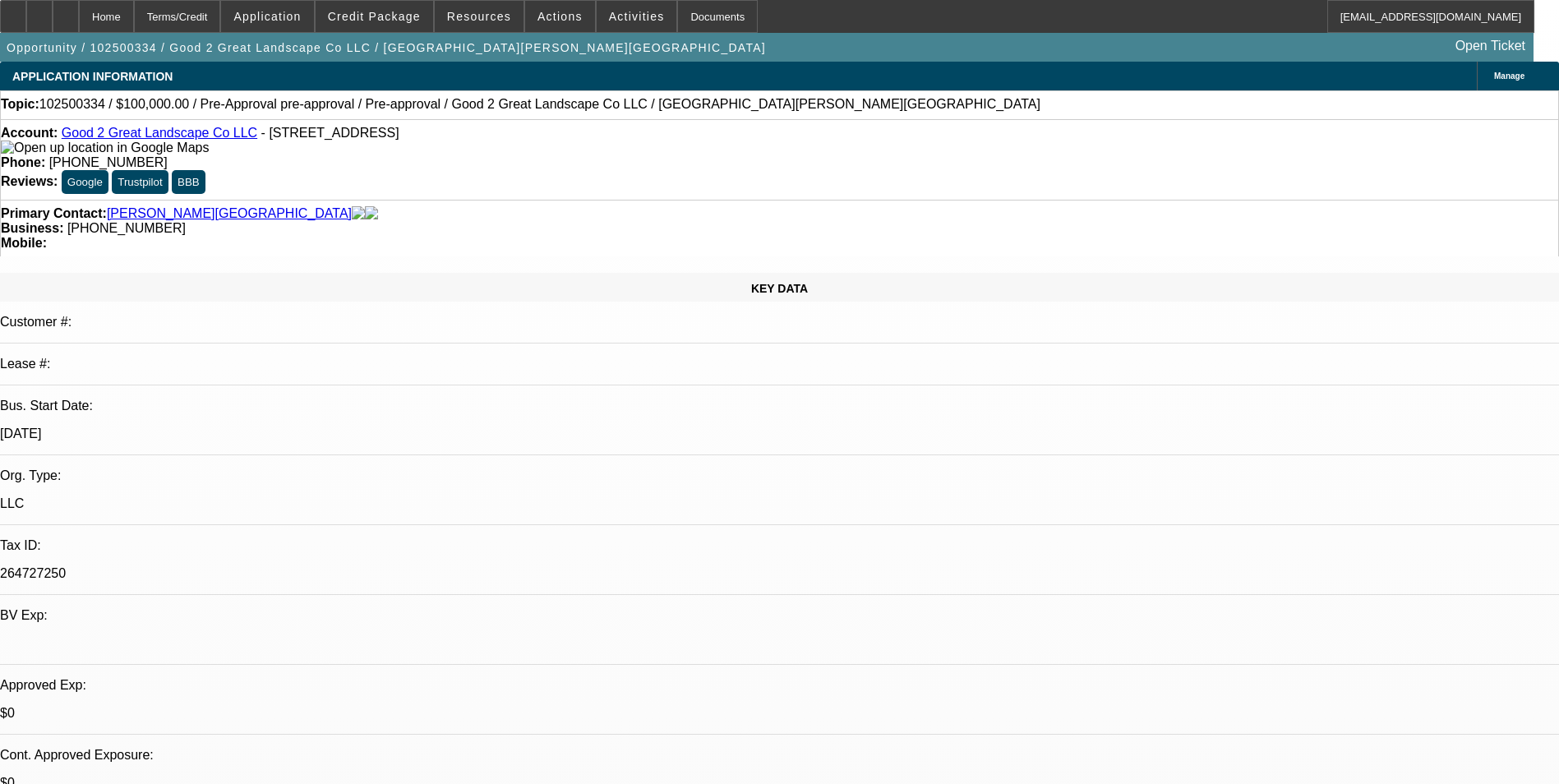
select select "0"
select select "6"
select select "0"
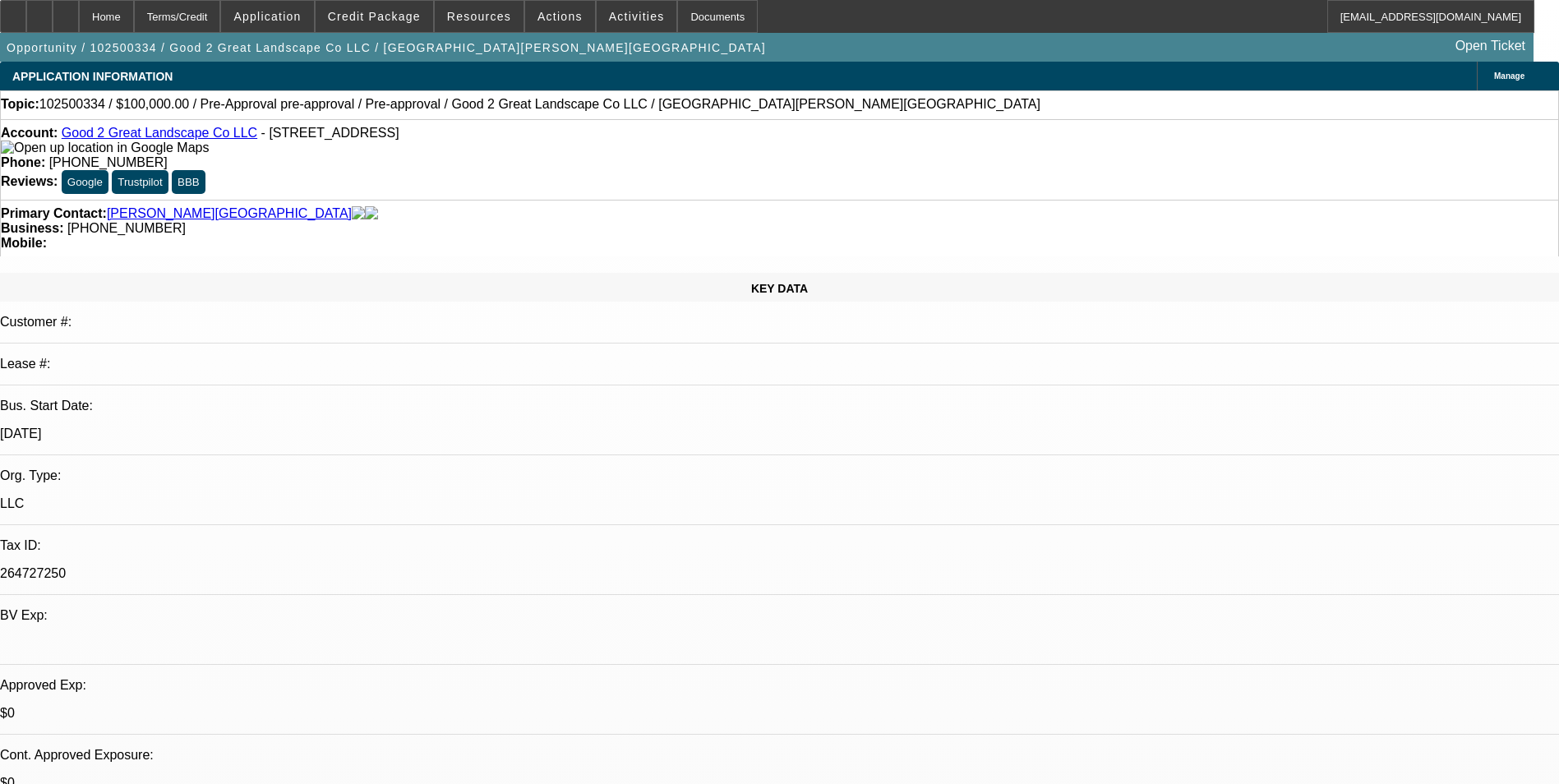
select select "0"
select select "6"
select select "0"
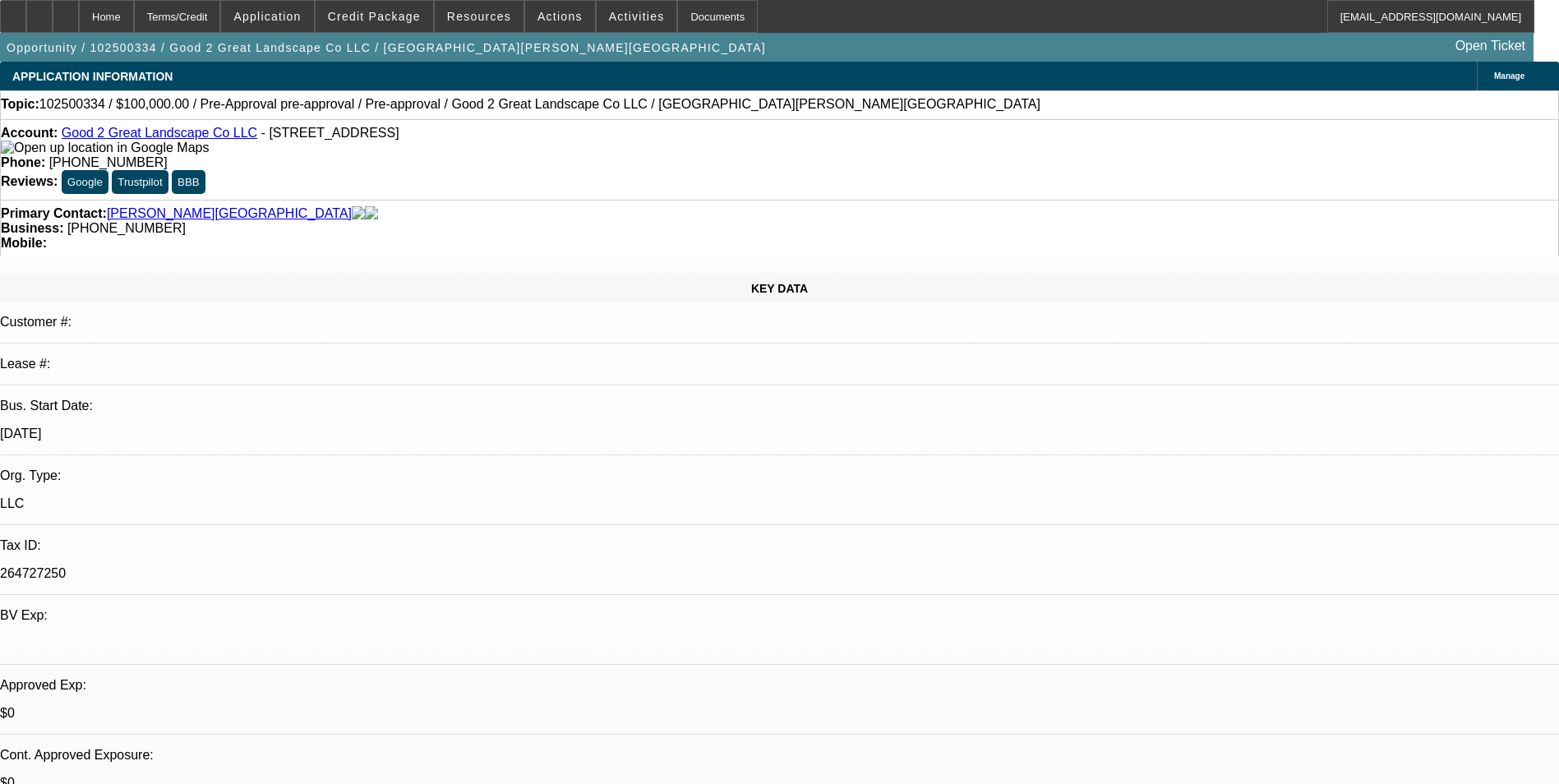
select select "6"
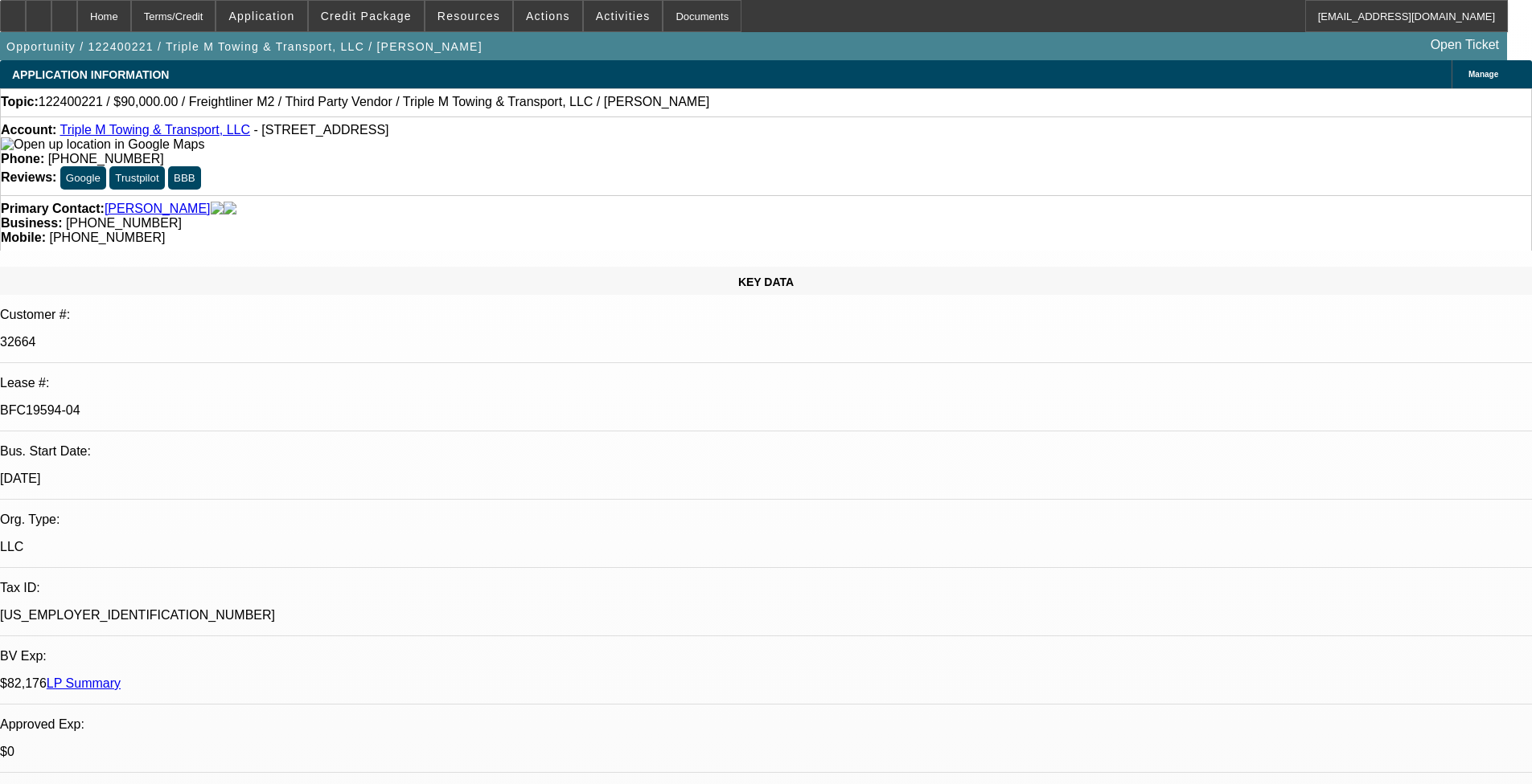
select select "0"
select select "2"
select select "0.1"
select select "0"
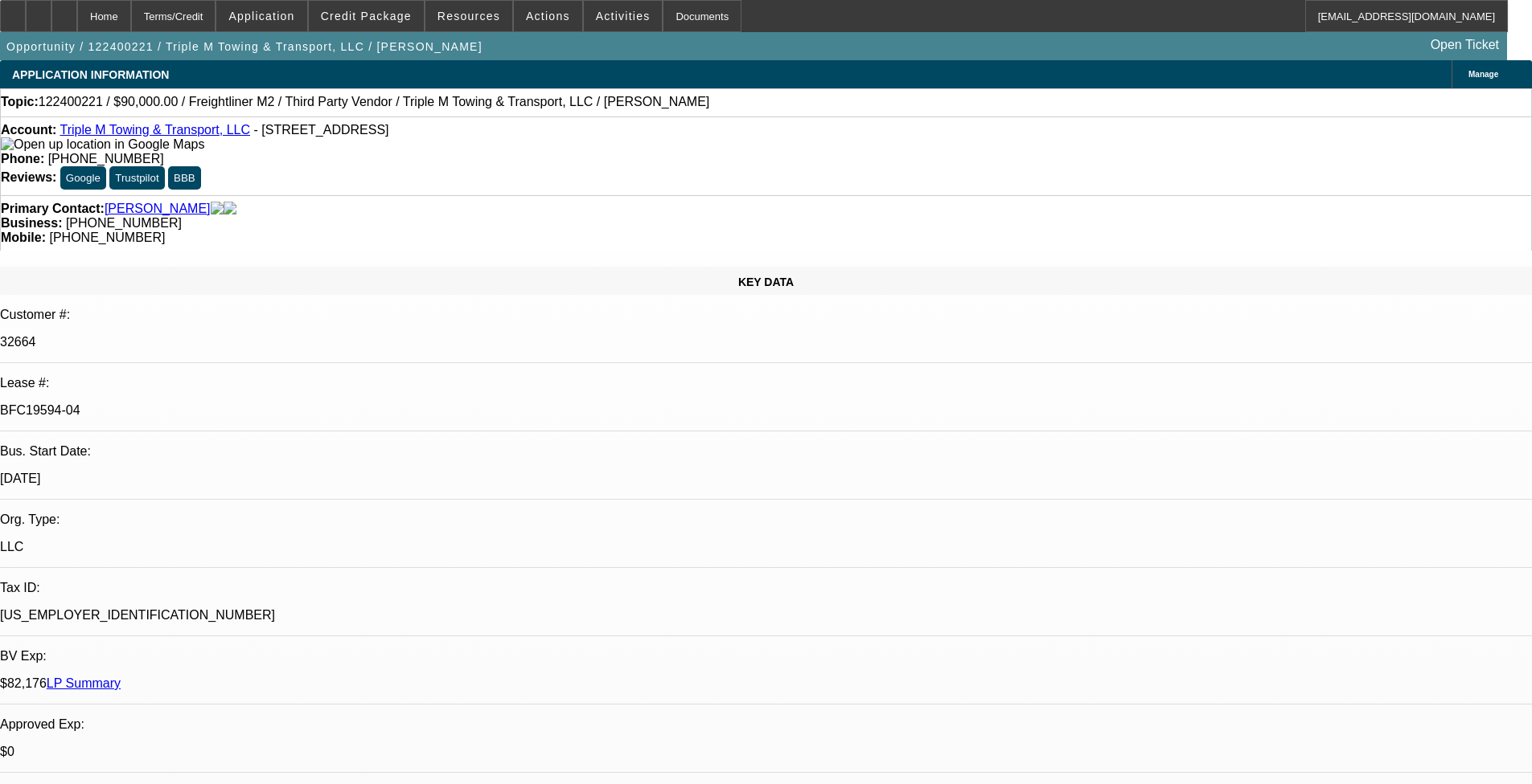
select select "0.1"
select select "0"
select select "0.1"
select select "0"
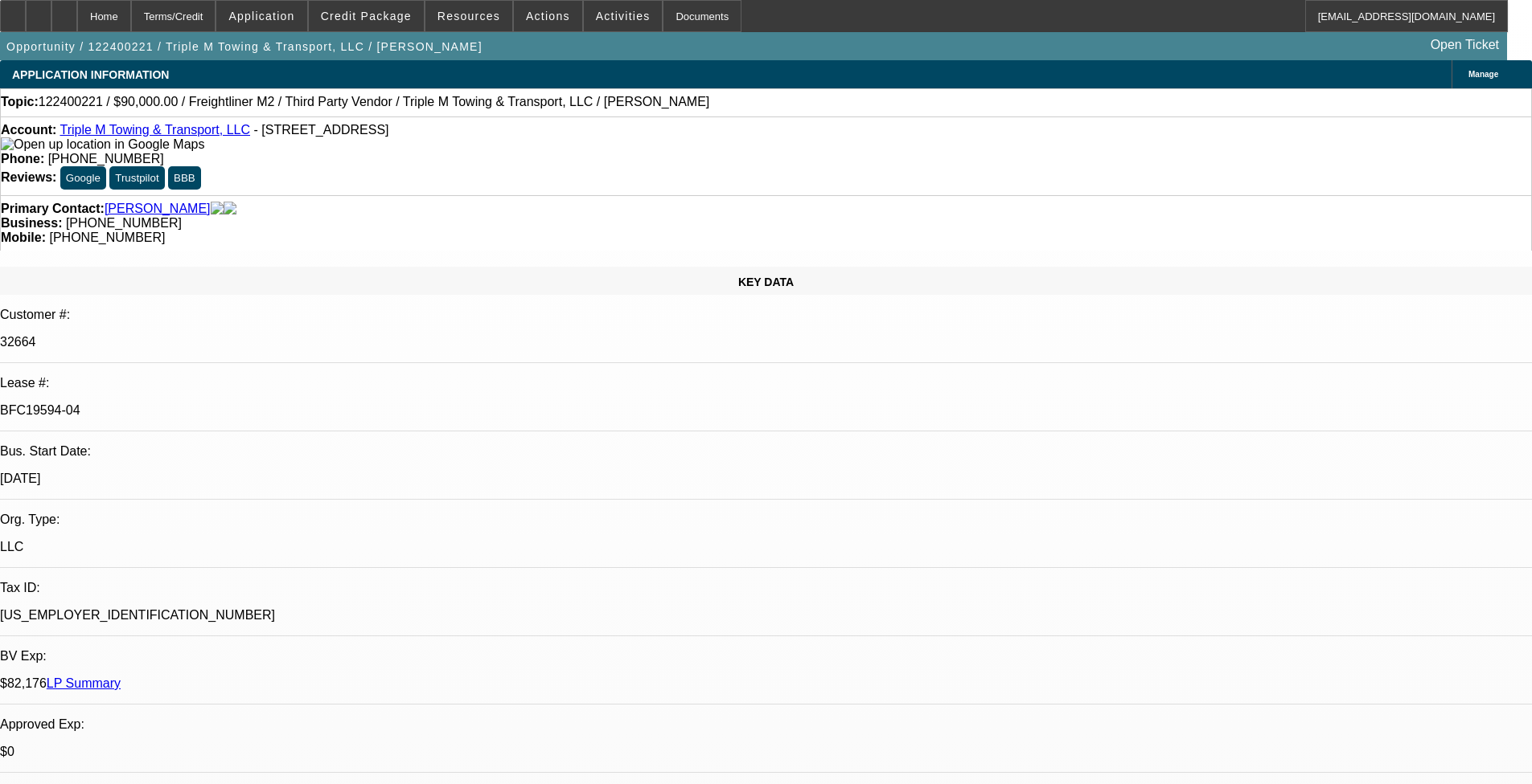
select select "2"
select select "0.1"
select select "1"
select select "2"
select select "4"
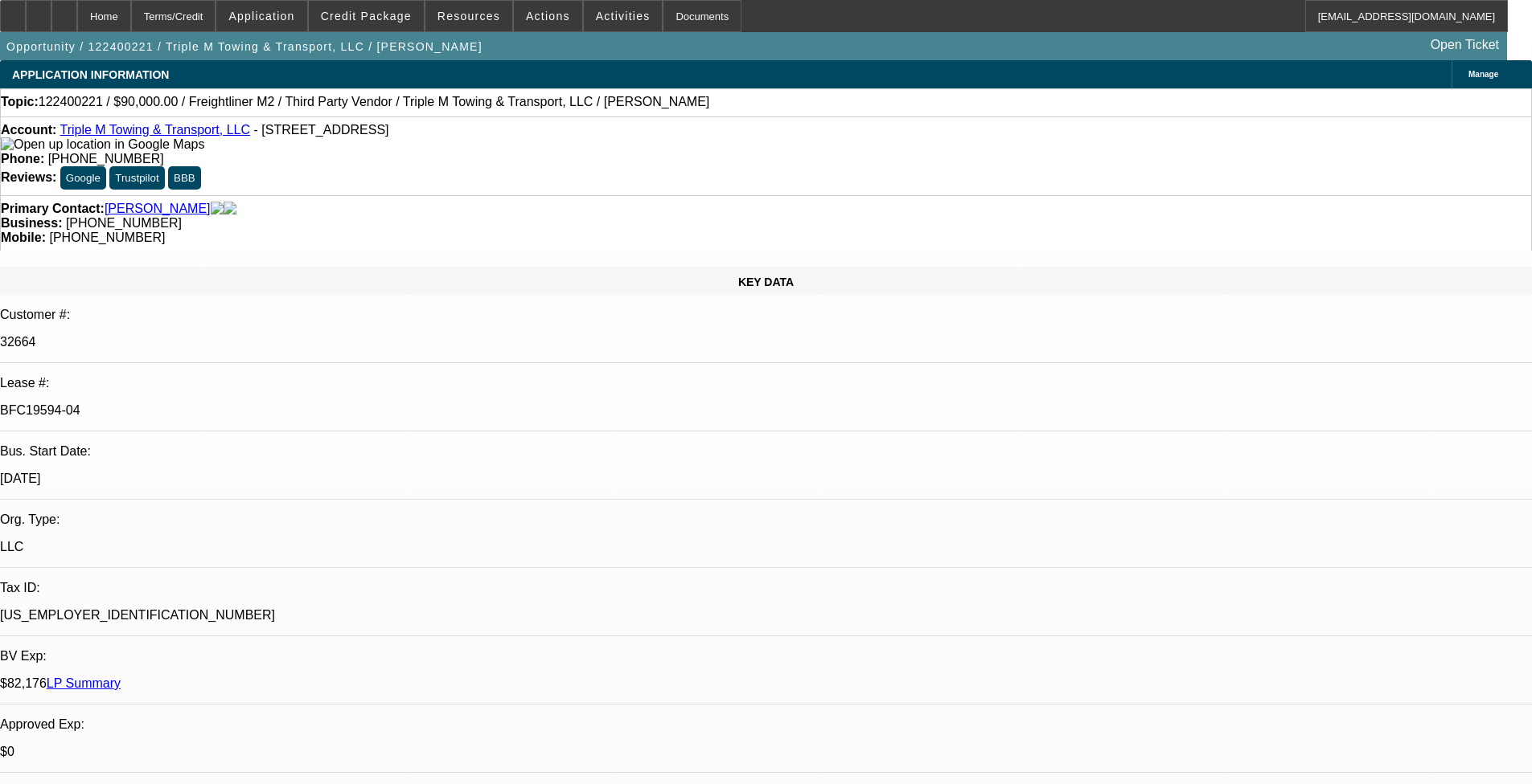
select select "1"
select select "4"
select select "1"
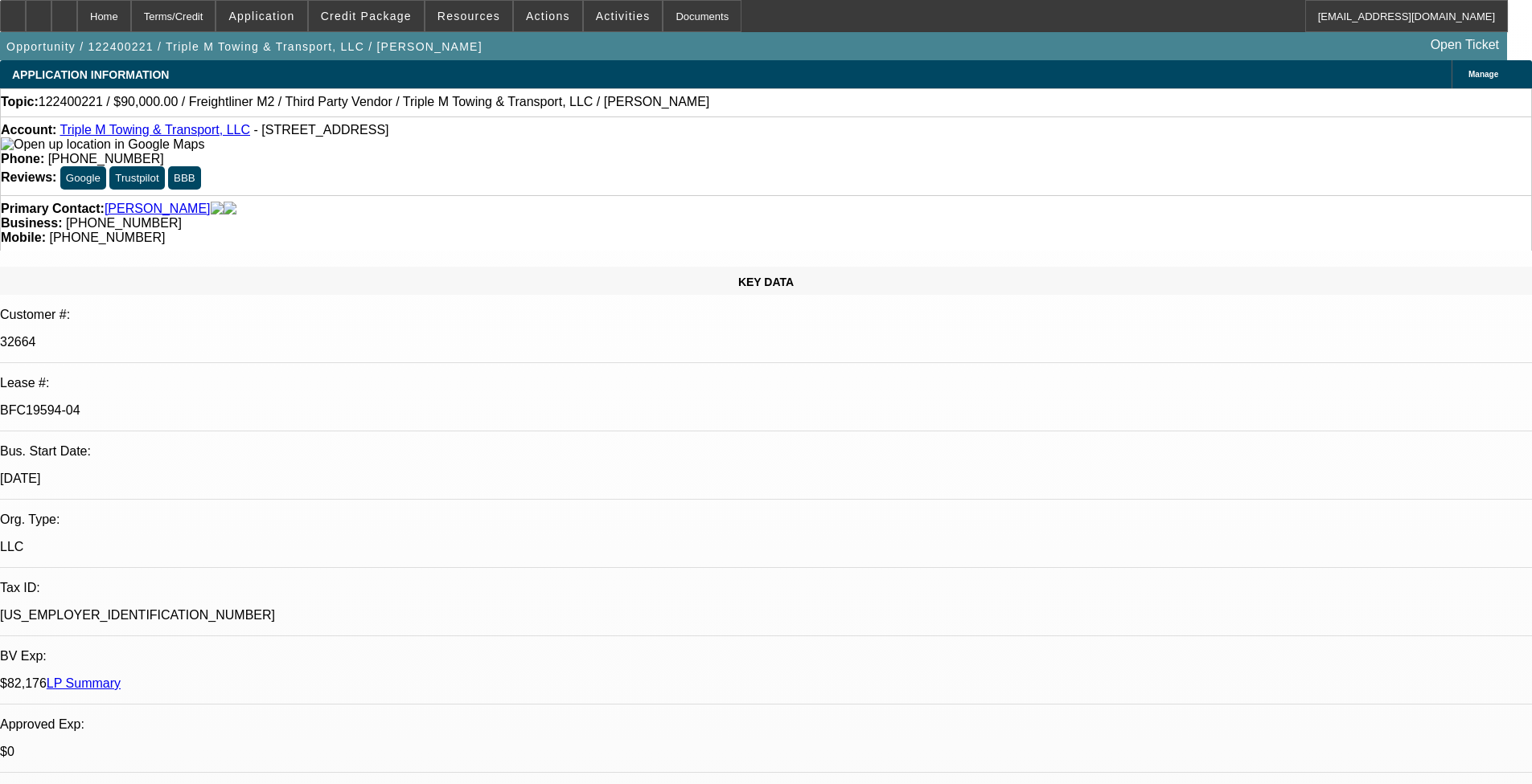
select select "4"
select select "1"
select select "2"
select select "4"
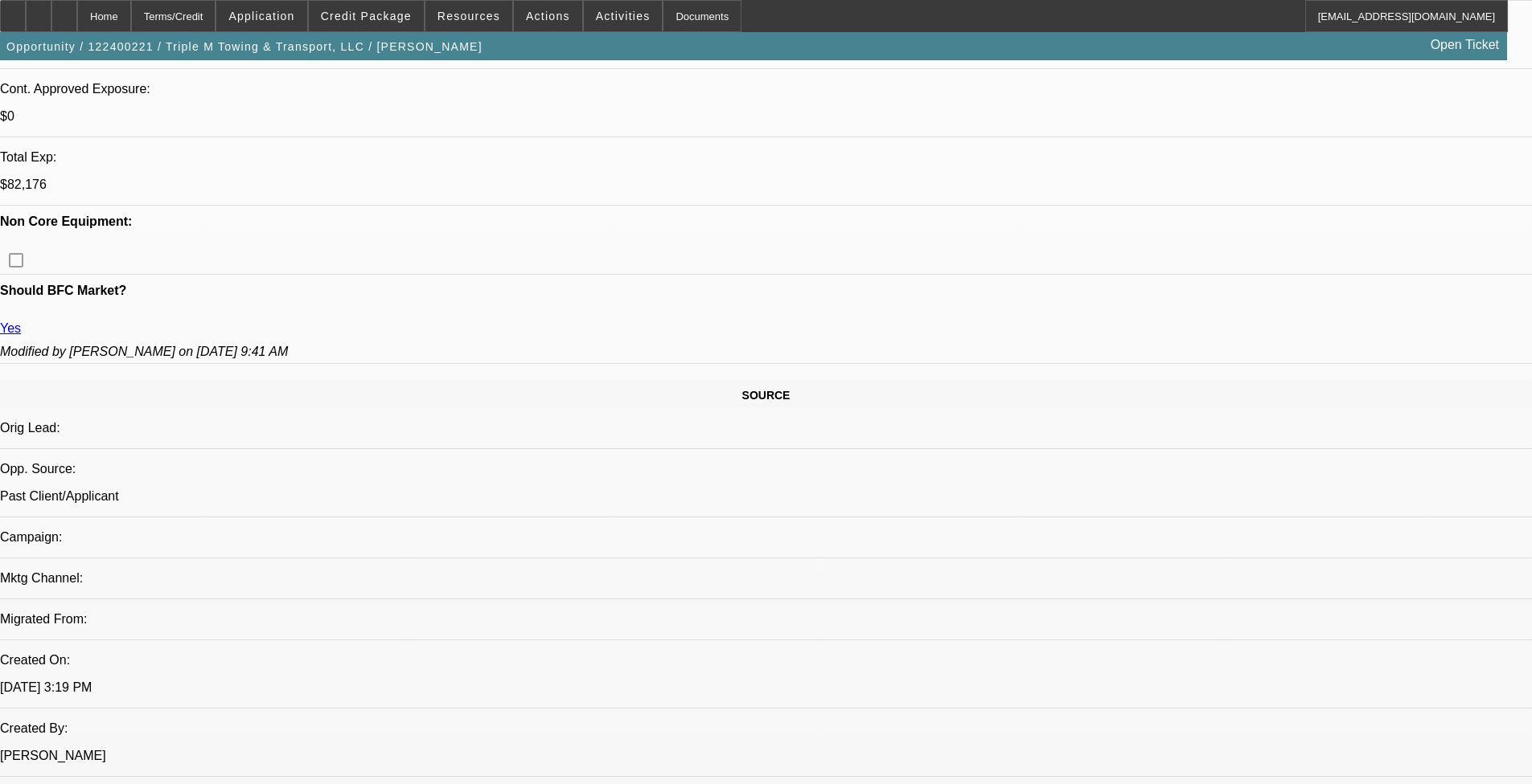
scroll to position [804, 0]
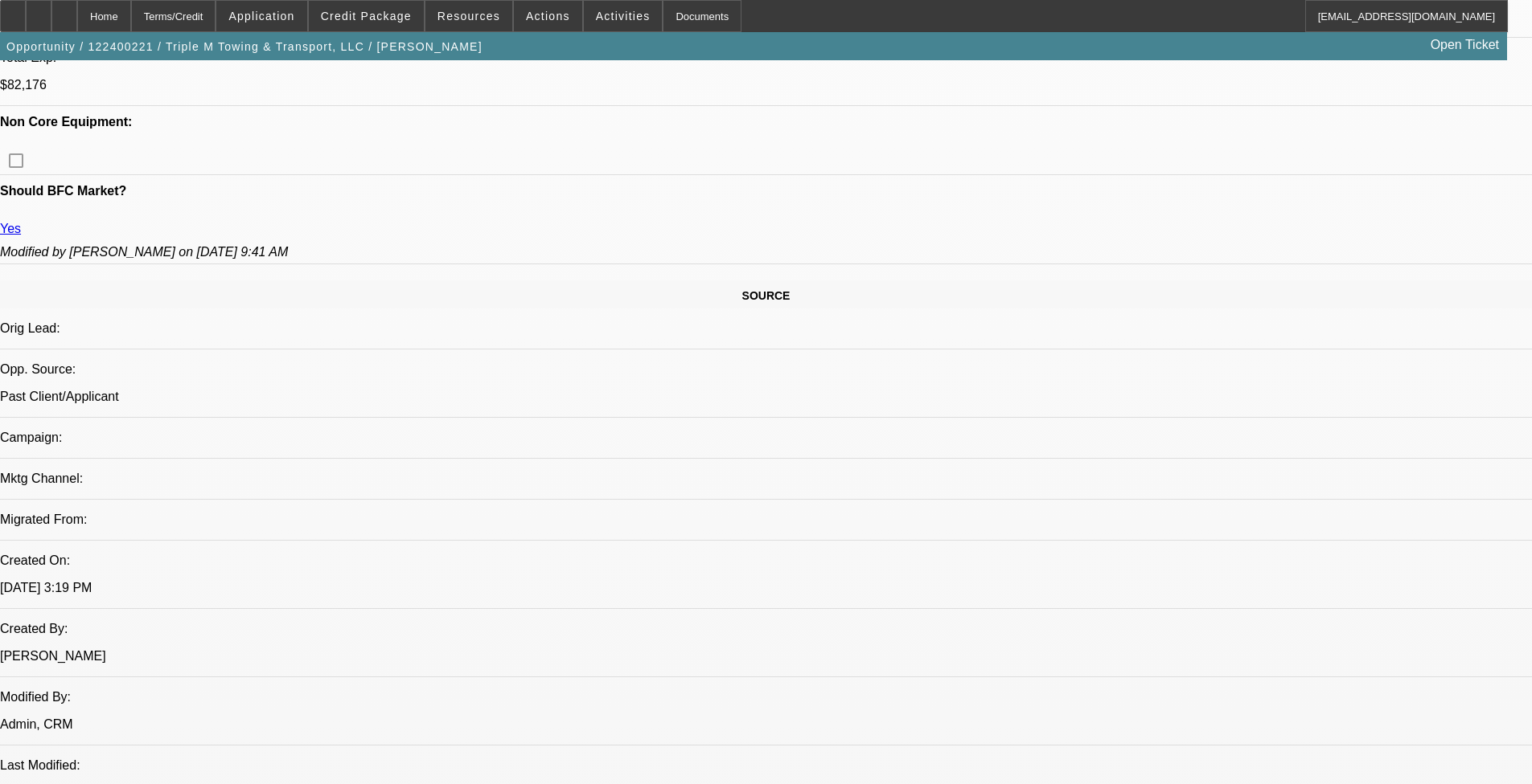
drag, startPoint x: 26, startPoint y: 585, endPoint x: 67, endPoint y: 585, distance: 41.0
drag, startPoint x: 1034, startPoint y: 536, endPoint x: 1297, endPoint y: 570, distance: 265.2
copy div "01 was approved with 5,4,3 payoff language, 02 was approved with the same payof…"
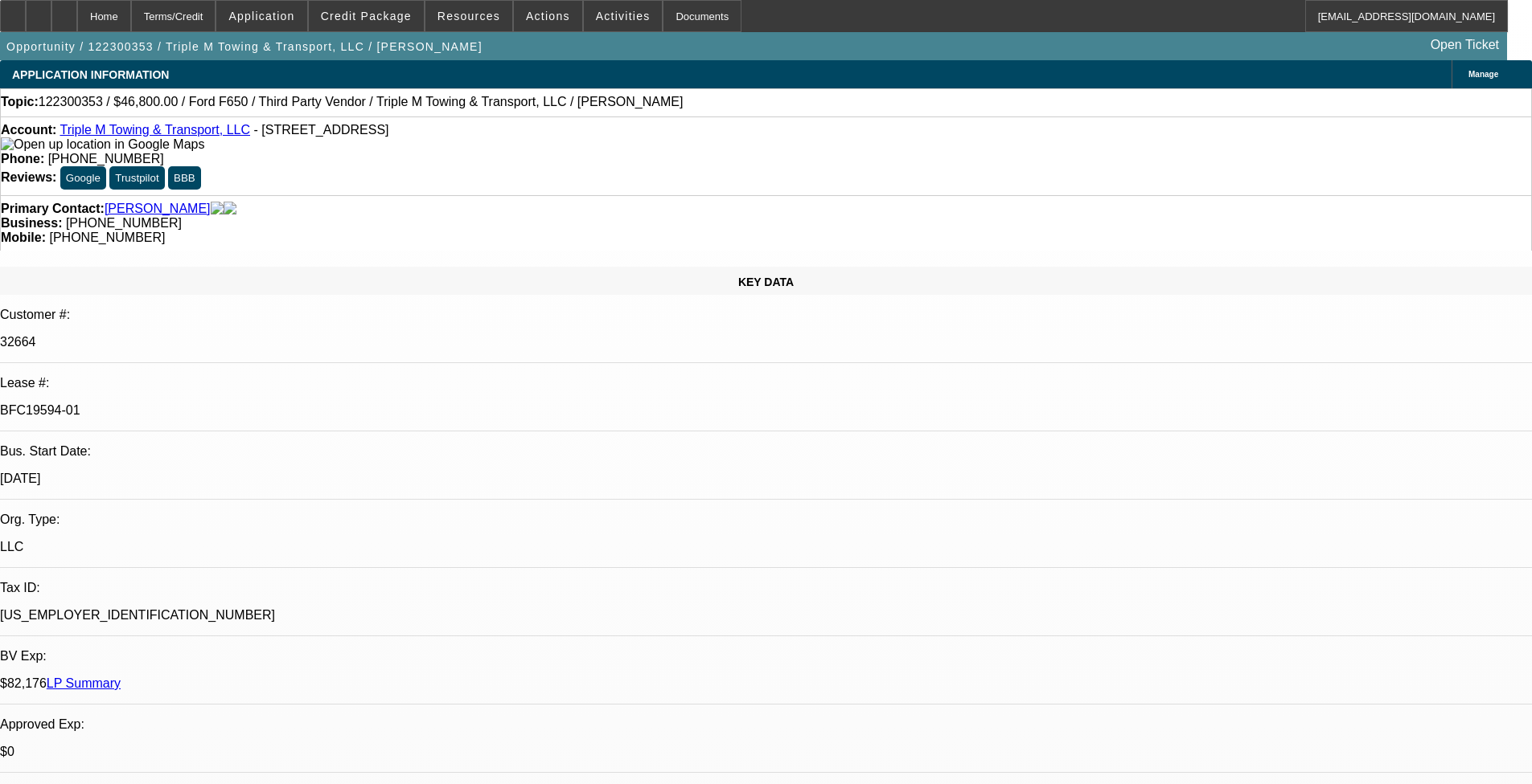
select select "0.1"
select select "2"
select select "0.1"
select select "2"
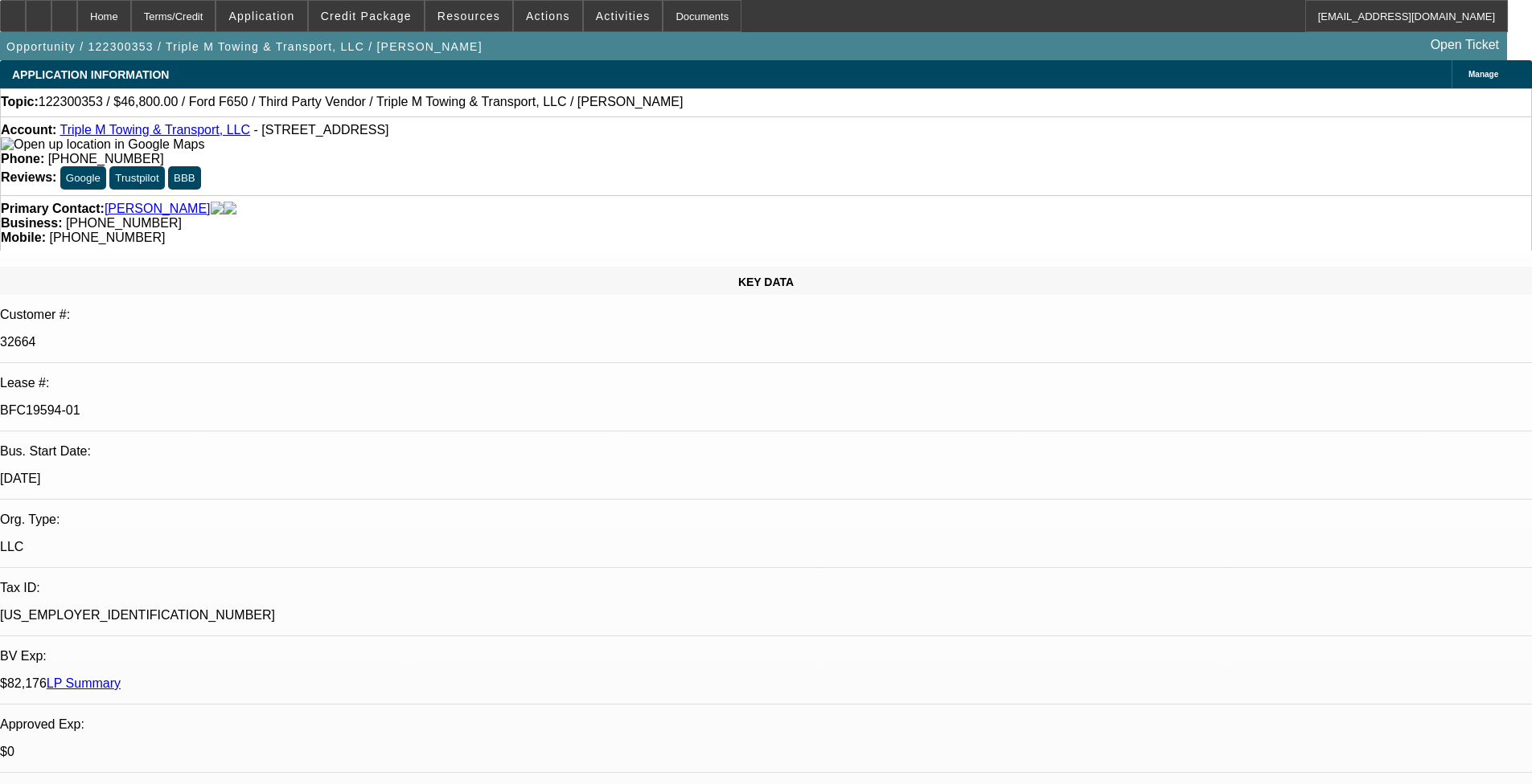
select select "0.1"
select select "1"
select select "2"
select select "4"
select select "1"
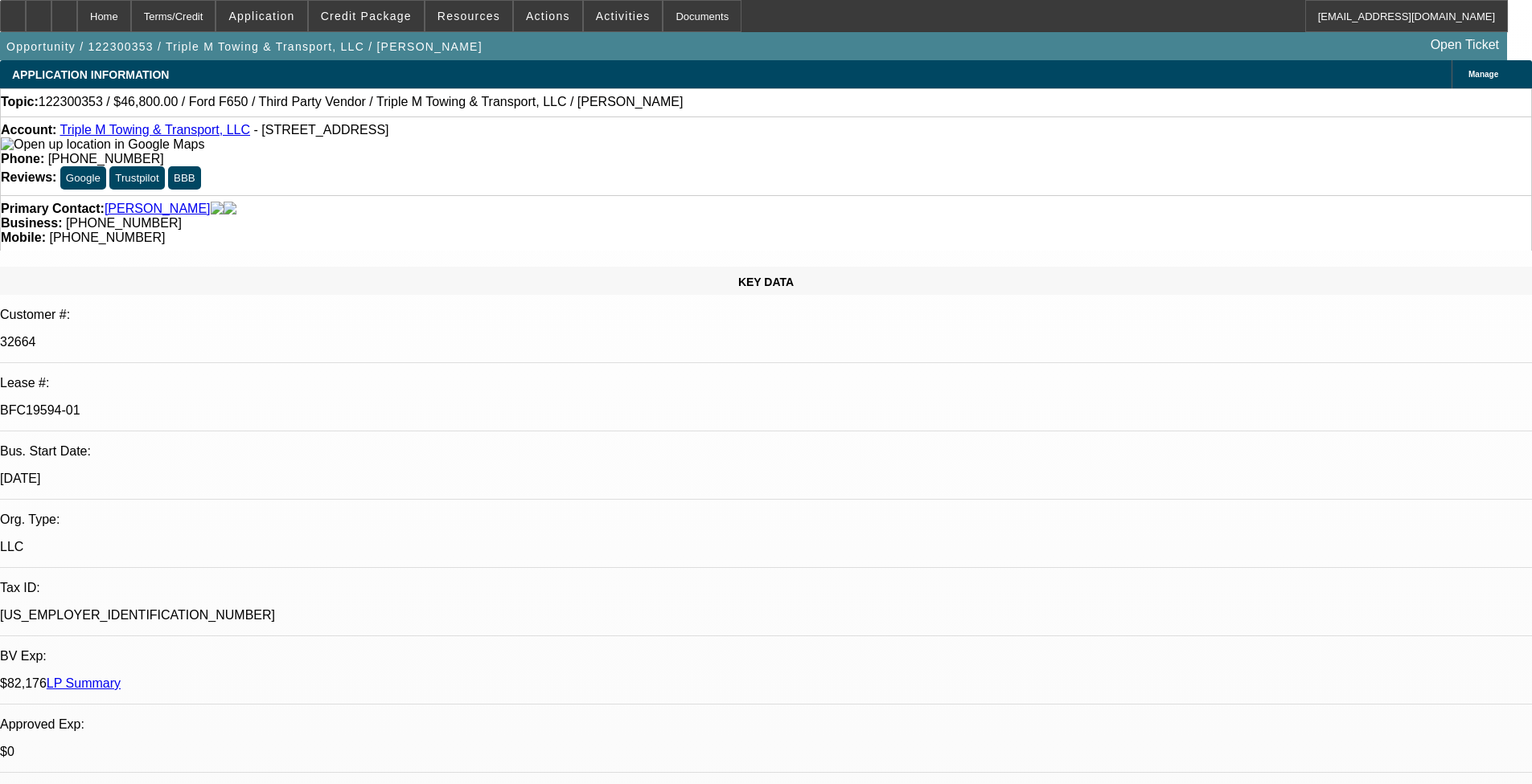
select select "2"
select select "4"
click at [249, 403] on p "BFC19594-01" at bounding box center [766, 410] width 1532 height 15
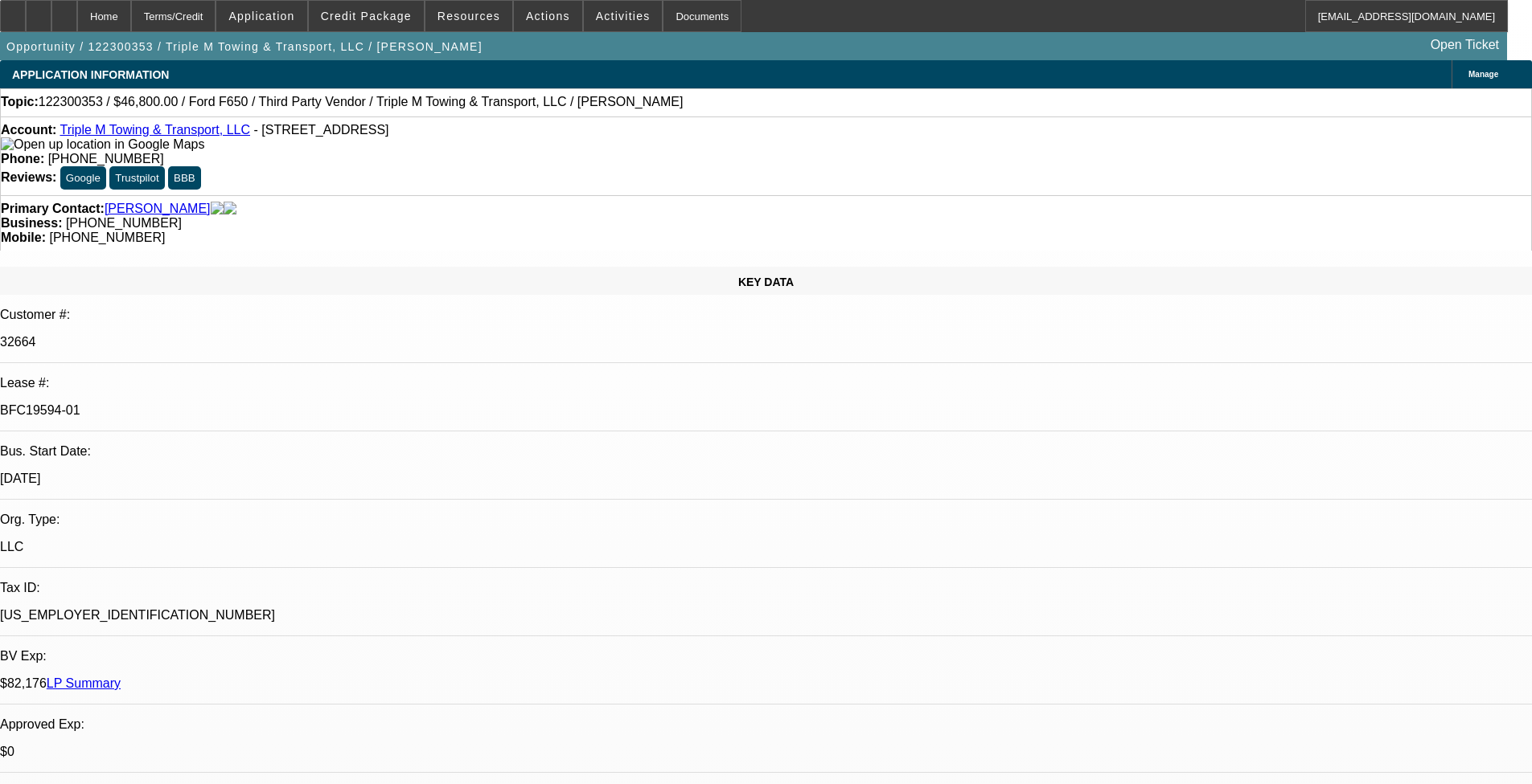
copy div "BFC19594-01"
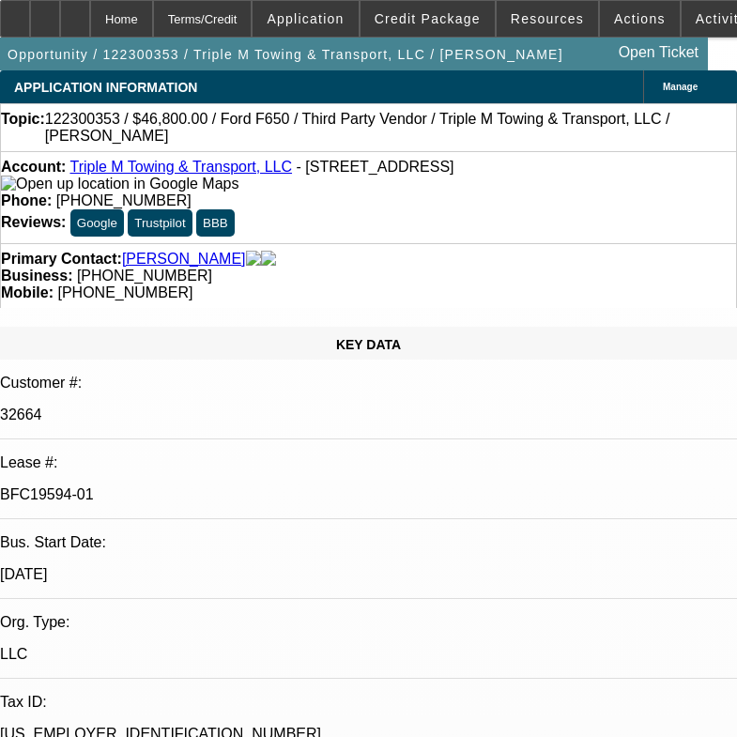
scroll to position [340, 0]
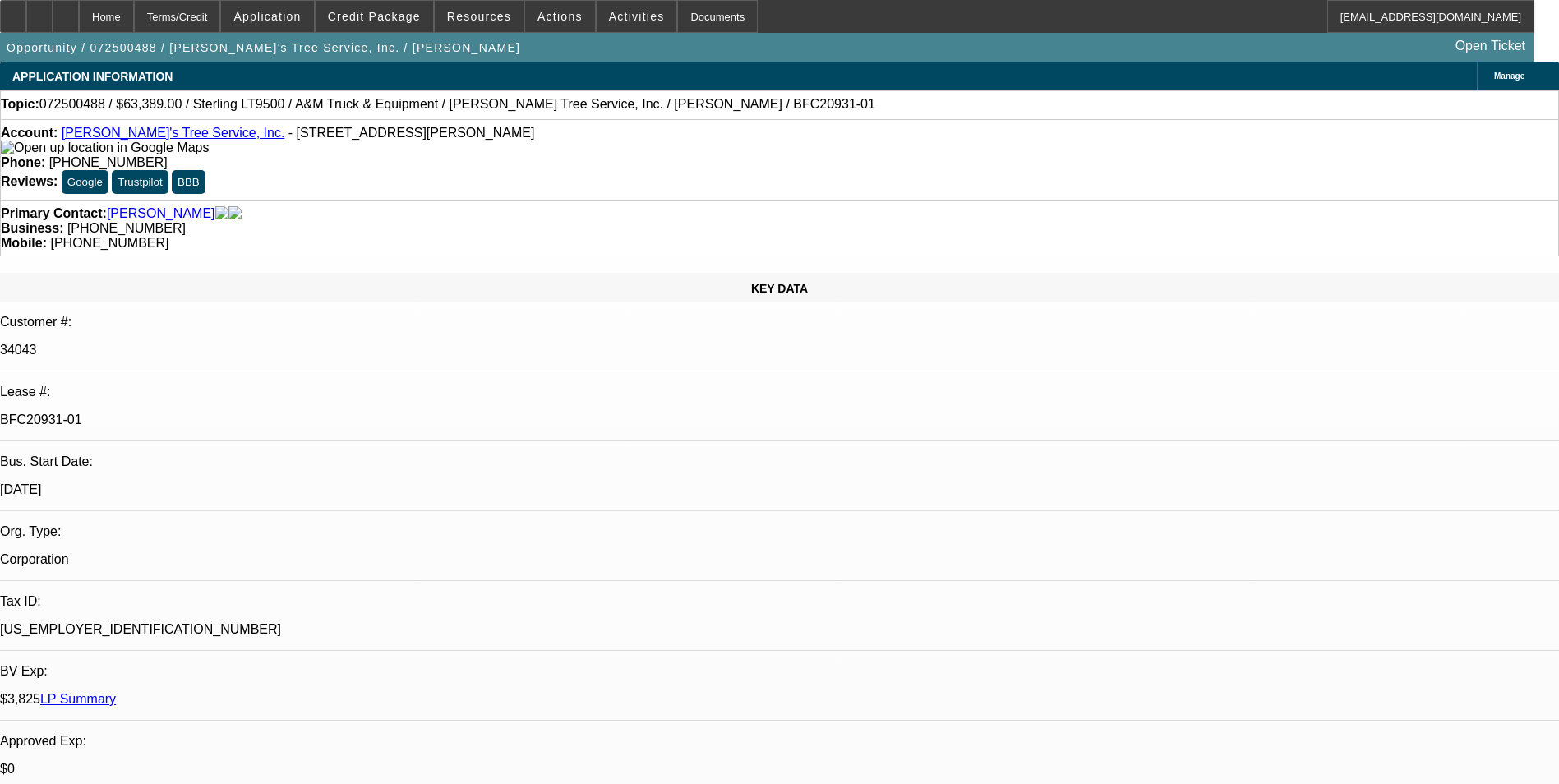
select select "0"
select select "2"
select select "0.1"
select select "0"
select select "2"
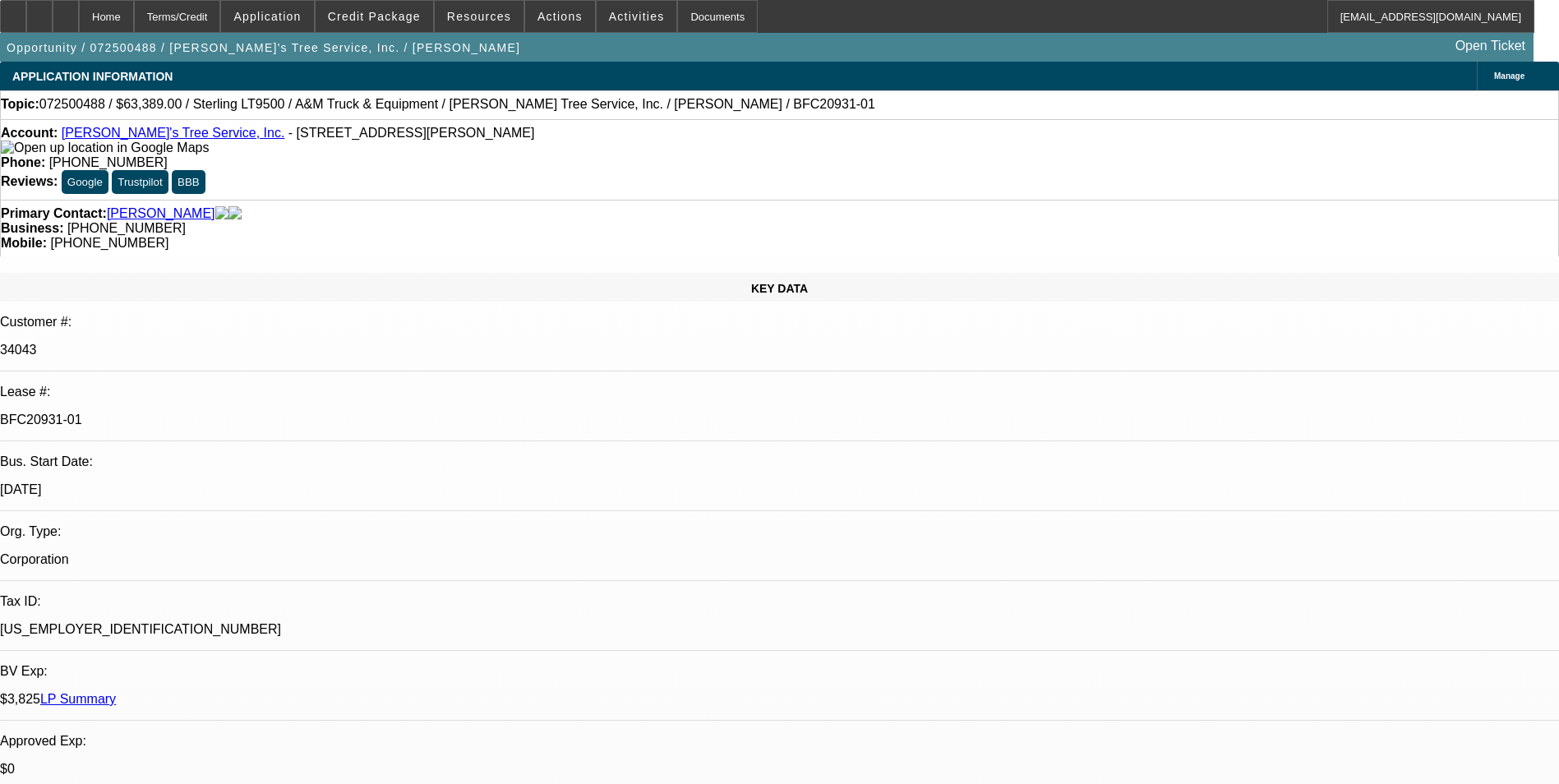
select select "0.1"
select select "0"
select select "2"
select select "0.1"
select select "0"
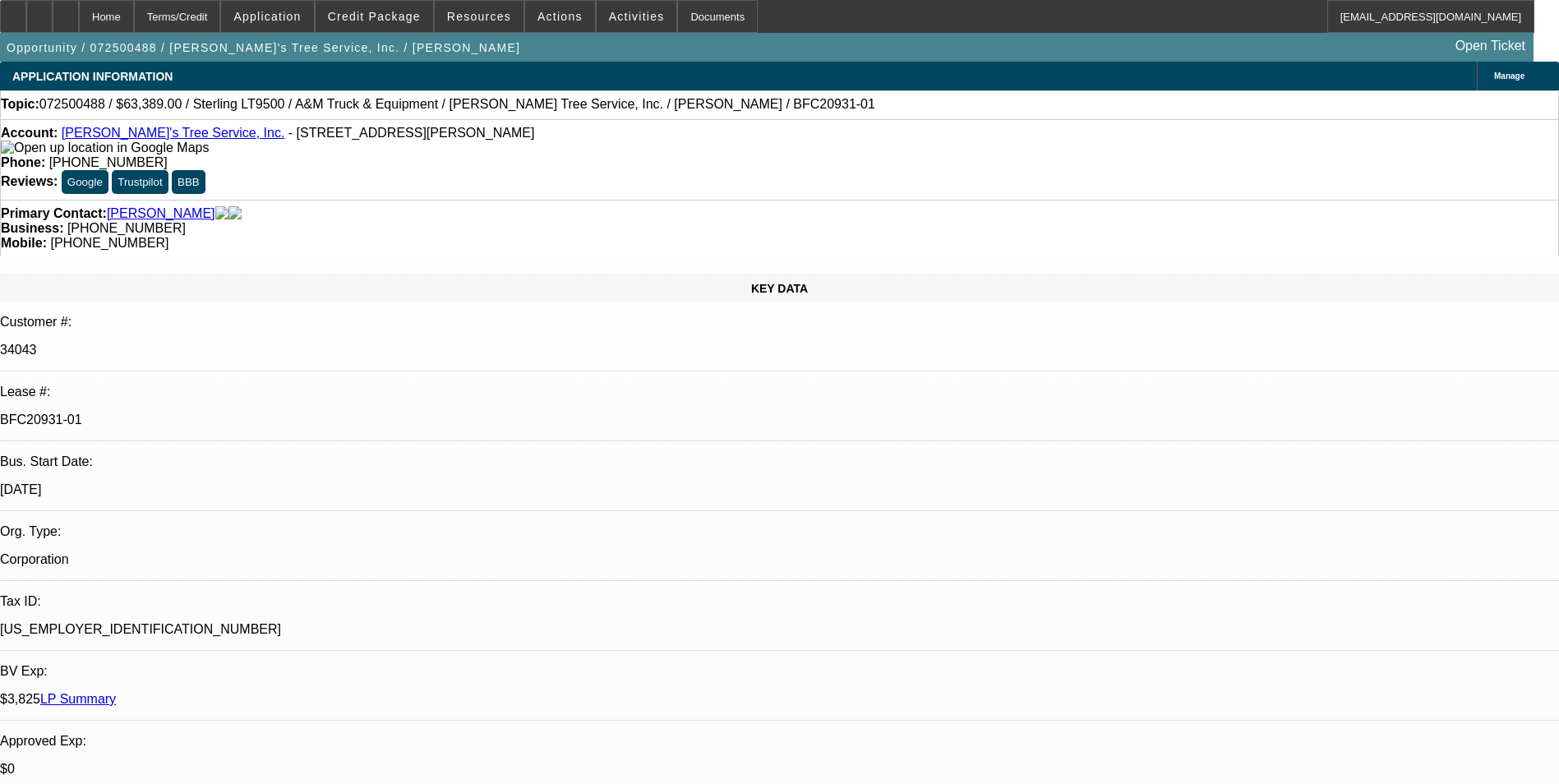
select select "2"
select select "0.1"
select select "1"
select select "2"
select select "4"
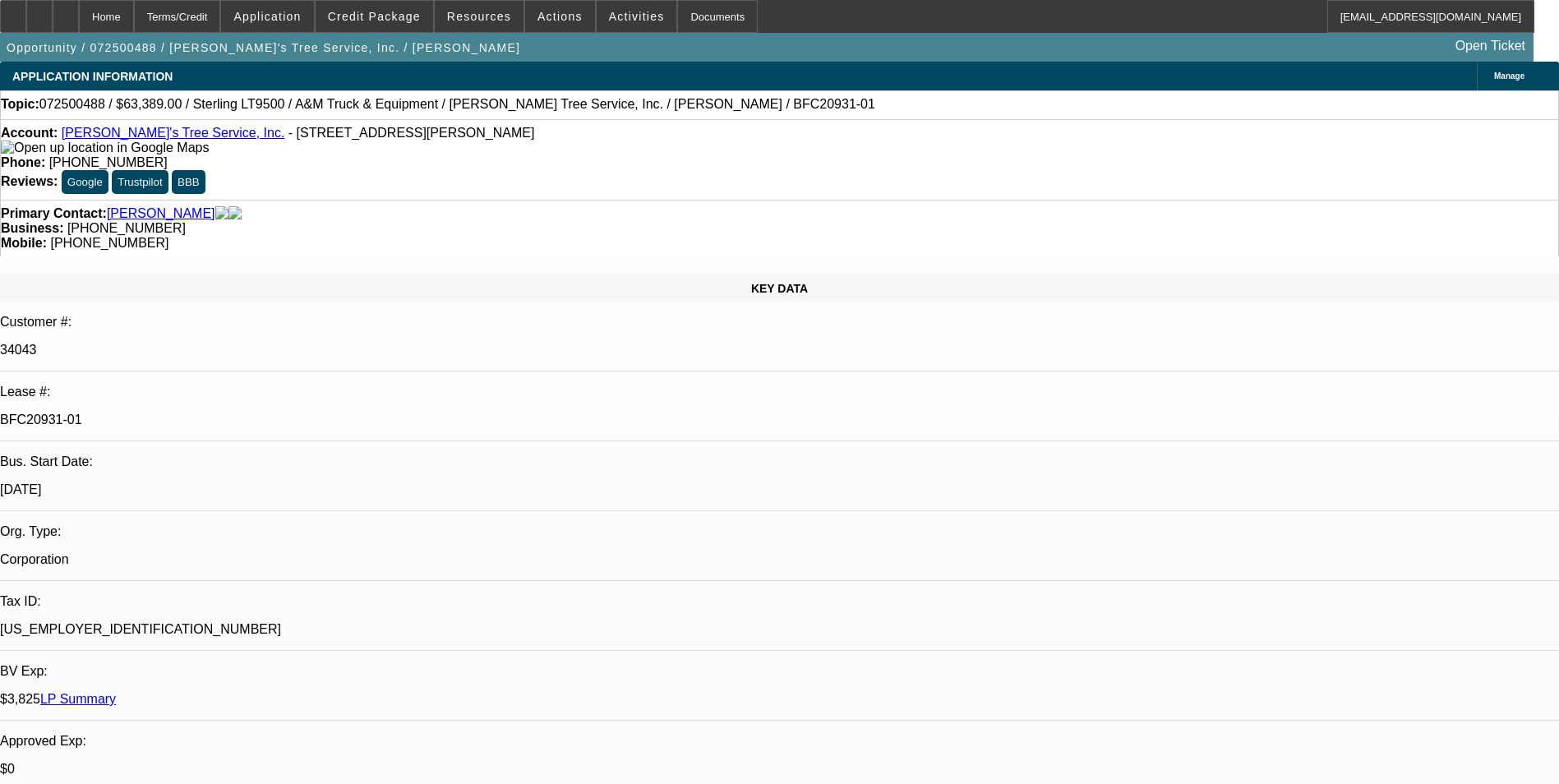
select select "1"
select select "2"
select select "4"
select select "1"
select select "2"
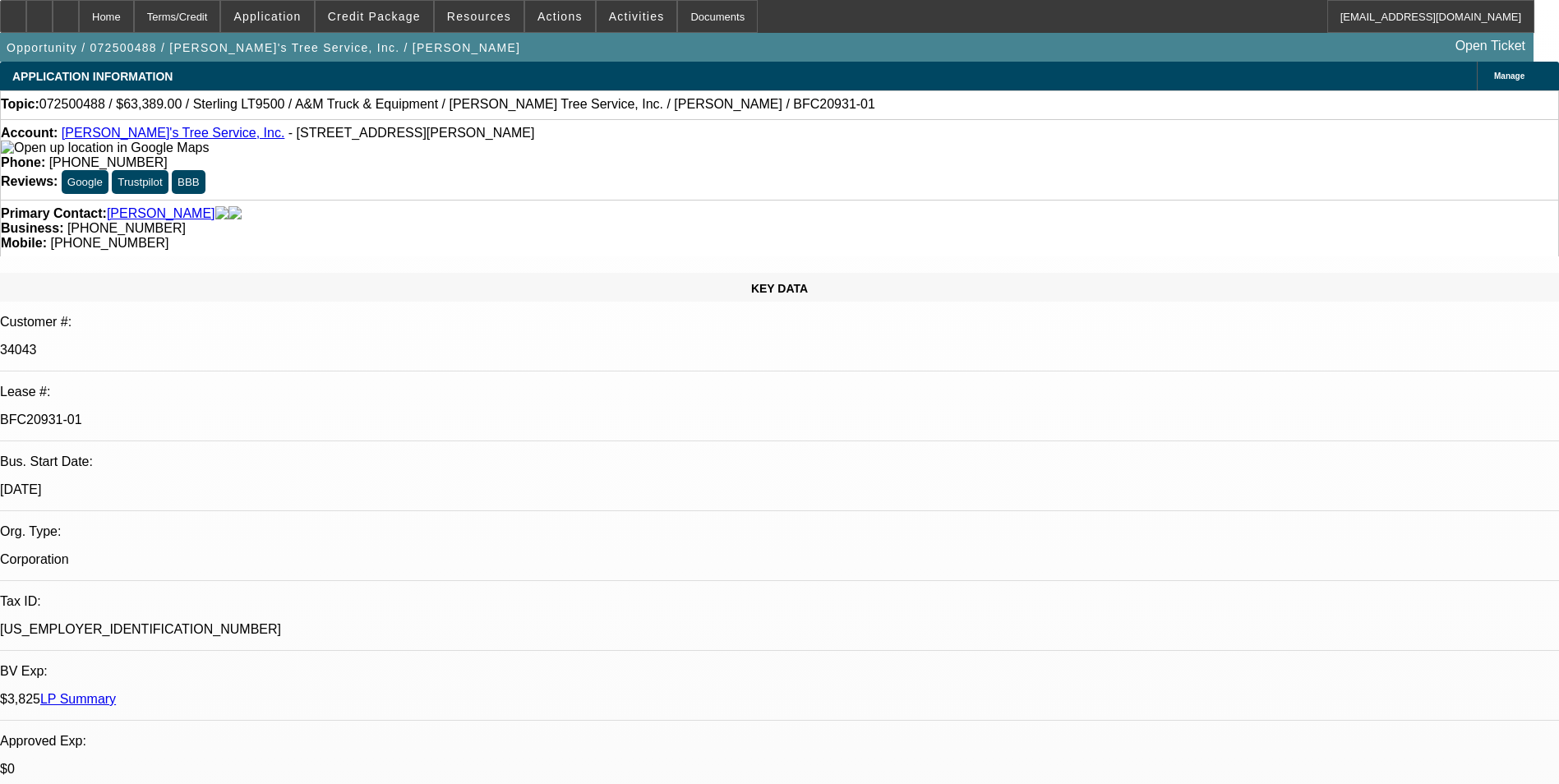
select select "4"
select select "1"
select select "2"
select select "4"
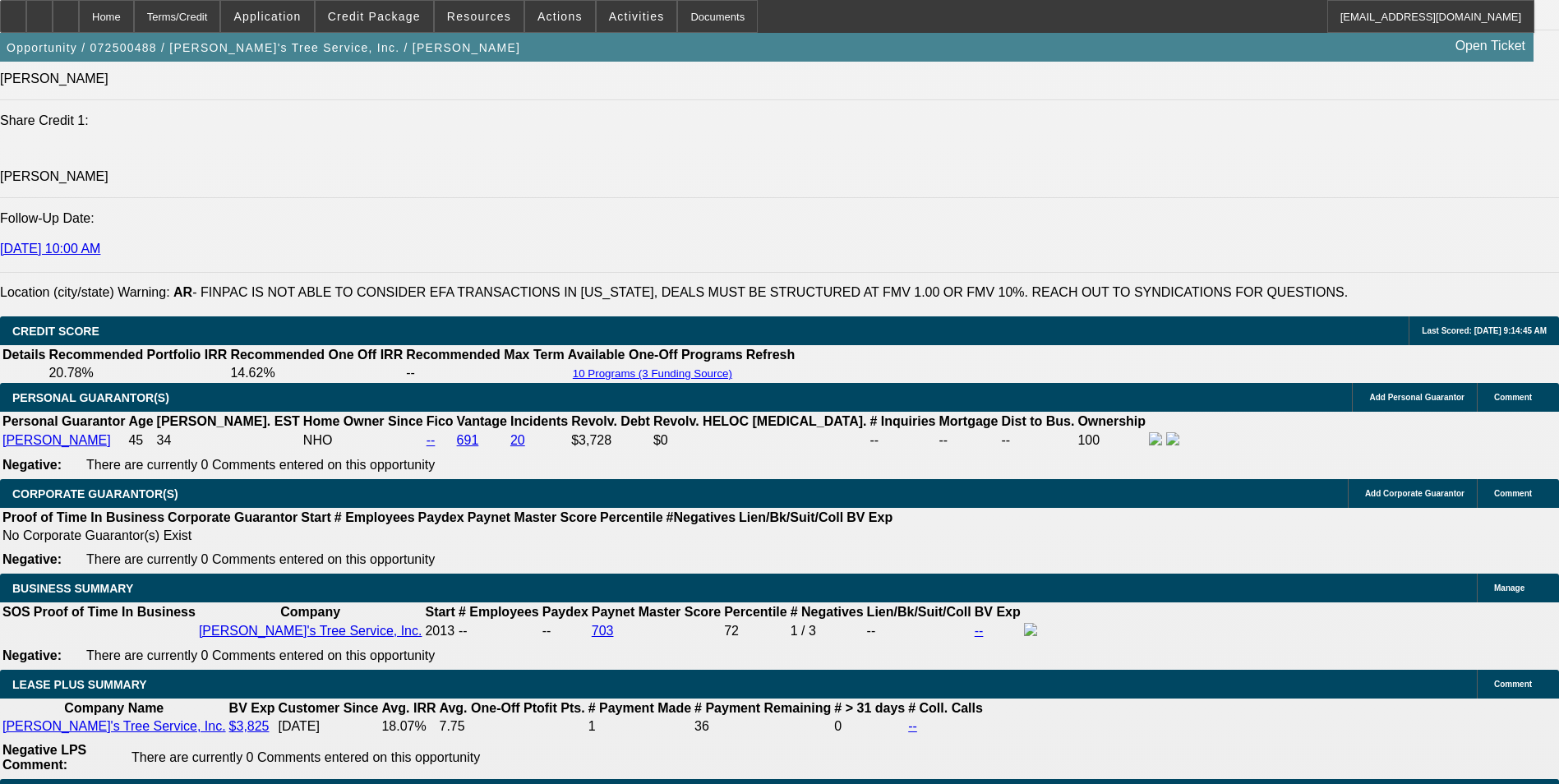
scroll to position [2629, 0]
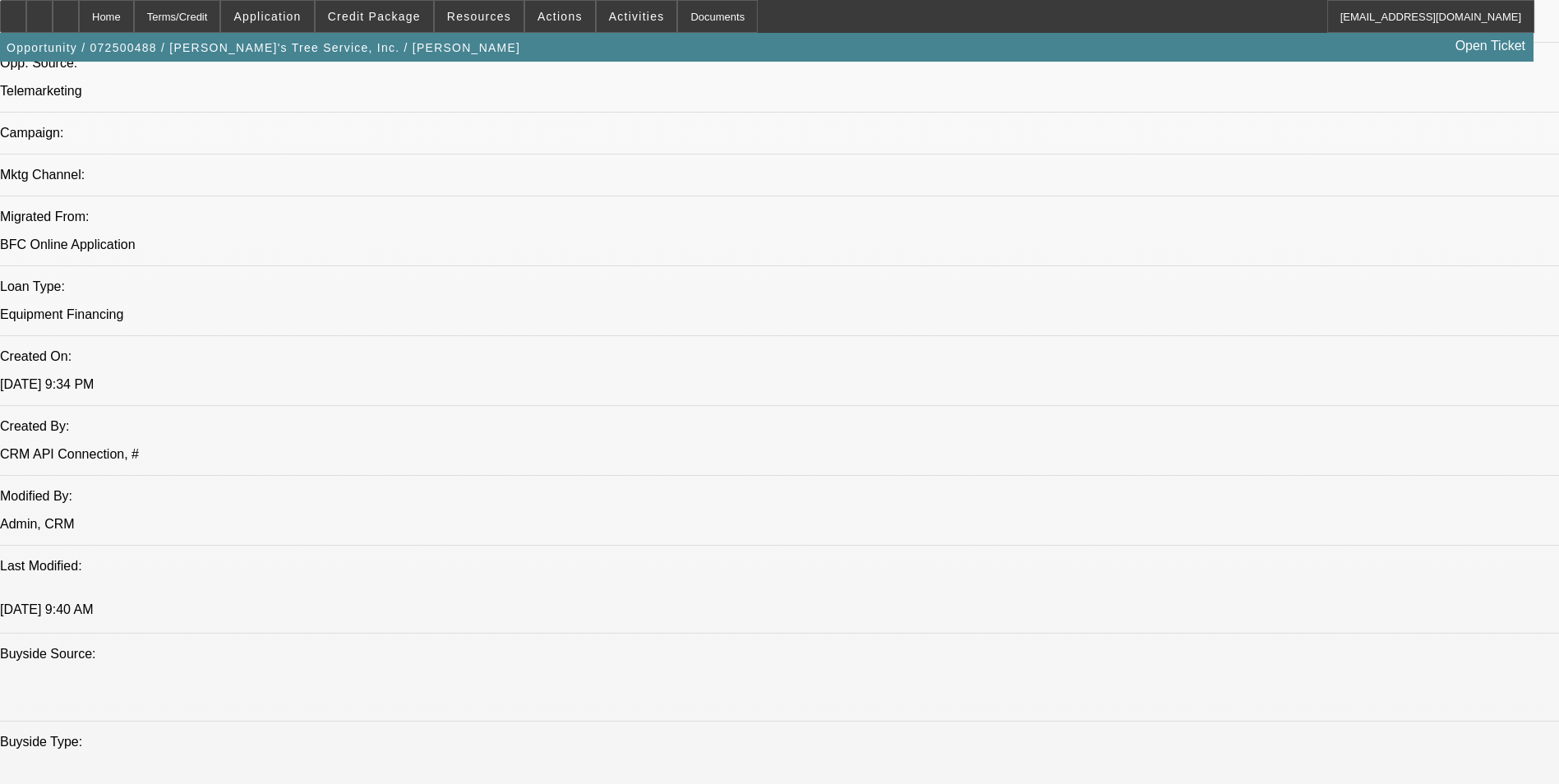
scroll to position [1151, 0]
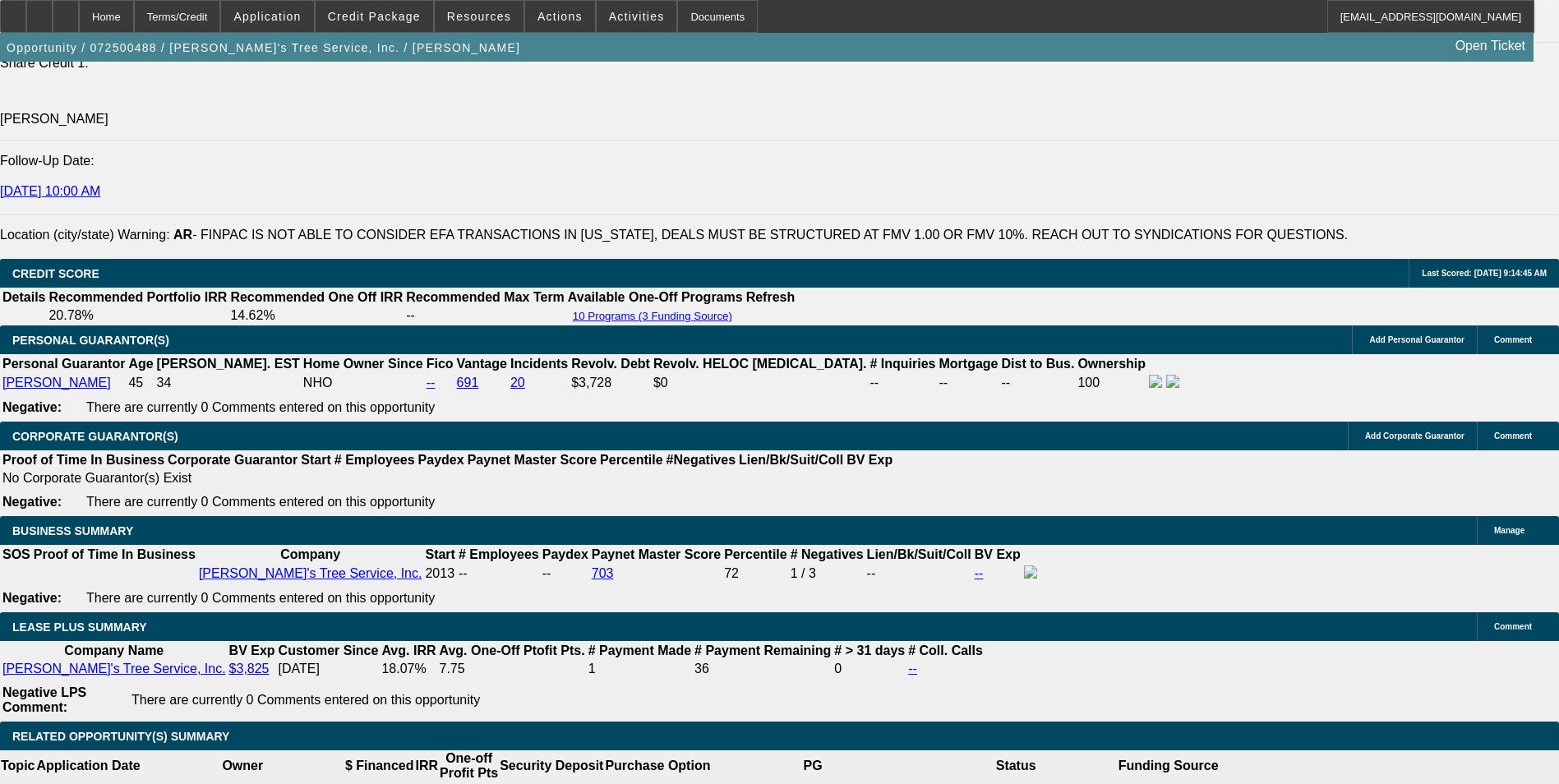
scroll to position [2383, 0]
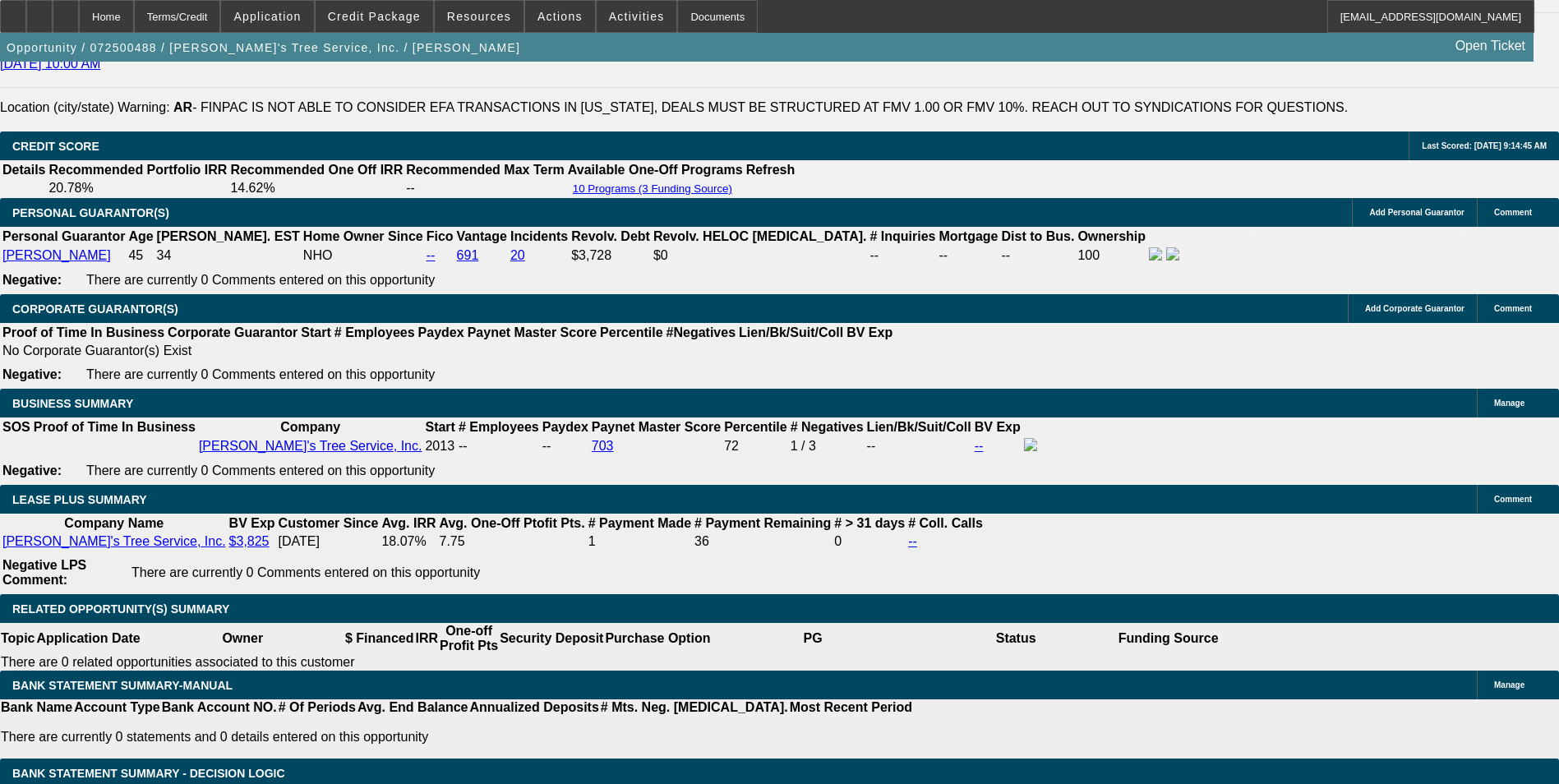
scroll to position [2547, 0]
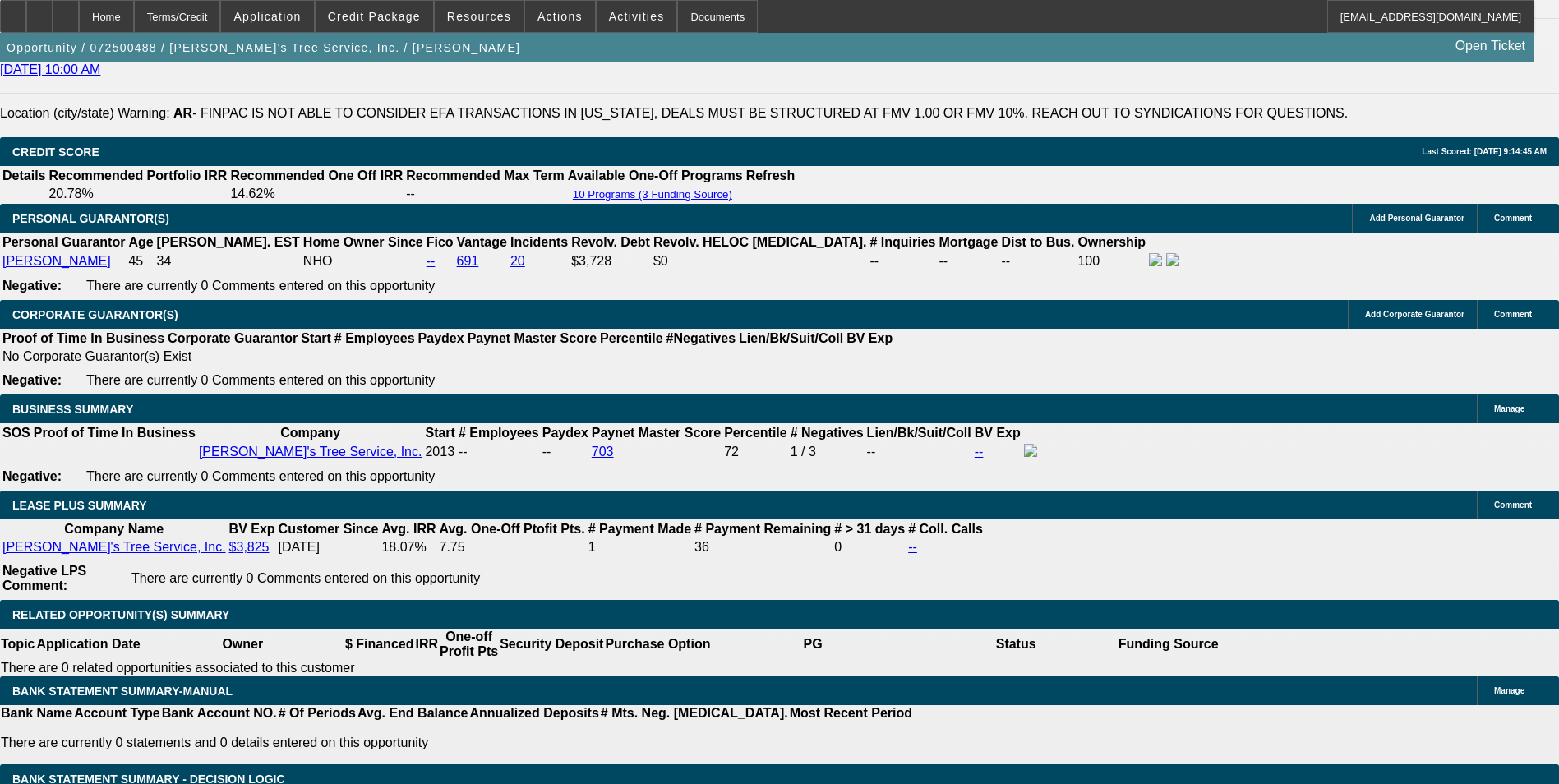
drag, startPoint x: 1277, startPoint y: 354, endPoint x: 1288, endPoint y: 354, distance: 11.0
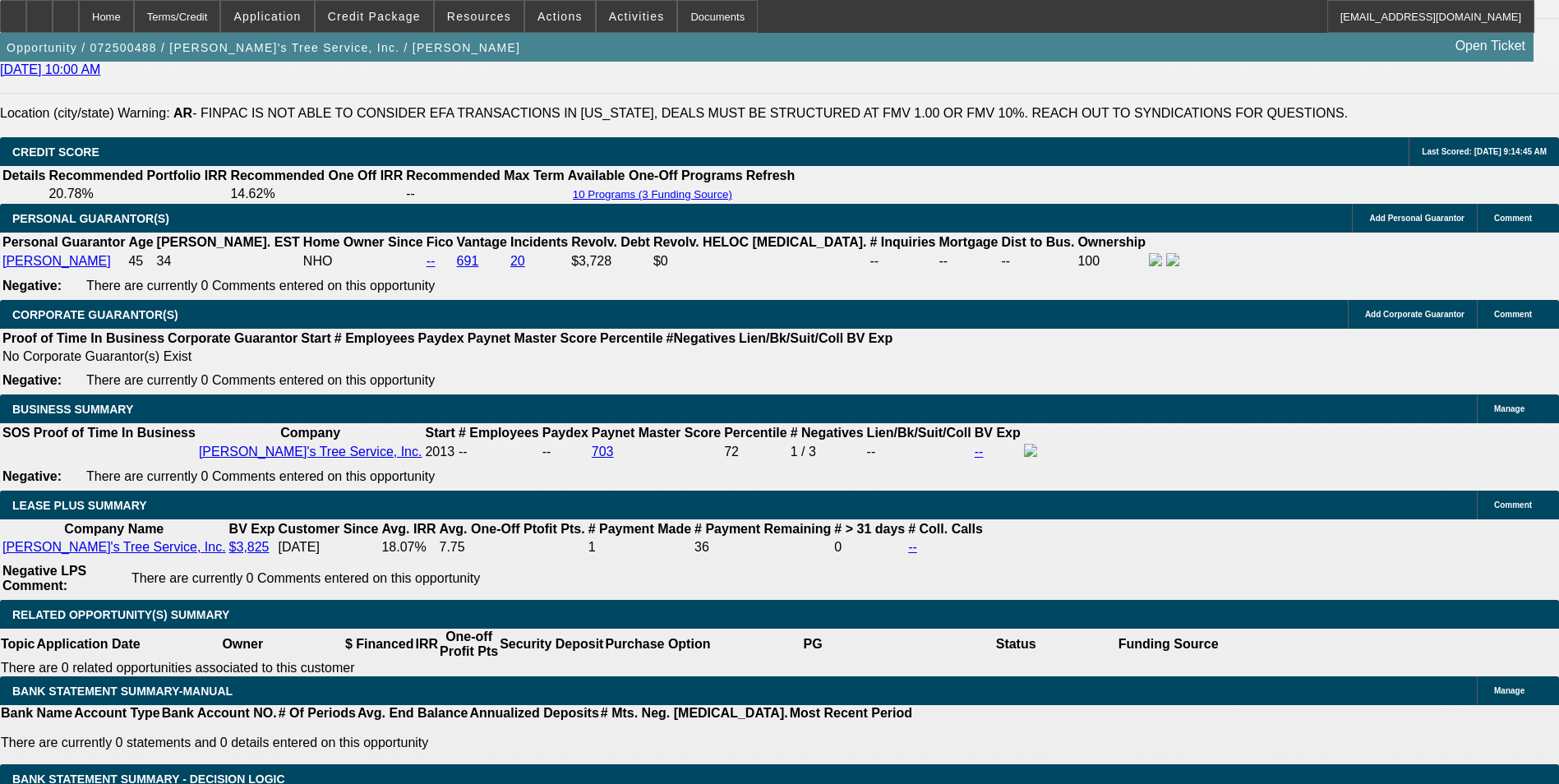
scroll to position [124, 0]
drag, startPoint x: 1088, startPoint y: 544, endPoint x: 1193, endPoint y: 556, distance: 105.7
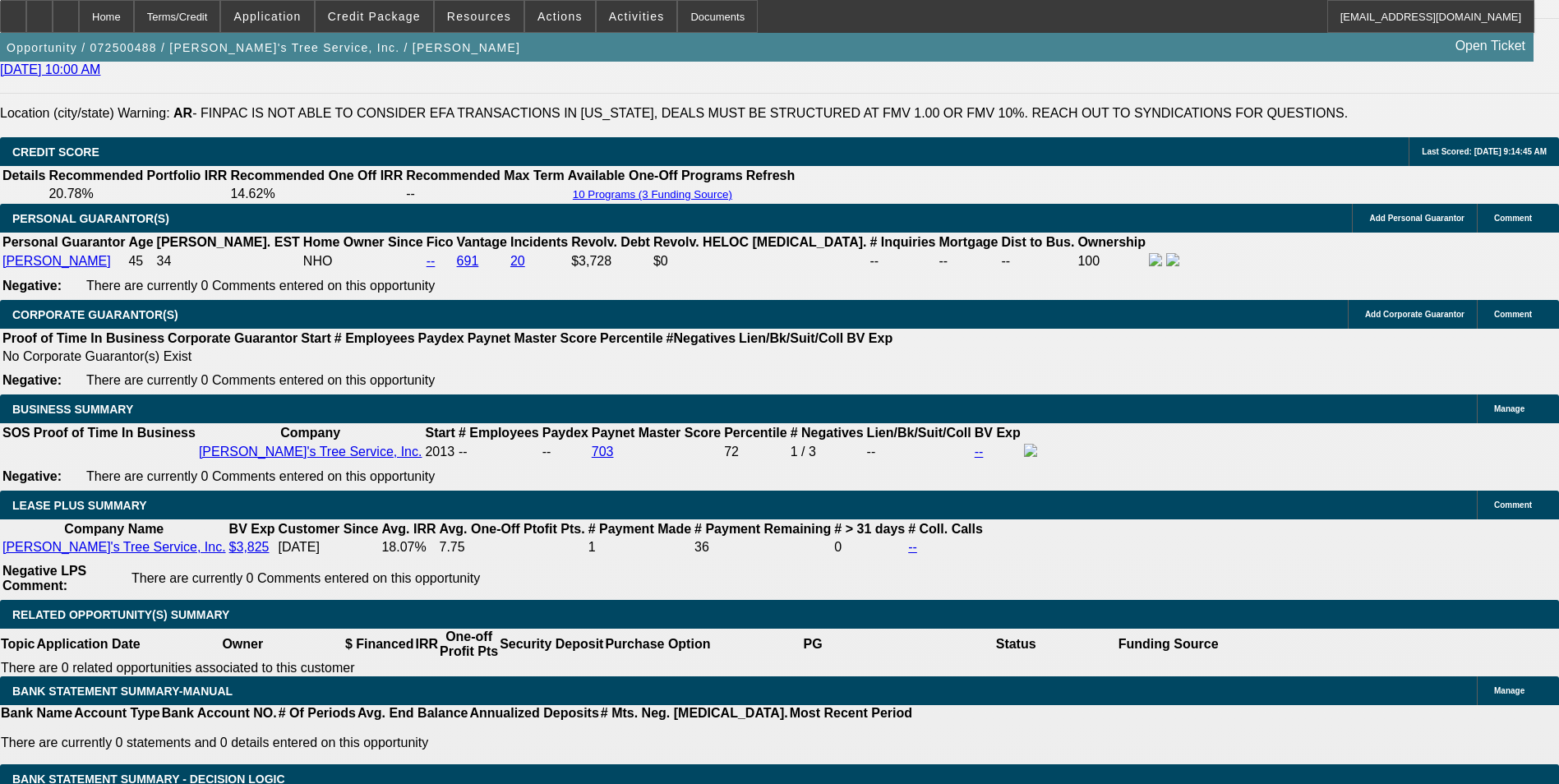
click at [13, 10] on icon at bounding box center [13, 10] width 0 height 0
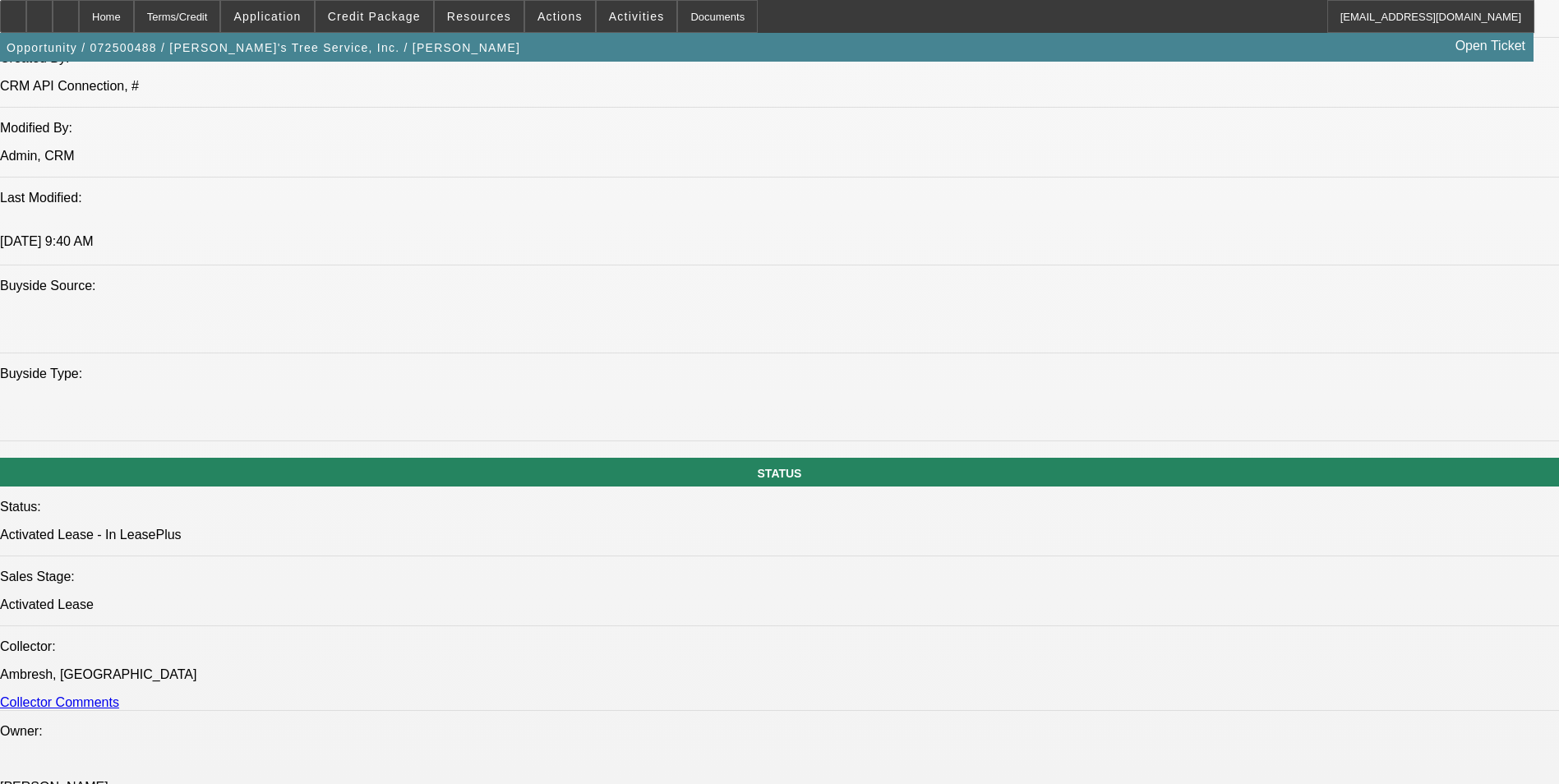
scroll to position [1396, 0]
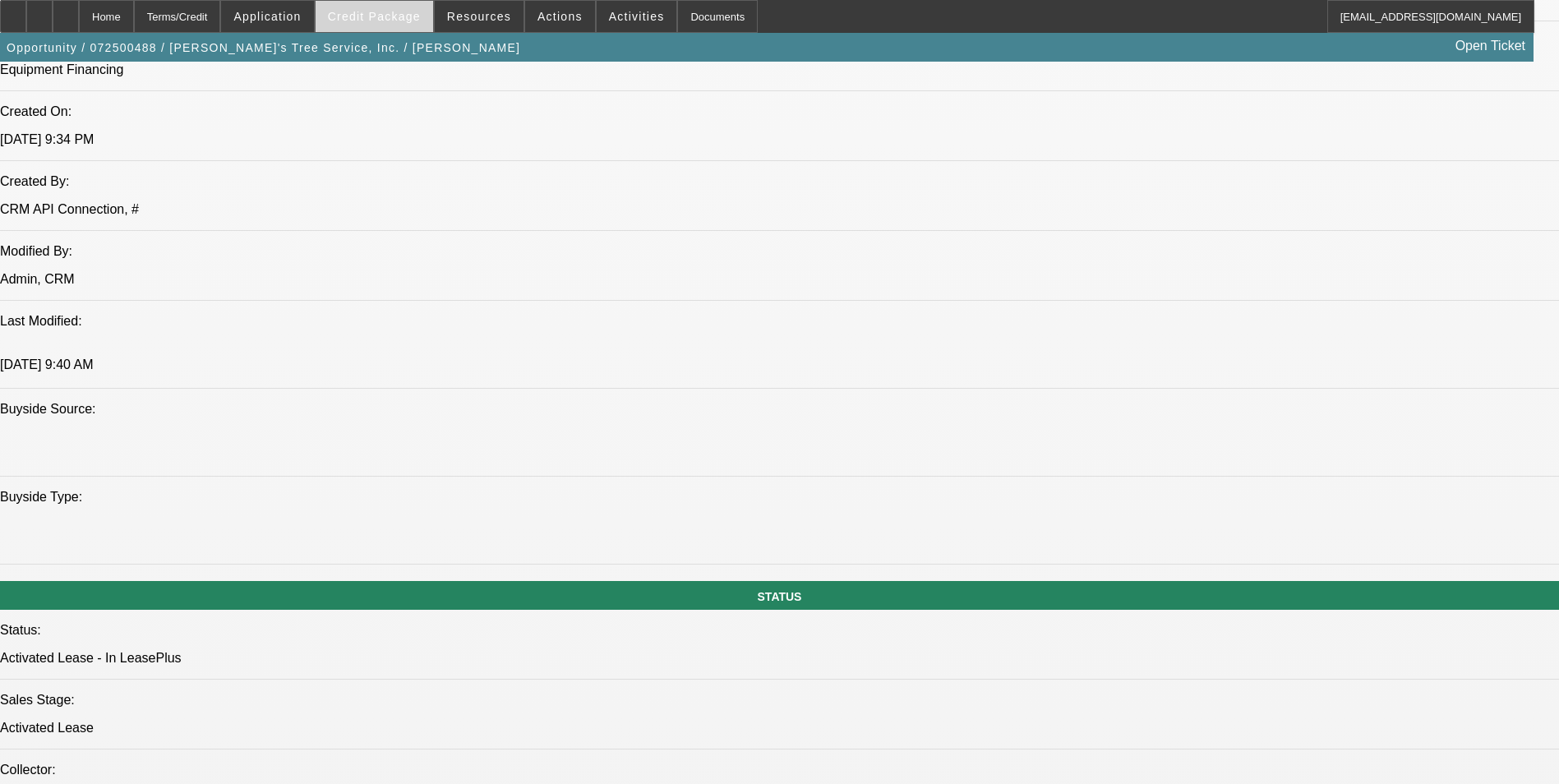
click at [389, 1] on span at bounding box center [375, 16] width 117 height 39
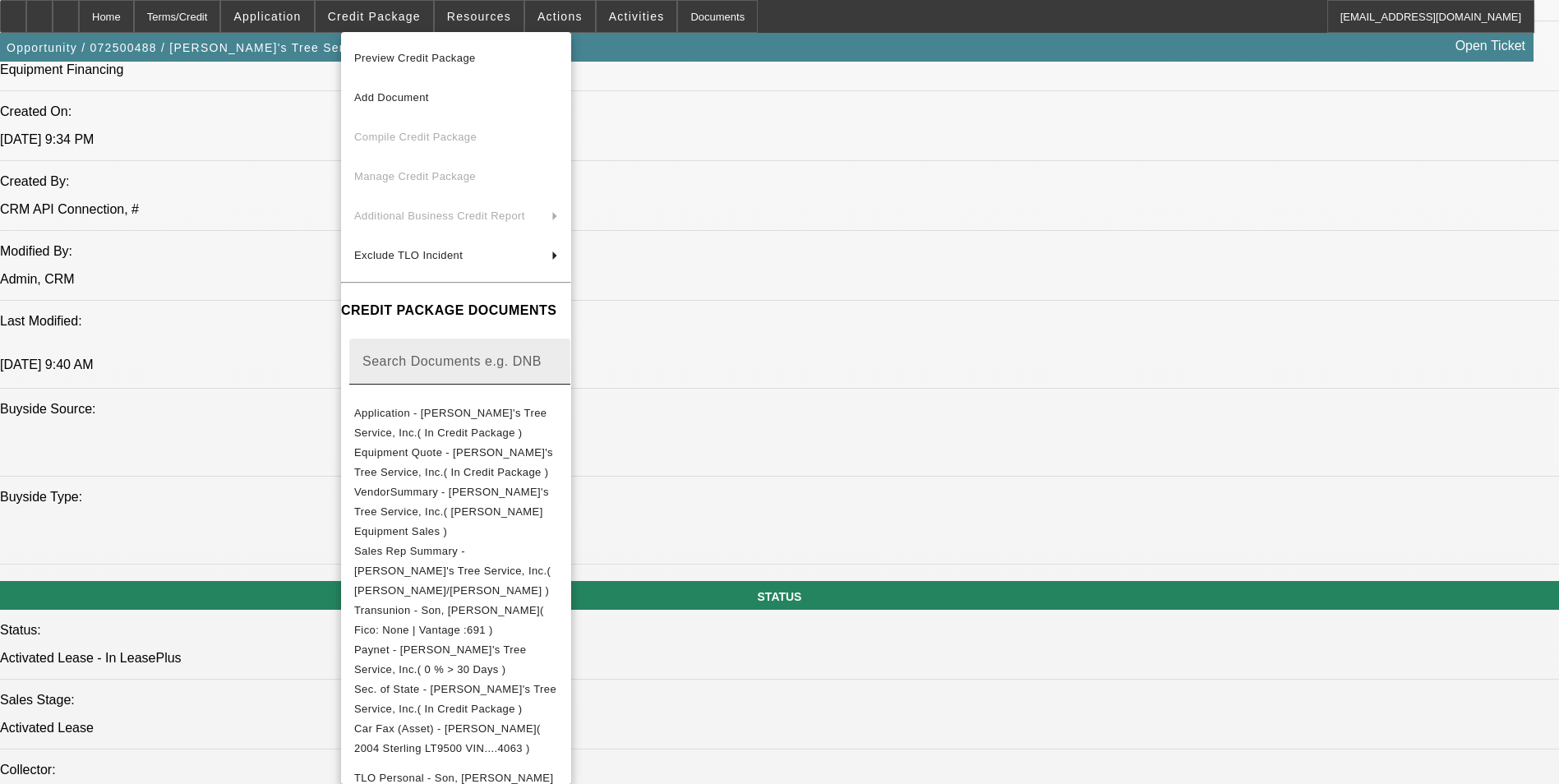
click at [491, 411] on span "Application - Lil Robert's Tree Service, Inc.( In Credit Package )" at bounding box center [451, 423] width 193 height 32
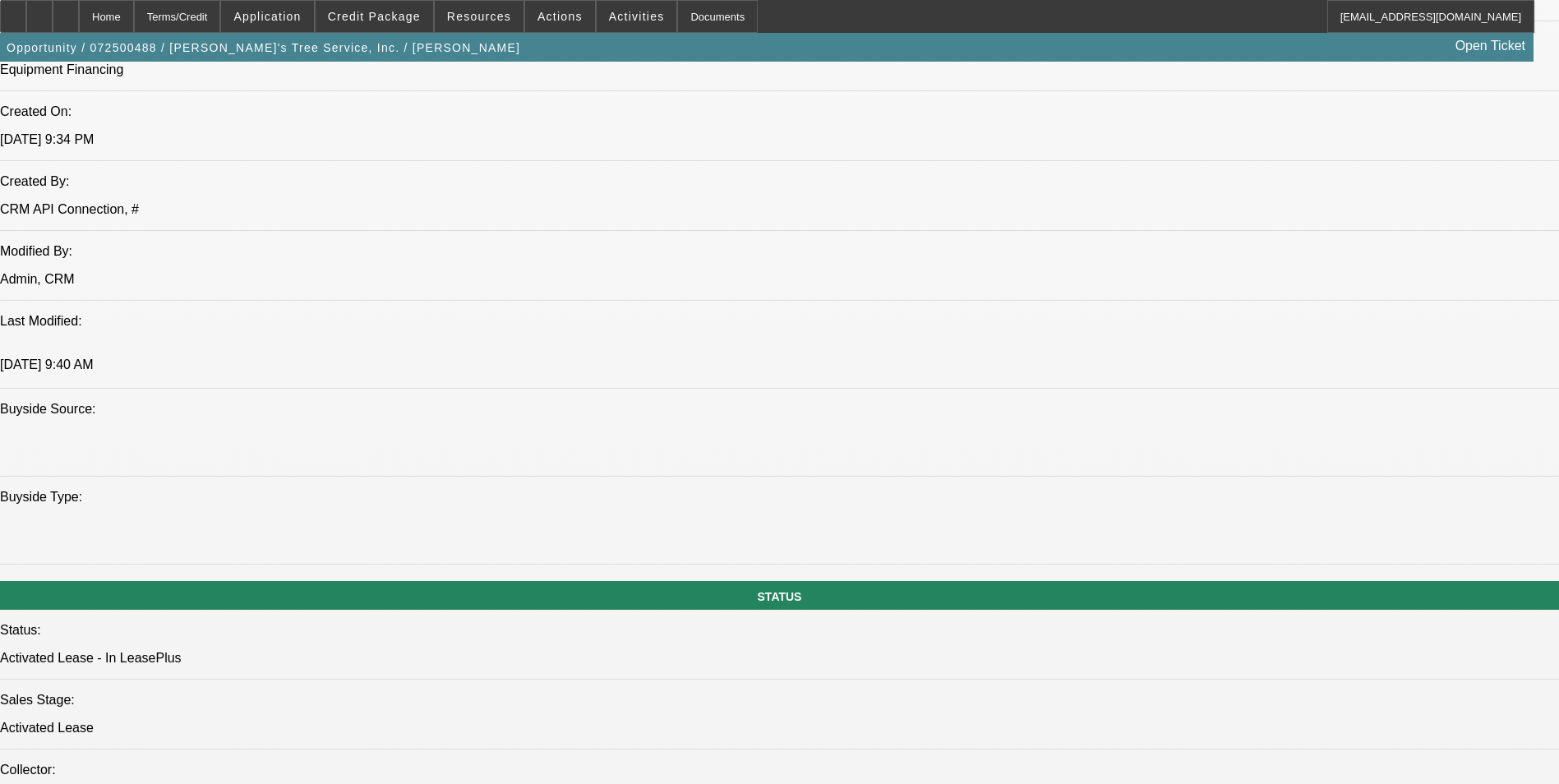
scroll to position [4043, 0]
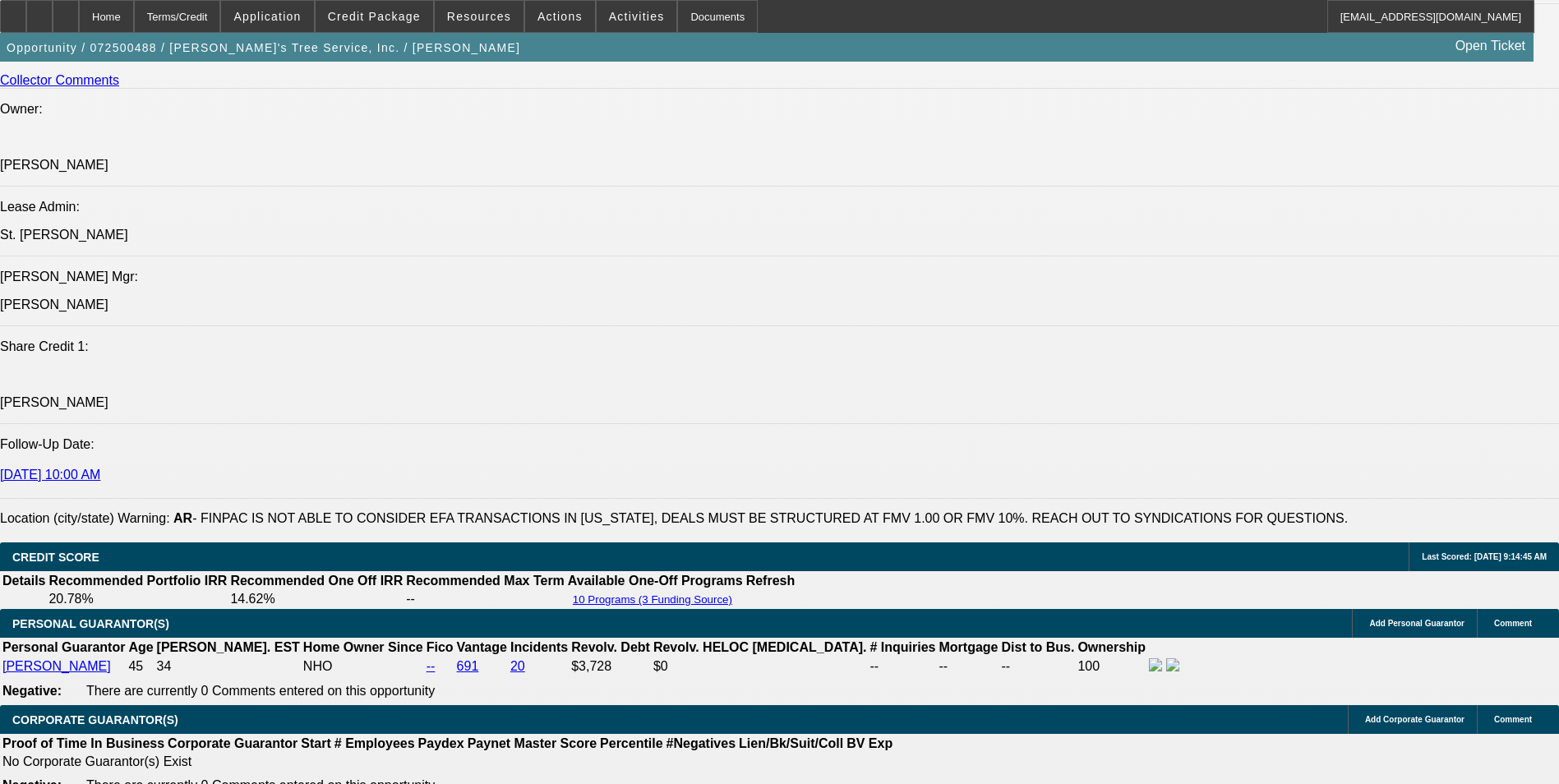
scroll to position [2547, 0]
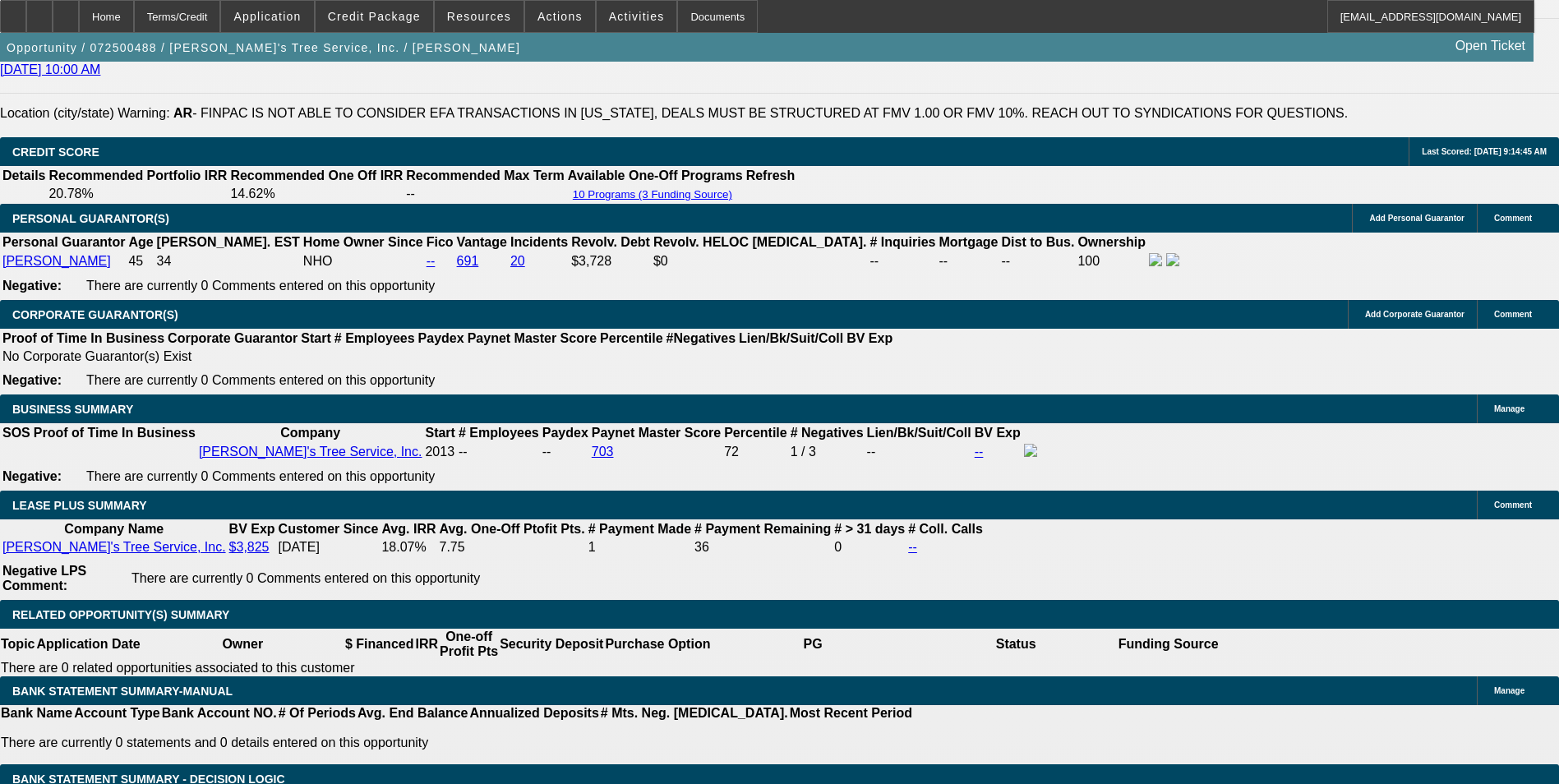
drag, startPoint x: 1071, startPoint y: 530, endPoint x: 1183, endPoint y: 520, distance: 112.4
click at [376, 27] on span at bounding box center [375, 16] width 117 height 39
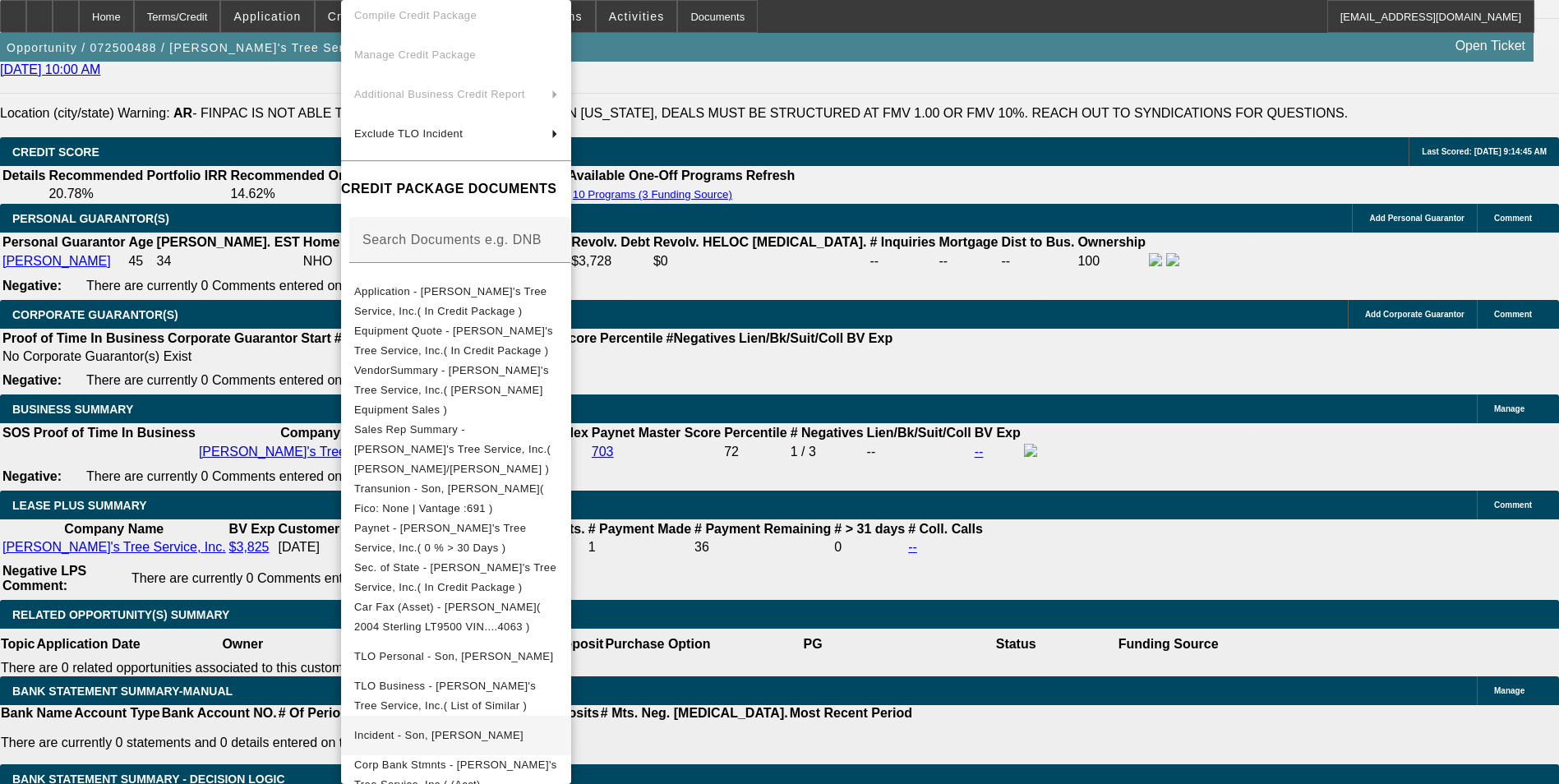
scroll to position [141, 0]
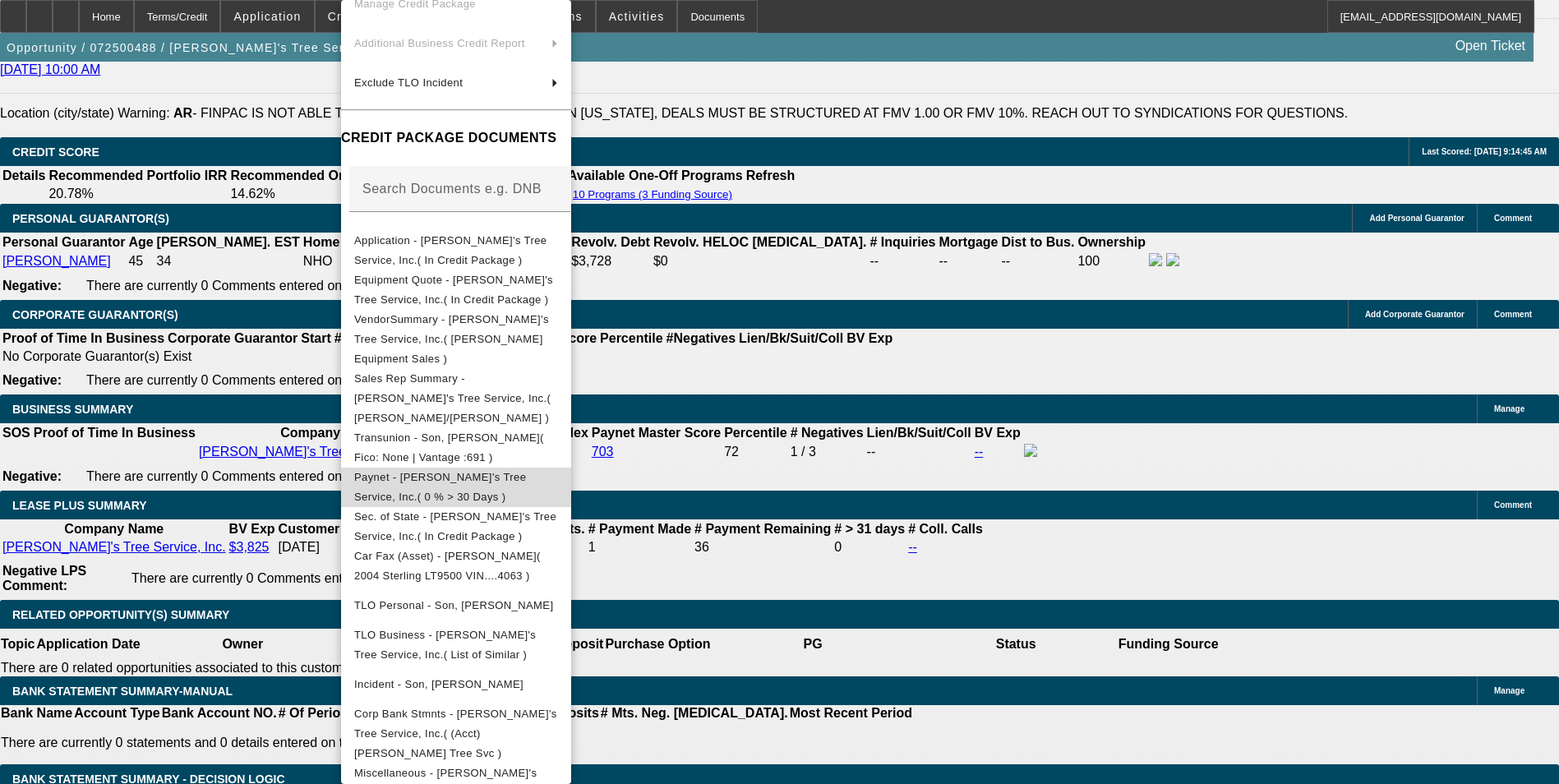
click at [558, 467] on span "Paynet - Lil Robert's Tree Service, Inc.( 0 % > 30 Days )" at bounding box center [456, 486] width 204 height 39
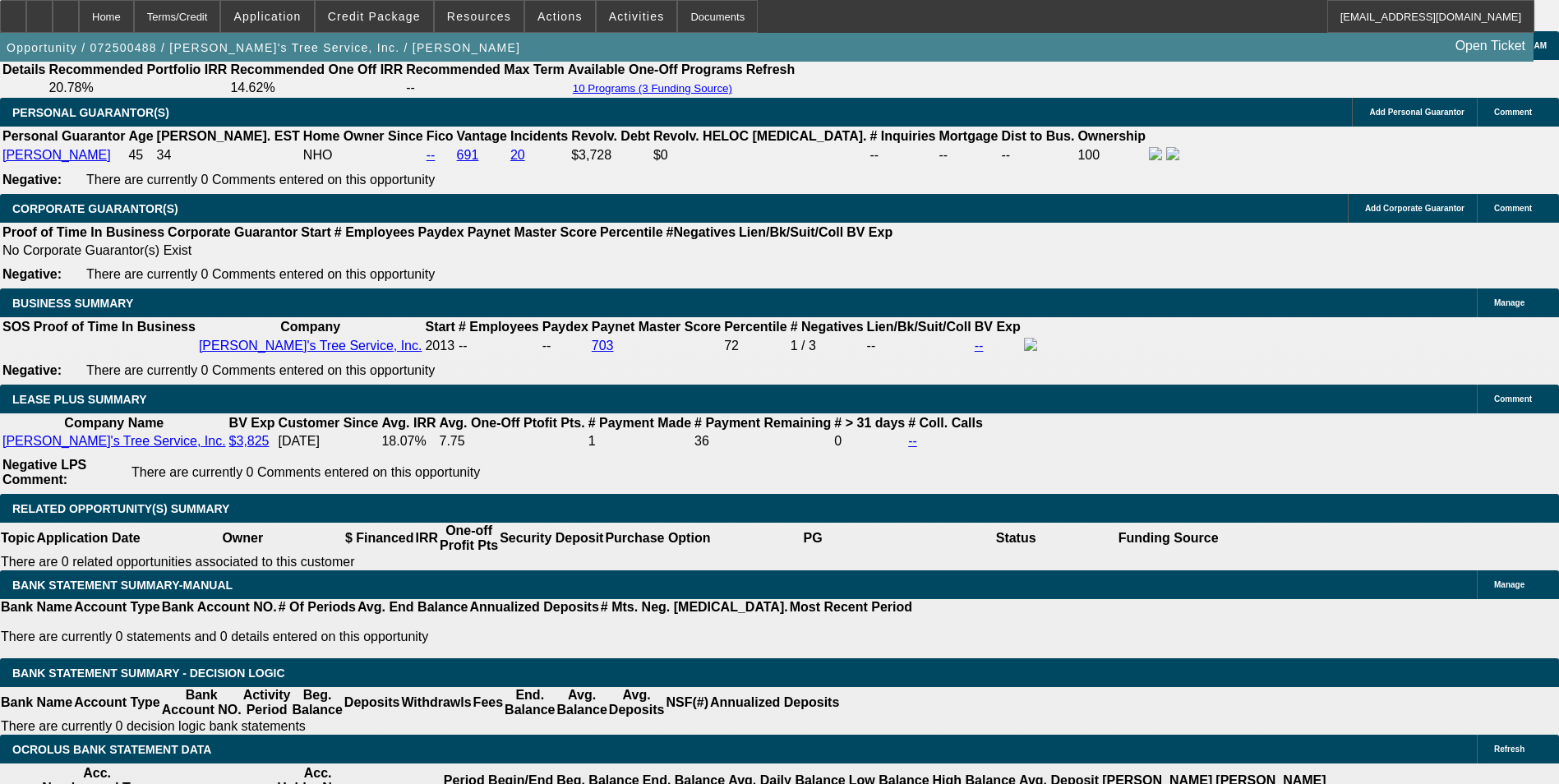
scroll to position [2793, 0]
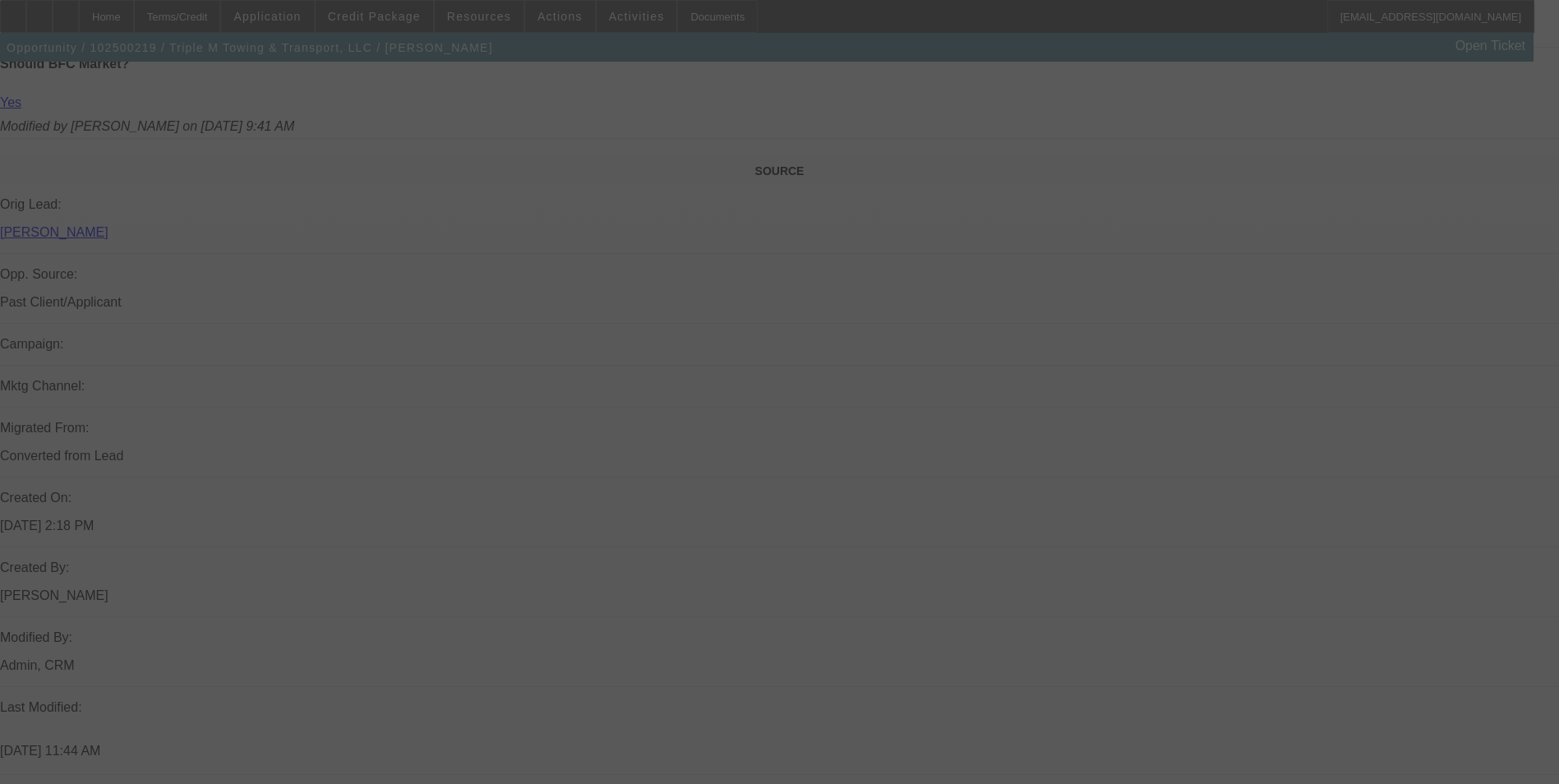
scroll to position [1270, 0]
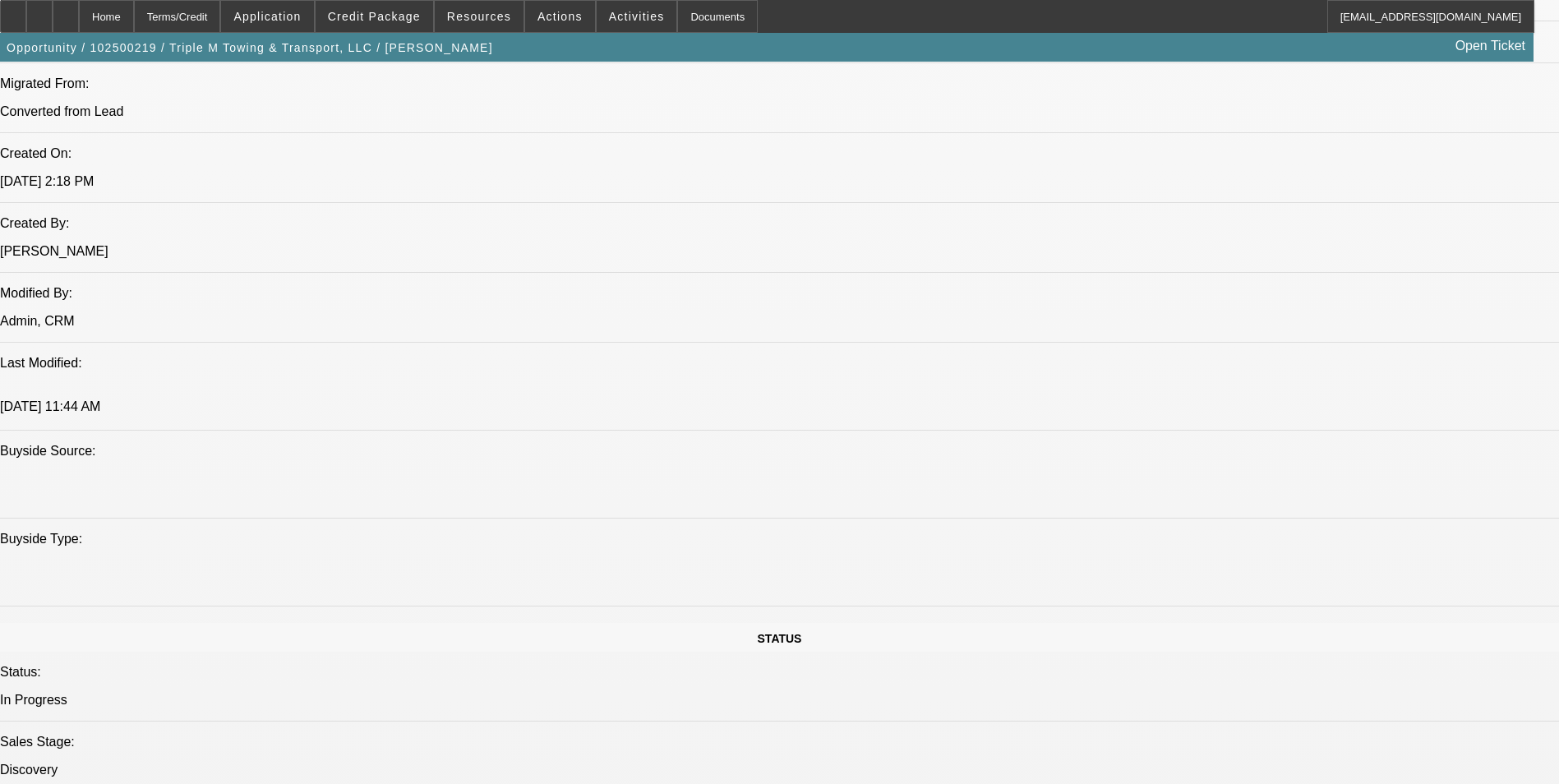
select select "0"
select select "2"
select select "0.1"
select select "0"
select select "2"
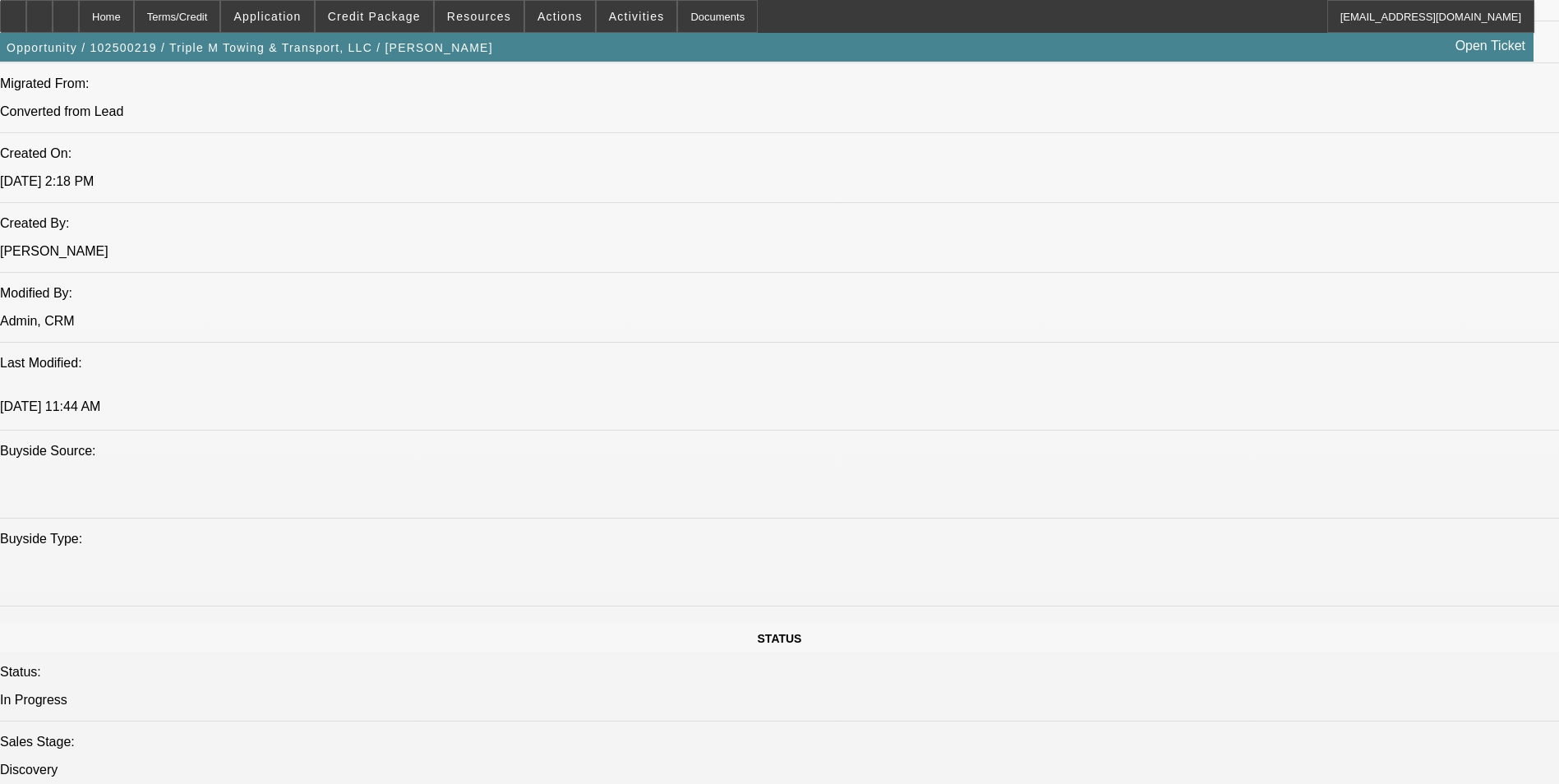
select select "0.1"
select select "1"
select select "2"
select select "4"
select select "1"
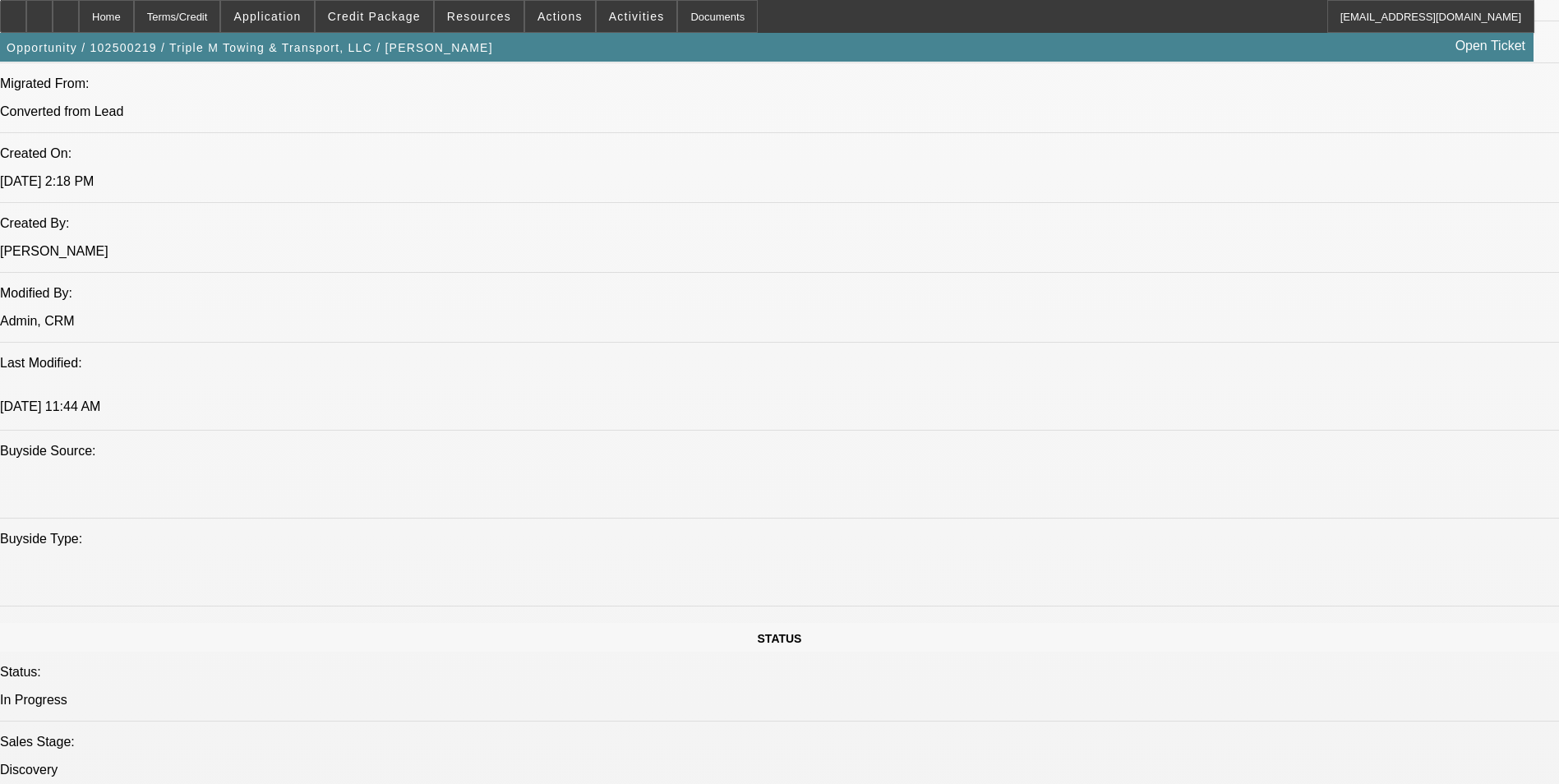
select select "2"
select select "4"
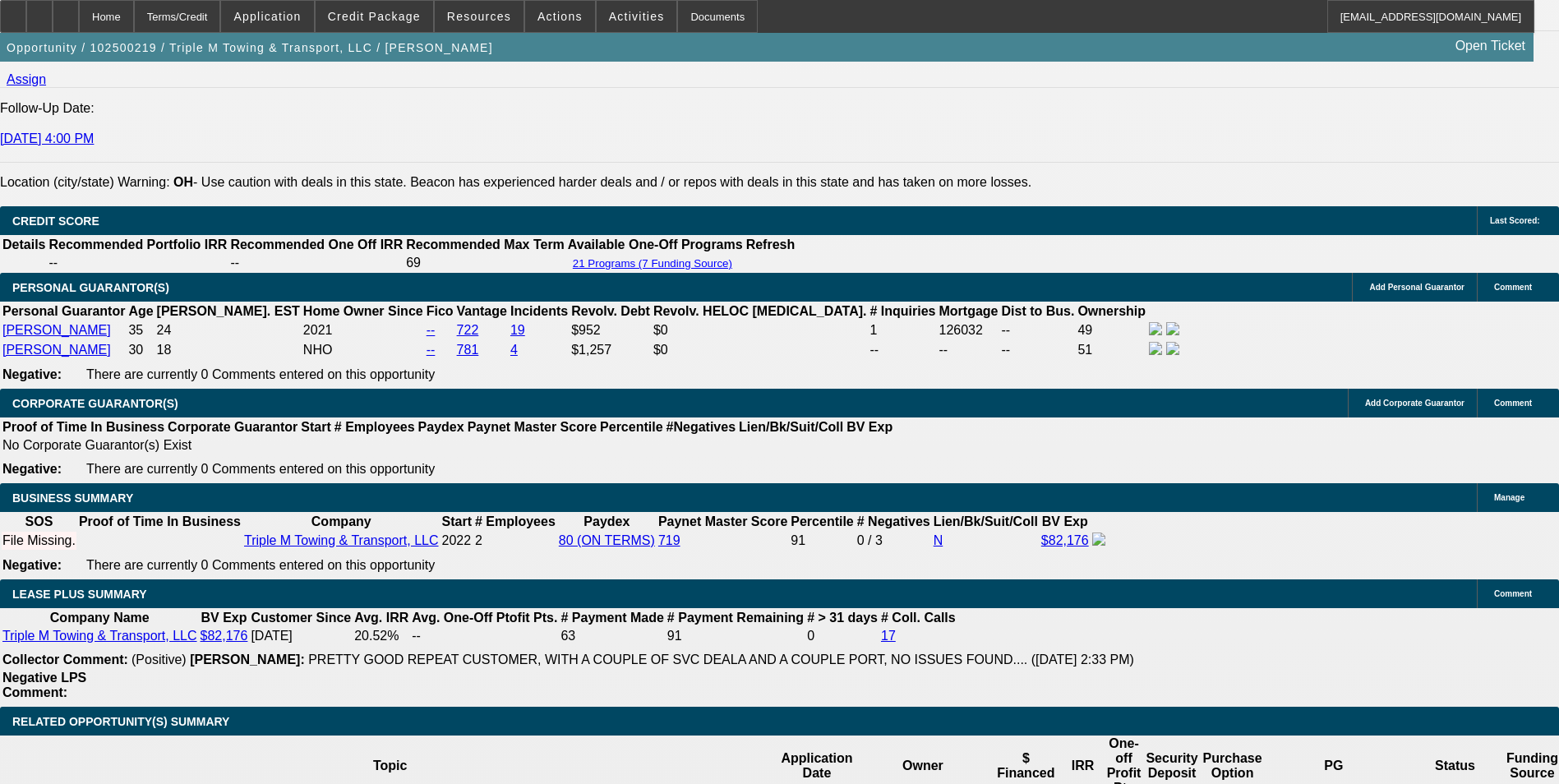
scroll to position [2390, 0]
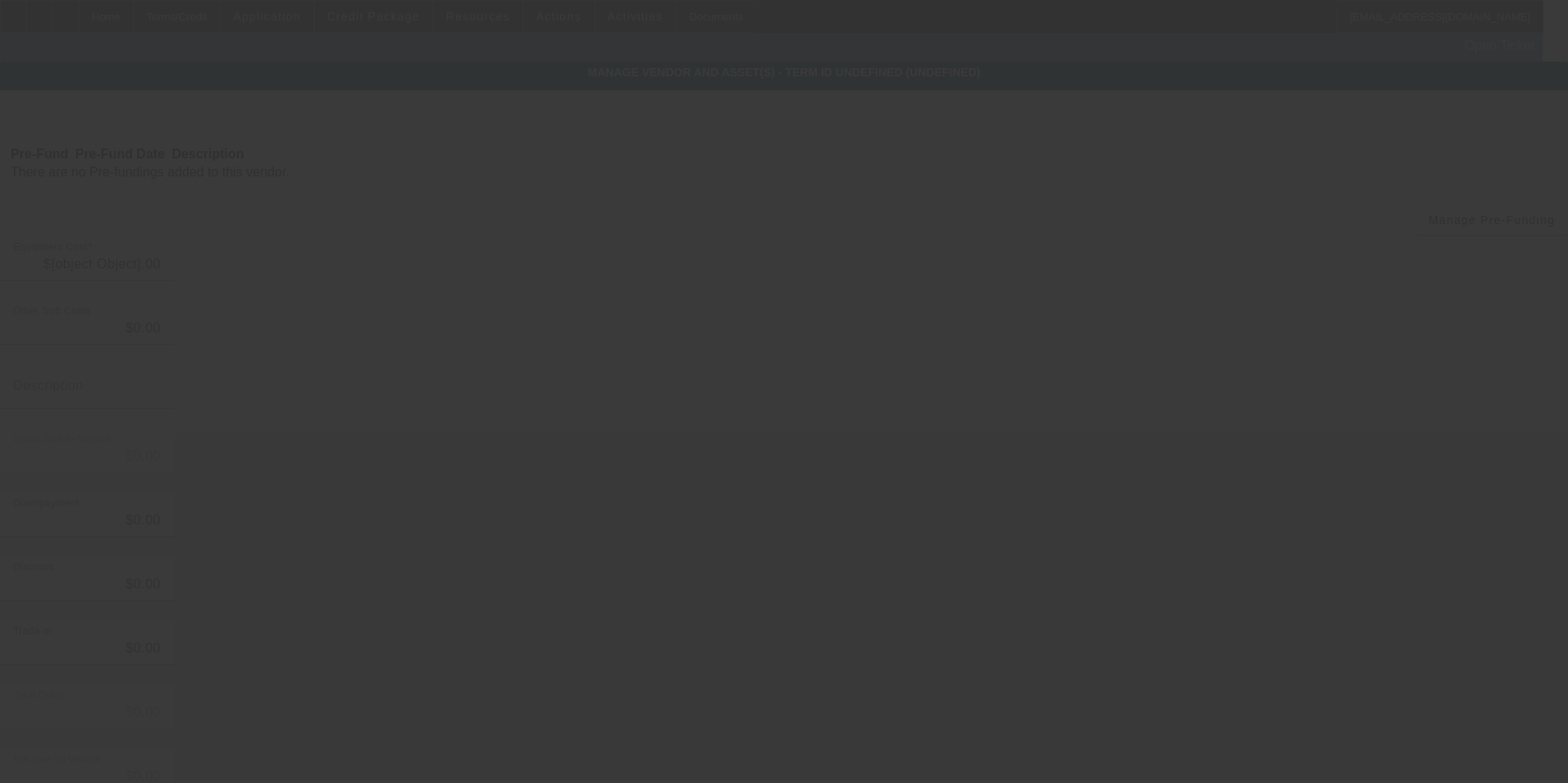
type input "$210,000.00"
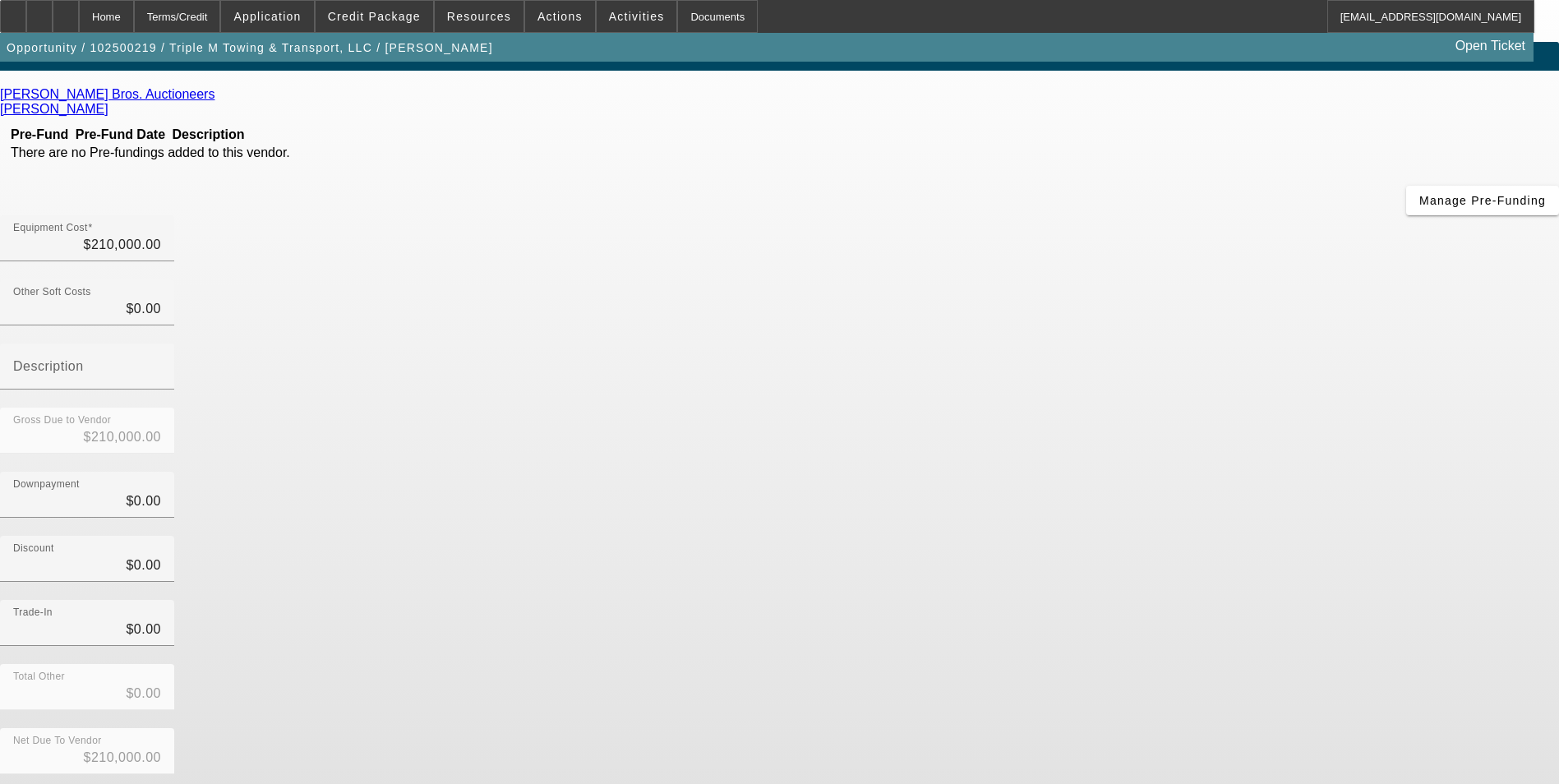
scroll to position [35, 0]
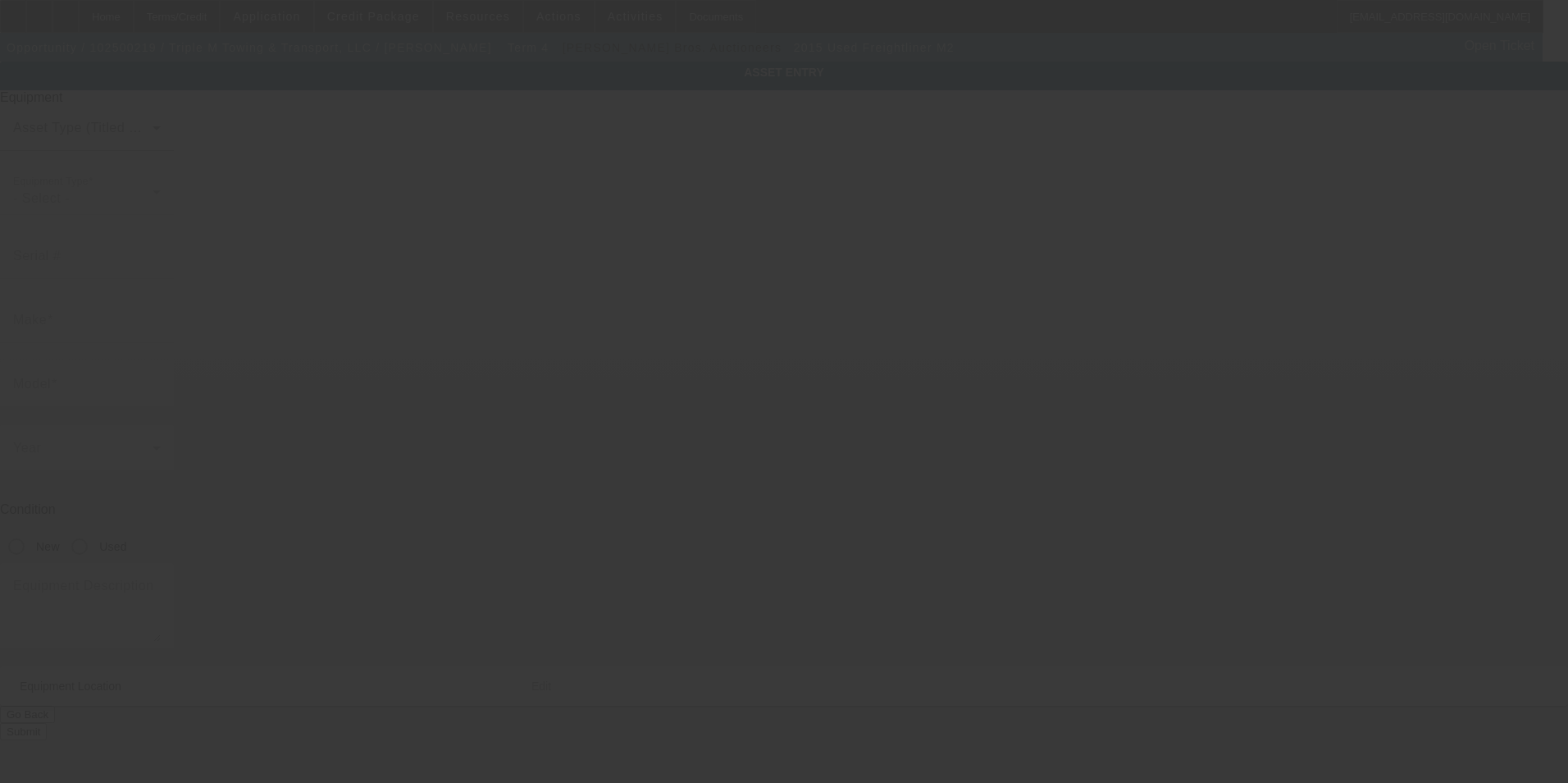
type input "[US_VEHICLE_IDENTIFICATION_NUMBER]"
type input "Freightliner"
type input "M2"
radio input "true"
type input "7412 State Route 305"
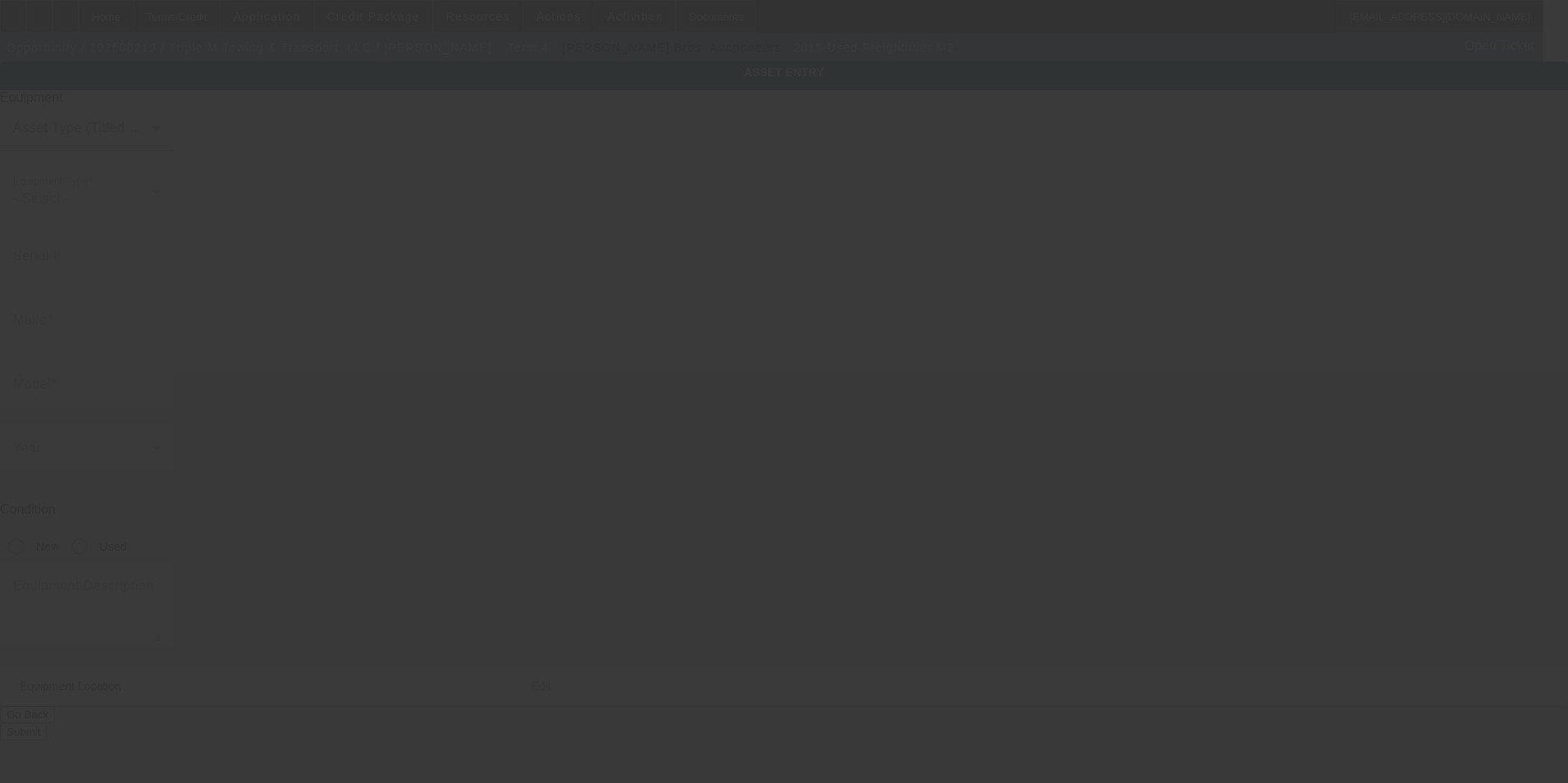
type input "Burghill"
type input "44404"
type input "Trumbull"
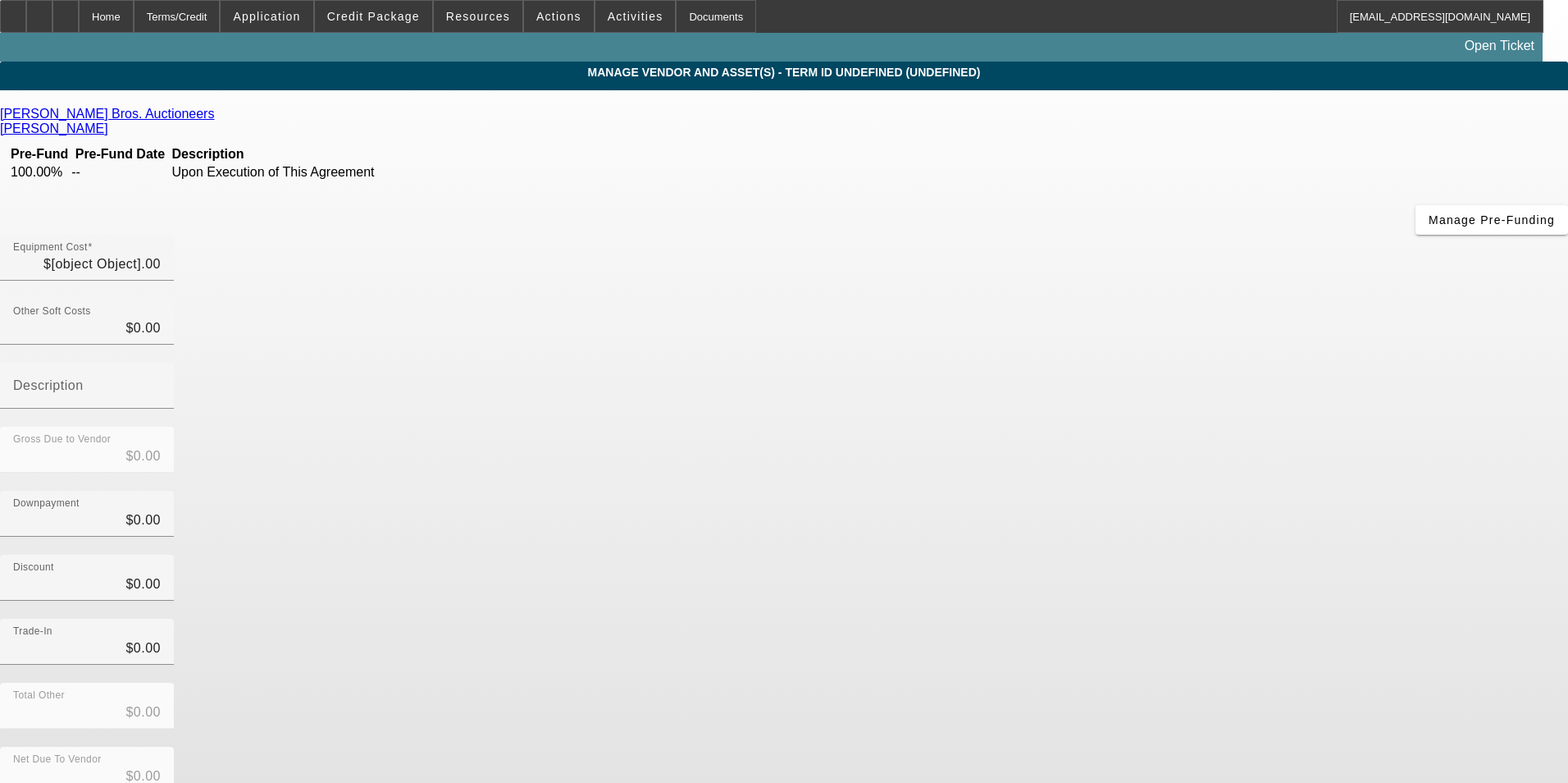
type input "$210,000.00"
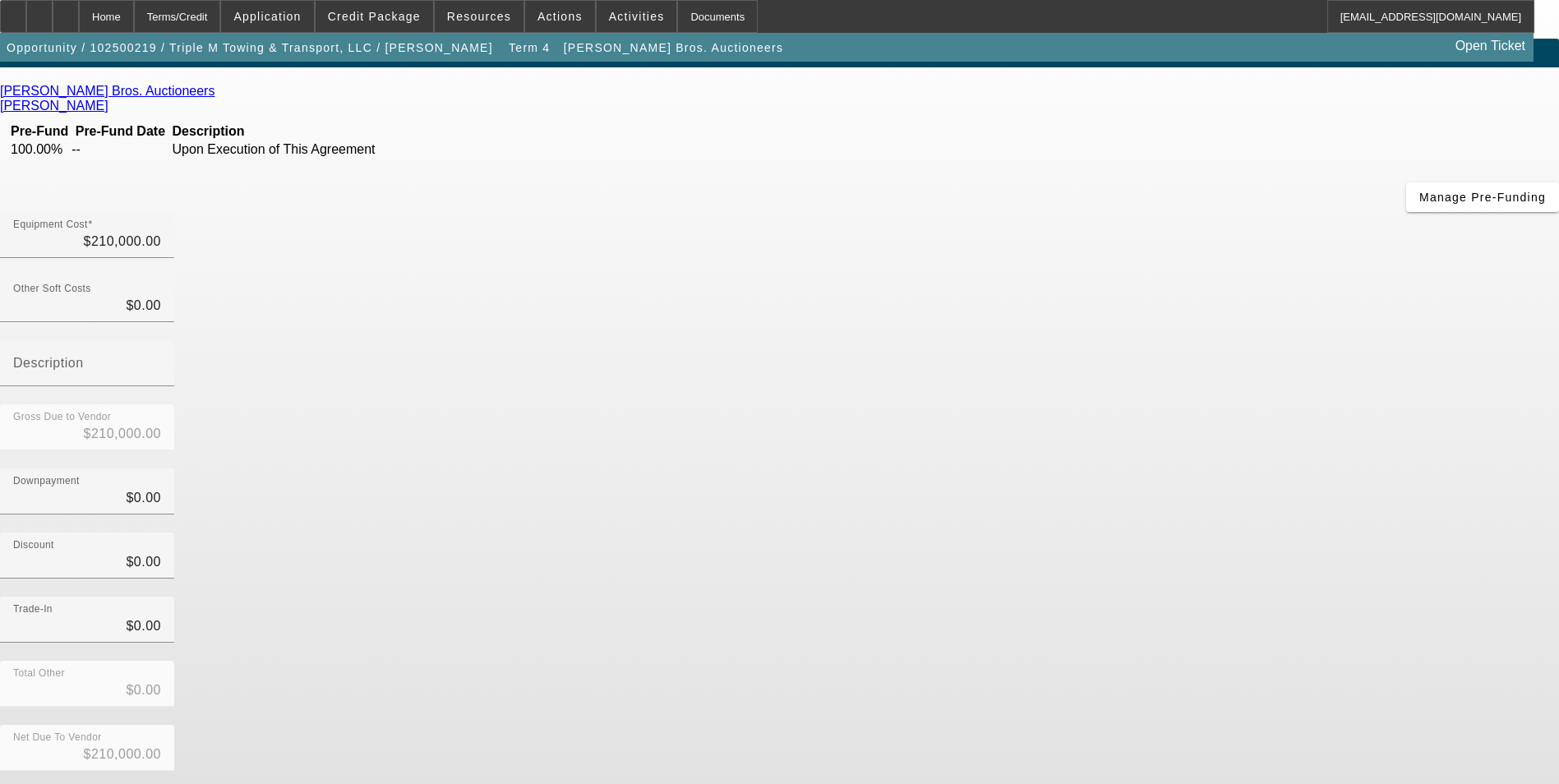
scroll to position [35, 0]
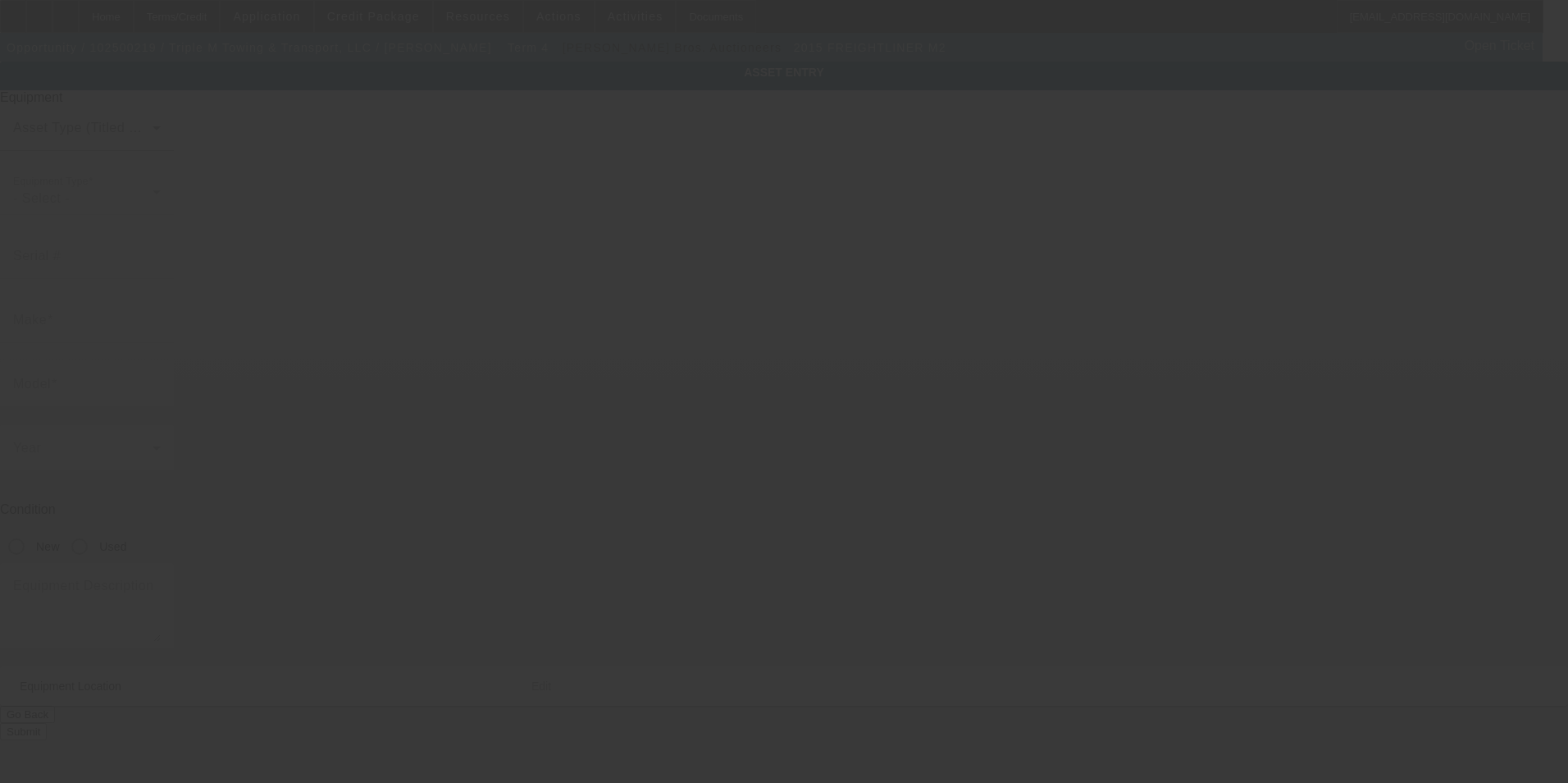
type input "[US_VEHICLE_IDENTIFICATION_NUMBER]"
type input "Freightliner"
type input "M2"
type input "7412 State Route 305"
type input "Burghill"
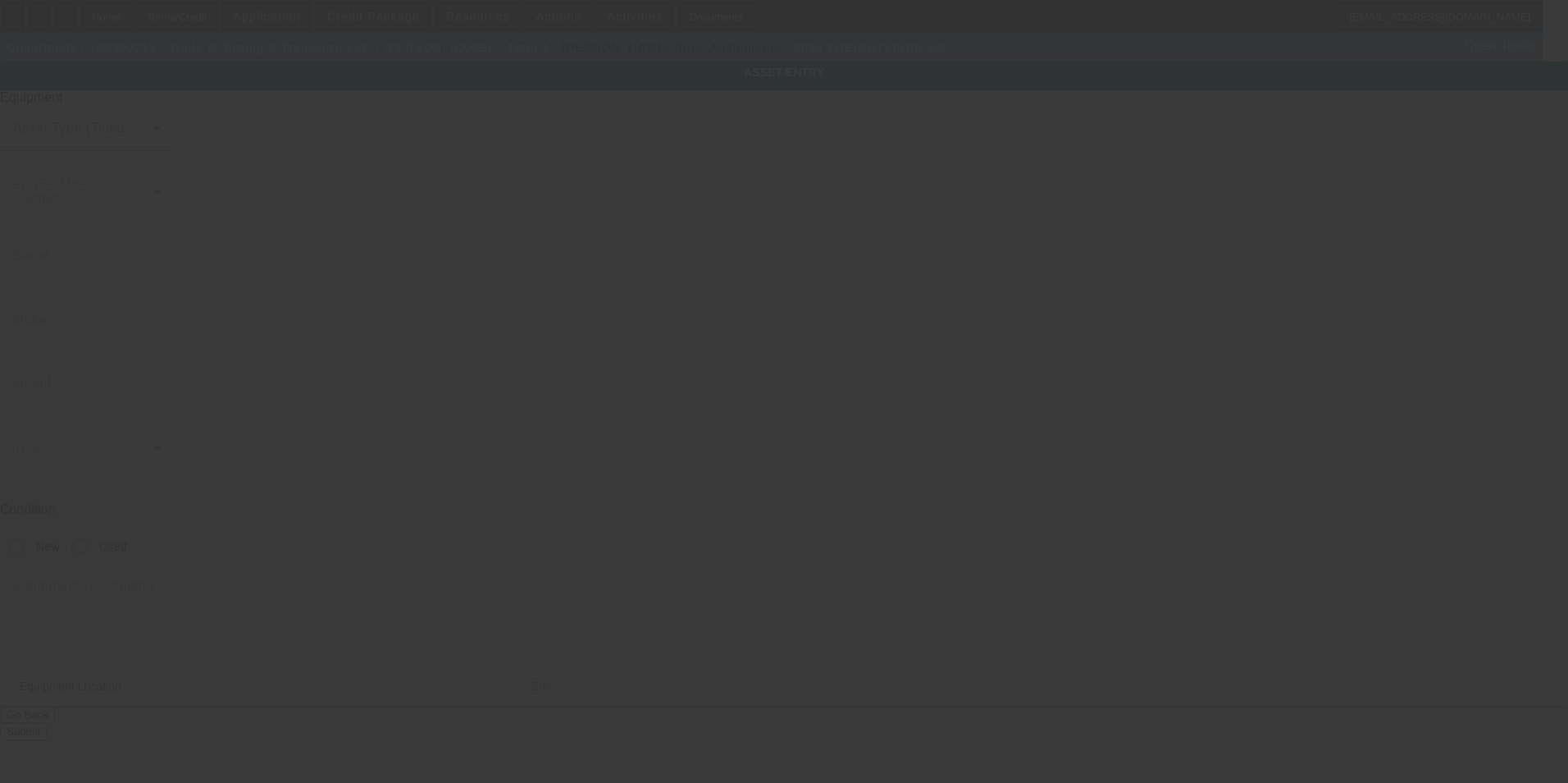
type input "44404"
type input "Trumbull"
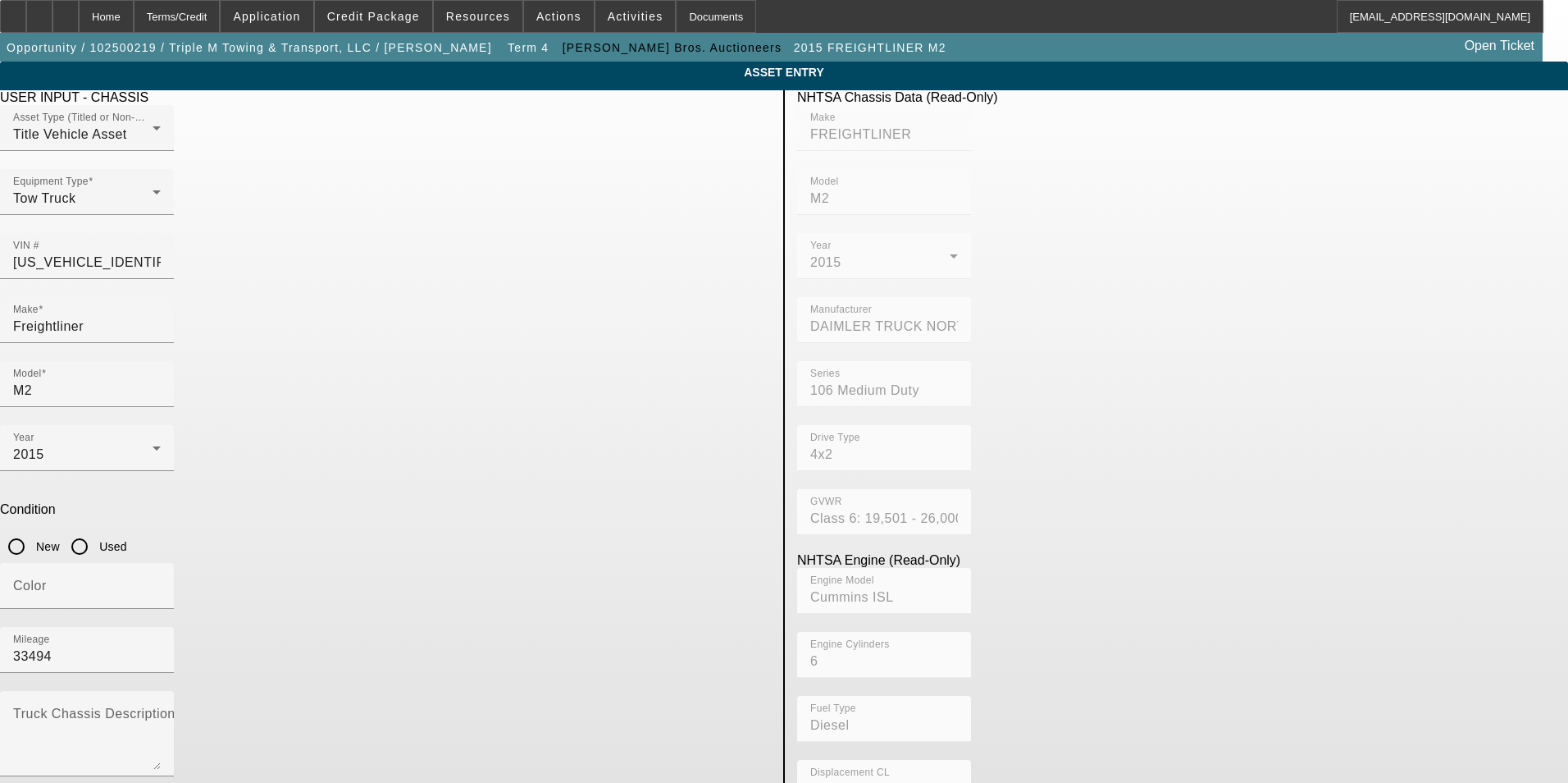
click at [500, 645] on div "USER INPUT - CHASSIS Asset Type (Titled or Non-Titled) Title Vehicle Asset Equi…" at bounding box center [385, 530] width 796 height 881
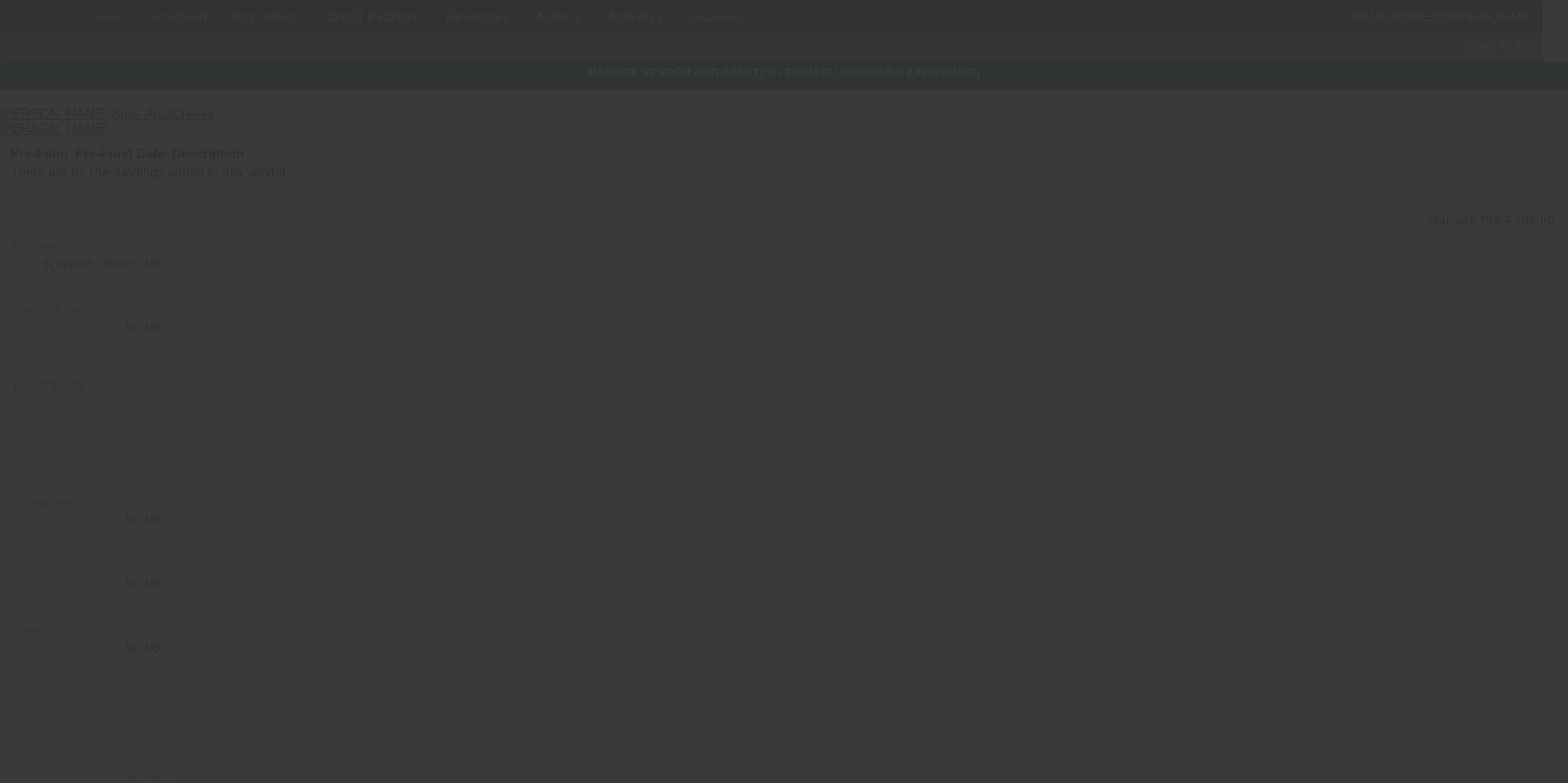
type input "$210,000.00"
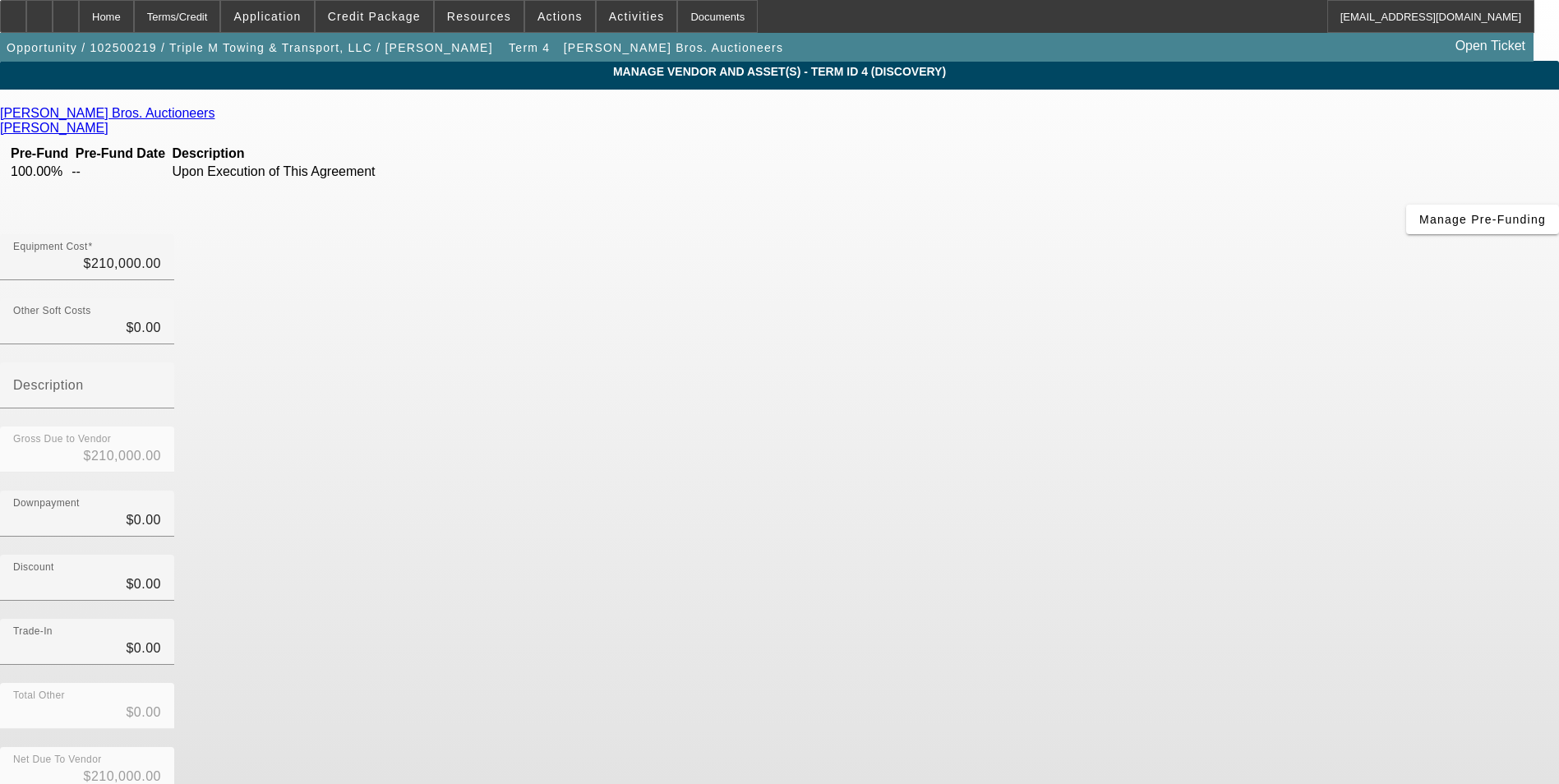
scroll to position [35, 0]
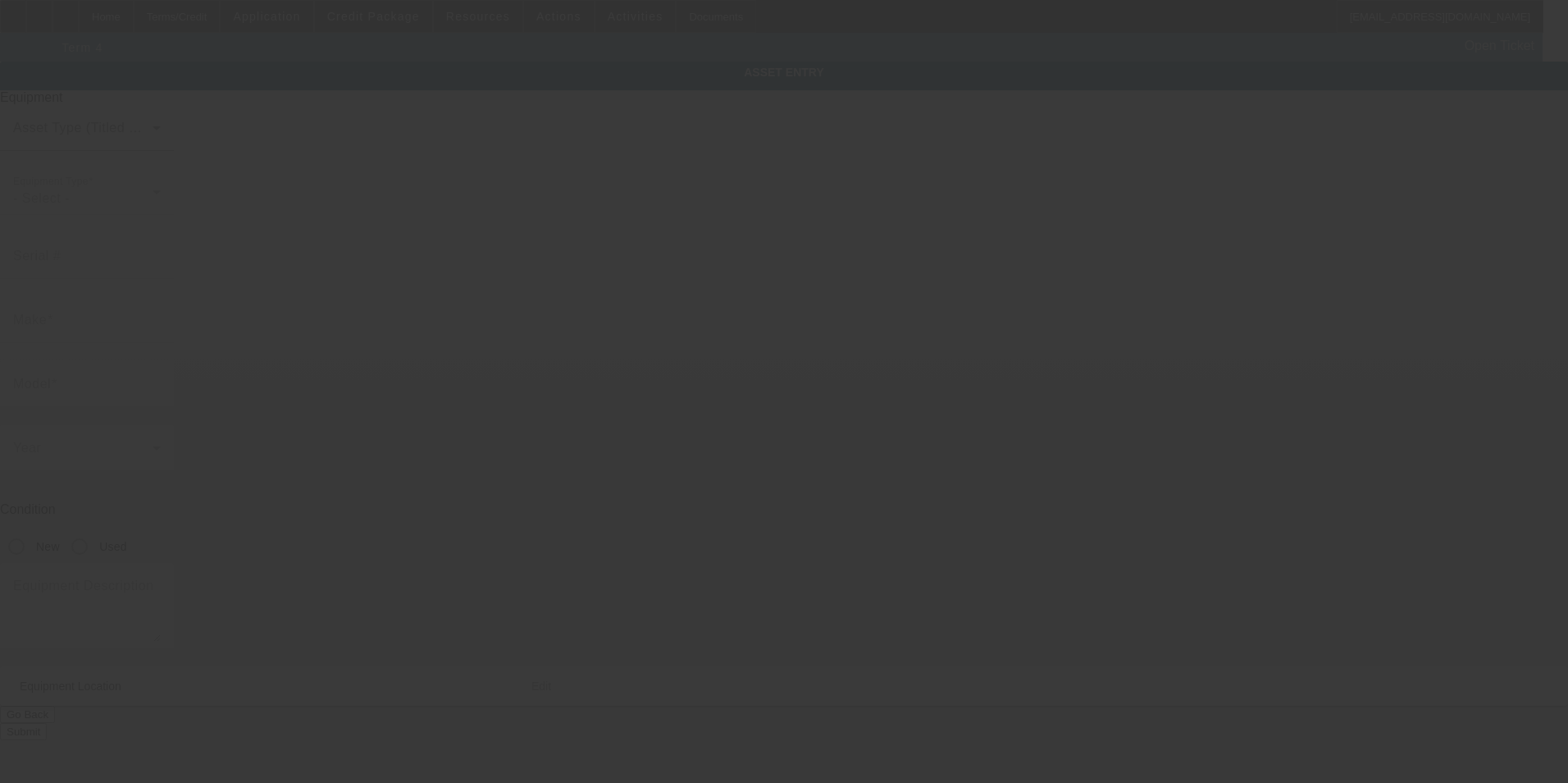
type input "[US_VEHICLE_IDENTIFICATION_NUMBER]"
type input "Freightliner"
type input "M2"
radio input "true"
type input "7412 State Route 305"
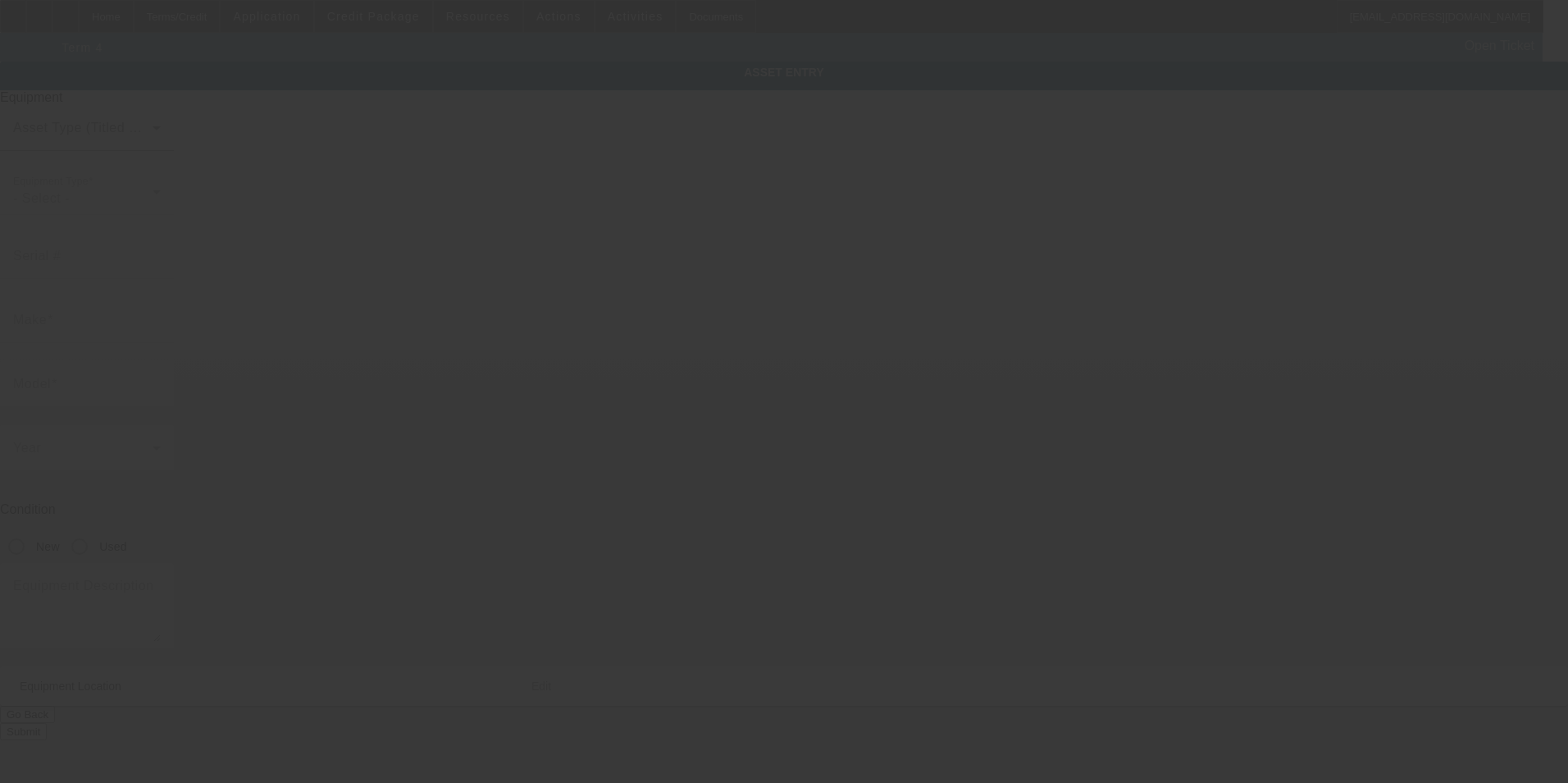
type input "Burghill"
type input "44404"
type input "Trumbull"
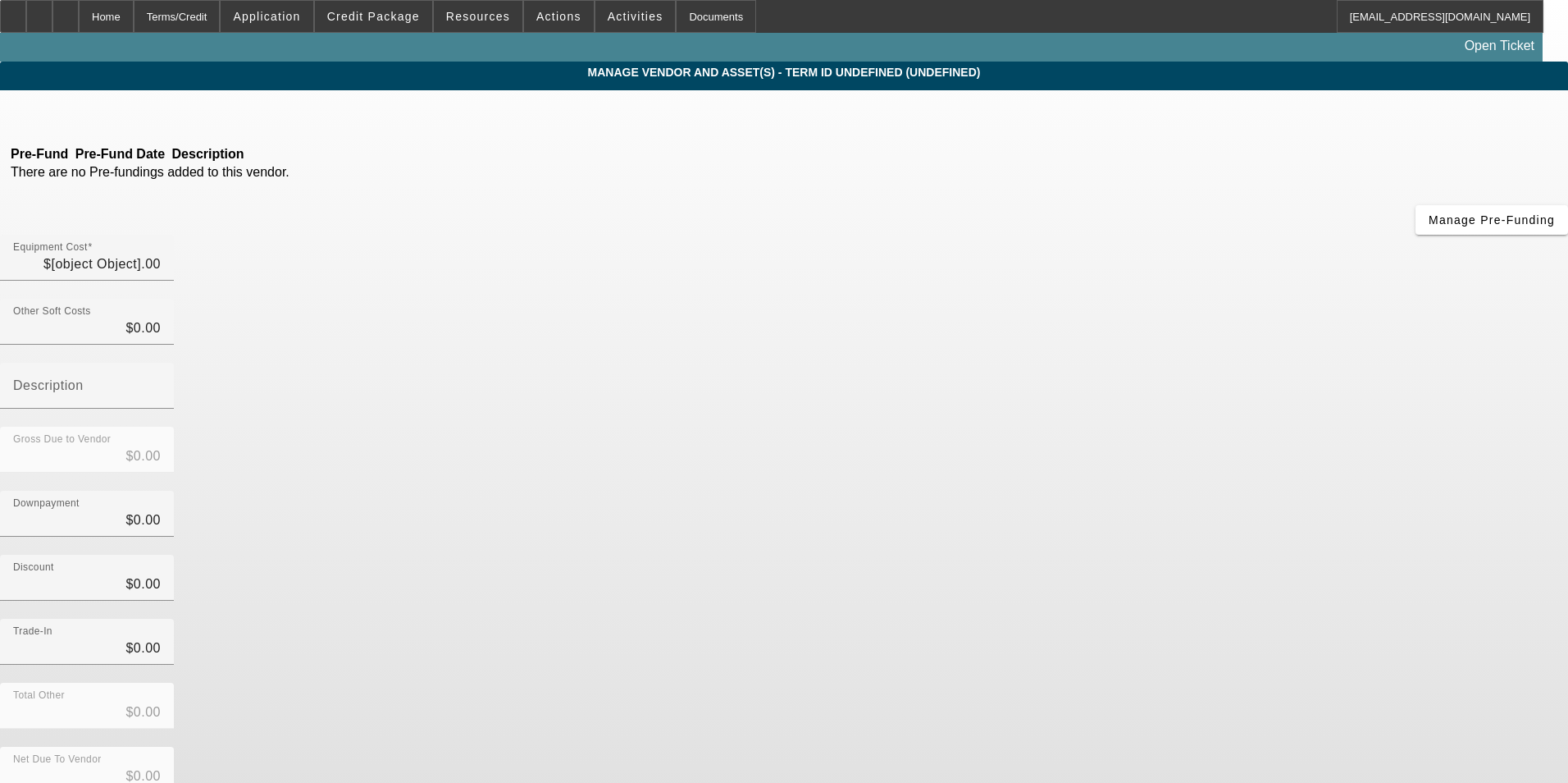
type input "$210,000.00"
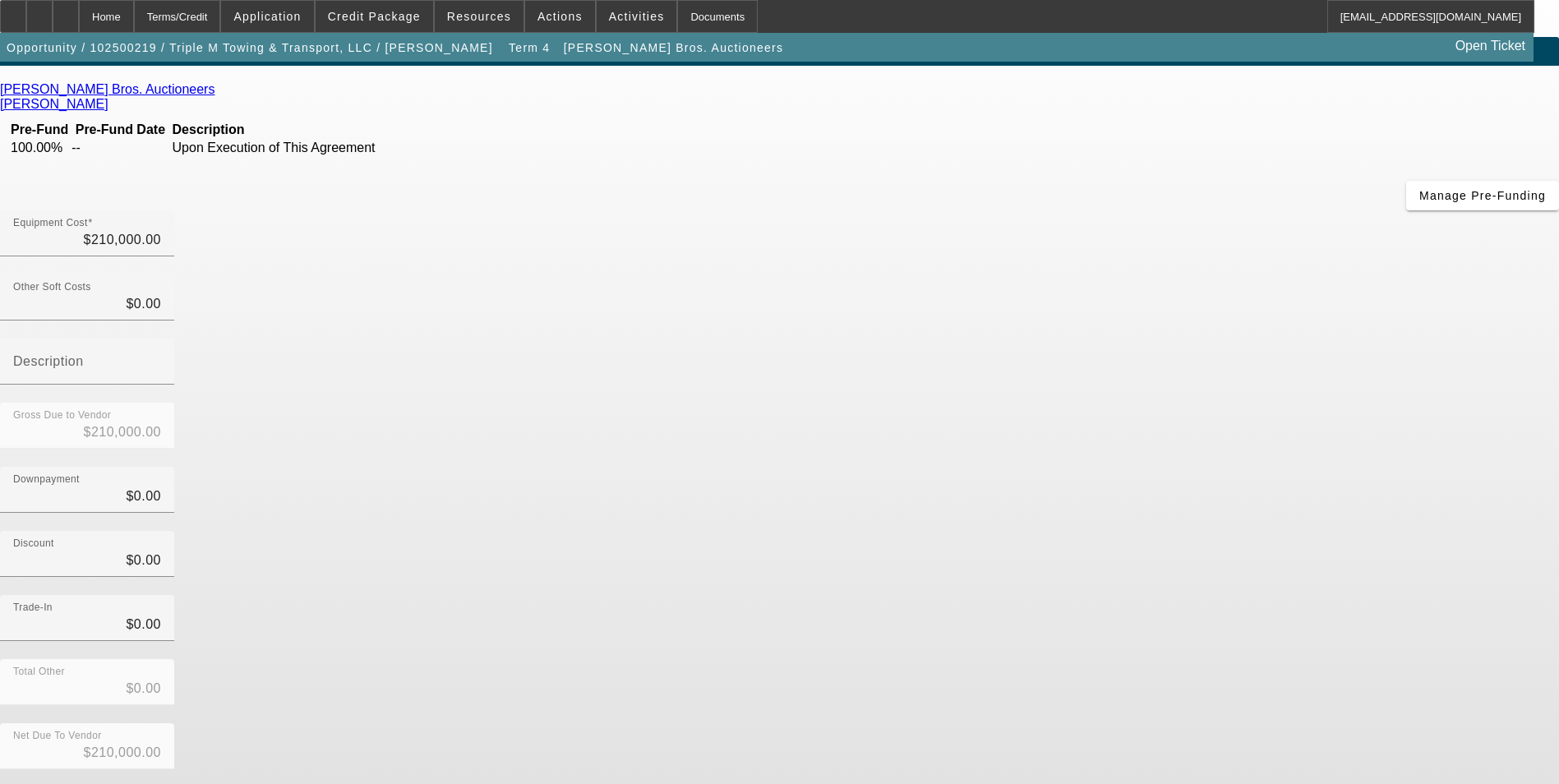
scroll to position [35, 0]
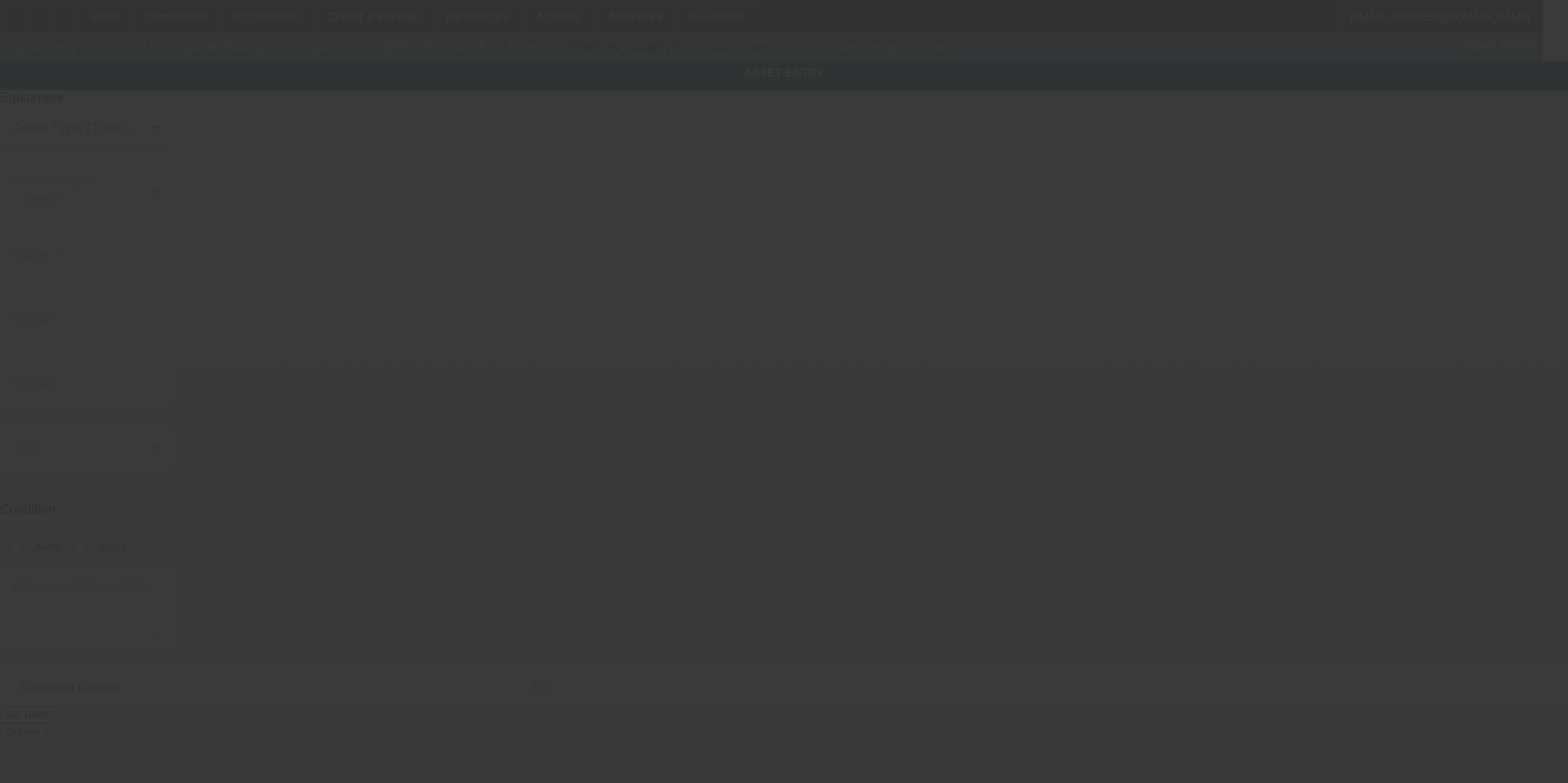
type input "1FVACWCY3FHGR5110"
type input "Freightliner"
type input "M2"
radio input "true"
type input "7412 State Route 305"
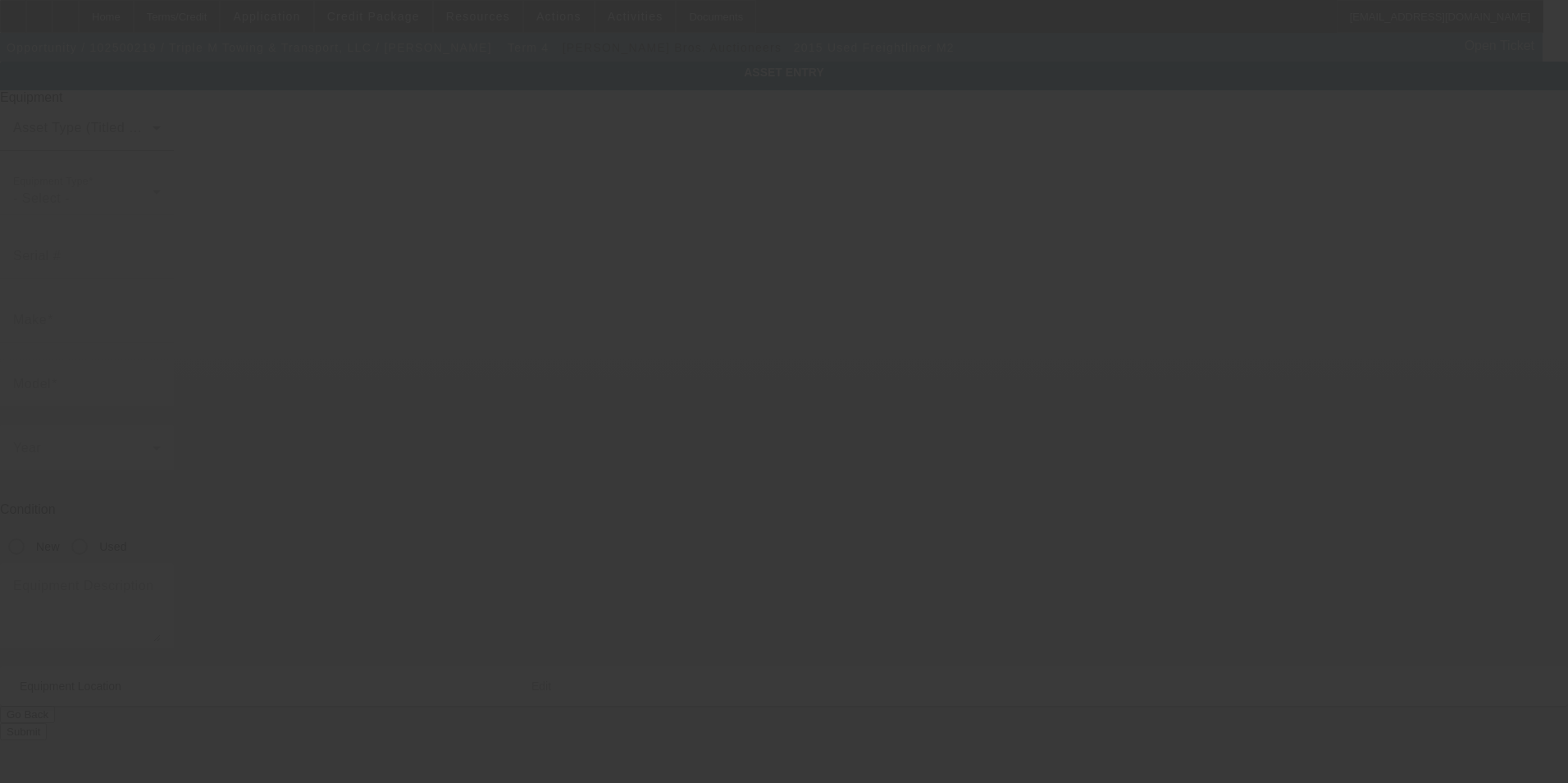
type input "Burghill"
type input "44404"
type input "Trumbull"
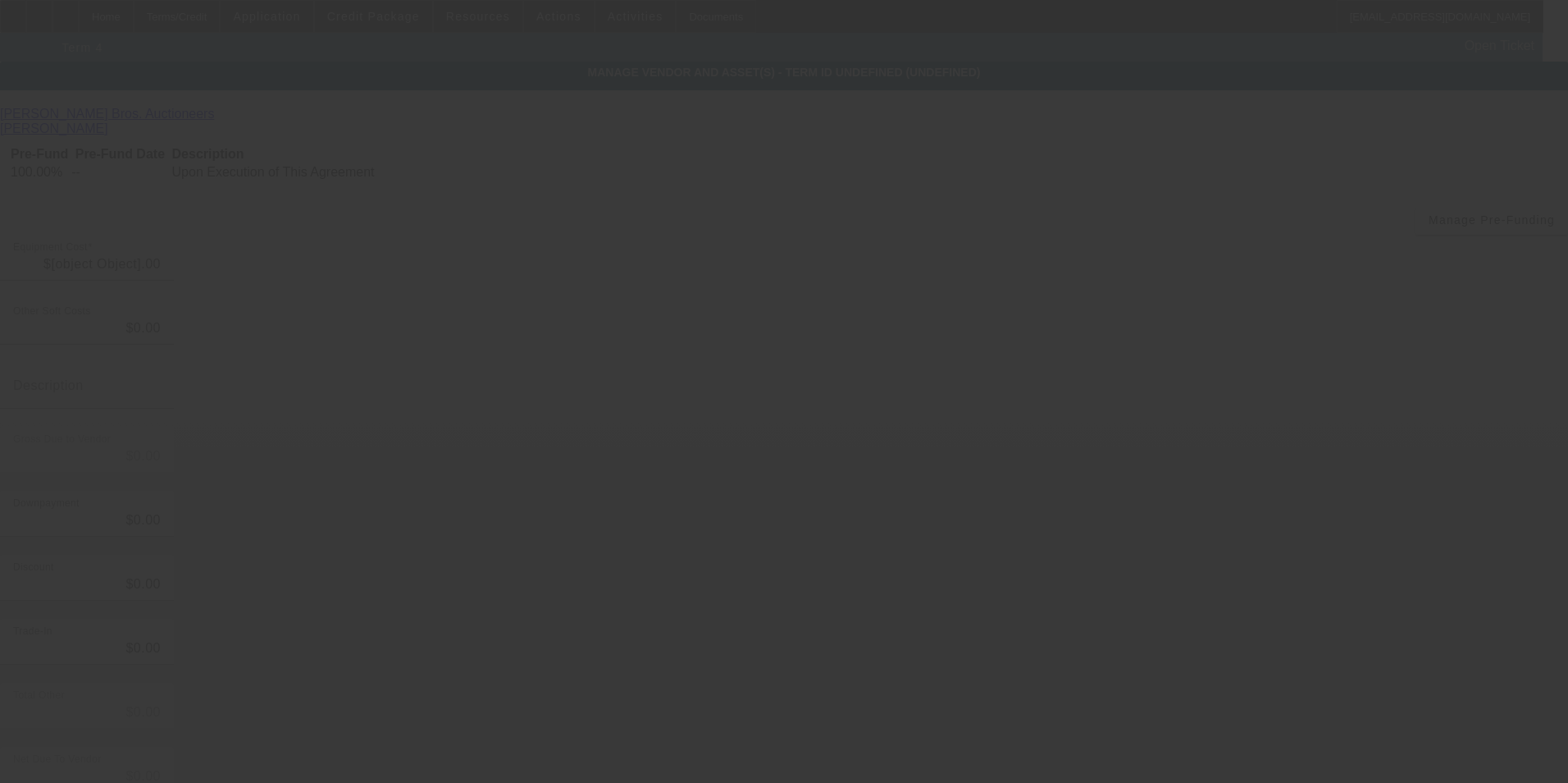
type input "$210,000.00"
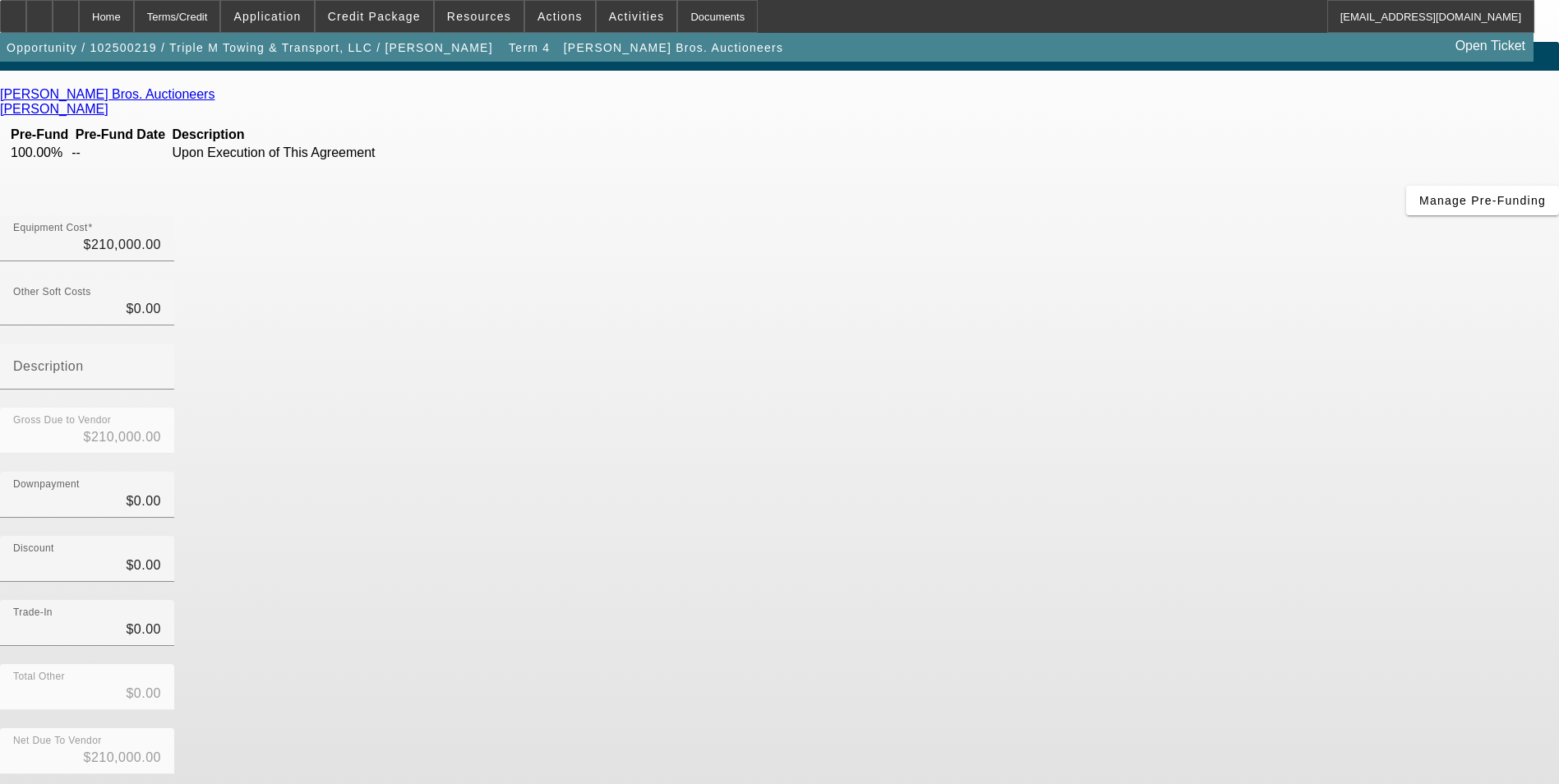
scroll to position [35, 0]
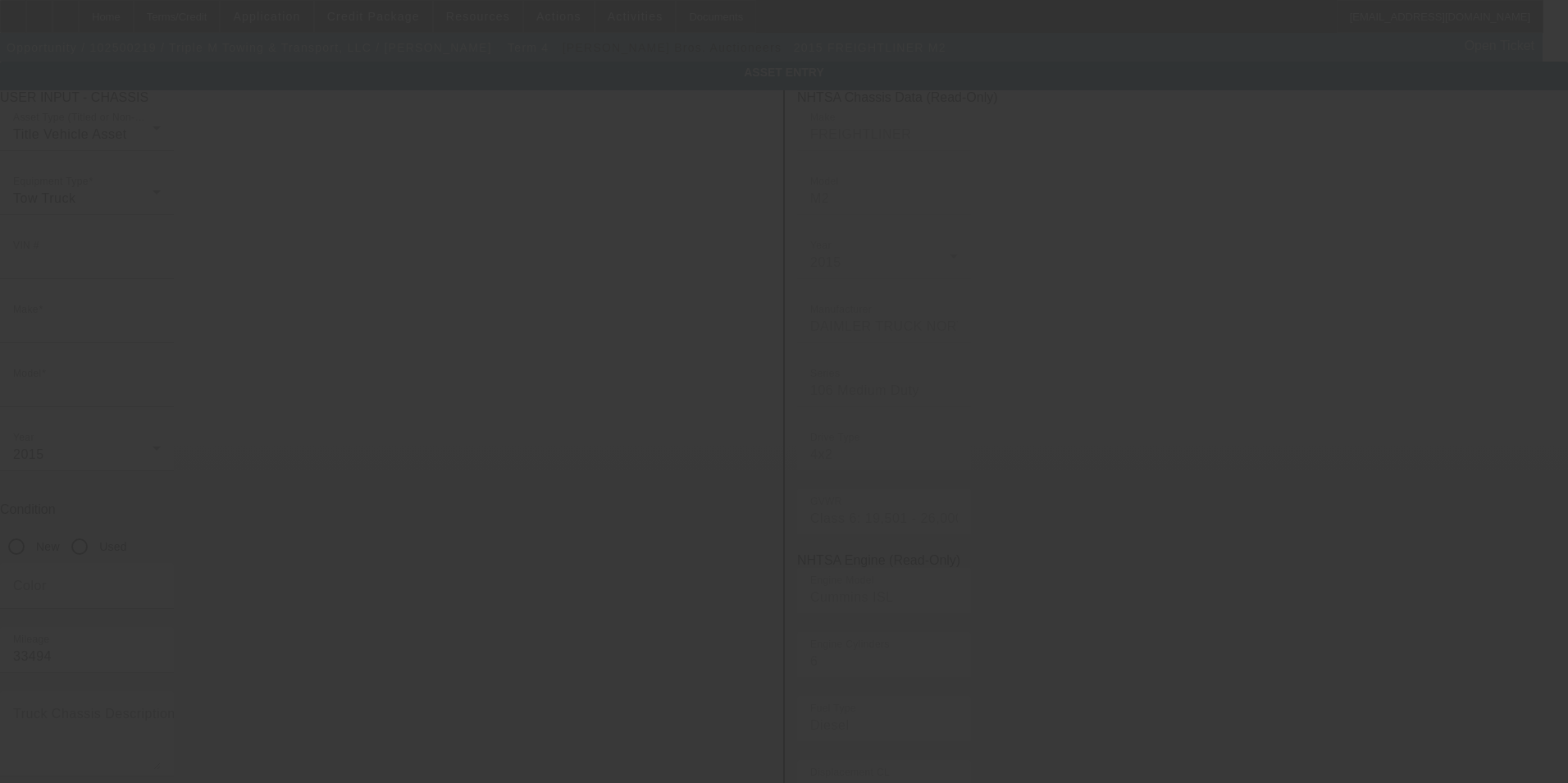
type input "1FVACWCY5FHGR5111"
type input "Freightliner"
type input "M2"
type input "7412 State Route 305"
type input "Burghill"
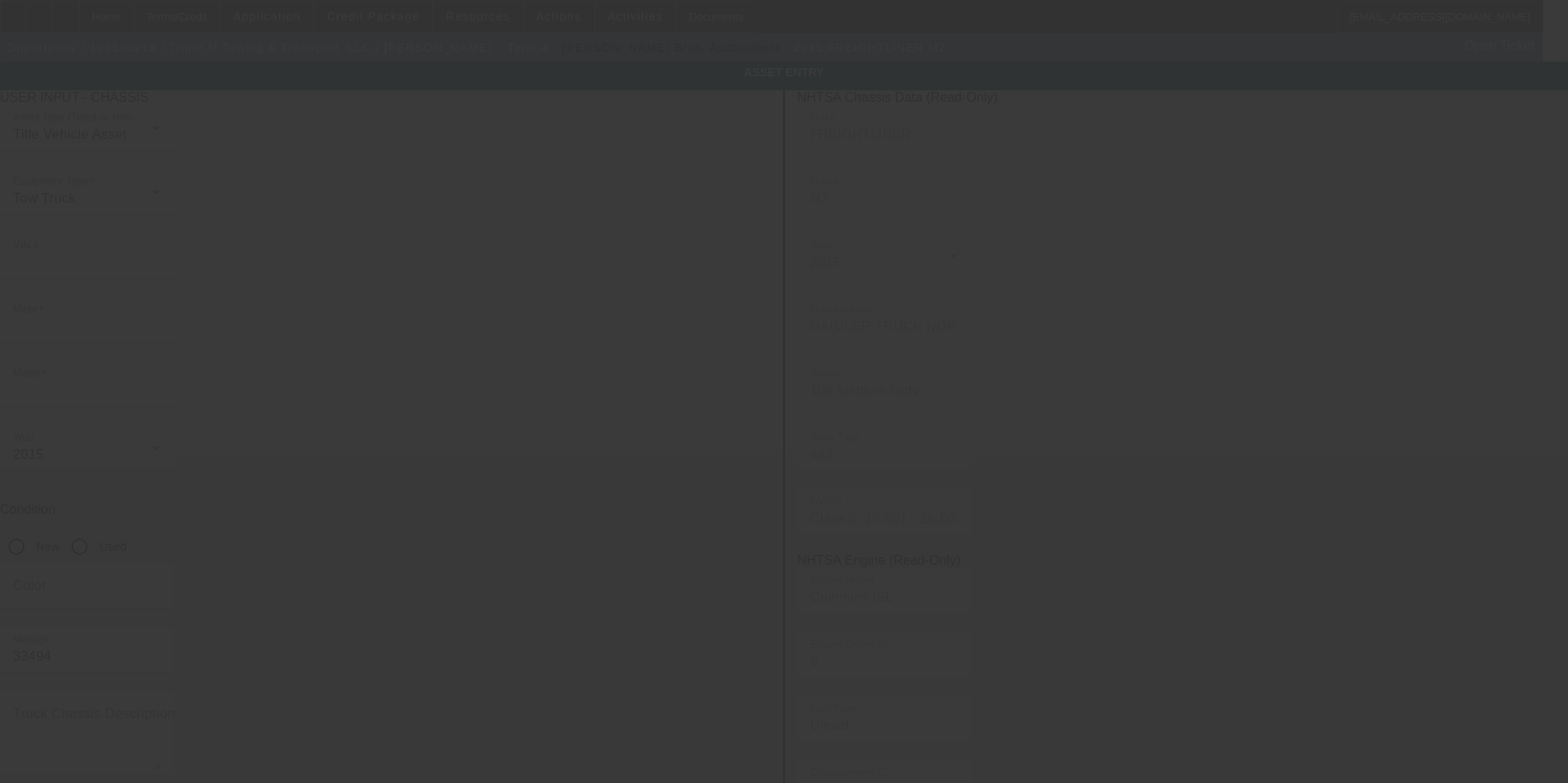
type input "44404"
type input "Trumbull"
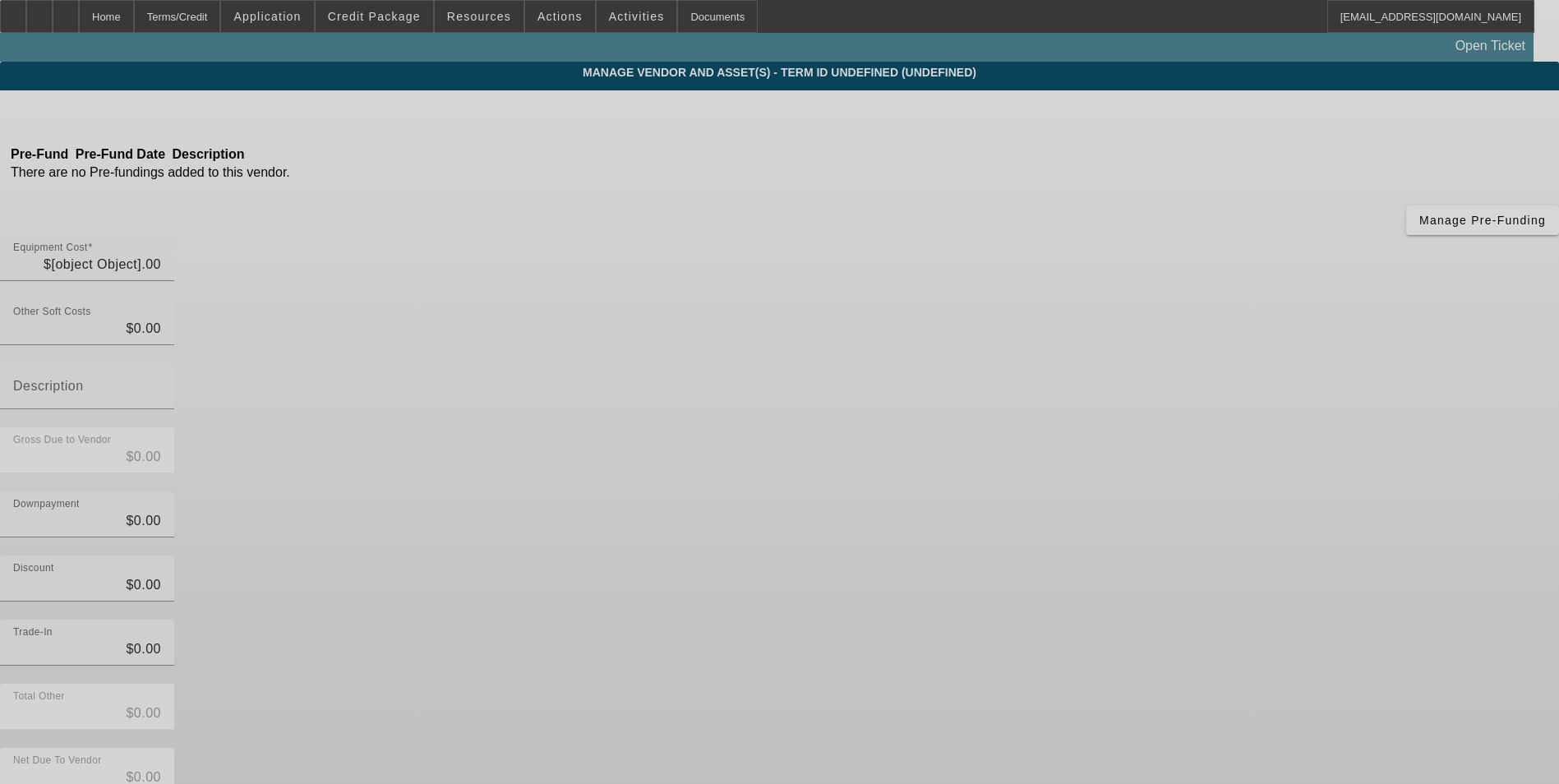
type input "$210,000.00"
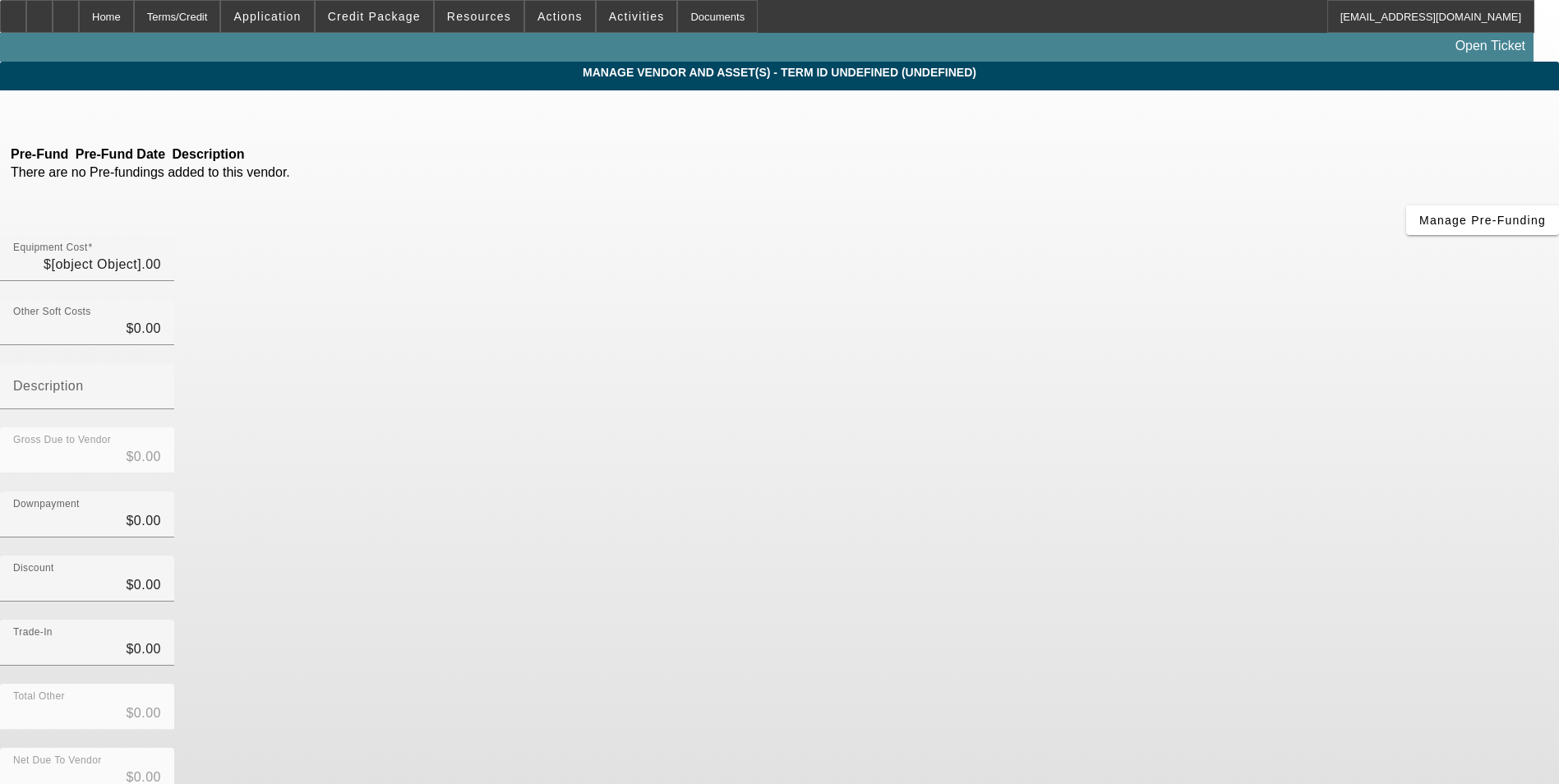
type input "$210,000.00"
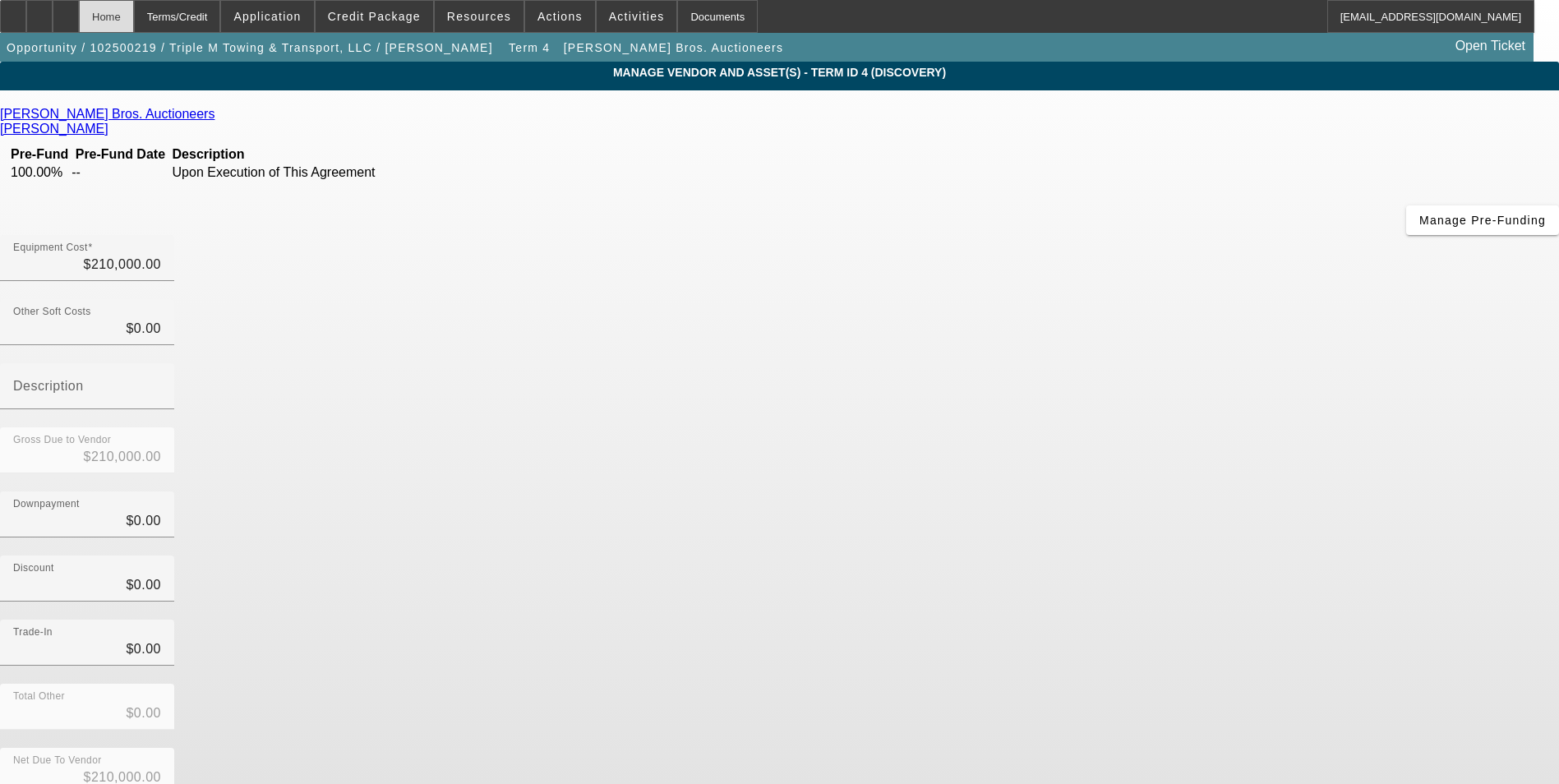
click at [134, 9] on div "Home" at bounding box center [106, 17] width 55 height 33
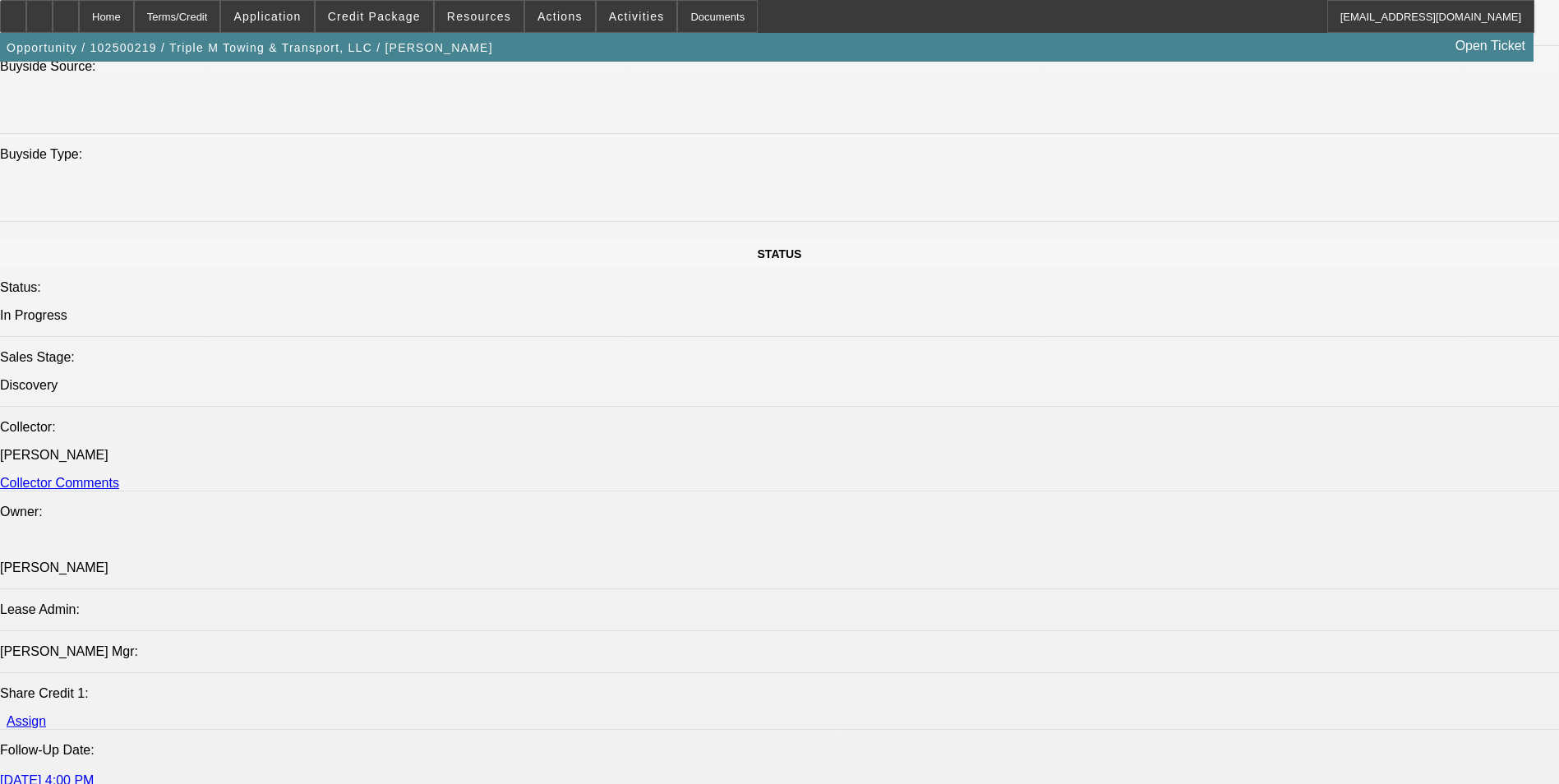
select select "0"
select select "2"
select select "0.1"
select select "4"
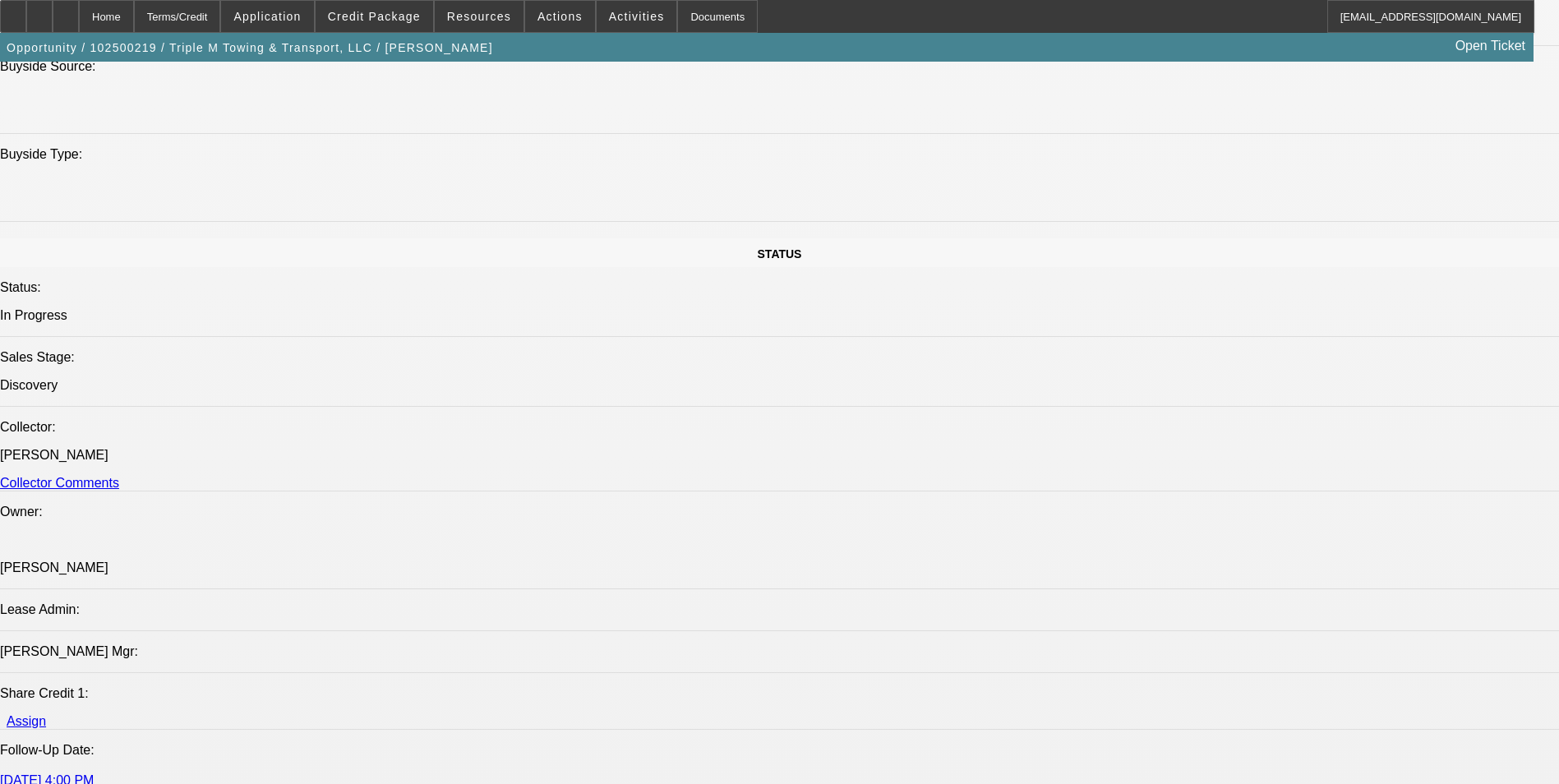
select select "0"
select select "2"
select select "0.1"
select select "4"
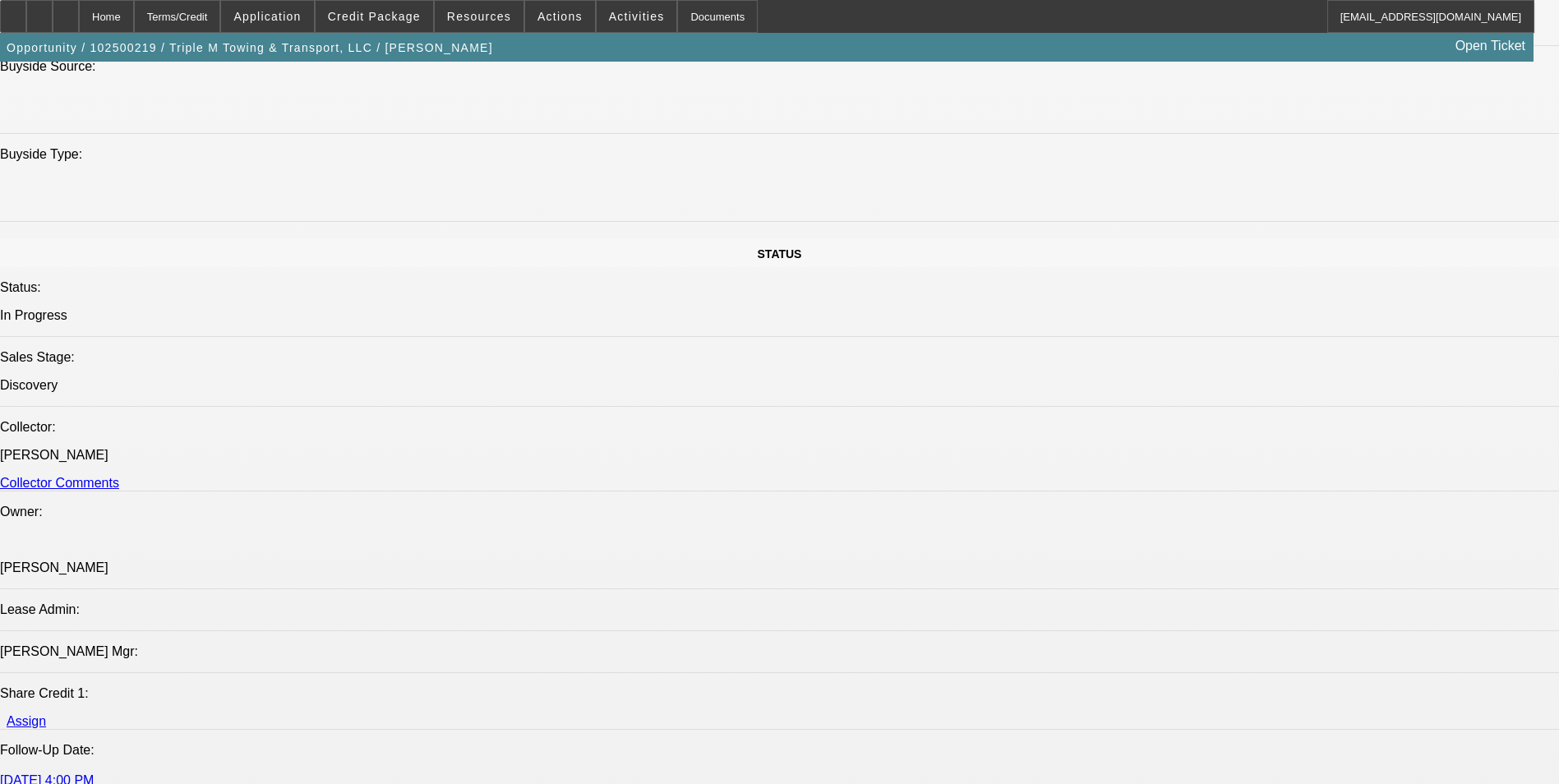
scroll to position [2293, 0]
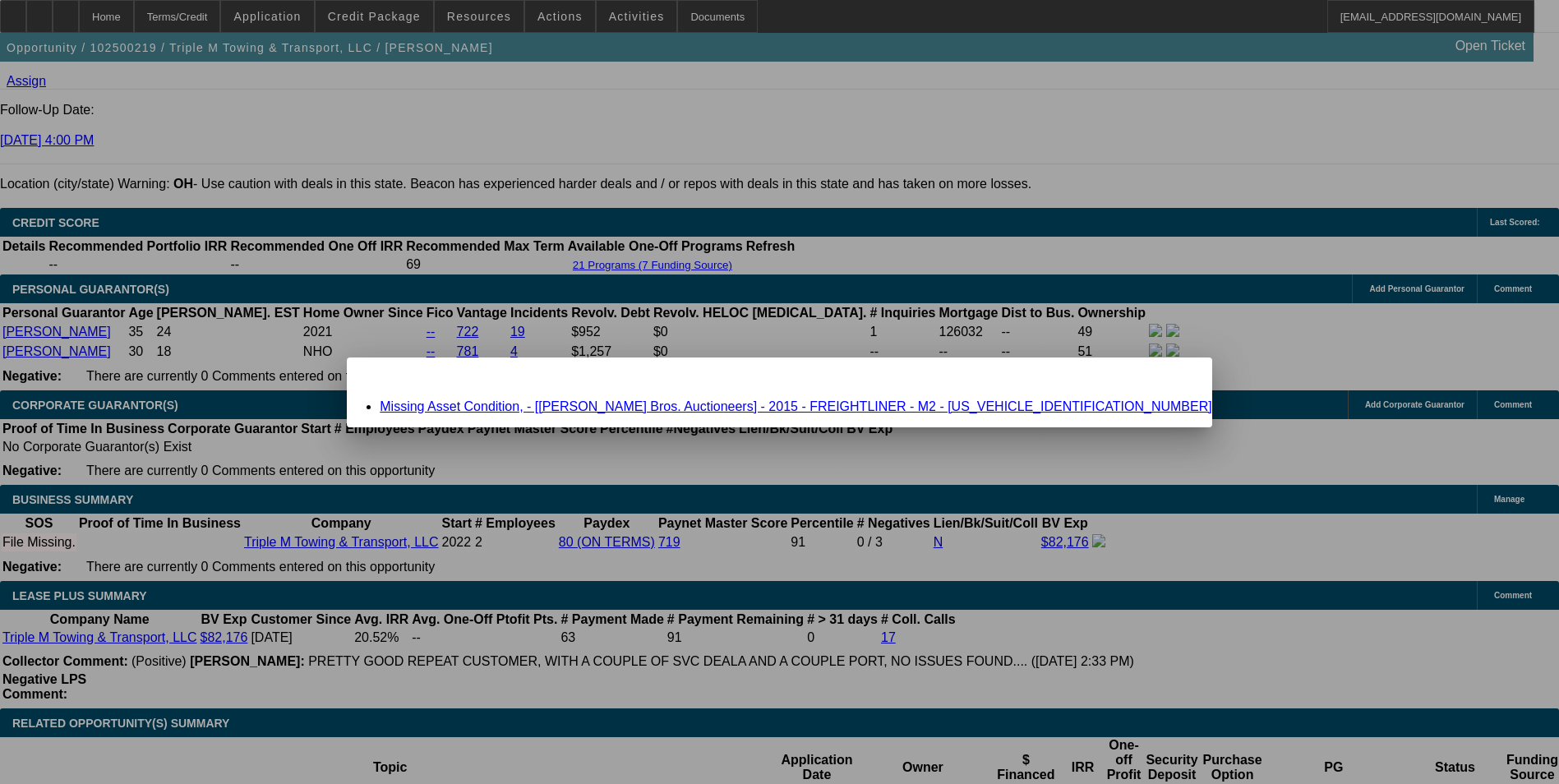
click at [874, 404] on link "Missing Asset Condition, - [Ritchie Bros. Auctioneers] - 2015 - FREIGHTLINER - …" at bounding box center [796, 406] width 832 height 14
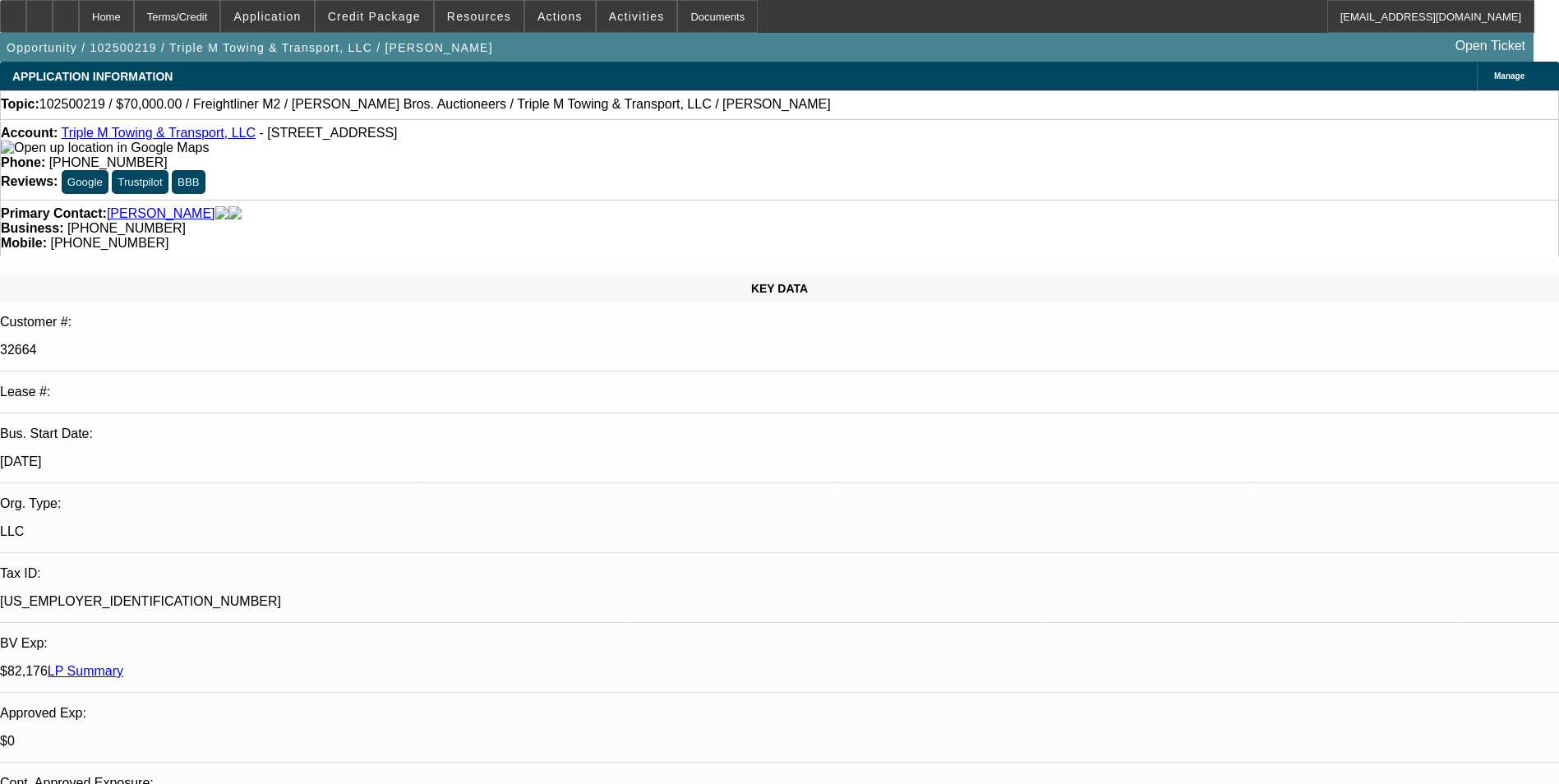
scroll to position [2293, 0]
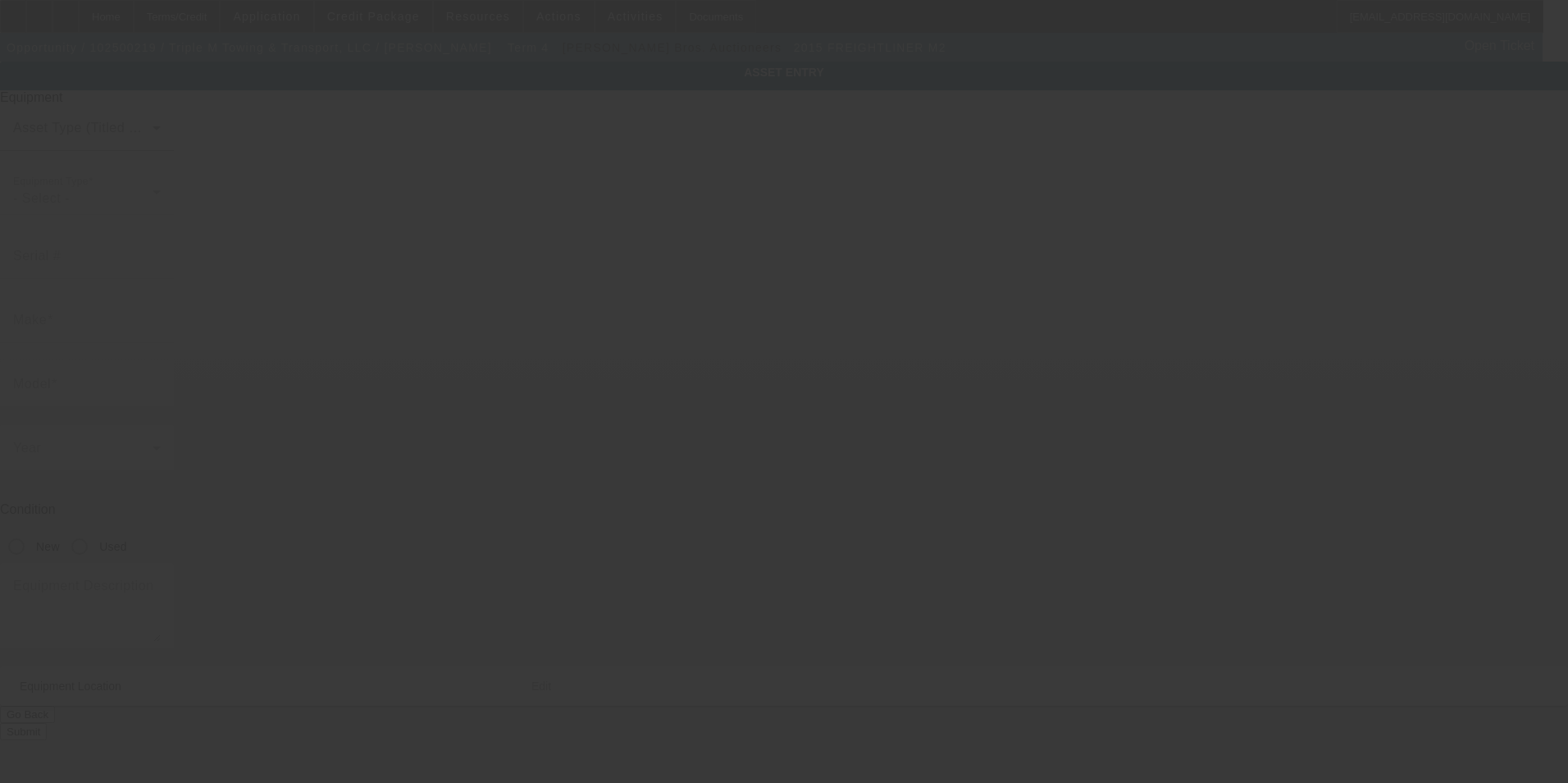
type input "1FVACWCY5FHGR5111"
type input "Freightliner"
type input "M2"
type input "7412 State Route 305"
type input "Burghill"
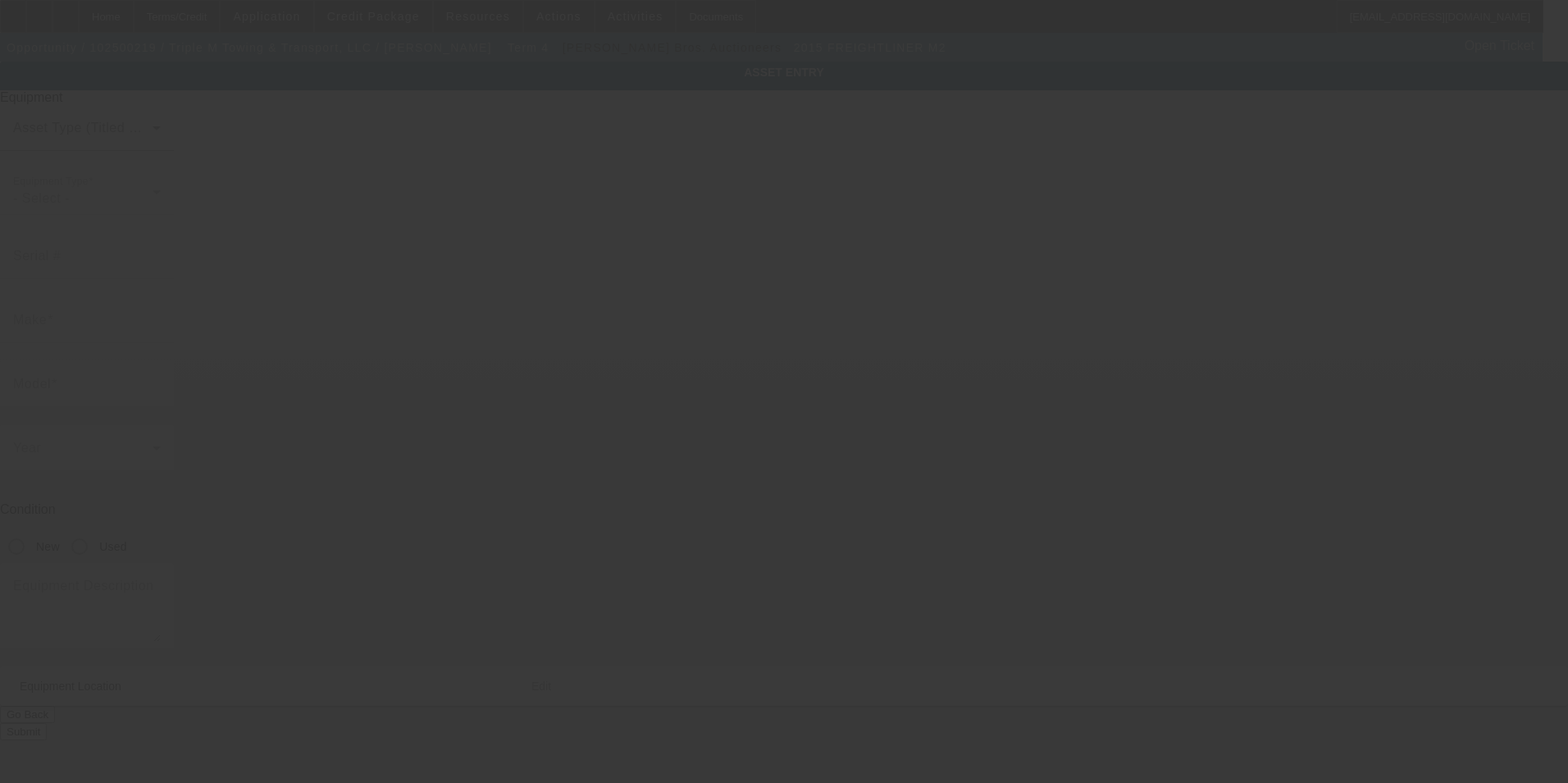
type input "44404"
type input "Trumbull"
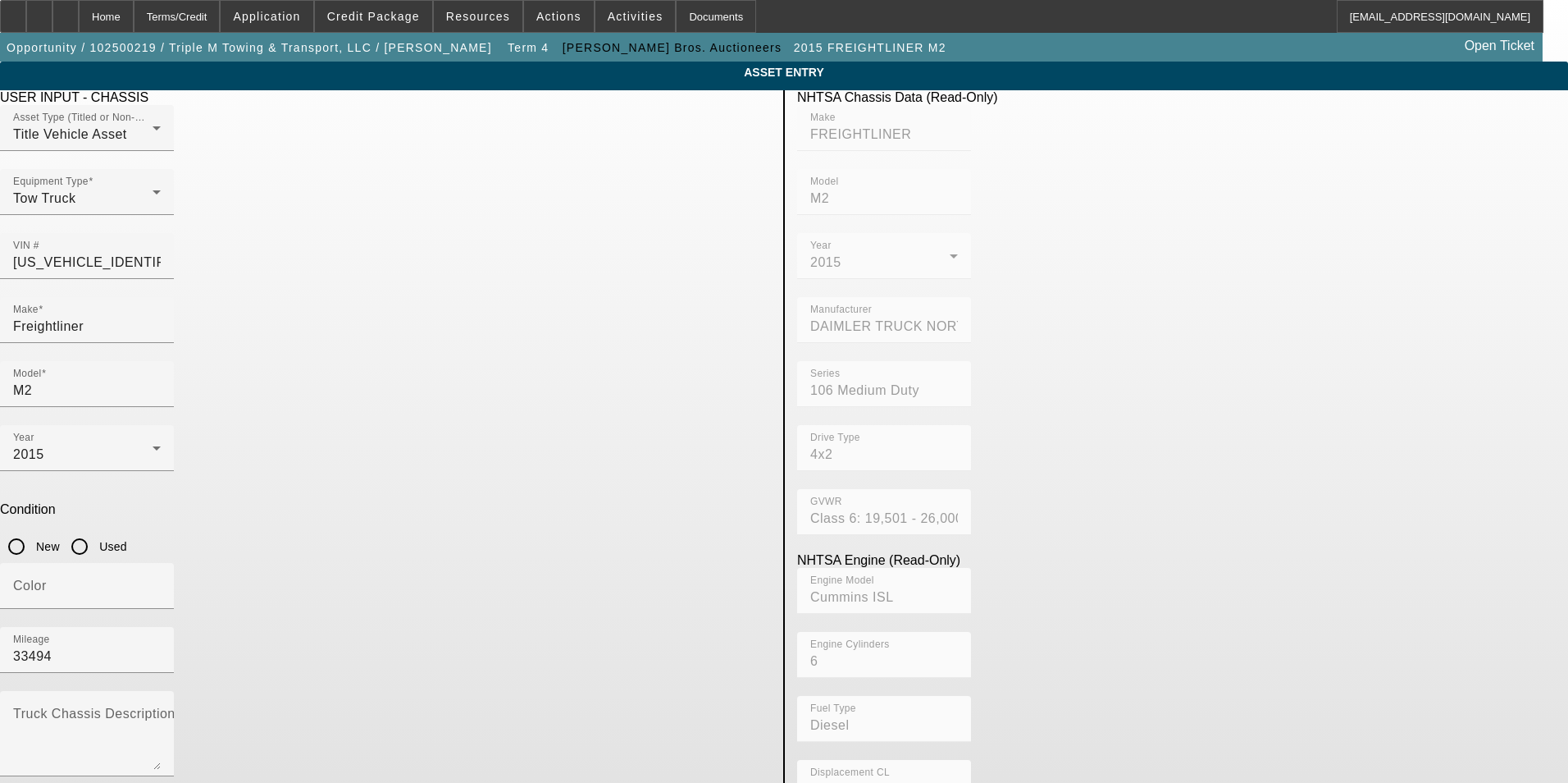
click at [96, 530] on input "Used" at bounding box center [79, 547] width 33 height 33
radio input "true"
click at [161, 583] on input "Color" at bounding box center [86, 592] width 148 height 20
type input "red"
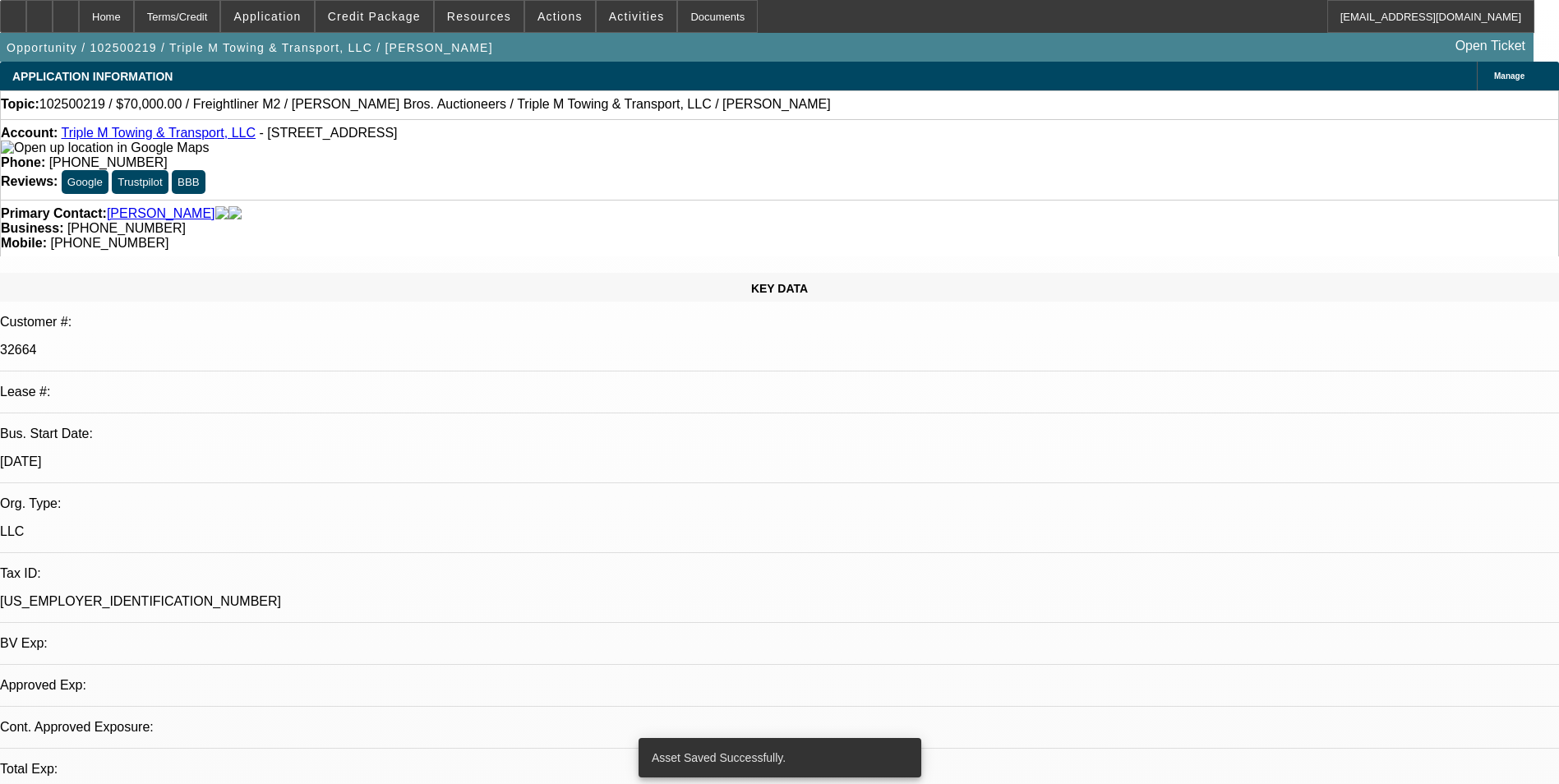
select select "0"
select select "2"
select select "0.1"
select select "4"
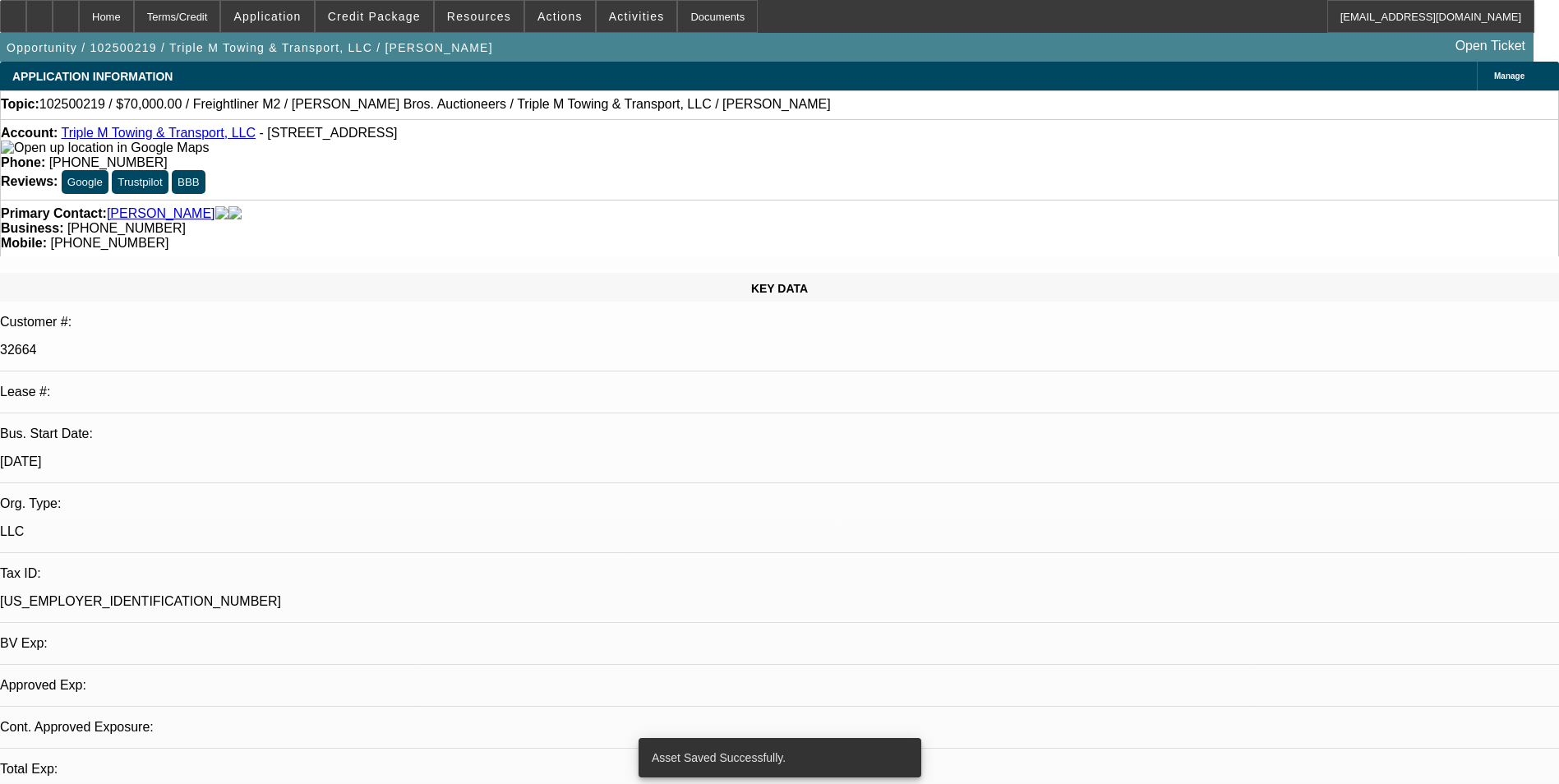
select select "0"
select select "2"
select select "0.1"
select select "4"
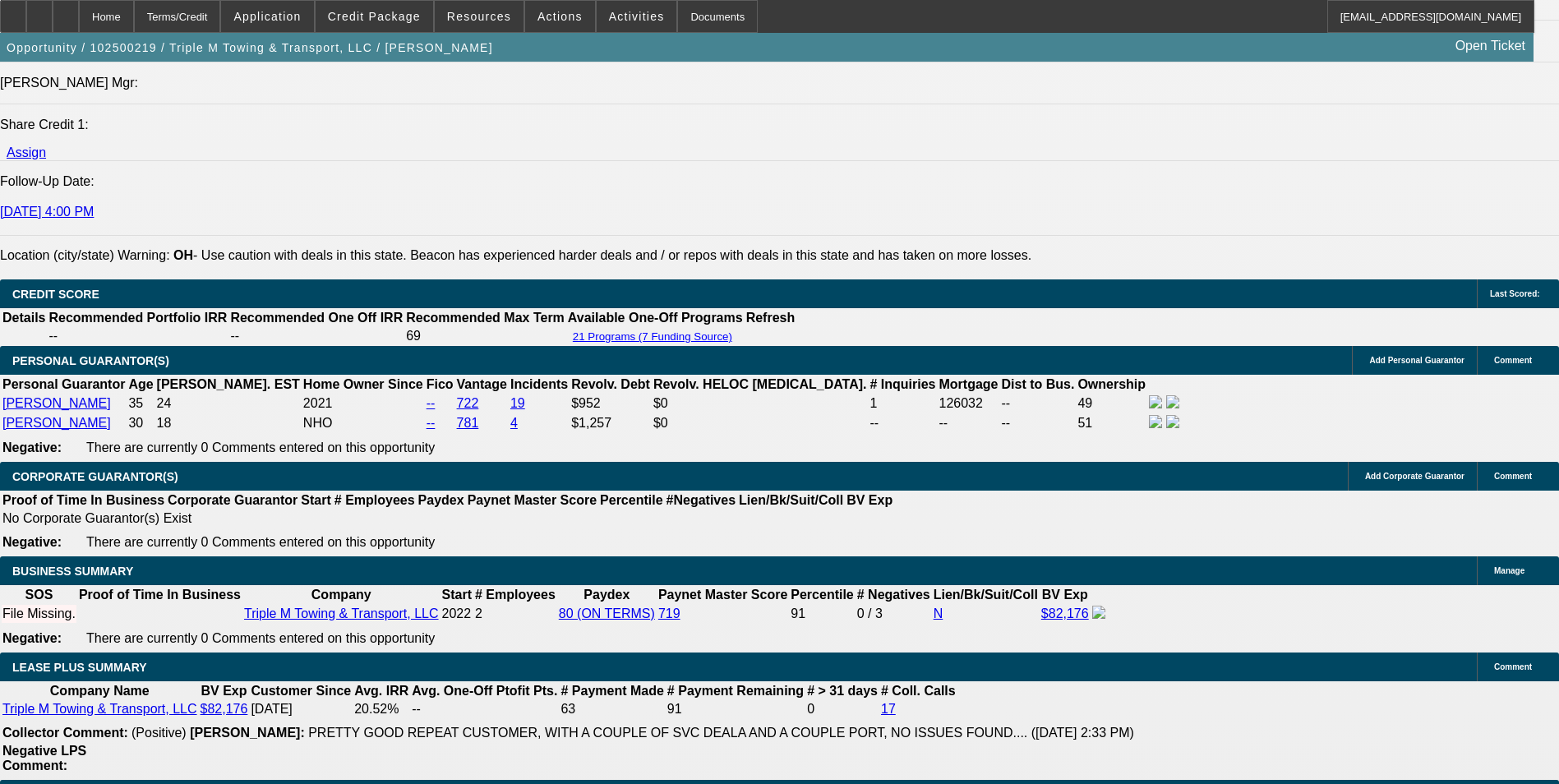
scroll to position [2383, 0]
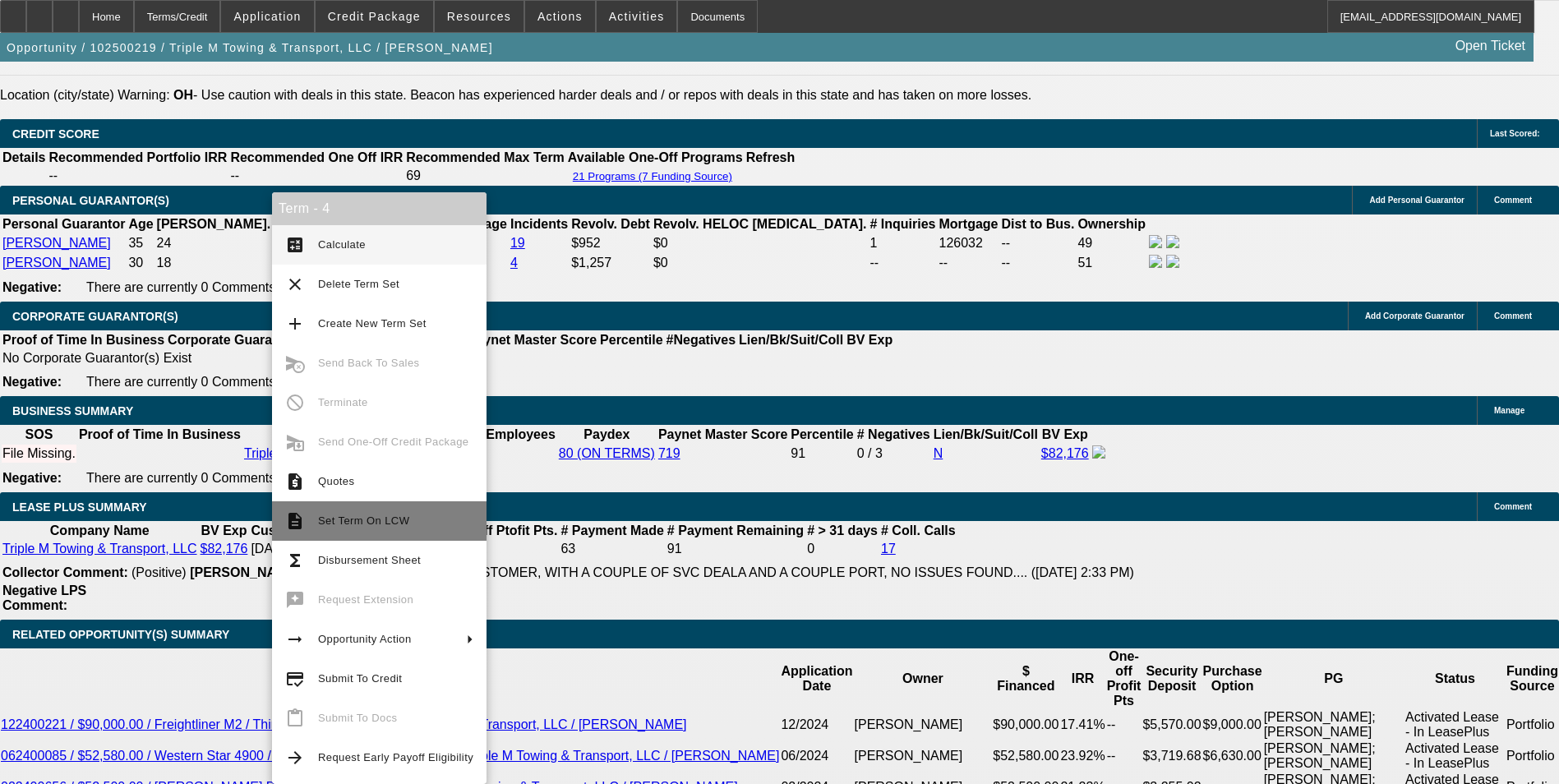
click at [327, 517] on span "Set Term On LCW" at bounding box center [363, 521] width 91 height 12
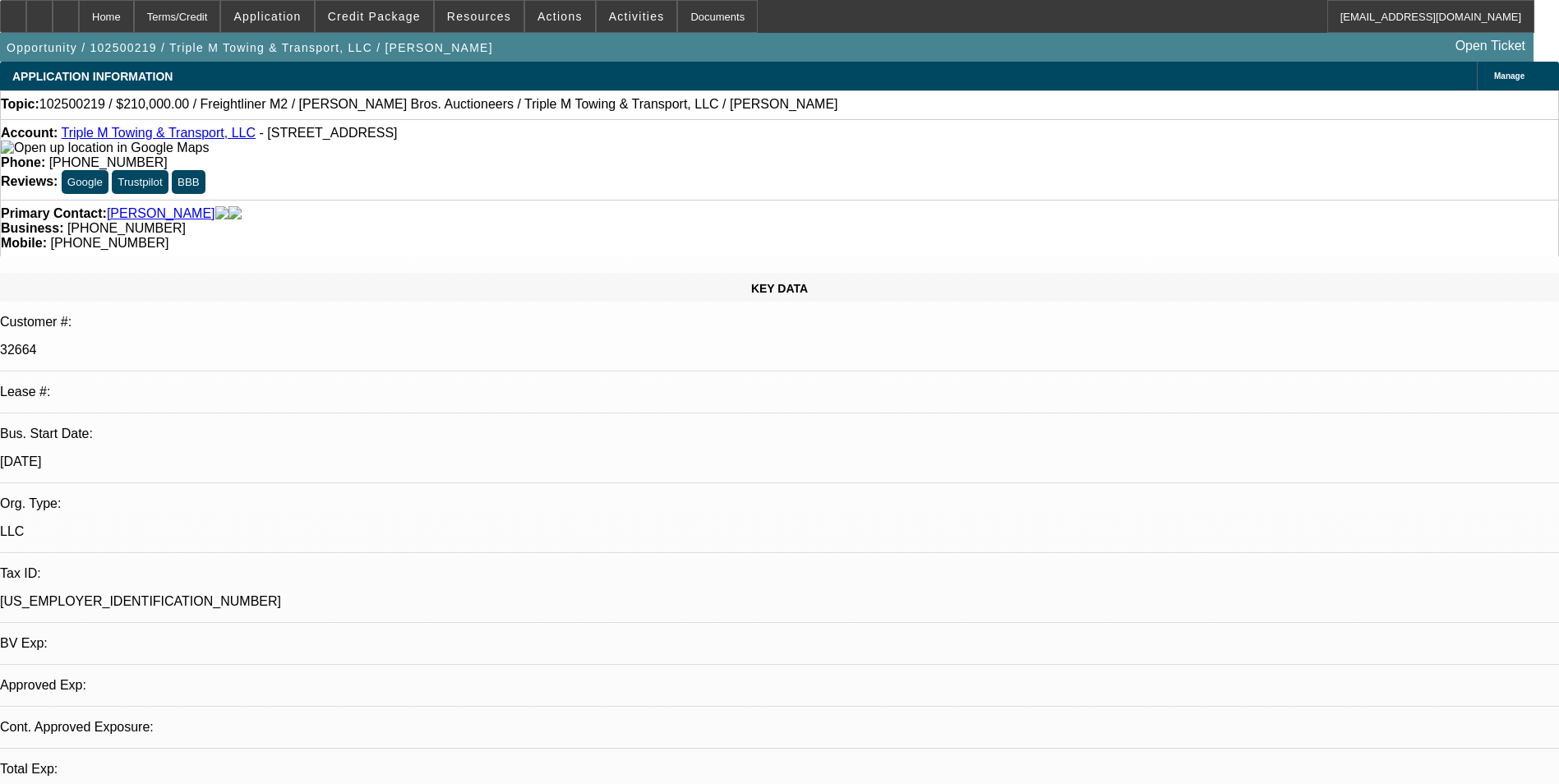
select select "0"
select select "2"
select select "0.1"
select select "0"
select select "2"
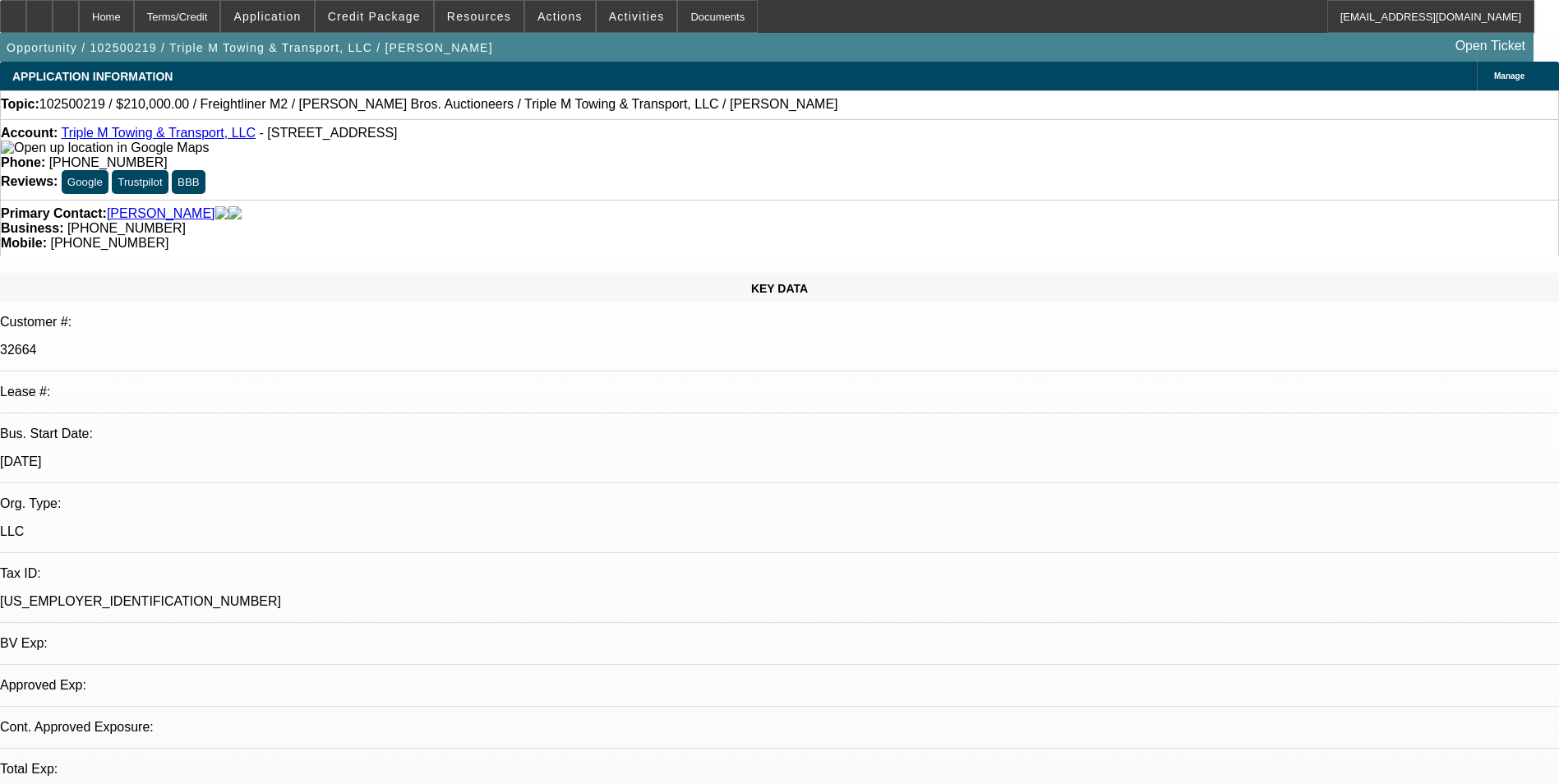
select select "0.1"
select select "1"
select select "2"
select select "4"
select select "1"
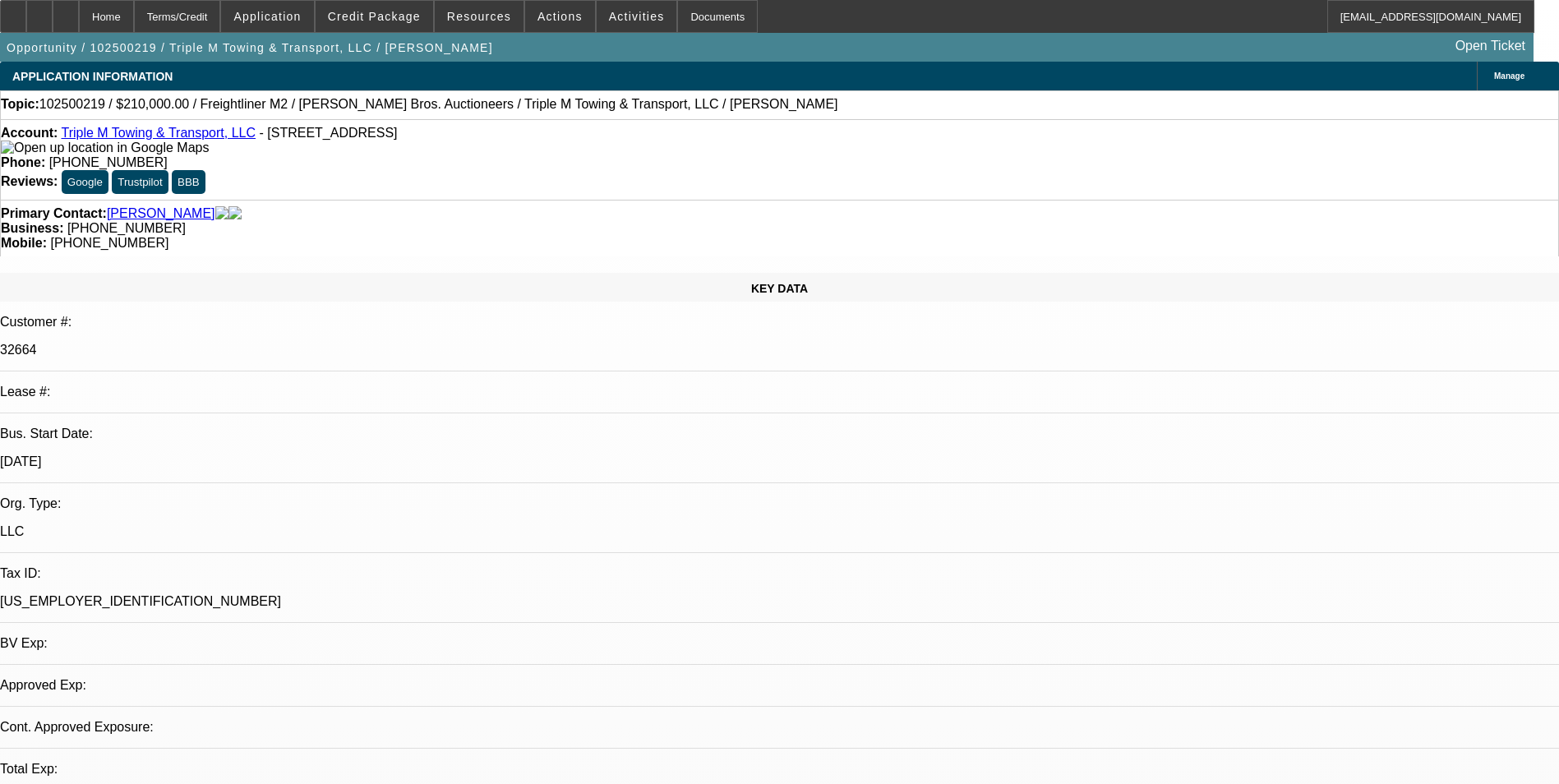
select select "2"
select select "4"
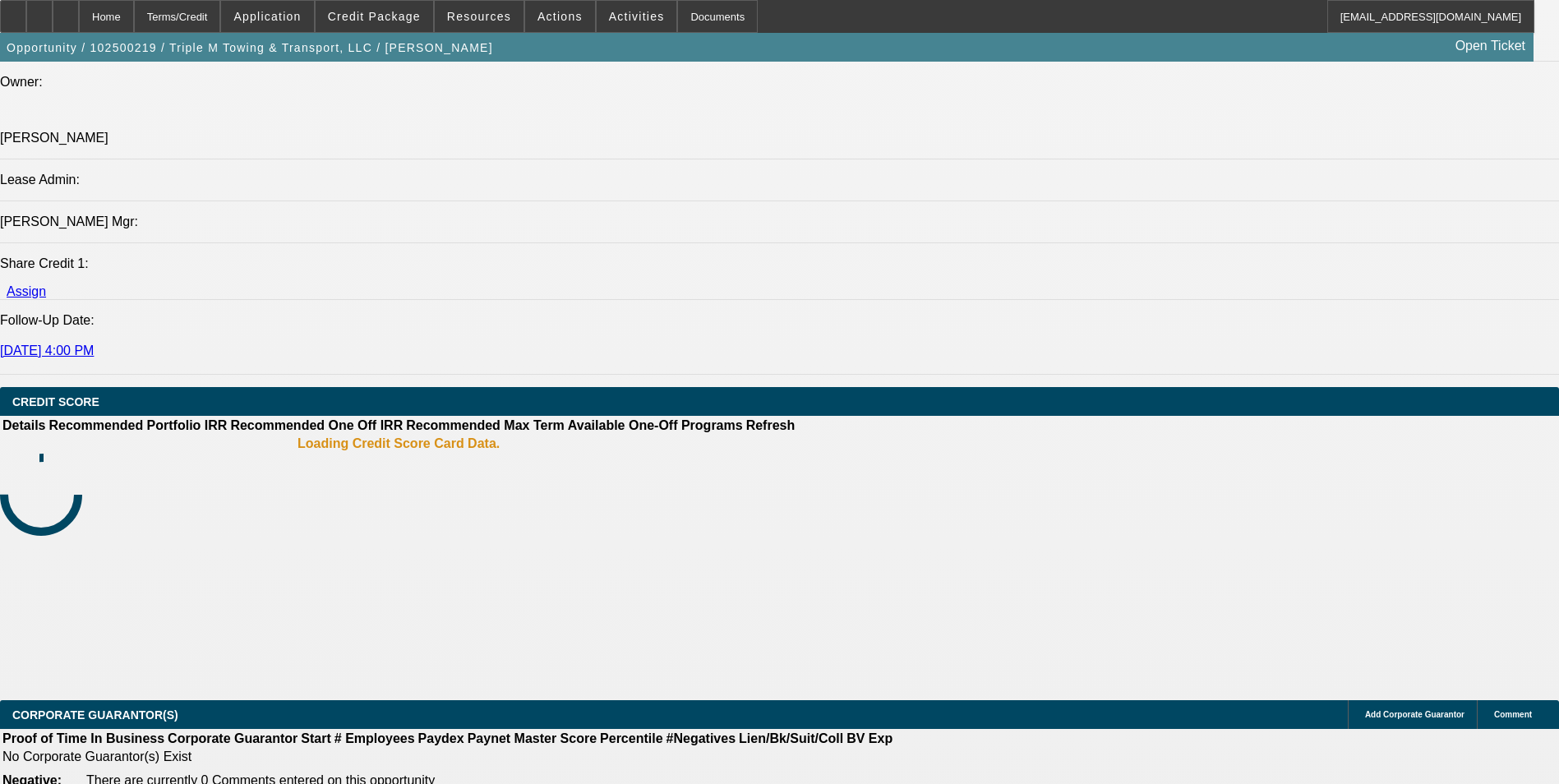
scroll to position [2300, 0]
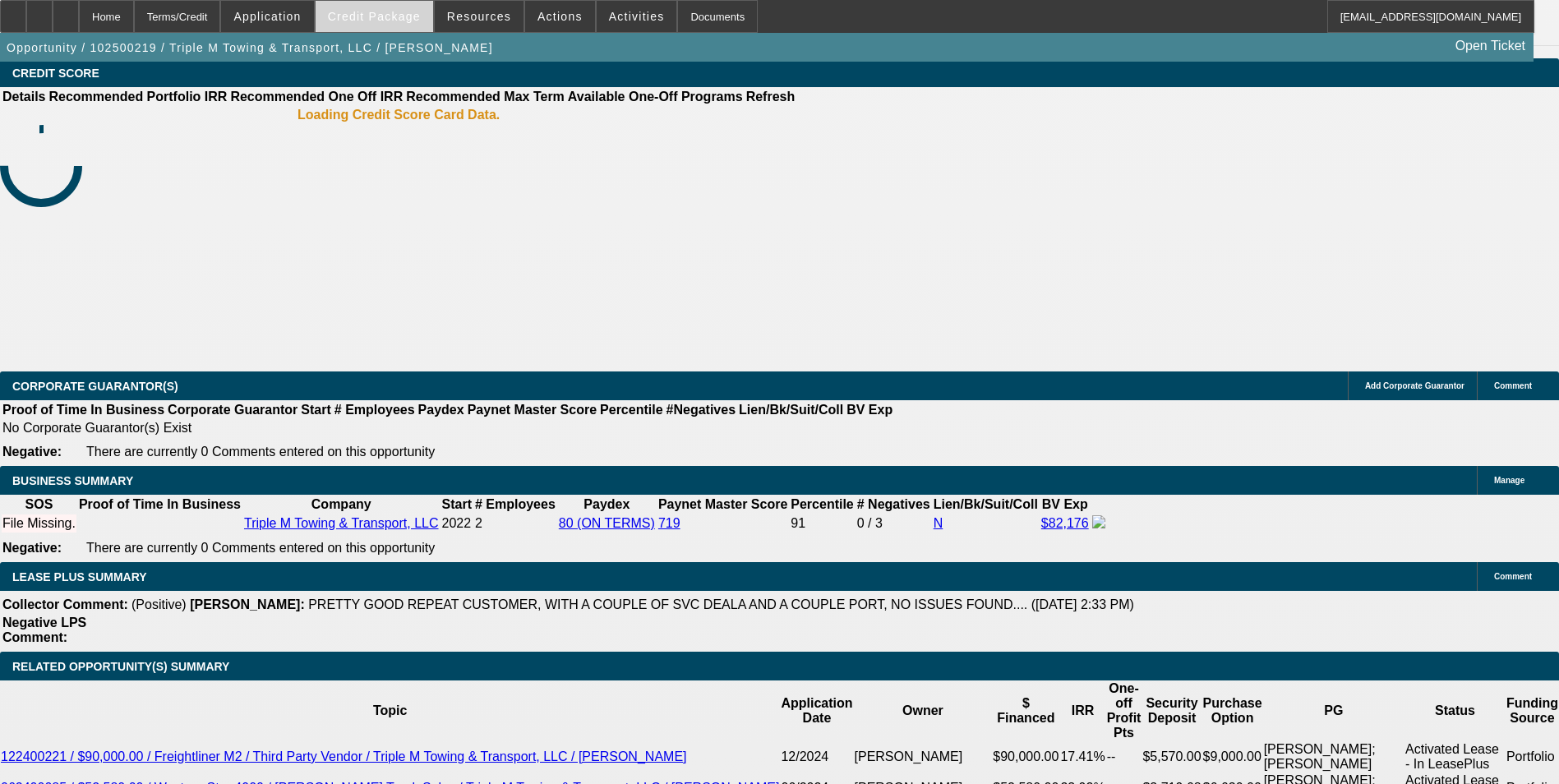
click at [368, 22] on span "Credit Package" at bounding box center [375, 16] width 93 height 13
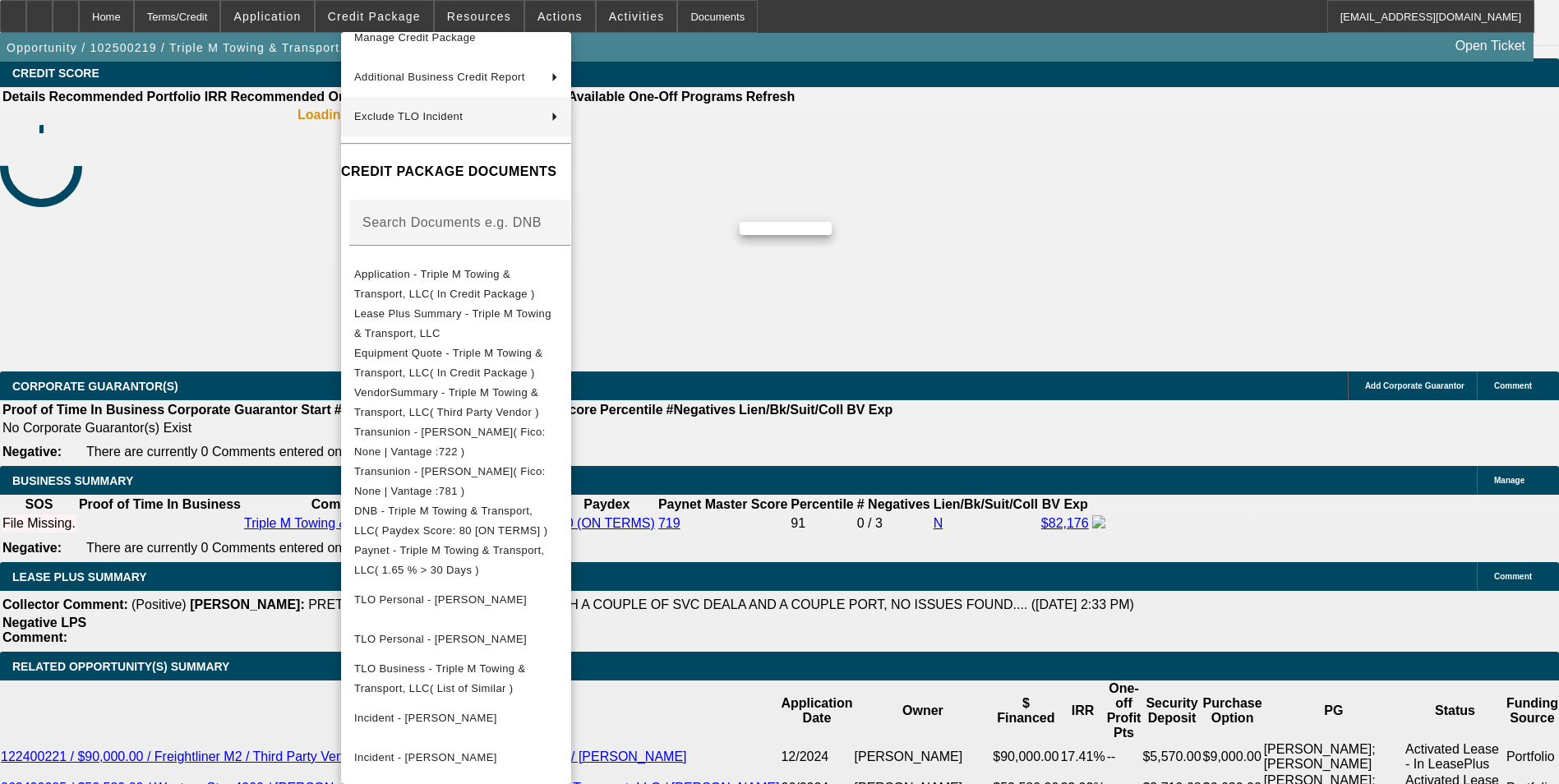
scroll to position [0, 0]
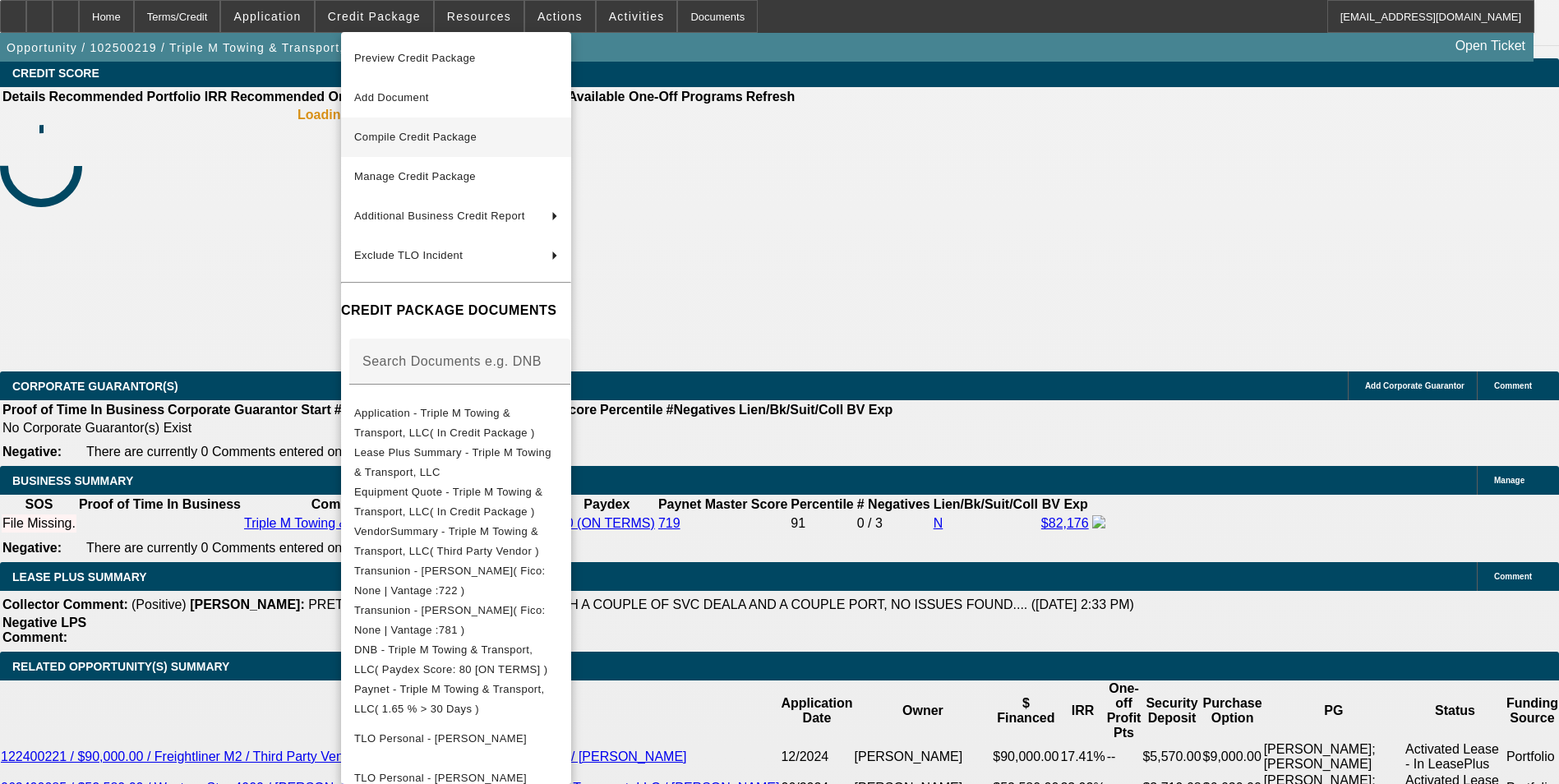
click at [453, 134] on span "Compile Credit Package" at bounding box center [416, 136] width 123 height 12
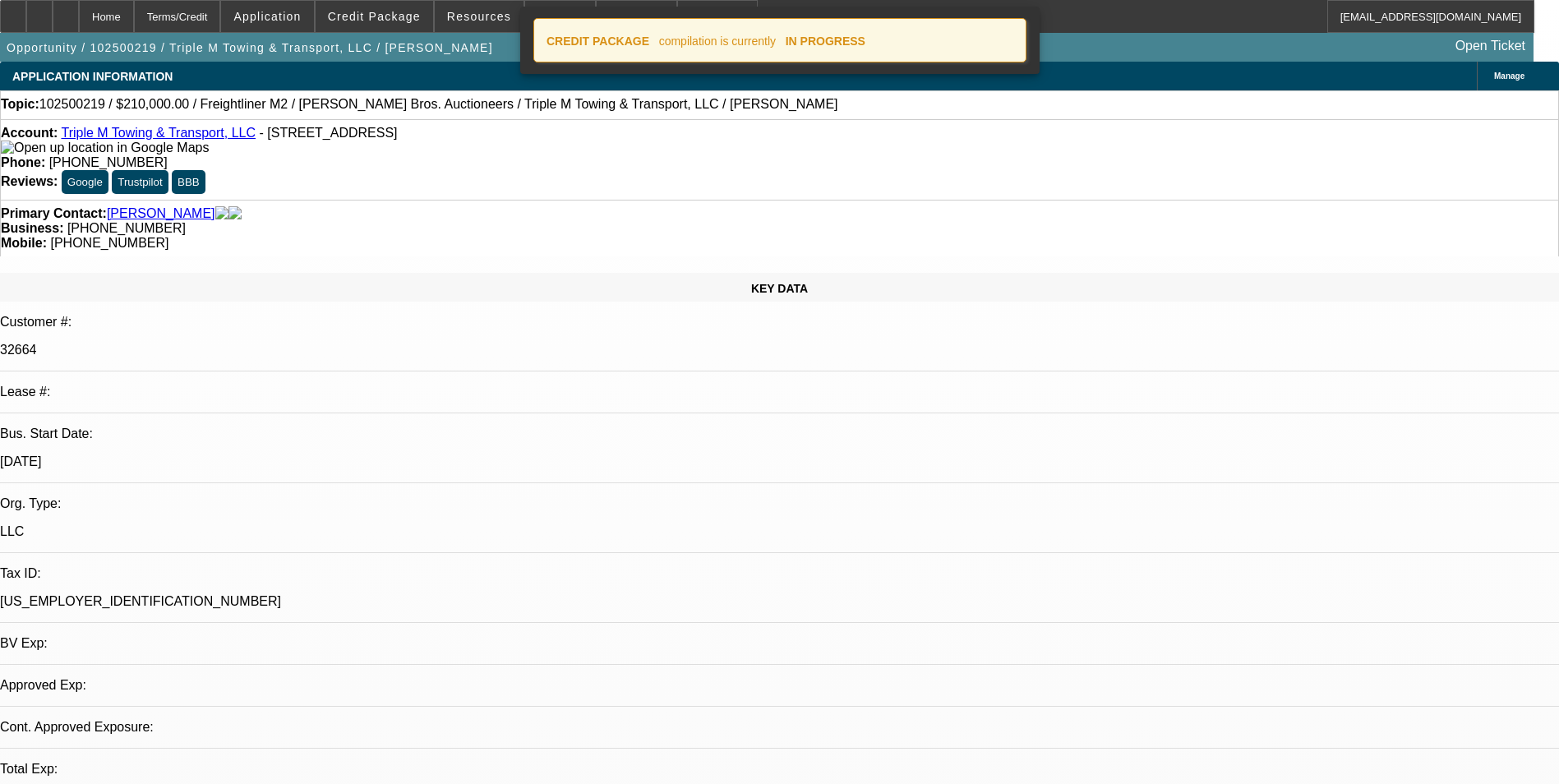
select select "0"
select select "2"
select select "0.1"
select select "4"
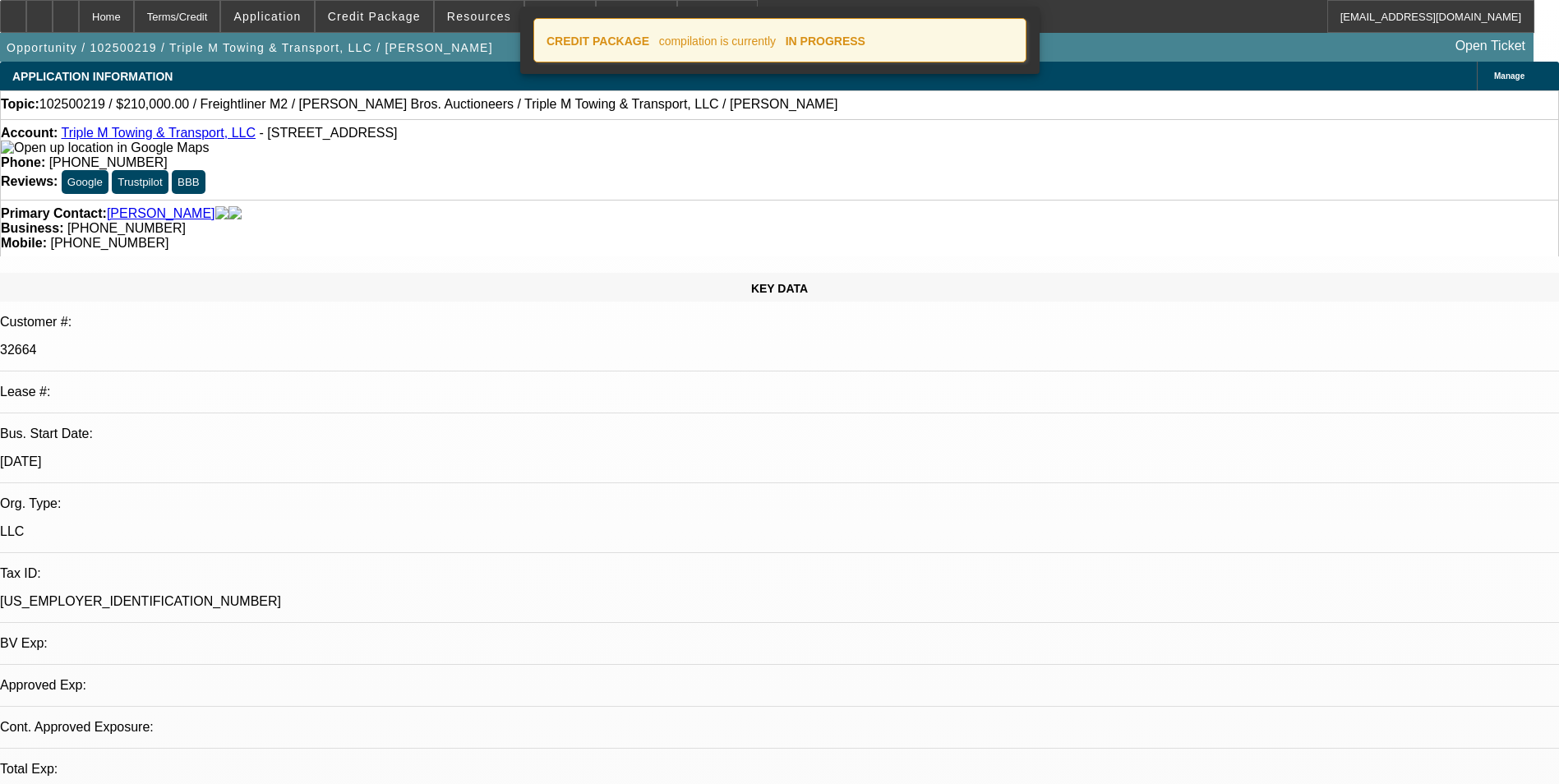
select select "0"
select select "2"
select select "0.1"
select select "4"
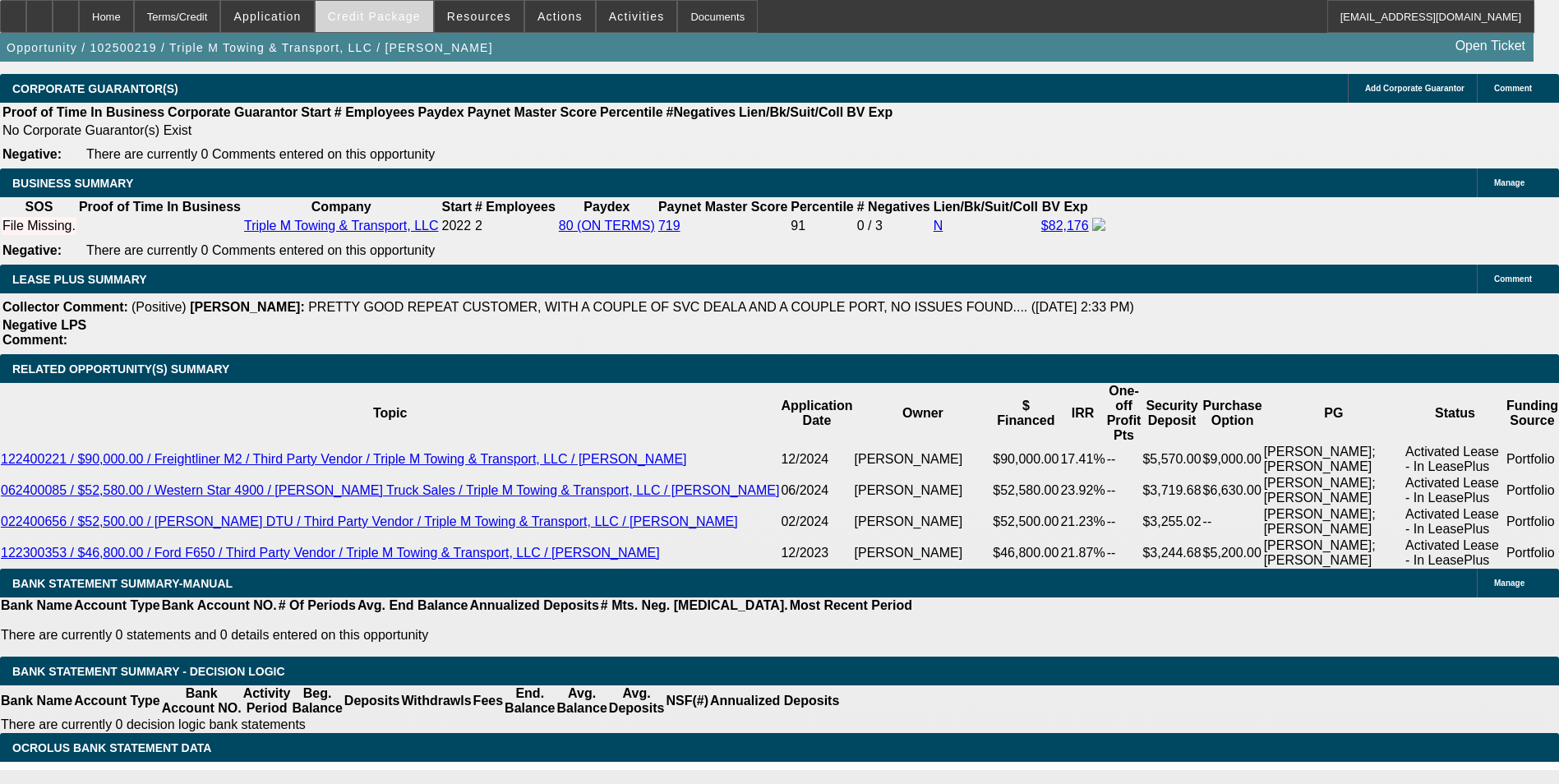
scroll to position [2661, 0]
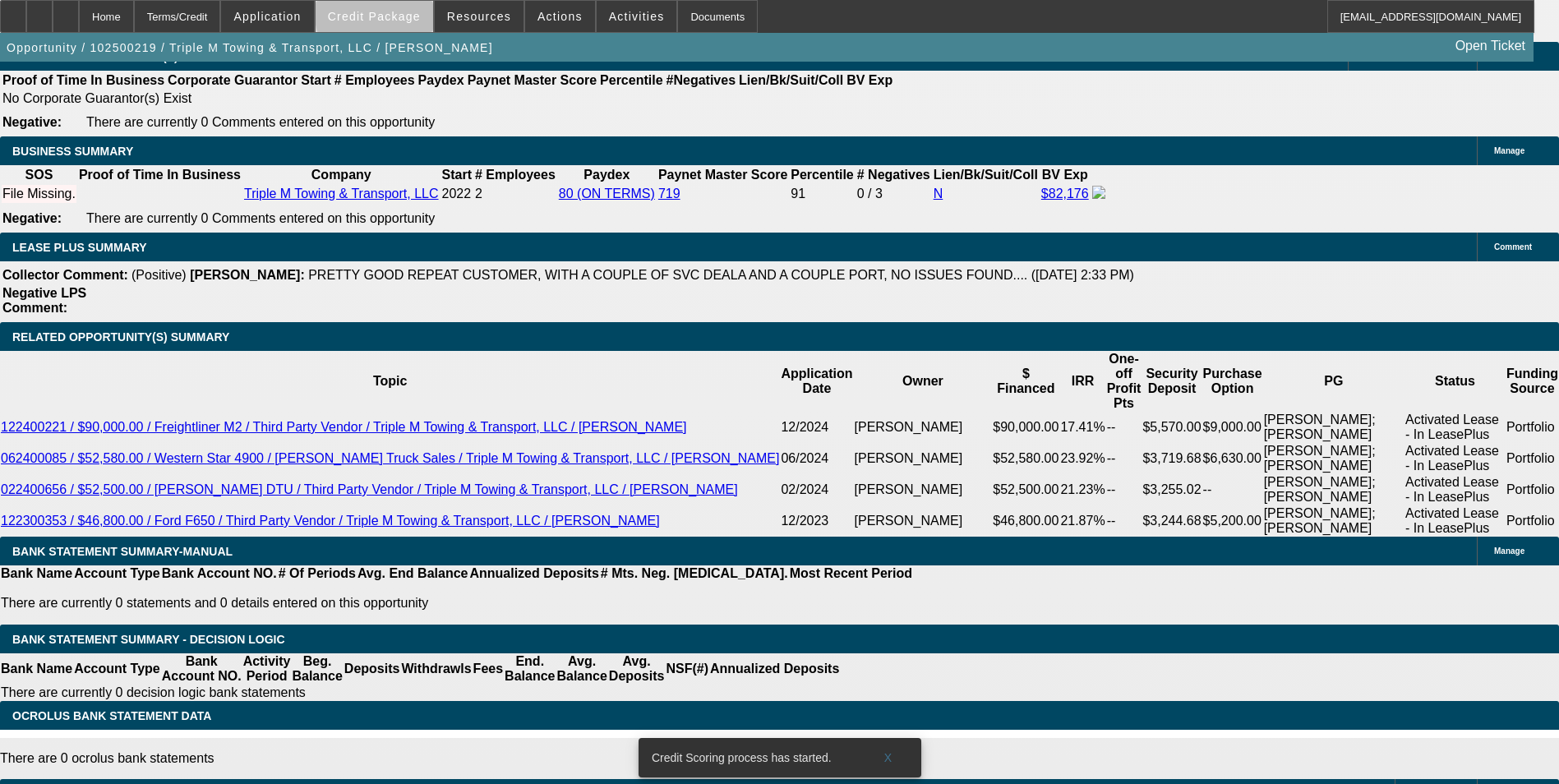
click at [417, 13] on span "Credit Package" at bounding box center [375, 16] width 93 height 13
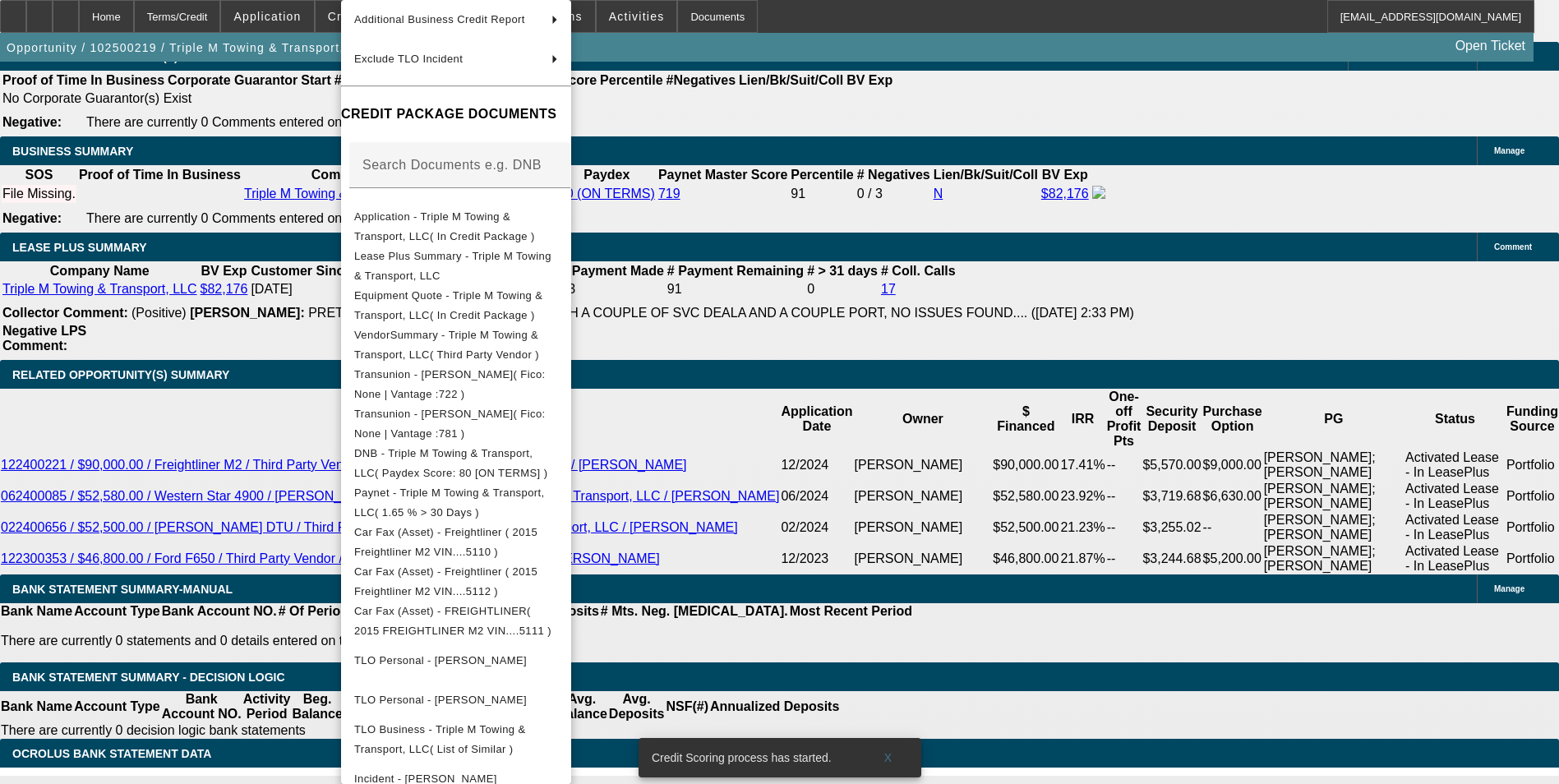
scroll to position [2715, 0]
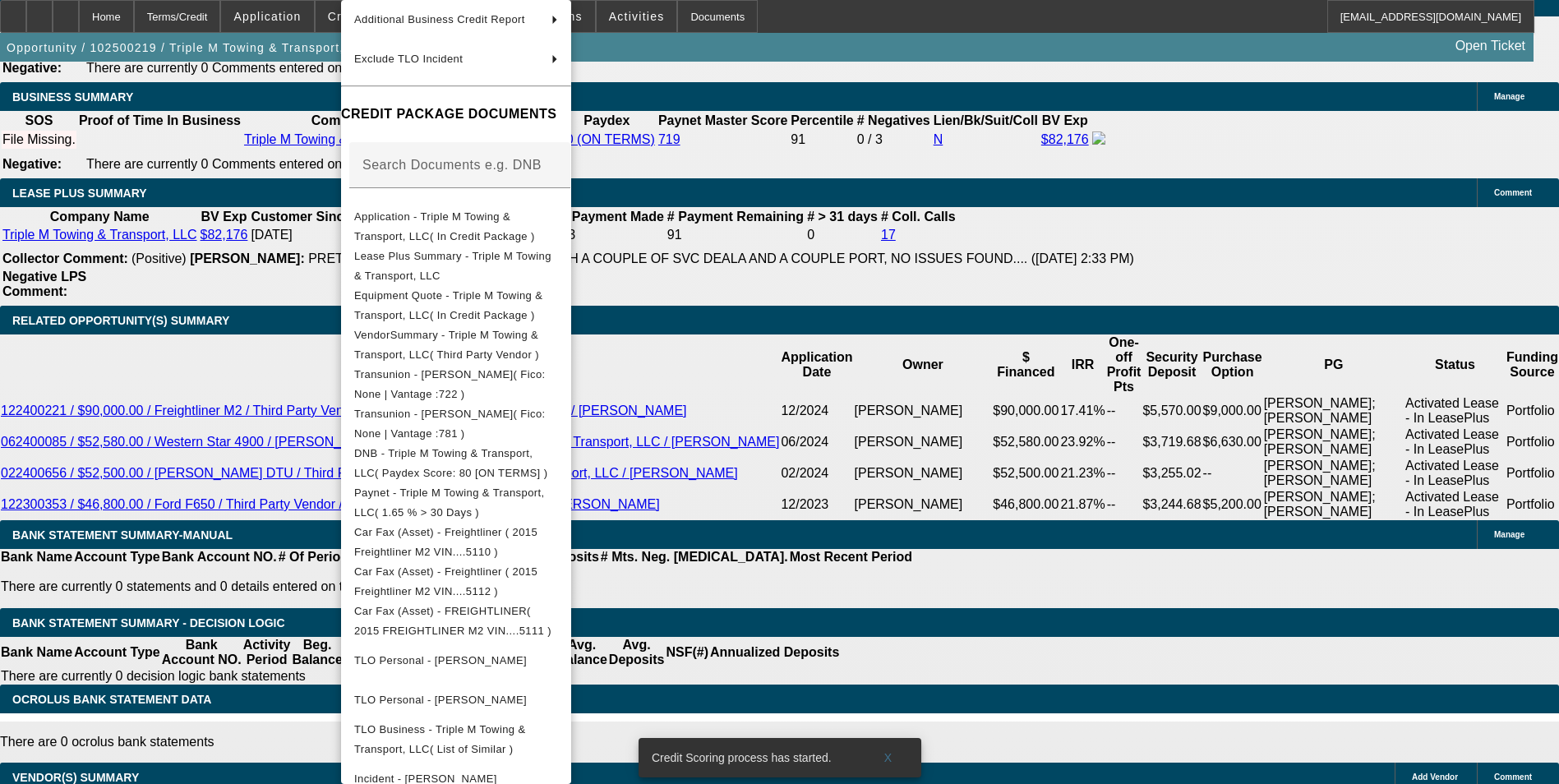
click at [846, 558] on div at bounding box center [779, 392] width 1559 height 784
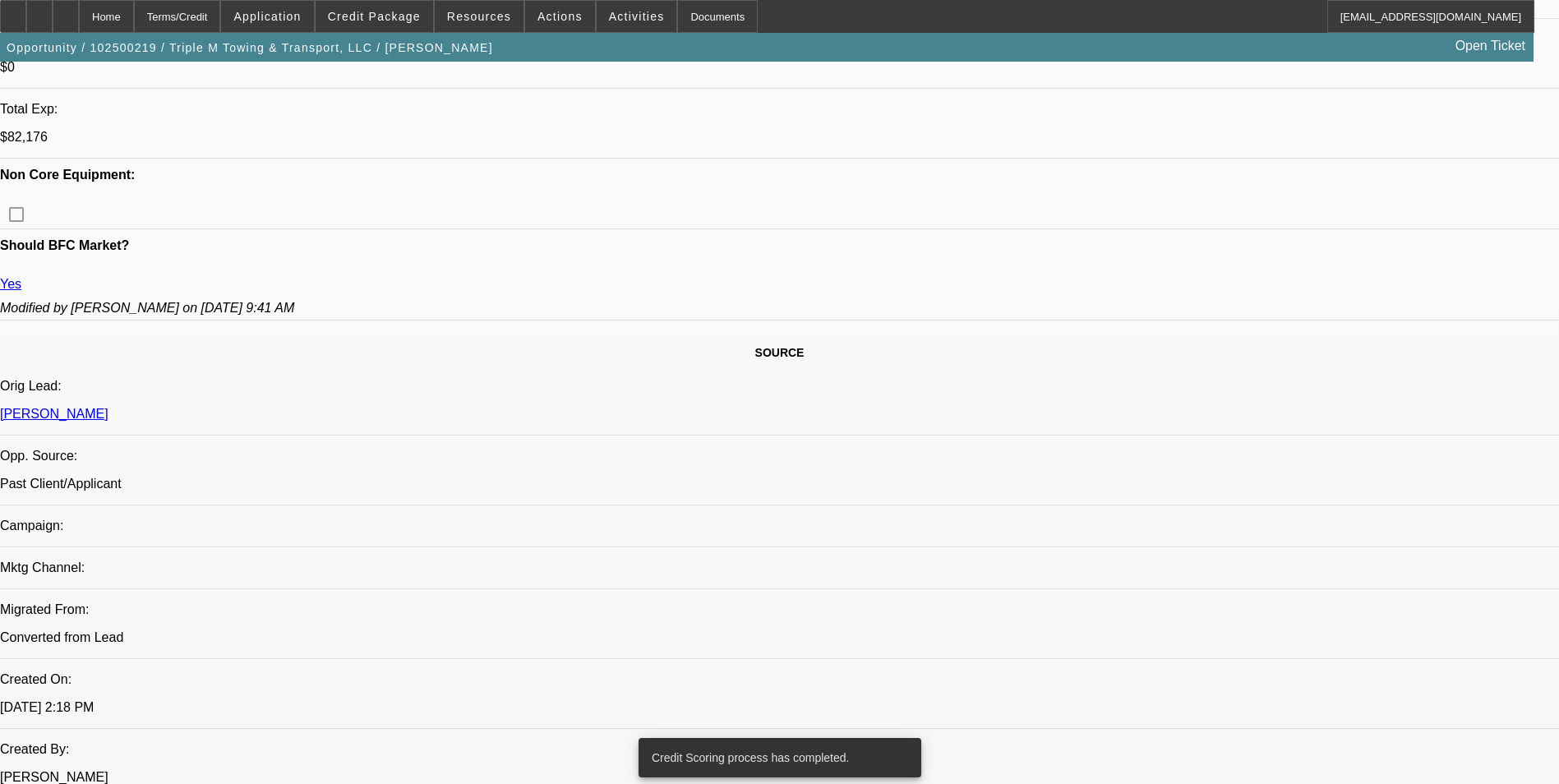
scroll to position [737, 0]
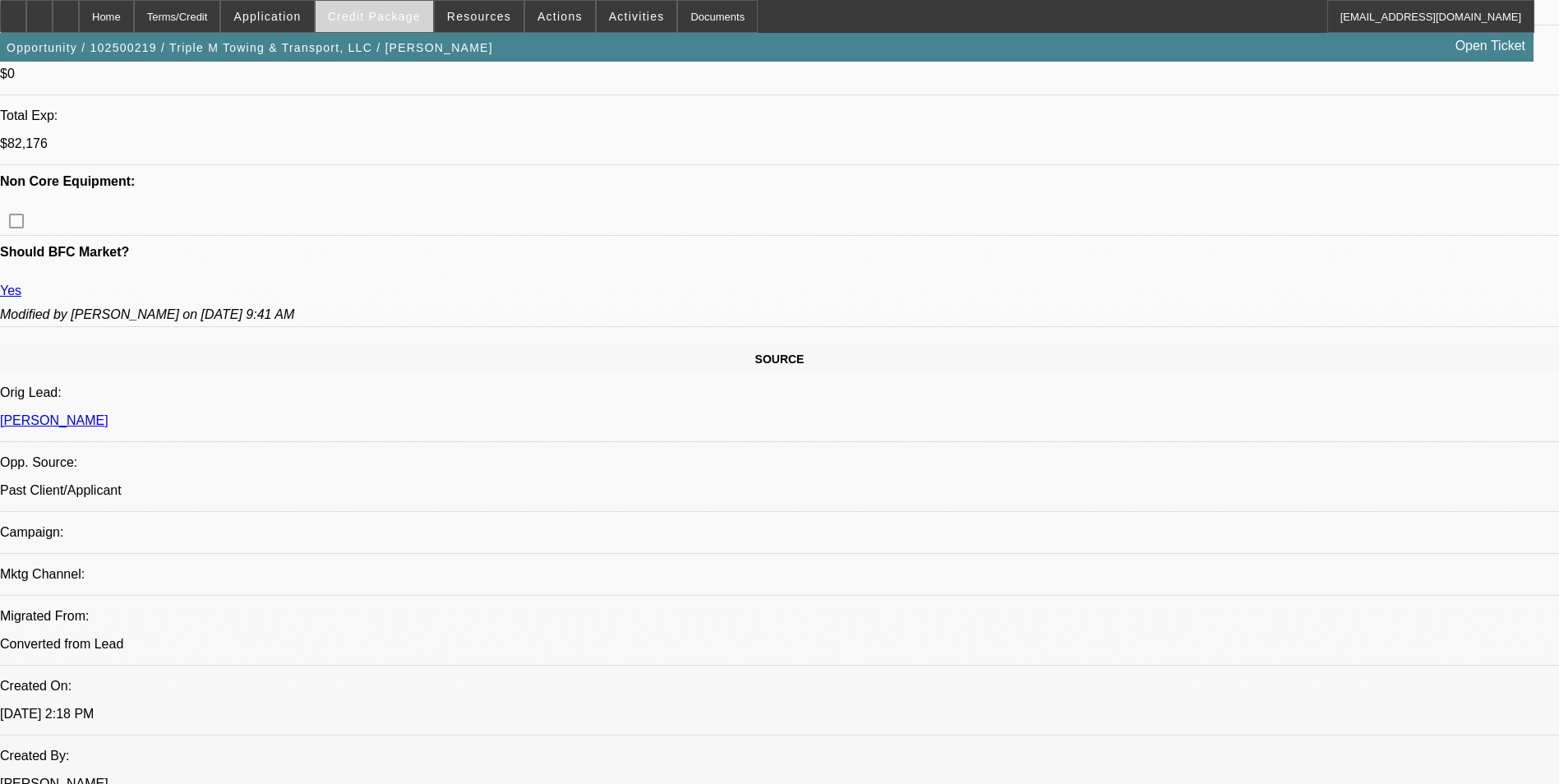
click at [388, 18] on span "Credit Package" at bounding box center [375, 16] width 93 height 13
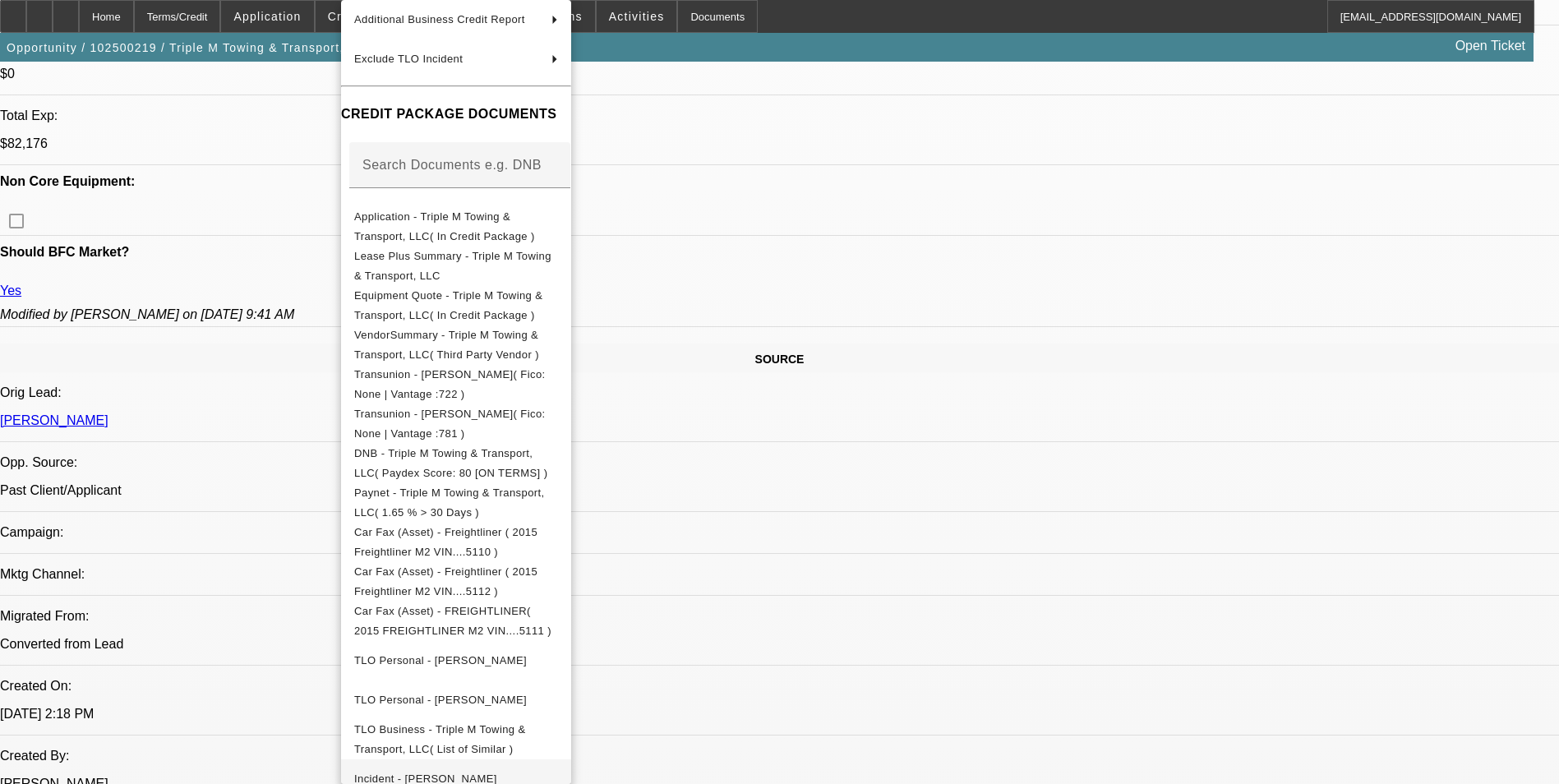
scroll to position [232, 0]
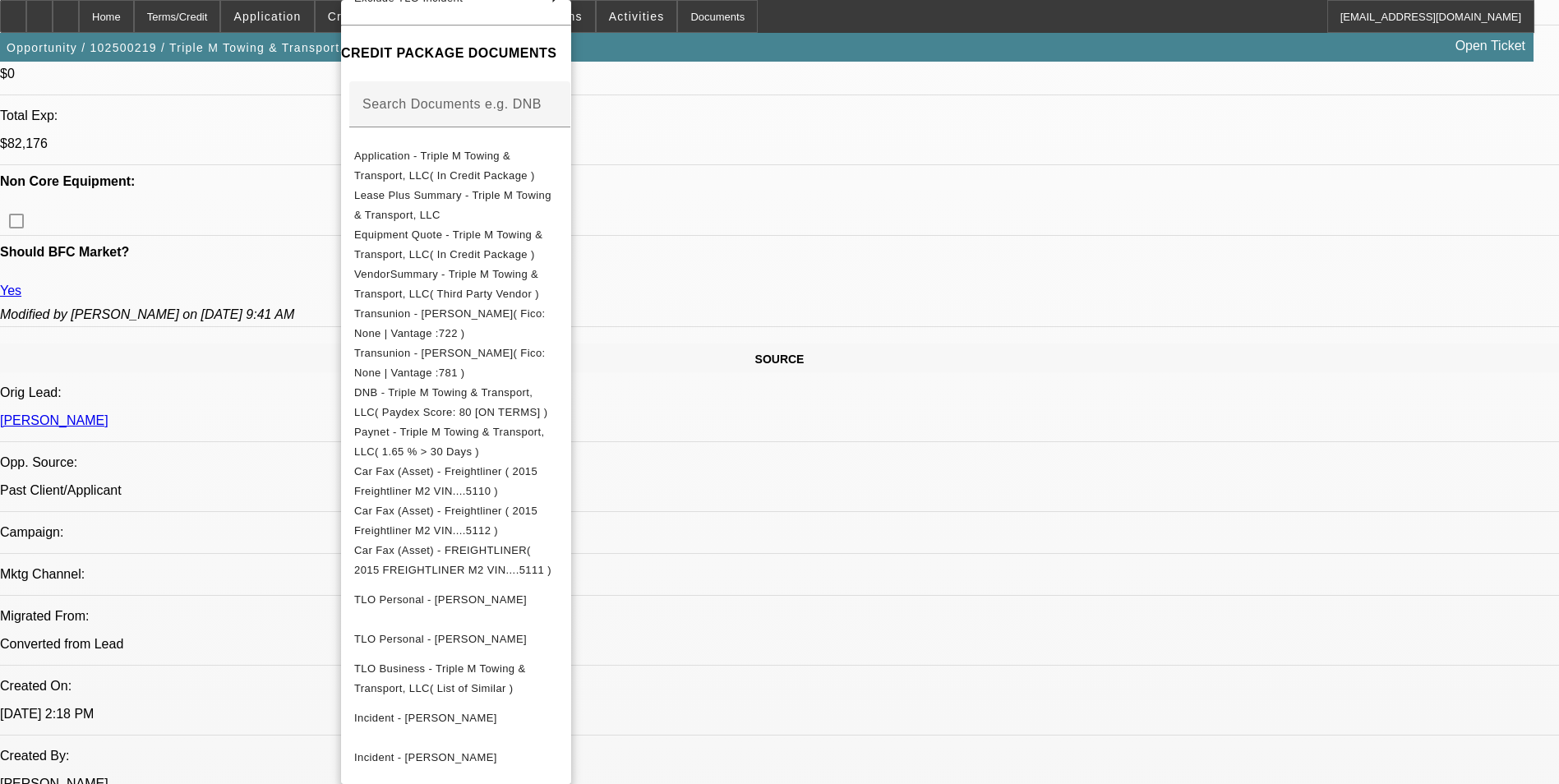
click at [1106, 572] on div at bounding box center [779, 392] width 1559 height 784
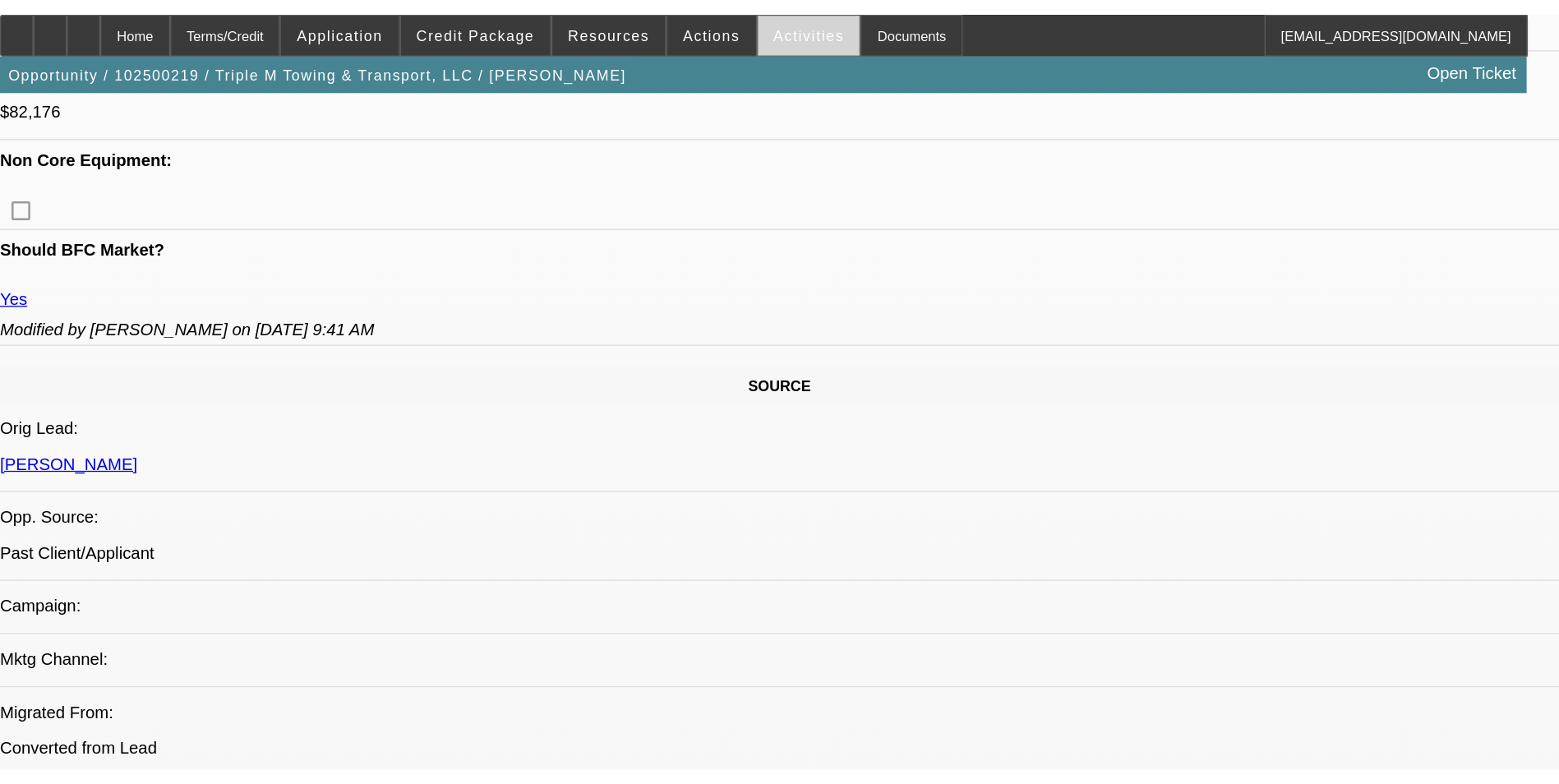
scroll to position [737, 0]
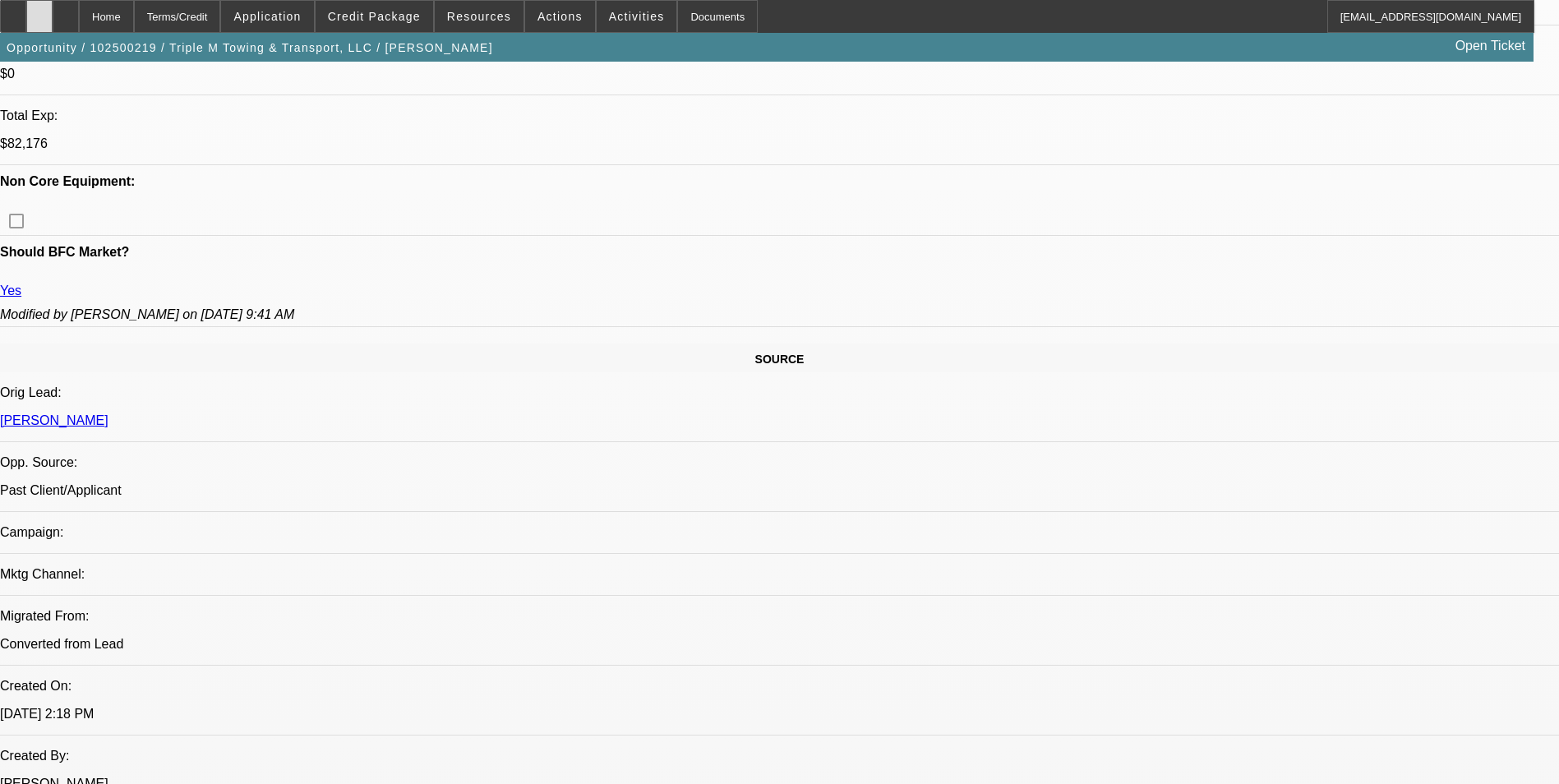
click at [39, 10] on icon at bounding box center [39, 10] width 0 height 0
click at [79, 6] on div at bounding box center [66, 17] width 26 height 33
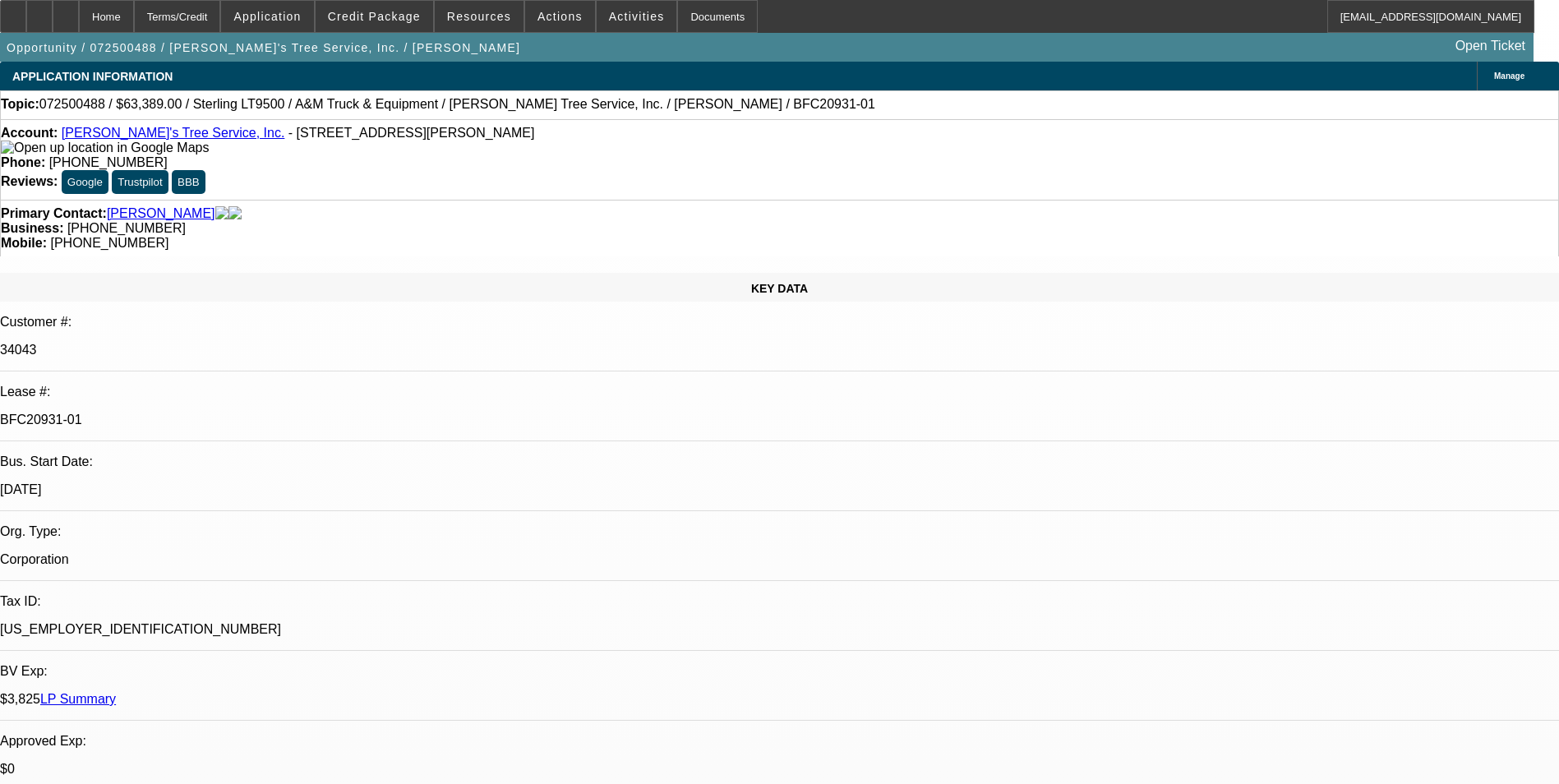
select select "0"
select select "2"
select select "0.1"
select select "4"
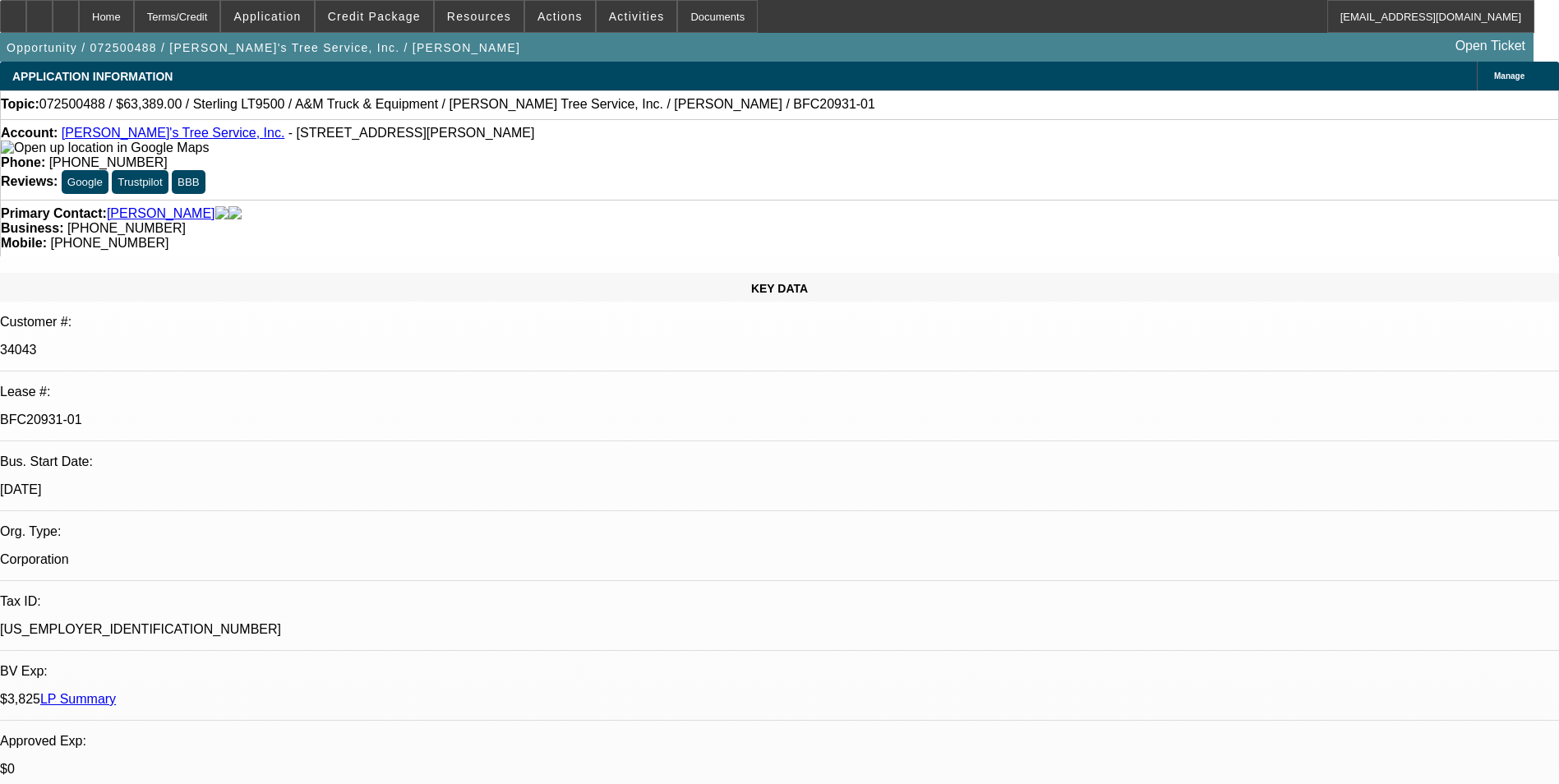
select select "0"
select select "2"
select select "0.1"
select select "4"
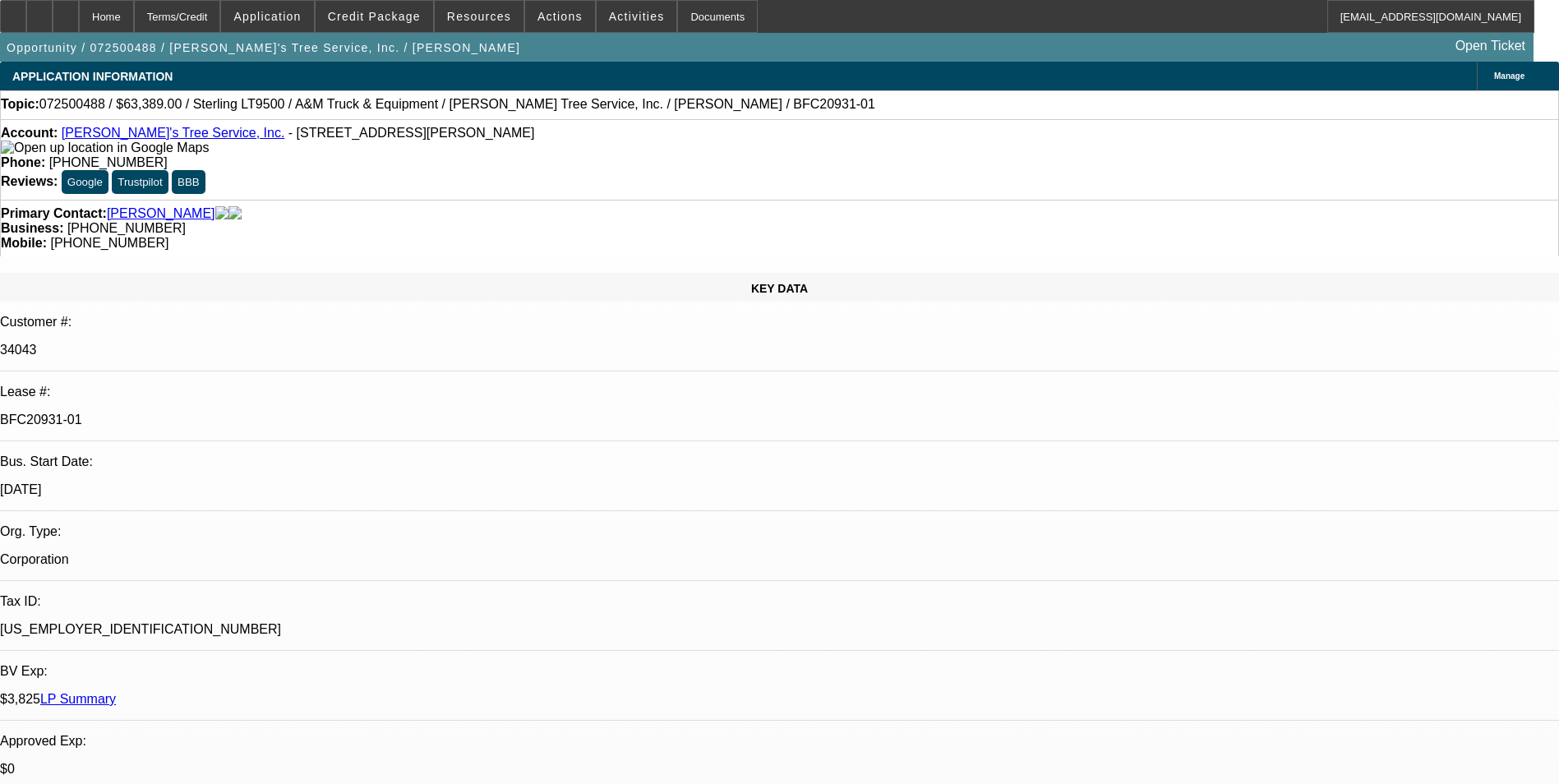
select select "0"
select select "2"
select select "0.1"
select select "4"
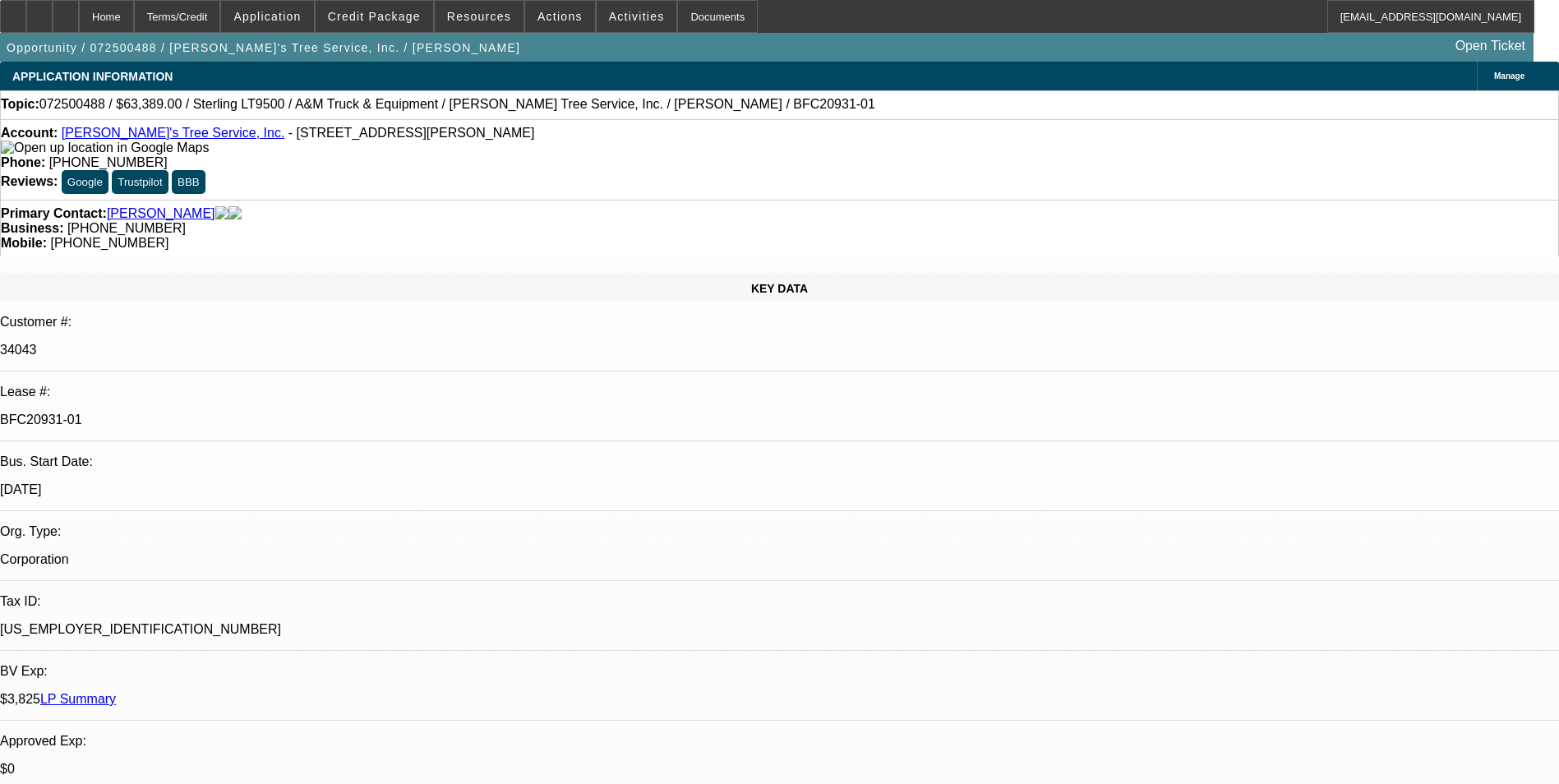
select select "0"
select select "2"
select select "0.1"
select select "4"
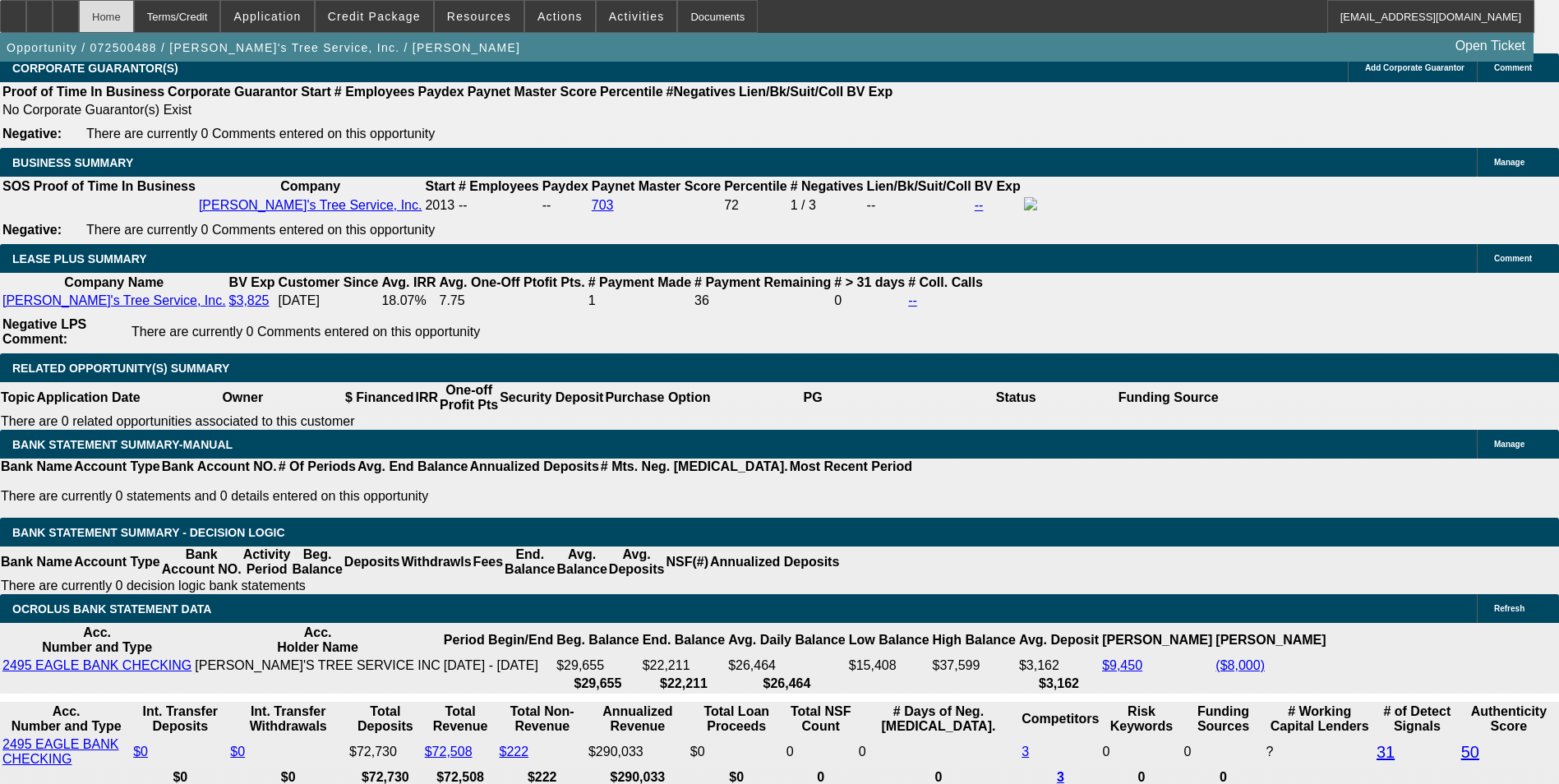
scroll to position [4043, 0]
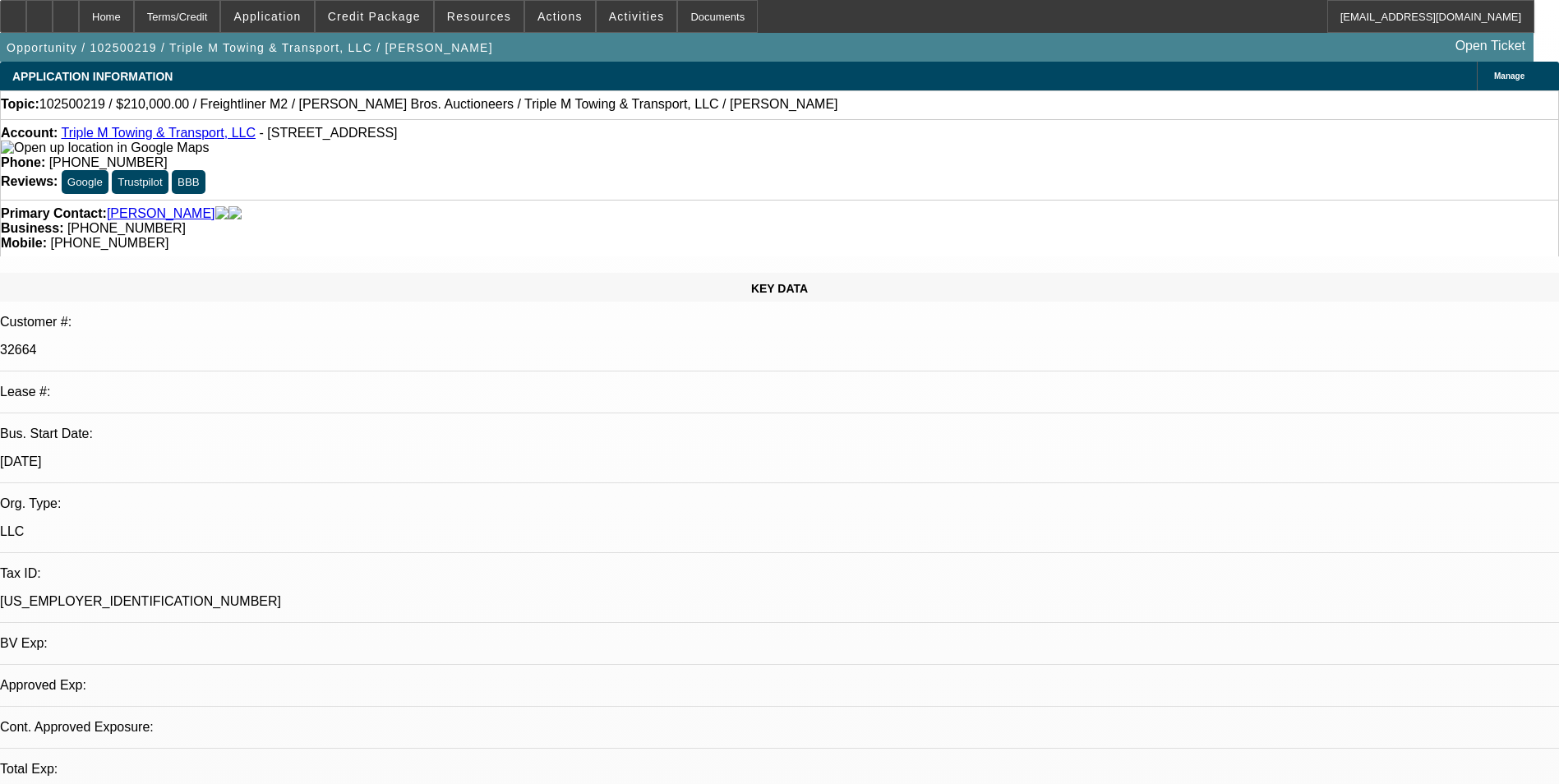
select select "0"
select select "2"
select select "0.1"
select select "0"
select select "2"
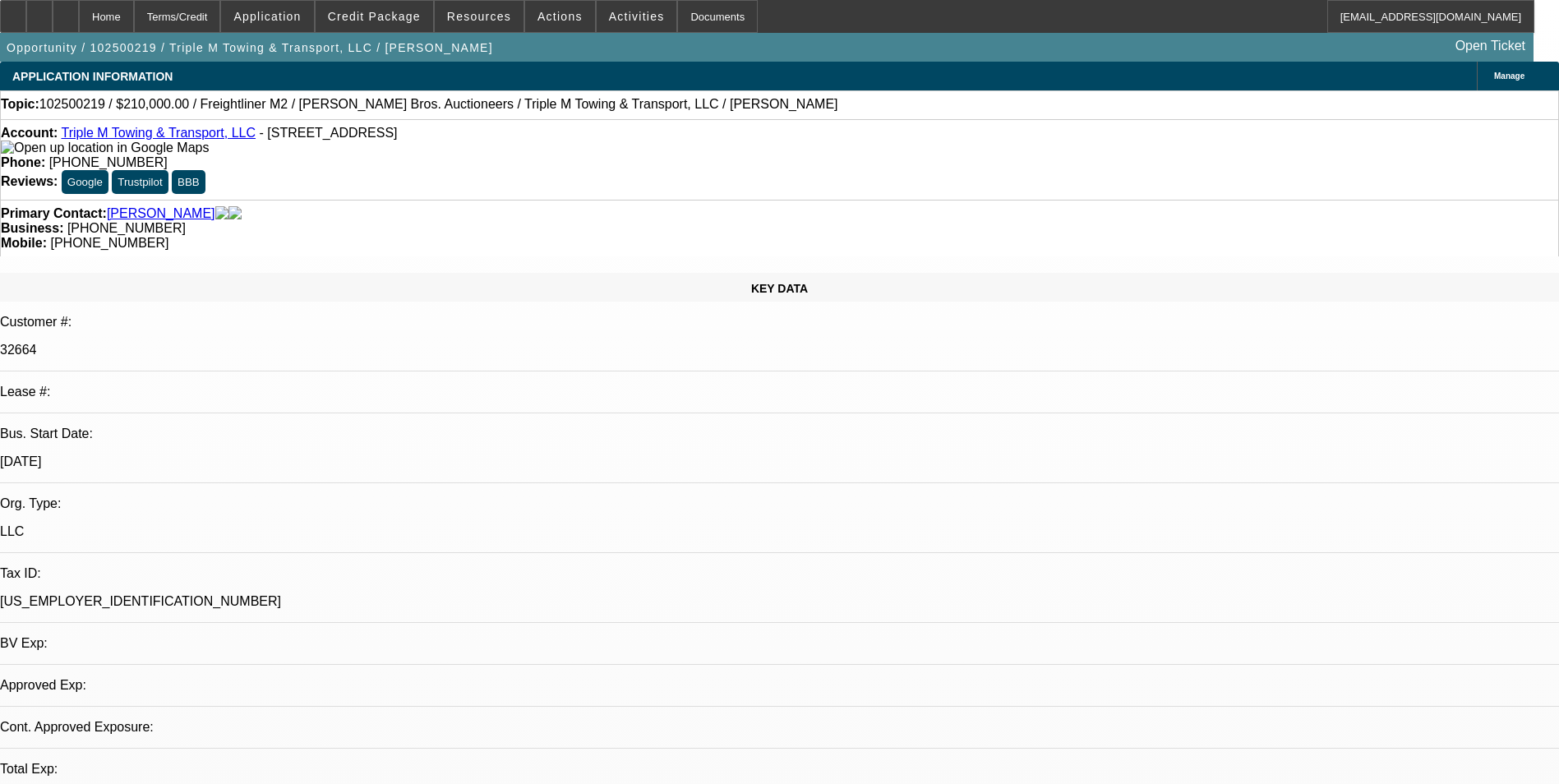
select select "0.1"
select select "1"
select select "2"
select select "4"
select select "1"
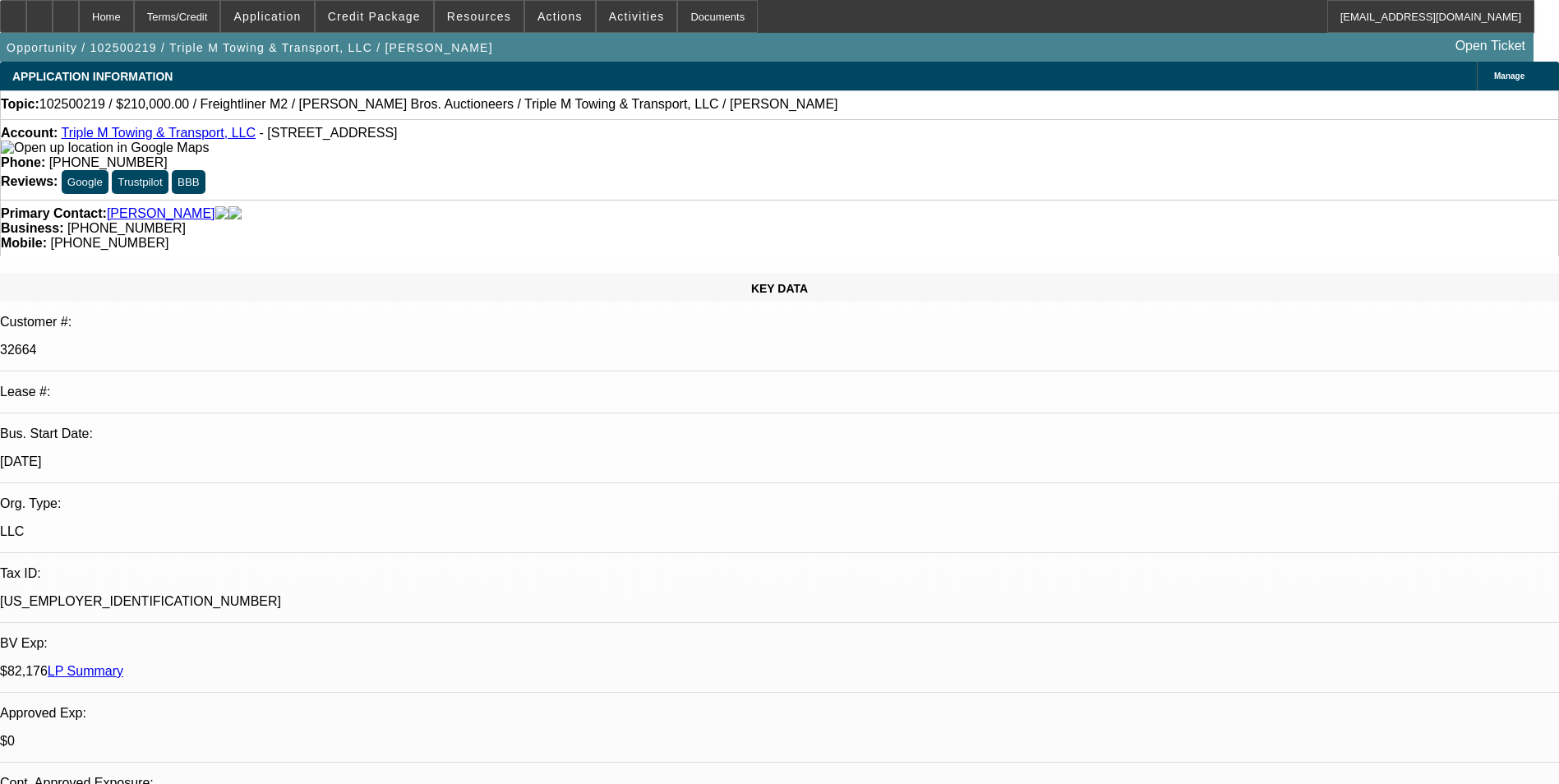
select select "2"
select select "4"
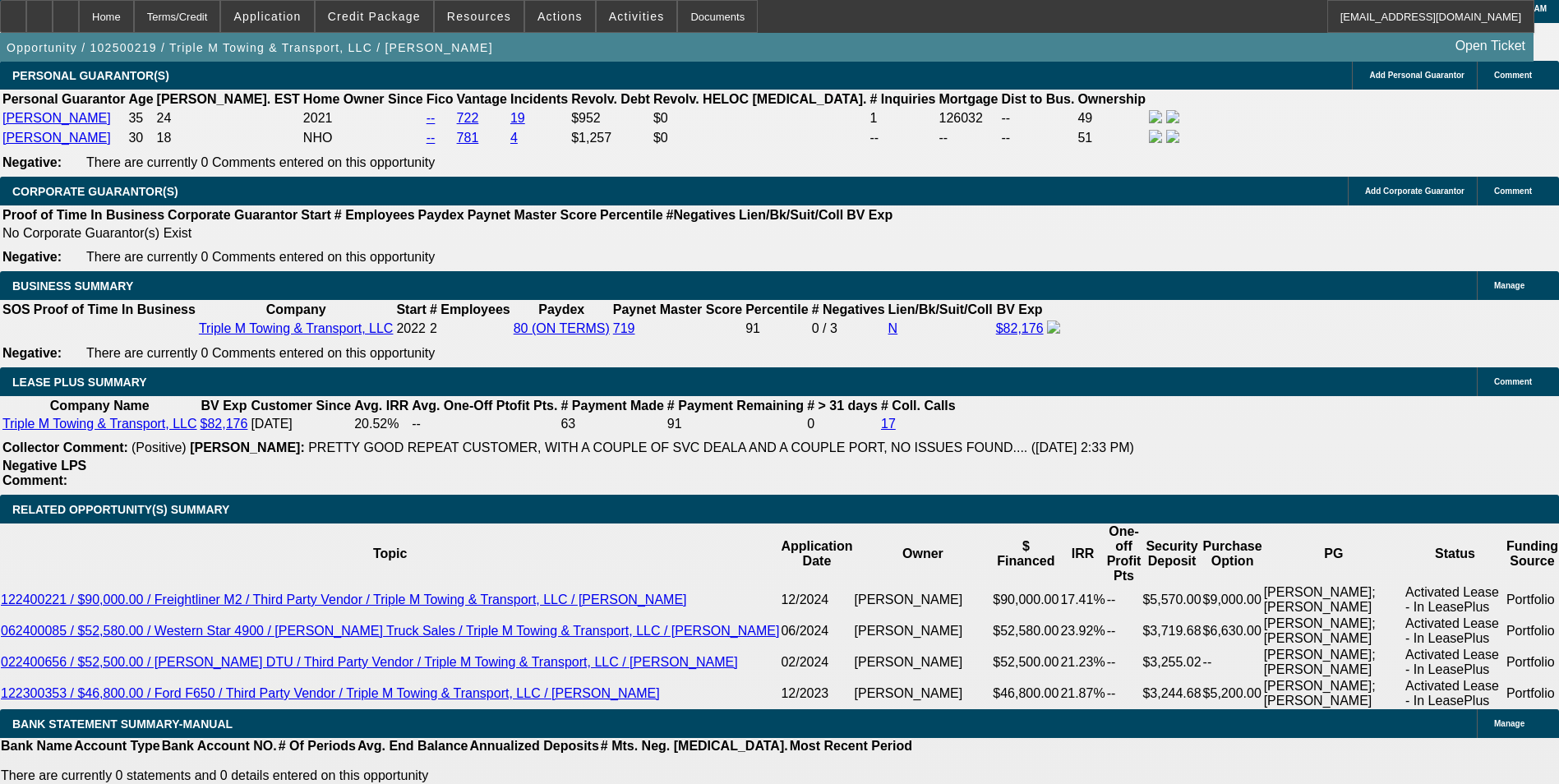
scroll to position [2534, 0]
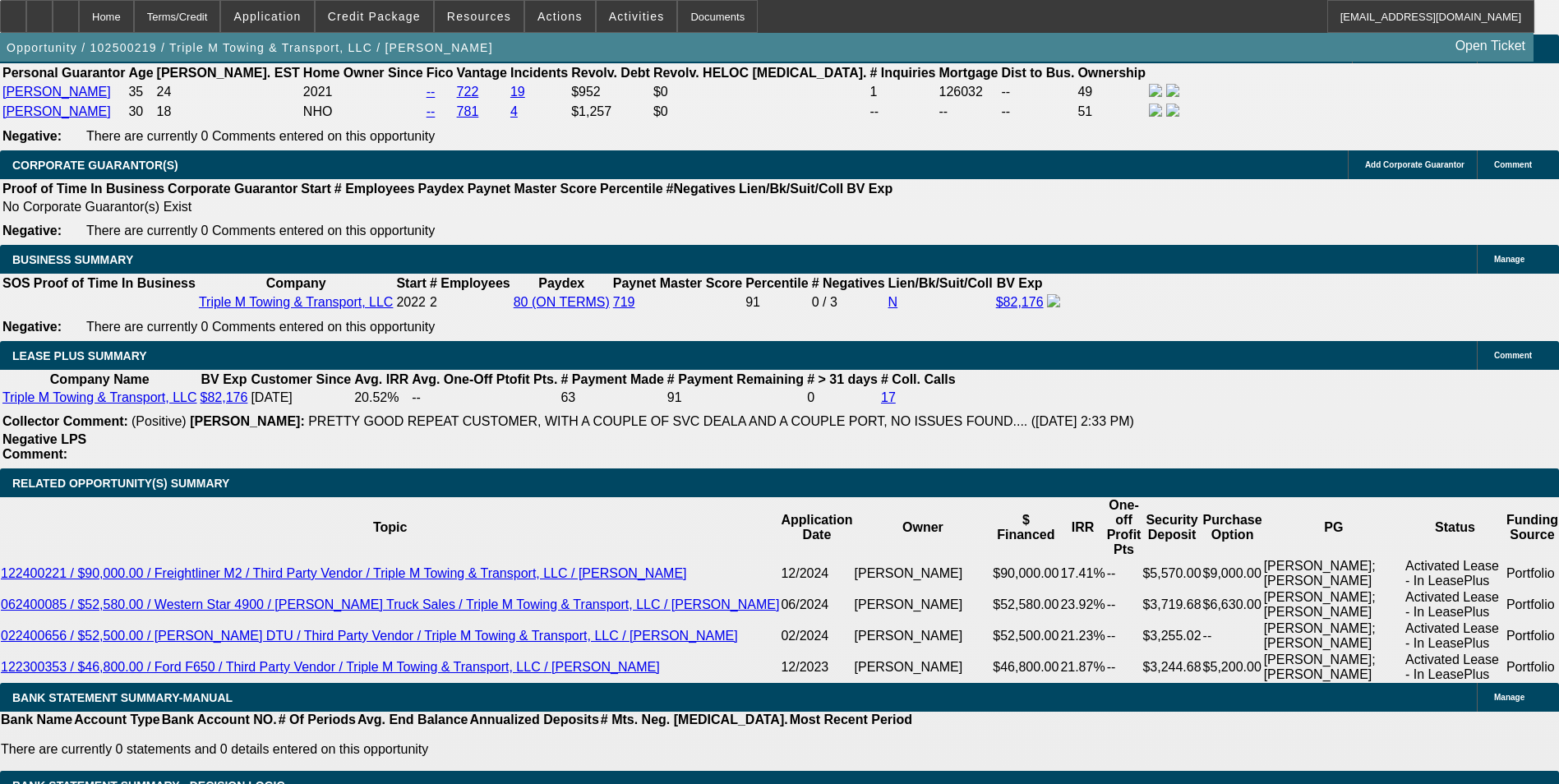
select select "0"
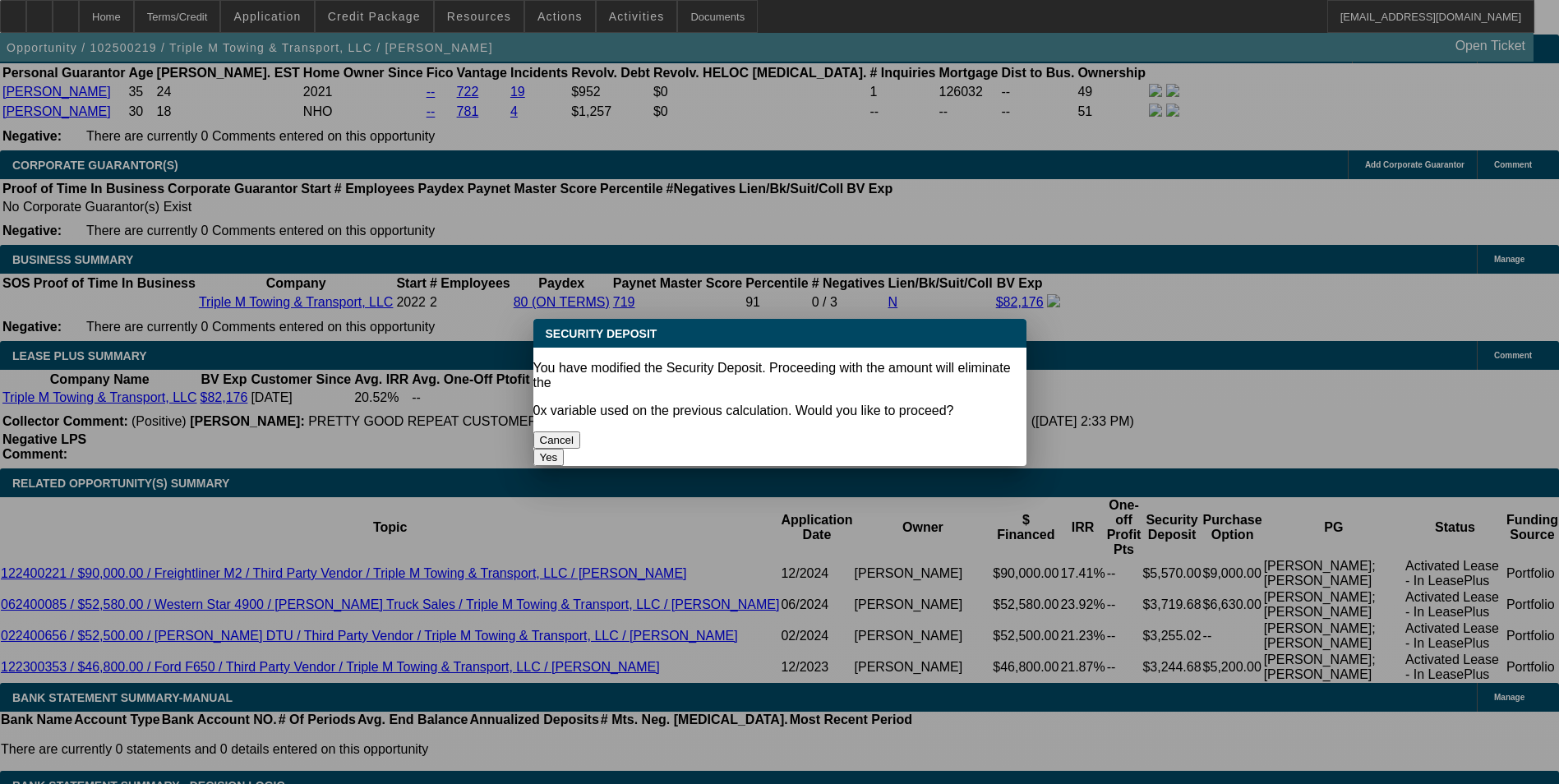
click at [565, 449] on button "Yes" at bounding box center [549, 458] width 32 height 18
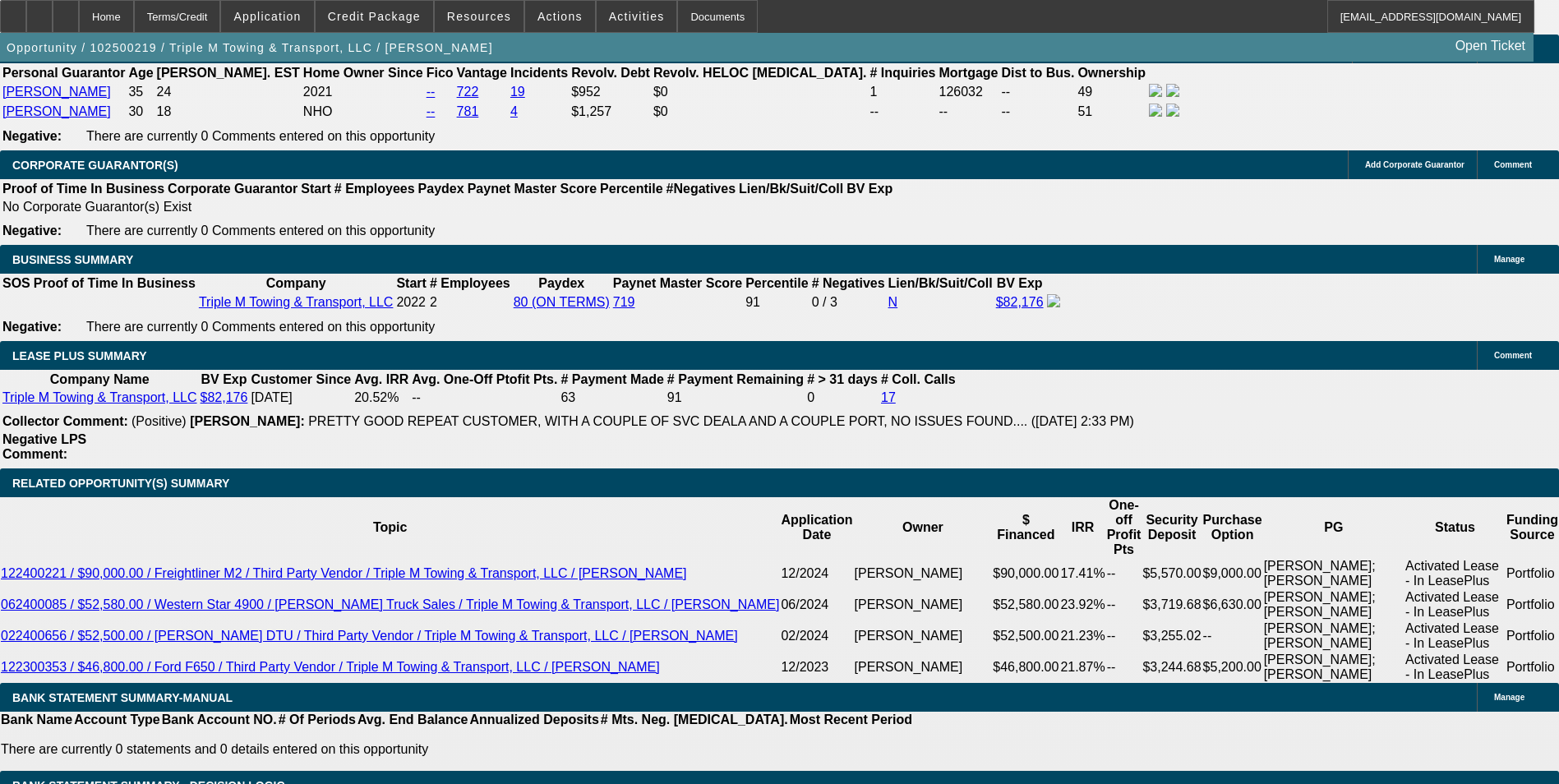
type input "$0.00"
type input "UNKNOWN"
select select "1"
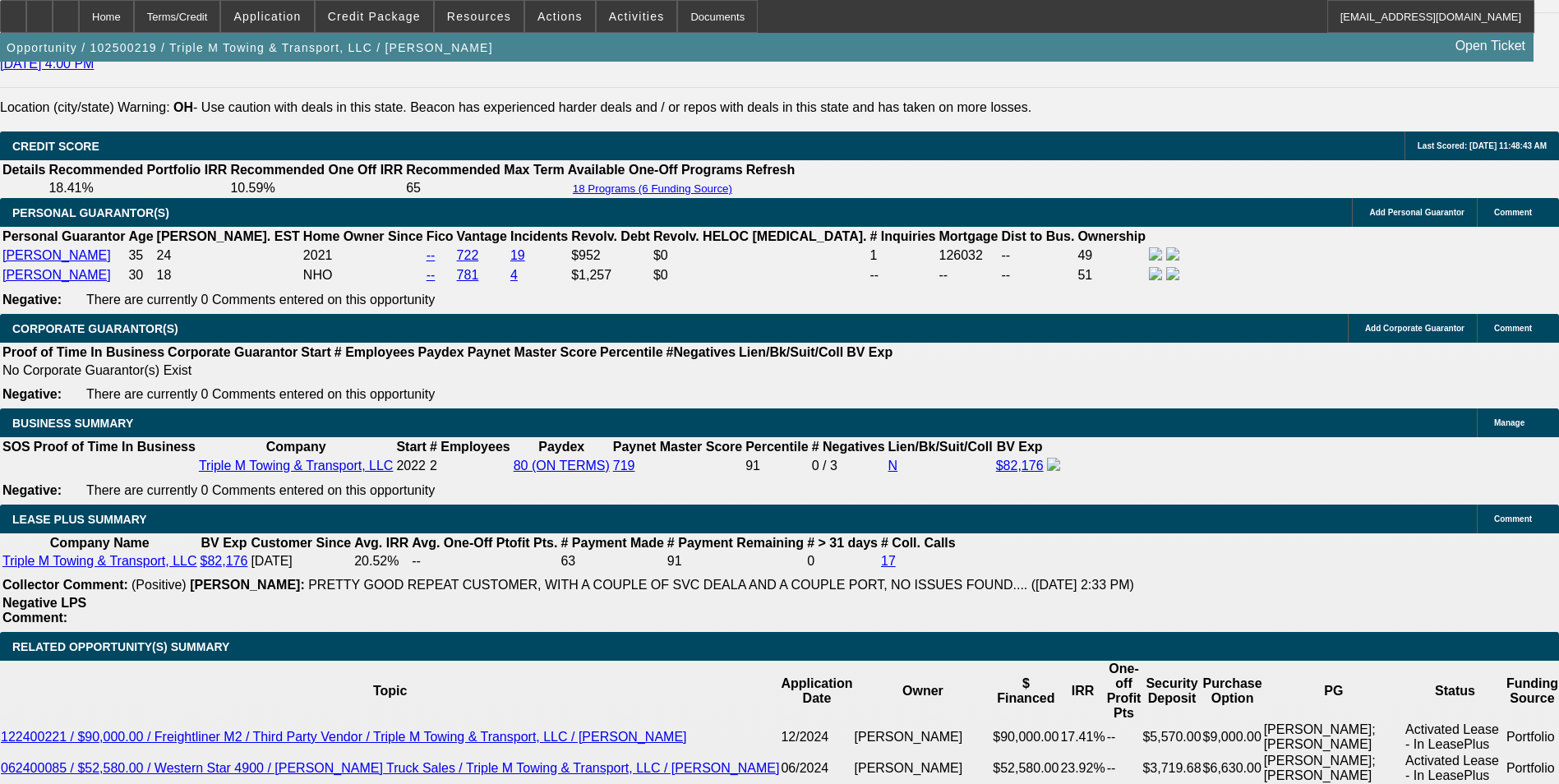
scroll to position [2370, 0]
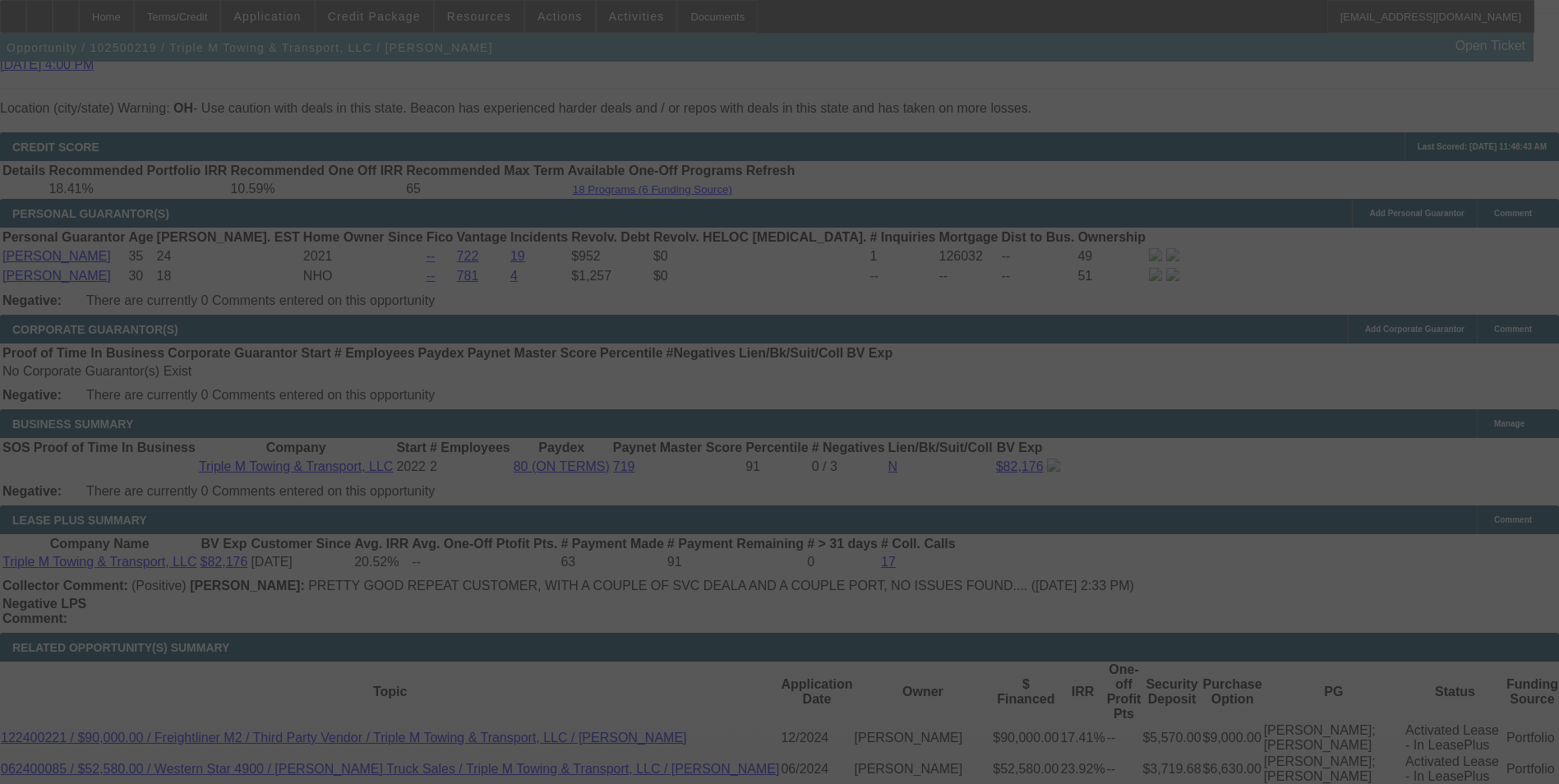
select select "0"
select select "0.1"
select select "4"
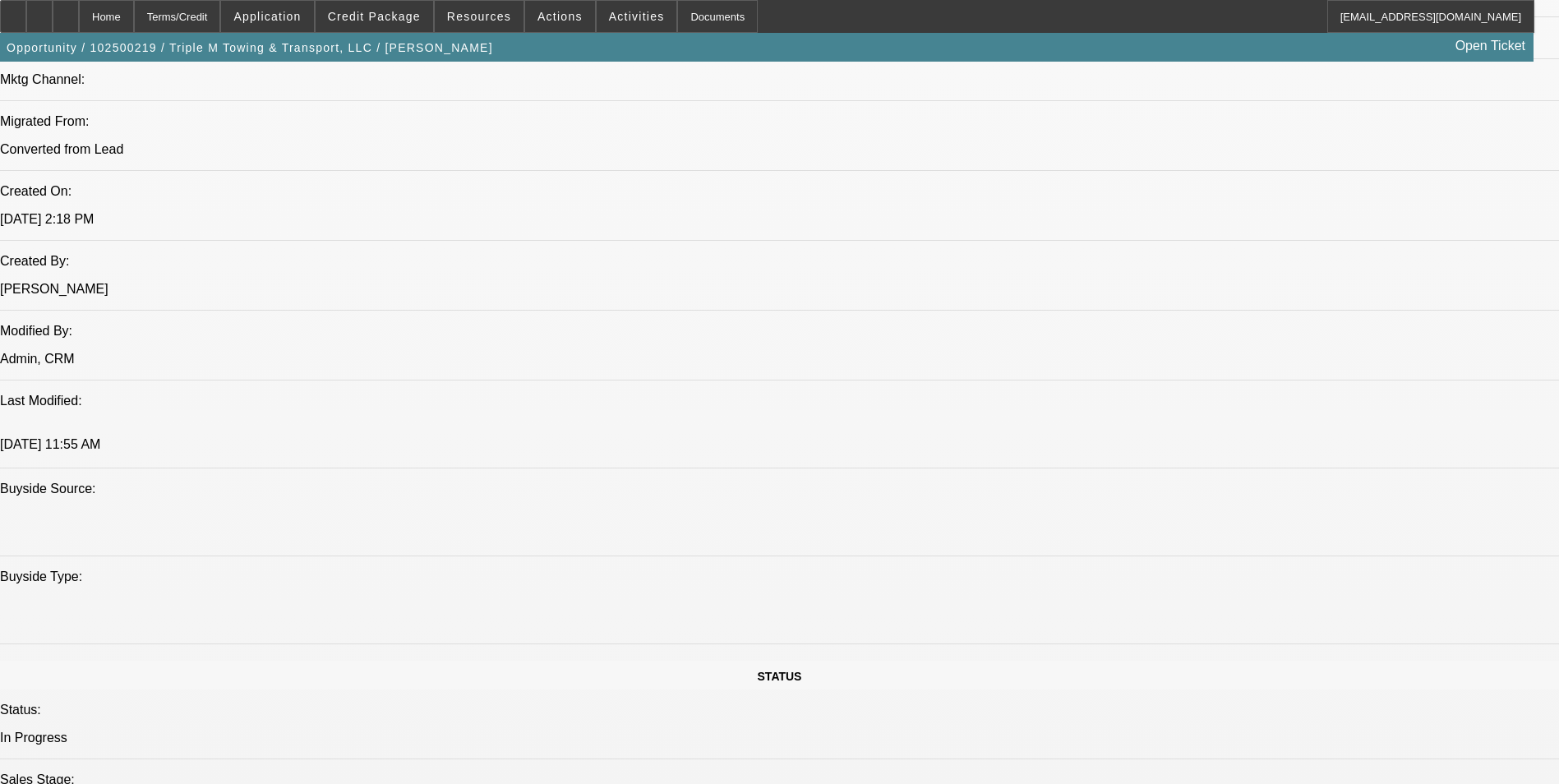
scroll to position [1137, 0]
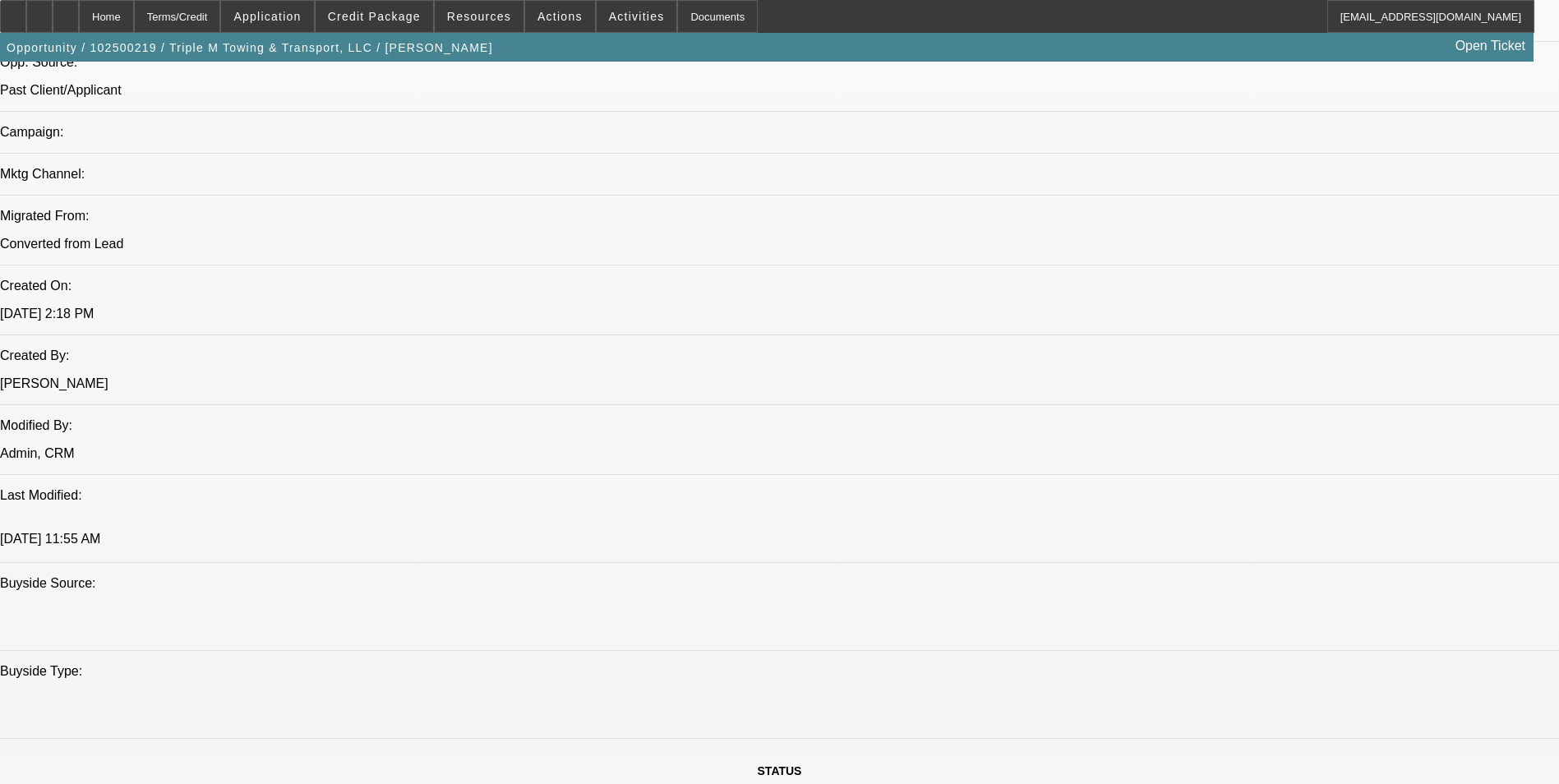
drag, startPoint x: 1288, startPoint y: 518, endPoint x: 1094, endPoint y: 569, distance: 200.6
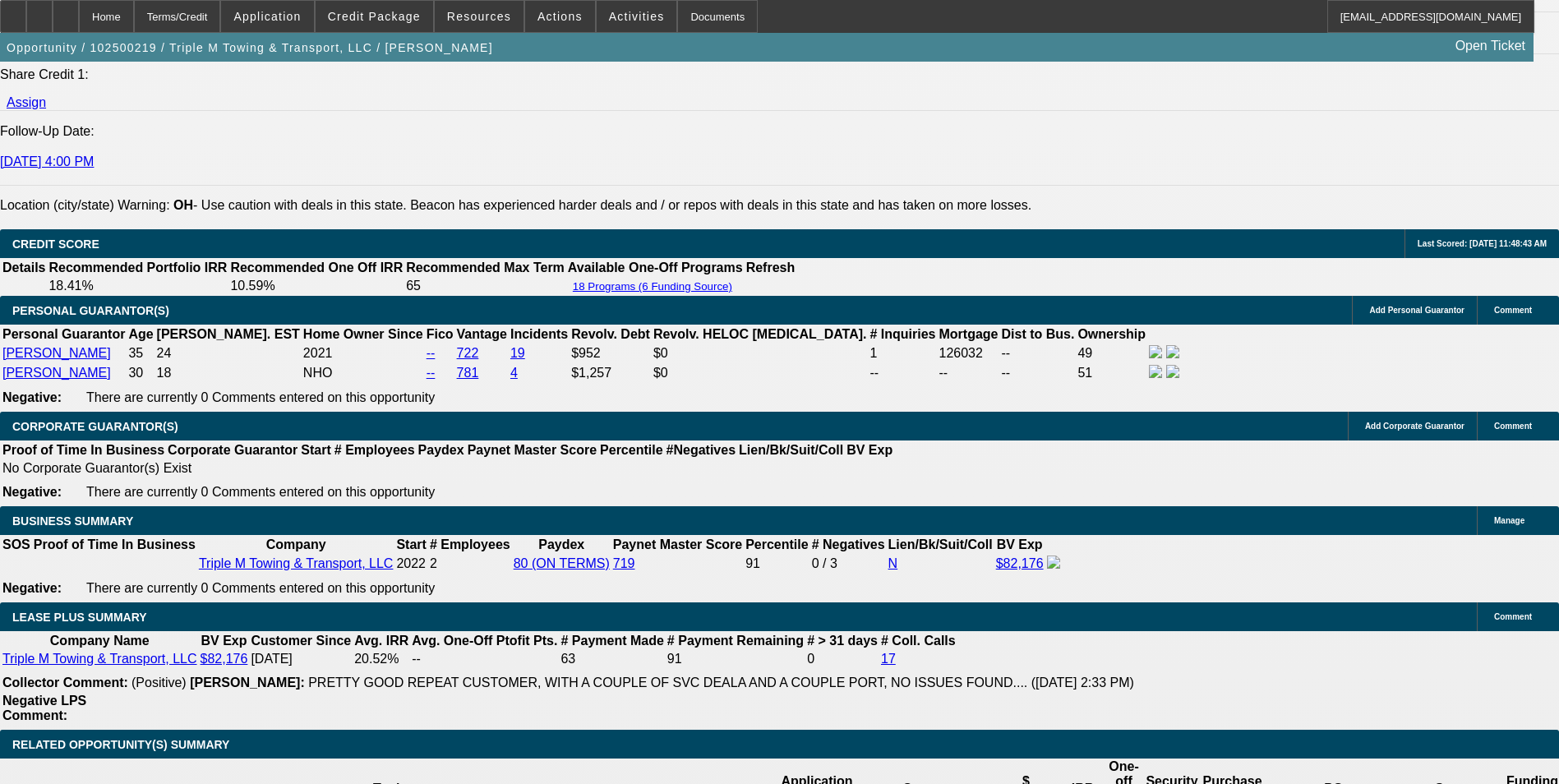
scroll to position [2040, 0]
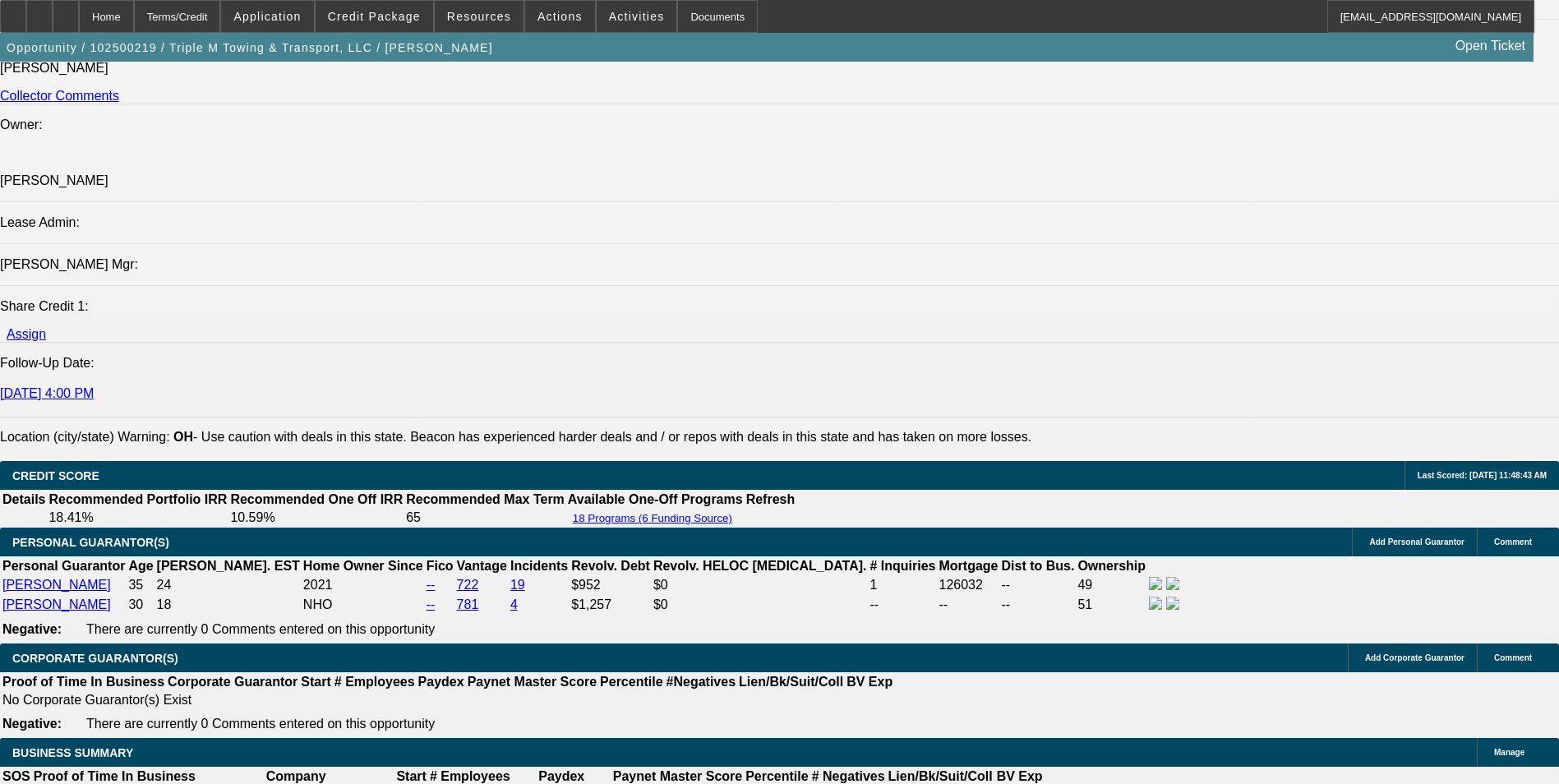
click at [79, 17] on div at bounding box center [66, 17] width 26 height 33
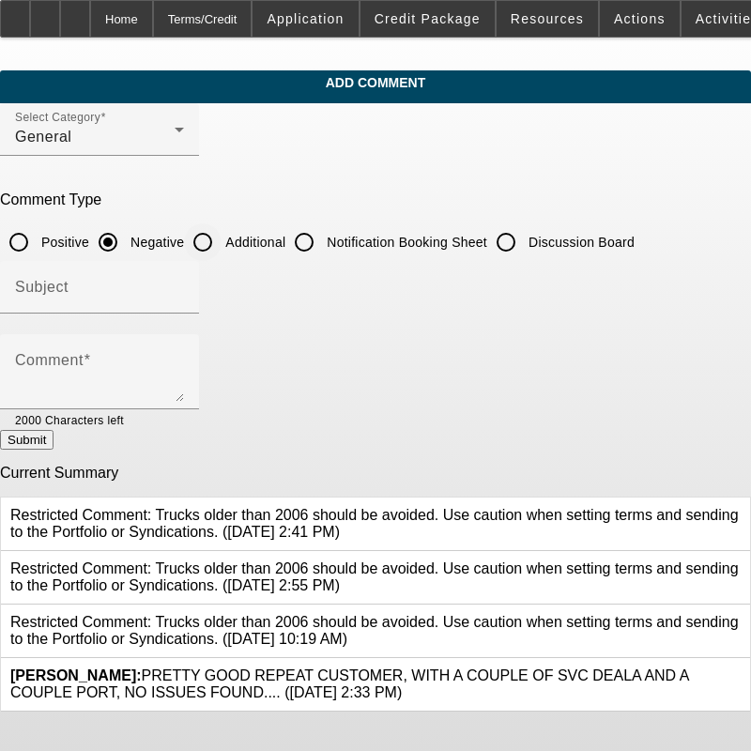
click at [222, 238] on input "Additional" at bounding box center [203, 242] width 38 height 38
radio input "true"
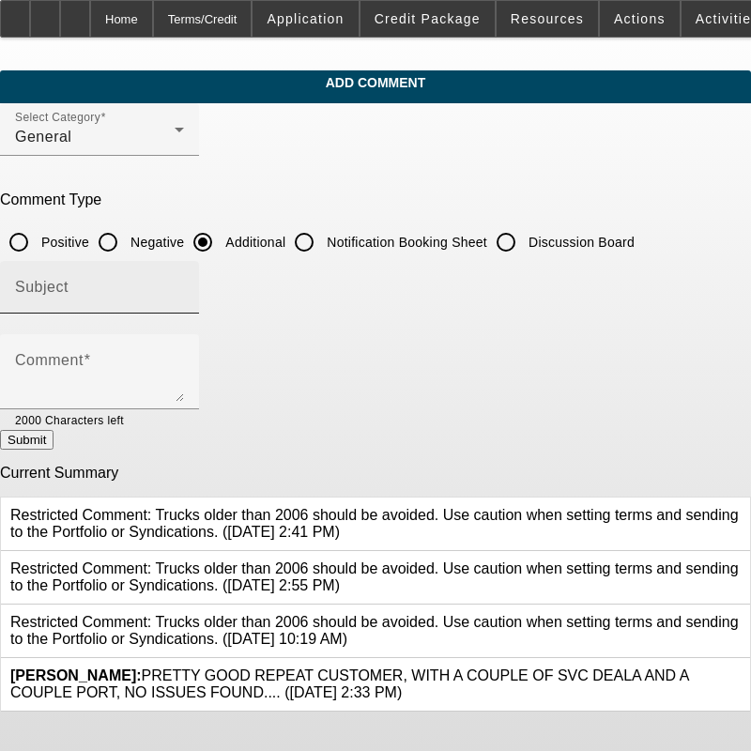
click at [184, 268] on div "Subject" at bounding box center [99, 287] width 169 height 53
type input "N"
type input "Write-Up"
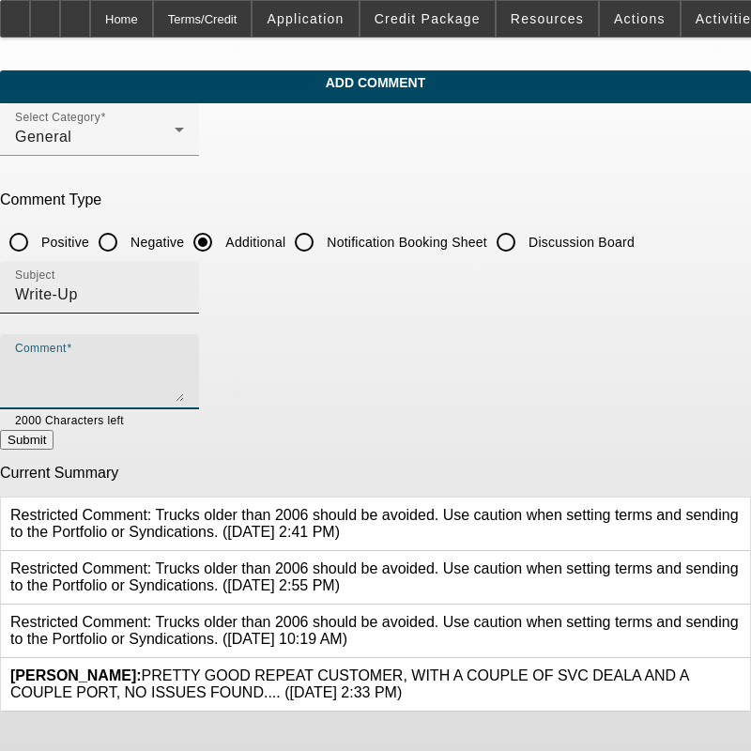
paste textarea "Triple M Towing & Transport has been operating for a little over 3 years, and t…"
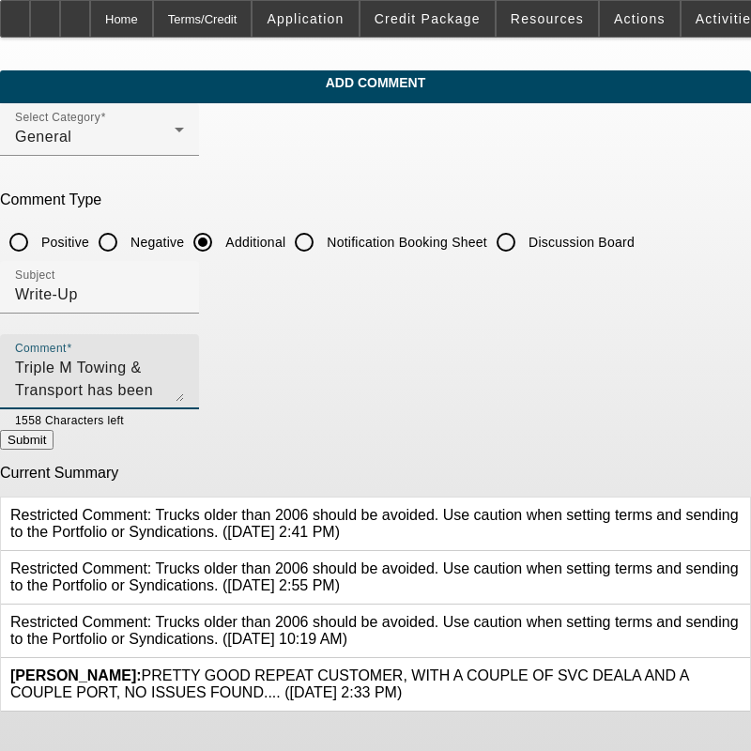
scroll to position [45, 0]
click at [53, 364] on div "Comment Triple M Towing & Transport has been operating for a little over 3 year…" at bounding box center [99, 371] width 199 height 75
type textarea "Triple M Towing & Transport has been operating for a little over 3 years, and t…"
click at [54, 443] on button "Submit" at bounding box center [27, 440] width 54 height 20
radio input "true"
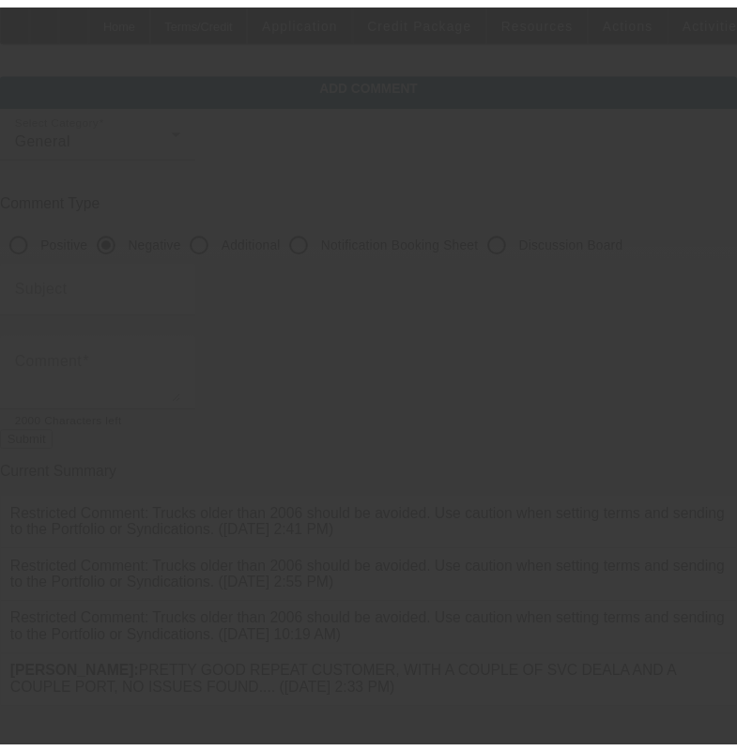
scroll to position [0, 0]
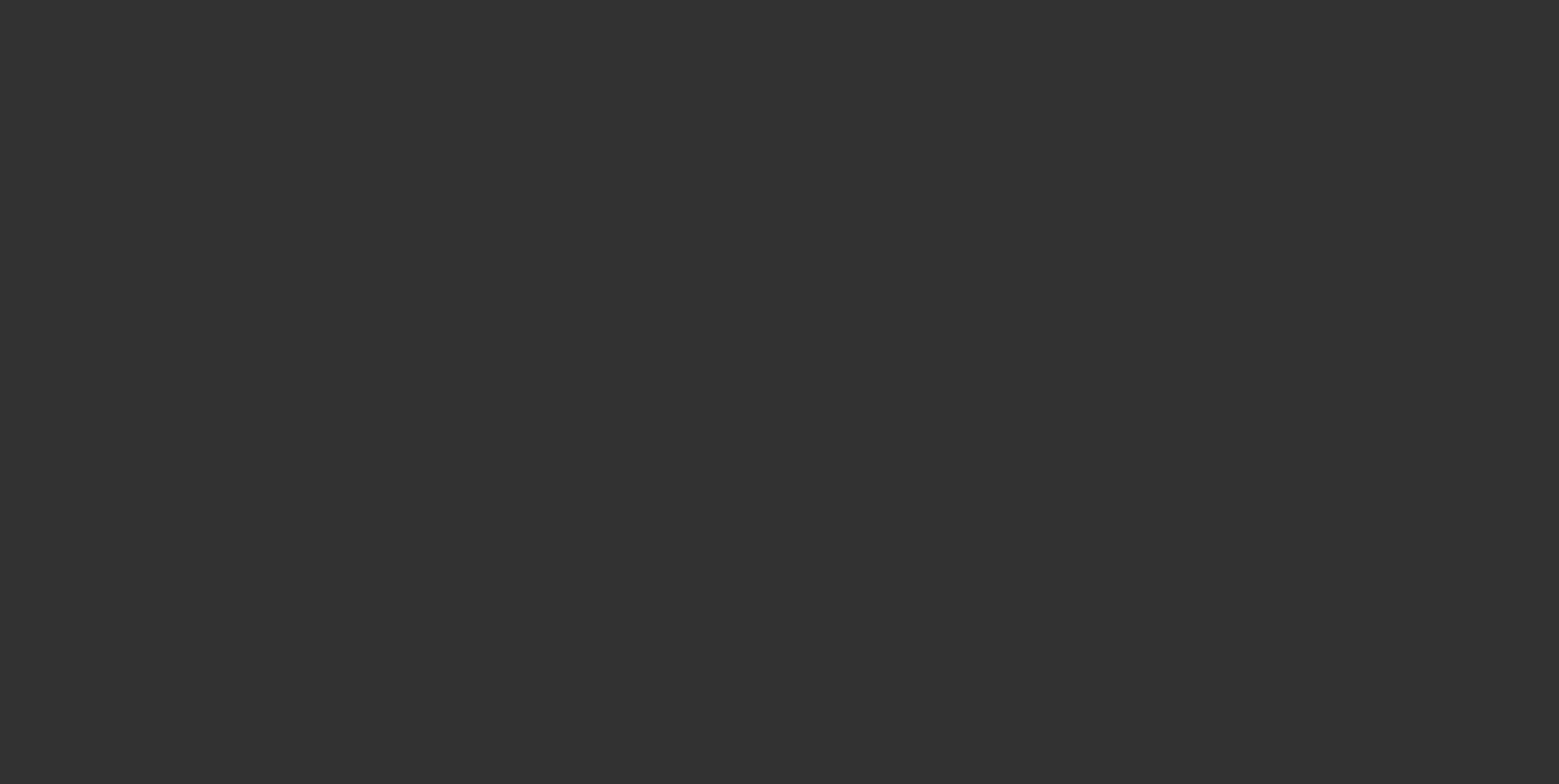
select select "0"
select select "0.1"
select select "0"
select select "2"
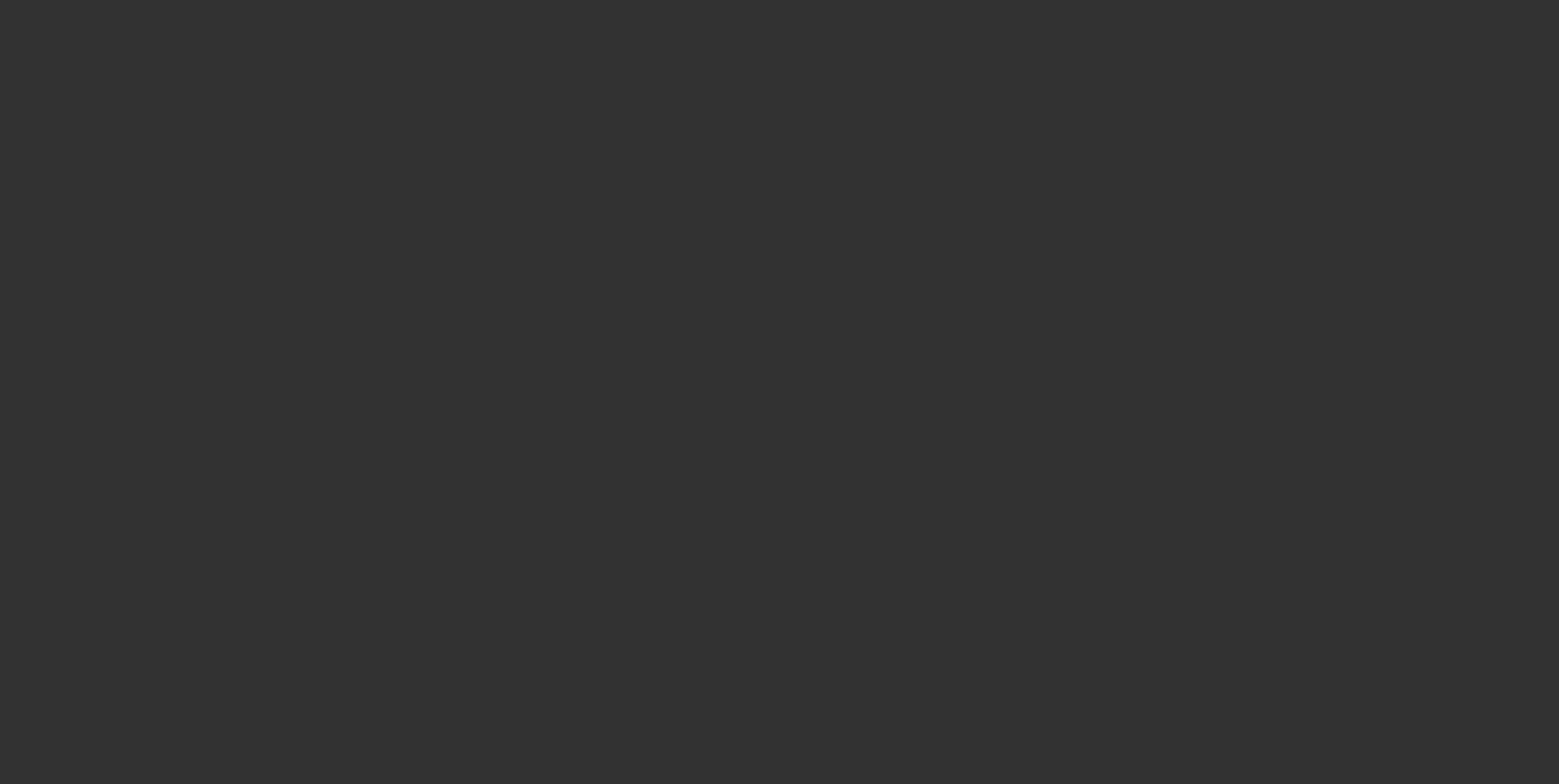
select select "0.1"
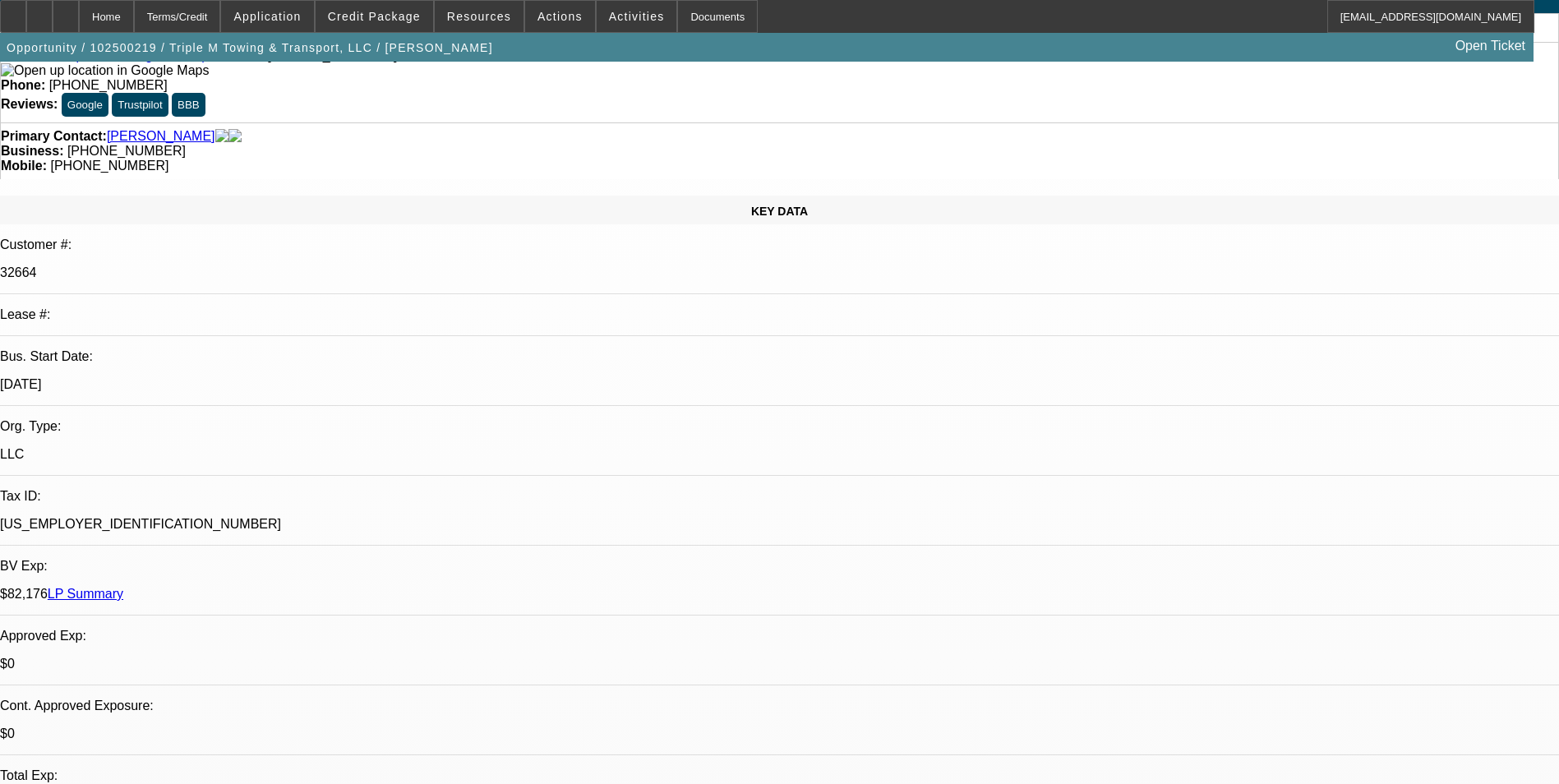
select select "1"
select select "4"
select select "1"
select select "2"
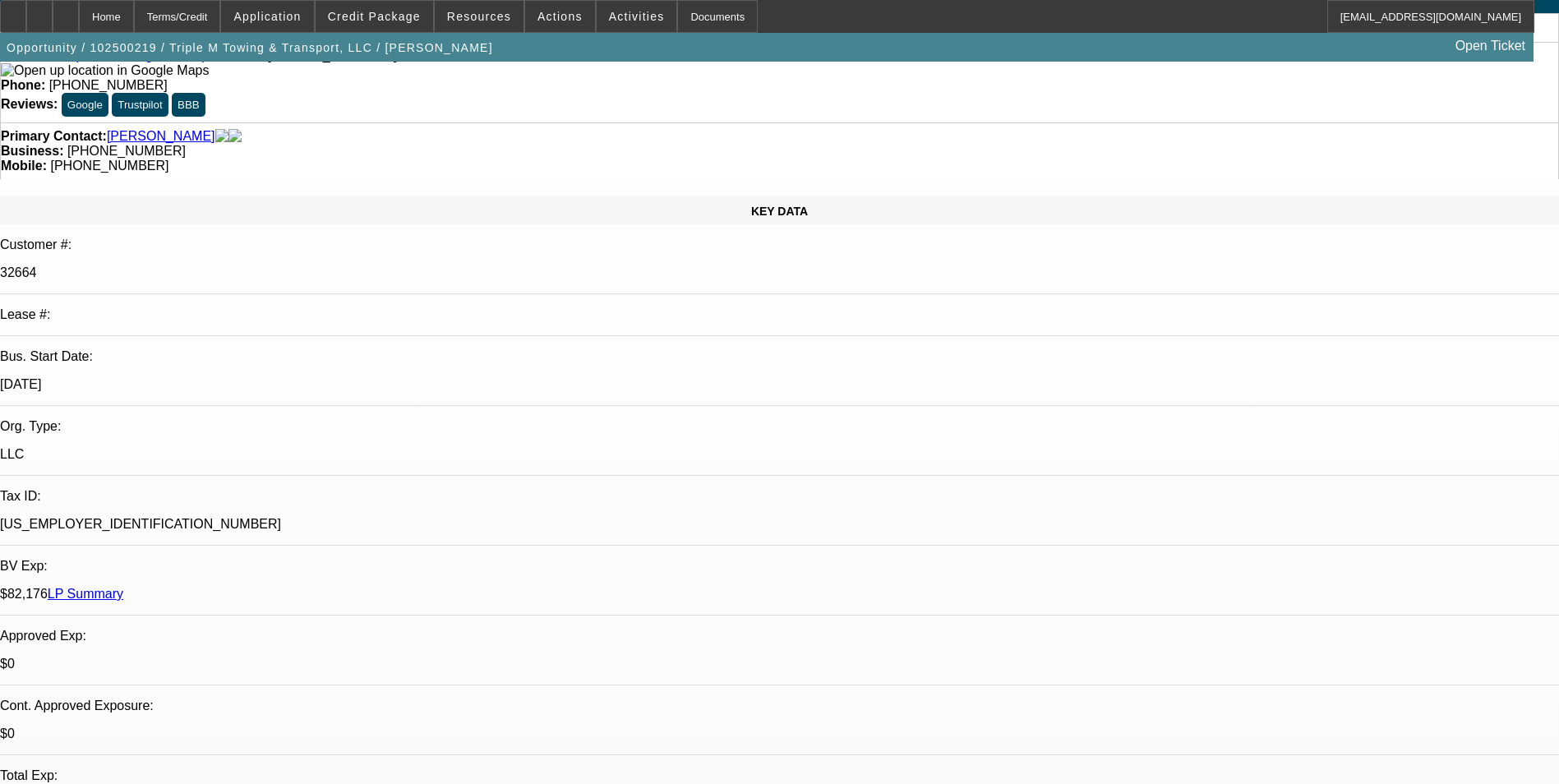
select select "4"
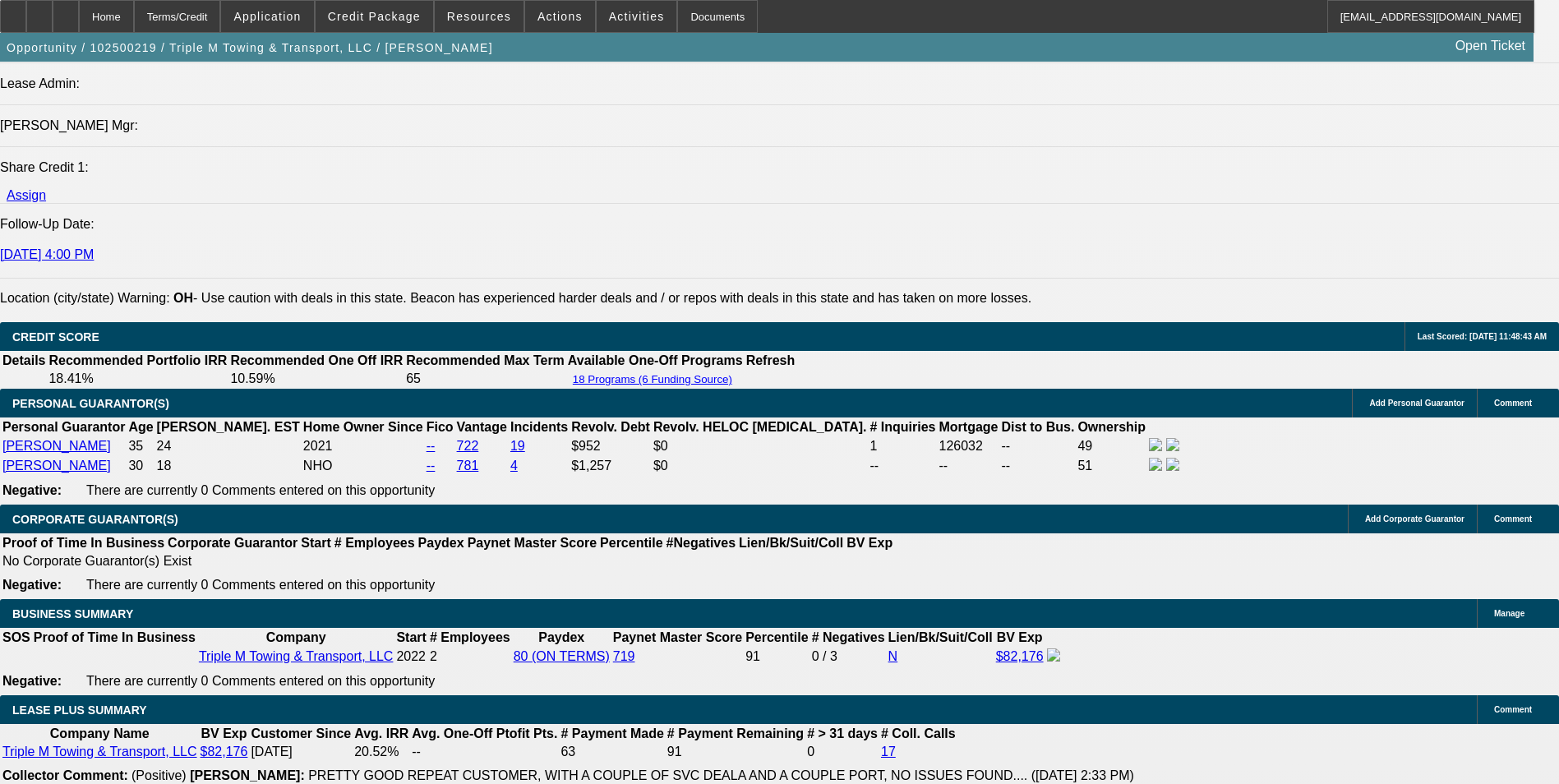
scroll to position [2173, 0]
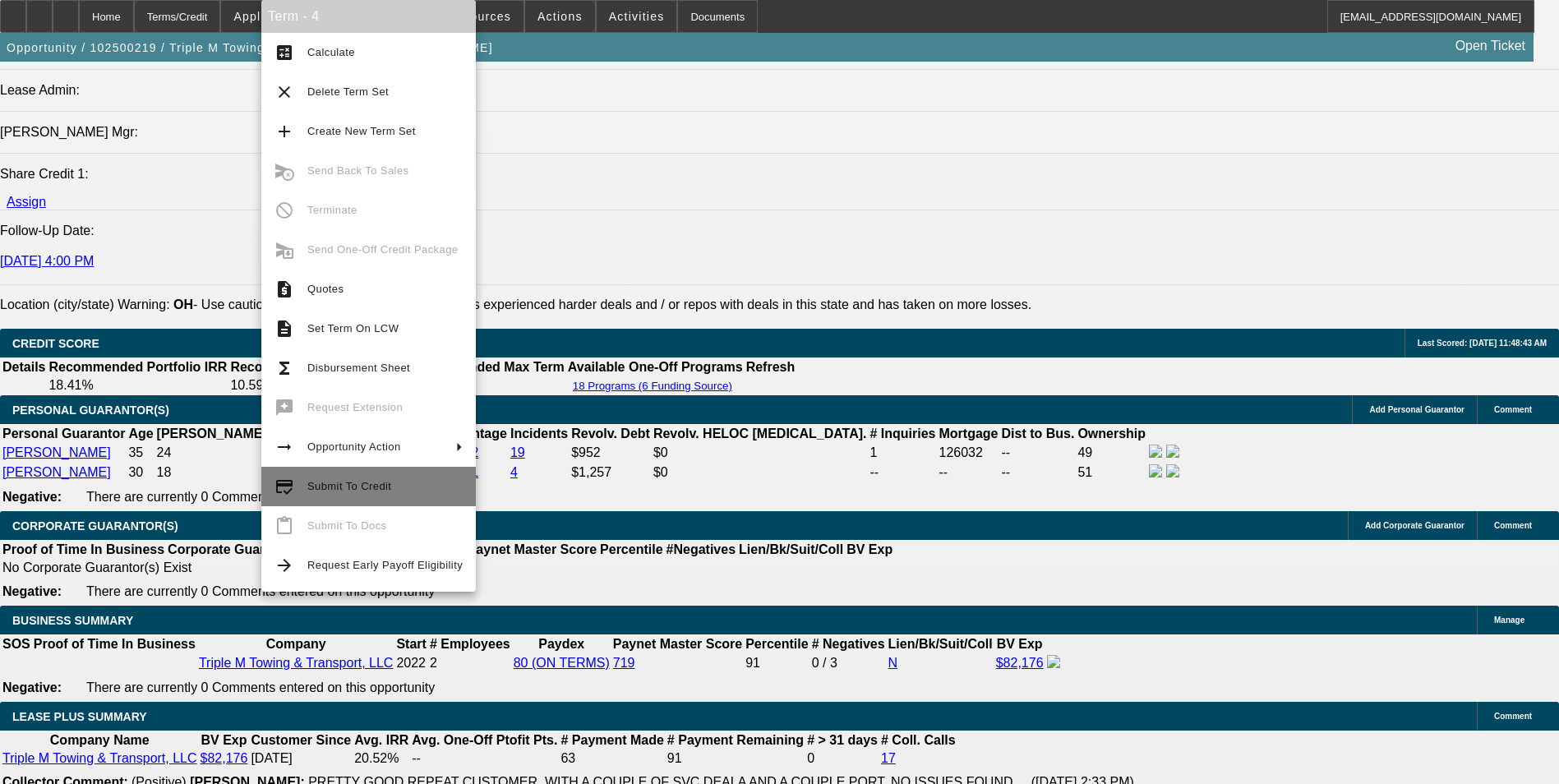
click at [363, 484] on span "Submit To Credit" at bounding box center [349, 486] width 84 height 12
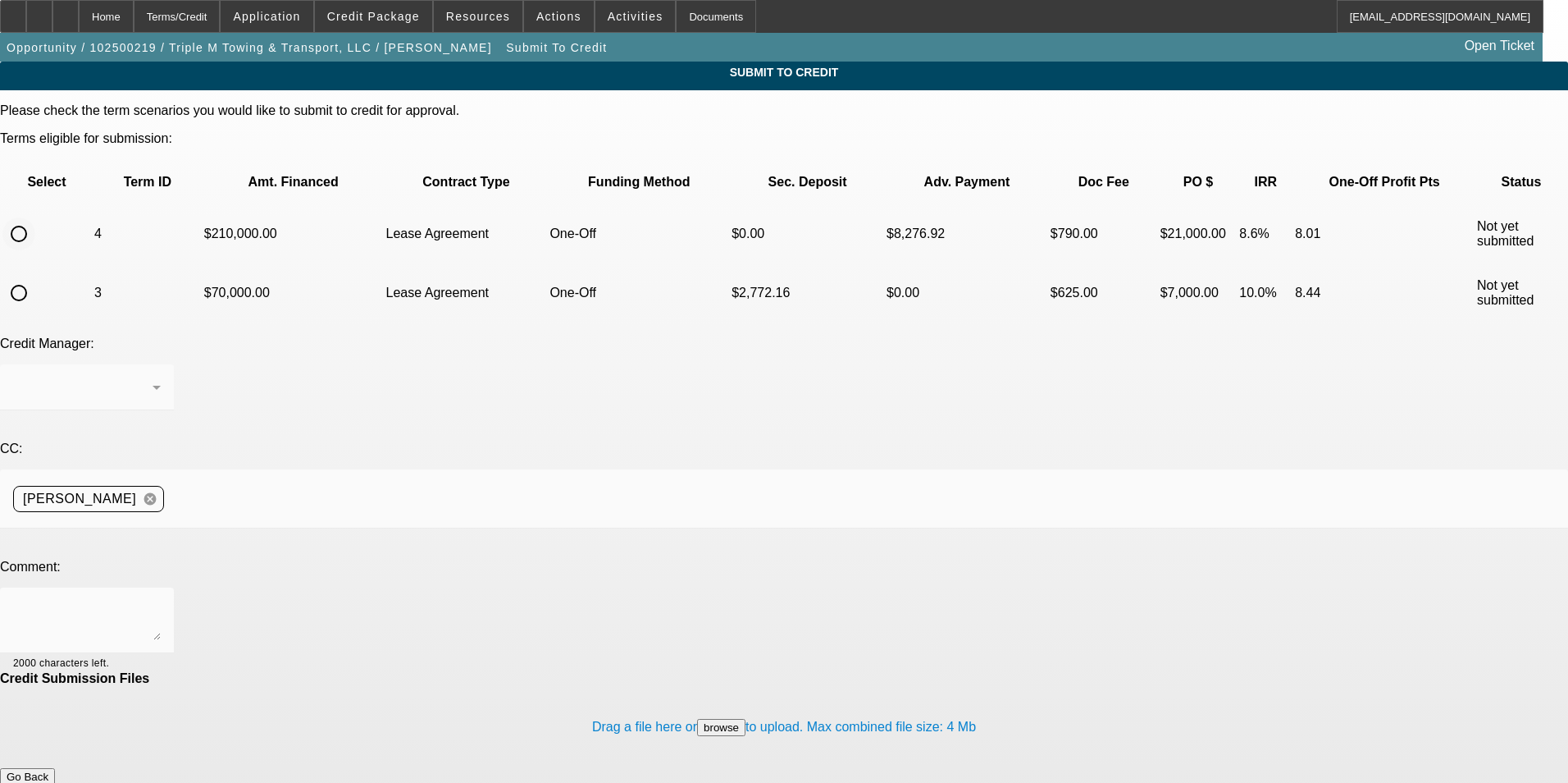
click at [35, 218] on input "radio" at bounding box center [19, 234] width 33 height 33
radio input "true"
click at [429, 302] on div at bounding box center [784, 392] width 1568 height 783
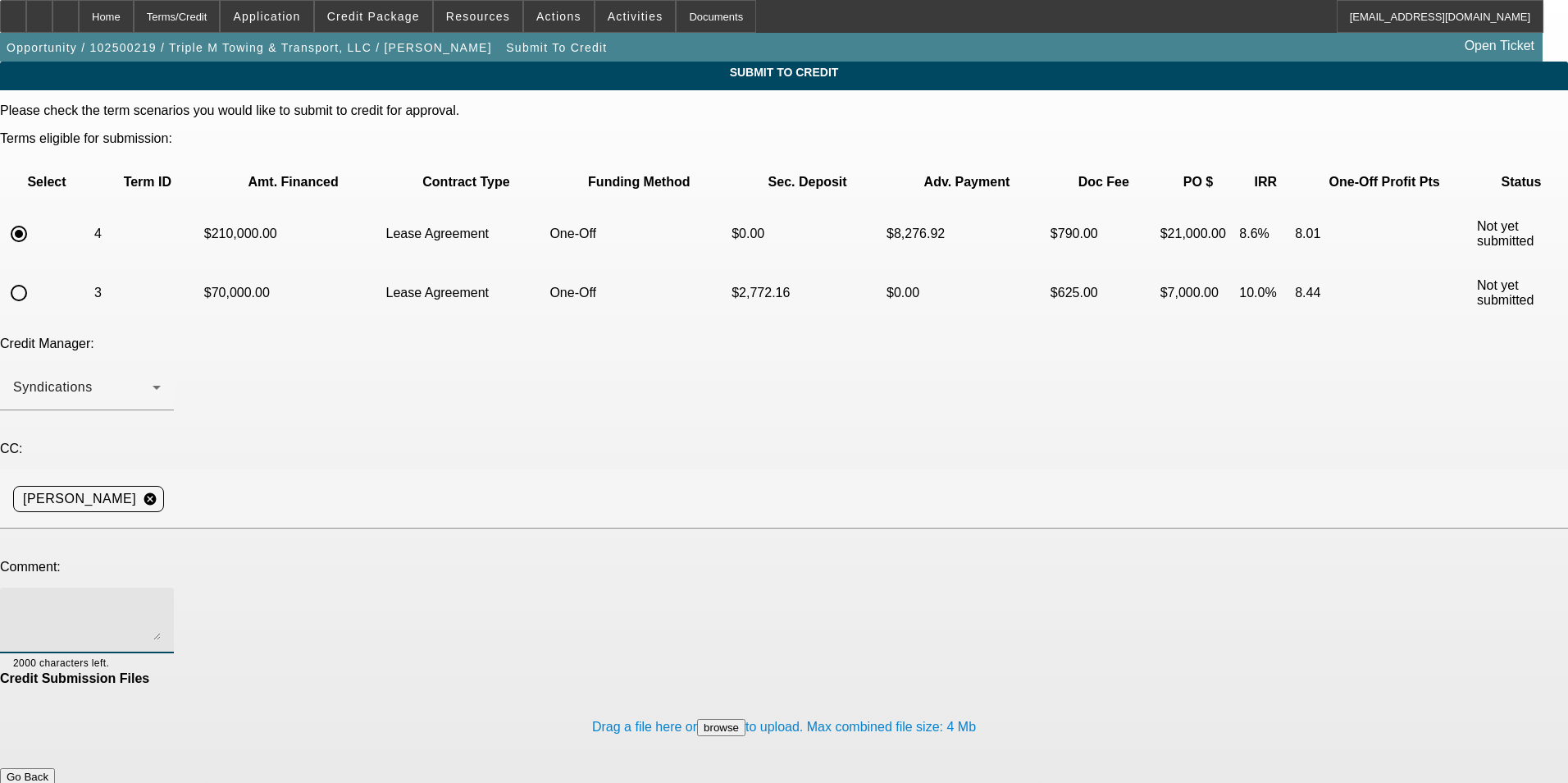
click at [161, 600] on textarea at bounding box center [86, 620] width 148 height 39
type textarea "Can we please try leaf? Thanks"
click at [47, 782] on button "Submit" at bounding box center [24, 794] width 47 height 17
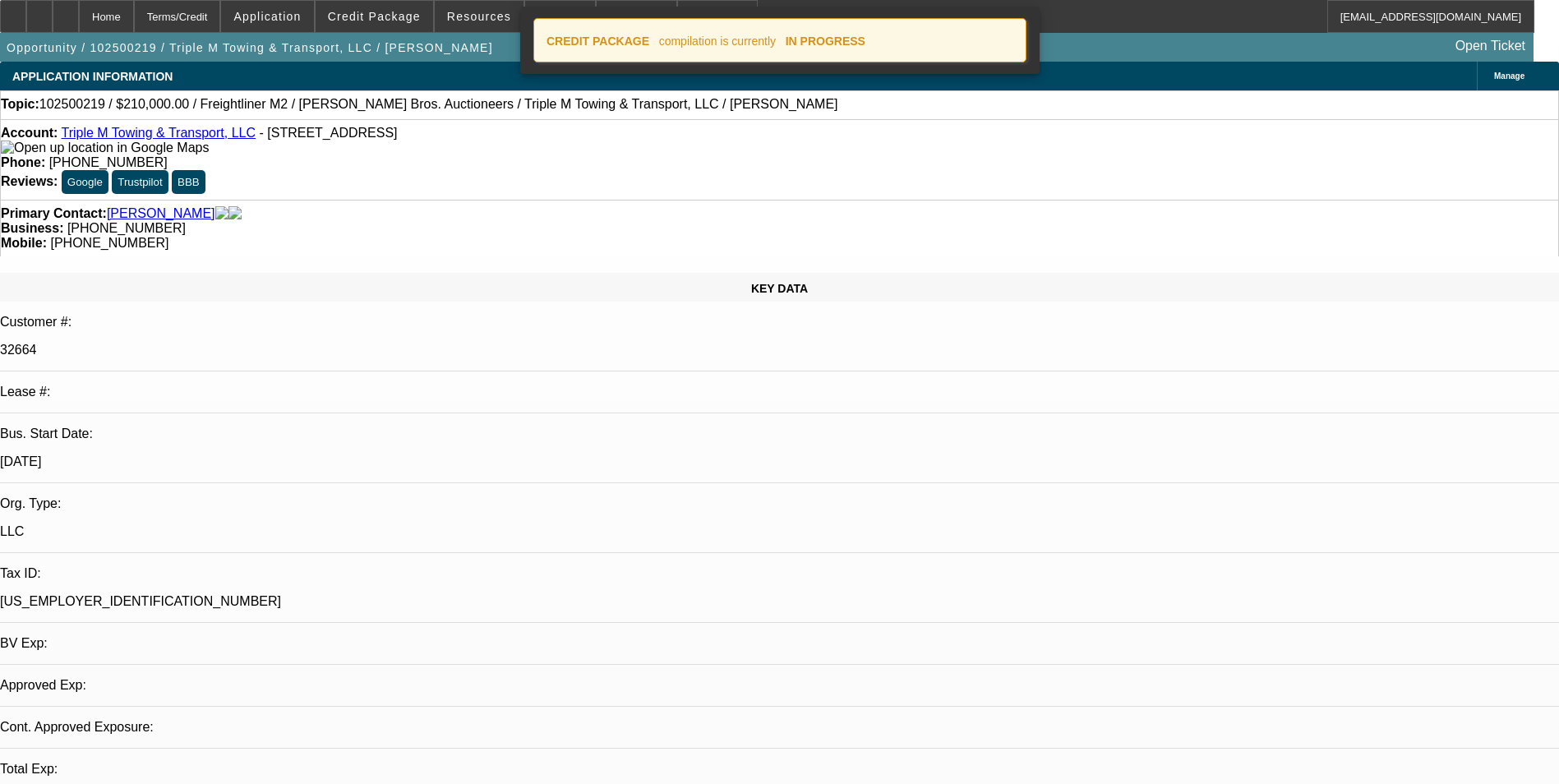
select select "0"
select select "0.1"
select select "4"
select select "0"
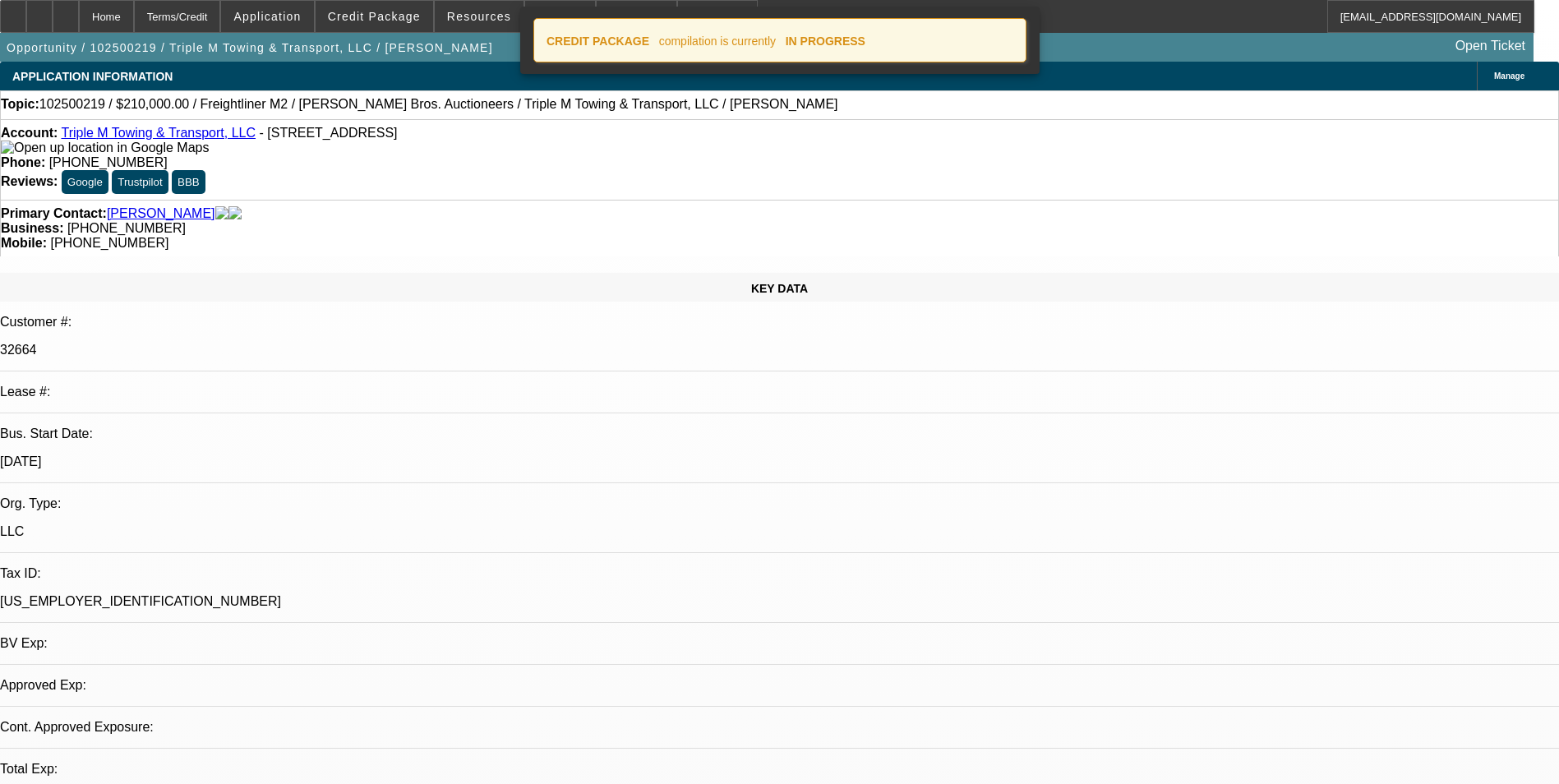
select select "2"
select select "0.1"
select select "4"
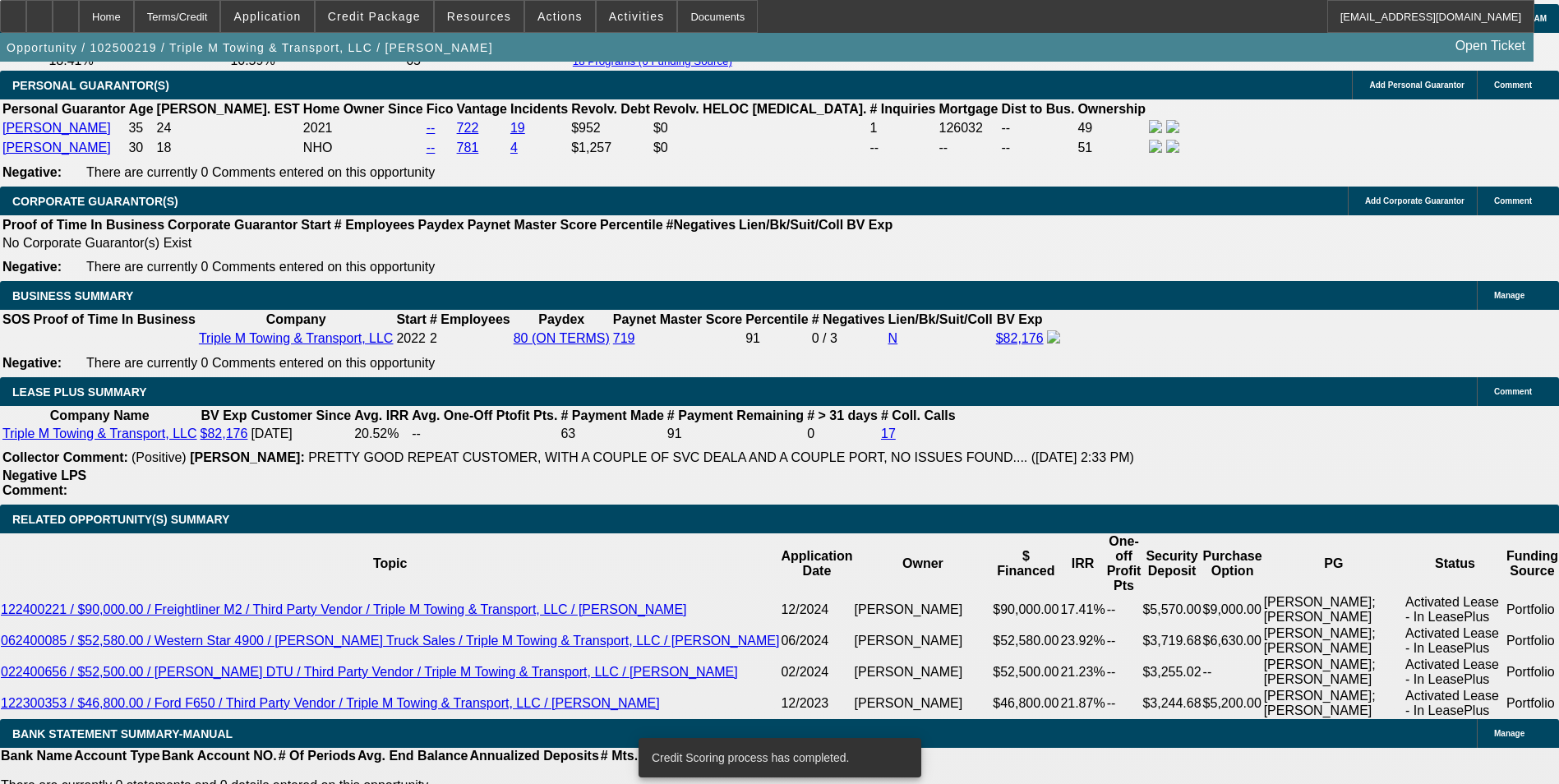
scroll to position [2491, 0]
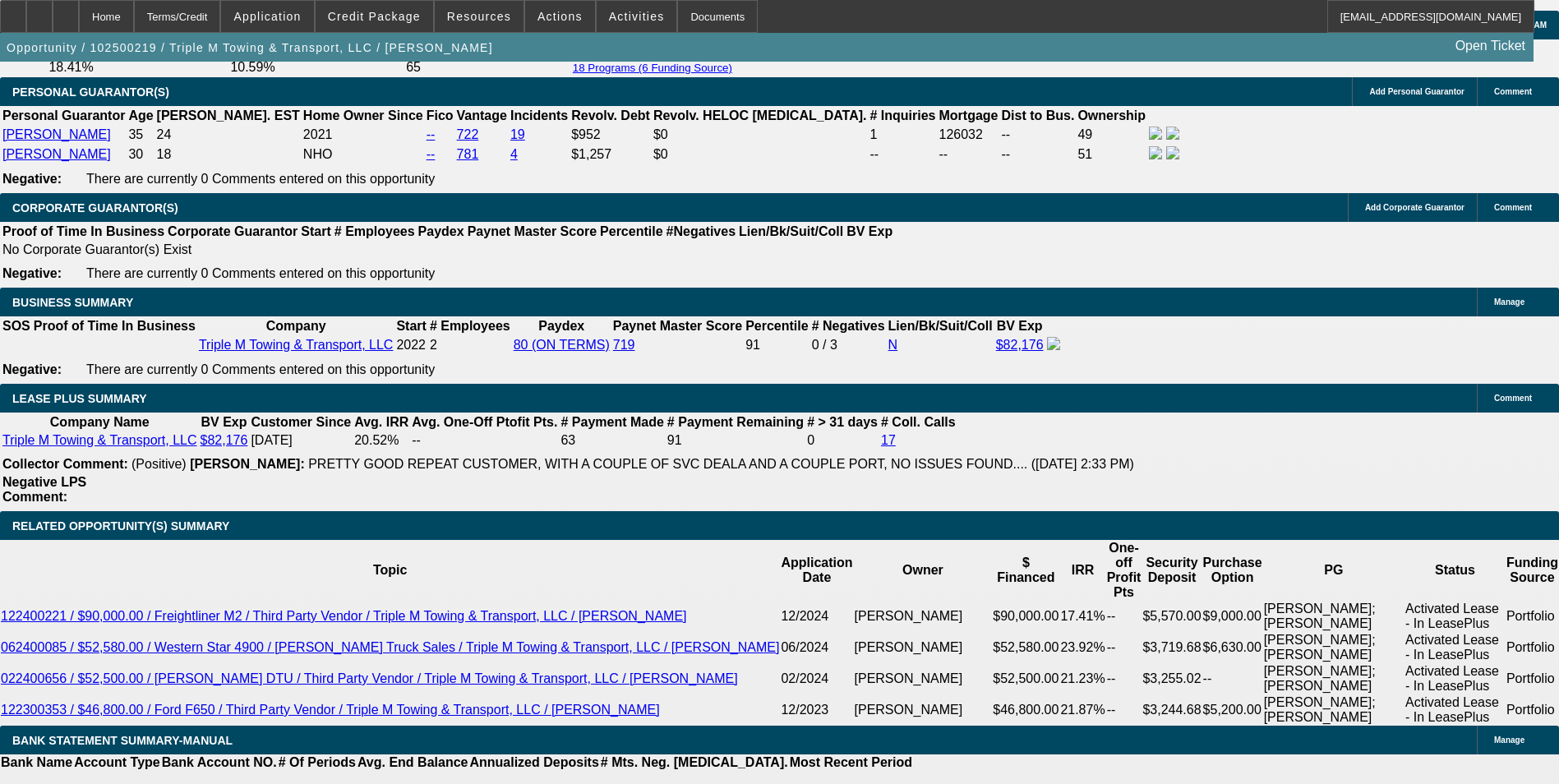
drag, startPoint x: 832, startPoint y: 170, endPoint x: 1015, endPoint y: 175, distance: 183.1
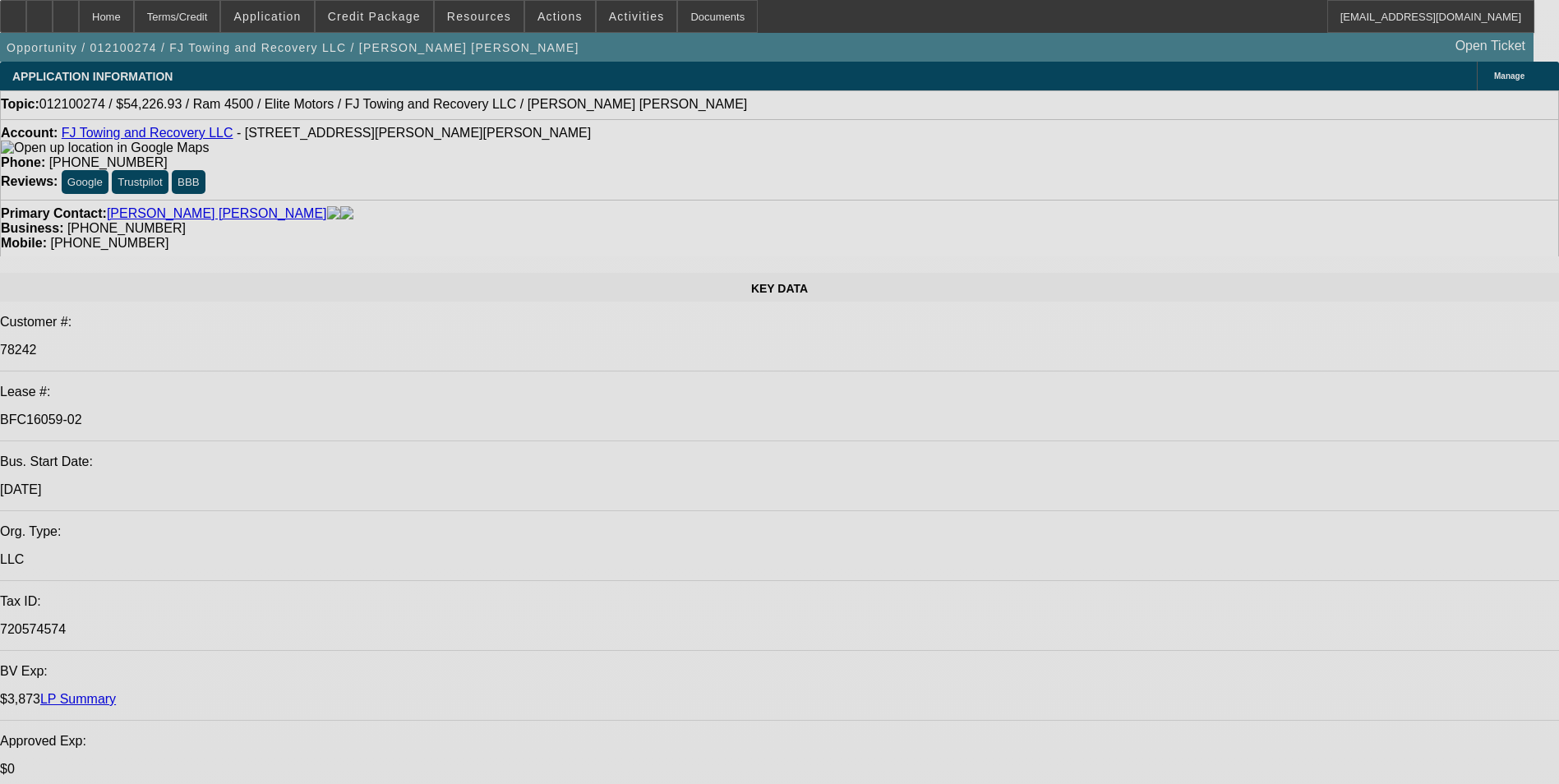
select select "0"
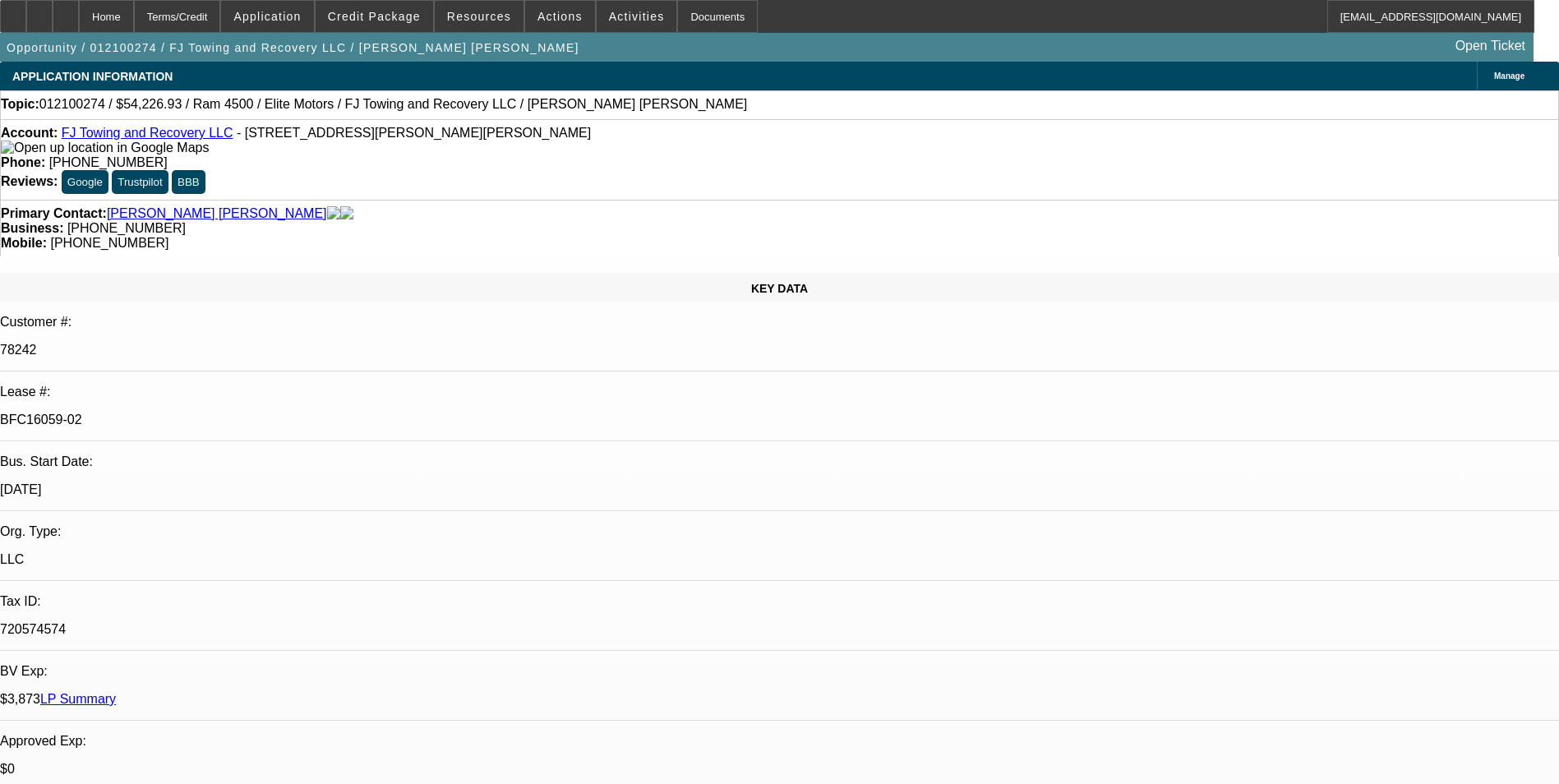
select select "0"
select select "0.1"
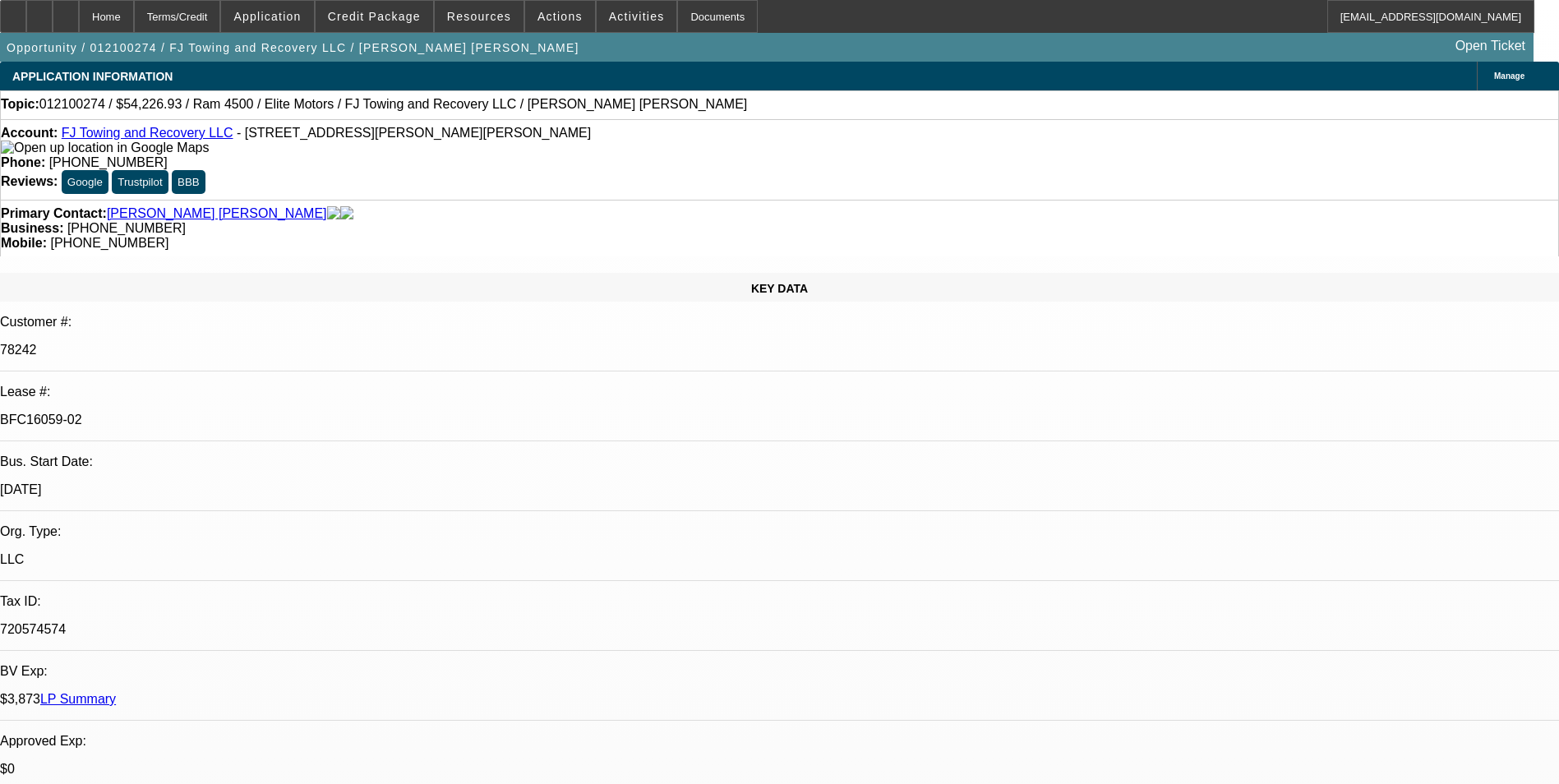
select select "0"
select select "0.1"
select select "0"
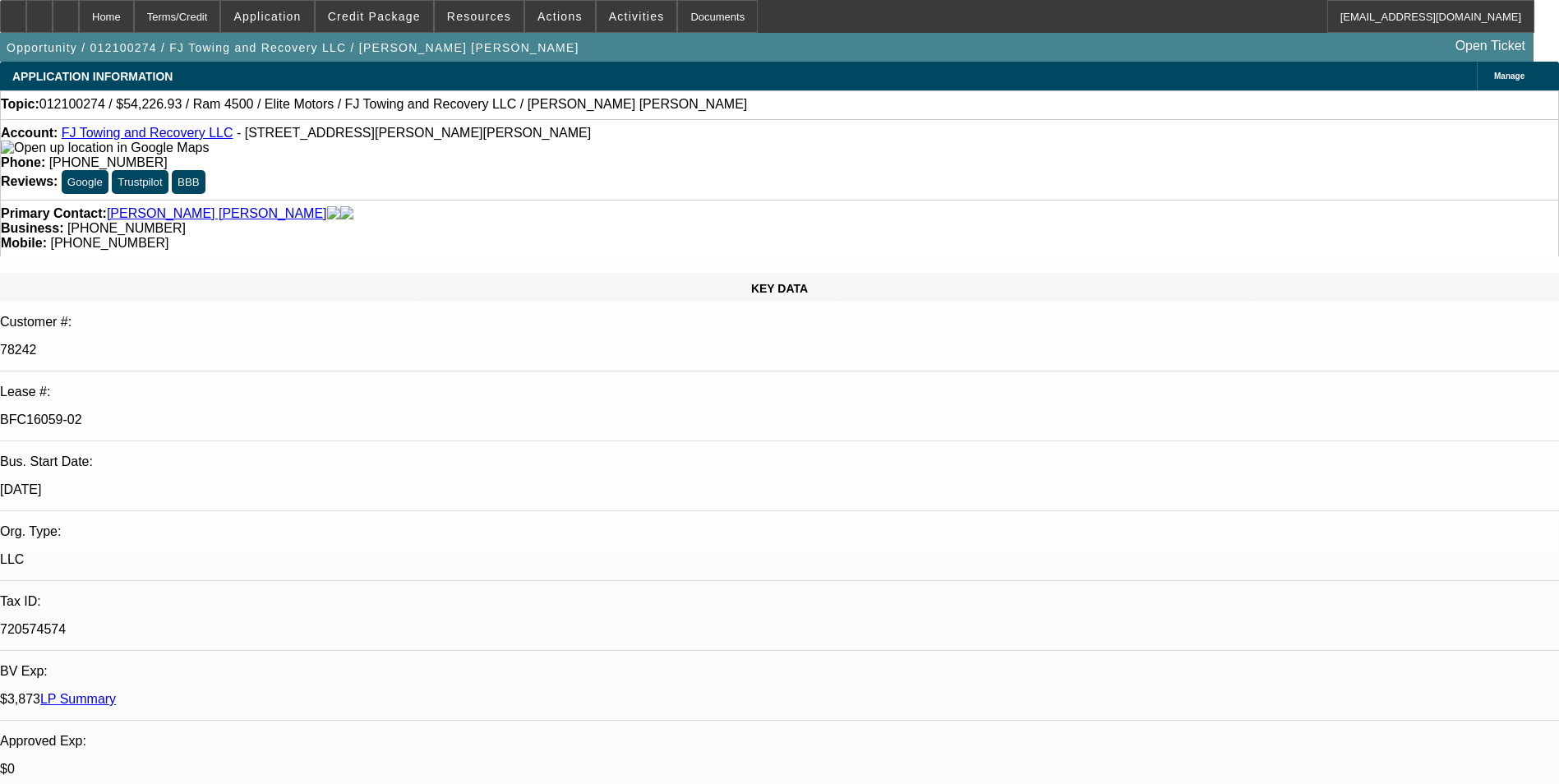
select select "0.1"
select select "1"
select select "2"
select select "6"
select select "1"
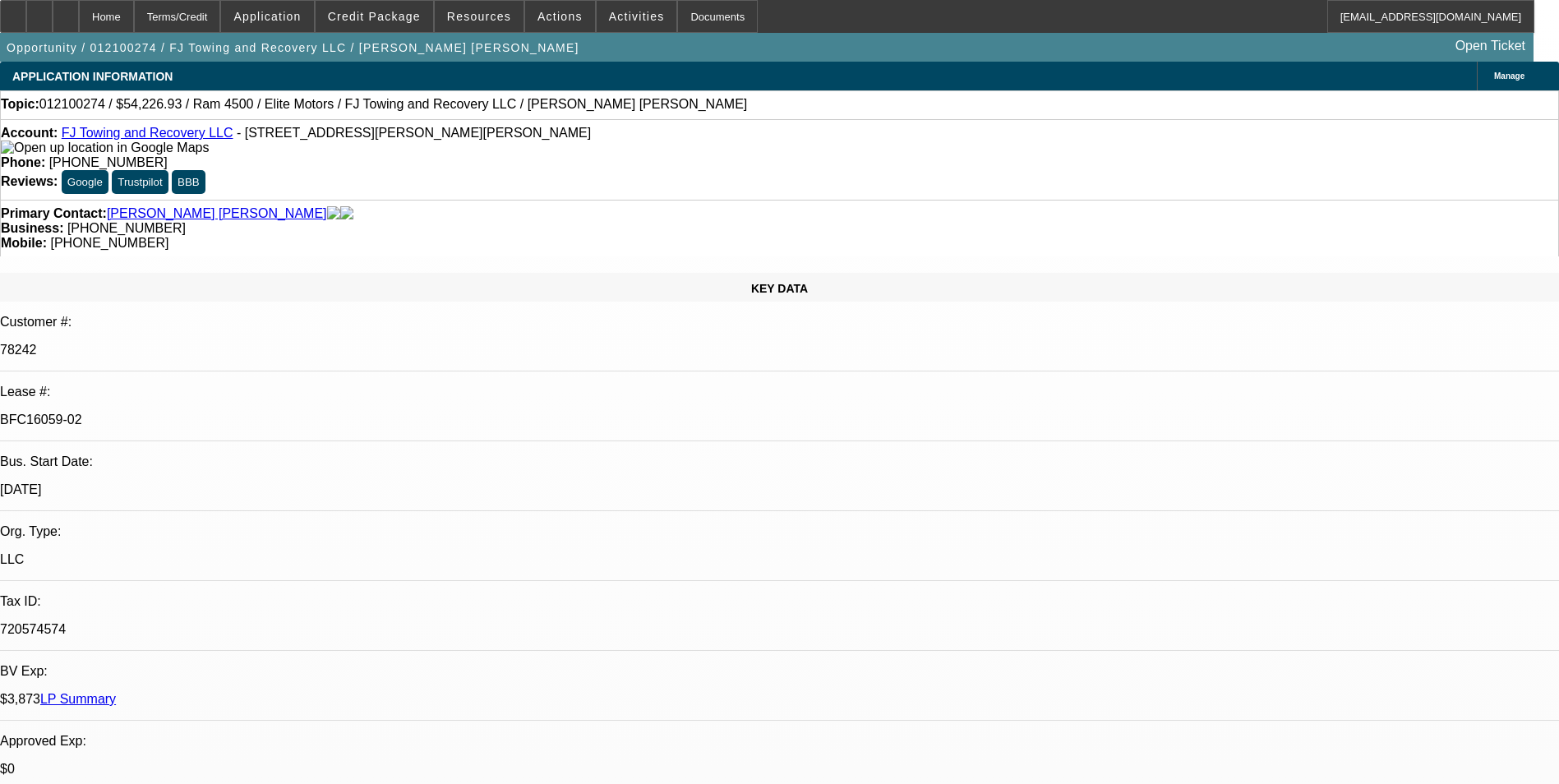
select select "2"
select select "4"
select select "1"
select select "2"
select select "4"
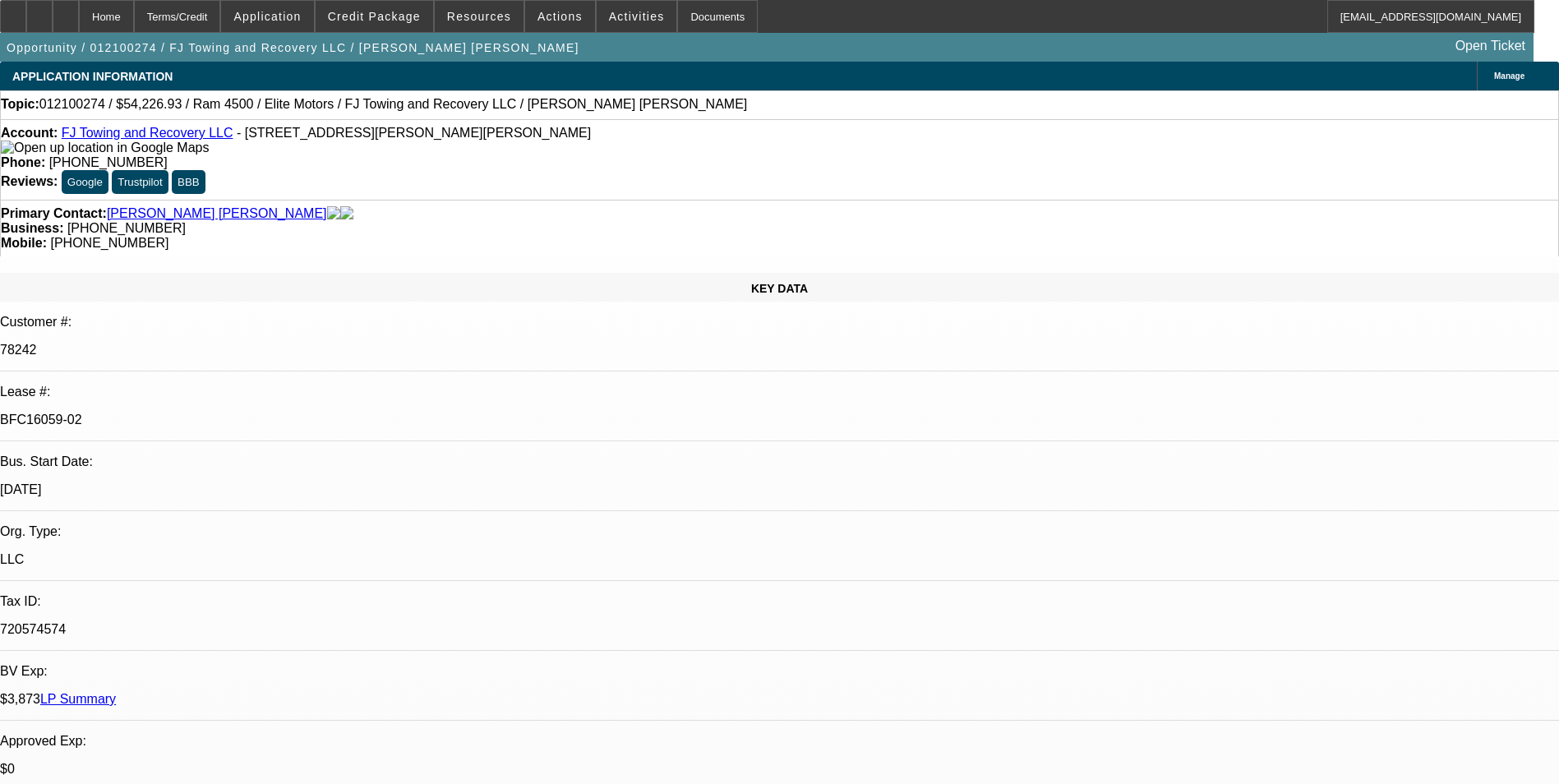
select select "1"
select select "2"
select select "4"
click at [242, 412] on p "BFC16059-02" at bounding box center [779, 419] width 1559 height 15
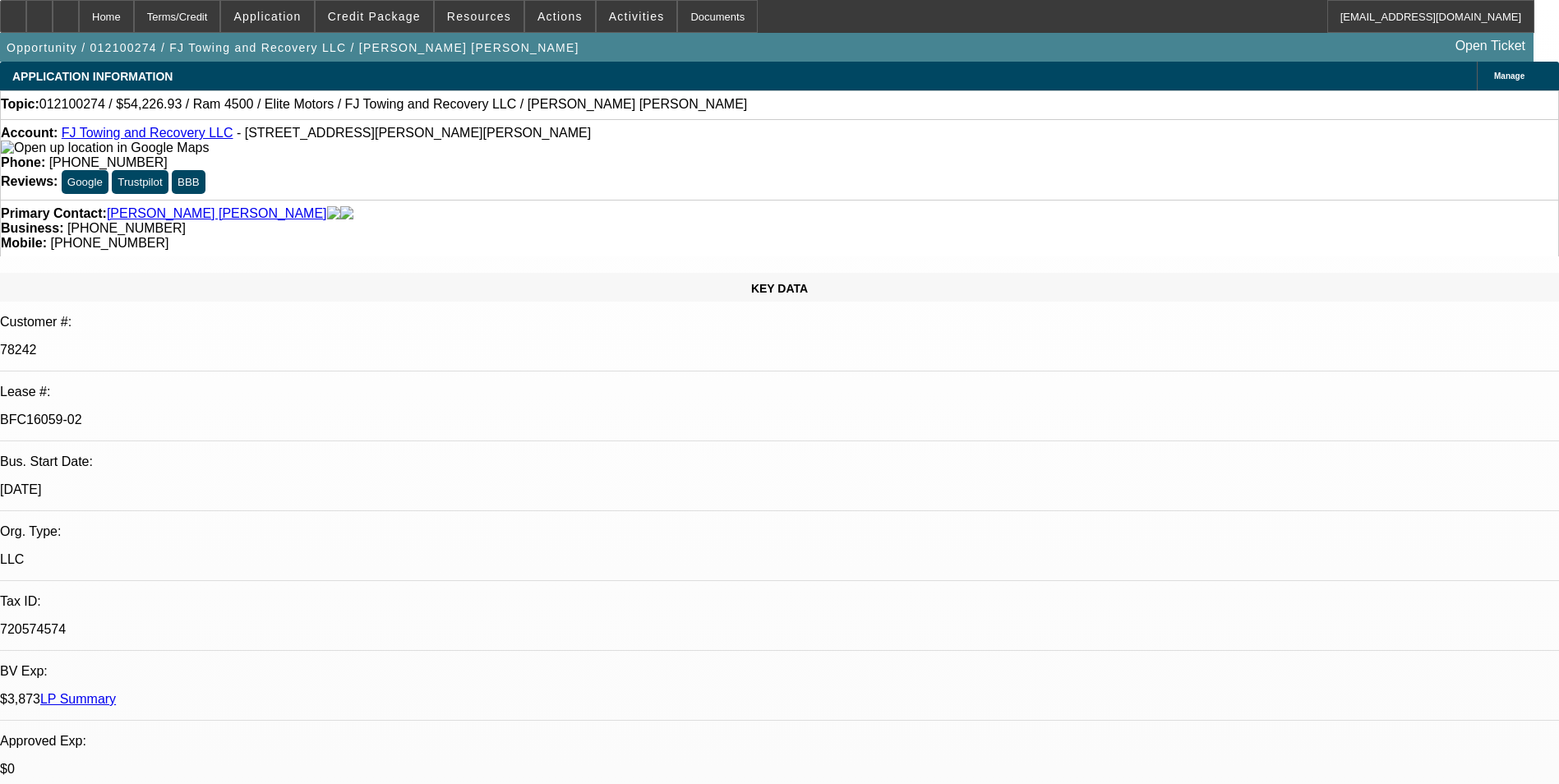
click at [242, 412] on p "BFC16059-02" at bounding box center [779, 419] width 1559 height 15
